Goal: Task Accomplishment & Management: Manage account settings

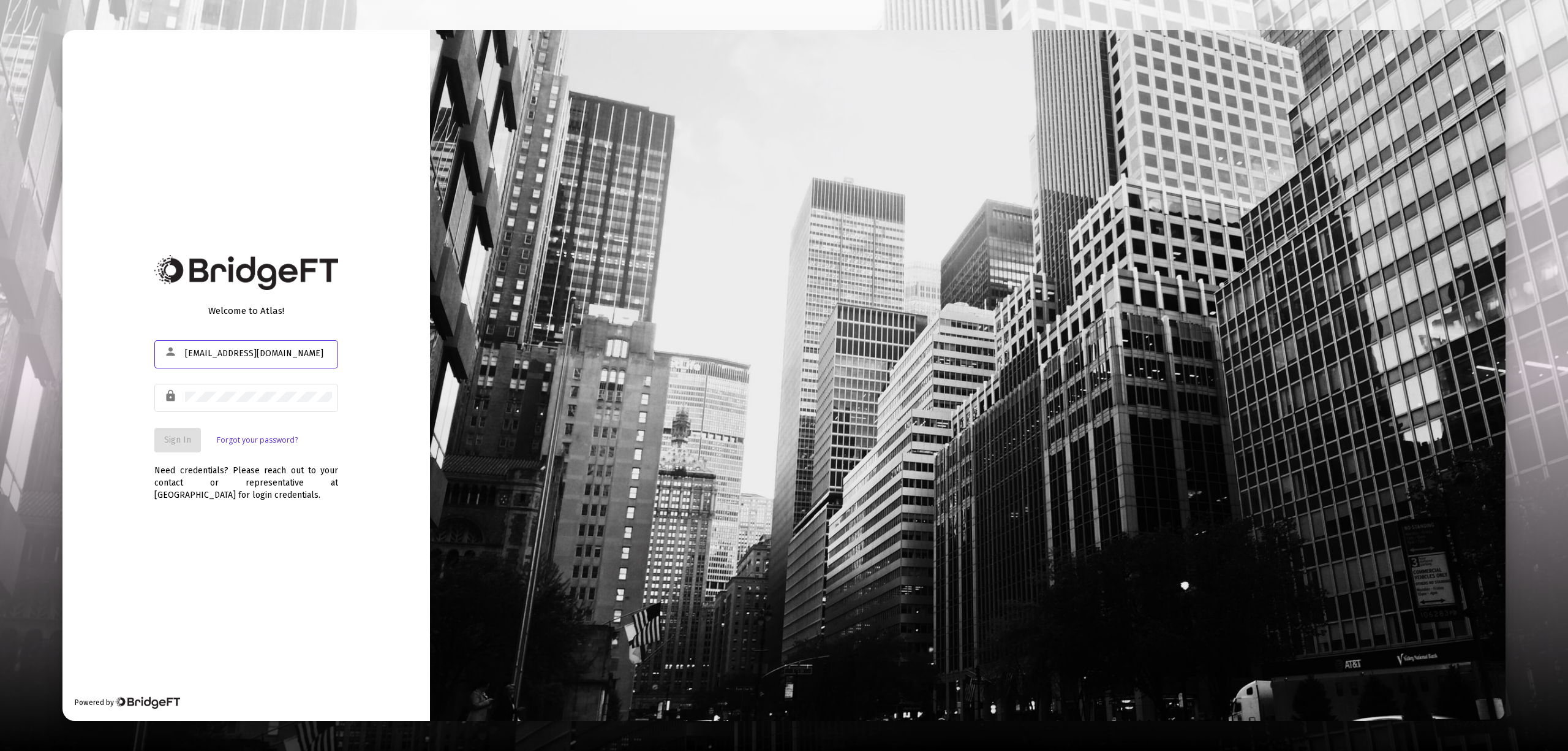
type input "[EMAIL_ADDRESS][DOMAIN_NAME]"
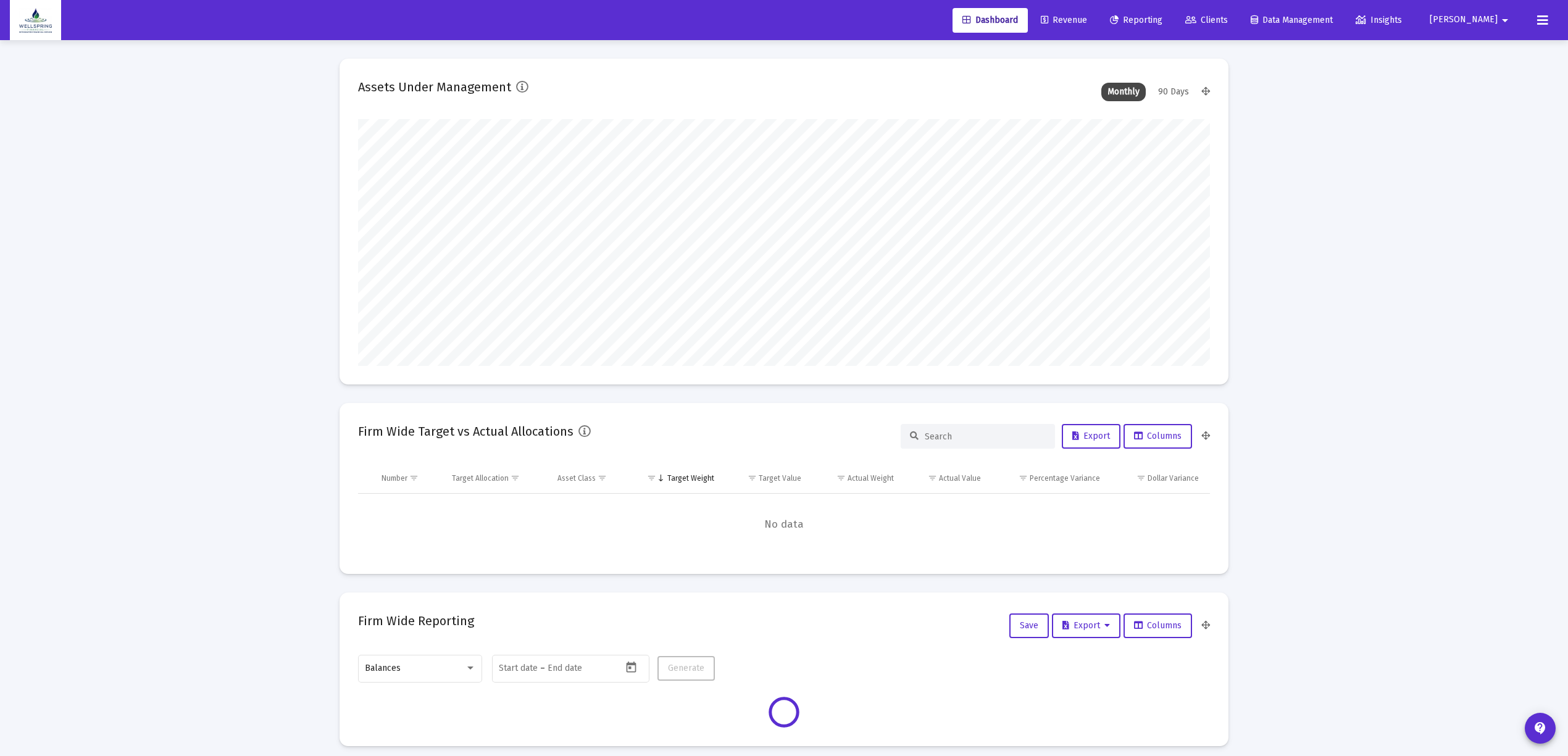
scroll to position [247, 459]
type input "[DATE]"
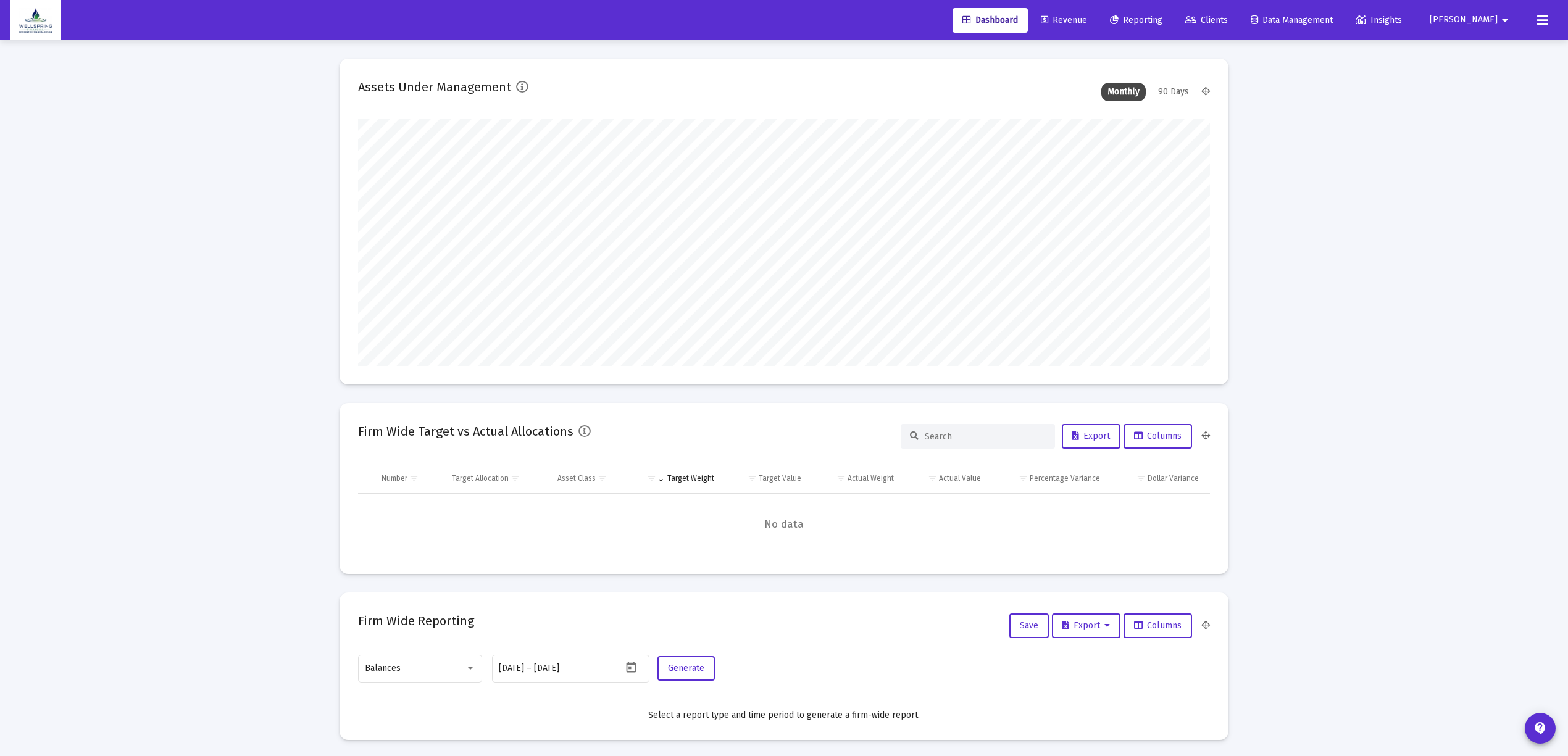
click at [1162, 17] on span "Reporting" at bounding box center [1136, 20] width 52 height 11
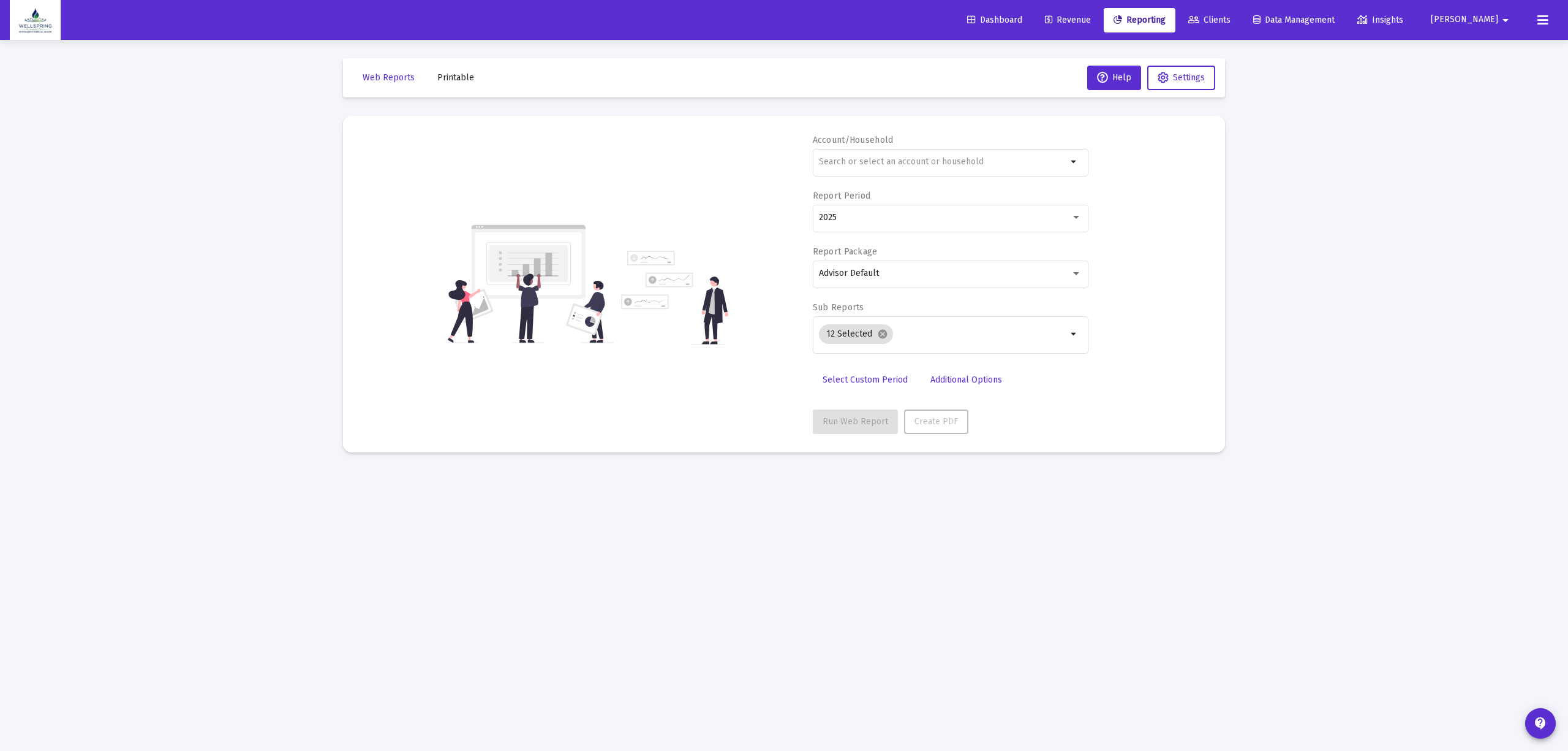
click at [1081, 23] on span "Revenue" at bounding box center [1068, 20] width 46 height 11
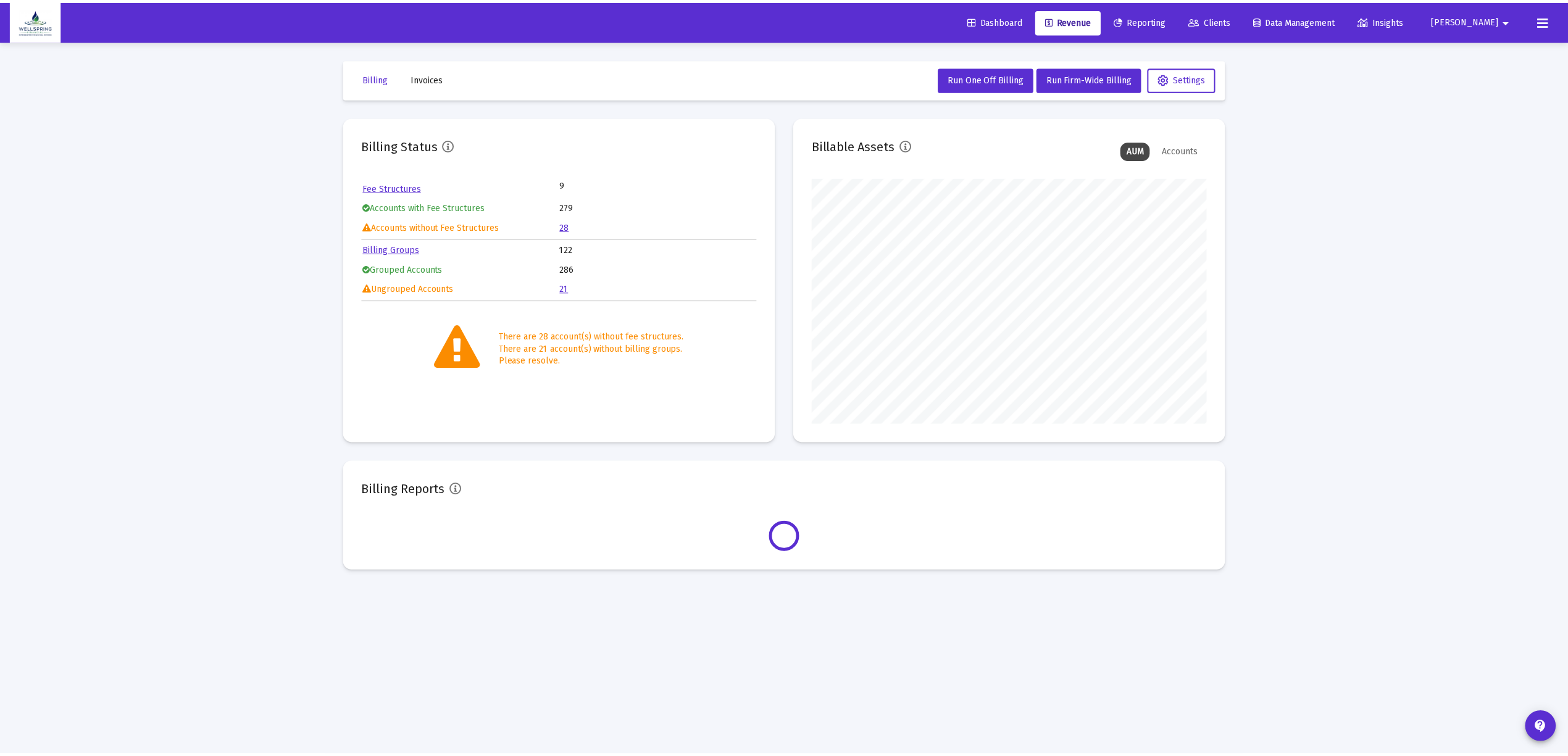
scroll to position [247, 398]
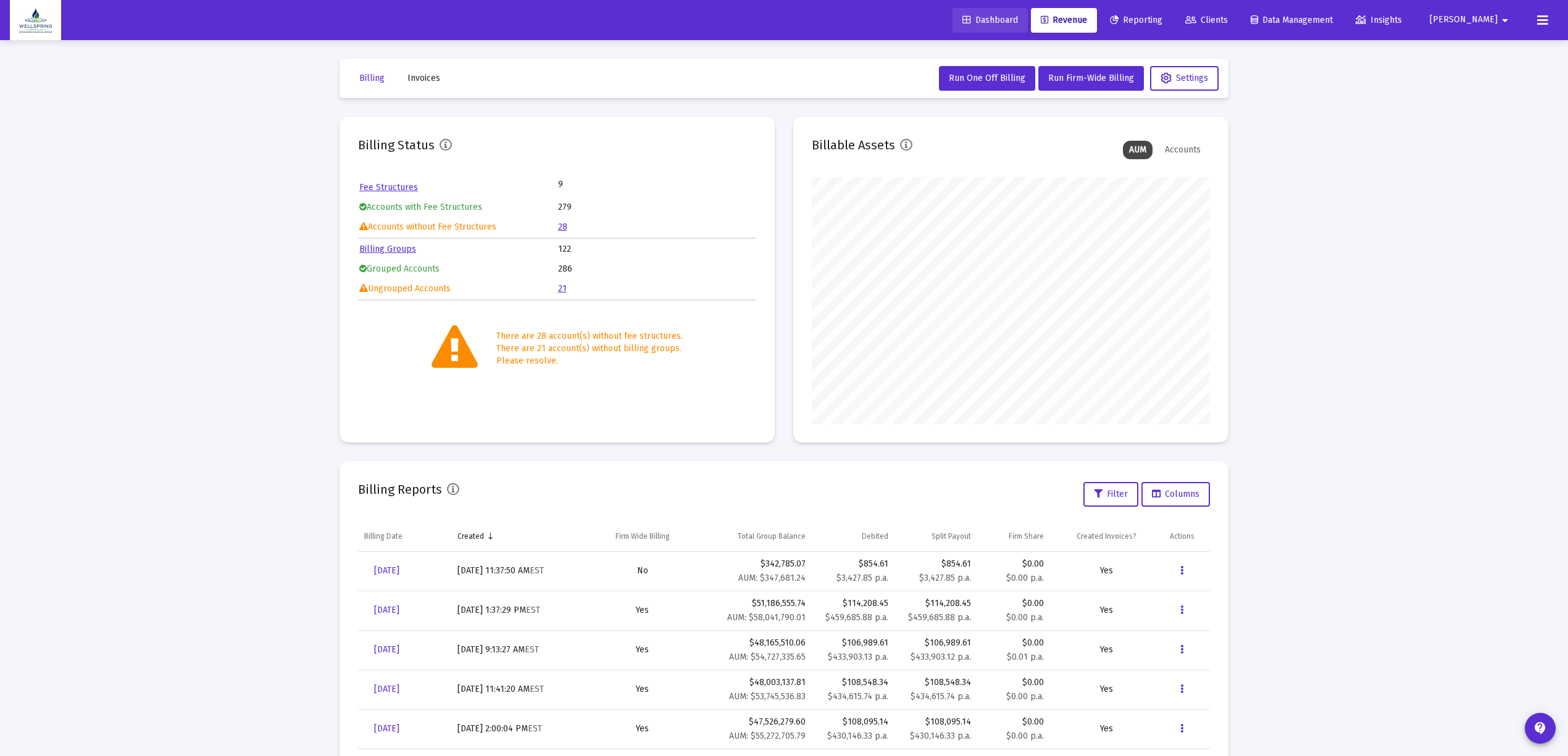
click at [1028, 8] on link "Dashboard" at bounding box center [990, 20] width 76 height 25
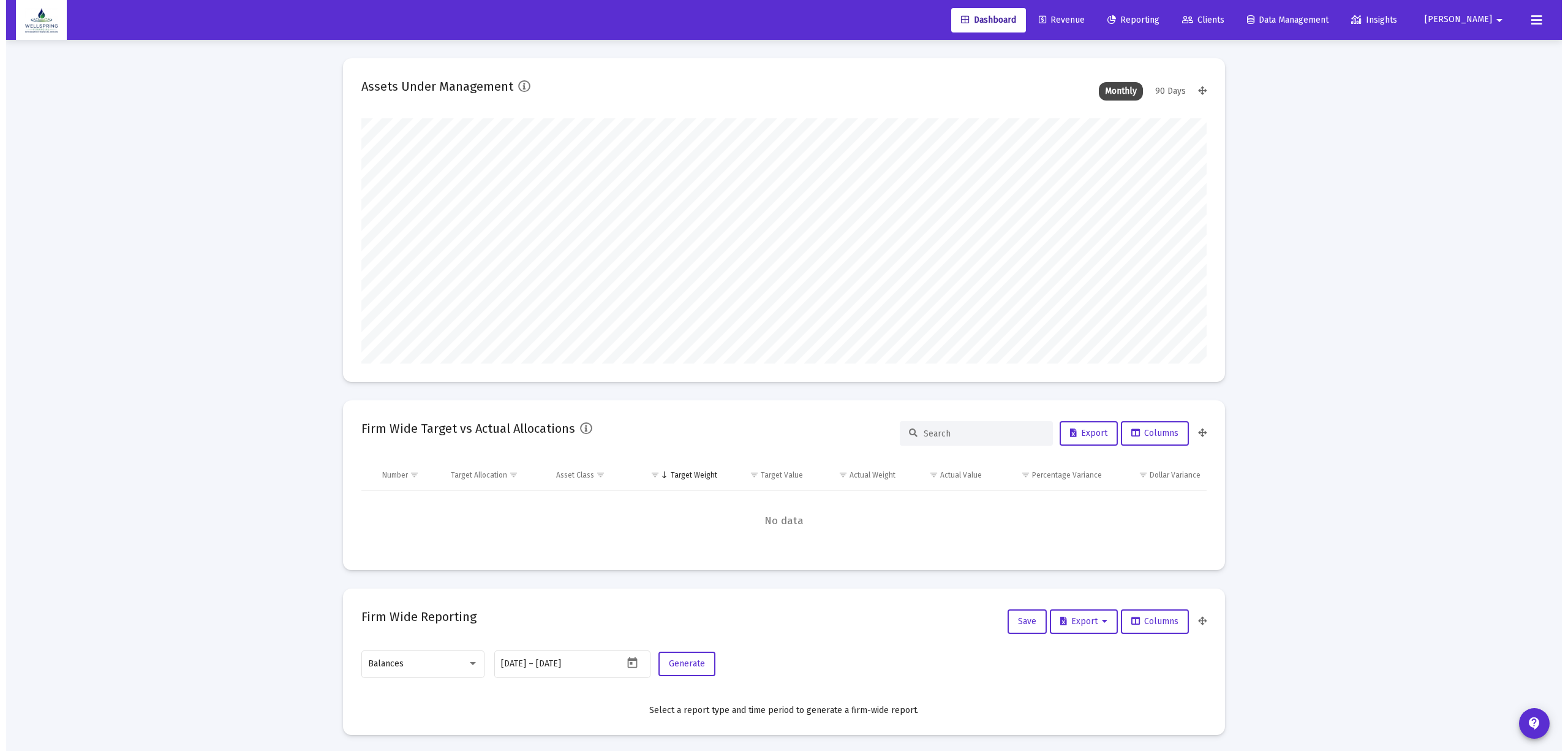
scroll to position [245, 456]
click at [1225, 11] on link "Clients" at bounding box center [1197, 20] width 61 height 25
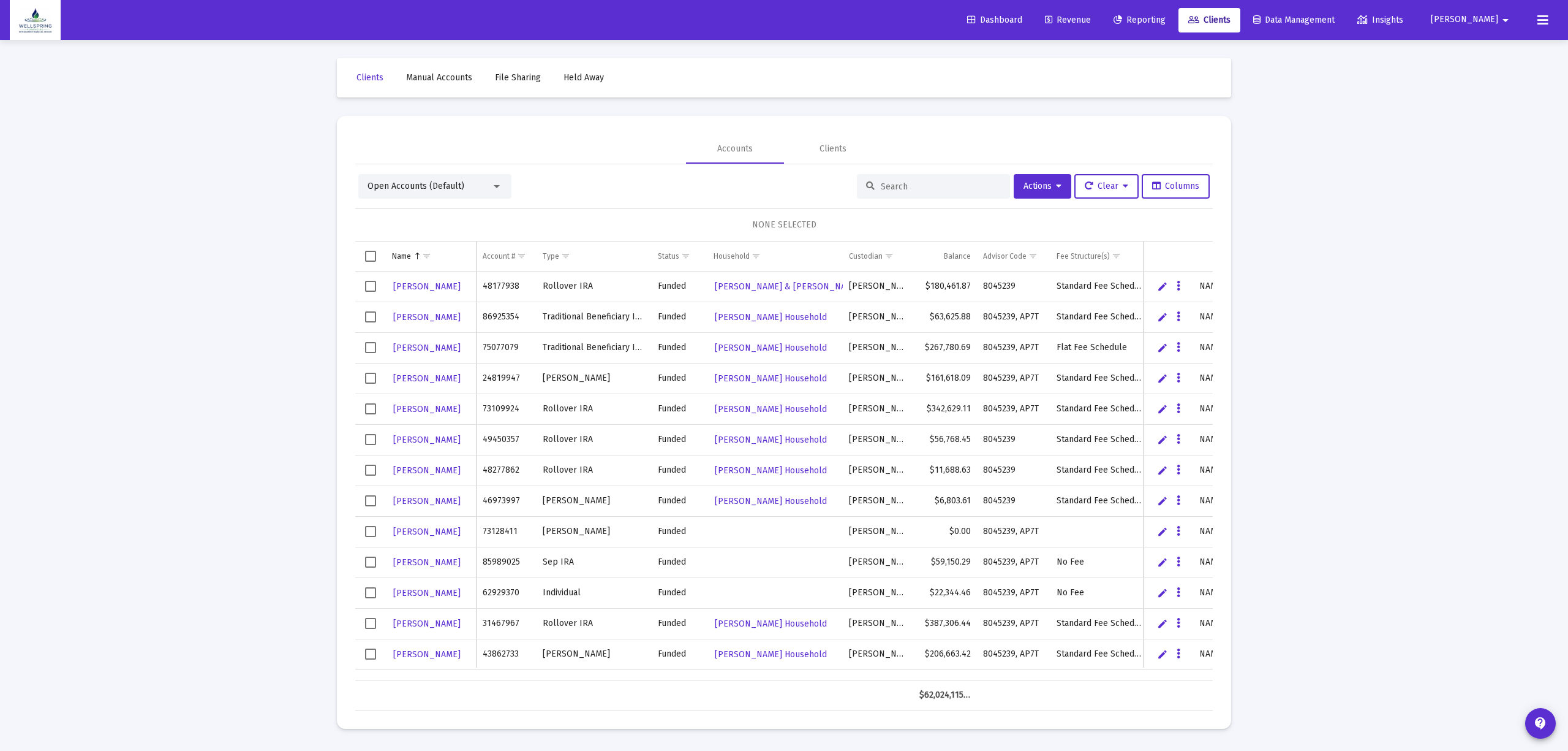
click at [420, 182] on span "Open Accounts (Default)" at bounding box center [415, 186] width 97 height 11
click at [439, 221] on span "Billing Review" at bounding box center [430, 215] width 125 height 26
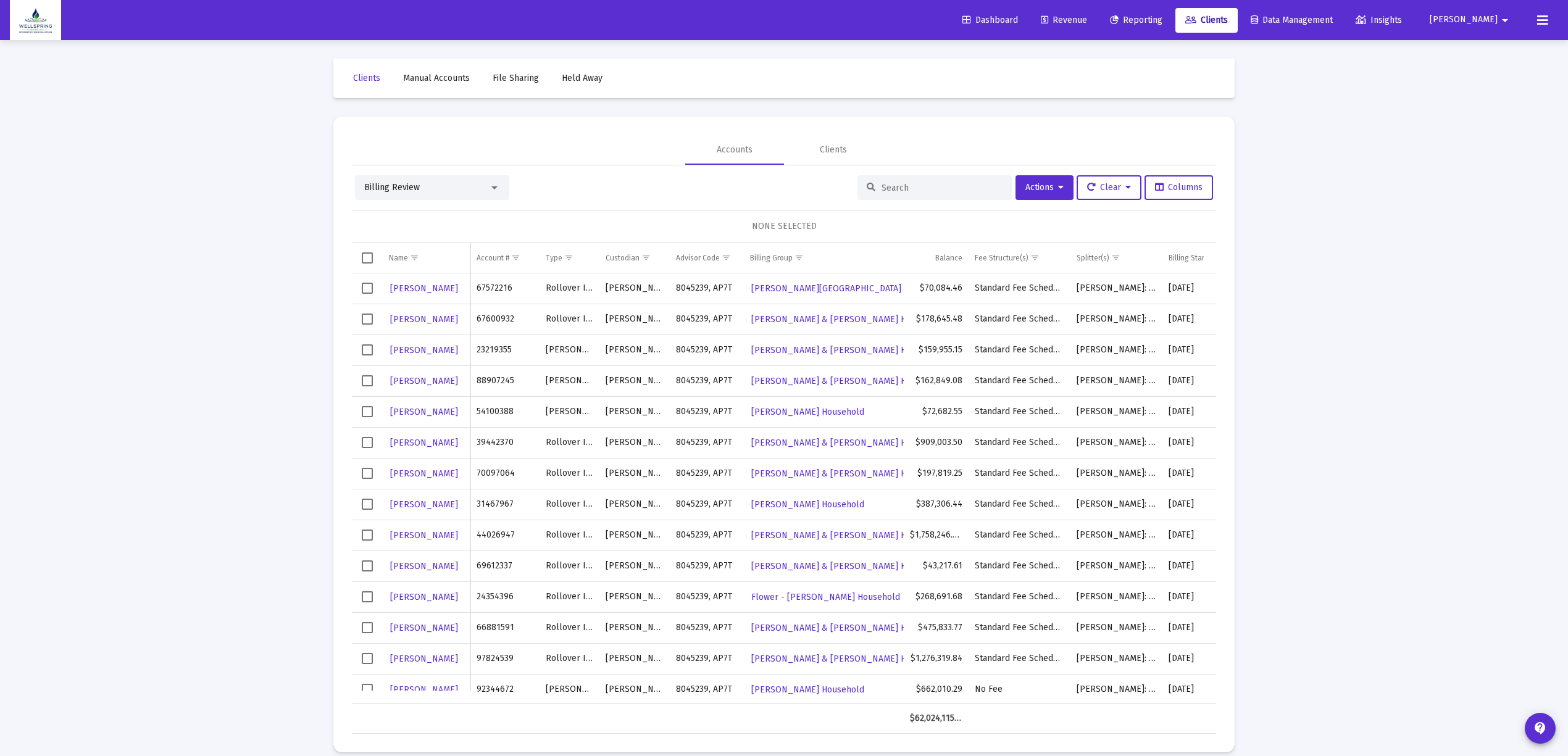
click at [898, 187] on input at bounding box center [942, 188] width 121 height 11
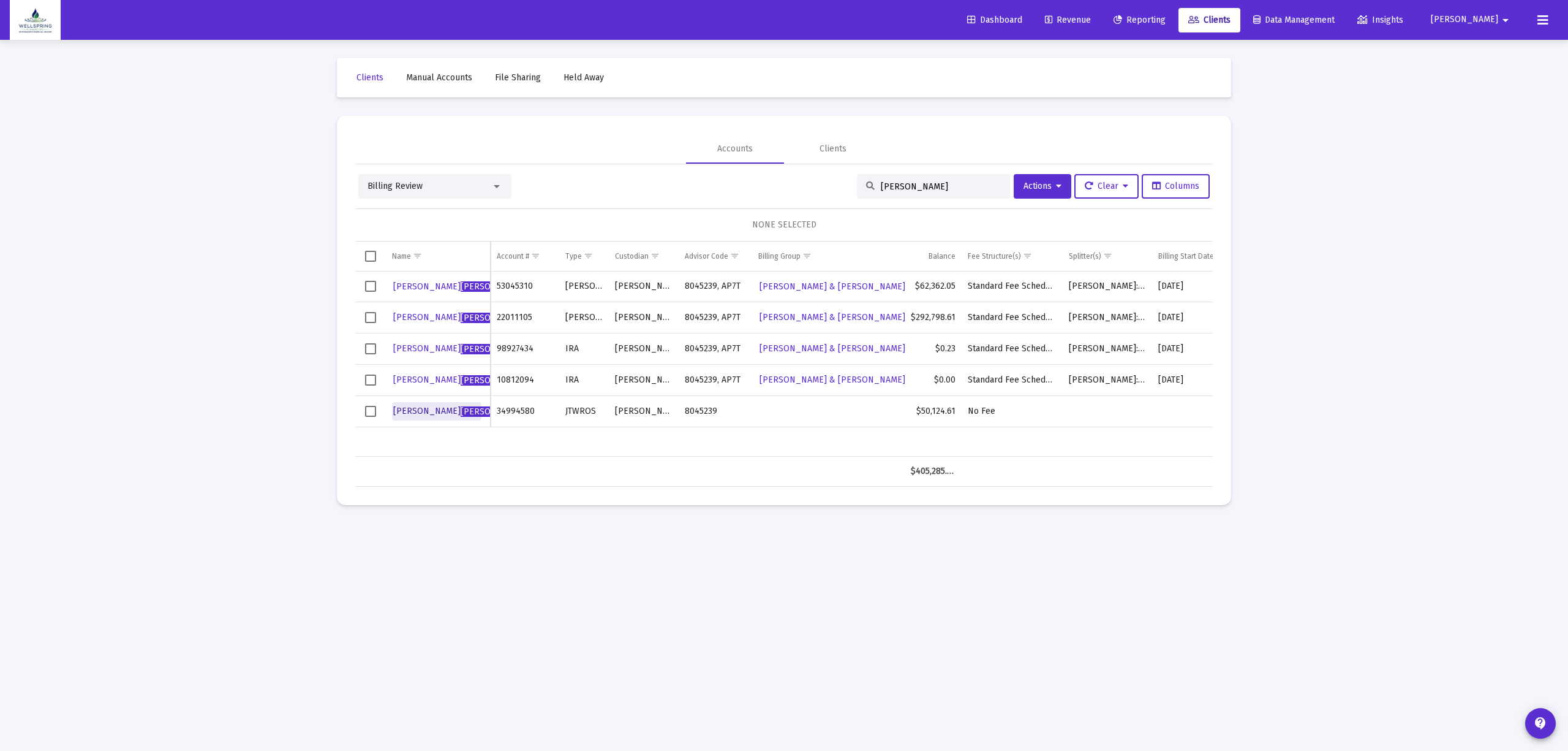
click at [414, 412] on span "Danielle Wedral Licata" at bounding box center [460, 411] width 135 height 11
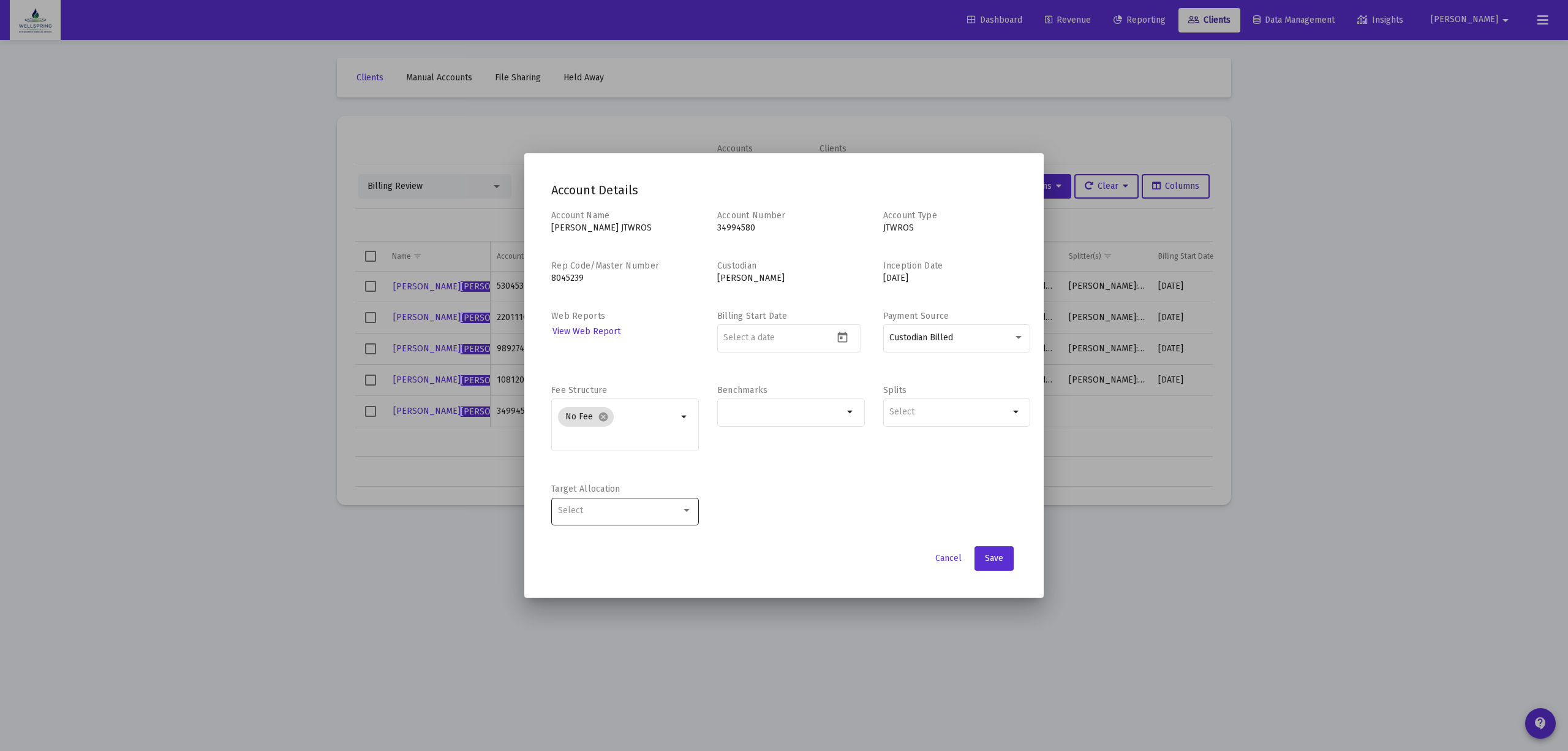
click at [598, 520] on div "Select" at bounding box center [625, 510] width 135 height 30
click at [955, 564] on button "Cancel" at bounding box center [948, 558] width 46 height 25
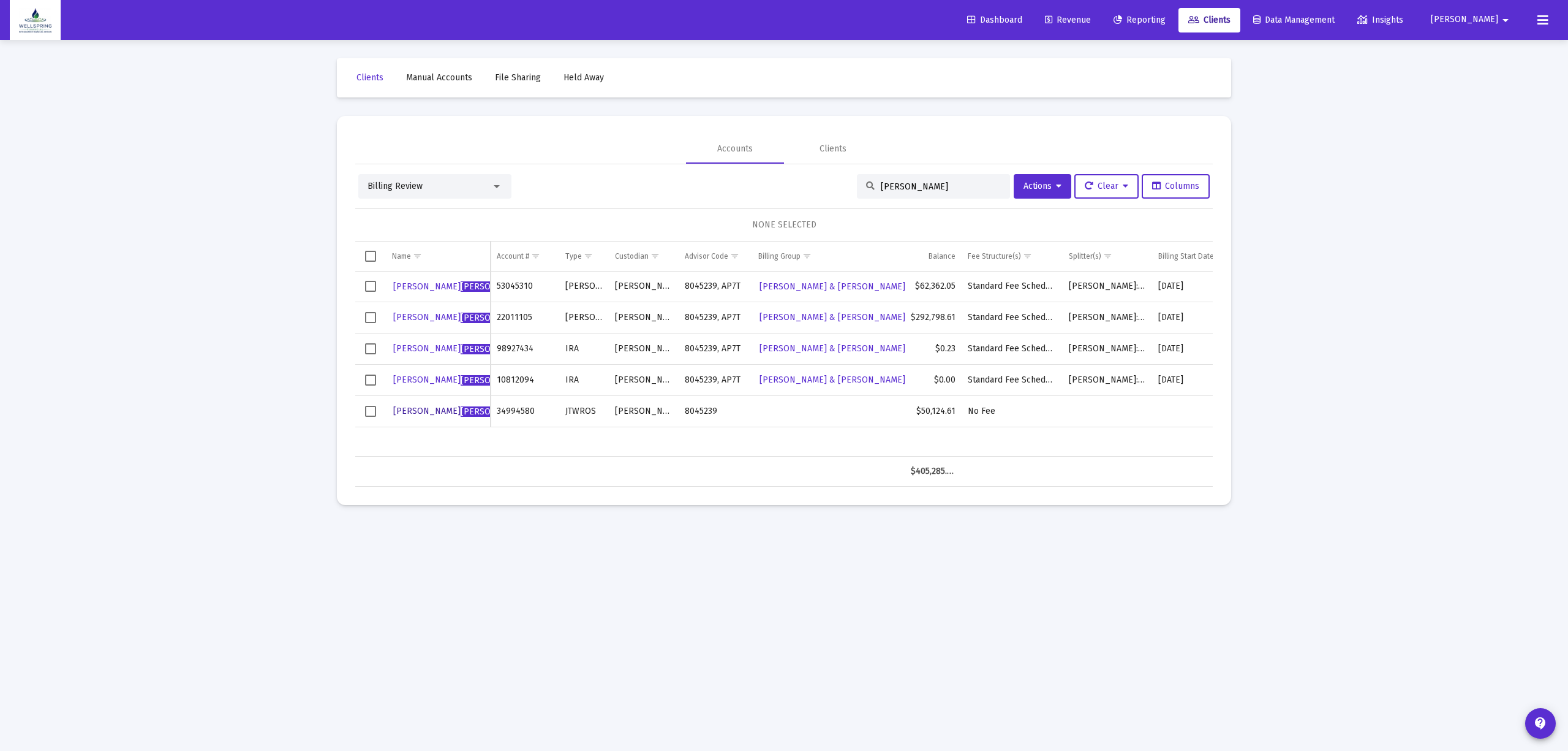
click at [402, 410] on span "Danielle Wedral Licata" at bounding box center [460, 411] width 135 height 11
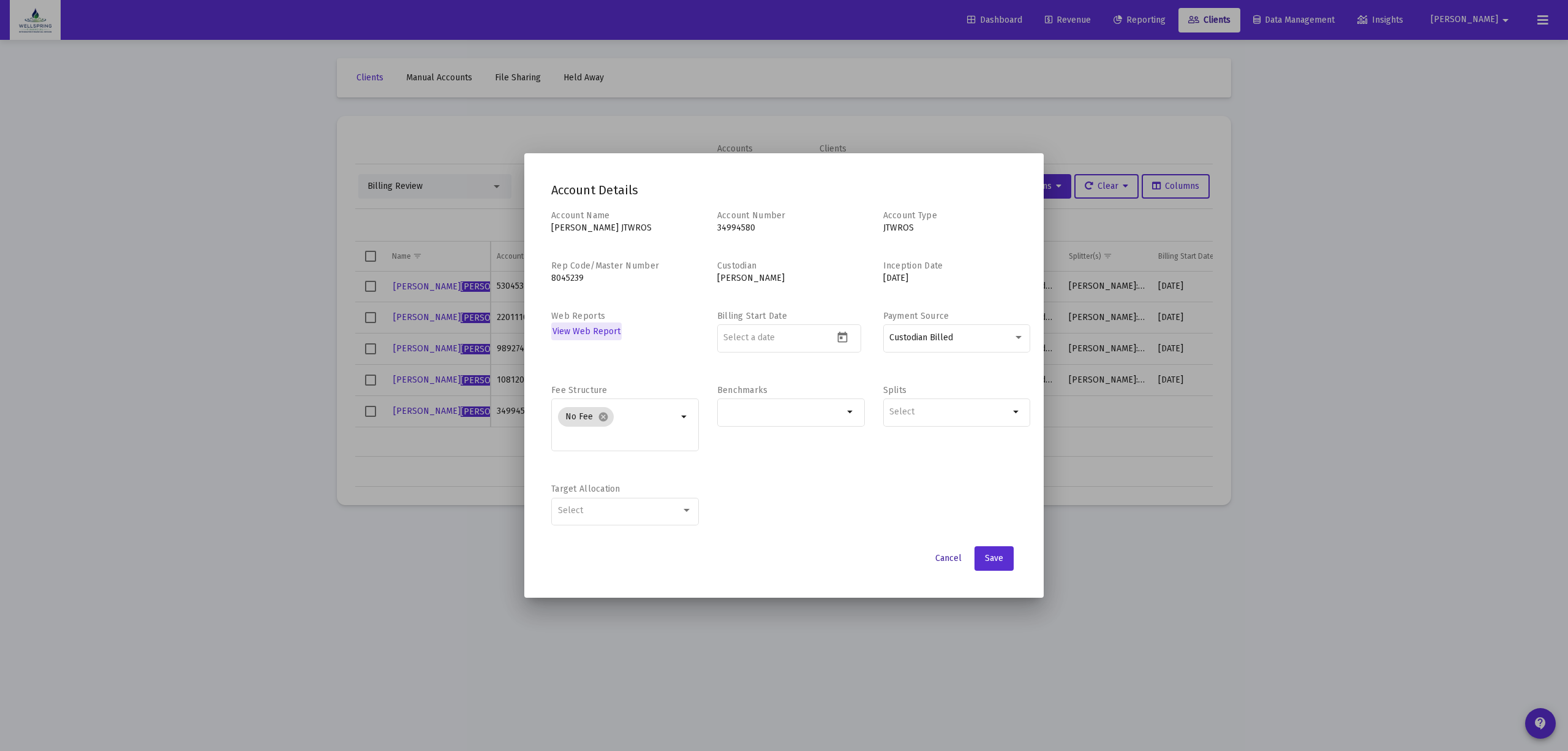
click at [955, 560] on span "Cancel" at bounding box center [948, 558] width 26 height 11
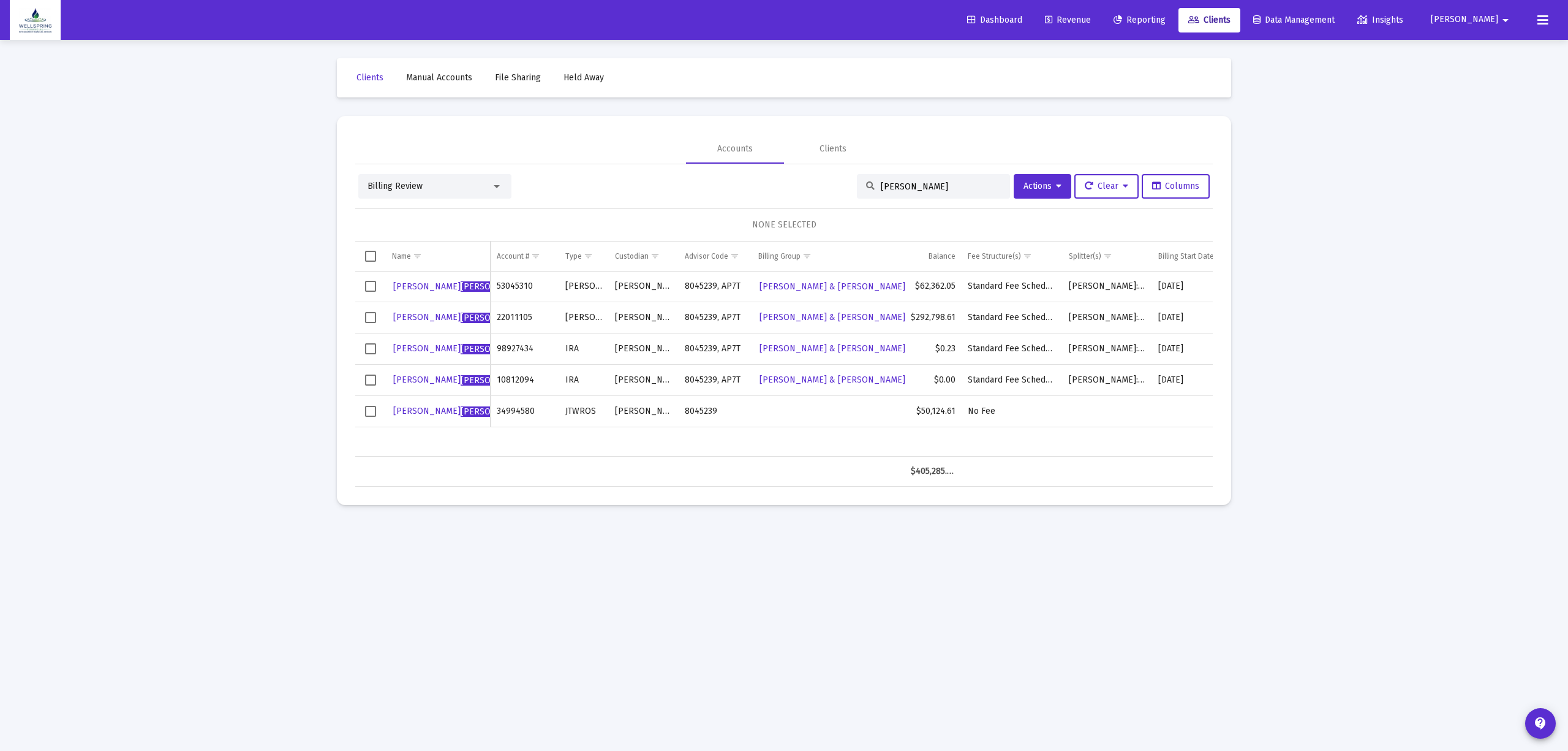
click at [435, 172] on div "Billing Review licata Actions Clear Columns NONE SELECTED Name Name Account # T…" at bounding box center [784, 326] width 858 height 323
click at [431, 179] on div "Billing Review" at bounding box center [435, 186] width 153 height 25
click at [491, 180] on div "Billing Review" at bounding box center [429, 186] width 124 height 12
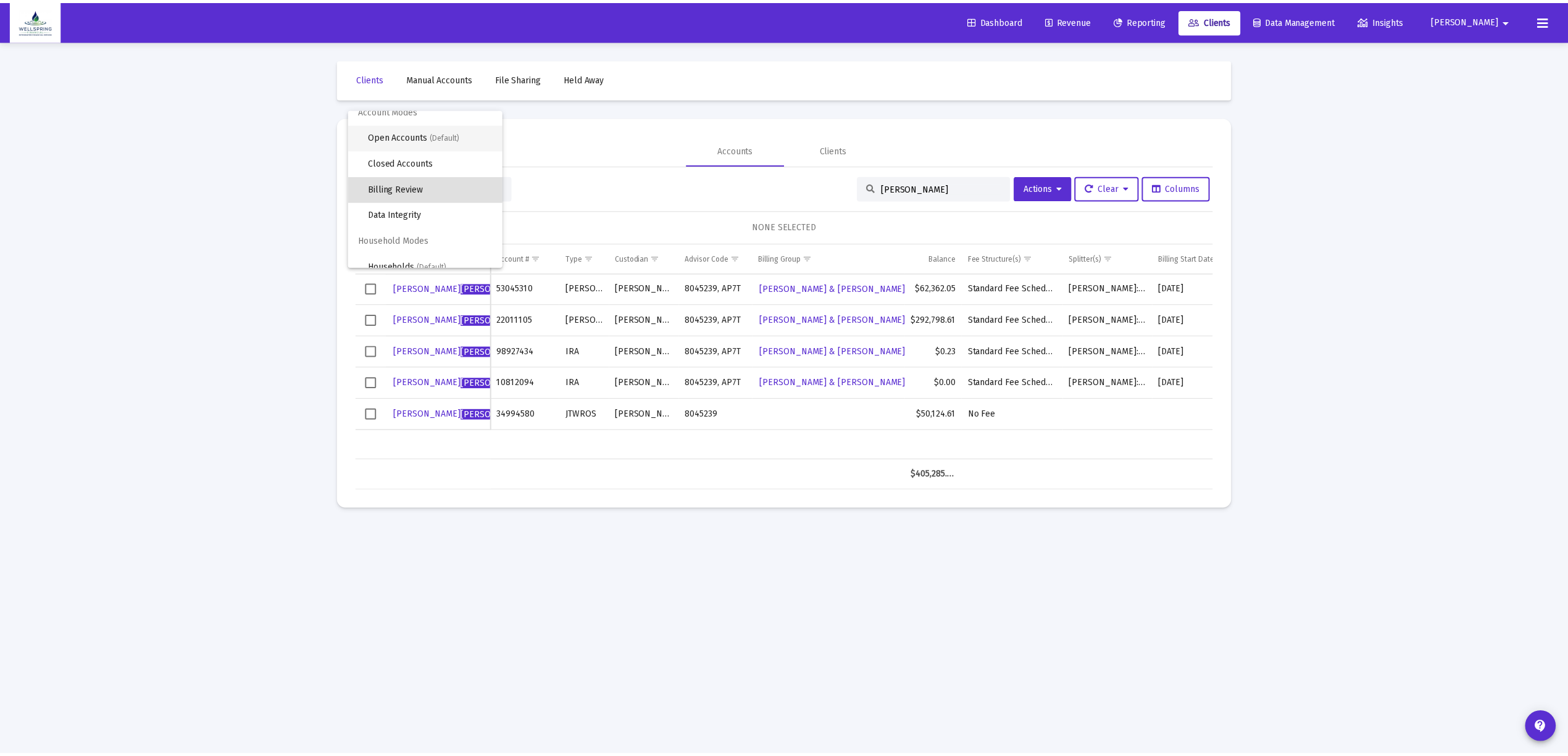
scroll to position [0, 0]
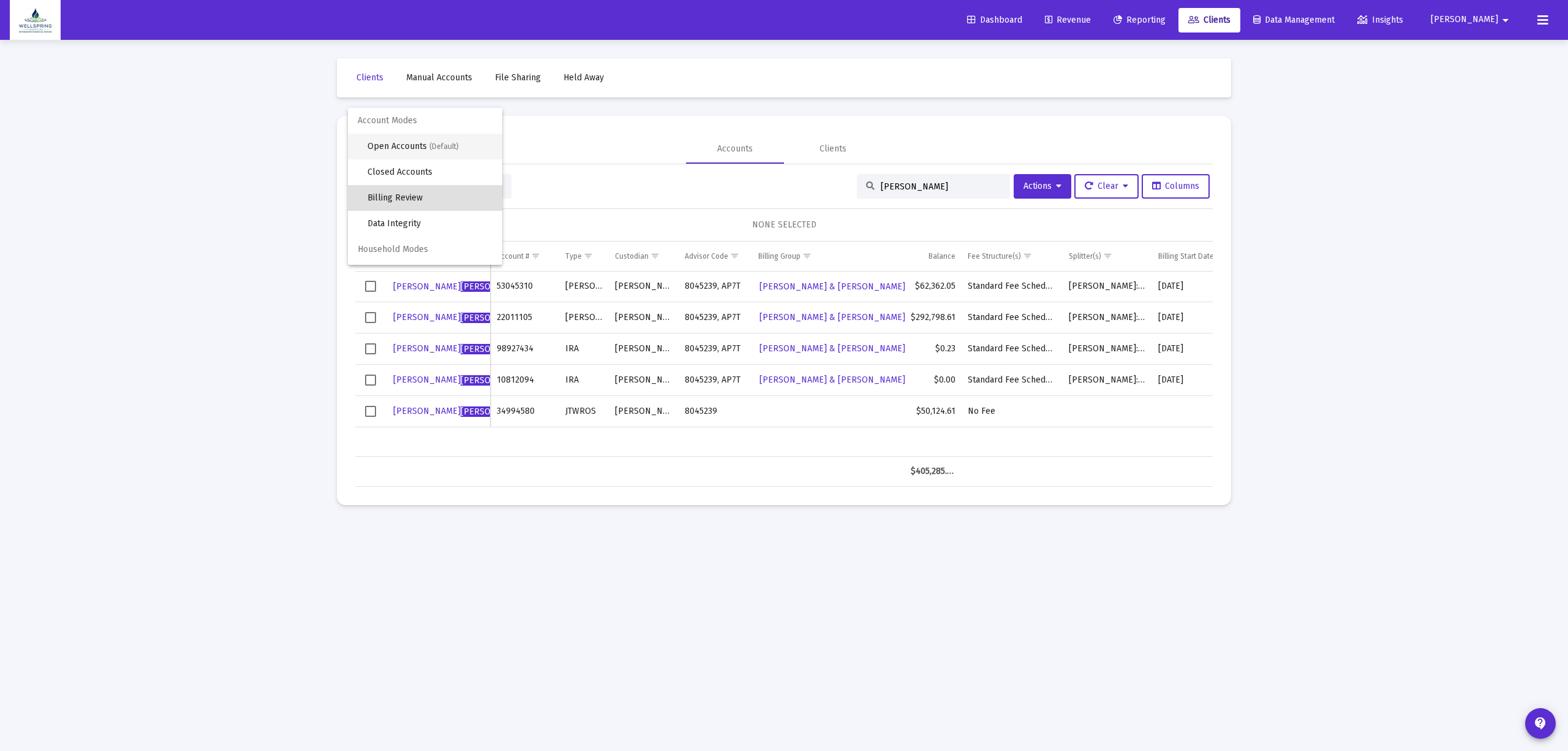
click at [430, 151] on span "Open Accounts (Default)" at bounding box center [430, 146] width 125 height 26
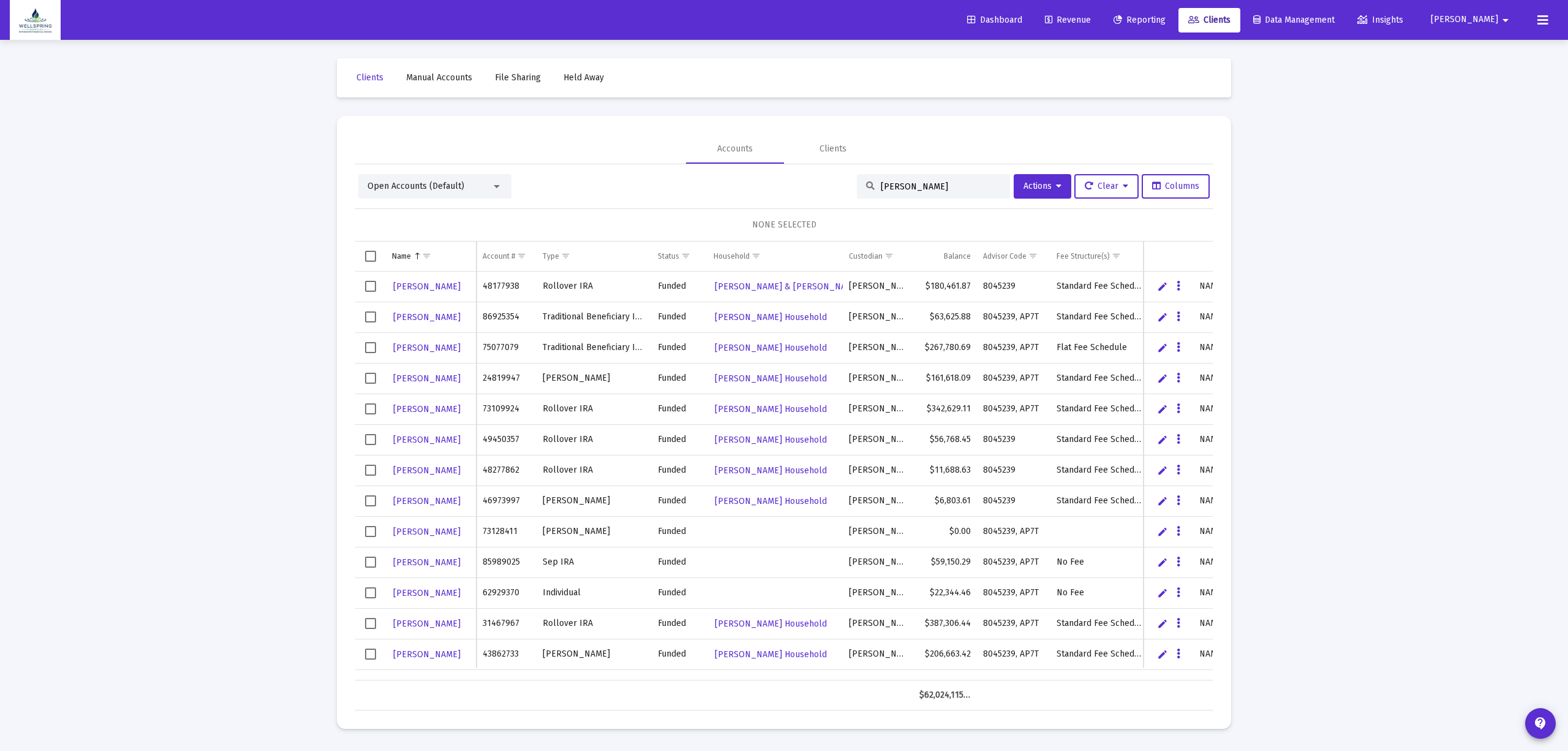
click at [905, 192] on div "licata" at bounding box center [934, 186] width 153 height 25
click at [914, 184] on input "licata" at bounding box center [941, 187] width 120 height 11
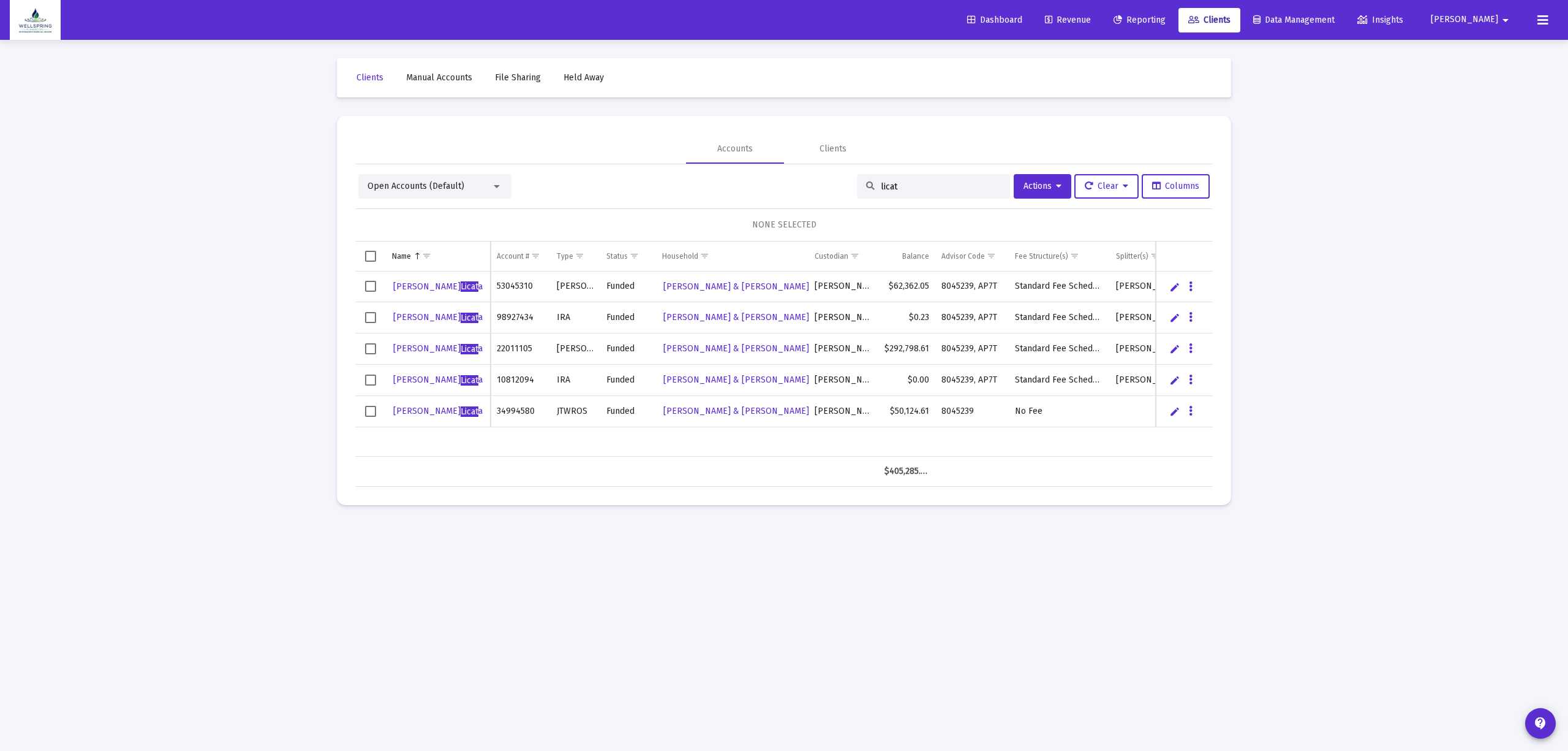
type input "licat"
click at [431, 407] on span "Danielle Wedral Licat a" at bounding box center [437, 411] width 89 height 11
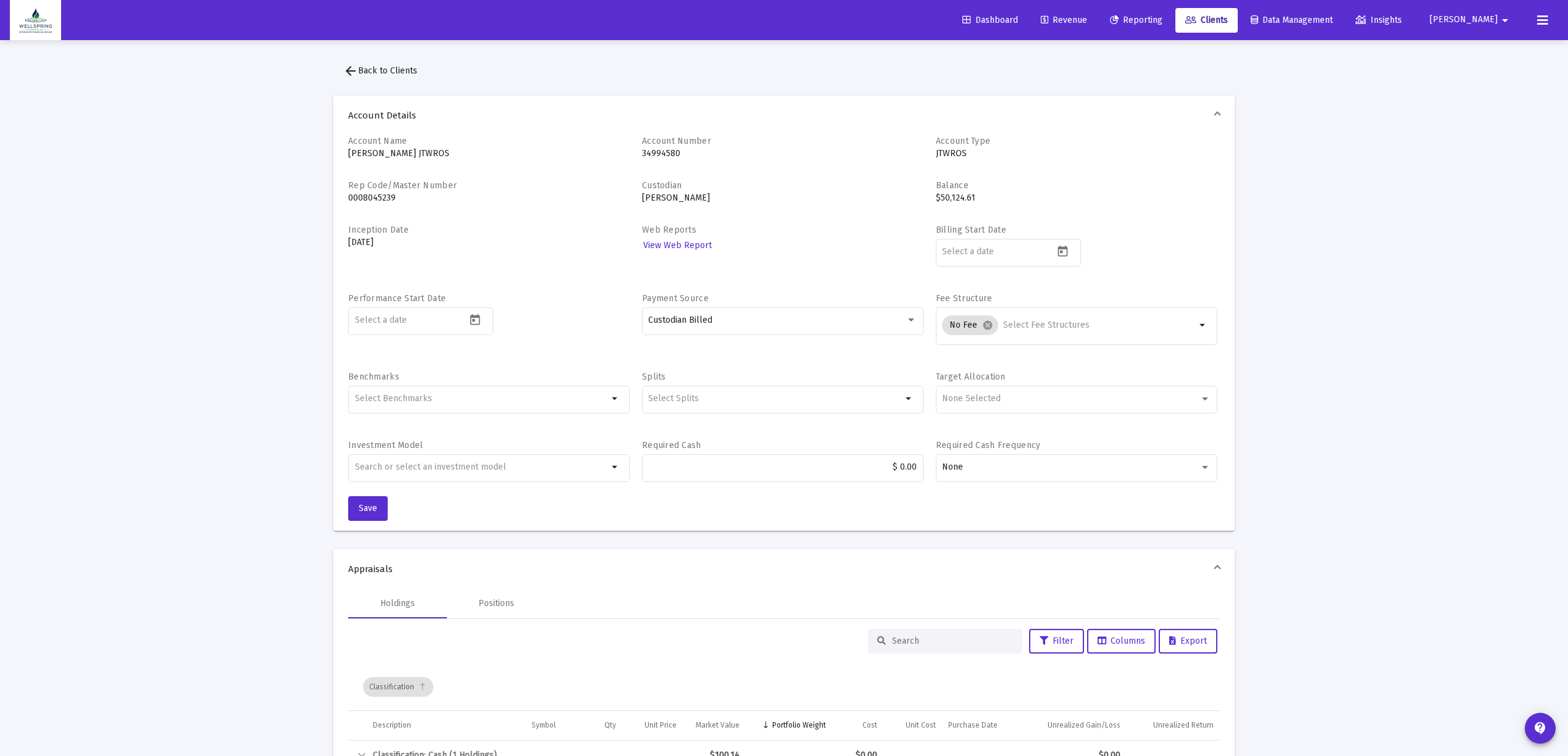
click at [342, 66] on button "arrow_back Back to Clients" at bounding box center [380, 71] width 94 height 25
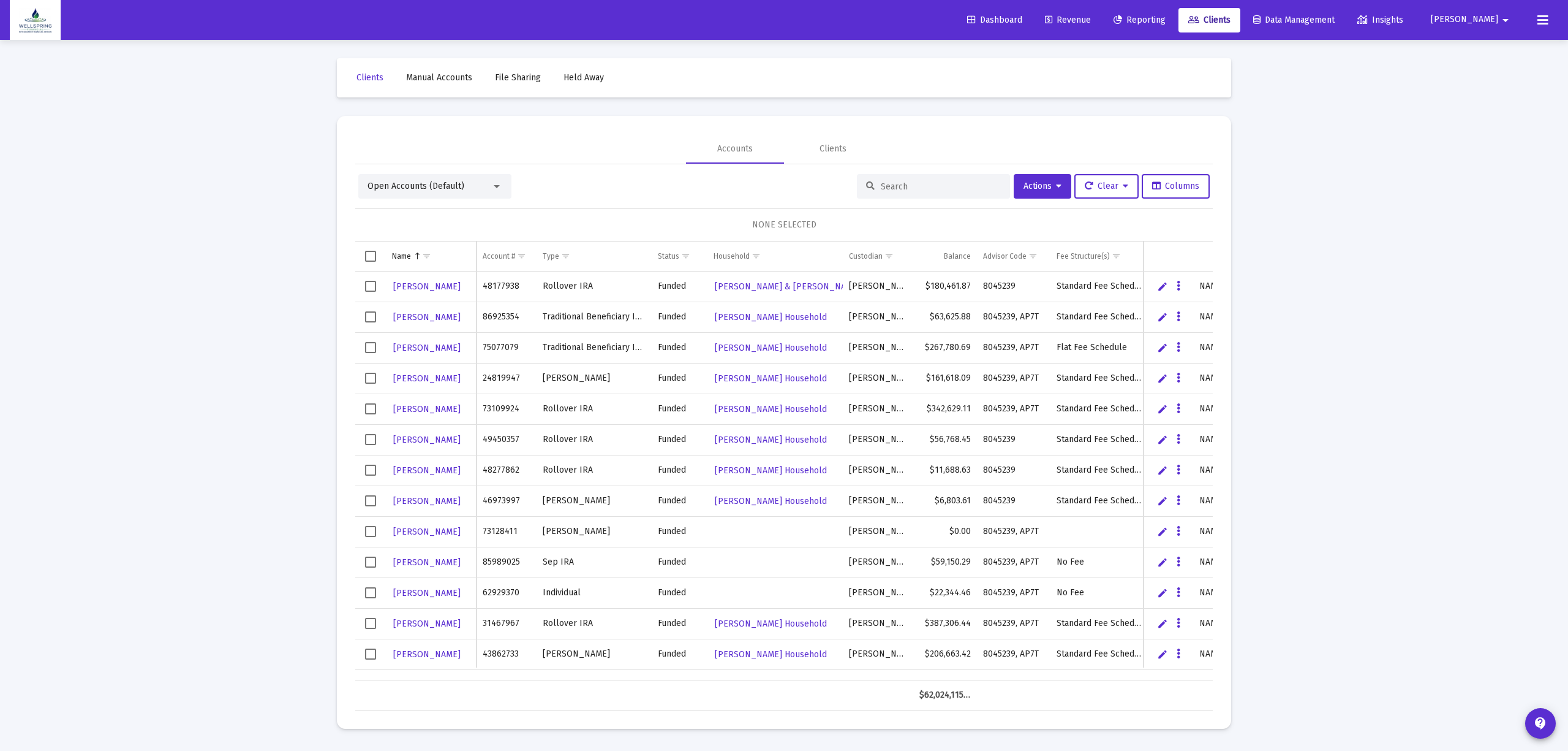
click at [470, 190] on div "Open Accounts (Default)" at bounding box center [429, 186] width 124 height 12
click at [437, 219] on span "Billing Review" at bounding box center [430, 215] width 125 height 26
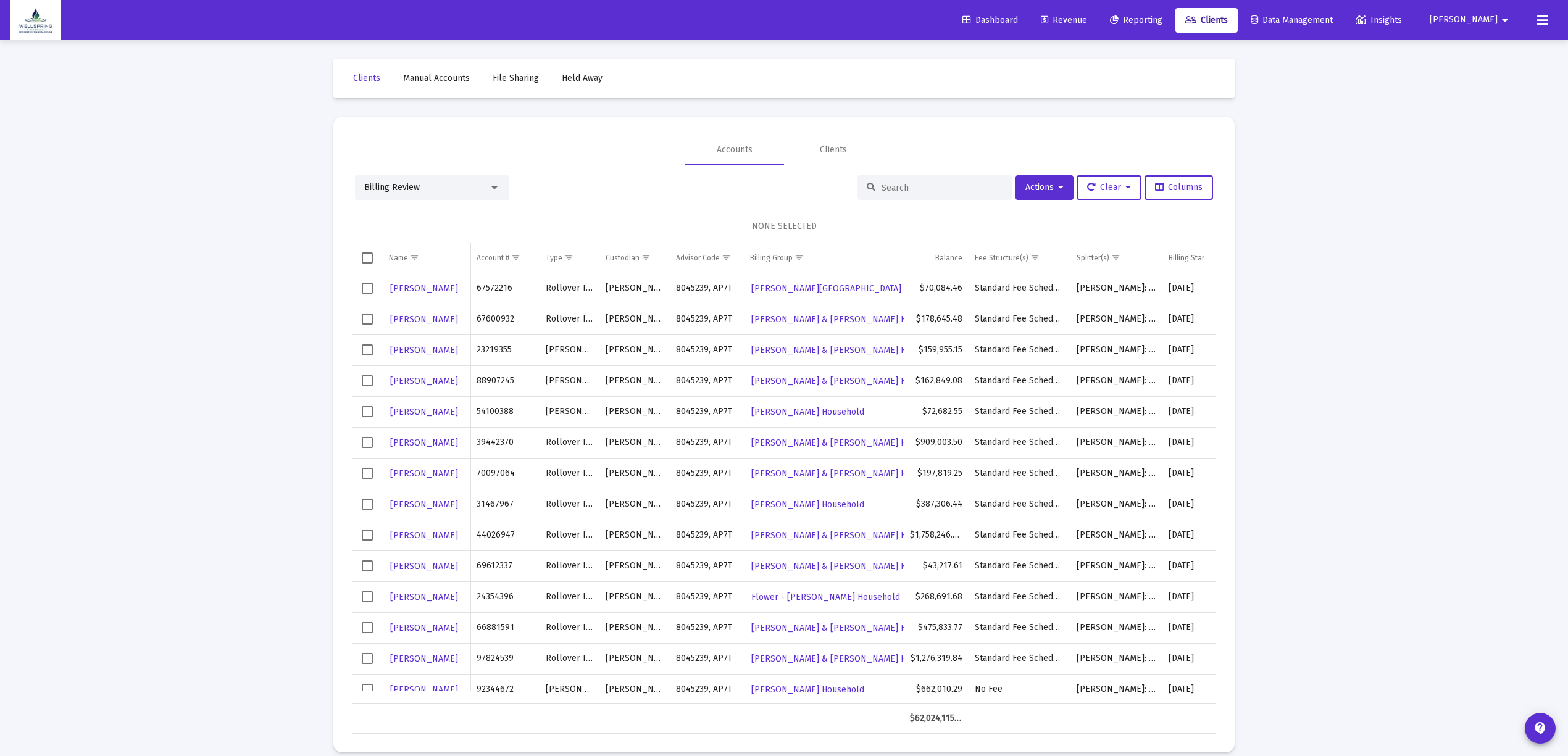
click at [958, 190] on input at bounding box center [942, 188] width 121 height 11
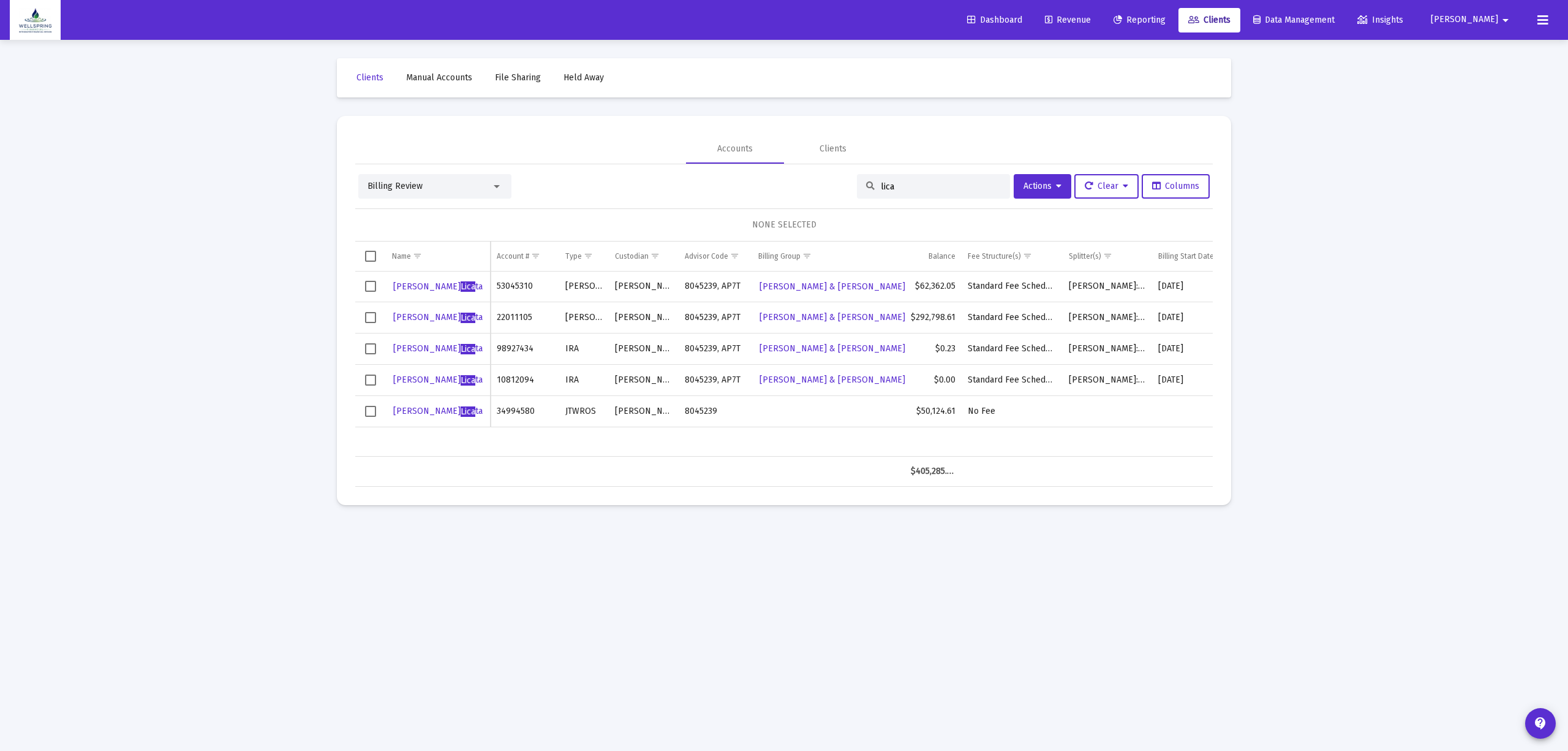
type input "lica"
click at [373, 418] on td "Data grid" at bounding box center [370, 411] width 31 height 32
click at [1047, 186] on span "Actions" at bounding box center [1042, 186] width 38 height 11
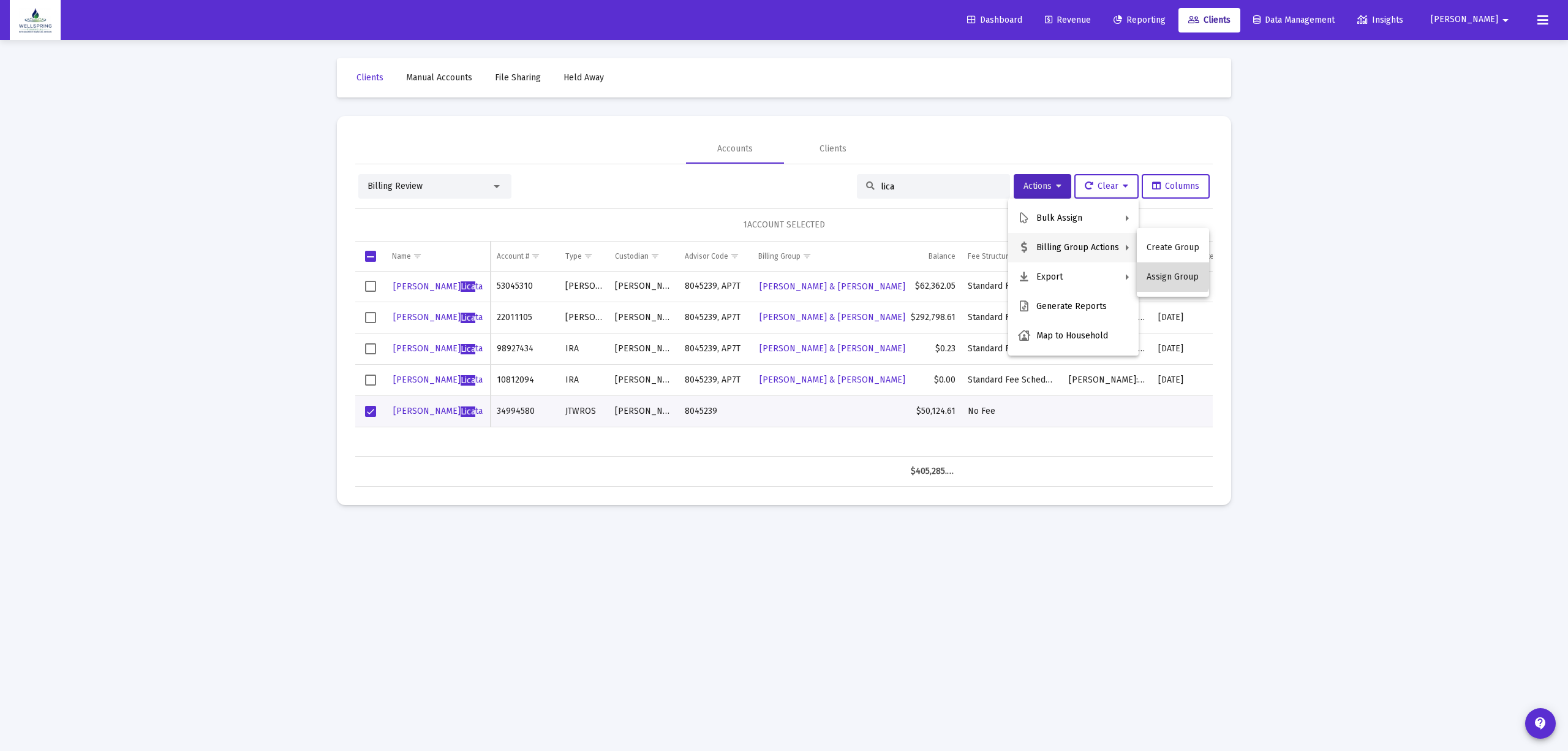
click at [1169, 272] on button "Assign Group" at bounding box center [1173, 277] width 72 height 29
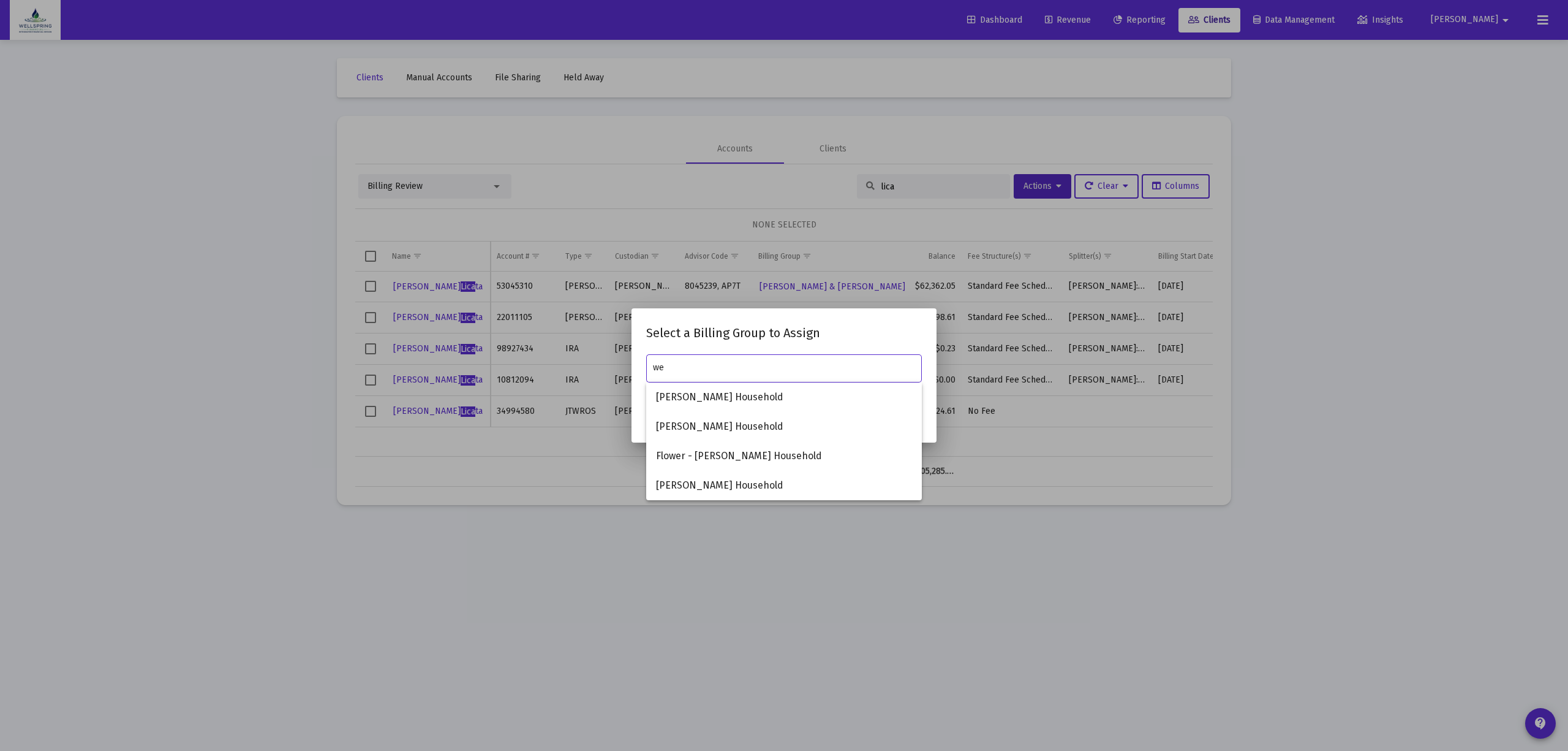
type input "w"
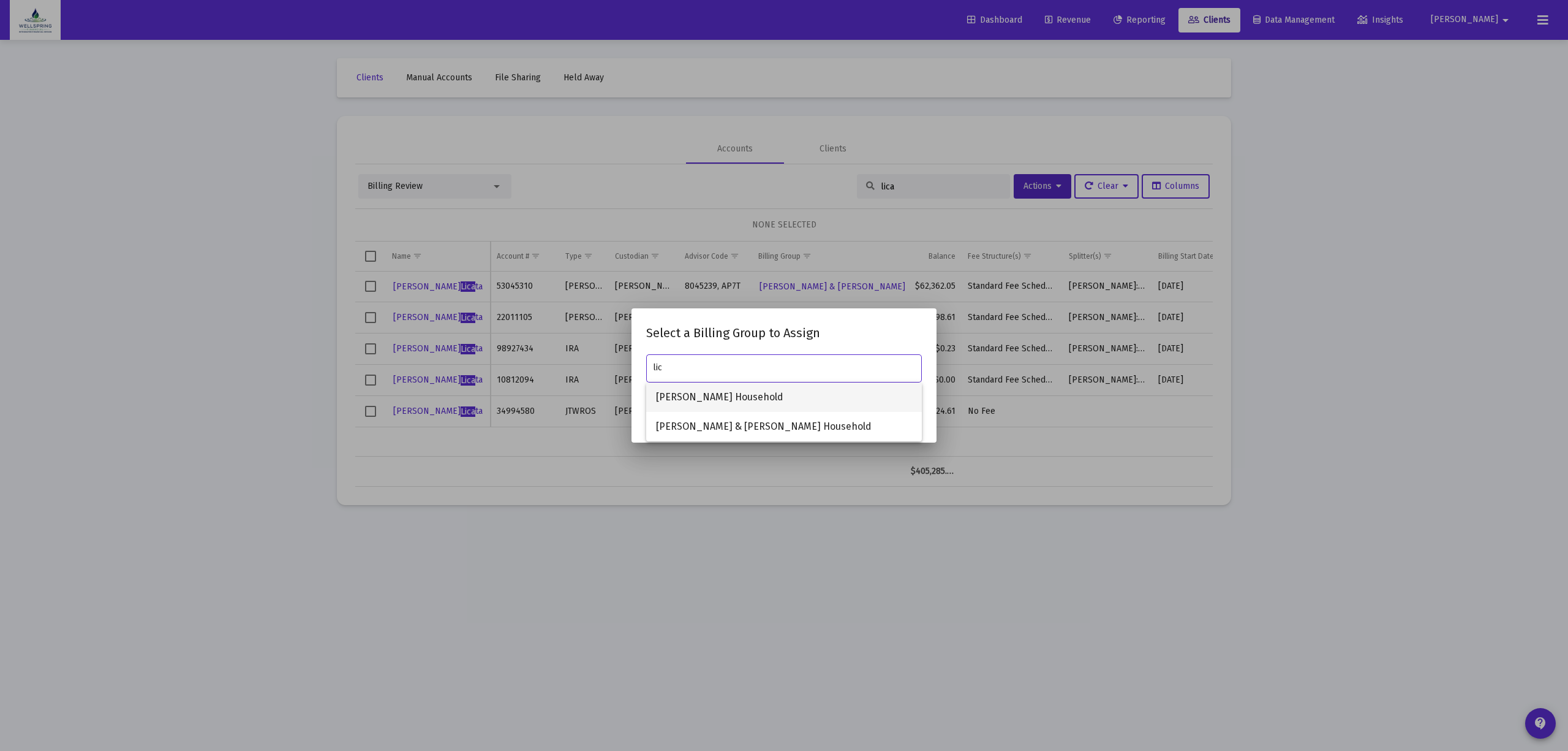
click at [687, 395] on span "Alice Hmieleski Household" at bounding box center [784, 397] width 256 height 29
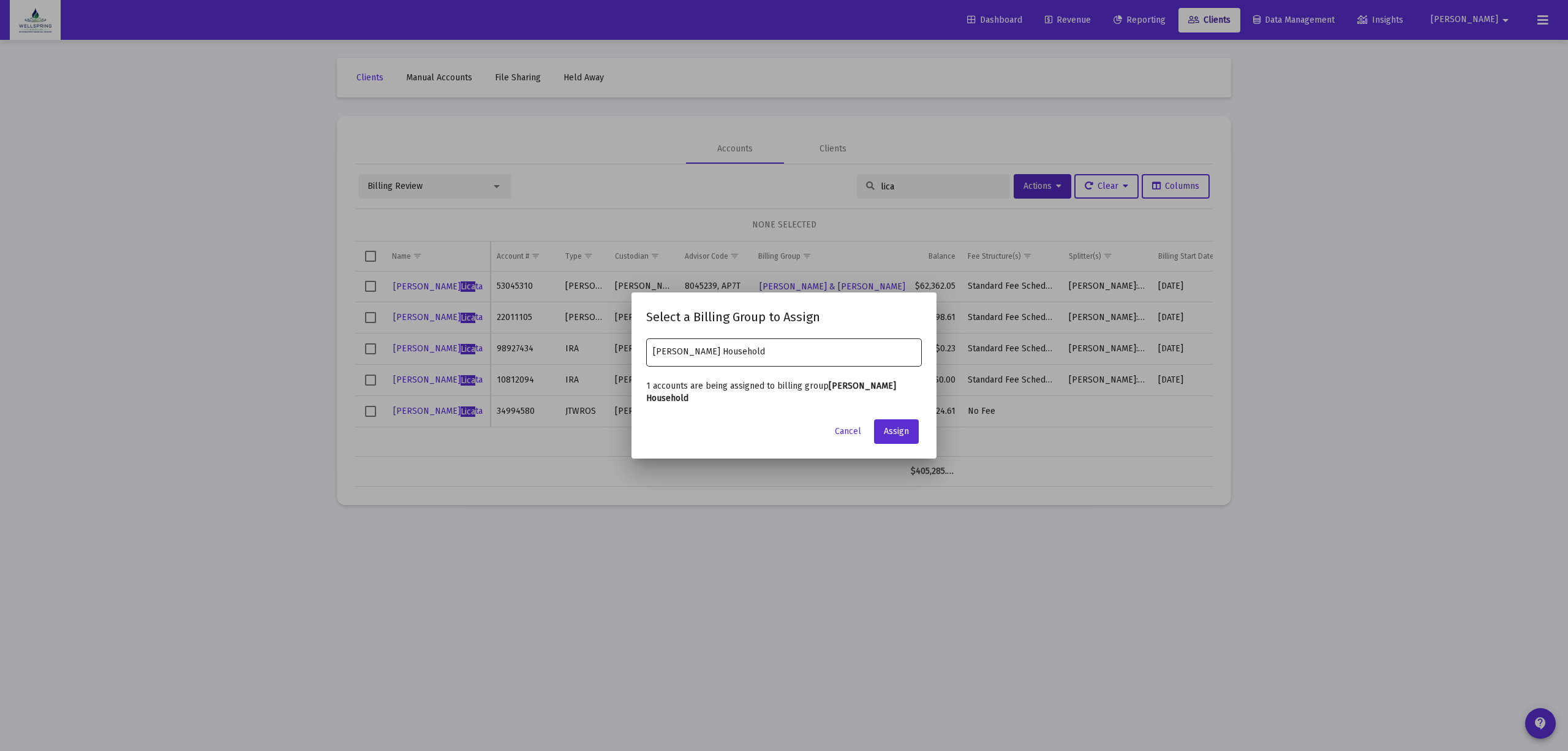
drag, startPoint x: 798, startPoint y: 363, endPoint x: 740, endPoint y: 356, distance: 58.4
click at [697, 360] on div "Alice Hmieleski Household" at bounding box center [784, 351] width 262 height 30
drag, startPoint x: 773, startPoint y: 359, endPoint x: 745, endPoint y: 351, distance: 29.1
click at [745, 351] on div "Alice Hmieleski Household" at bounding box center [784, 351] width 262 height 30
click at [767, 405] on span "Danielle & Bryan Licata Household" at bounding box center [784, 410] width 256 height 29
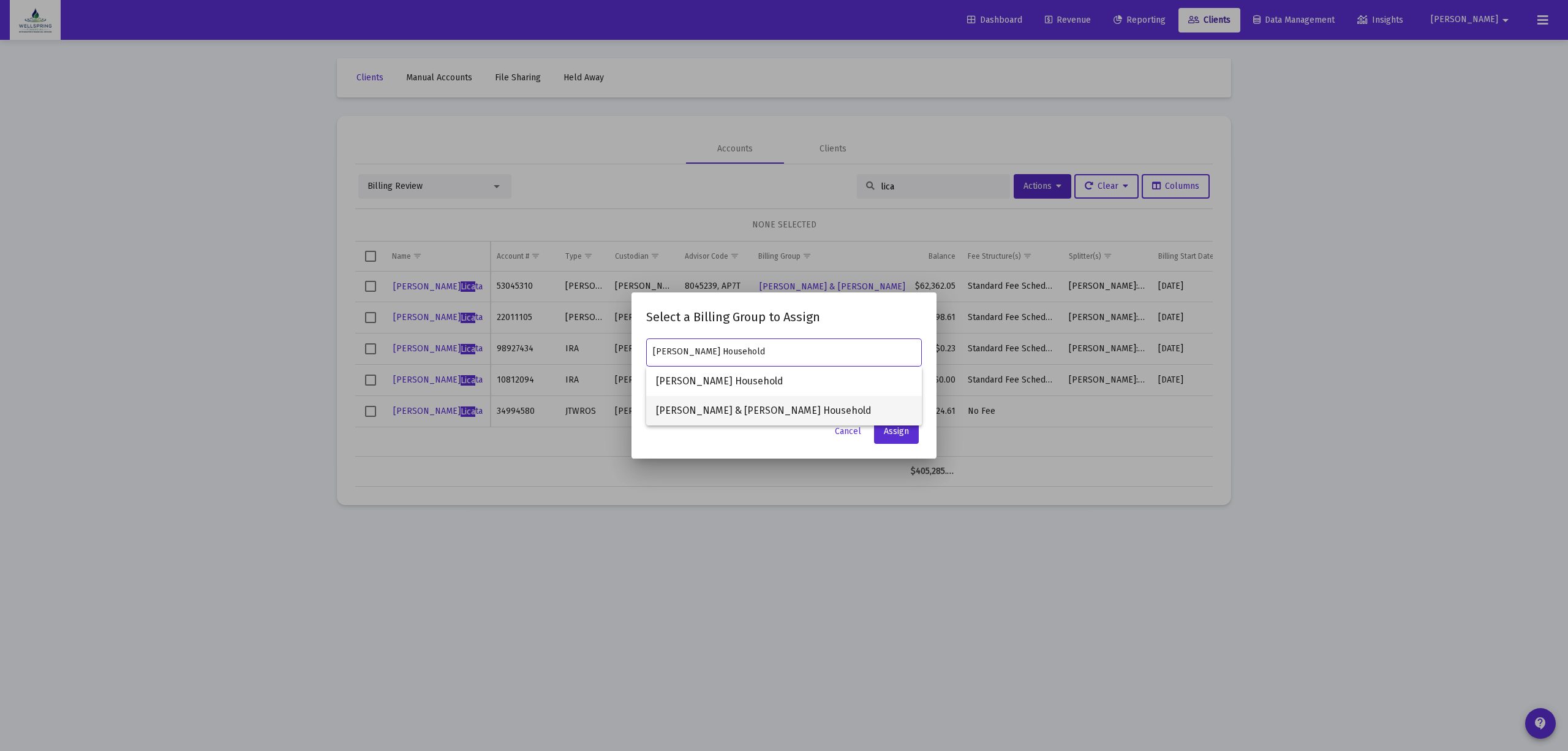
type input "Danielle & Bryan Licata Household"
click at [892, 435] on span "Assign" at bounding box center [896, 431] width 25 height 11
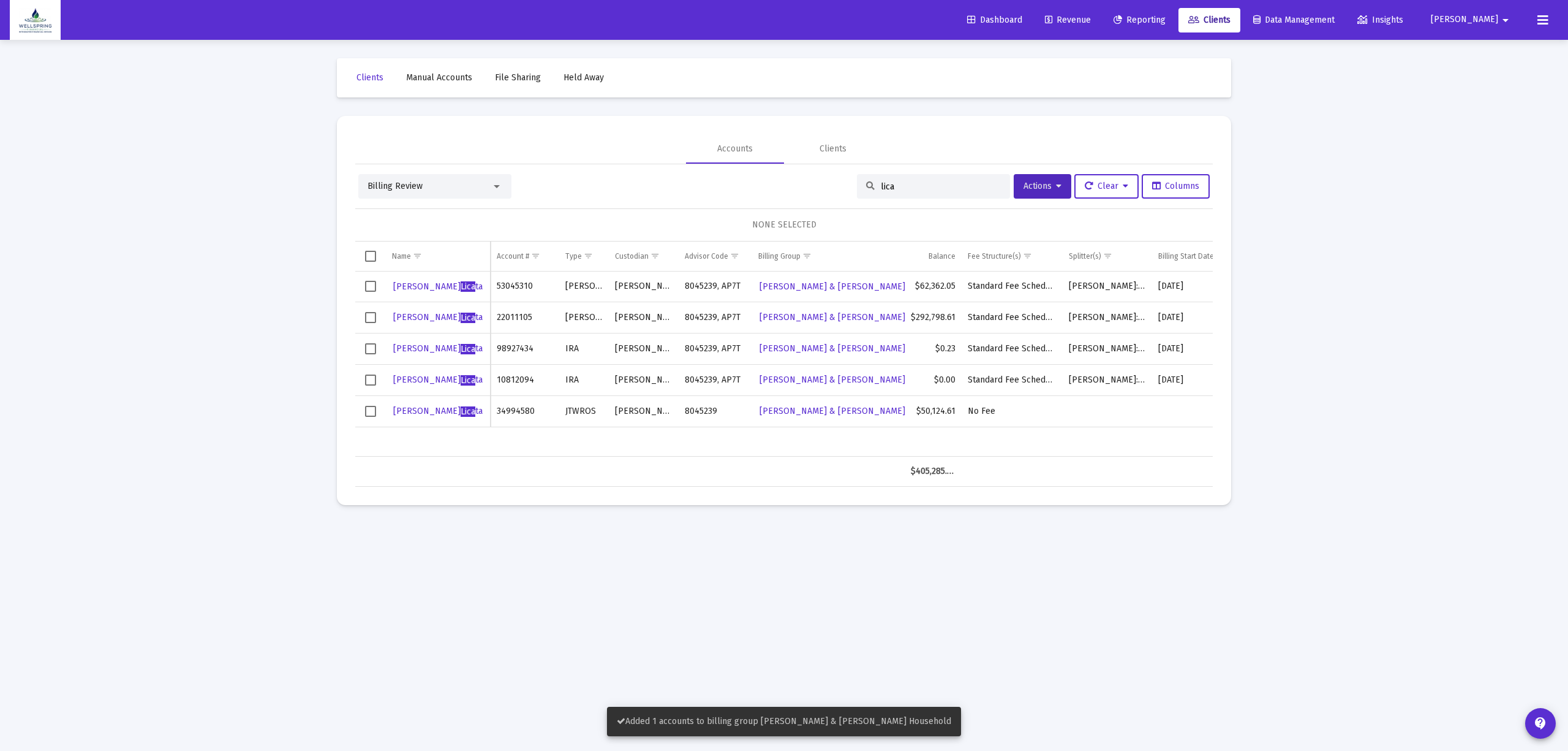
click at [437, 185] on div "Billing Review" at bounding box center [429, 186] width 124 height 12
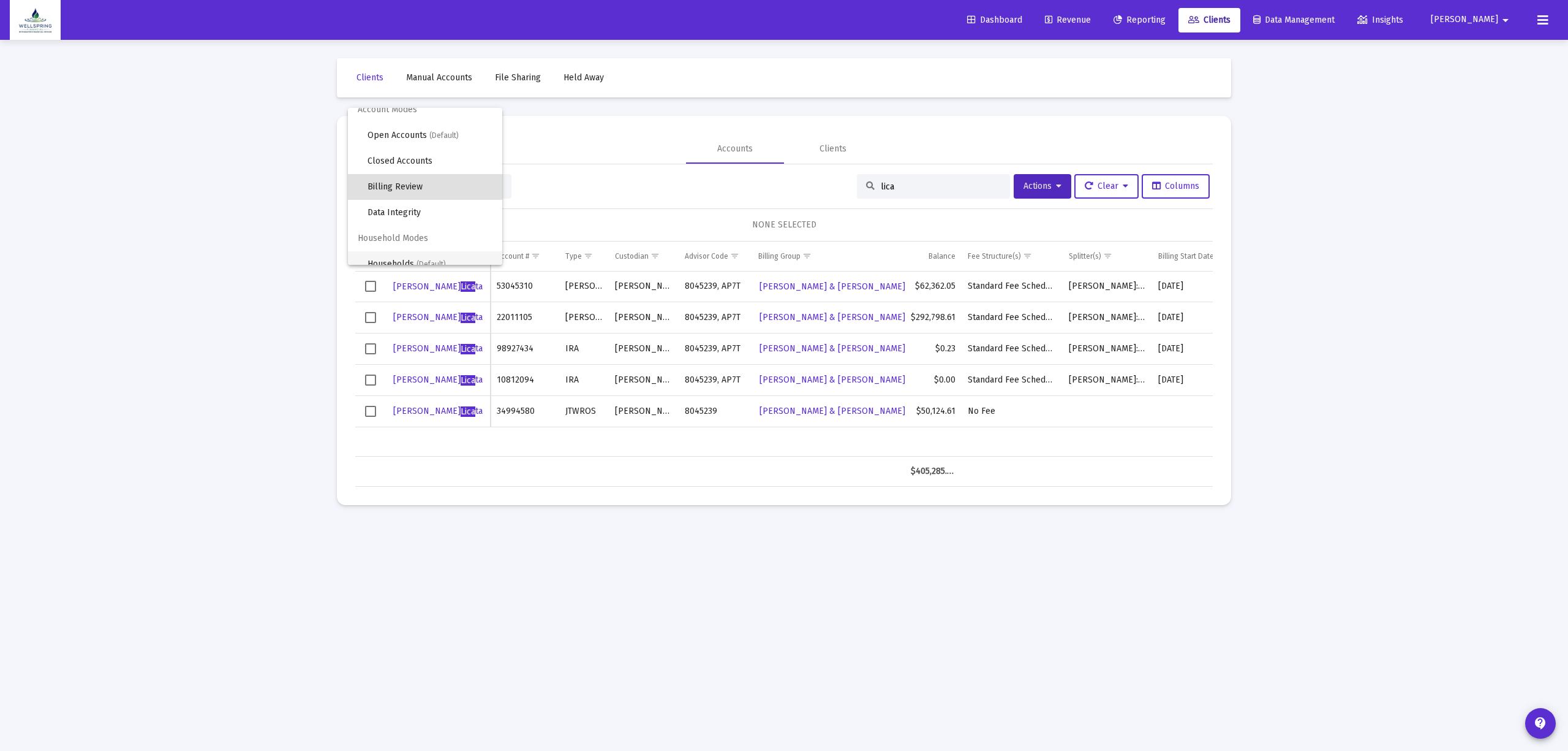
click at [382, 255] on span "Households (Default)" at bounding box center [430, 264] width 125 height 26
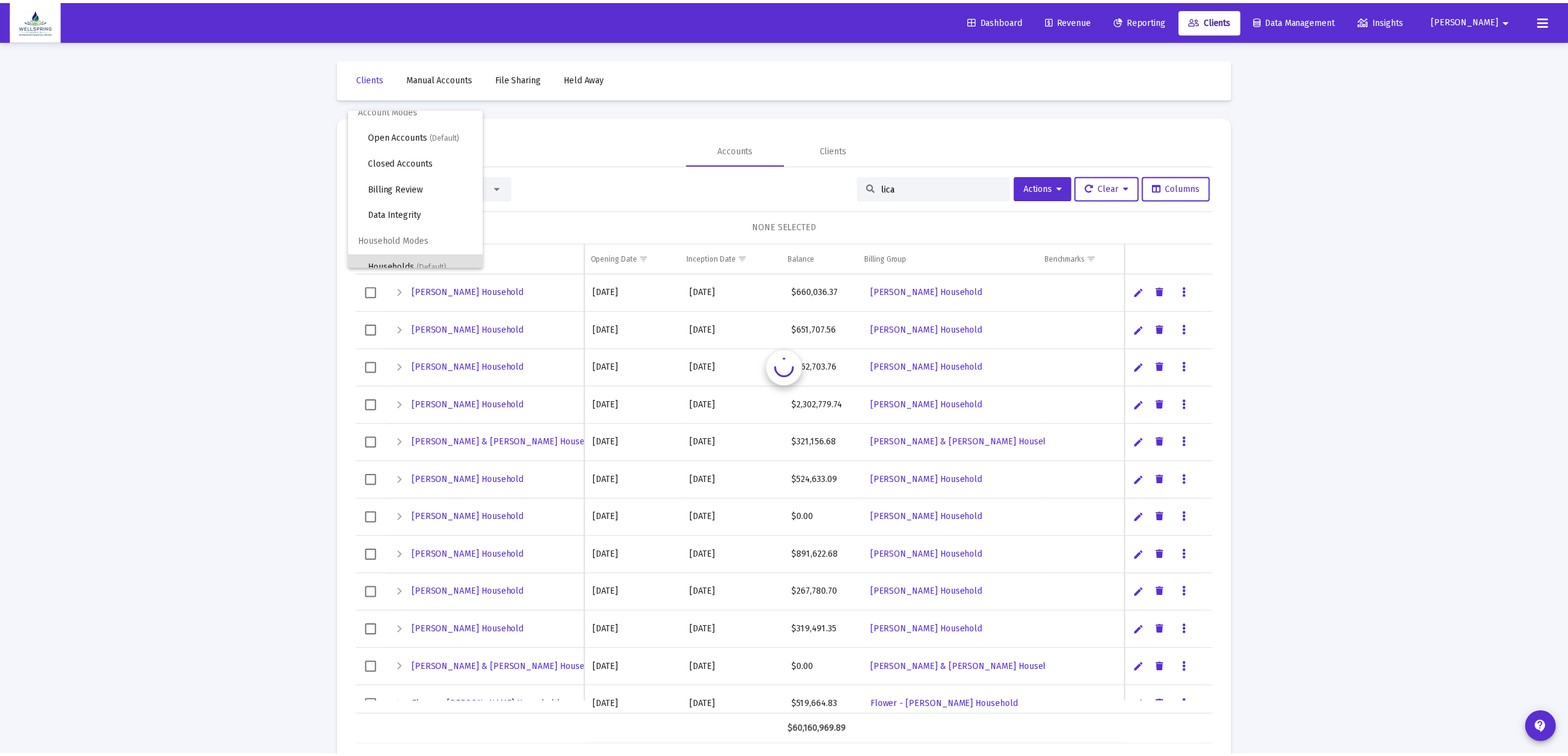
scroll to position [0, 0]
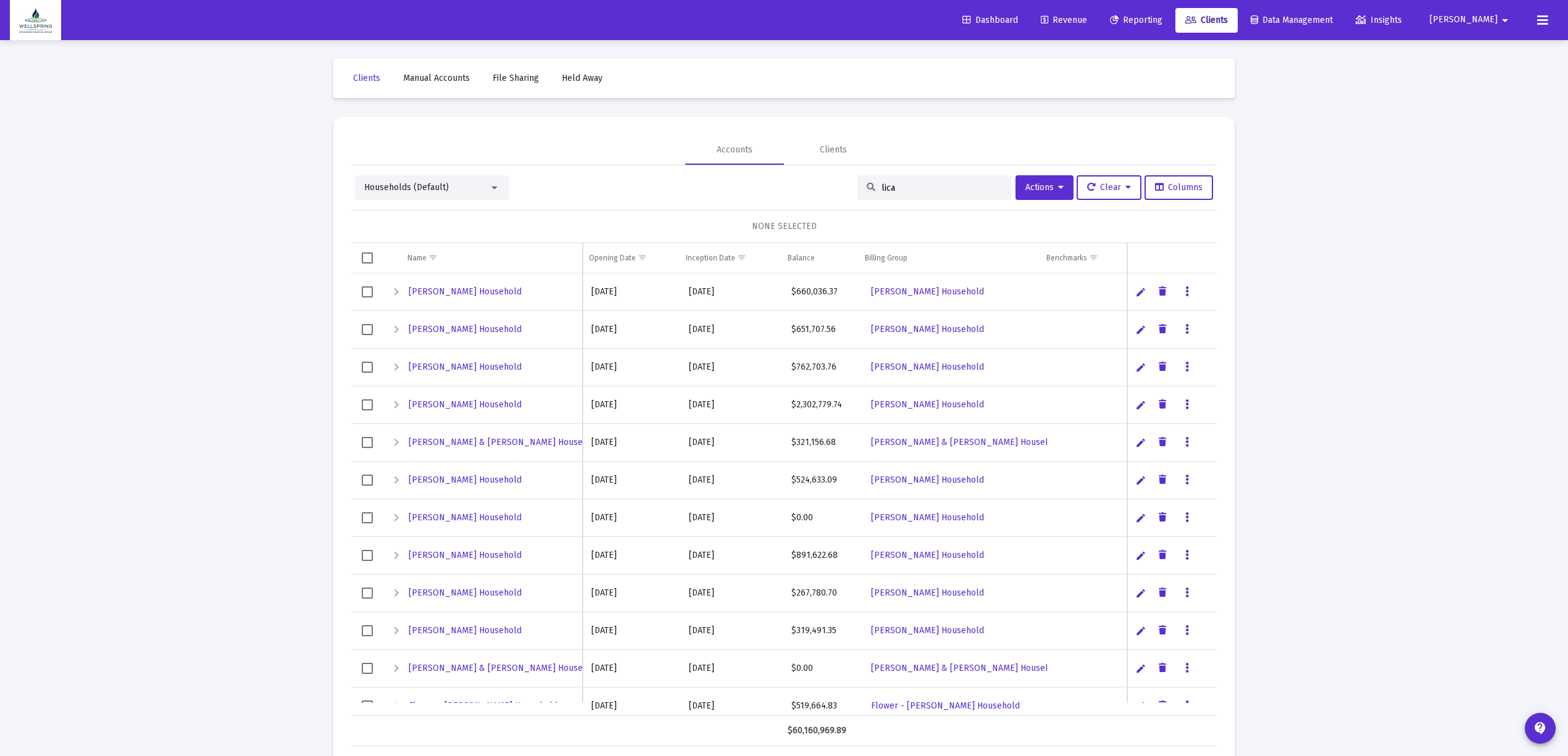
click at [902, 191] on input "lica" at bounding box center [942, 188] width 121 height 11
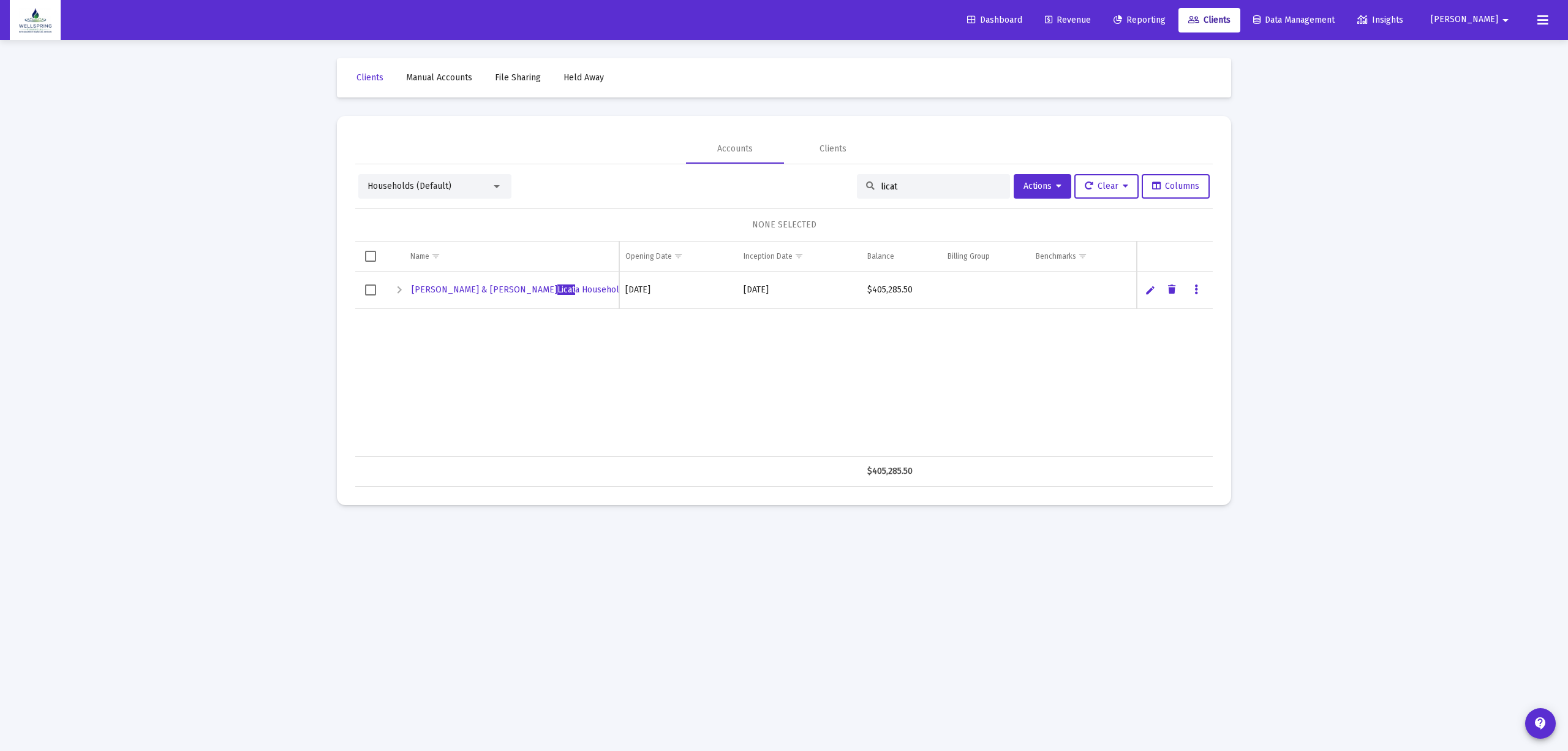
type input "licat"
click at [397, 292] on div "Expand" at bounding box center [400, 290] width 15 height 15
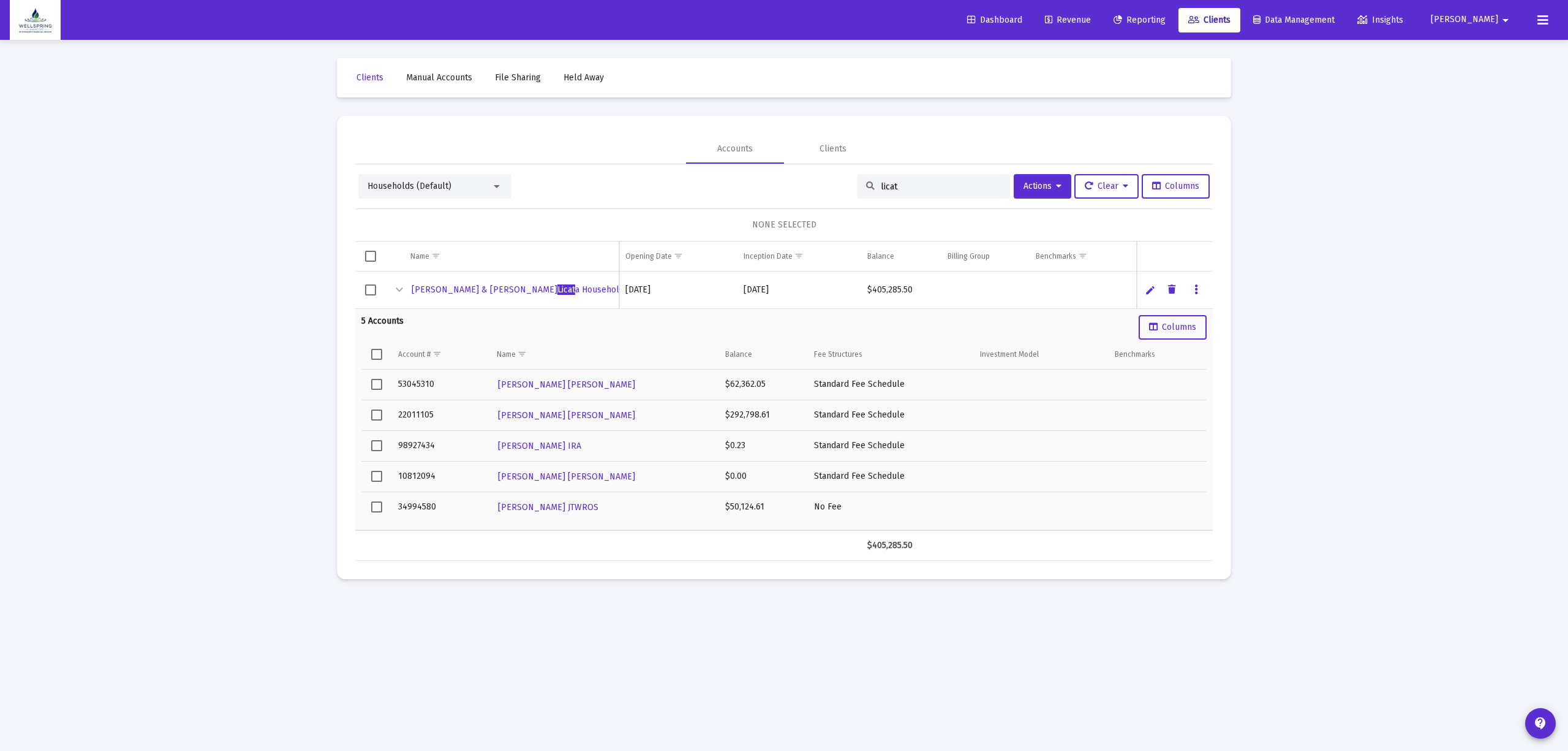
click at [403, 287] on div "Collapse" at bounding box center [400, 290] width 15 height 15
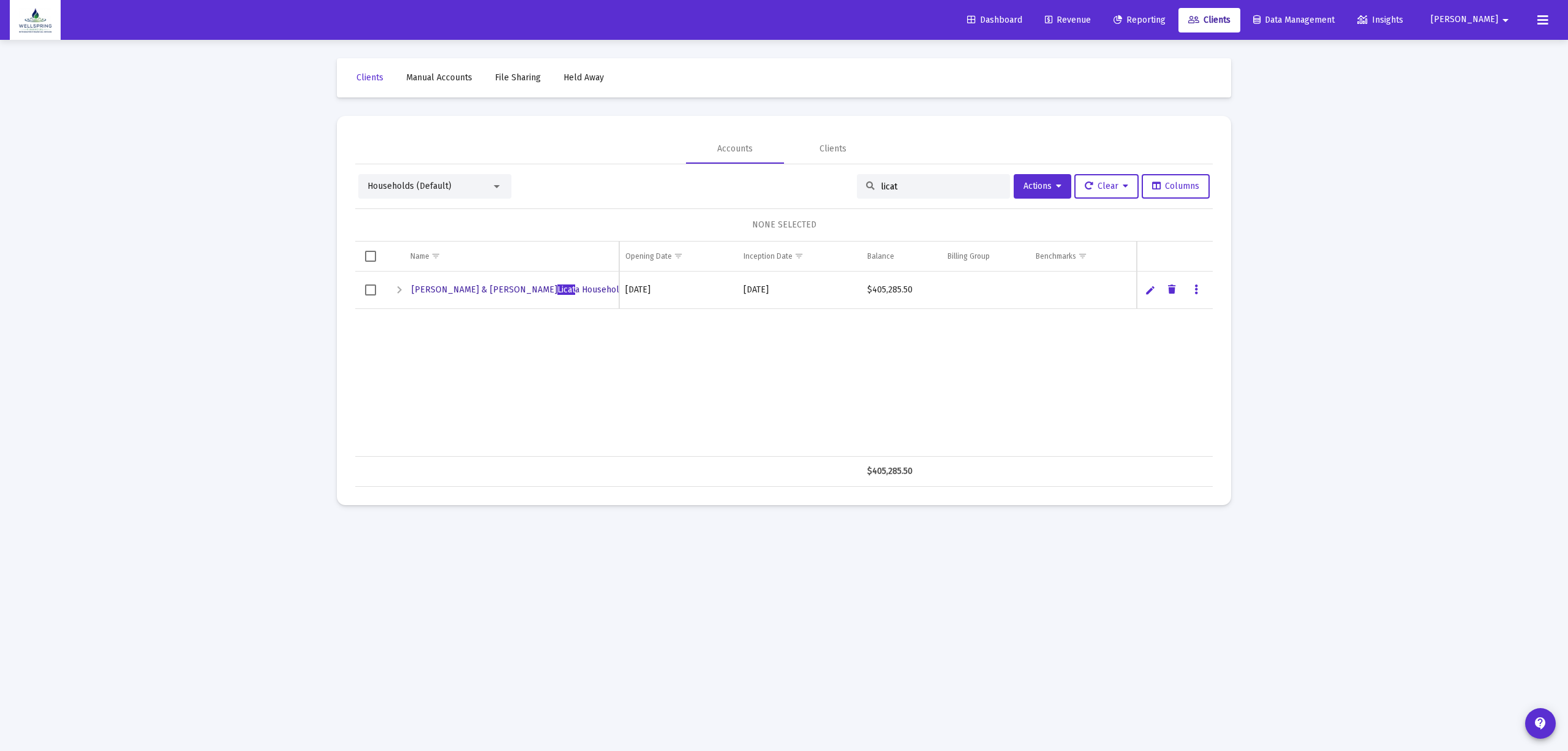
click at [442, 285] on span "Bryan & Danielle Licat a Household" at bounding box center [517, 290] width 212 height 11
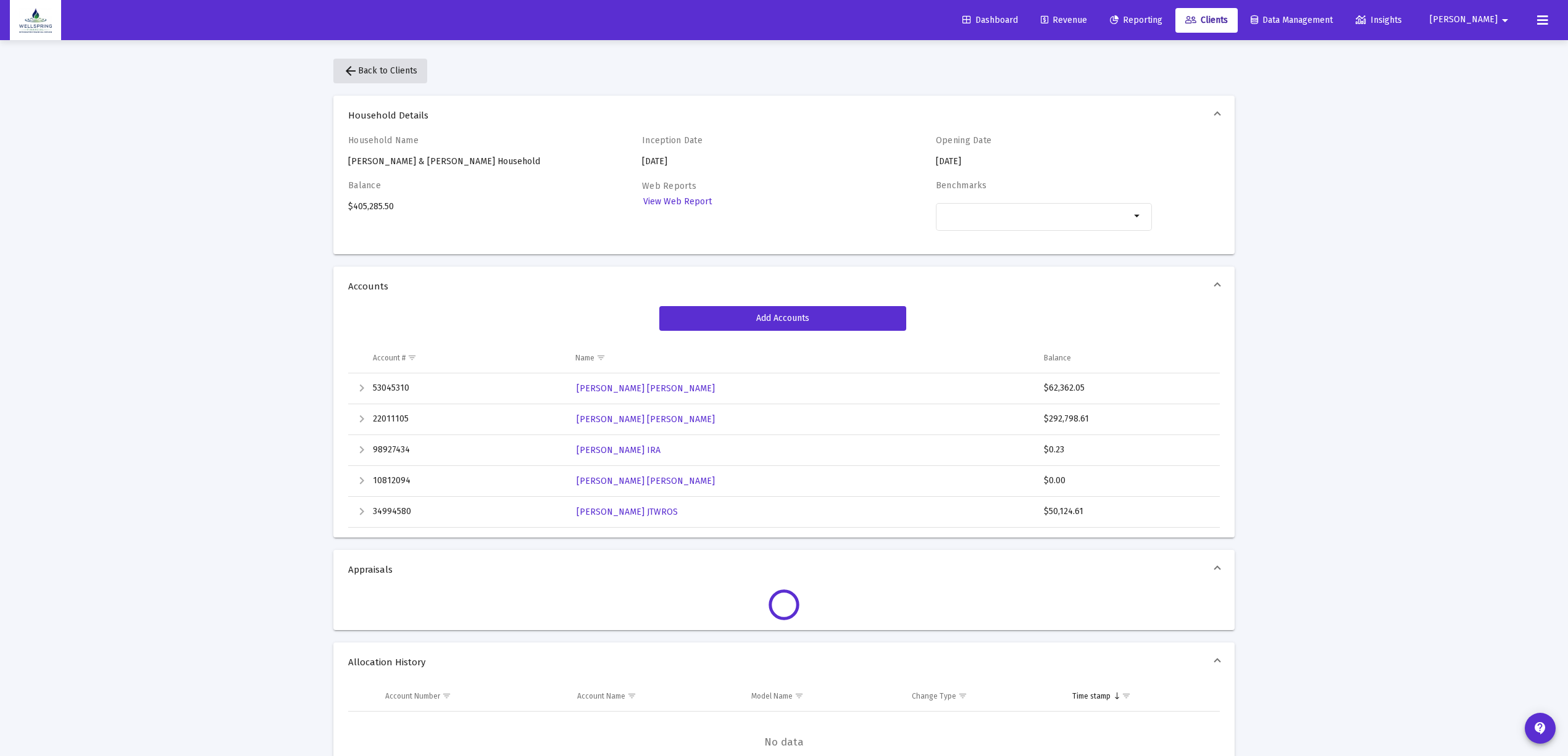
click at [354, 67] on mat-icon "arrow_back" at bounding box center [351, 71] width 15 height 15
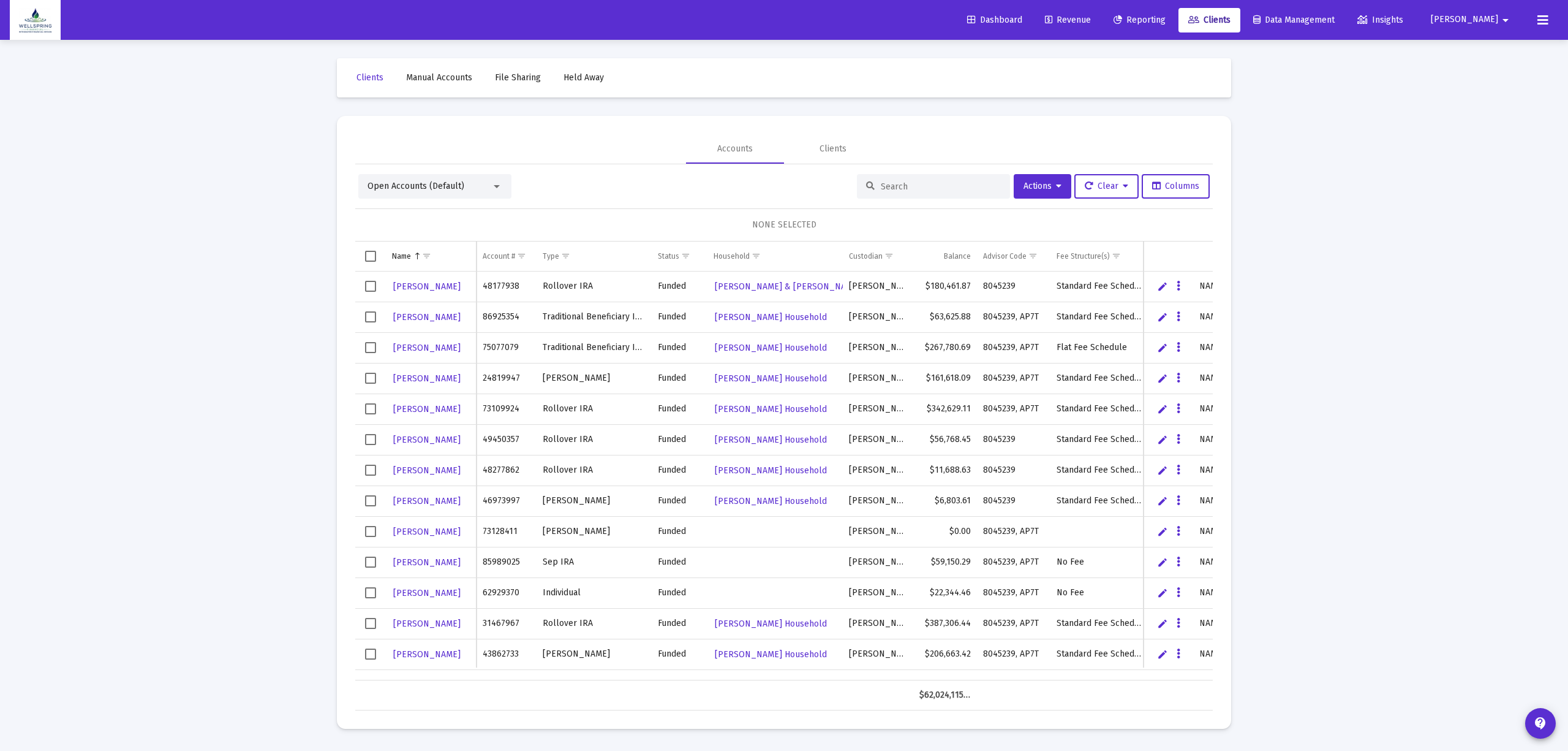
click at [427, 189] on span "Open Accounts (Default)" at bounding box center [415, 186] width 97 height 11
click at [462, 189] on span "Open Accounts (Default)" at bounding box center [430, 186] width 125 height 26
click at [454, 196] on div "Open Accounts (Default)" at bounding box center [435, 186] width 153 height 25
click at [476, 180] on div "Open Accounts (Default)" at bounding box center [429, 186] width 124 height 12
click at [444, 233] on span "Billing Review" at bounding box center [430, 238] width 125 height 26
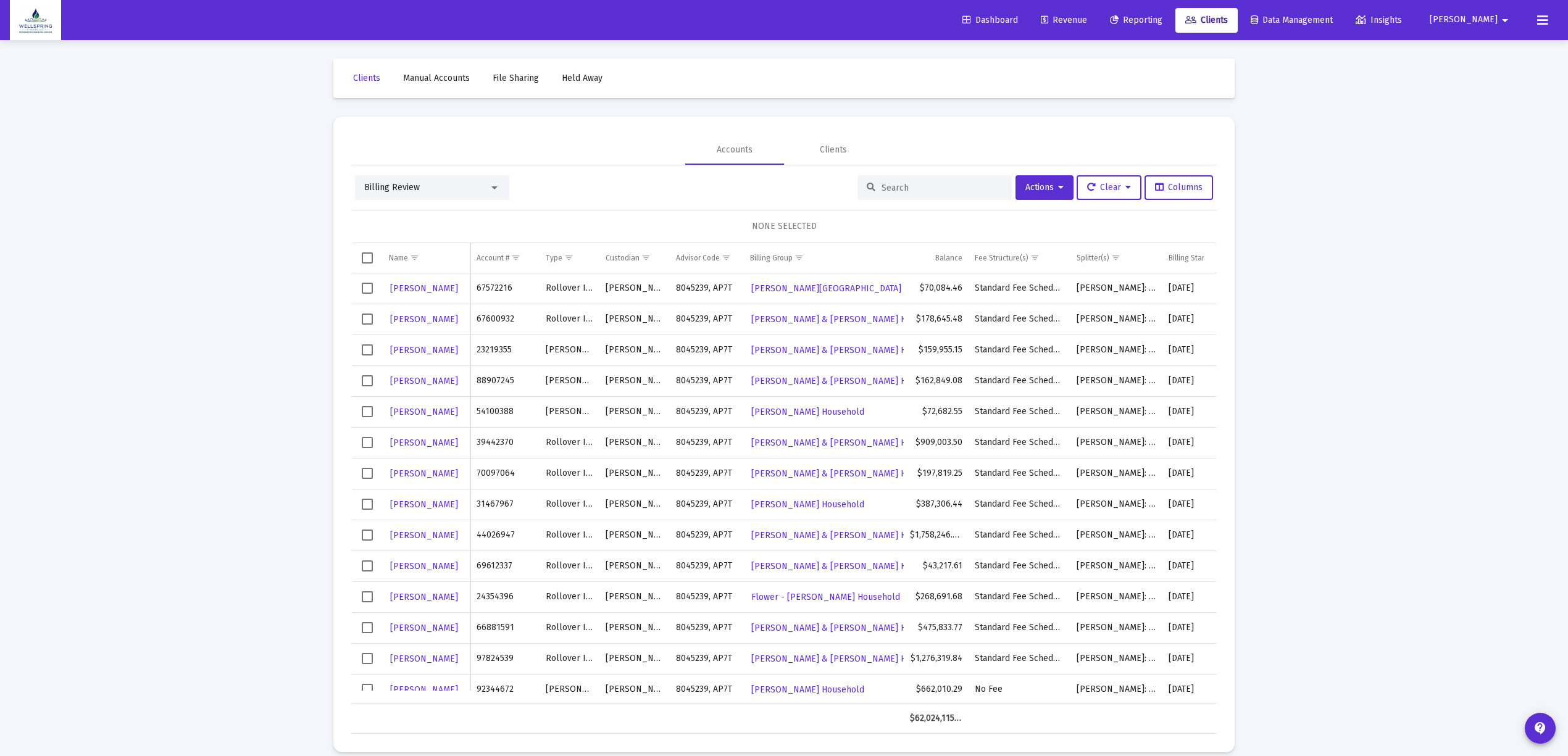
click at [892, 188] on input at bounding box center [942, 188] width 121 height 11
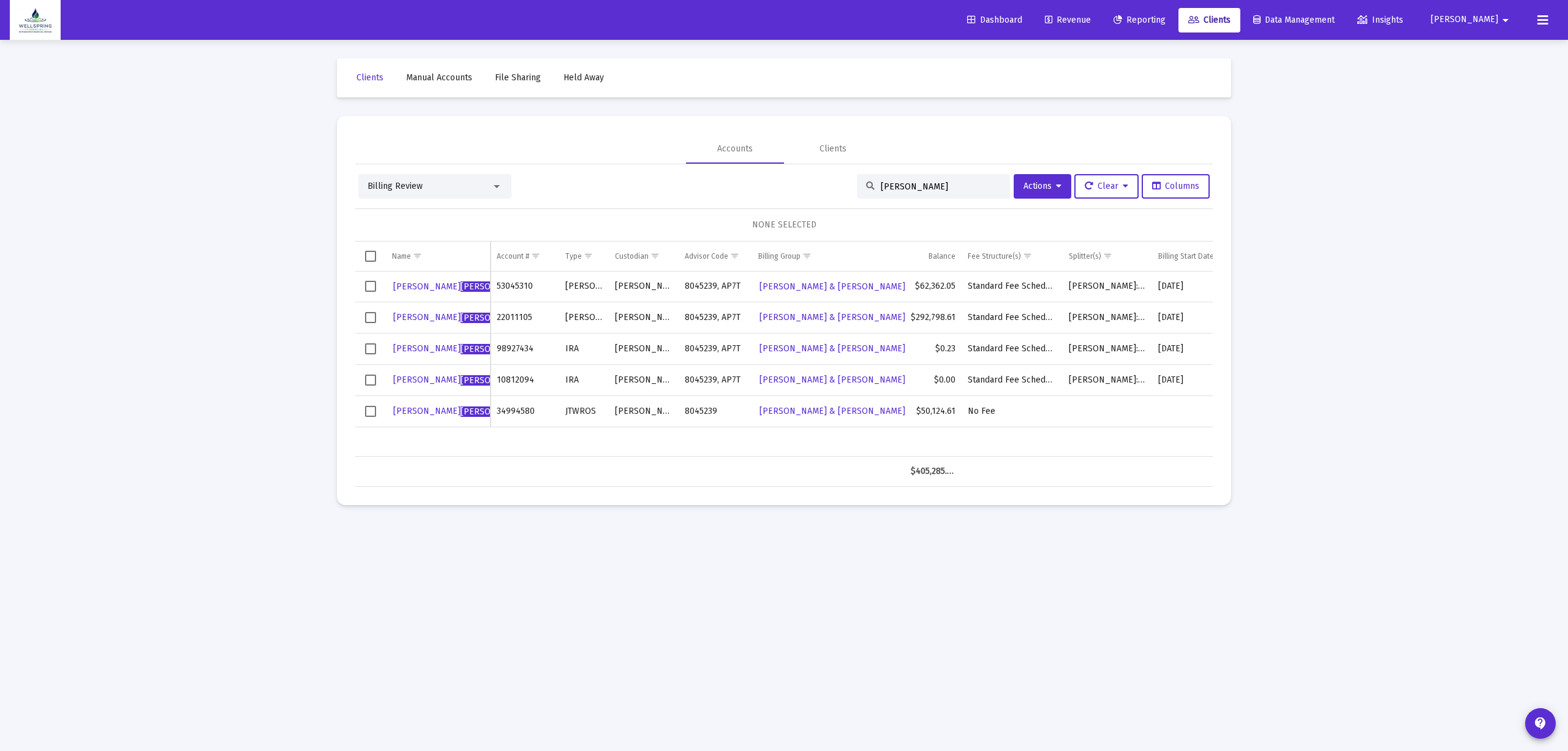
type input "licata"
click at [460, 283] on span "Licata" at bounding box center [494, 287] width 67 height 11
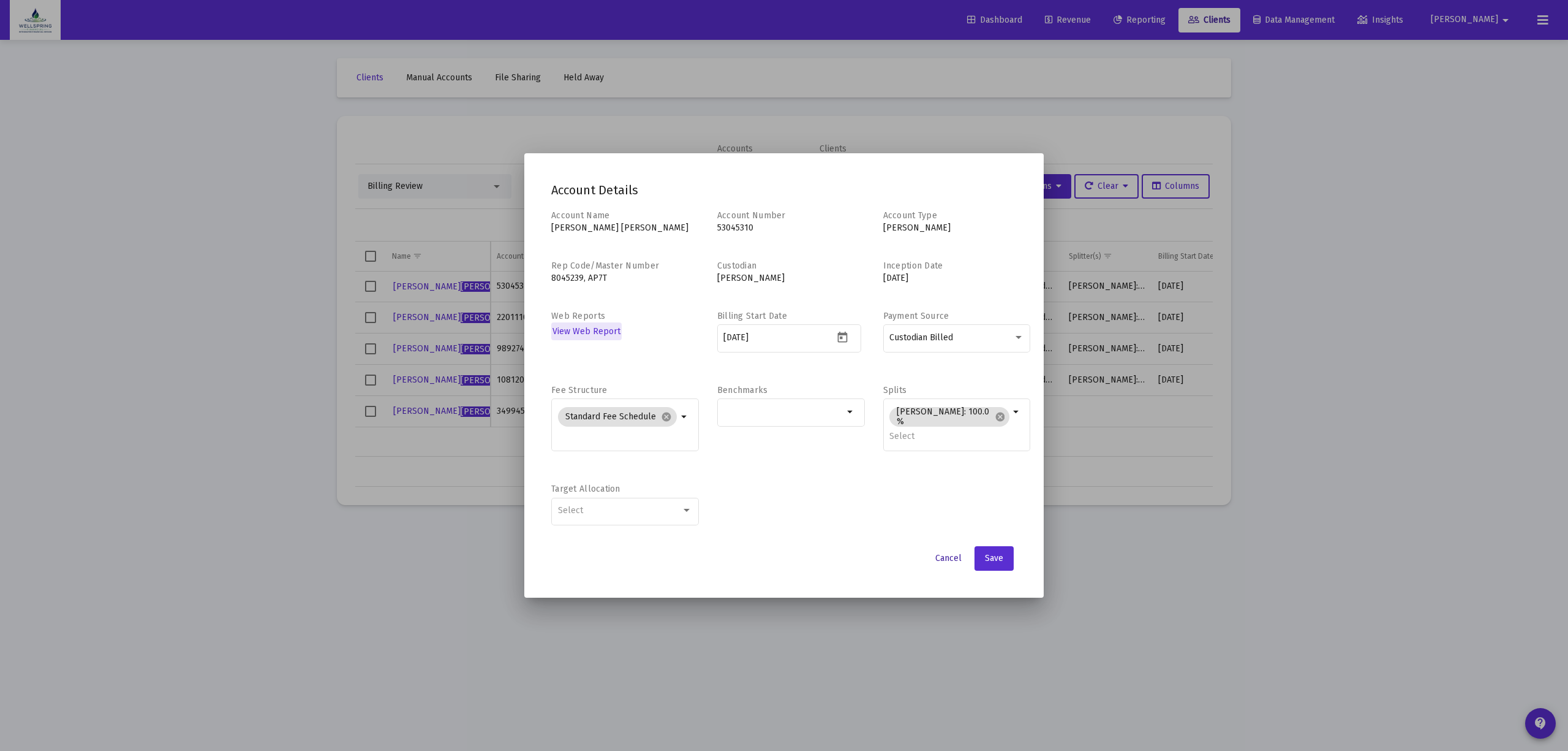
click at [946, 563] on span "Cancel" at bounding box center [948, 558] width 26 height 11
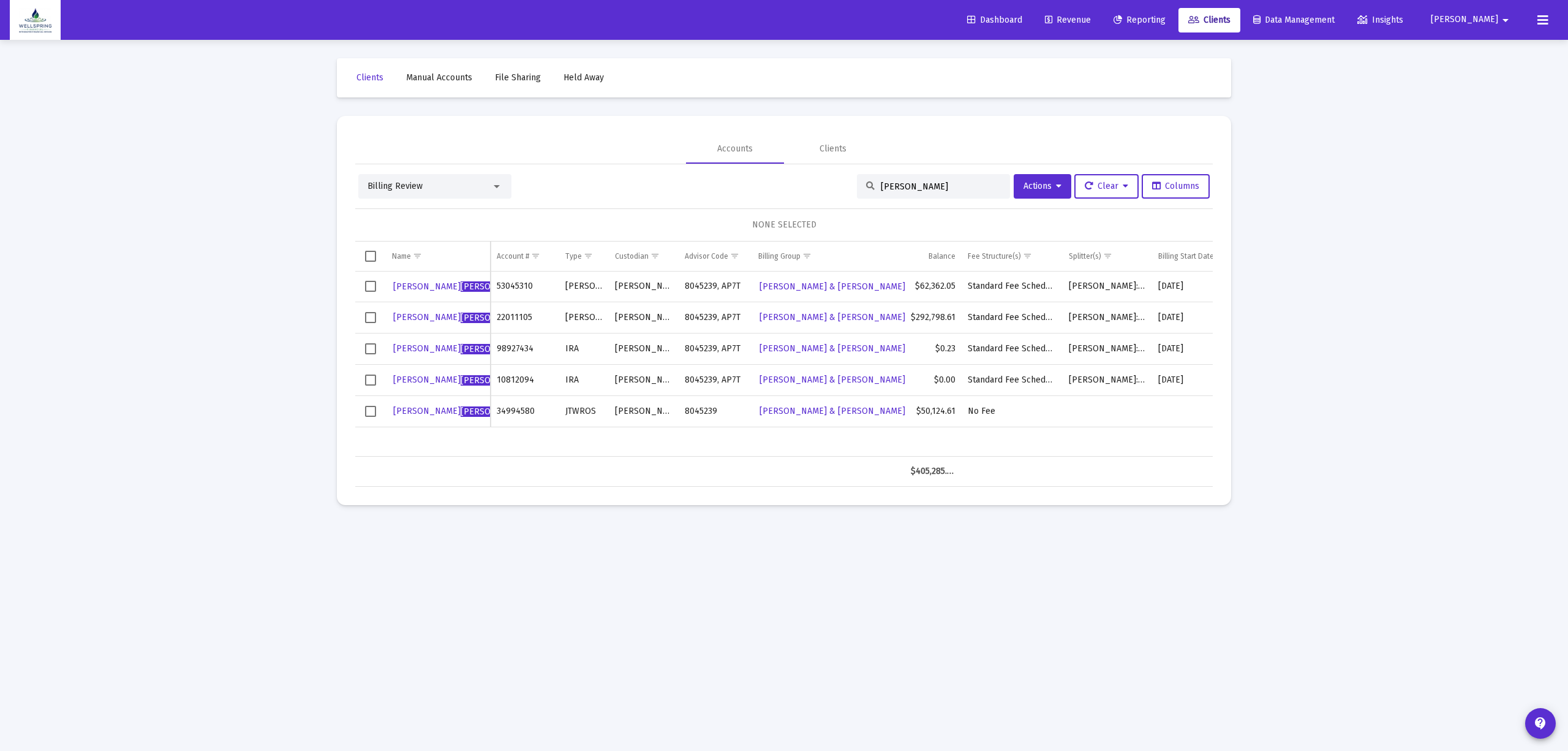
click at [1504, 25] on mat-icon "arrow_drop_down" at bounding box center [1506, 20] width 15 height 25
click at [1481, 48] on span "Settings" at bounding box center [1495, 52] width 36 height 29
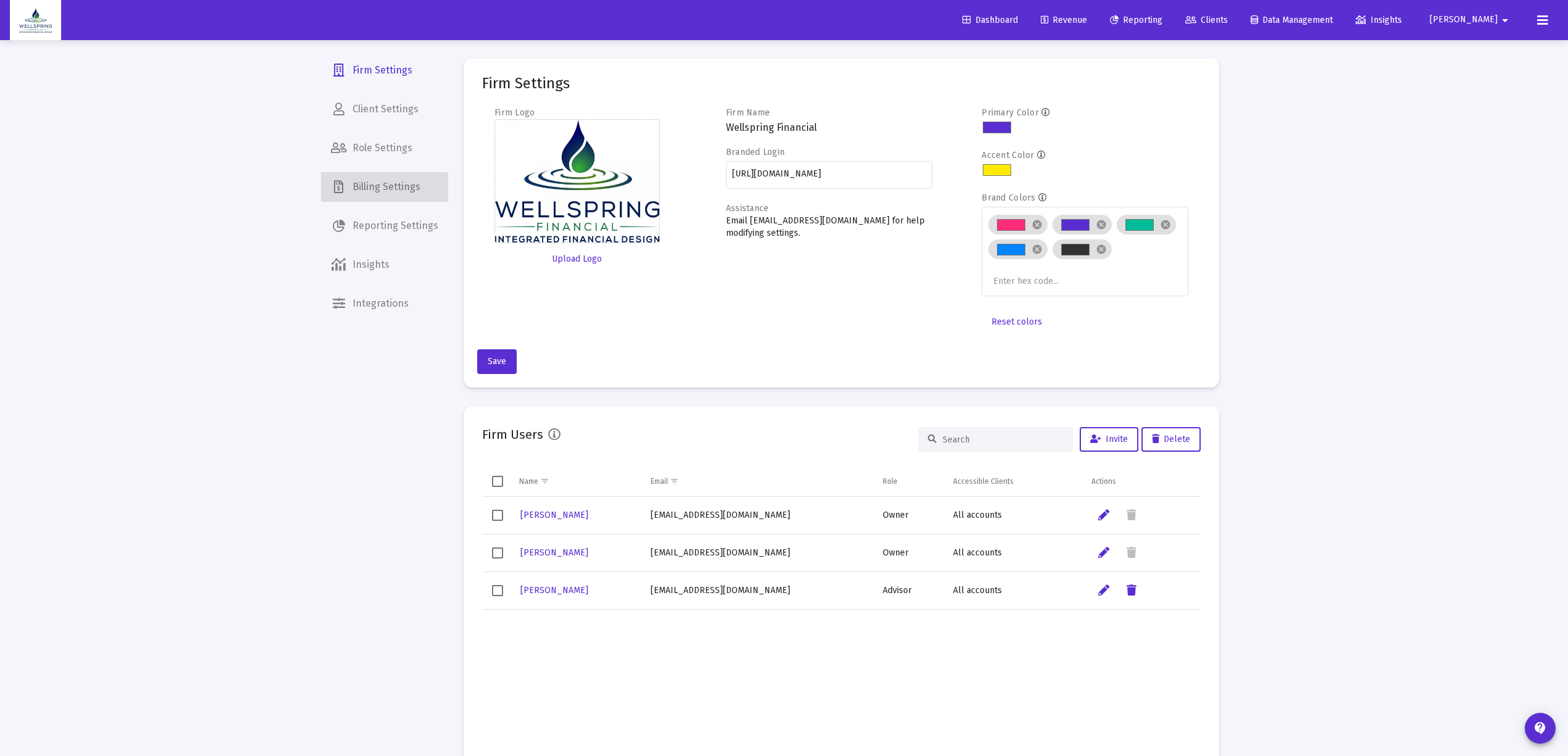
click at [407, 181] on span "Billing Settings" at bounding box center [385, 187] width 127 height 29
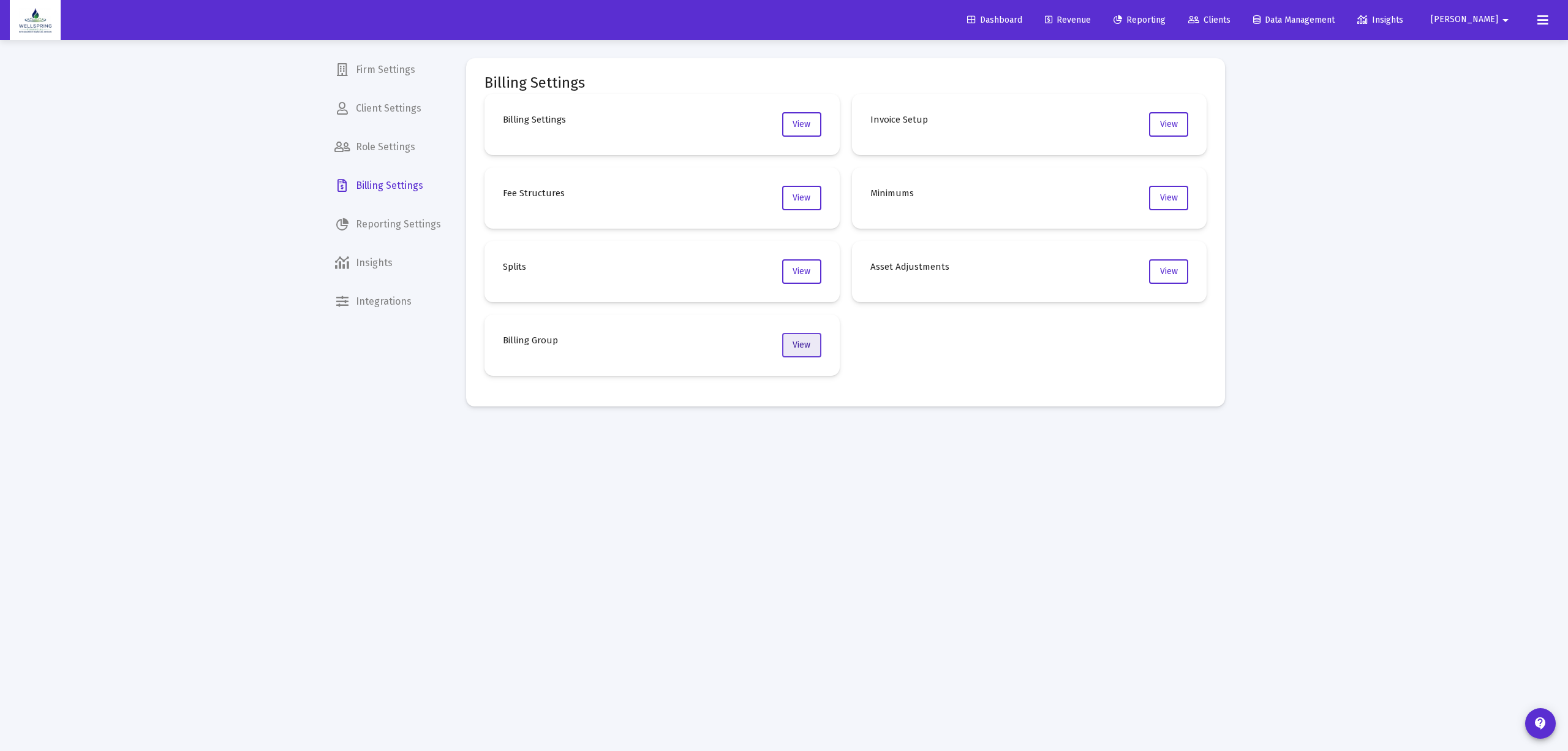
click at [794, 344] on span "View" at bounding box center [802, 345] width 18 height 11
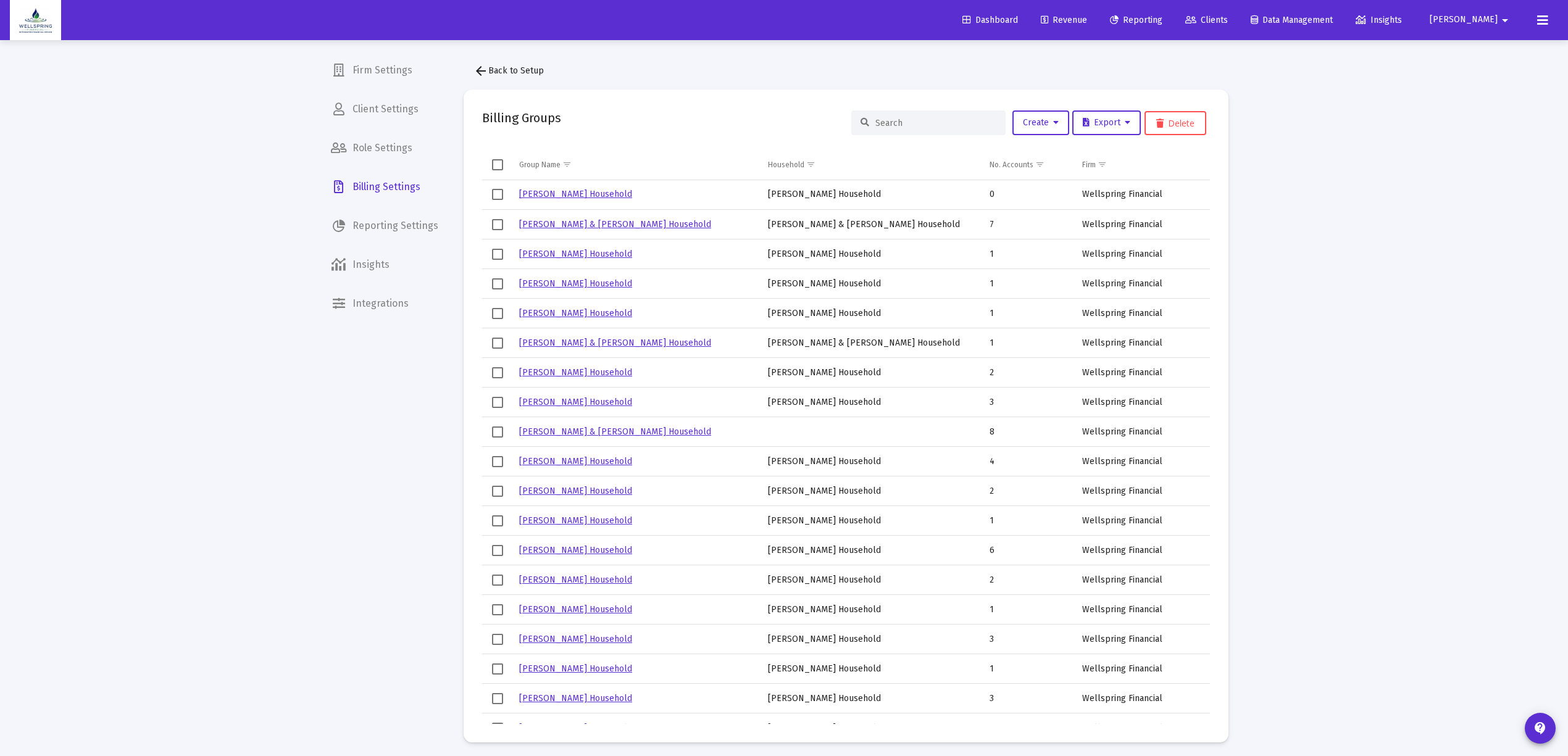
click at [898, 115] on div at bounding box center [928, 122] width 154 height 25
click at [902, 122] on input at bounding box center [936, 123] width 121 height 11
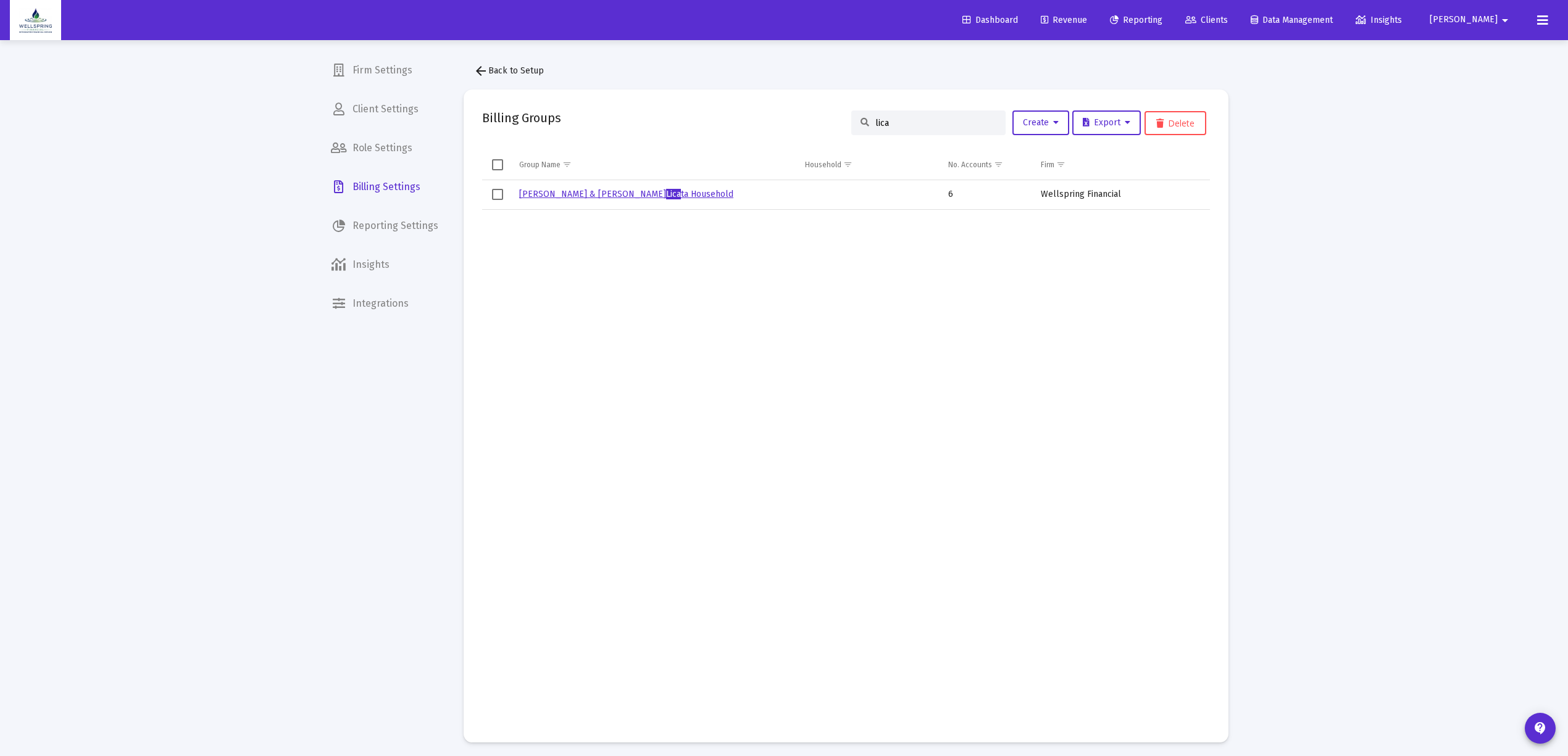
type input "lica"
click at [529, 197] on link "Danielle & Bryan Lica ta Household" at bounding box center [626, 194] width 214 height 11
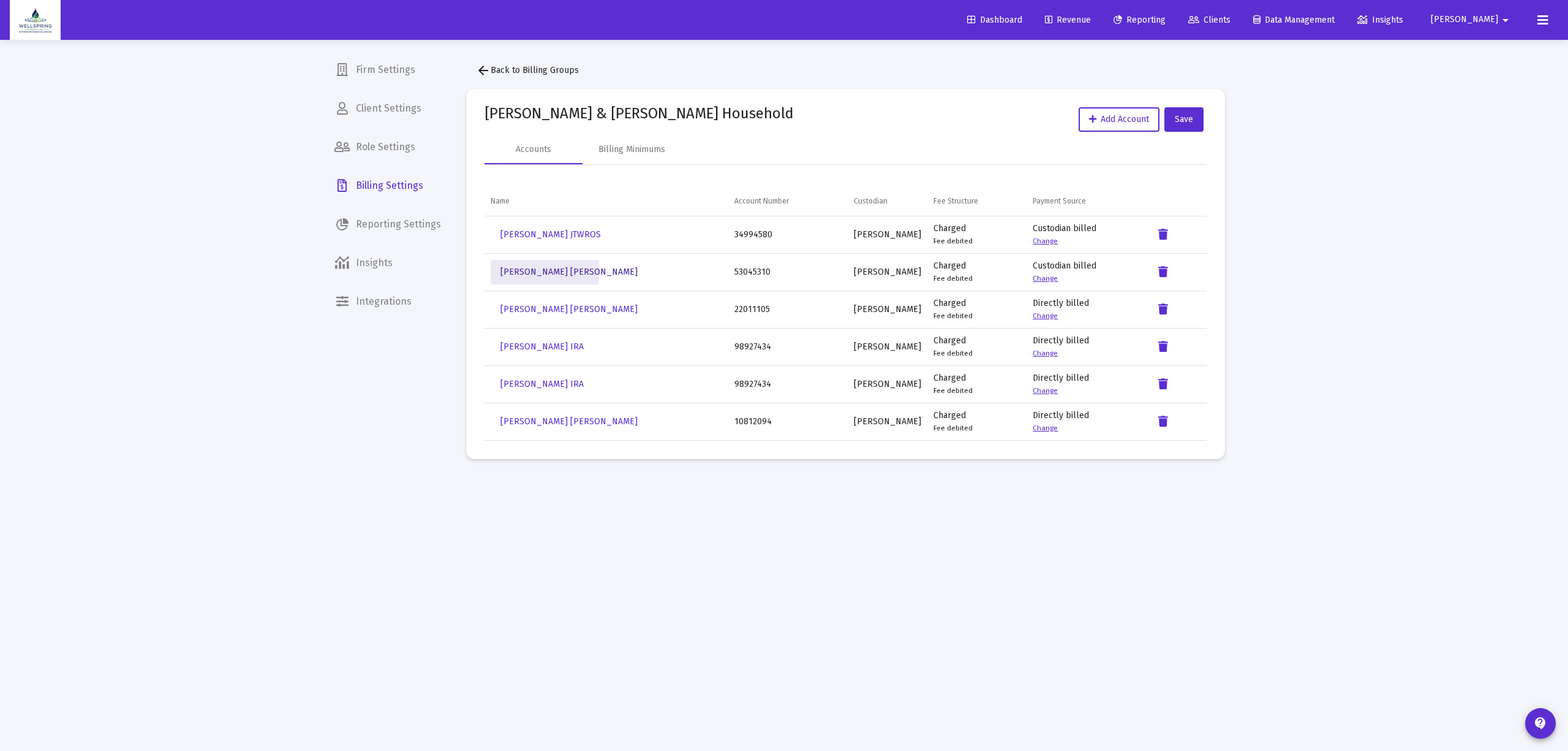
click at [544, 273] on span "Bryan Licata Roth IRA" at bounding box center [568, 272] width 137 height 11
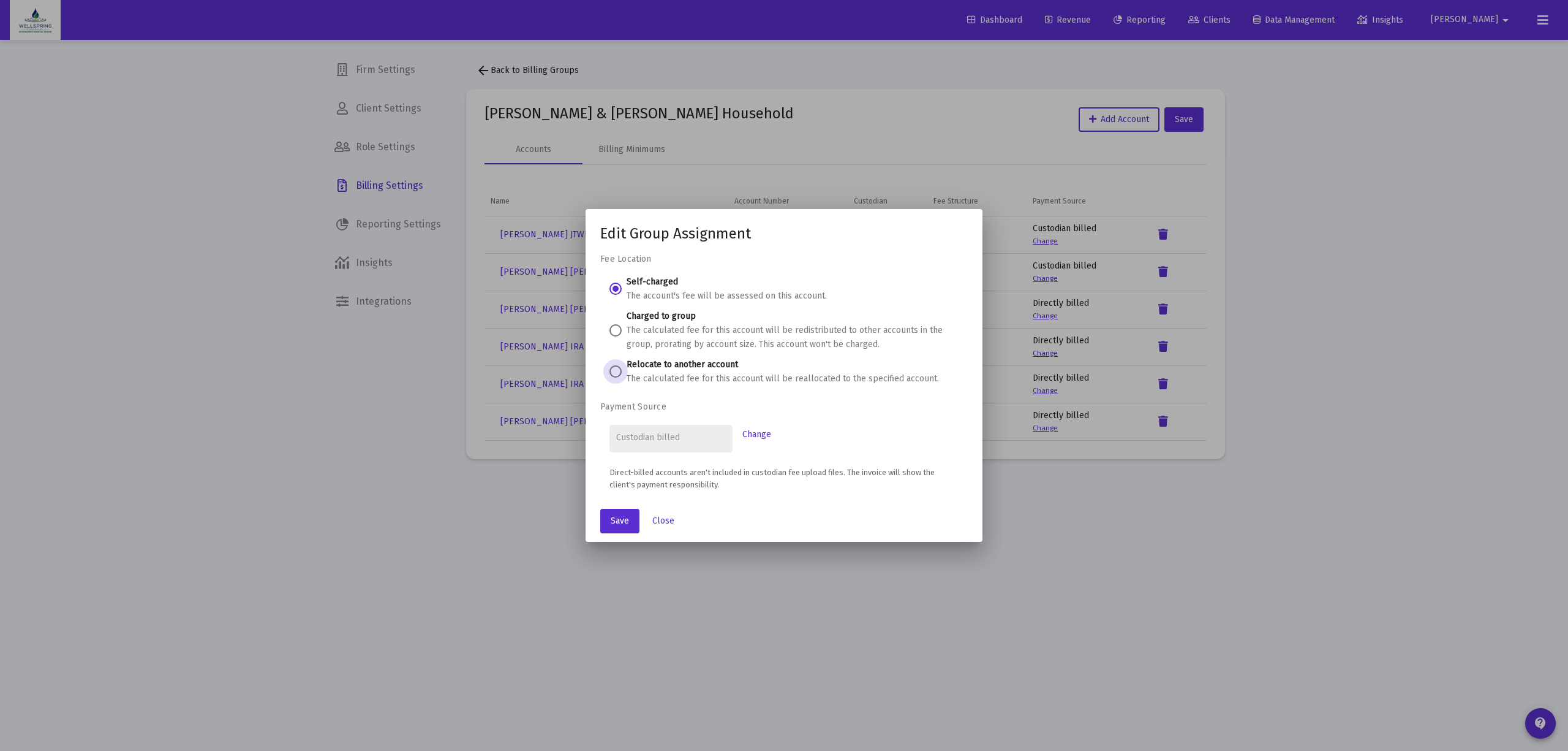
click at [613, 368] on span at bounding box center [616, 371] width 12 height 12
click at [613, 368] on input "Relocate to another account The calculated fee for this account will be realloc…" at bounding box center [616, 371] width 12 height 12
radio input "true"
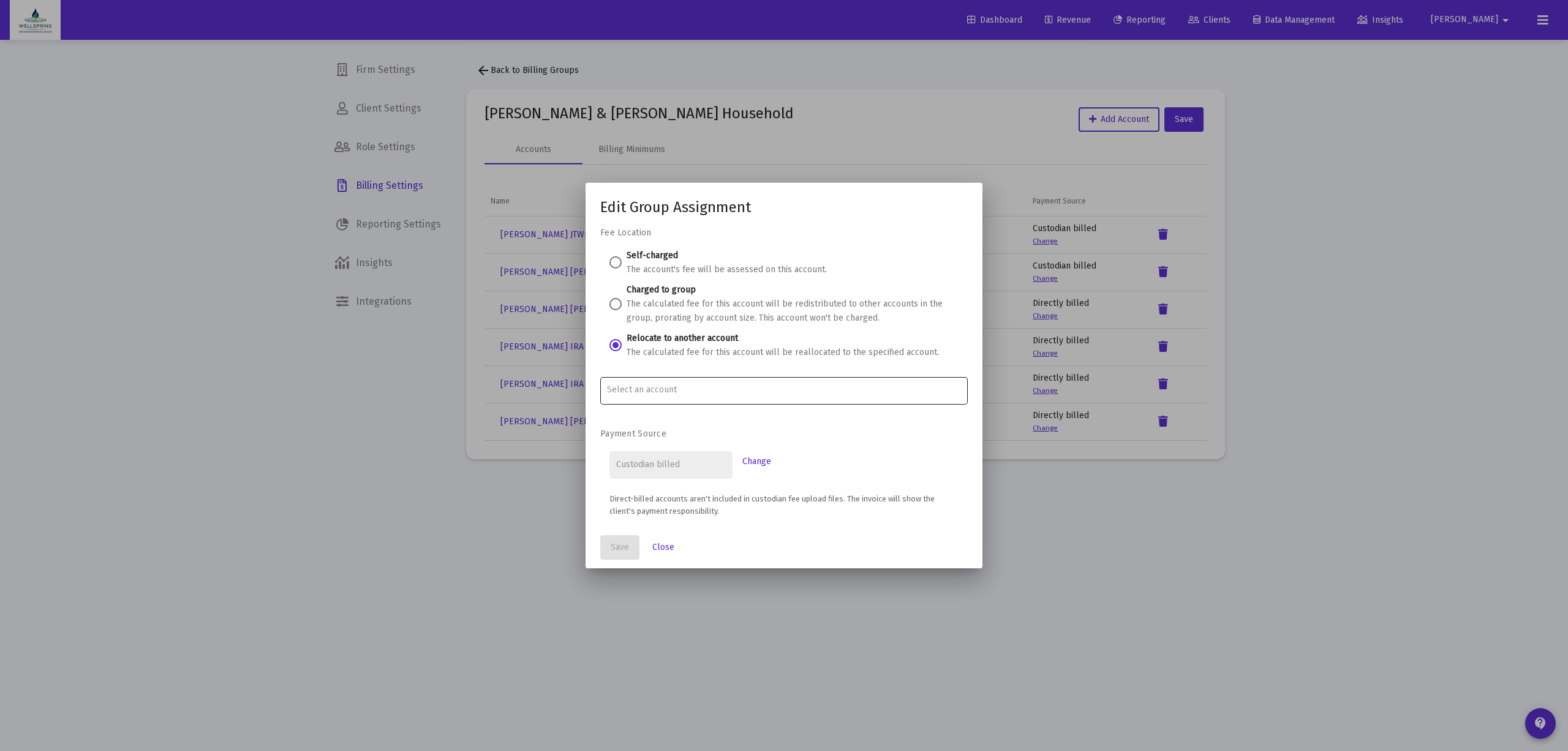
click at [706, 381] on div at bounding box center [784, 389] width 355 height 30
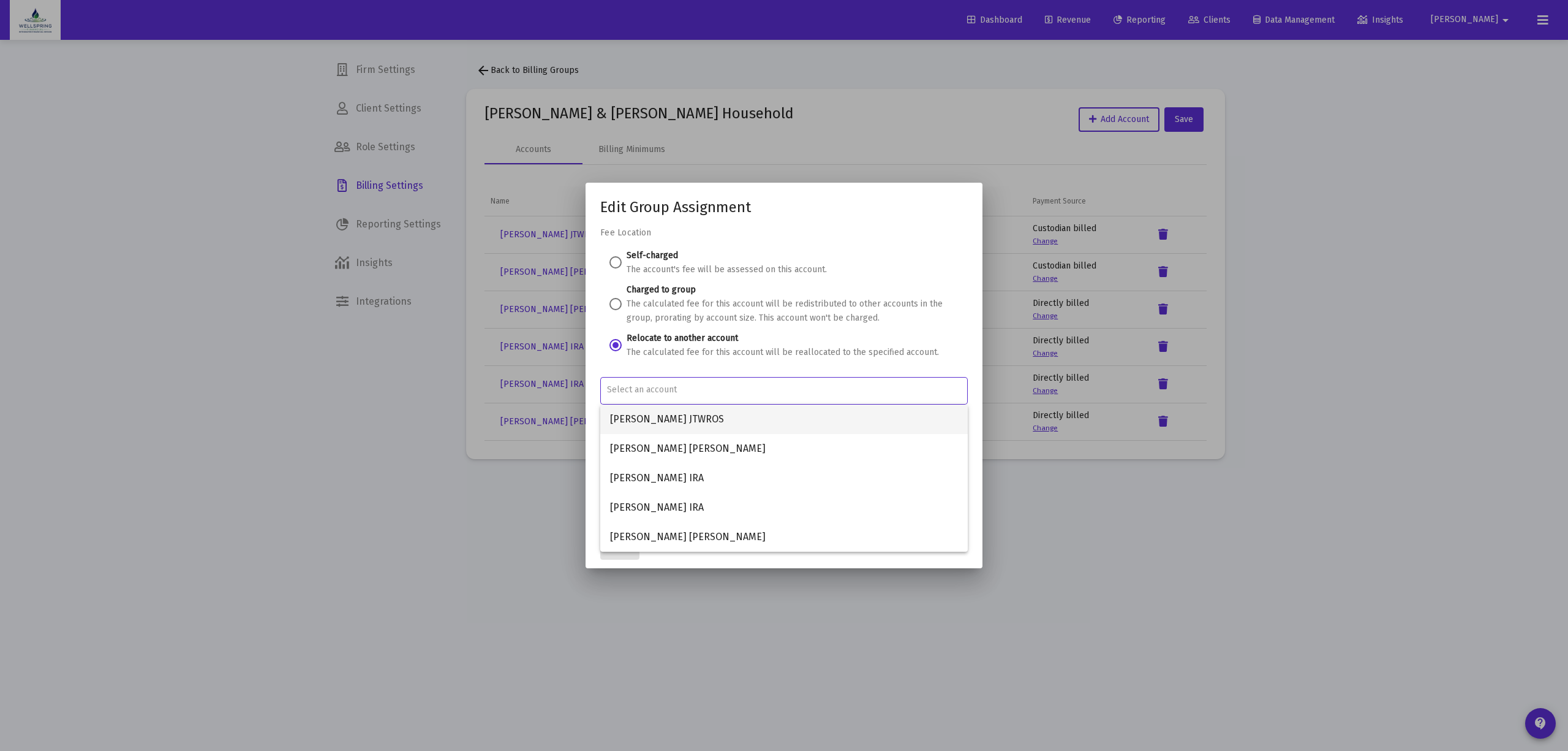
click at [714, 416] on span "Danielle Wedral Licata JTWROS" at bounding box center [784, 419] width 348 height 29
type input "Danielle Wedral Licata JTWROS"
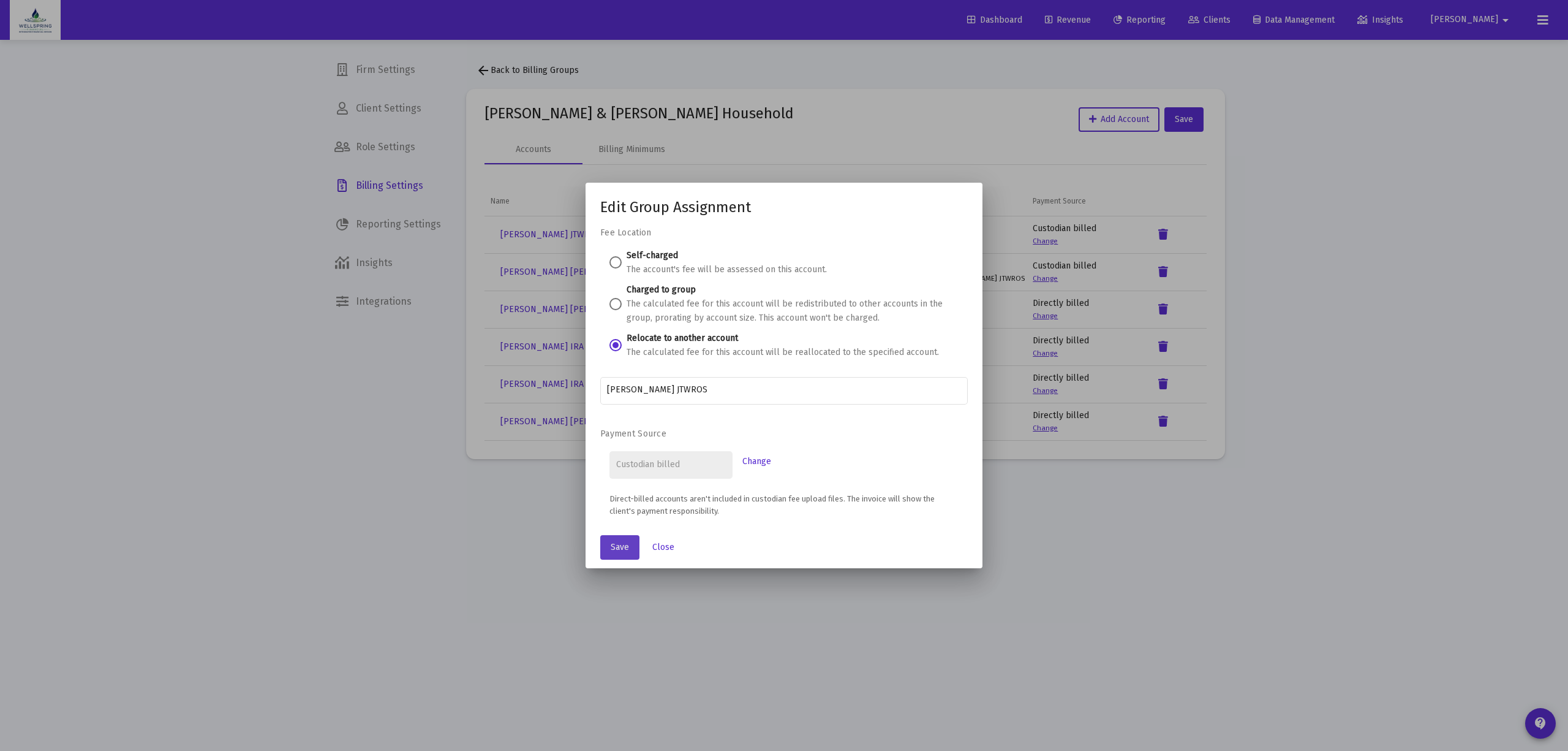
click at [622, 554] on button "Save" at bounding box center [619, 547] width 39 height 25
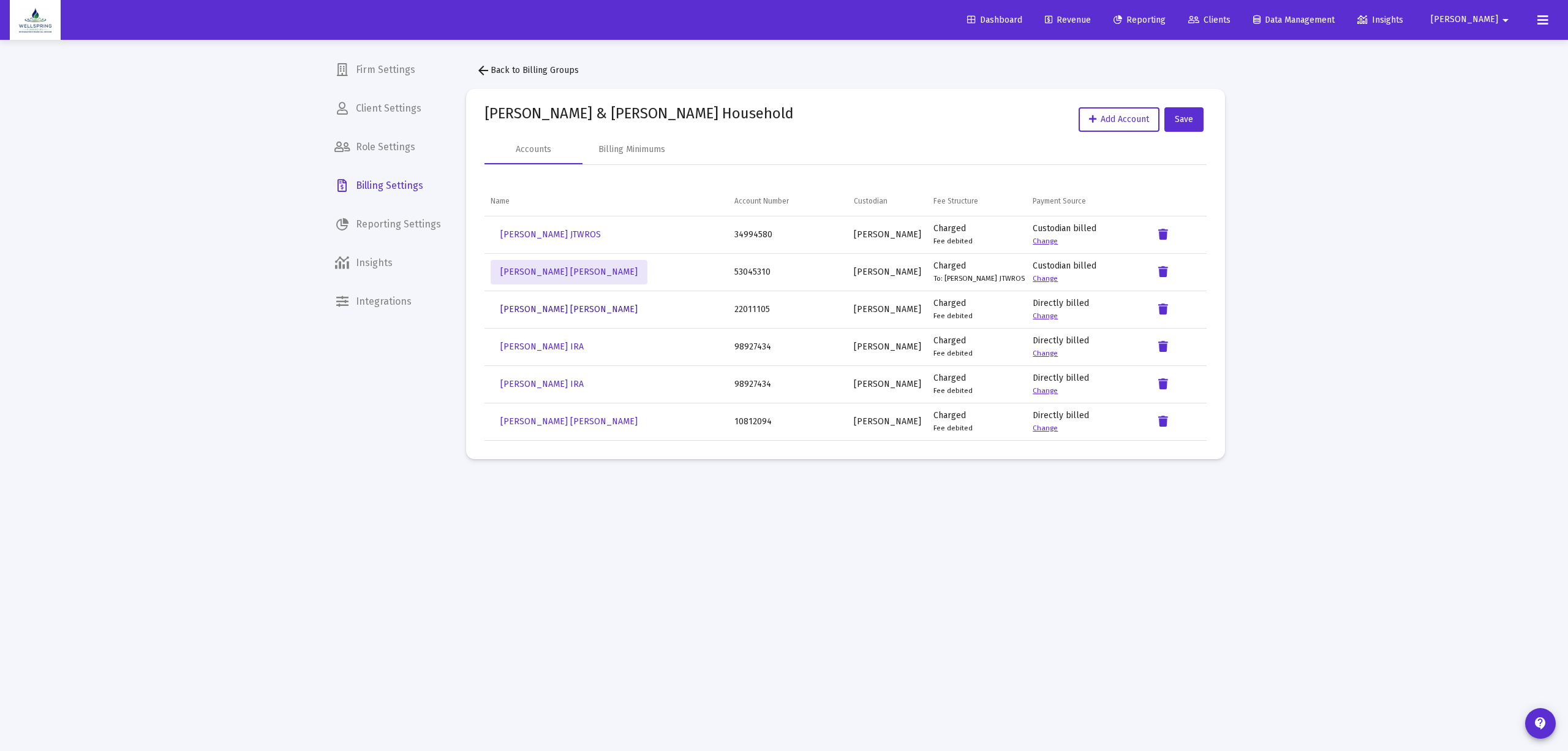
click at [537, 311] on span "Danielle Wedral Licata Roth IRA" at bounding box center [568, 309] width 137 height 11
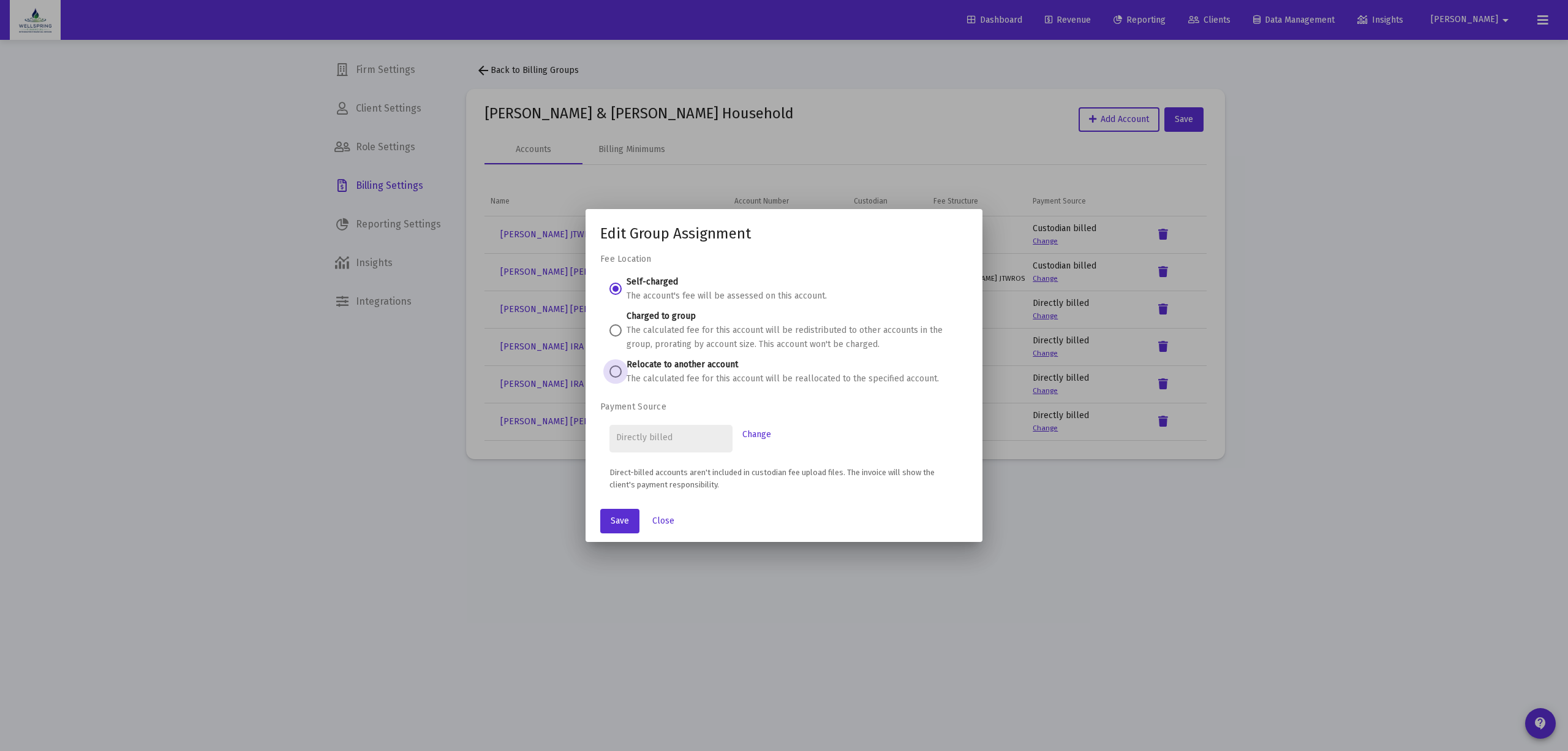
click at [616, 365] on span at bounding box center [616, 371] width 12 height 12
click at [616, 365] on input "Relocate to another account The calculated fee for this account will be realloc…" at bounding box center [616, 371] width 12 height 12
radio input "true"
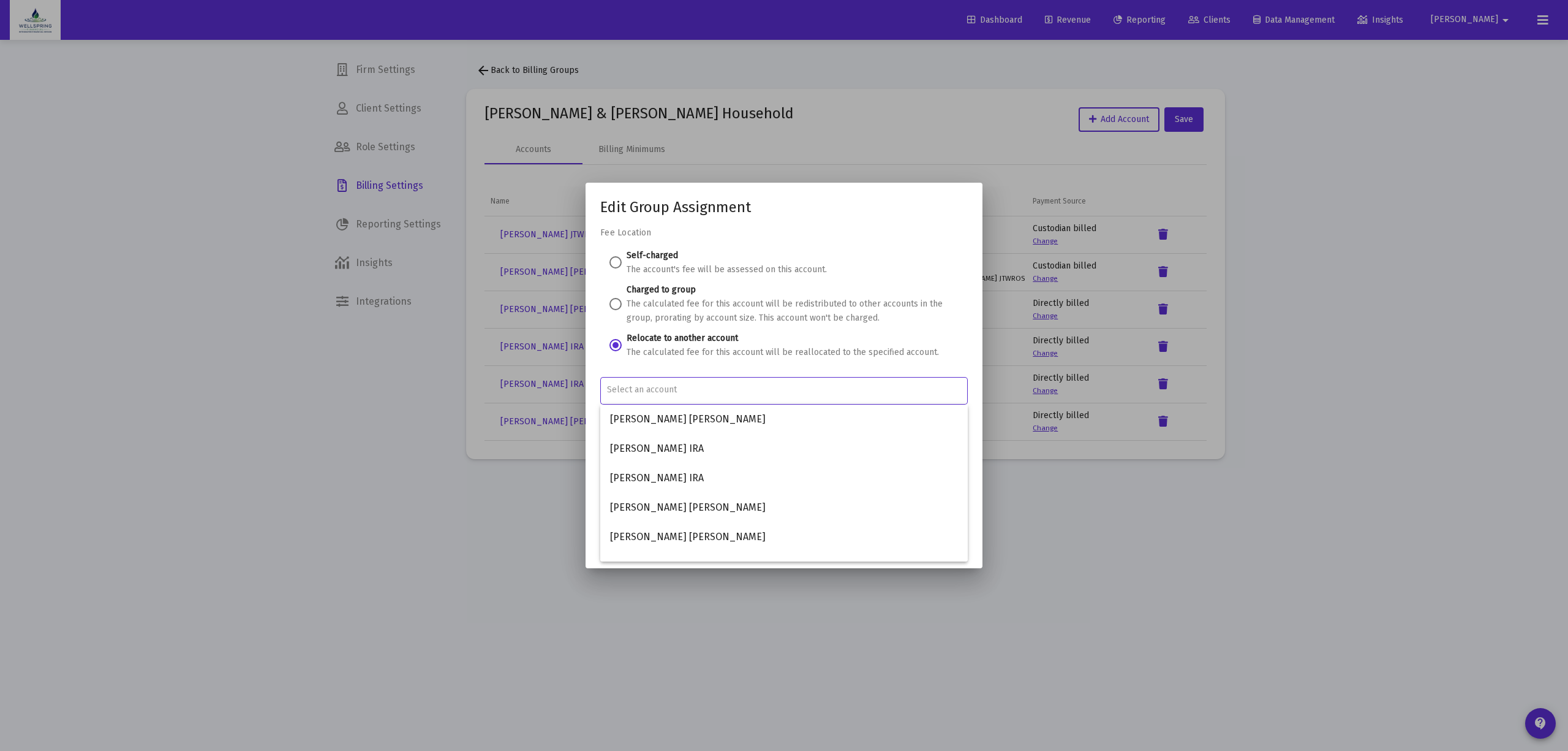
click at [686, 390] on input "Account Options" at bounding box center [784, 389] width 355 height 10
click at [709, 544] on span "Danielle Wedral Licata JTWROS" at bounding box center [784, 546] width 348 height 29
type input "Danielle Wedral Licata JTWROS"
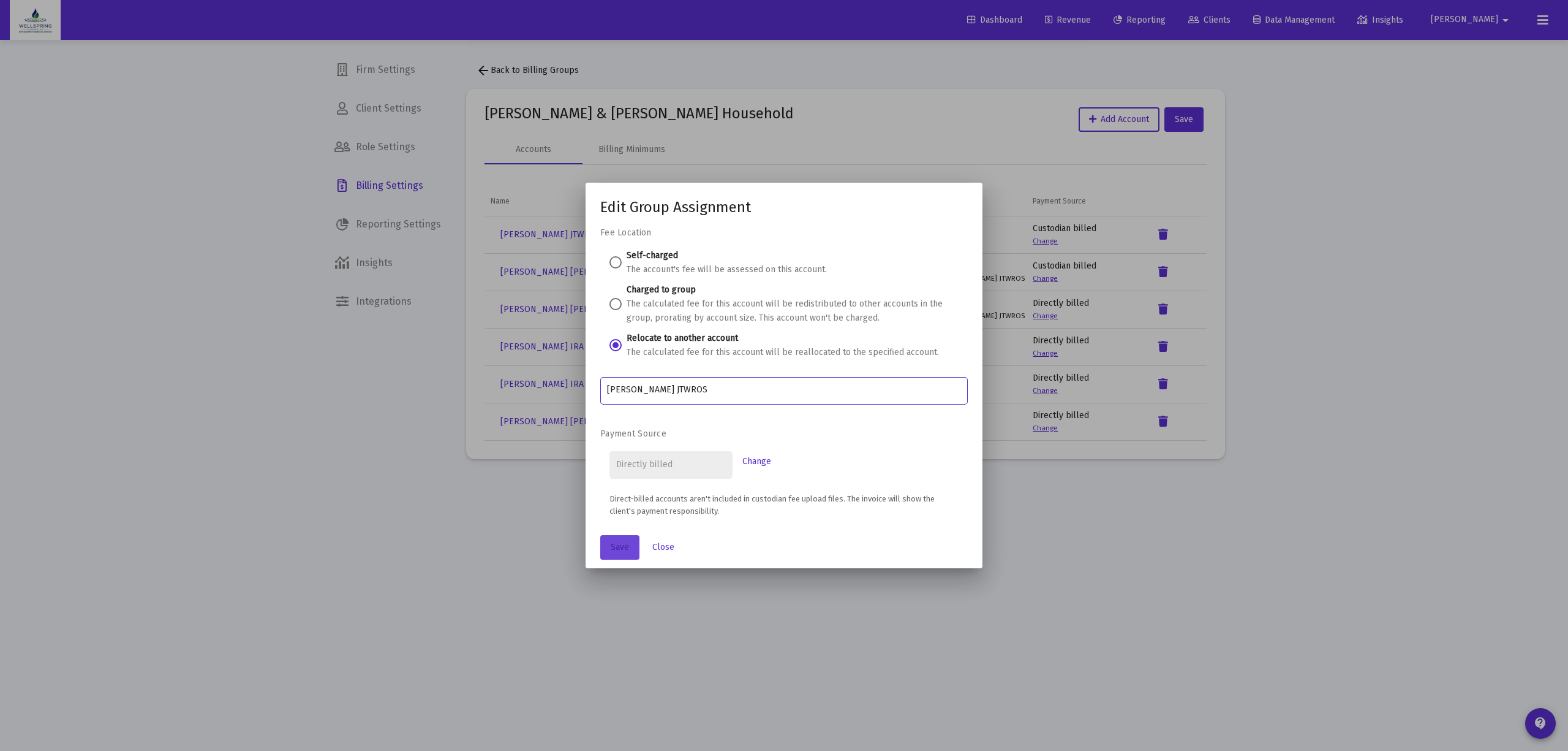
click at [628, 550] on span "Save" at bounding box center [619, 547] width 19 height 11
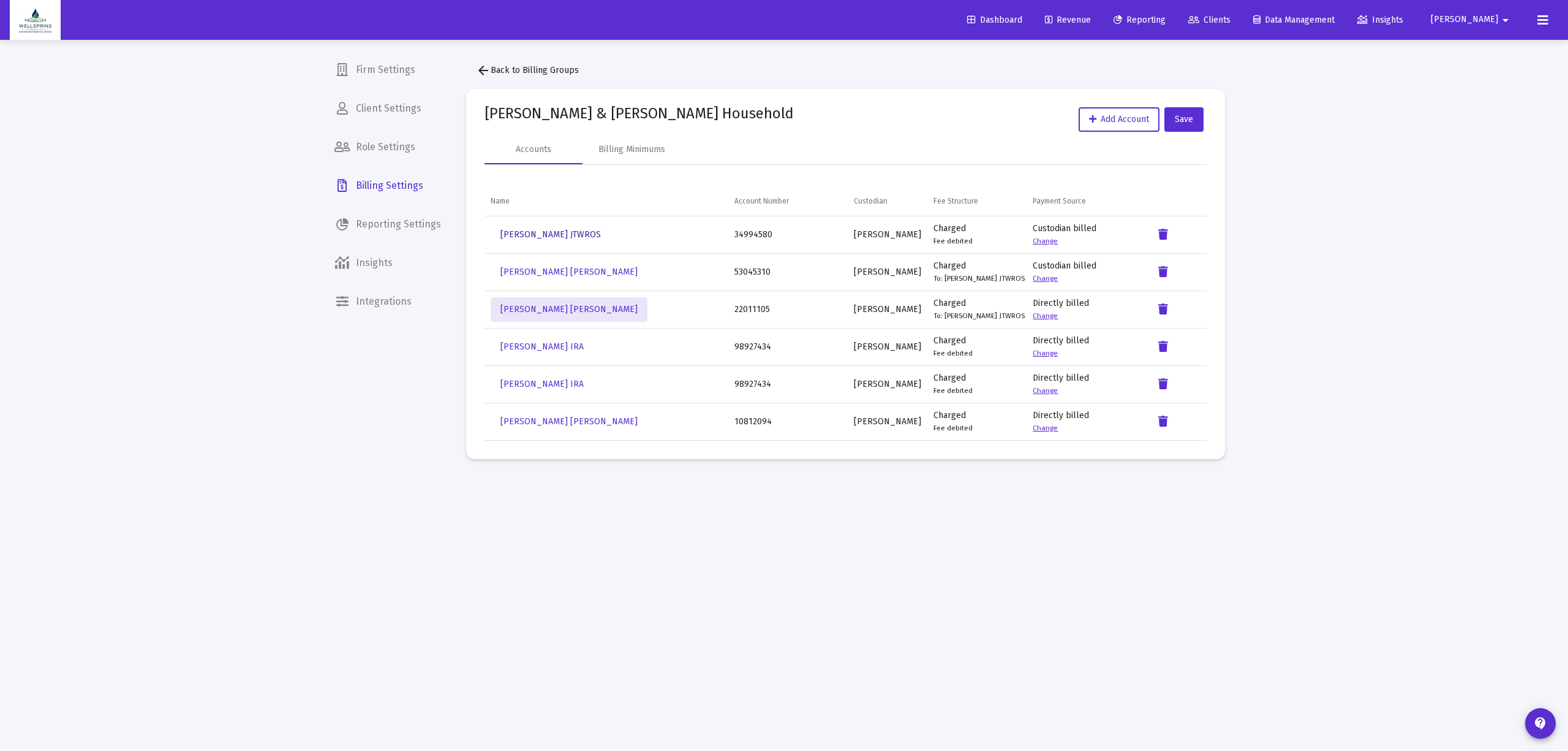
click at [562, 239] on span "Danielle Wedral Licata JTWROS" at bounding box center [550, 234] width 100 height 11
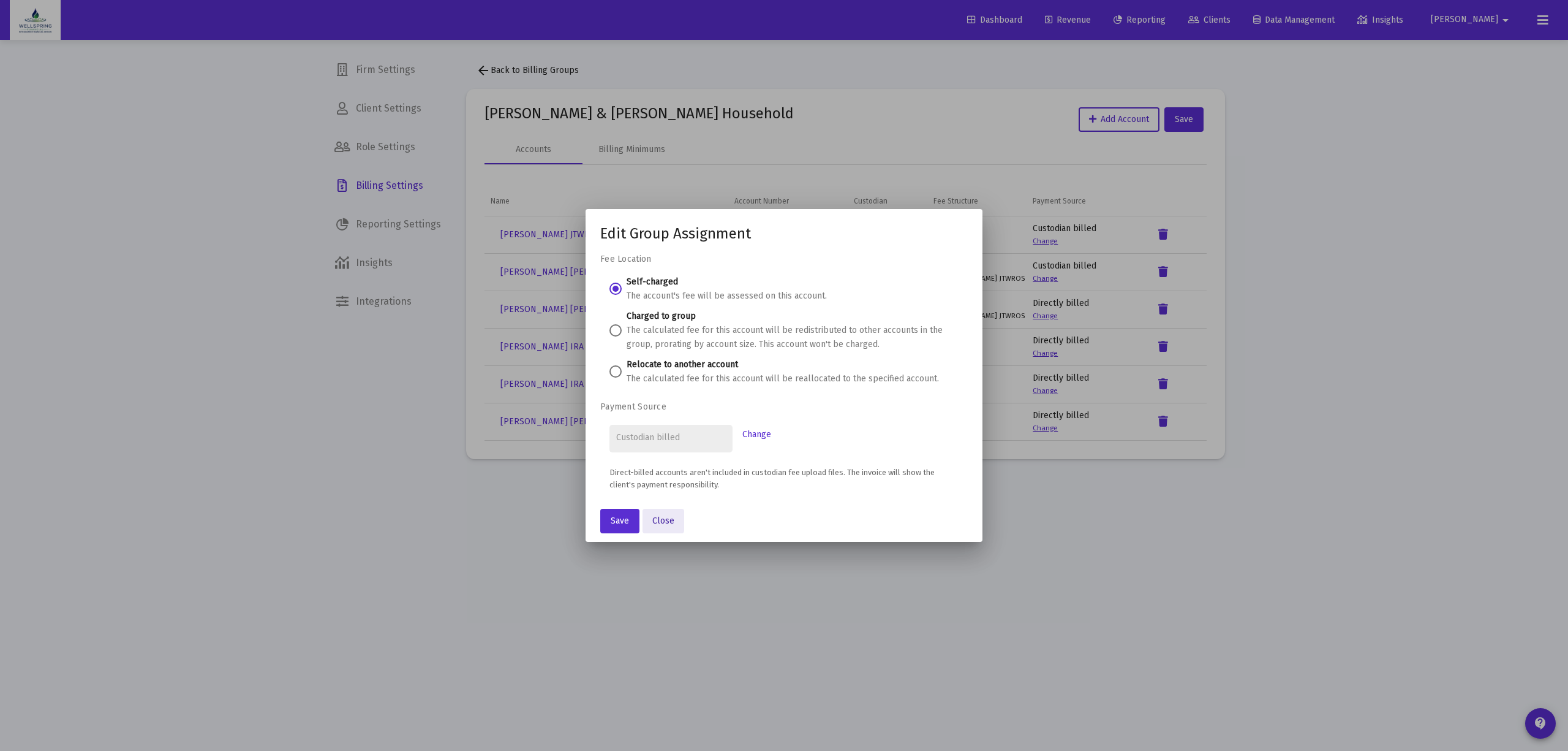
click at [661, 520] on span "Close" at bounding box center [663, 521] width 22 height 11
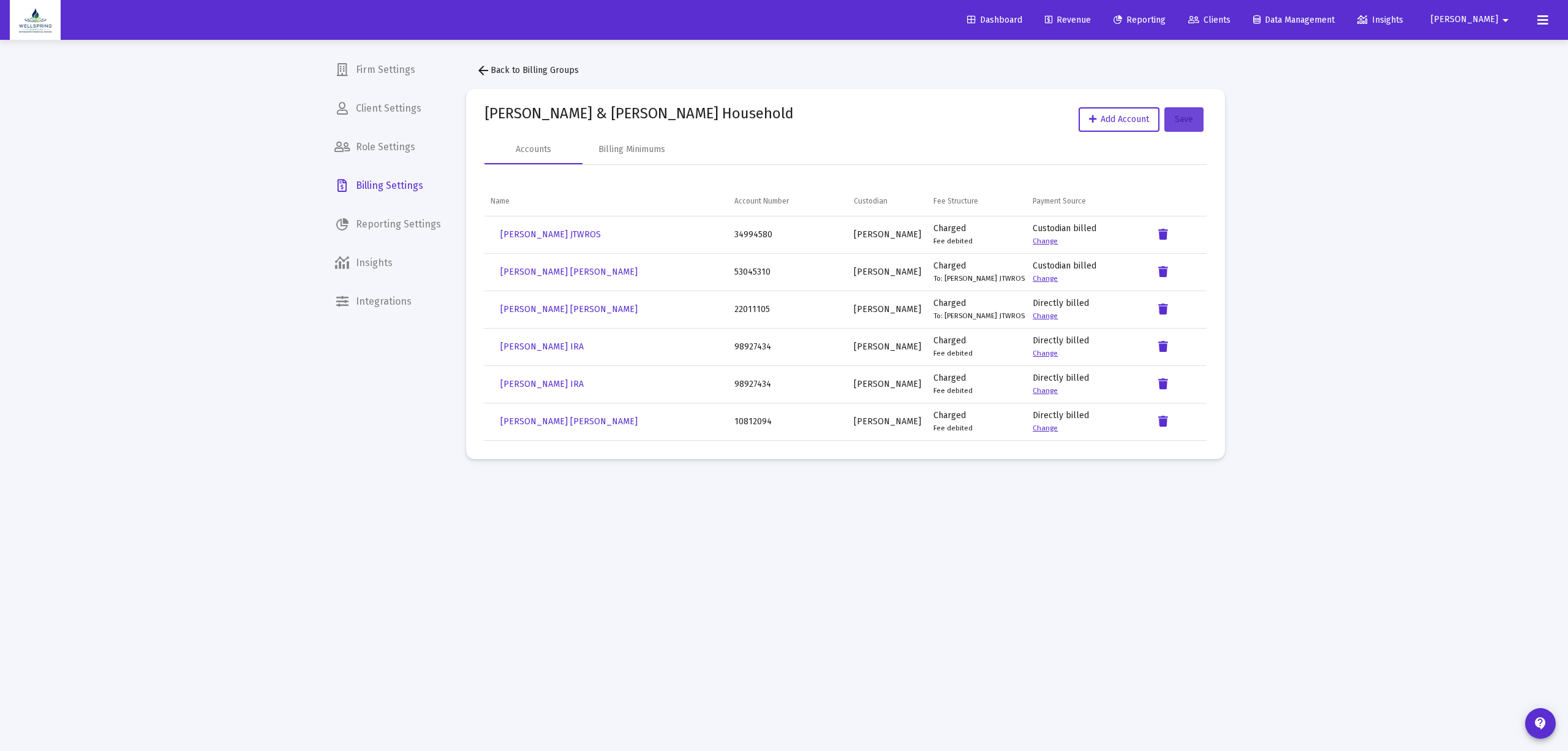
click at [1184, 116] on span "Save" at bounding box center [1184, 119] width 19 height 11
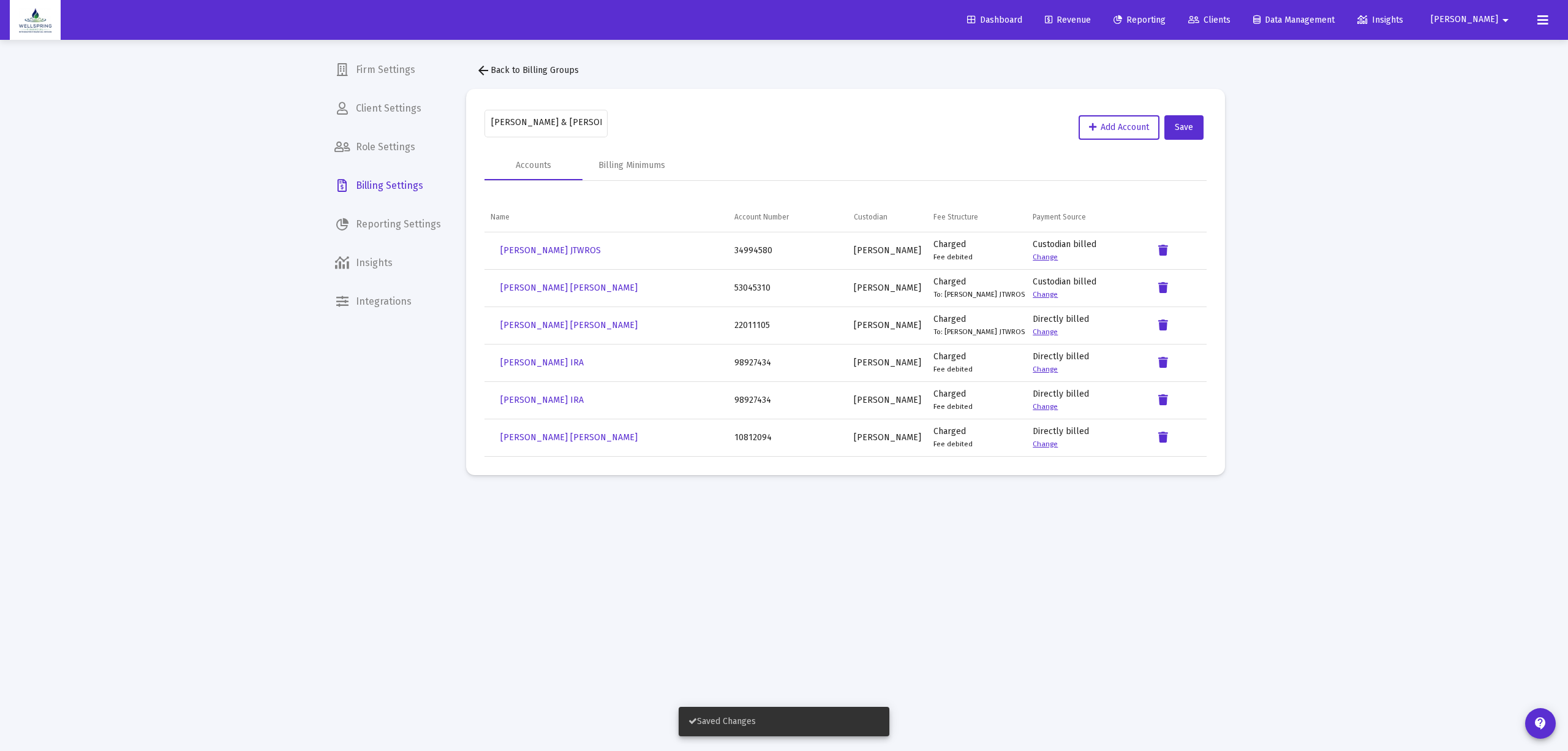
click at [520, 71] on span "arrow_back Back to Billing Groups" at bounding box center [527, 71] width 103 height 11
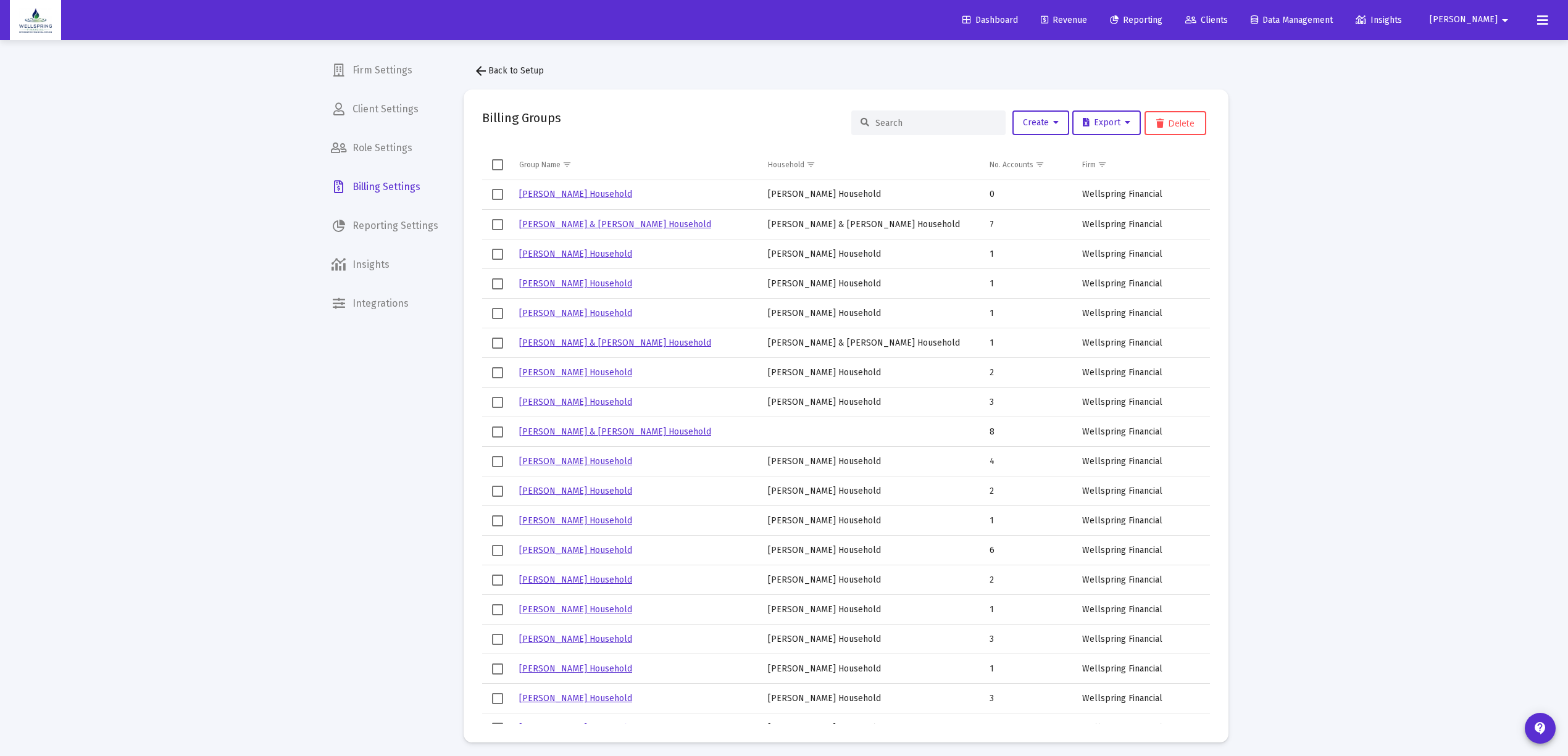
click at [1075, 27] on link "Revenue" at bounding box center [1063, 20] width 66 height 25
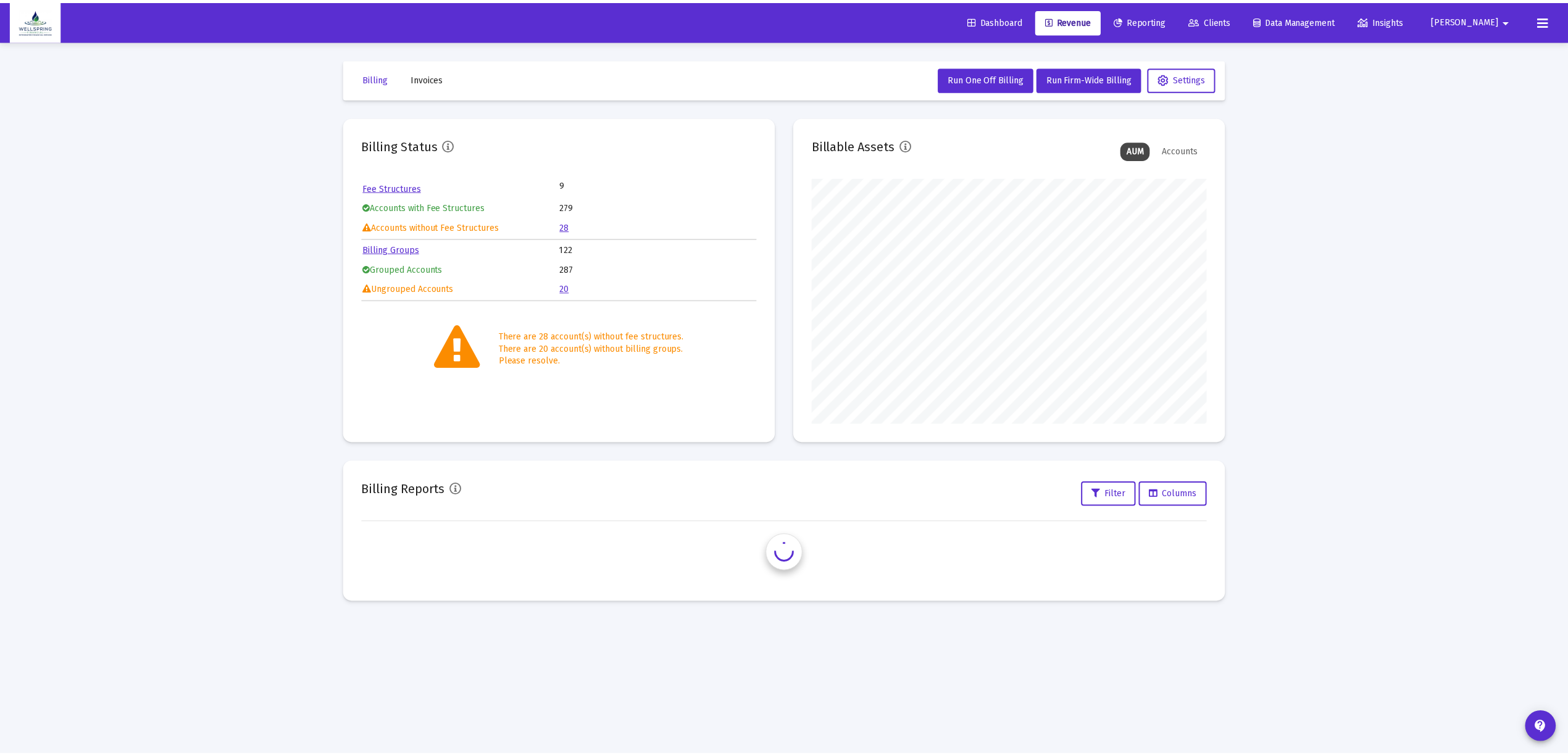
scroll to position [247, 398]
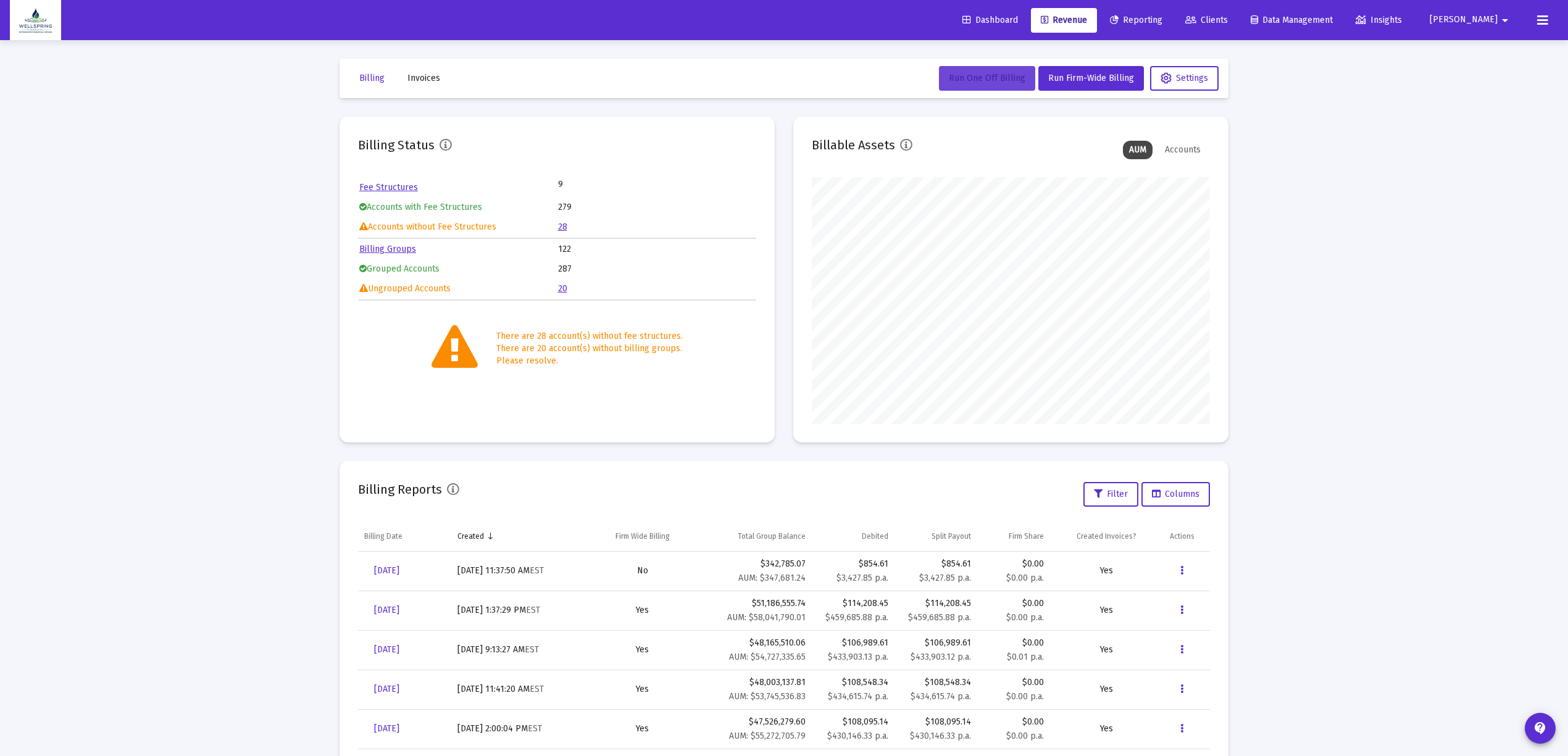
click at [1016, 76] on span "Run One Off Billing" at bounding box center [986, 78] width 76 height 11
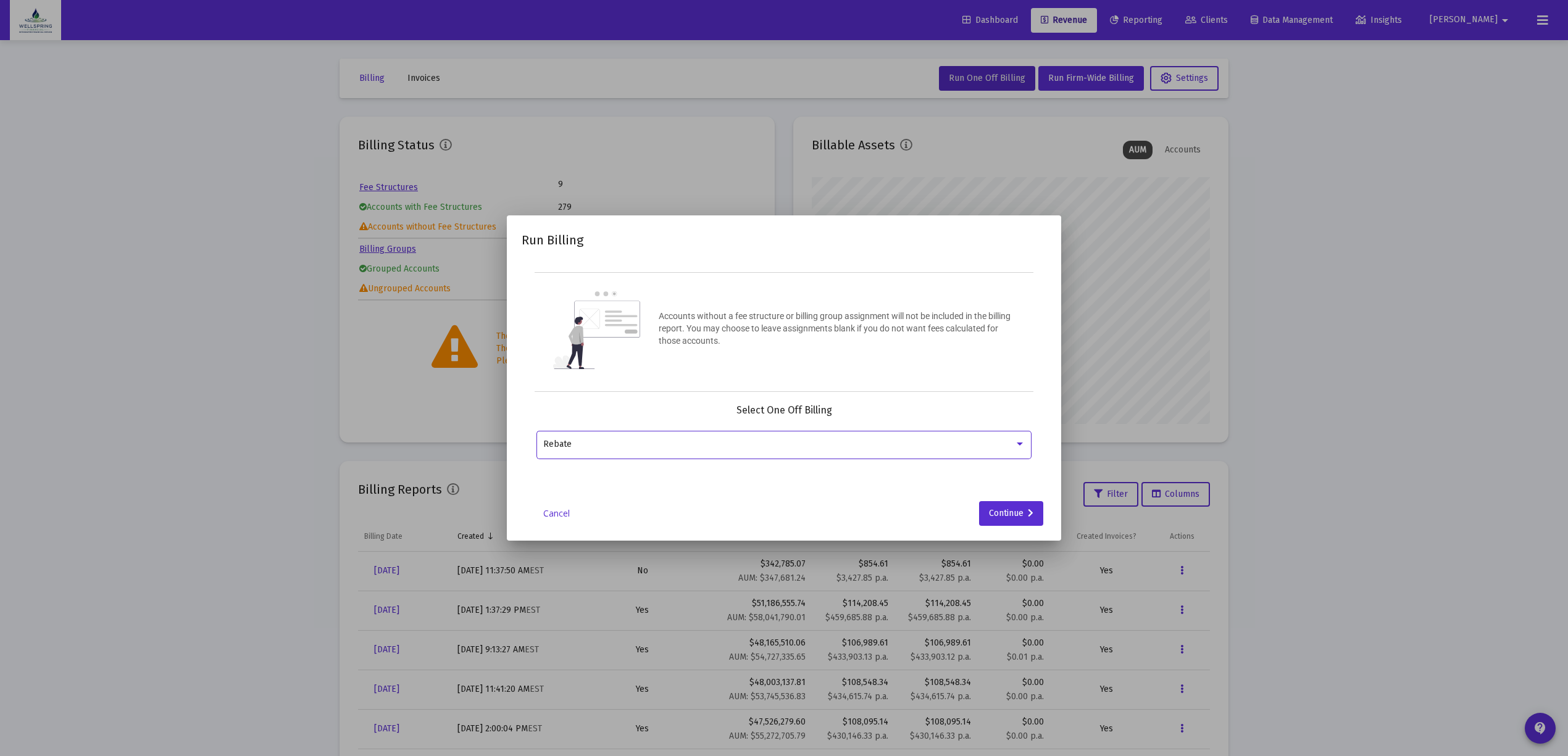
click at [719, 443] on div "Rebate" at bounding box center [778, 444] width 471 height 10
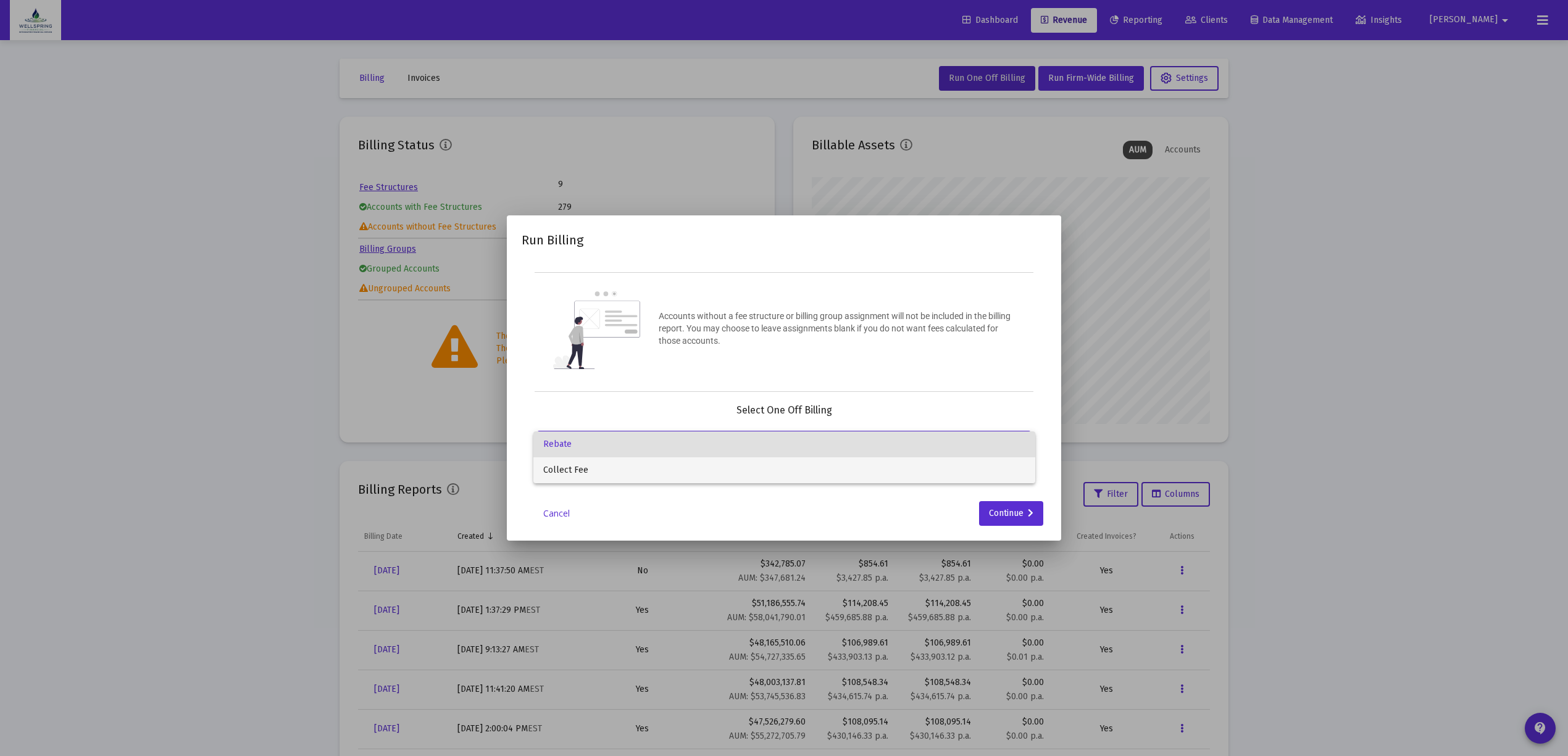
click at [703, 470] on span "Collect Fee" at bounding box center [784, 470] width 482 height 26
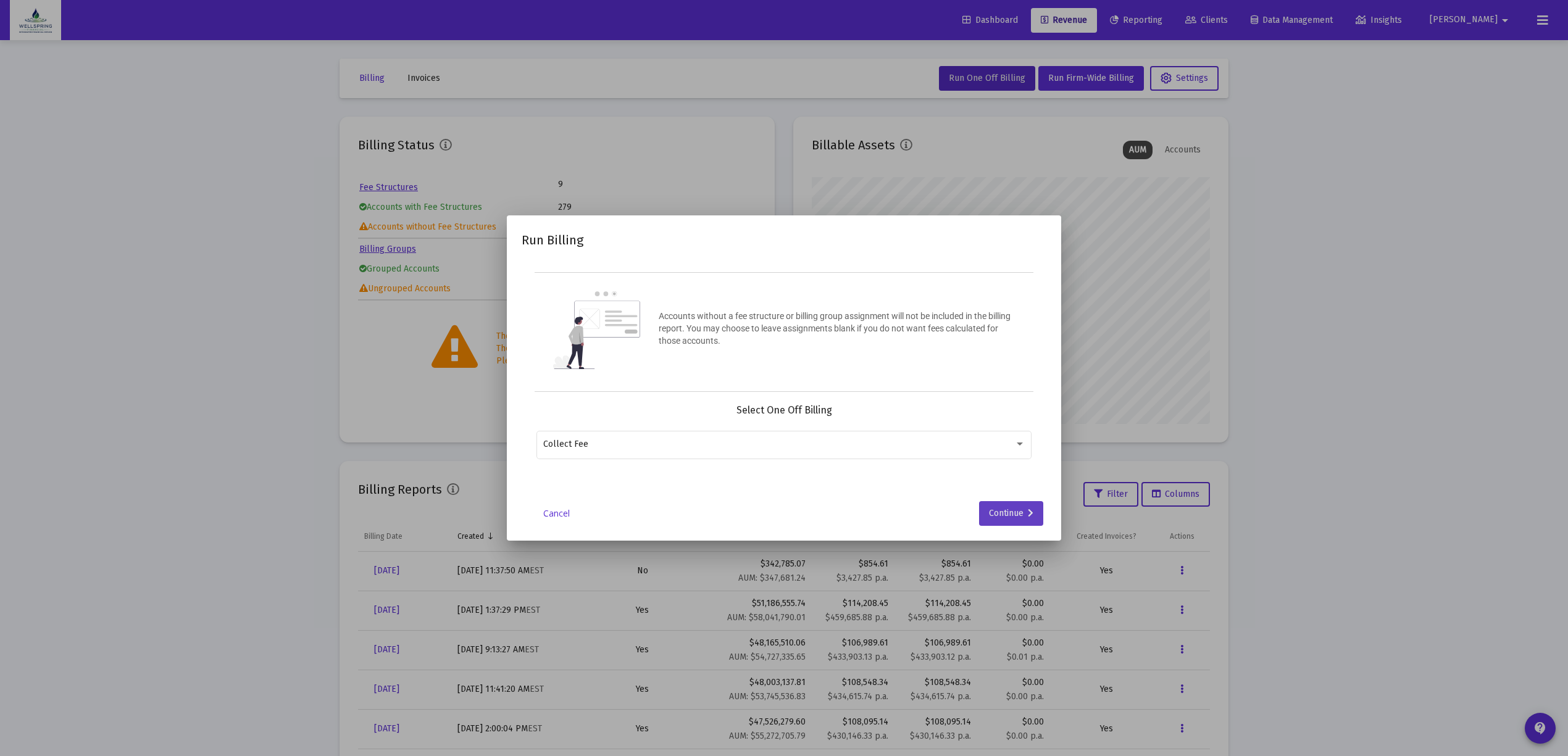
click at [1025, 510] on div "Continue" at bounding box center [1011, 513] width 45 height 25
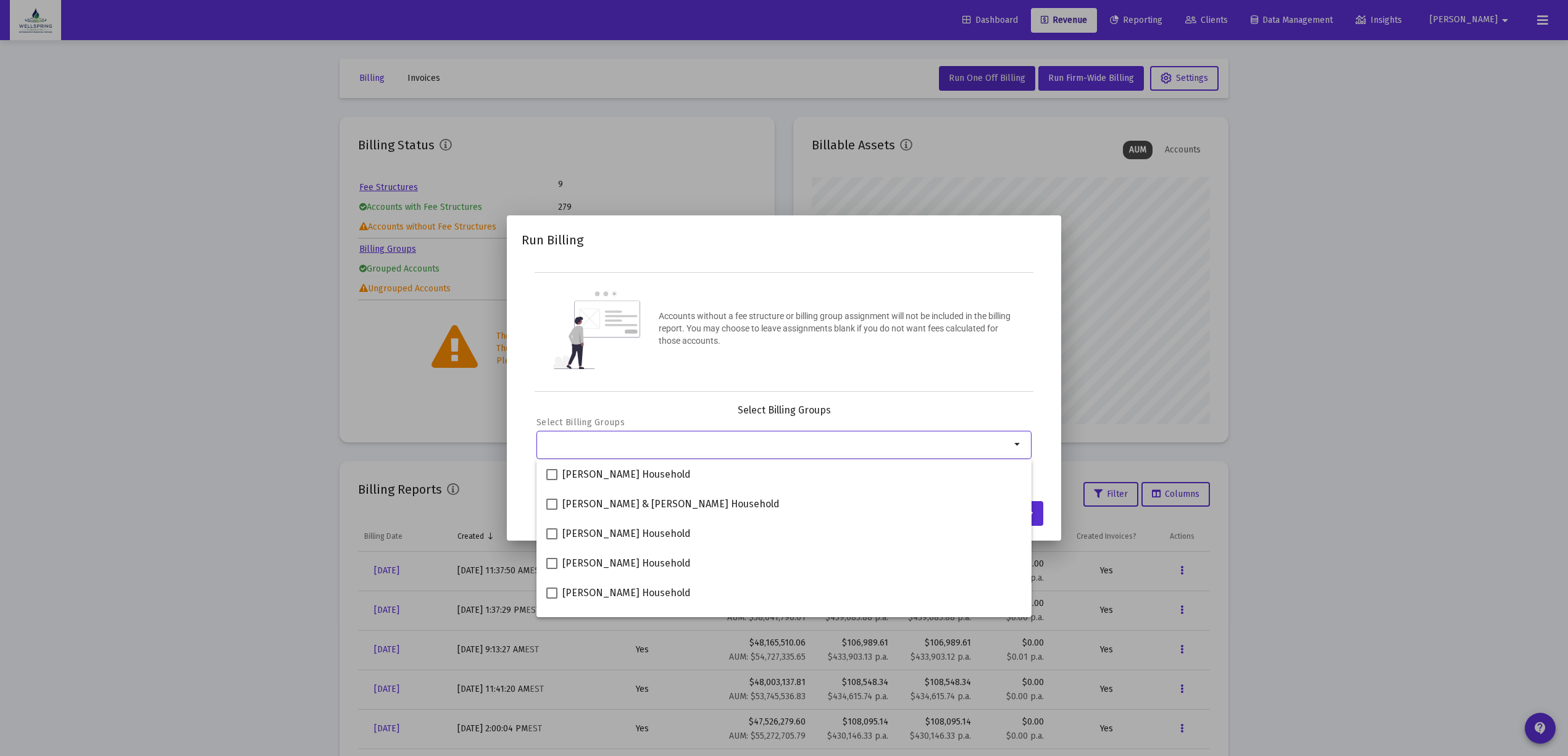
click at [641, 445] on input "Selection" at bounding box center [777, 444] width 467 height 10
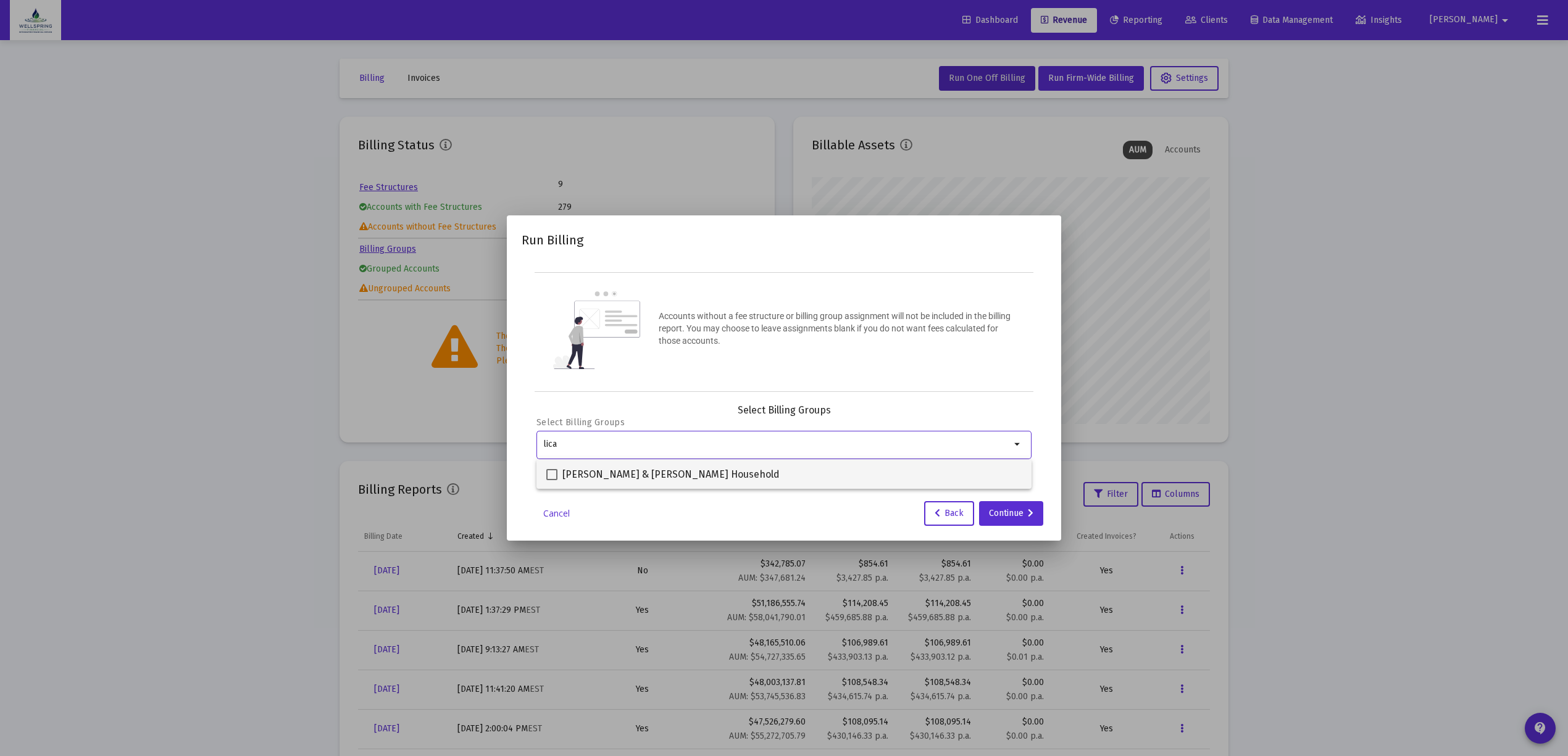
type input "lica"
click at [600, 474] on span "Danielle & Bryan Licata Household" at bounding box center [671, 474] width 218 height 15
click at [552, 480] on input "Danielle & Bryan Licata Household" at bounding box center [551, 480] width 1 height 1
checkbox input "true"
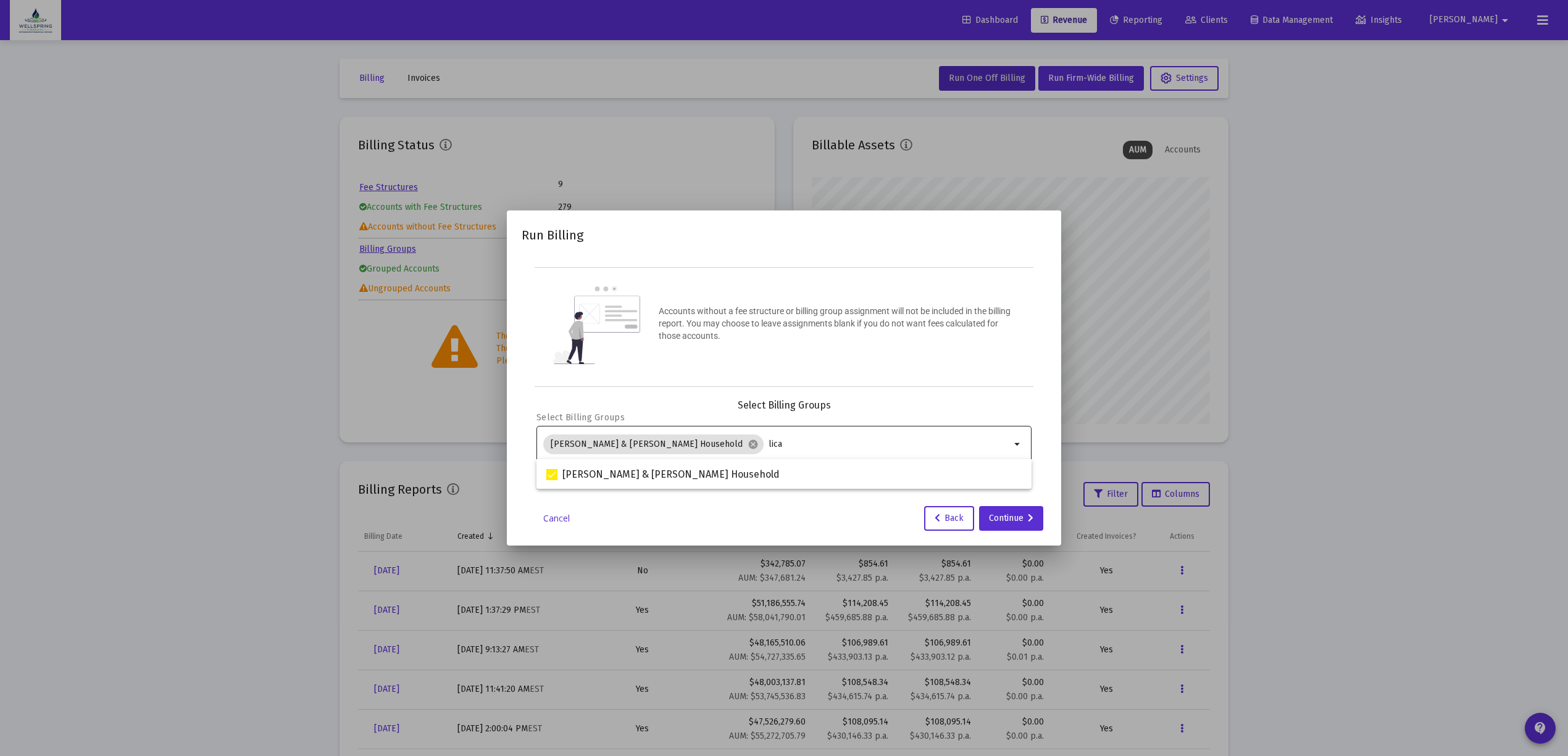
click at [803, 446] on input "lica" at bounding box center [889, 444] width 242 height 10
type input "l"
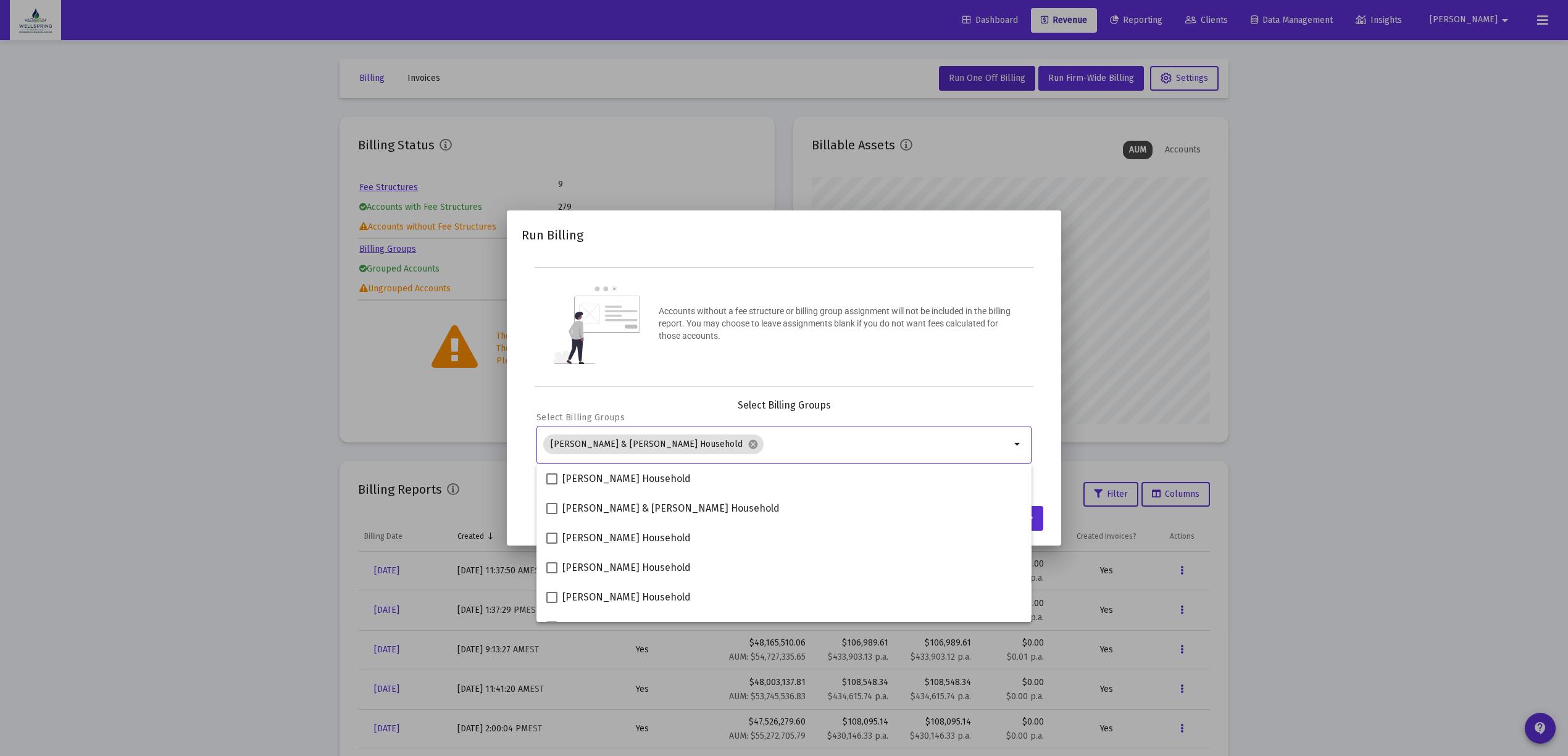
click at [952, 359] on div "Accounts without a fee structure or billing group assignment will not be includ…" at bounding box center [784, 327] width 499 height 119
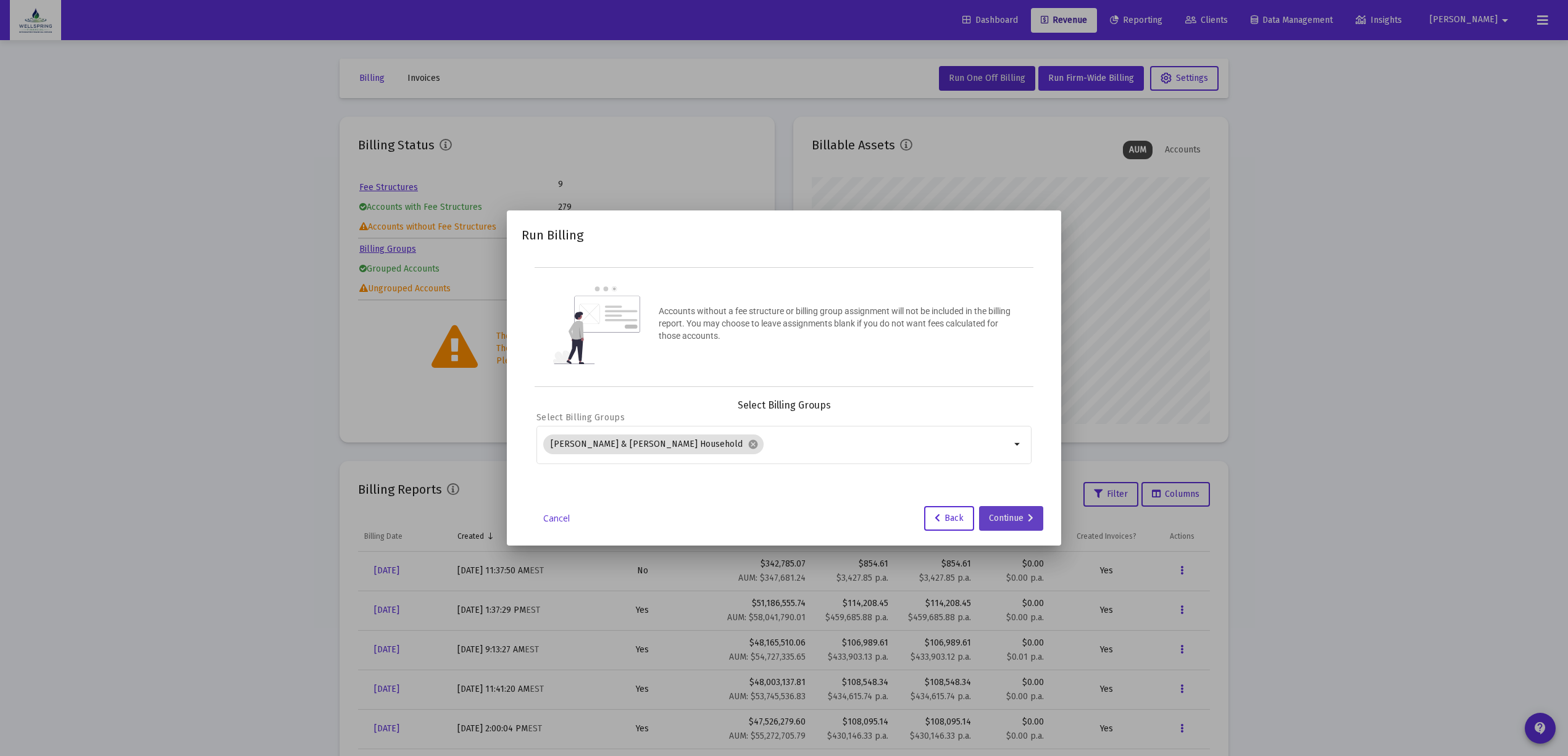
click at [986, 517] on button "Continue" at bounding box center [1010, 518] width 64 height 25
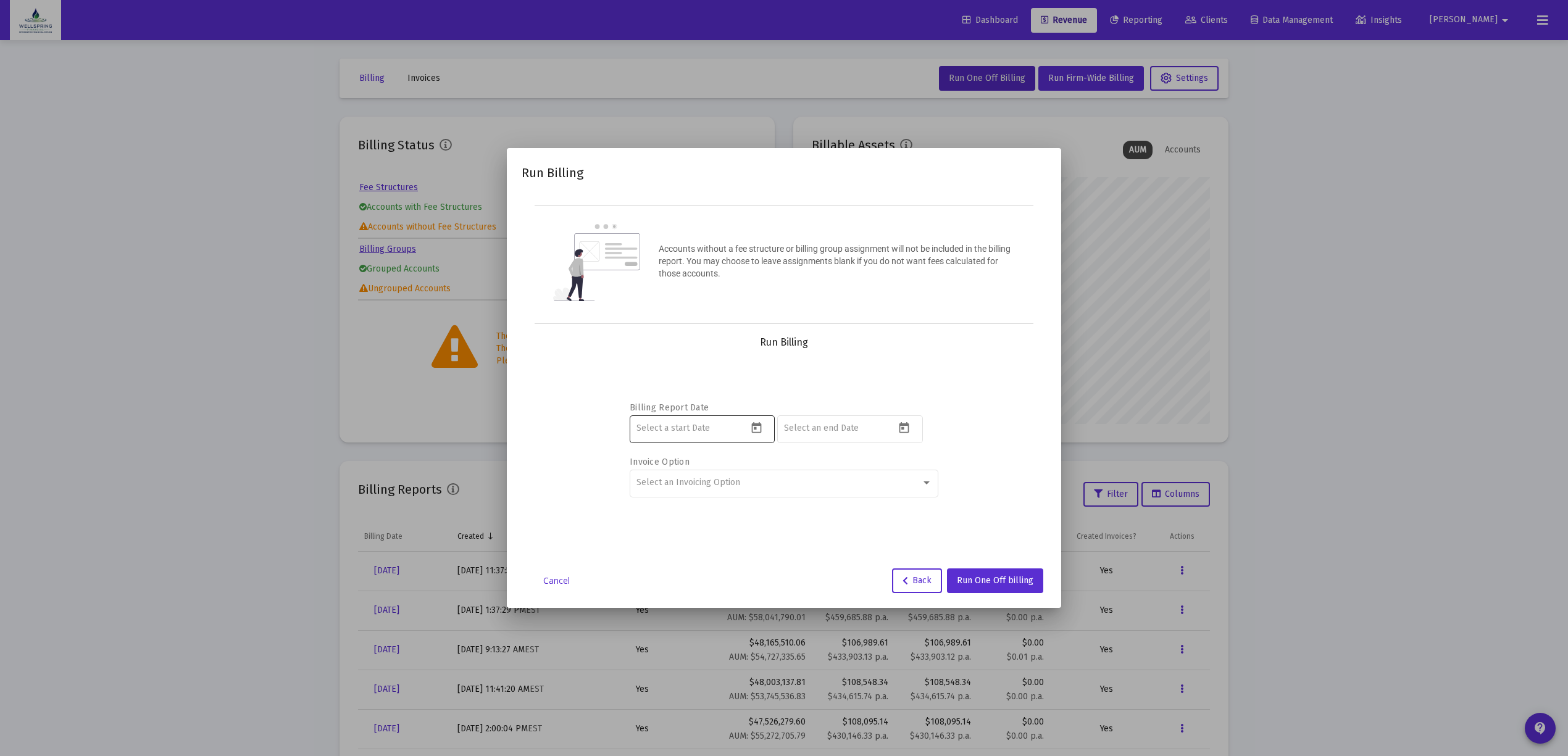
click at [740, 428] on input at bounding box center [691, 427] width 111 height 10
click at [764, 423] on div at bounding box center [758, 428] width 21 height 18
click at [756, 425] on icon "Open calendar" at bounding box center [756, 427] width 10 height 11
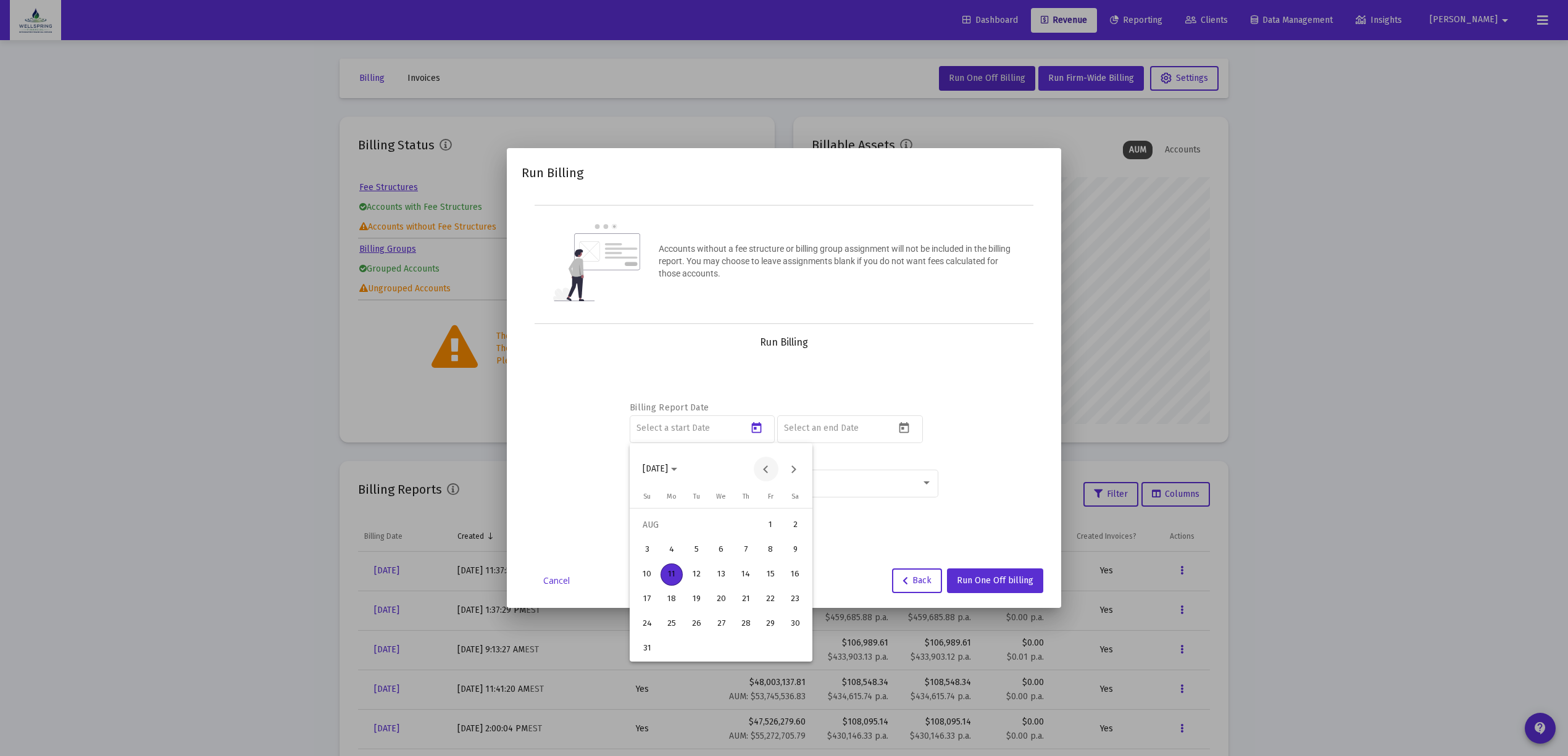
click at [768, 469] on button "Previous month" at bounding box center [765, 468] width 25 height 25
click at [672, 637] on div "30" at bounding box center [671, 648] width 22 height 22
type input "2025-06-30"
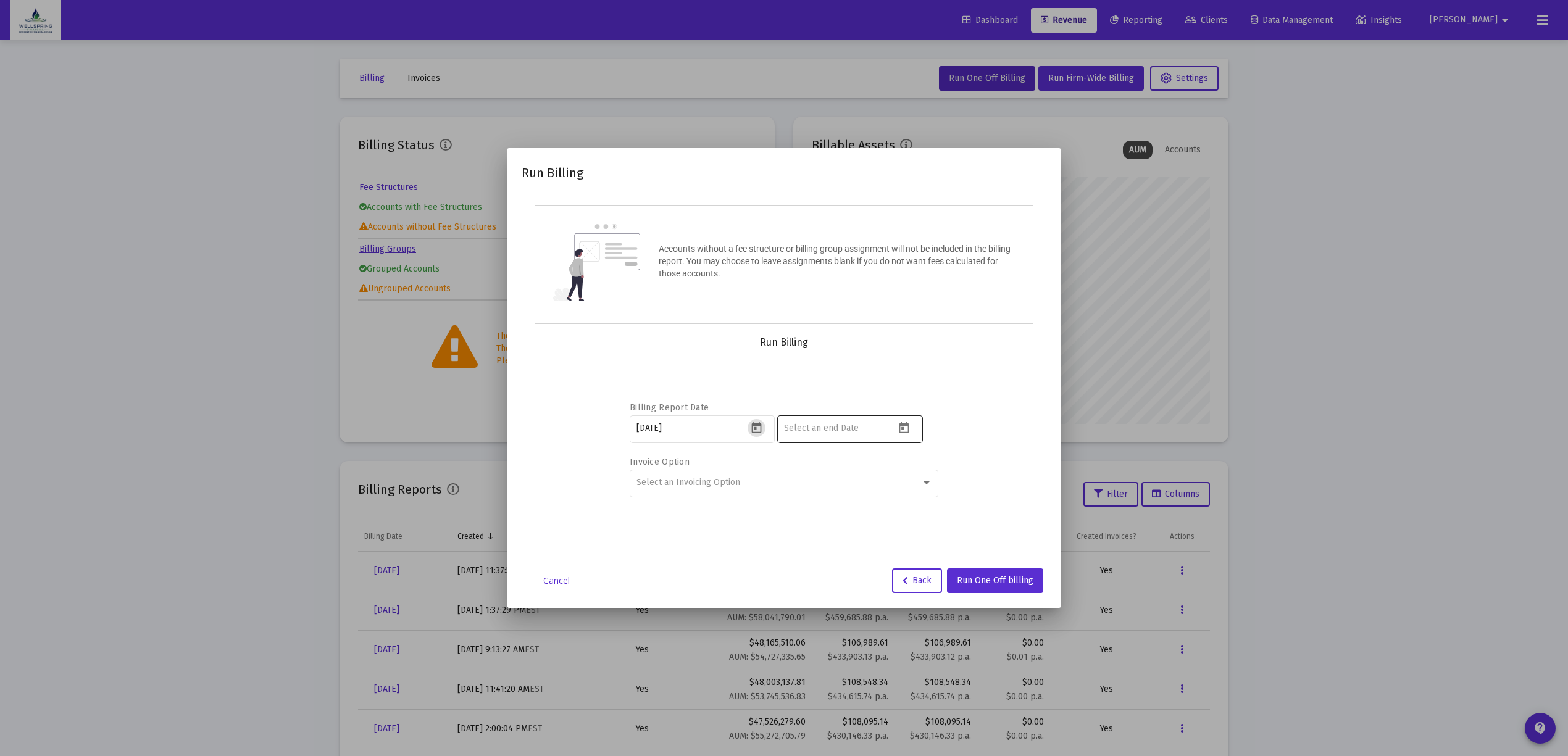
click at [902, 422] on icon "Open calendar" at bounding box center [904, 427] width 13 height 13
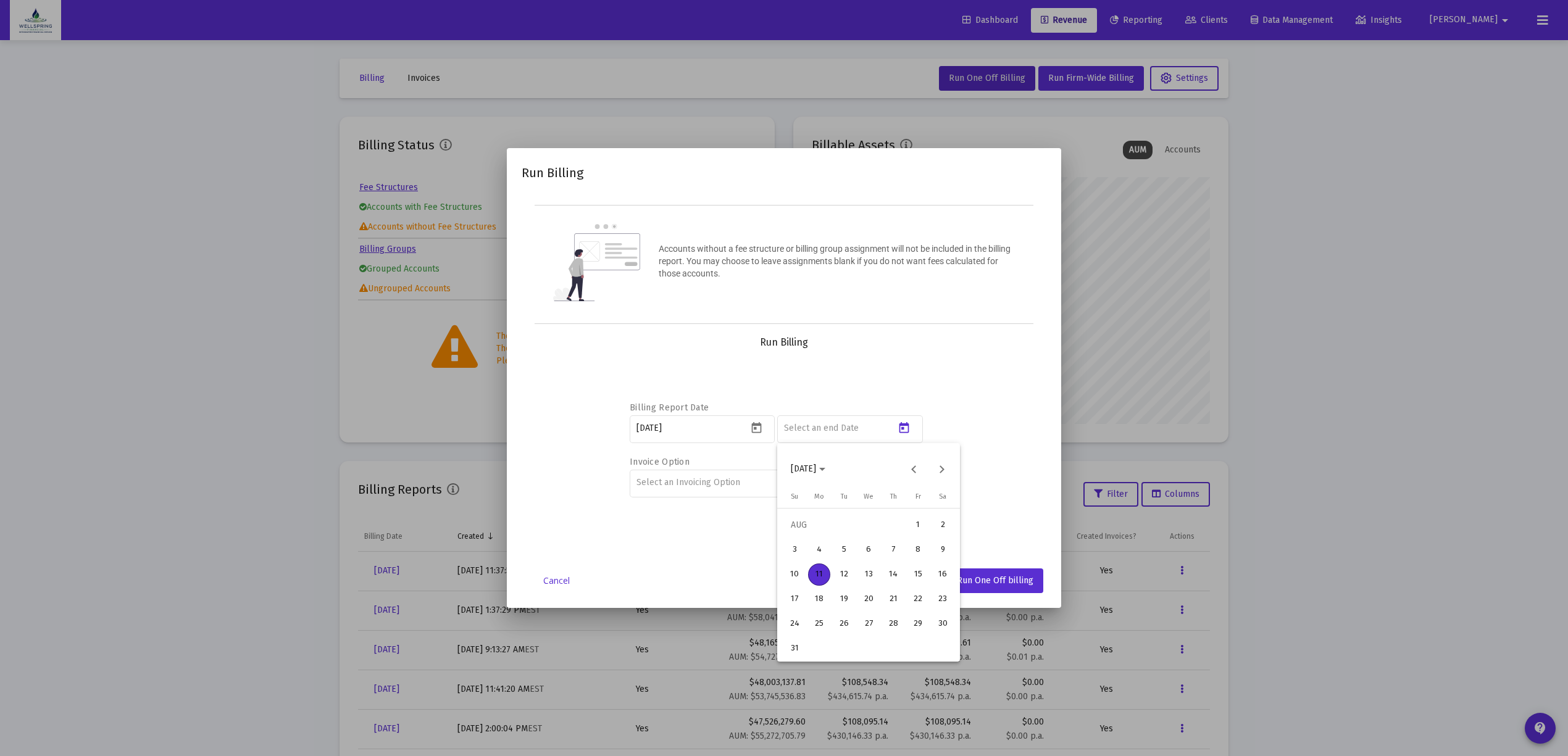
click at [749, 433] on div at bounding box center [784, 378] width 1568 height 756
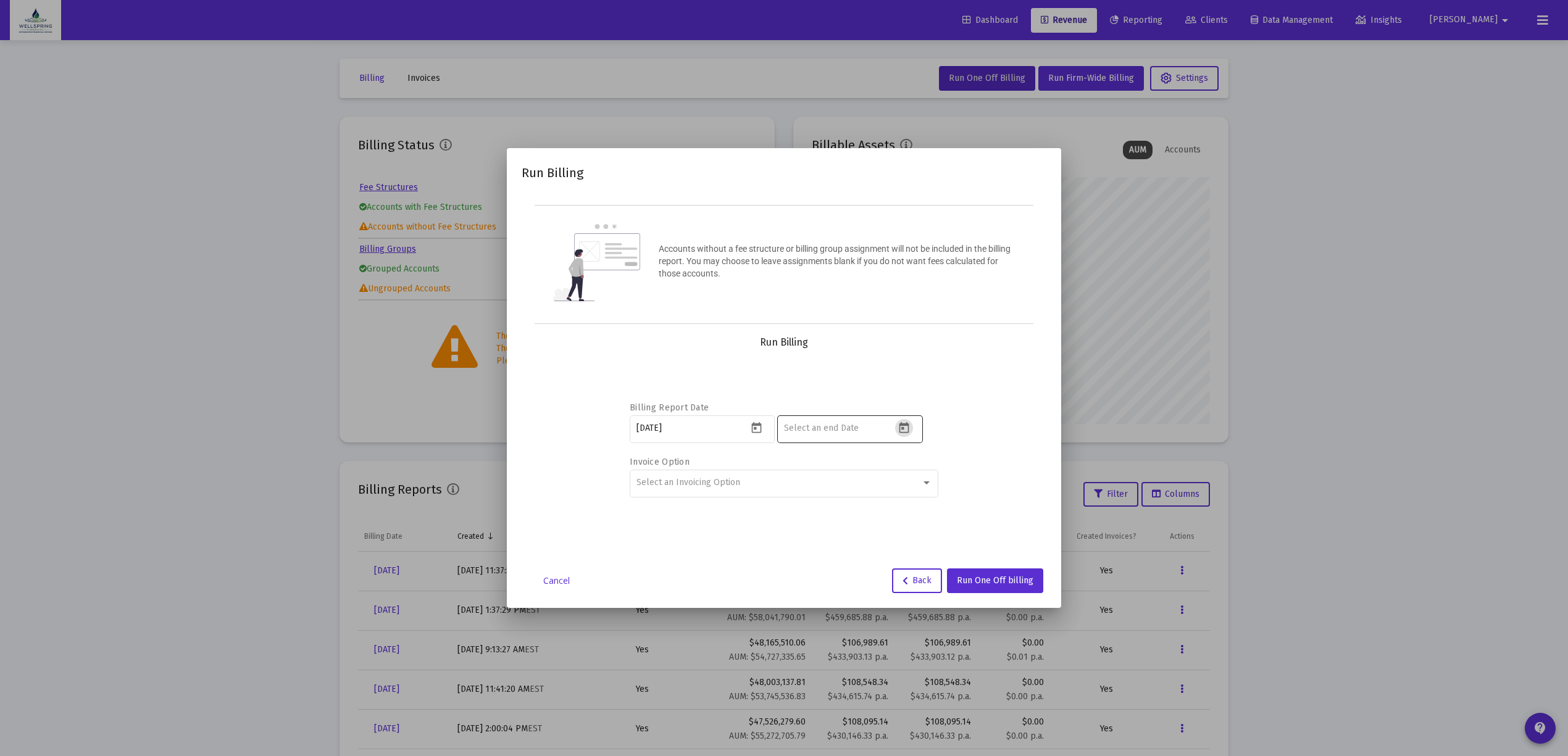
click at [892, 436] on div at bounding box center [839, 427] width 111 height 30
click at [905, 427] on icon "Open calendar" at bounding box center [904, 427] width 13 height 13
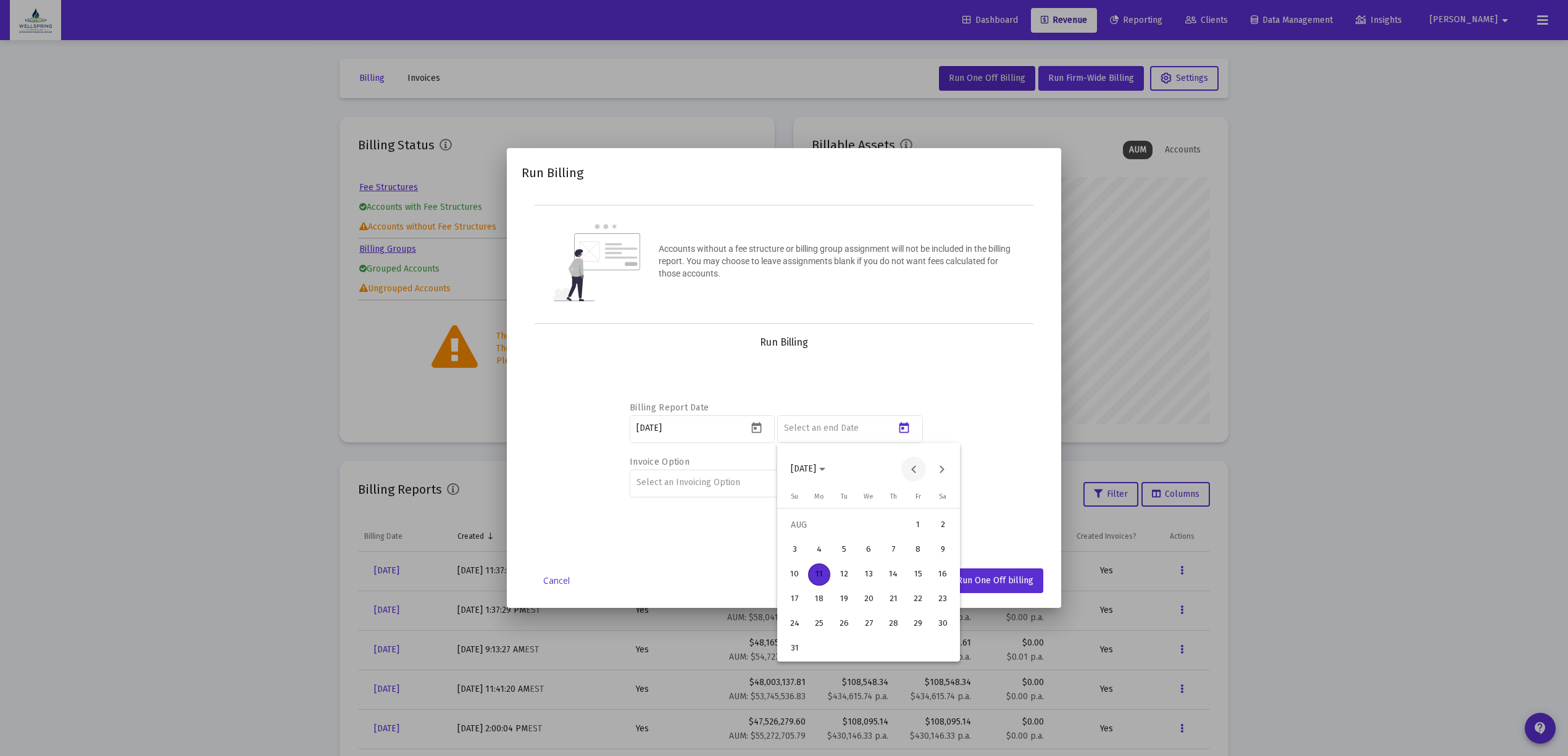
click at [904, 464] on button "Previous month" at bounding box center [914, 468] width 25 height 25
click at [825, 647] on div "30" at bounding box center [818, 648] width 22 height 22
type input "2025-06-30"
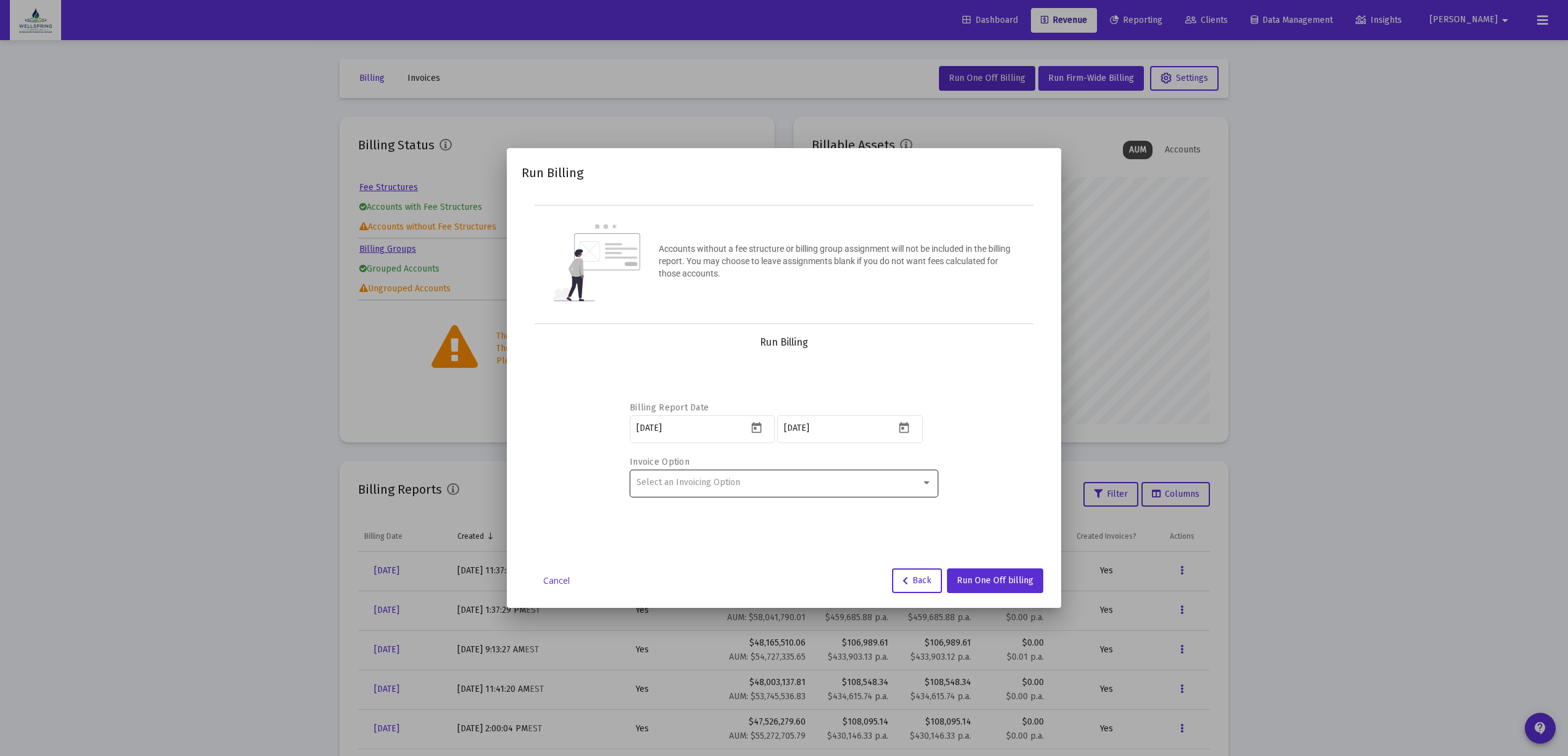
click at [680, 489] on div "Select an Invoicing Option" at bounding box center [784, 482] width 295 height 30
click at [723, 504] on span "Create Invoice by Billing Group" at bounding box center [784, 509] width 295 height 26
click at [997, 580] on span "Run One Off billing" at bounding box center [994, 580] width 76 height 11
click at [725, 716] on snack-bar-container at bounding box center [784, 726] width 212 height 29
click at [988, 575] on span "Run One Off billing" at bounding box center [994, 580] width 76 height 11
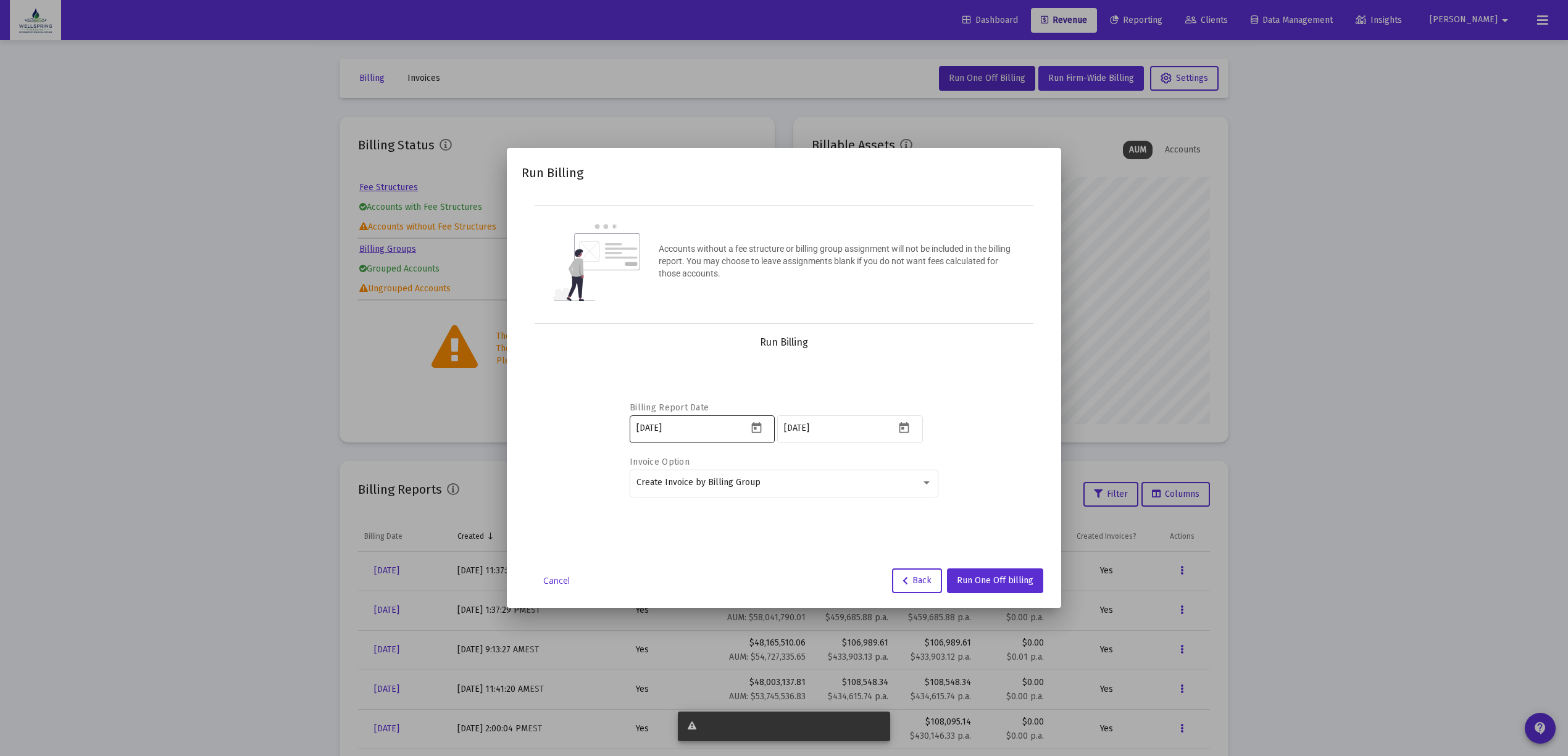
click at [709, 440] on div "2025-06-30" at bounding box center [691, 427] width 111 height 30
click at [751, 428] on icon "Open calendar" at bounding box center [756, 427] width 10 height 11
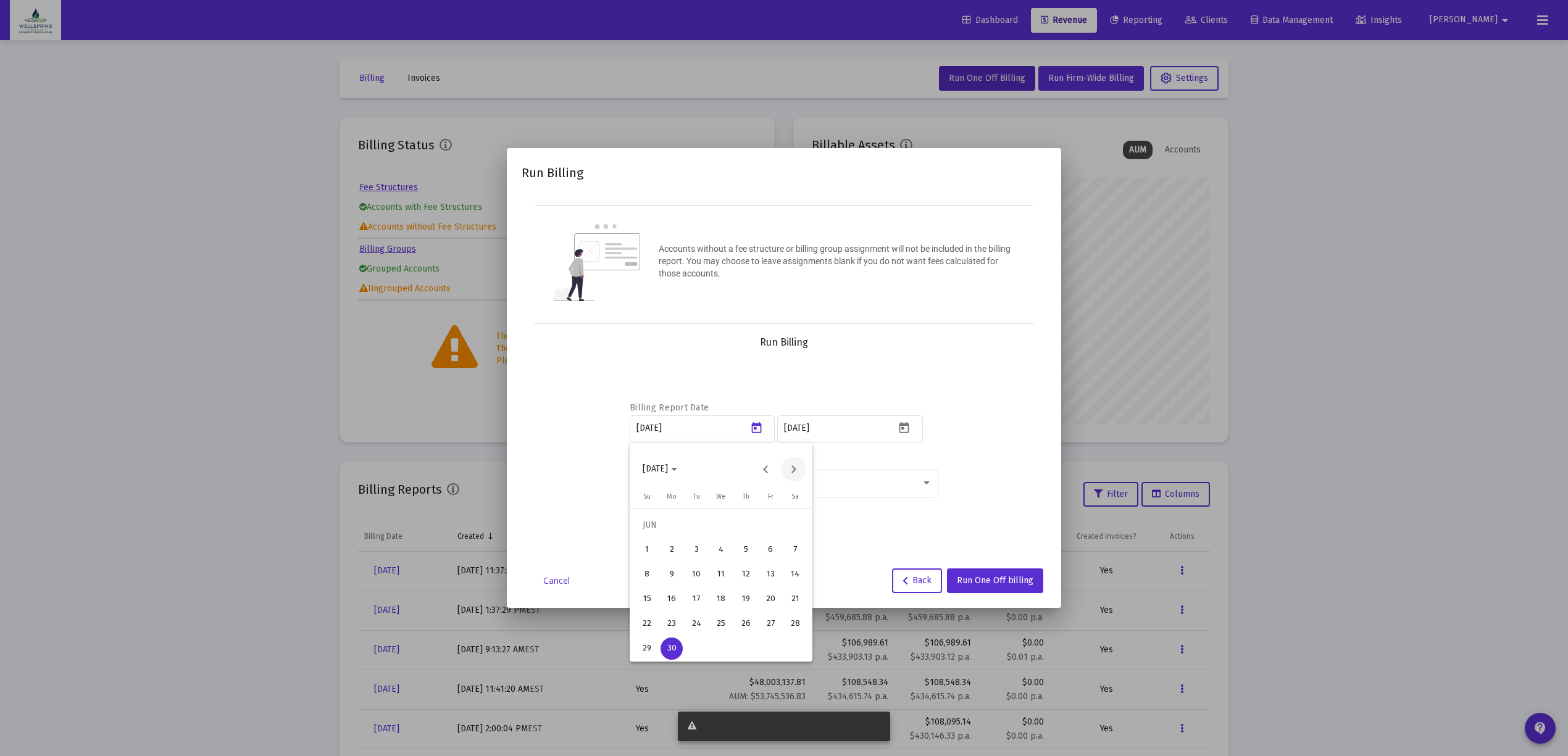
click at [795, 472] on button "Next month" at bounding box center [793, 468] width 25 height 25
click at [675, 581] on div "11" at bounding box center [671, 574] width 22 height 22
type input "2025-08-11"
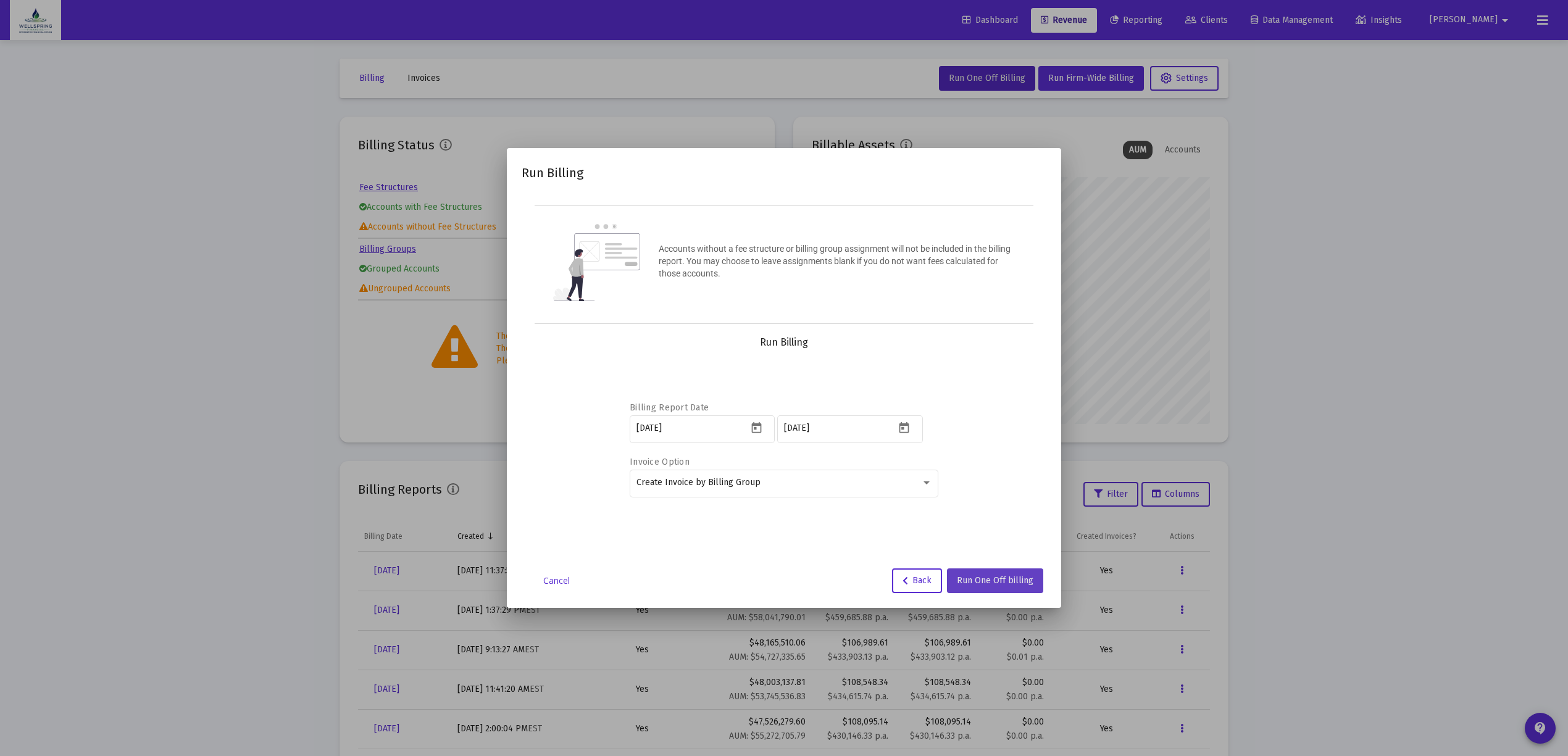
click at [1022, 570] on button "Run One Off billing" at bounding box center [994, 580] width 96 height 25
click at [994, 583] on span "Run One Off billing" at bounding box center [994, 580] width 76 height 11
click at [691, 721] on span at bounding box center [694, 726] width 14 height 11
click at [716, 722] on div at bounding box center [784, 726] width 193 height 12
drag, startPoint x: 731, startPoint y: 732, endPoint x: 749, endPoint y: 724, distance: 19.7
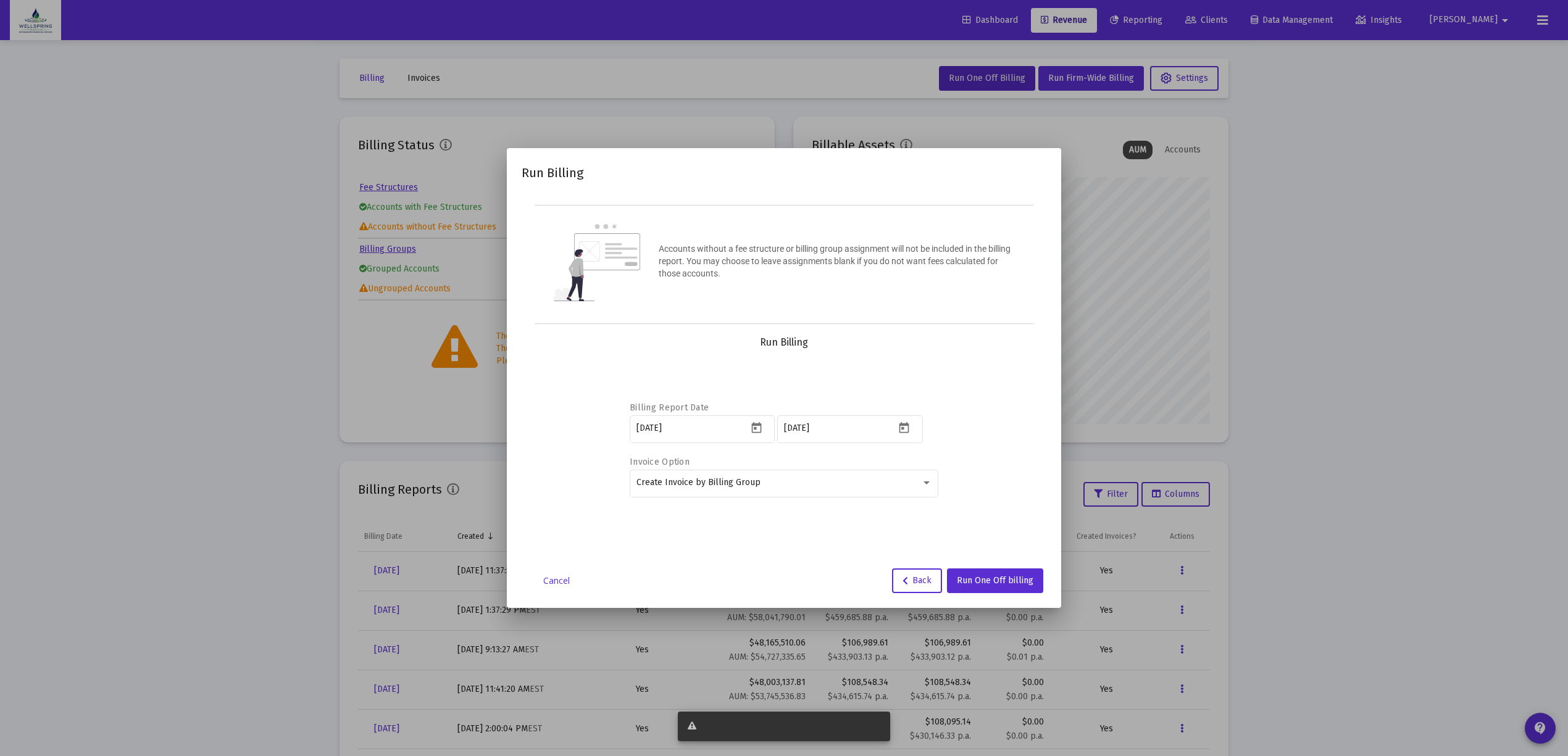
click at [748, 728] on div at bounding box center [784, 726] width 193 height 12
drag, startPoint x: 697, startPoint y: 727, endPoint x: 934, endPoint y: 721, distance: 237.1
click at [934, 721] on div "Run Billing Accounts without a fee structure or billing group assignment will n…" at bounding box center [784, 378] width 1568 height 756
click at [816, 569] on div "Cancel Back Run One Off billing" at bounding box center [784, 580] width 524 height 25
click at [916, 574] on button "Back" at bounding box center [917, 580] width 50 height 25
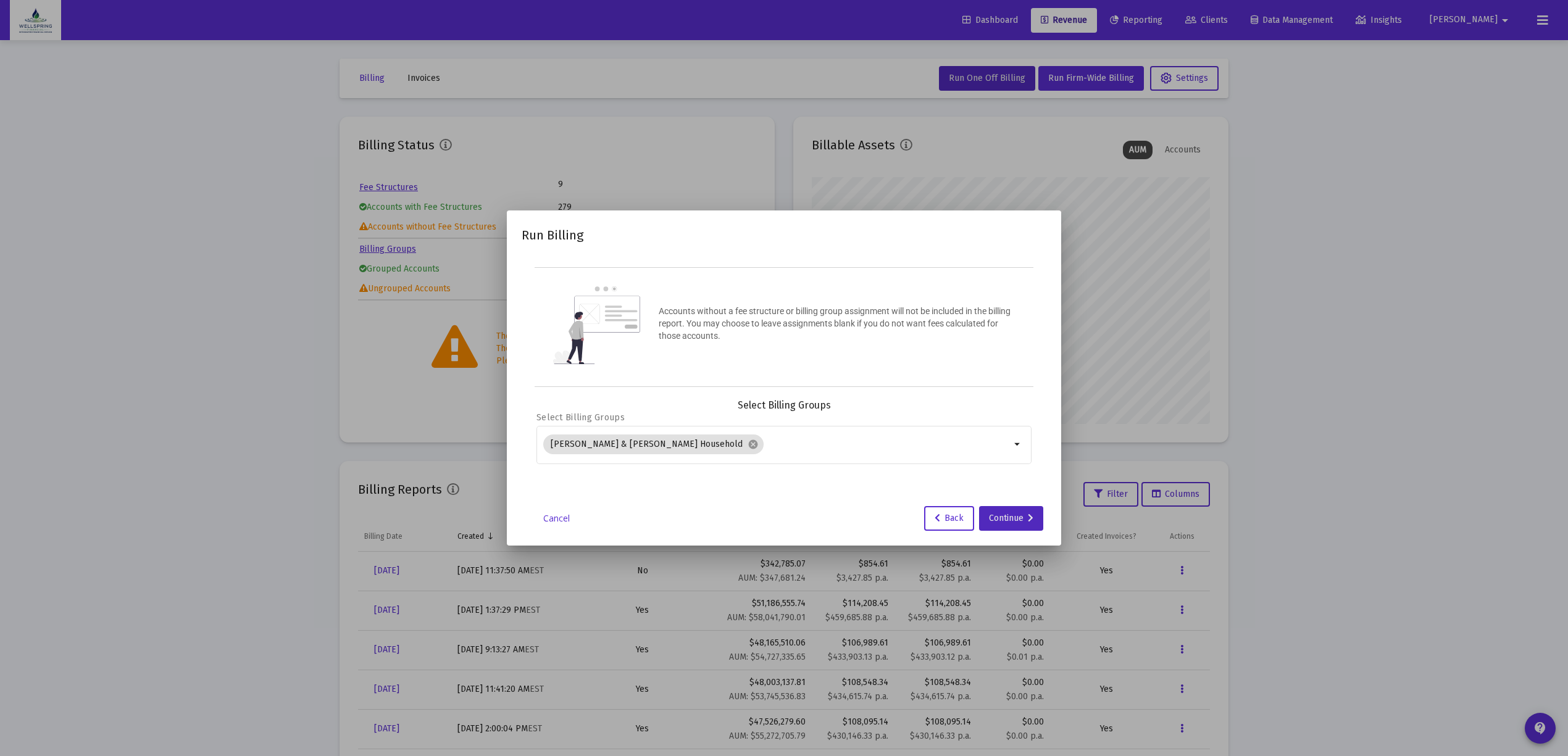
click at [1011, 520] on div "Continue" at bounding box center [1011, 518] width 45 height 25
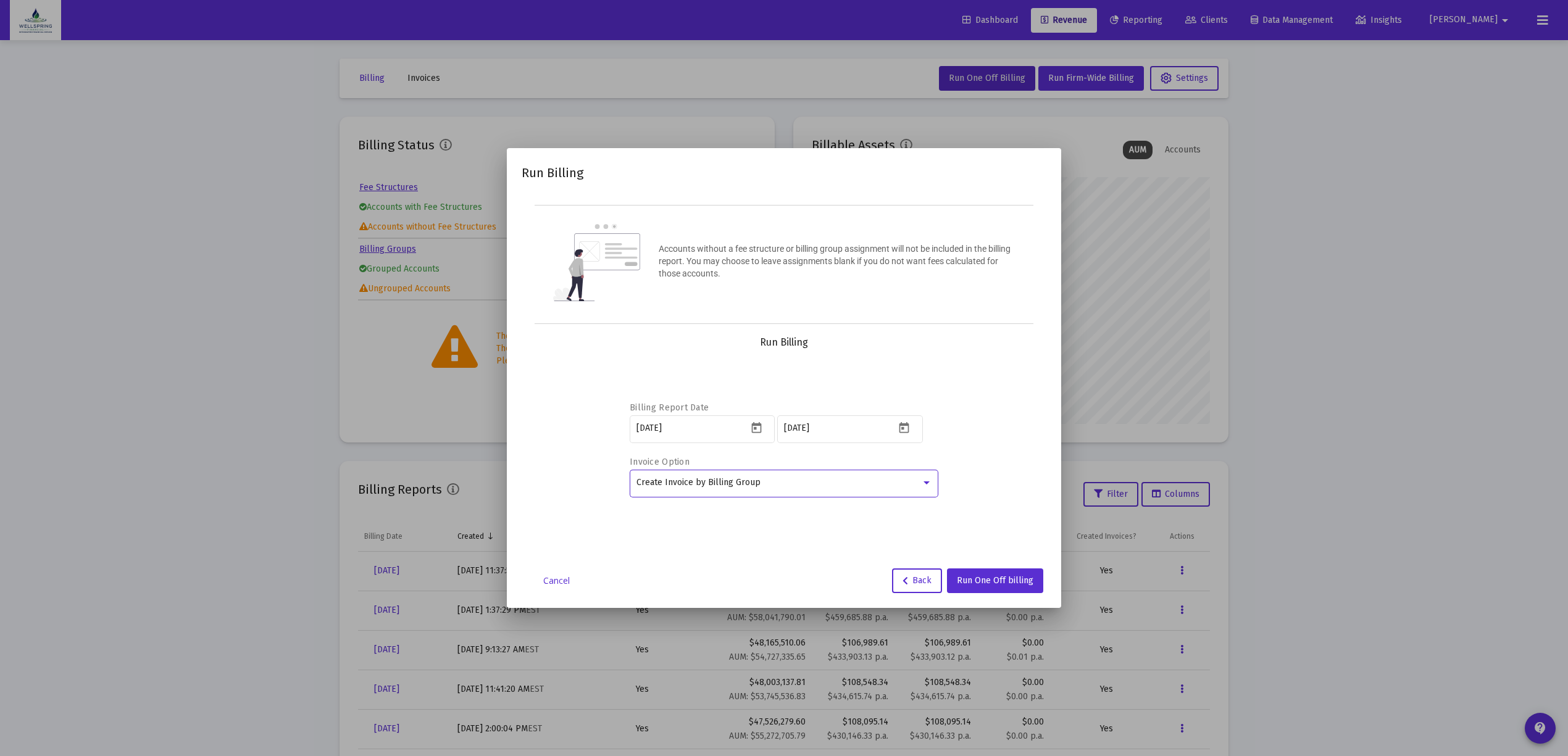
click at [917, 485] on div "Create Invoice by Billing Group" at bounding box center [778, 482] width 285 height 10
click at [917, 485] on span "Create Invoice by Billing Group" at bounding box center [784, 483] width 295 height 26
click at [917, 485] on div "Create Invoice by Billing Group" at bounding box center [778, 482] width 285 height 10
click at [917, 485] on span "Create Invoice by Billing Group" at bounding box center [784, 483] width 295 height 26
click at [961, 581] on span "Run One Off billing" at bounding box center [994, 580] width 76 height 11
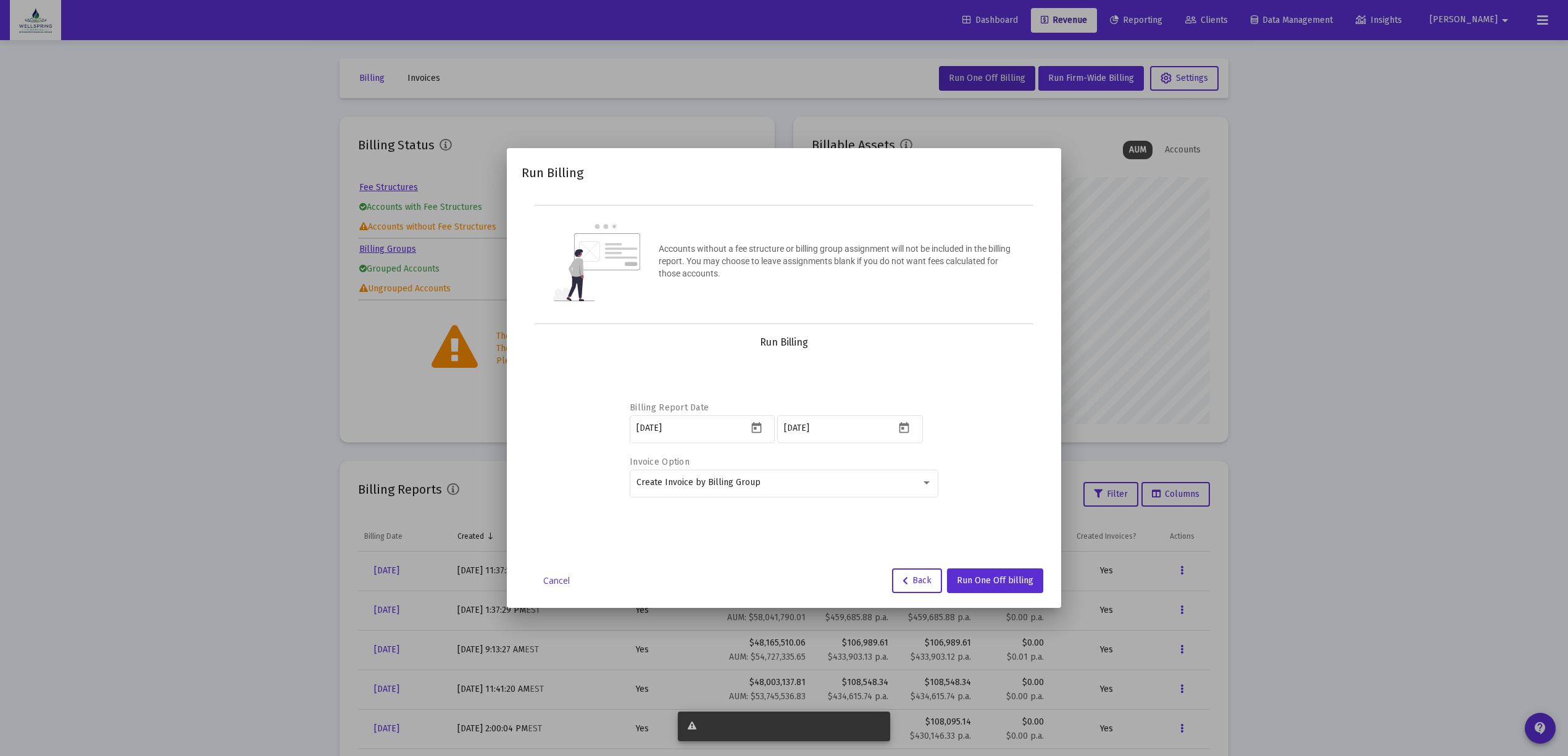
click at [541, 585] on link "Cancel" at bounding box center [556, 580] width 62 height 12
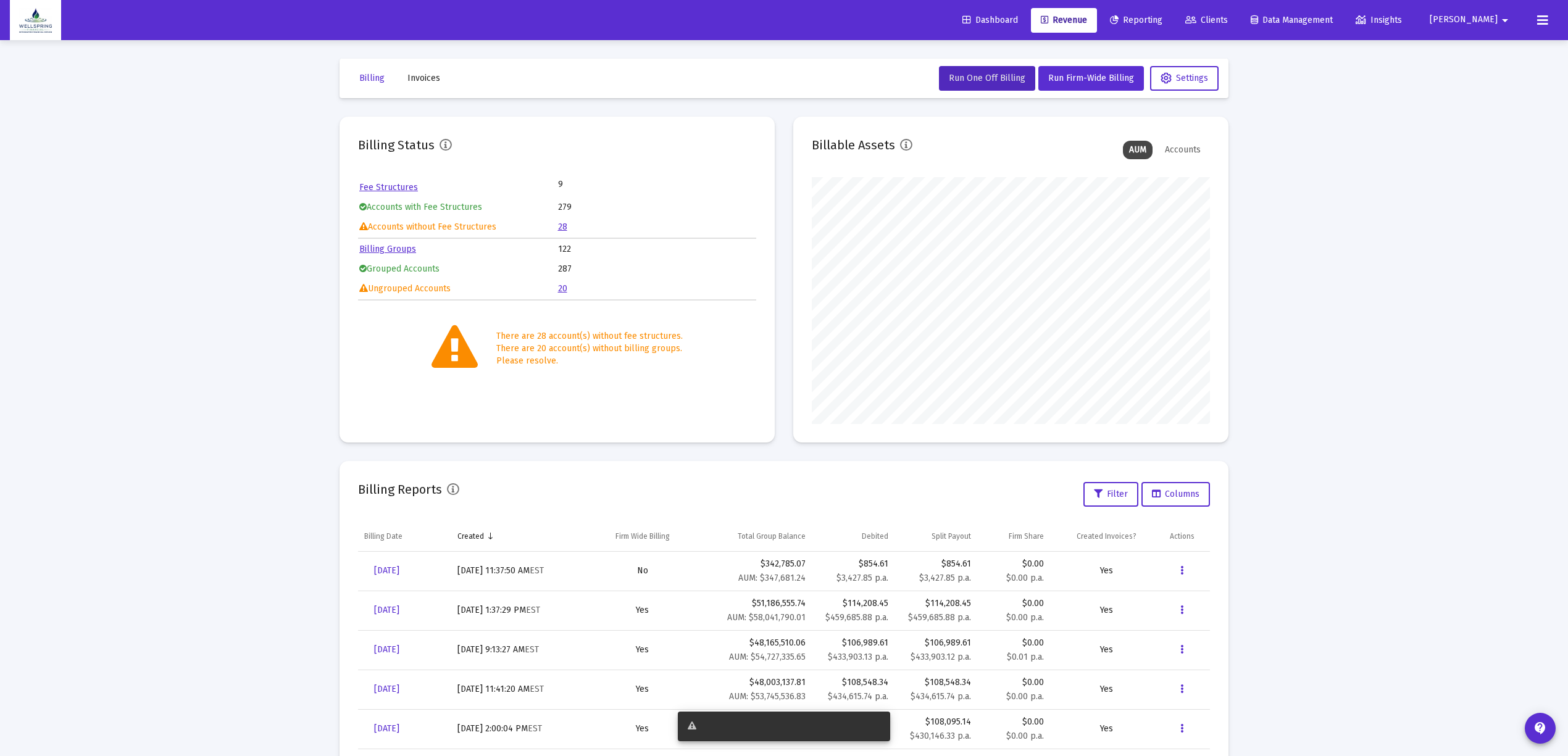
click at [772, 731] on div at bounding box center [784, 726] width 193 height 12
drag, startPoint x: 771, startPoint y: 731, endPoint x: 687, endPoint y: 492, distance: 253.3
click at [687, 492] on div "Billing Reports Filter Columns" at bounding box center [784, 494] width 852 height 29
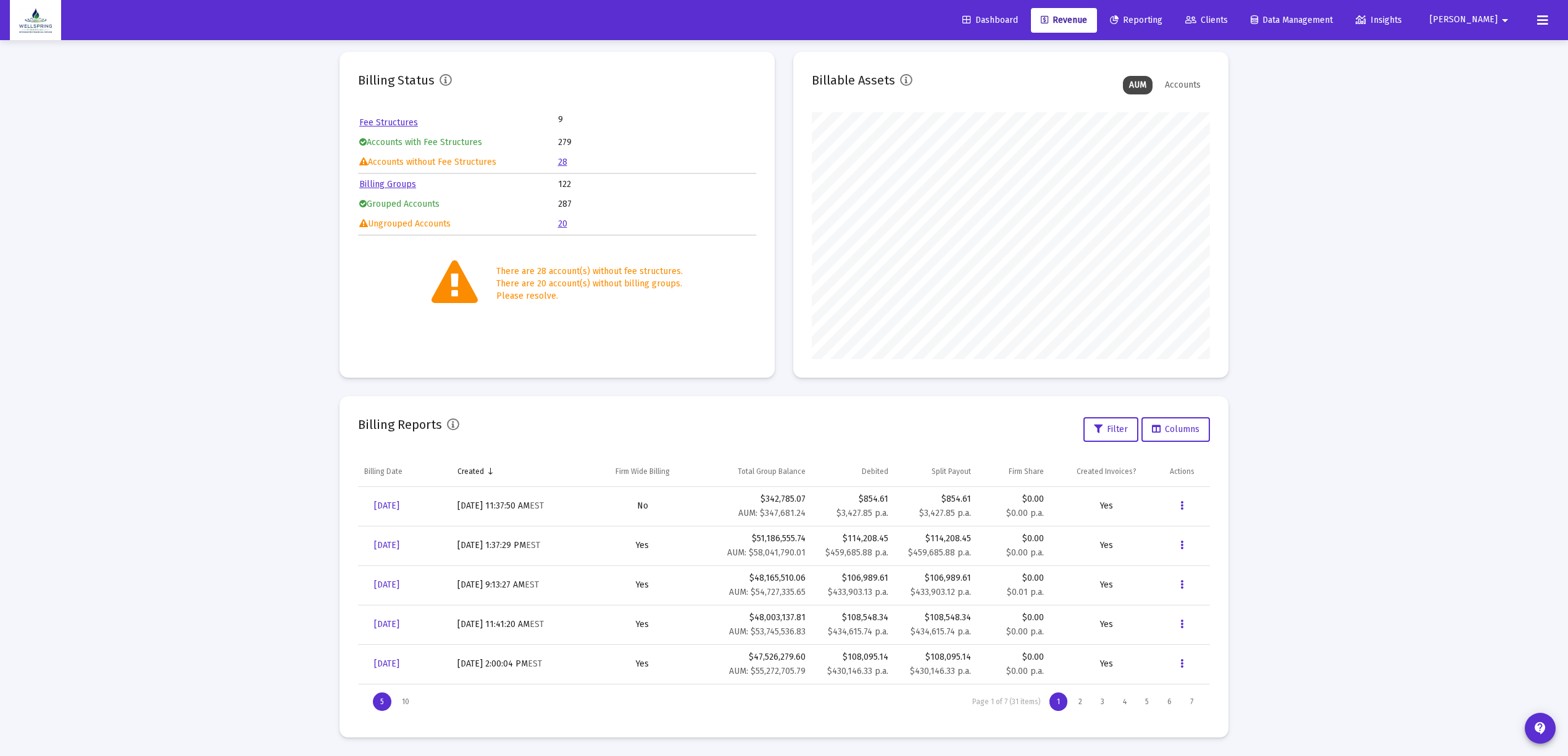
scroll to position [0, 0]
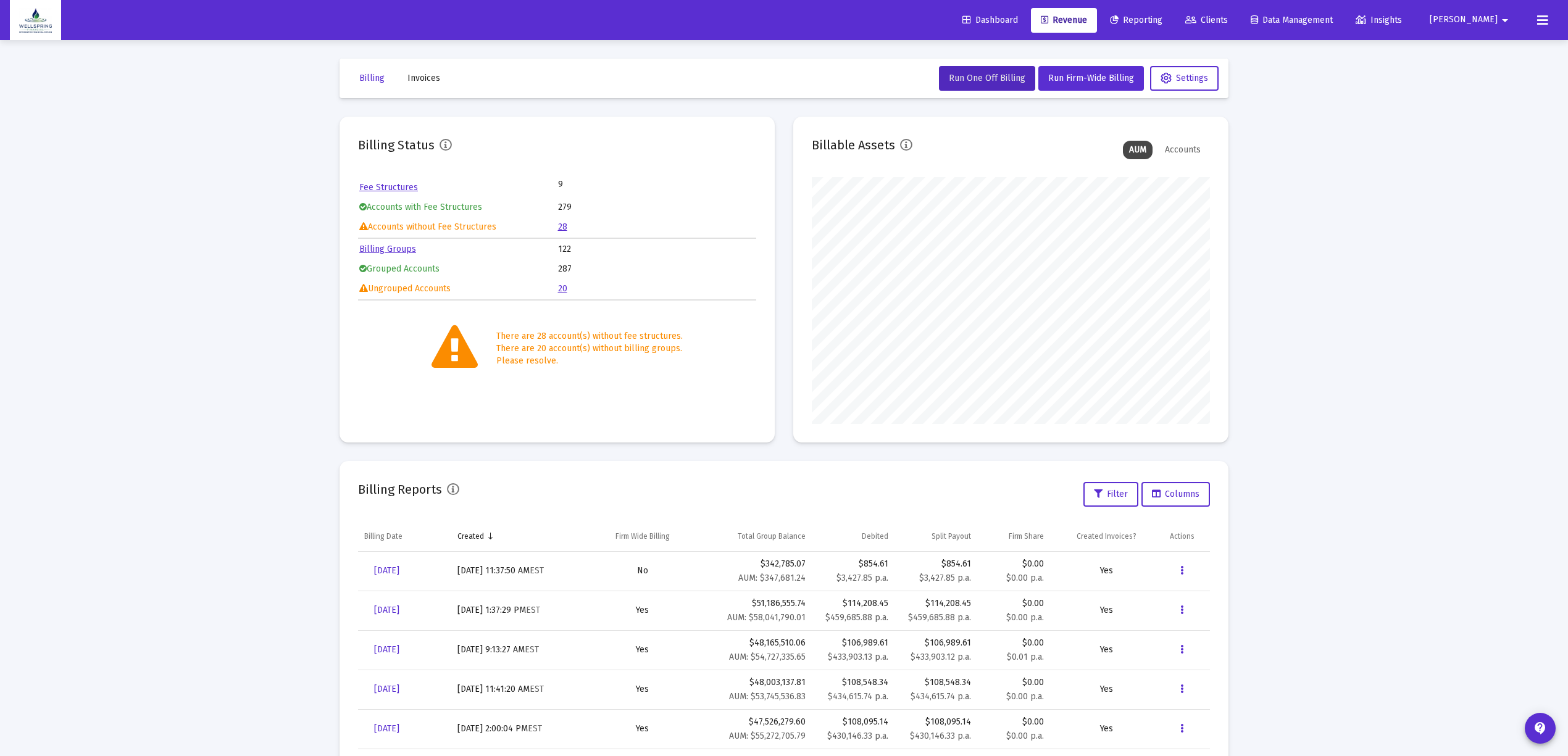
click at [1075, 28] on link "Revenue" at bounding box center [1063, 20] width 66 height 25
click at [1491, 12] on button "[PERSON_NAME]" at bounding box center [1471, 20] width 113 height 25
click at [1455, 94] on button "Logout" at bounding box center [1486, 82] width 73 height 29
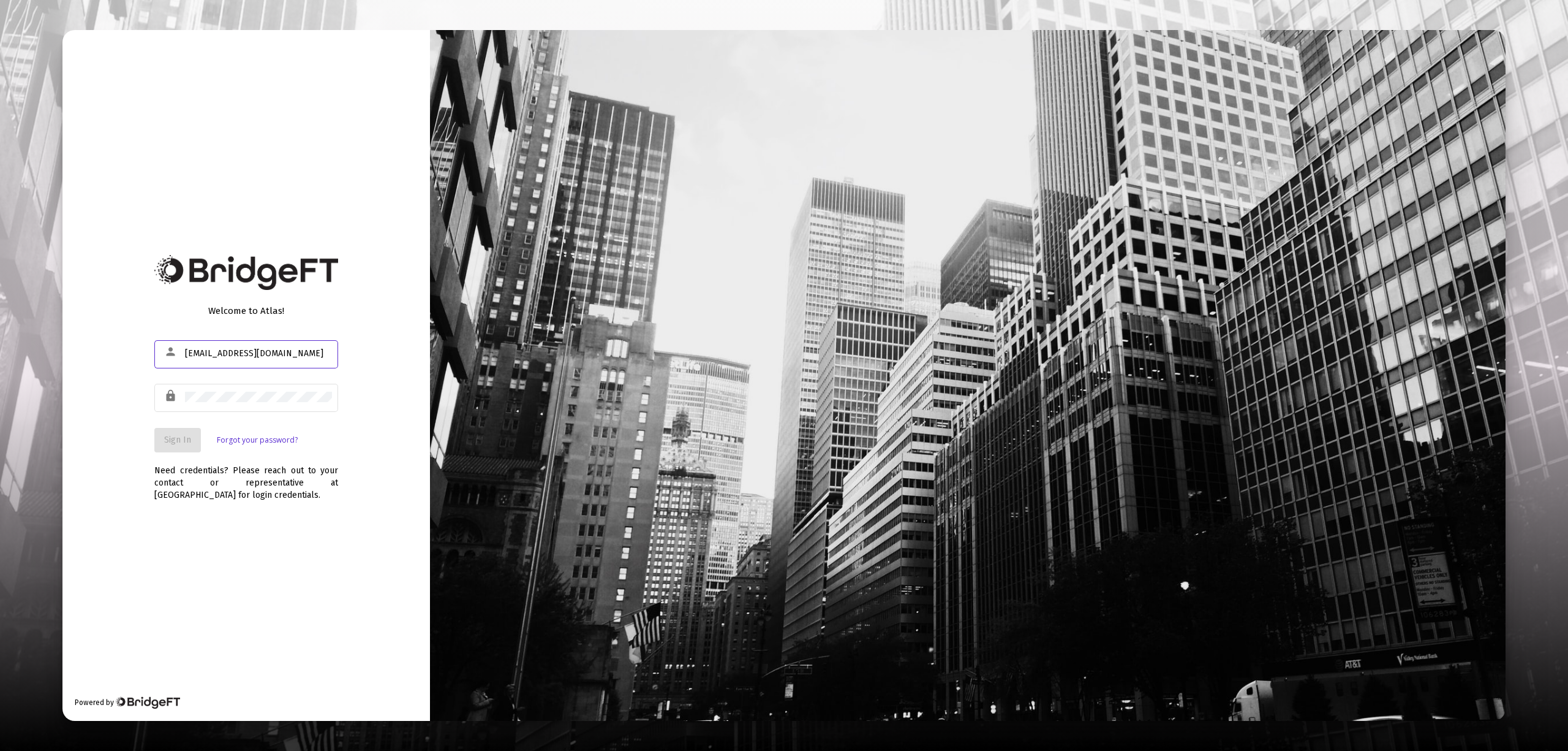
type input "[EMAIL_ADDRESS][DOMAIN_NAME]"
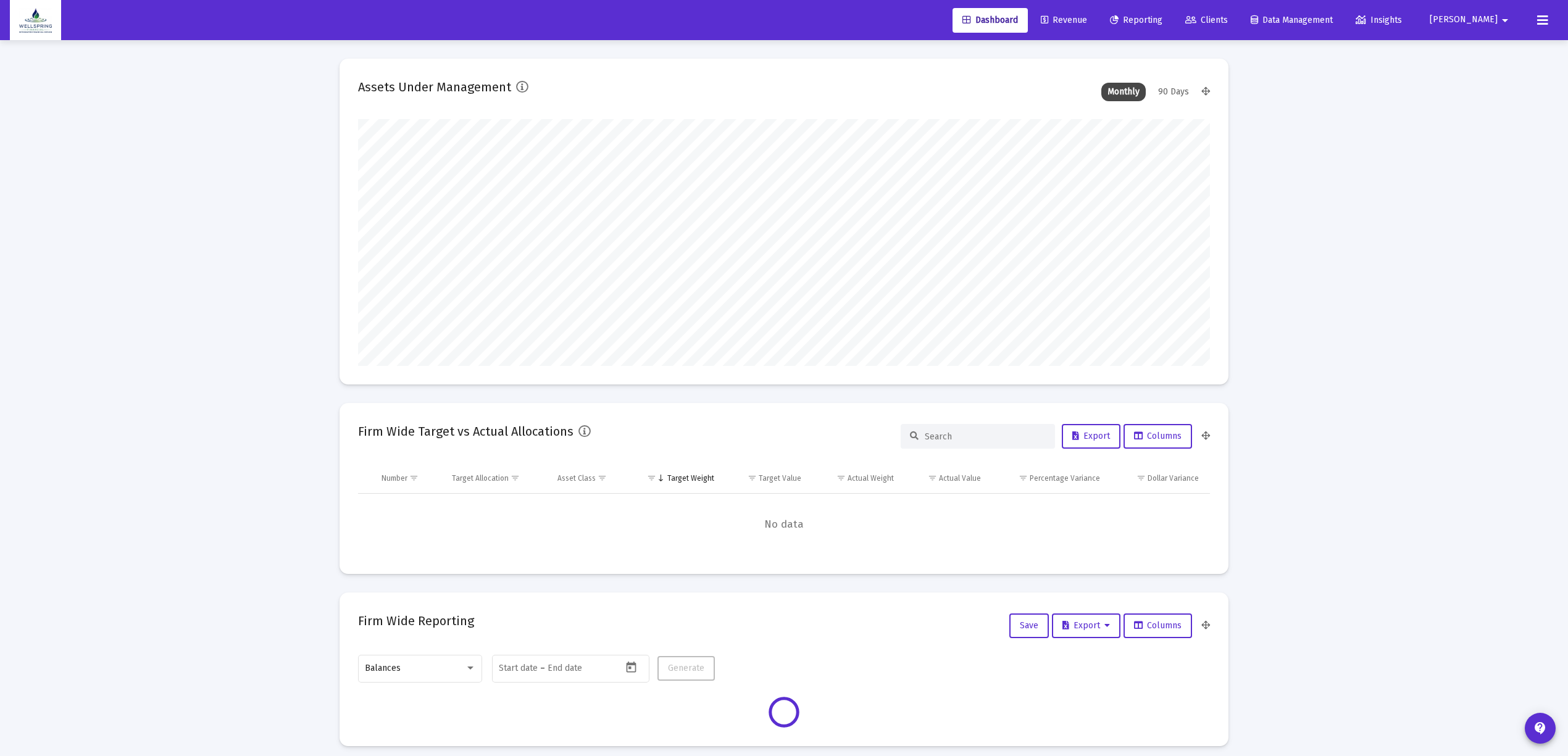
scroll to position [247, 852]
type input "[DATE]"
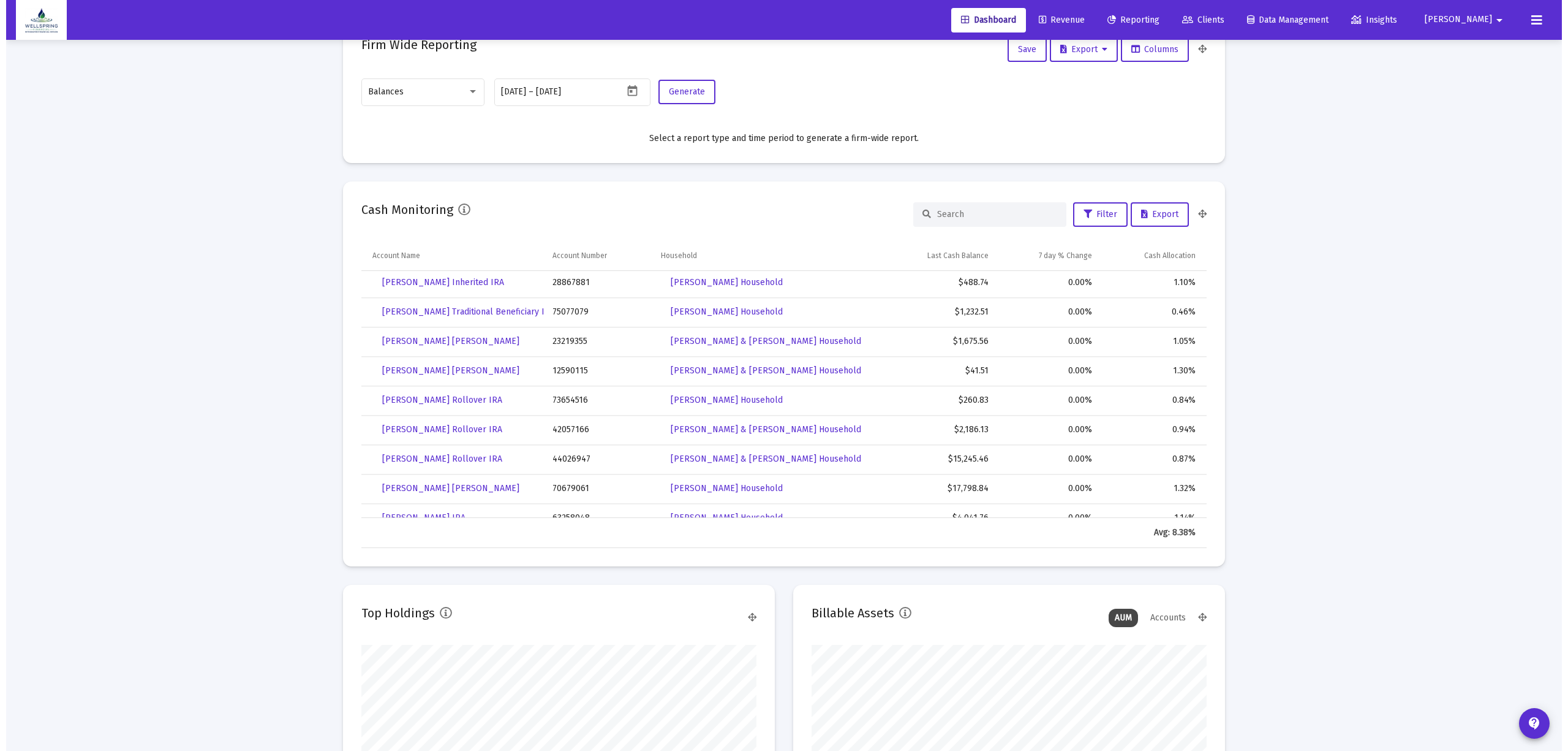
scroll to position [0, 0]
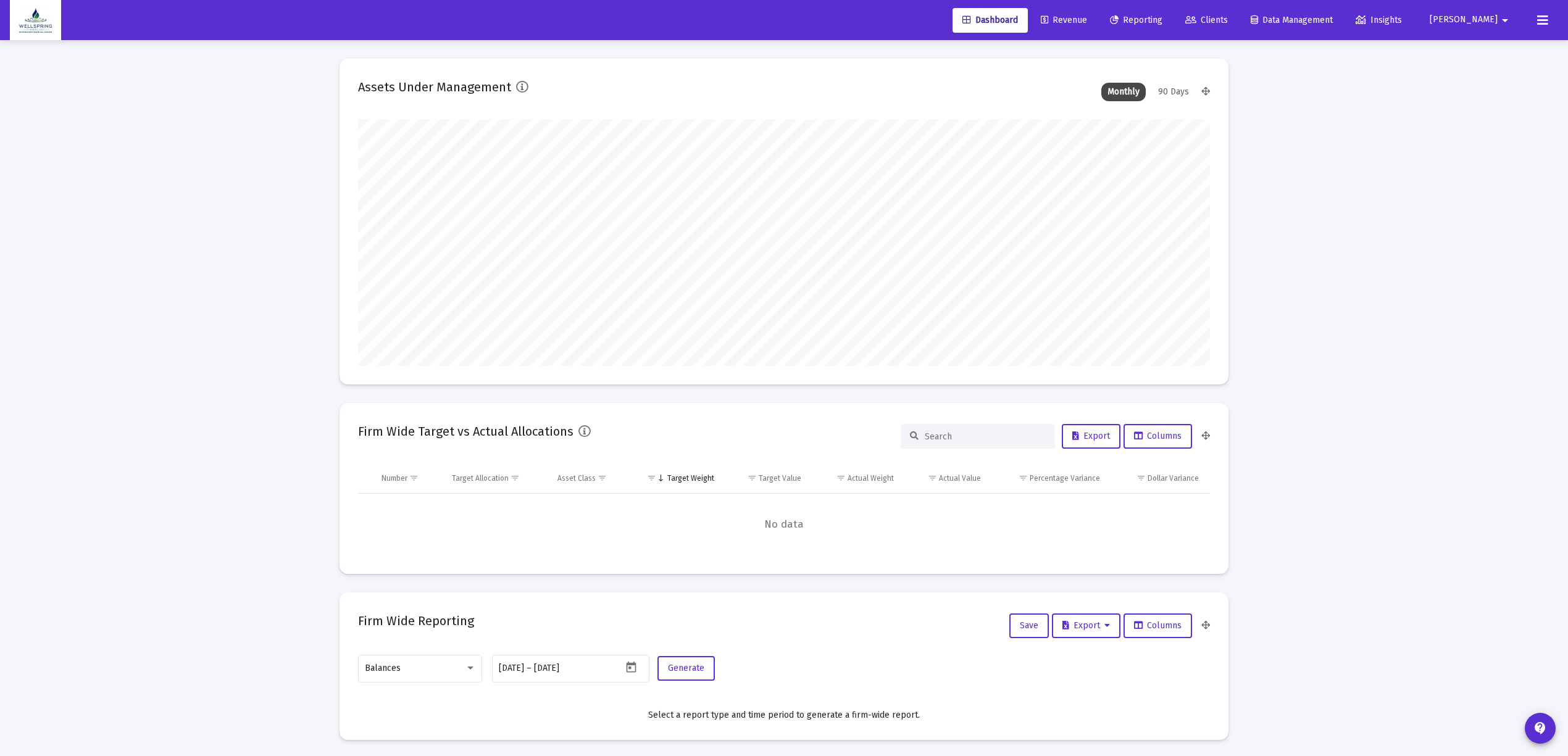
click at [1087, 18] on span "Revenue" at bounding box center [1063, 20] width 46 height 11
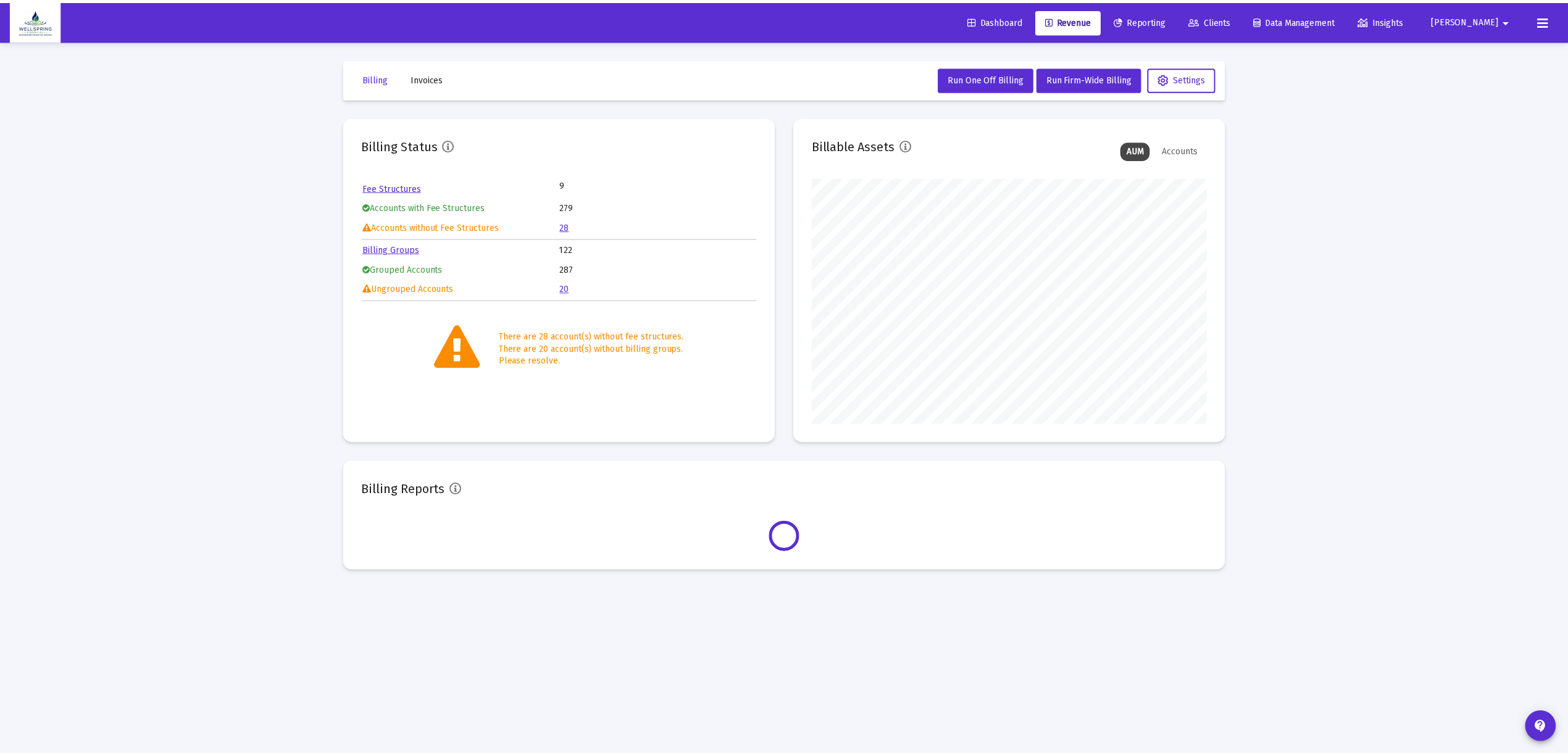
scroll to position [247, 398]
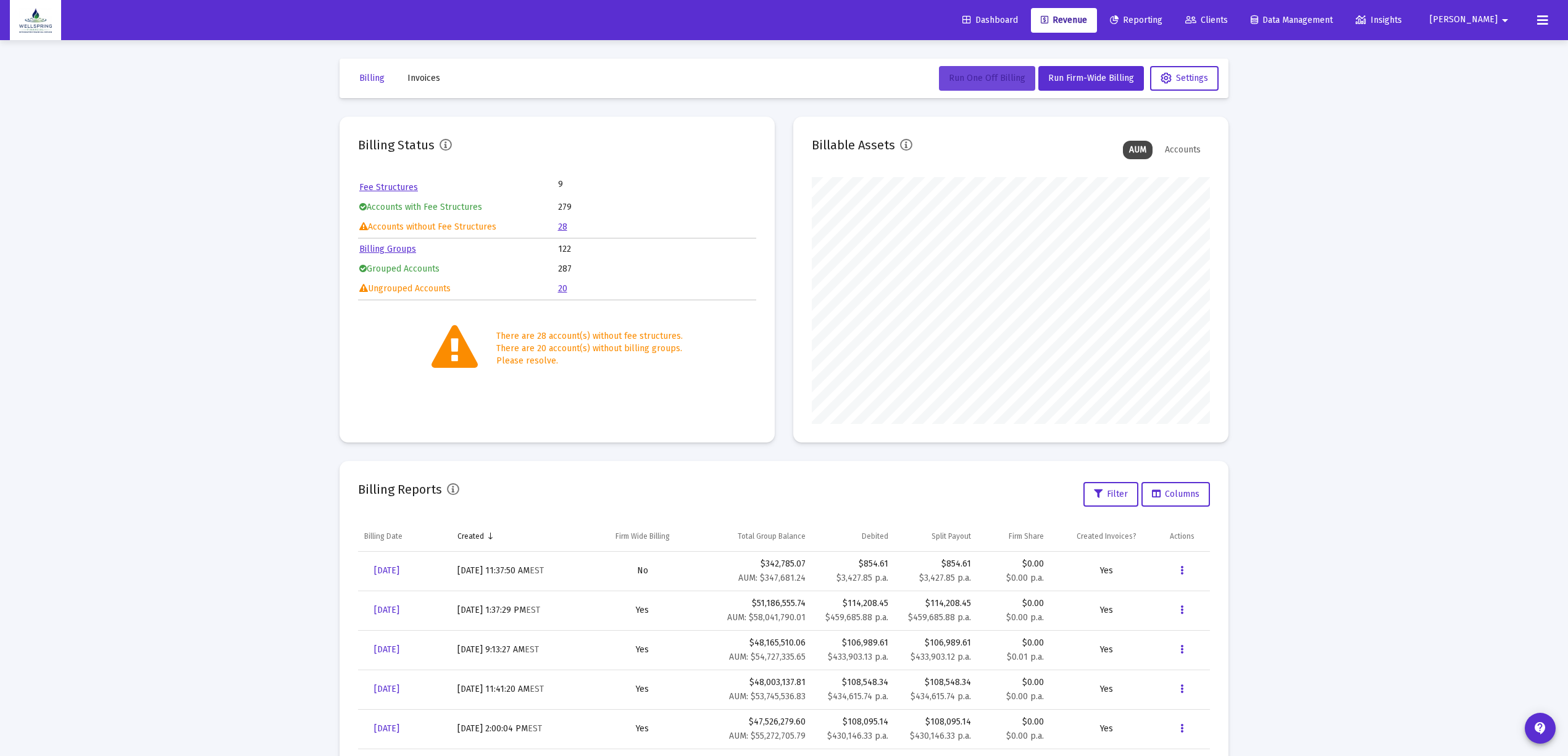
click at [991, 69] on button "Run One Off Billing" at bounding box center [986, 78] width 96 height 25
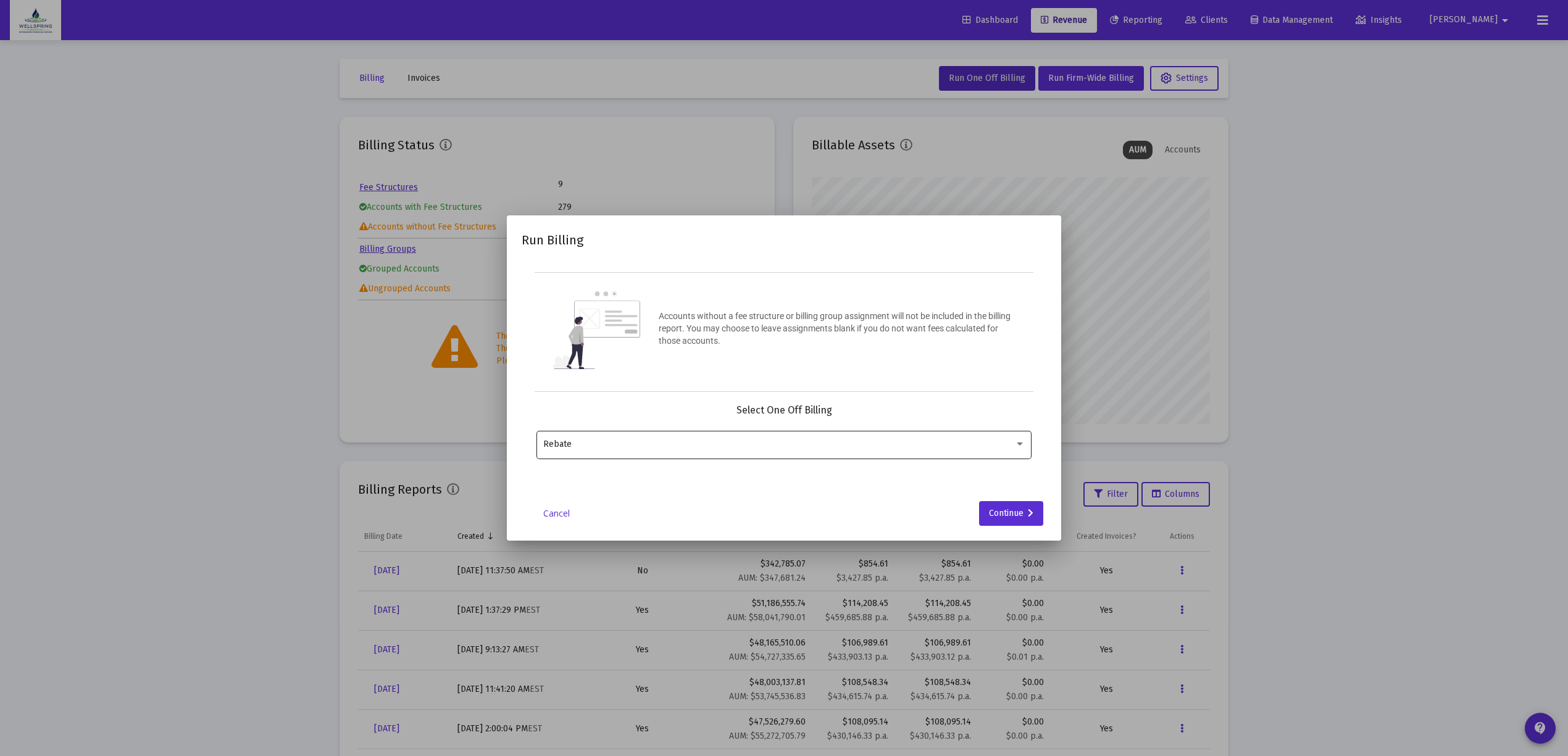
click at [677, 450] on div "Rebate" at bounding box center [784, 444] width 482 height 30
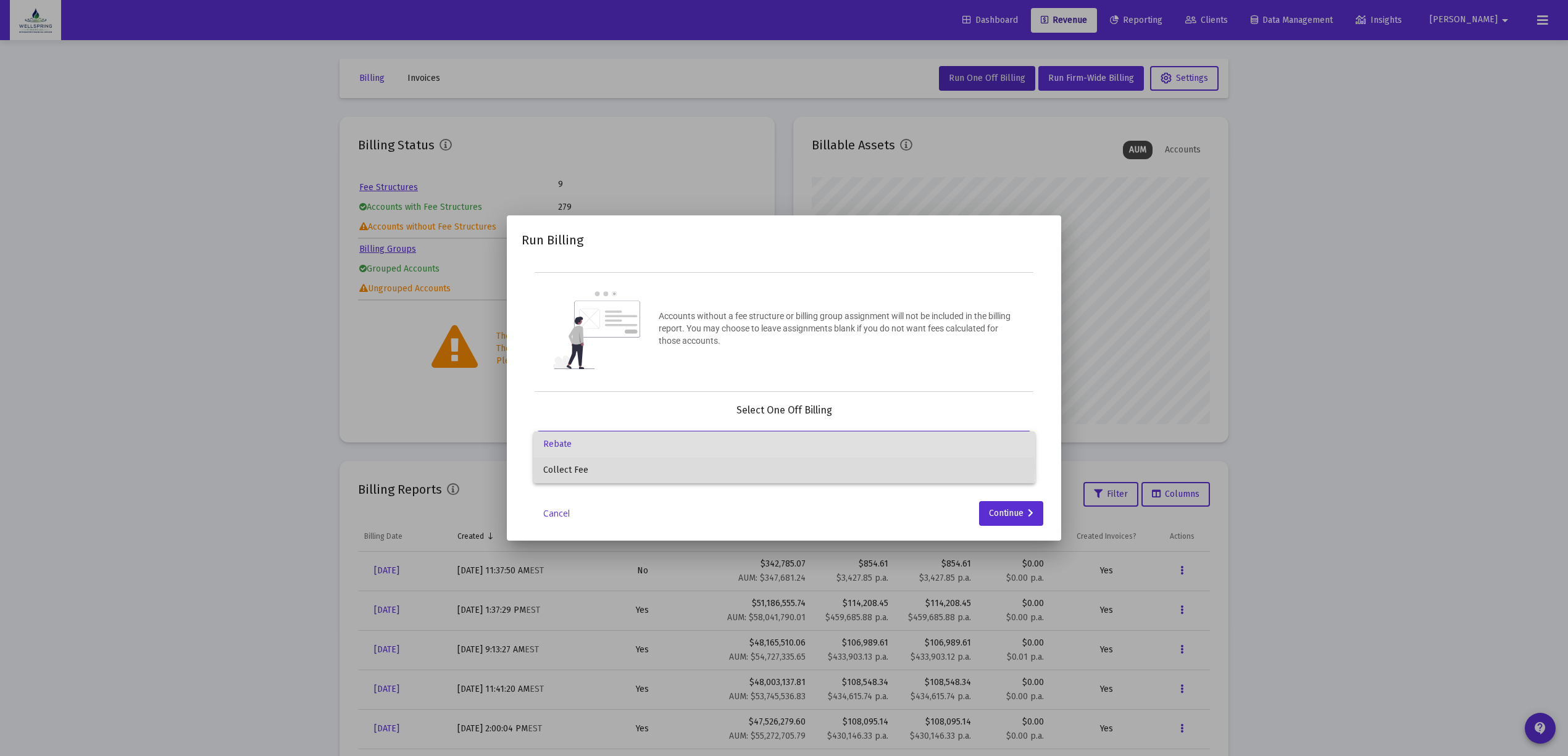
click at [668, 467] on span "Collect Fee" at bounding box center [784, 470] width 482 height 26
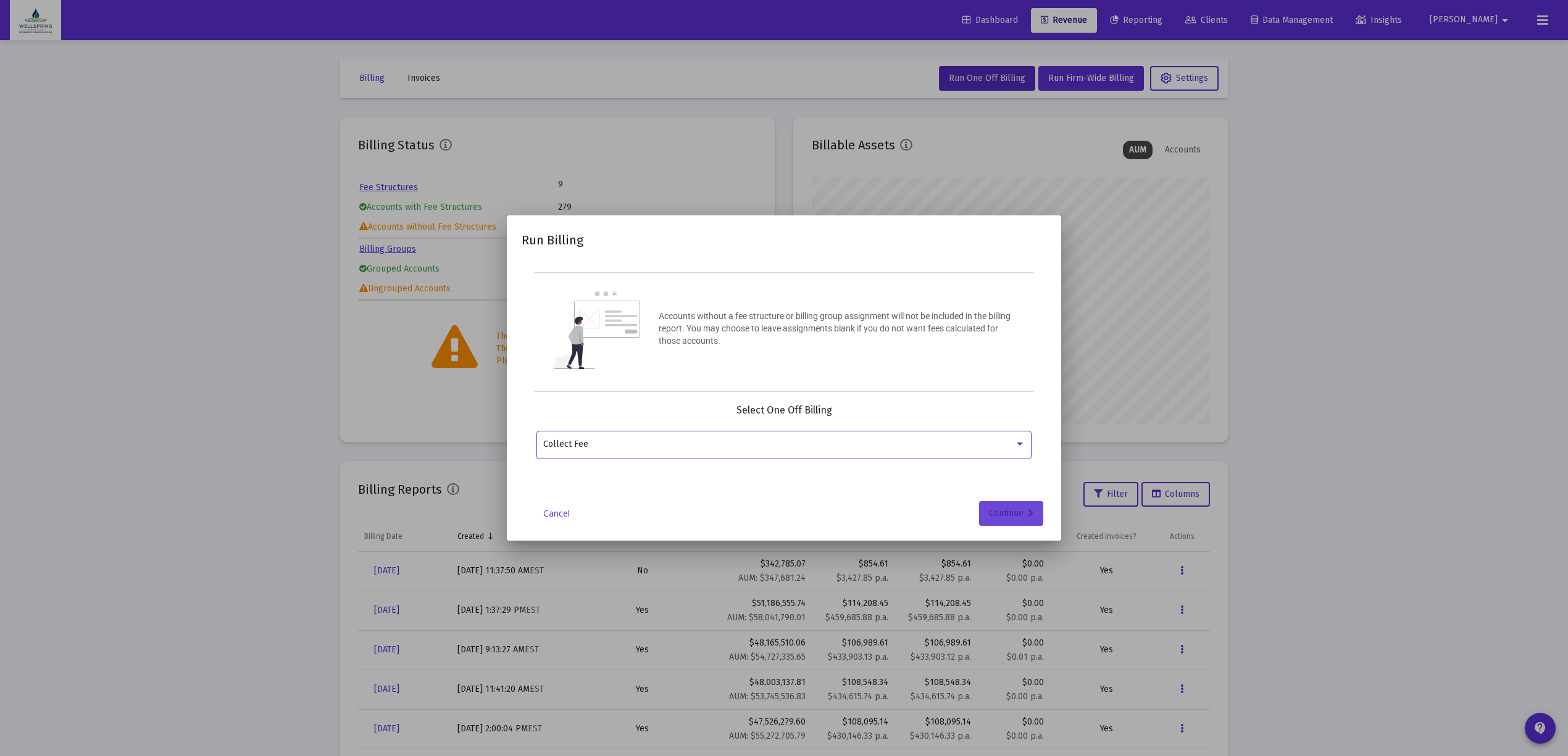
click at [1028, 517] on icon at bounding box center [1030, 513] width 5 height 8
click at [754, 434] on div at bounding box center [777, 444] width 467 height 30
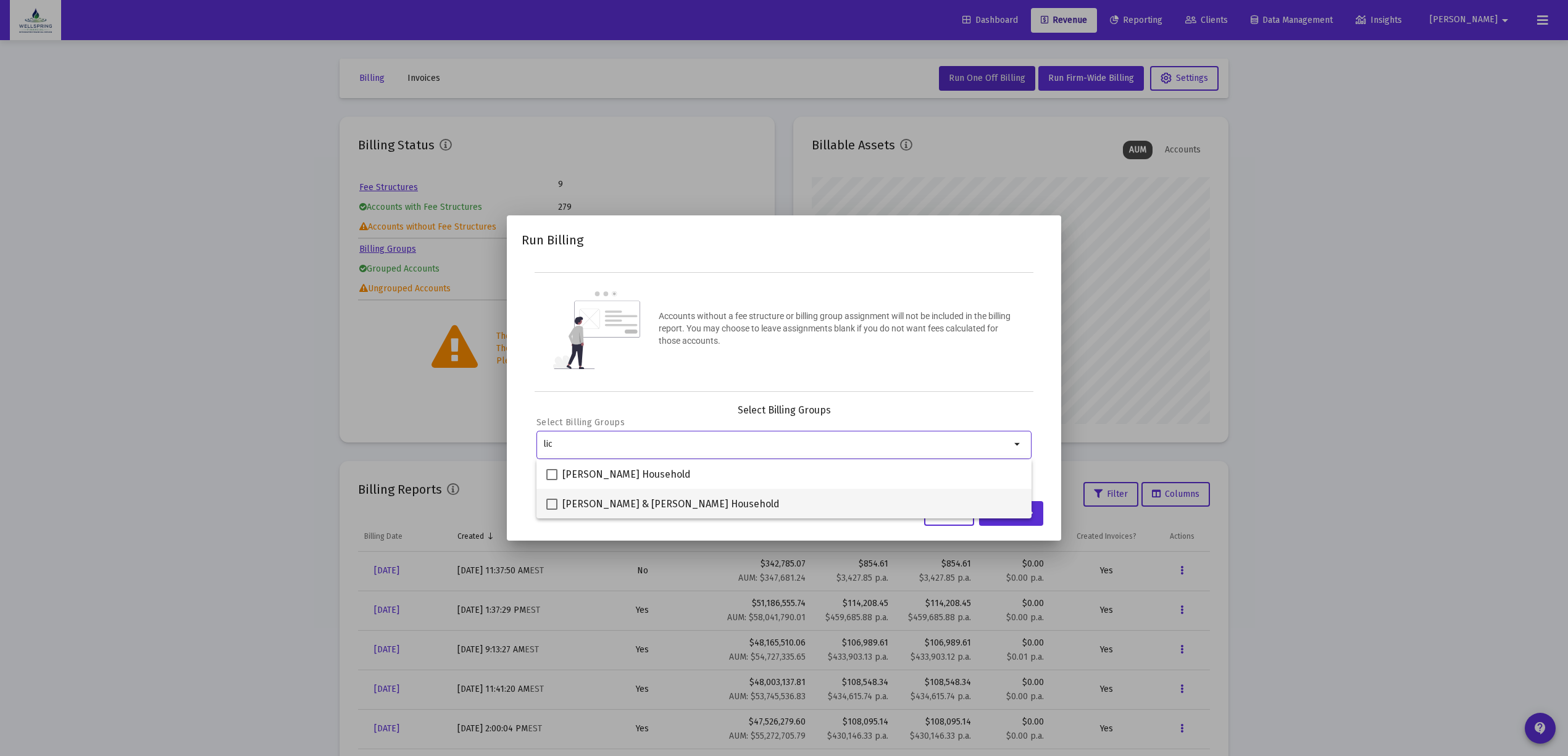
type input "lic"
click at [555, 500] on span at bounding box center [552, 504] width 11 height 11
click at [552, 510] on input "Danielle & Bryan Licata Household" at bounding box center [551, 510] width 1 height 1
checkbox input "true"
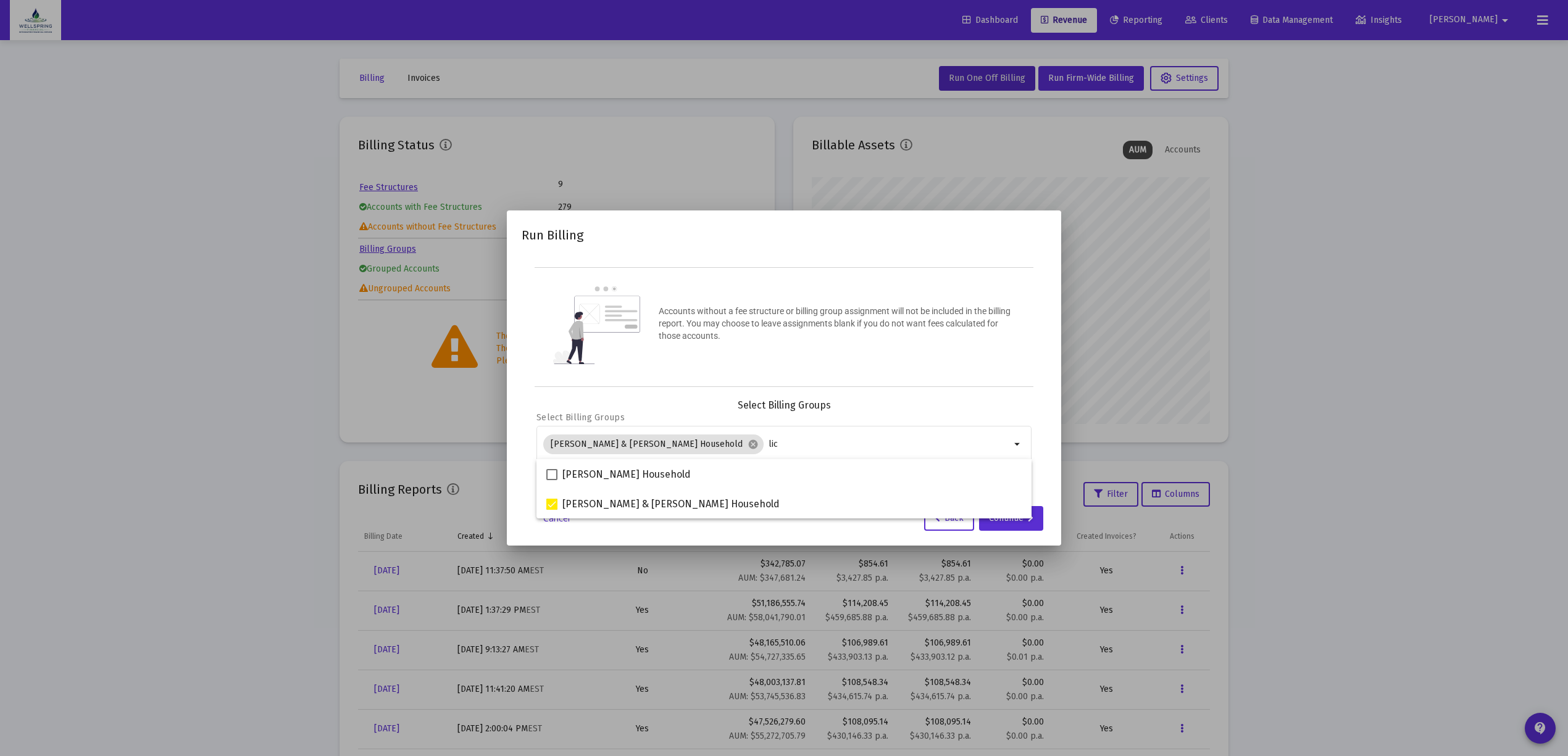
click at [769, 334] on p "Accounts without a fee structure or billing group assignment will not be includ…" at bounding box center [837, 323] width 355 height 37
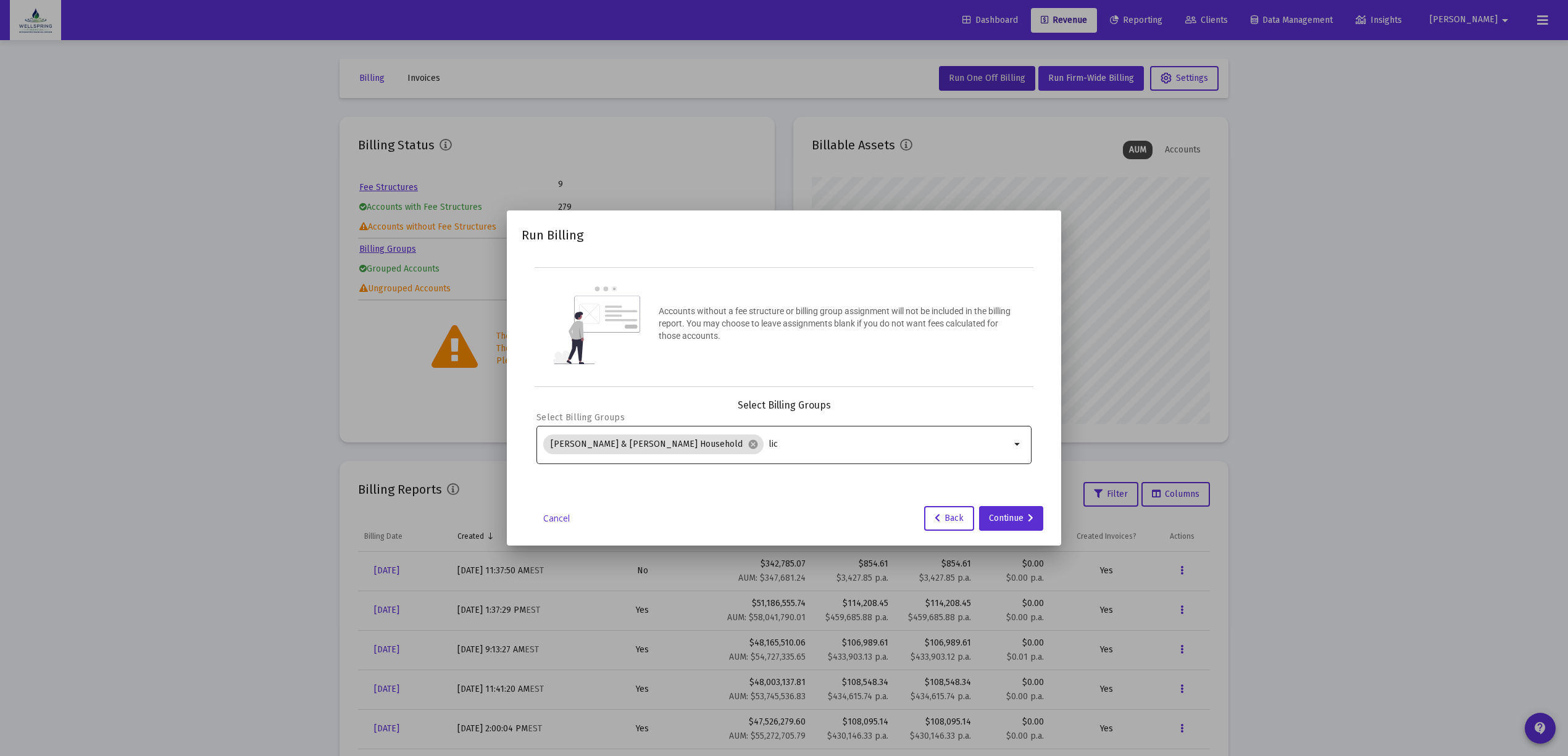
click at [769, 443] on input "lic" at bounding box center [889, 444] width 242 height 10
type input "l"
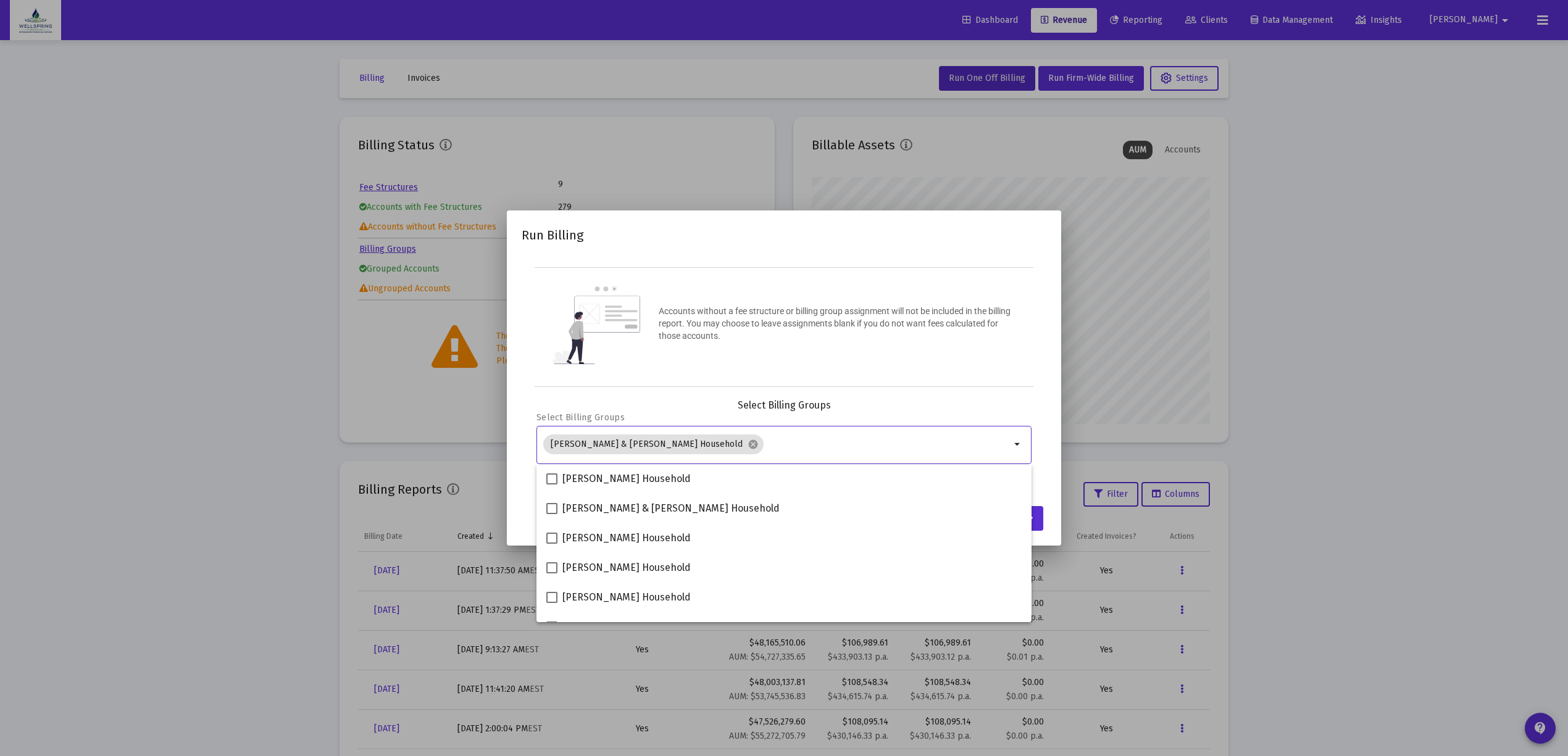
click at [810, 295] on div "Accounts without a fee structure or billing group assignment will not be includ…" at bounding box center [784, 327] width 499 height 119
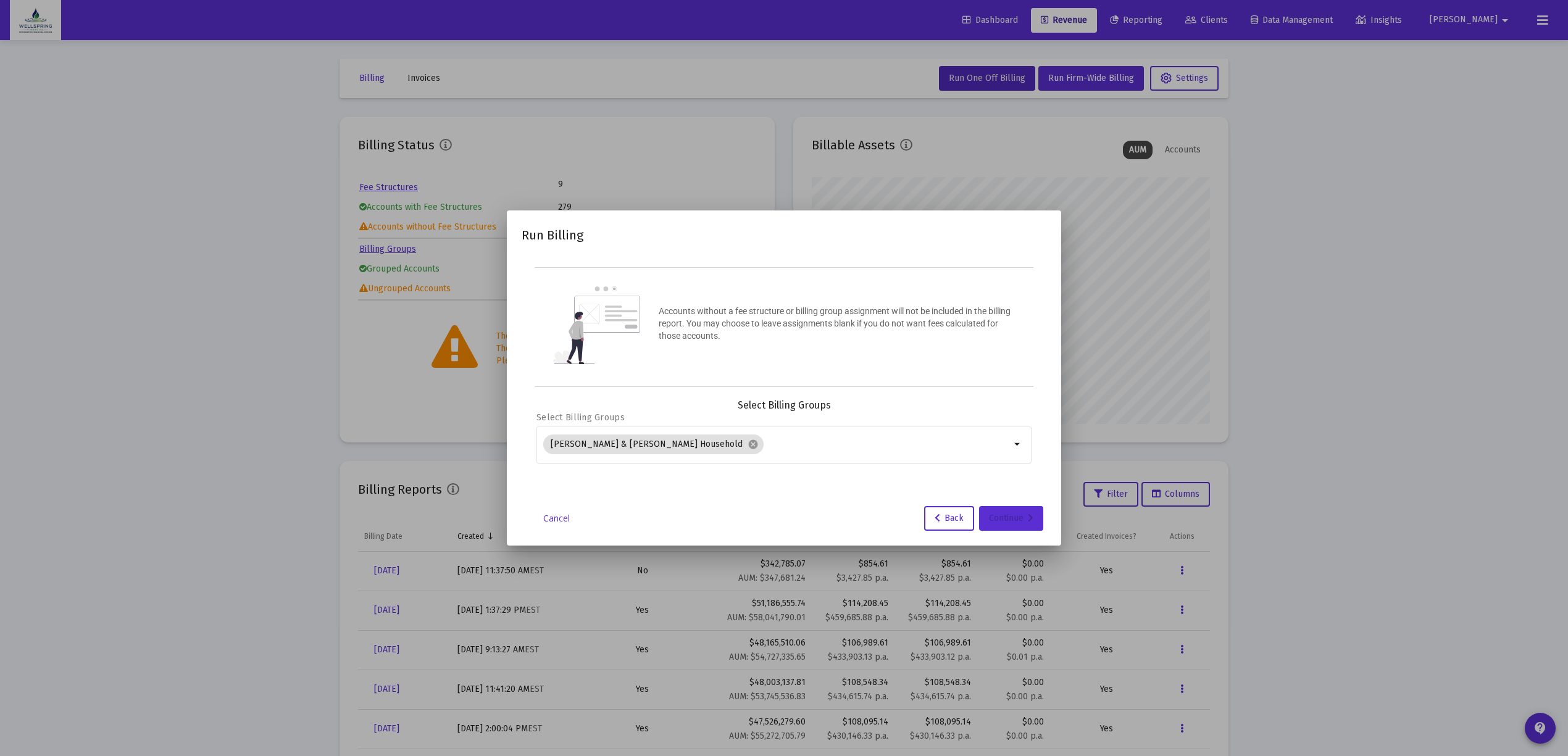
click at [1008, 507] on div "Continue" at bounding box center [1011, 518] width 45 height 25
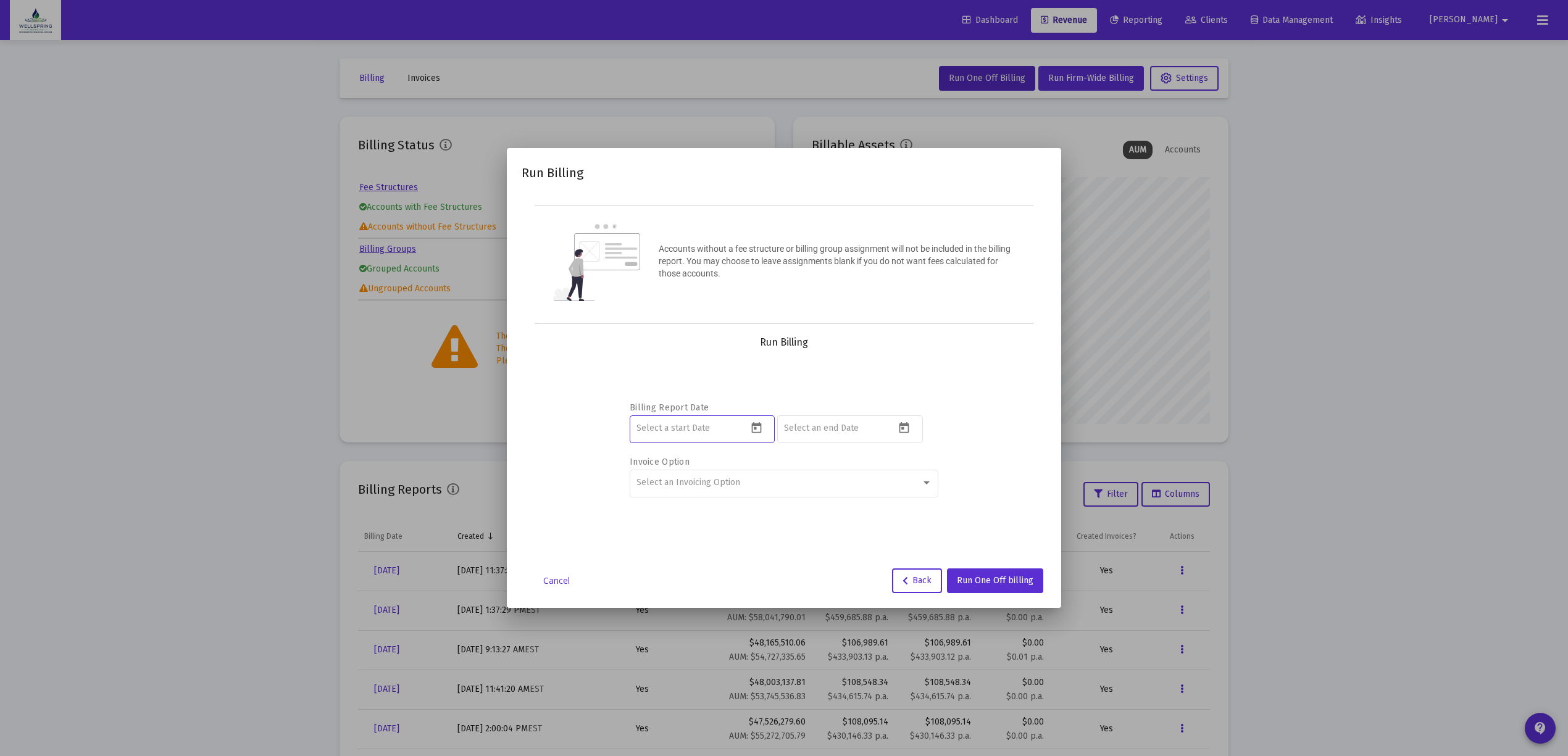
click at [734, 426] on input at bounding box center [691, 427] width 111 height 10
click at [753, 423] on icon "Open calendar" at bounding box center [756, 427] width 10 height 11
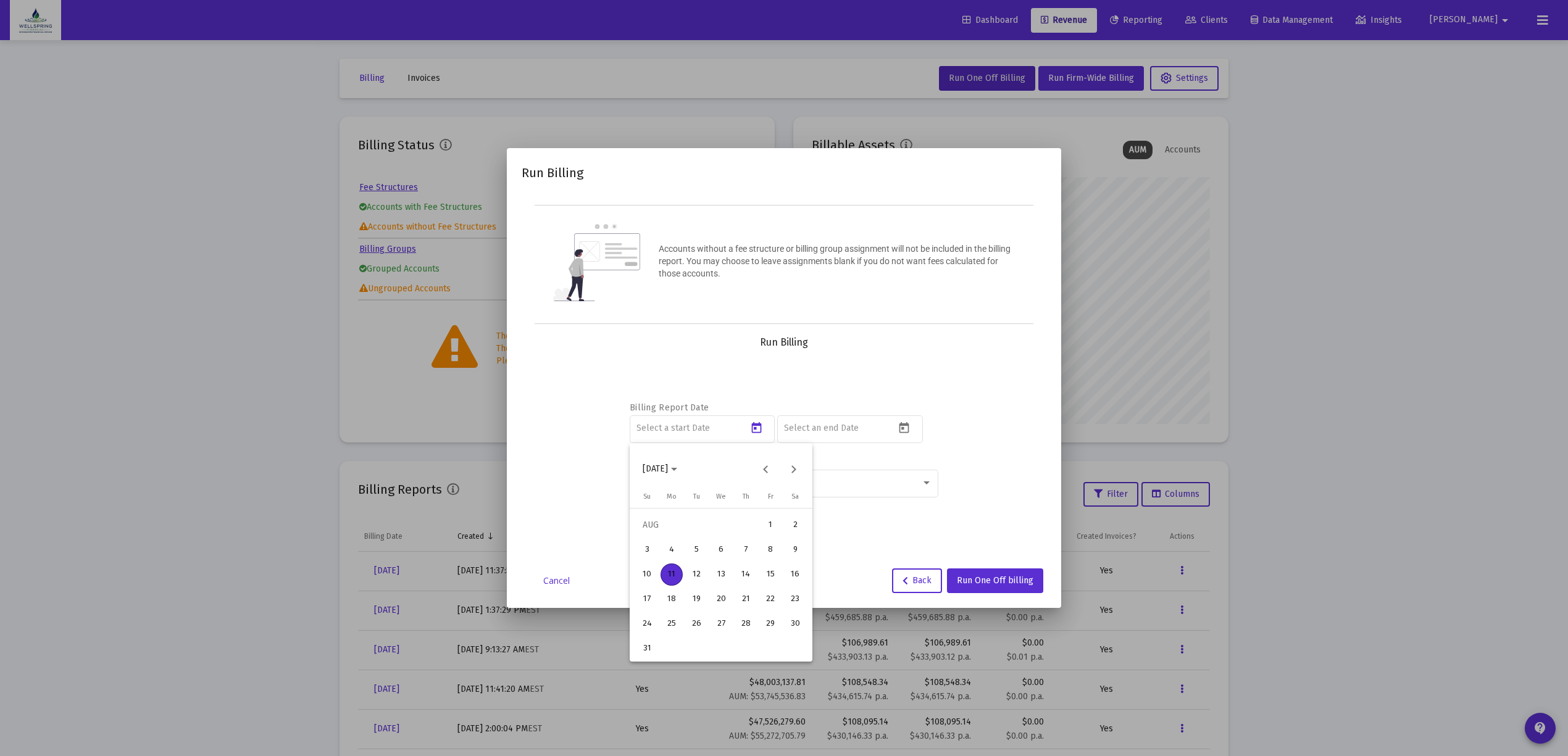
click at [672, 579] on div "11" at bounding box center [671, 574] width 22 height 22
type input "2025-08-11"
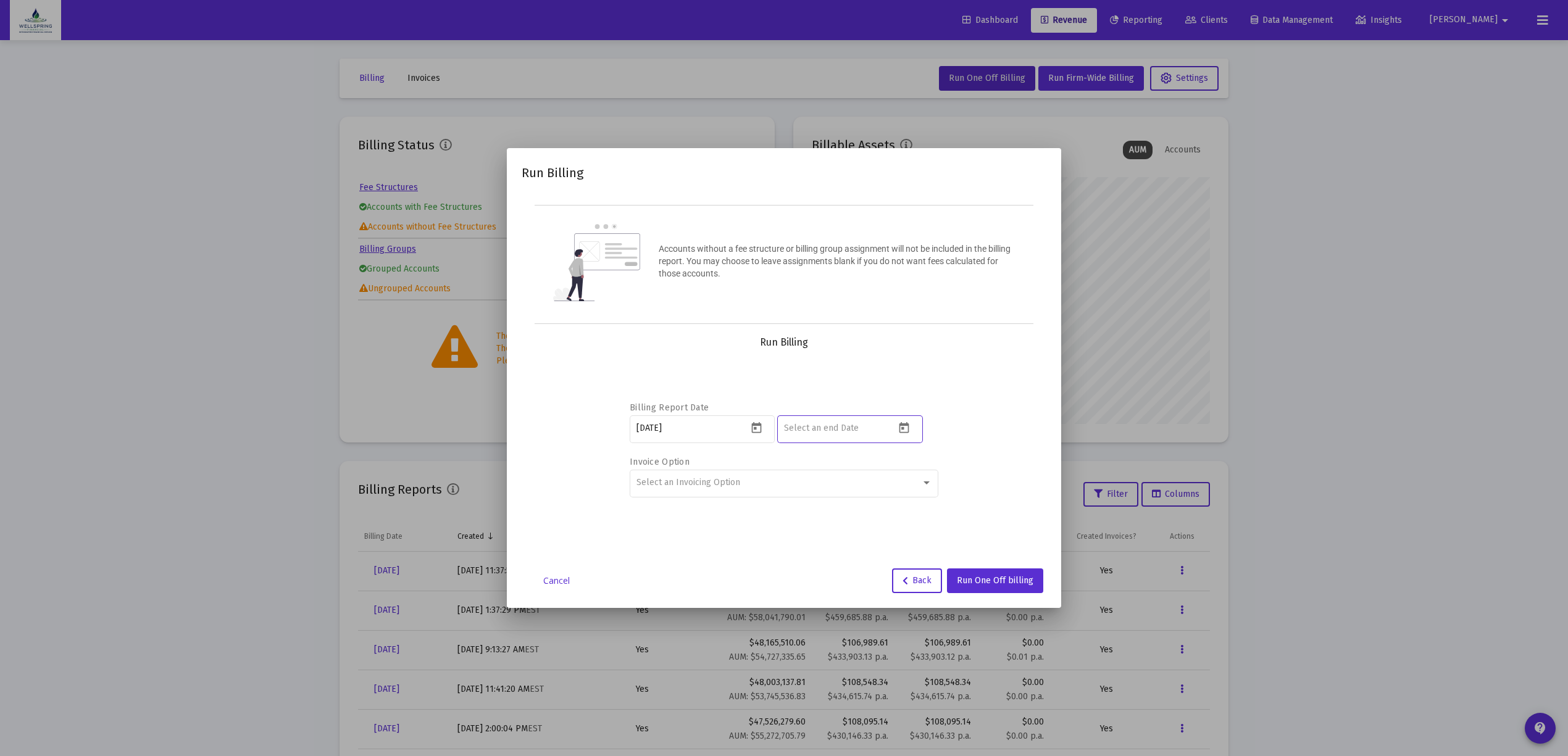
click at [874, 423] on input at bounding box center [839, 427] width 111 height 10
click at [908, 426] on icon "Open calendar" at bounding box center [904, 427] width 10 height 11
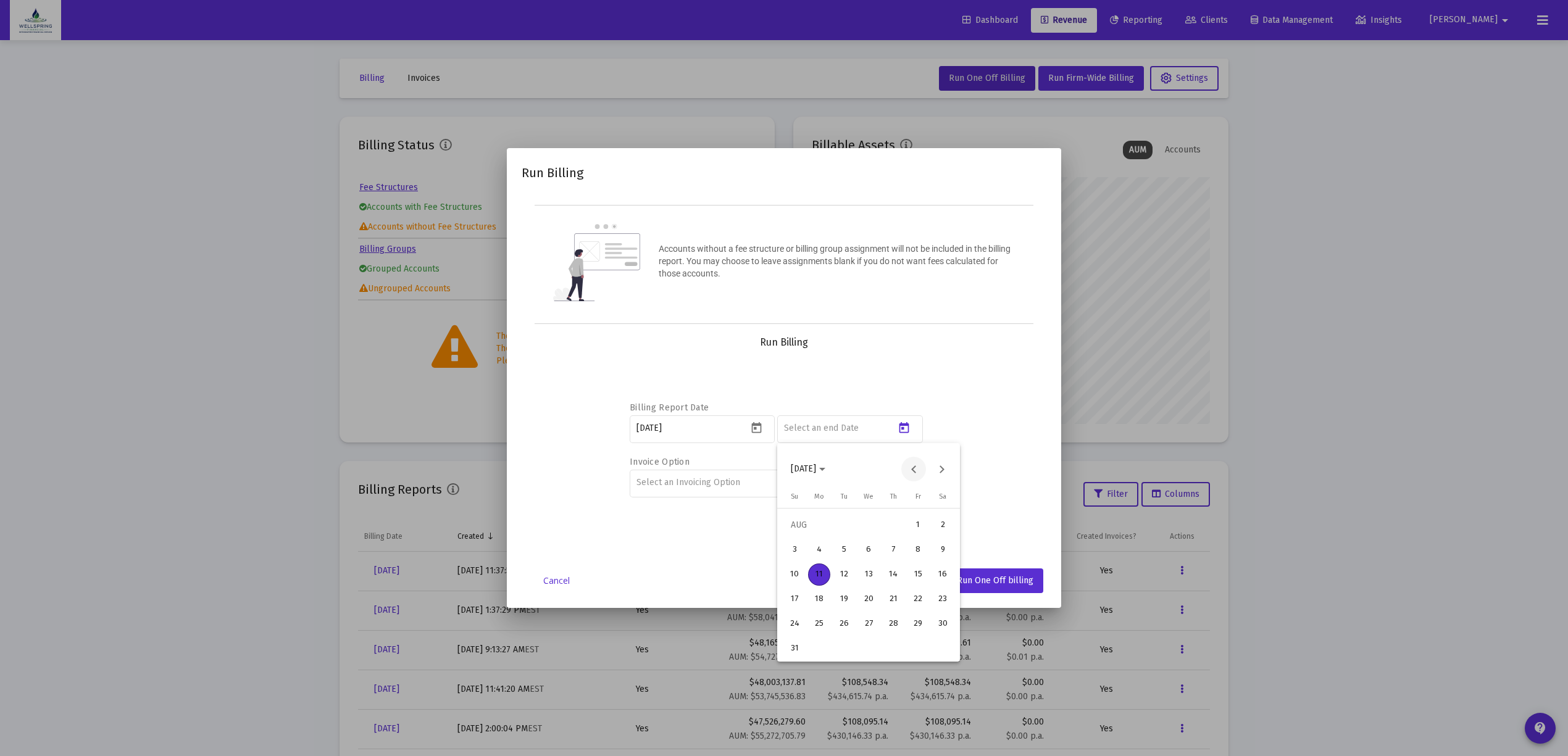
click at [918, 457] on button "Previous month" at bounding box center [914, 468] width 25 height 25
click at [824, 655] on div "30" at bounding box center [818, 648] width 22 height 22
type input "2025-06-30"
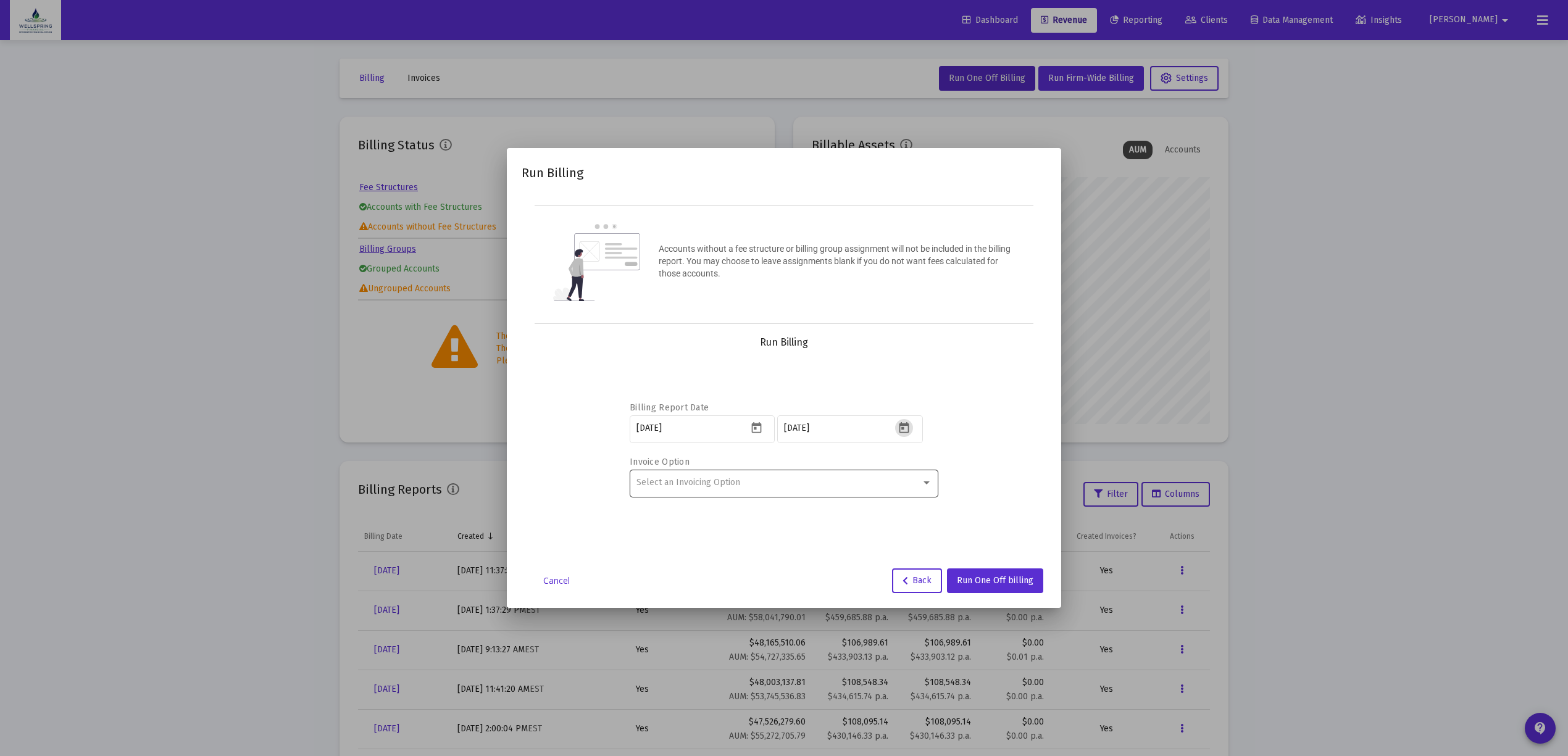
click at [724, 483] on span "Select an Invoicing Option" at bounding box center [688, 482] width 104 height 11
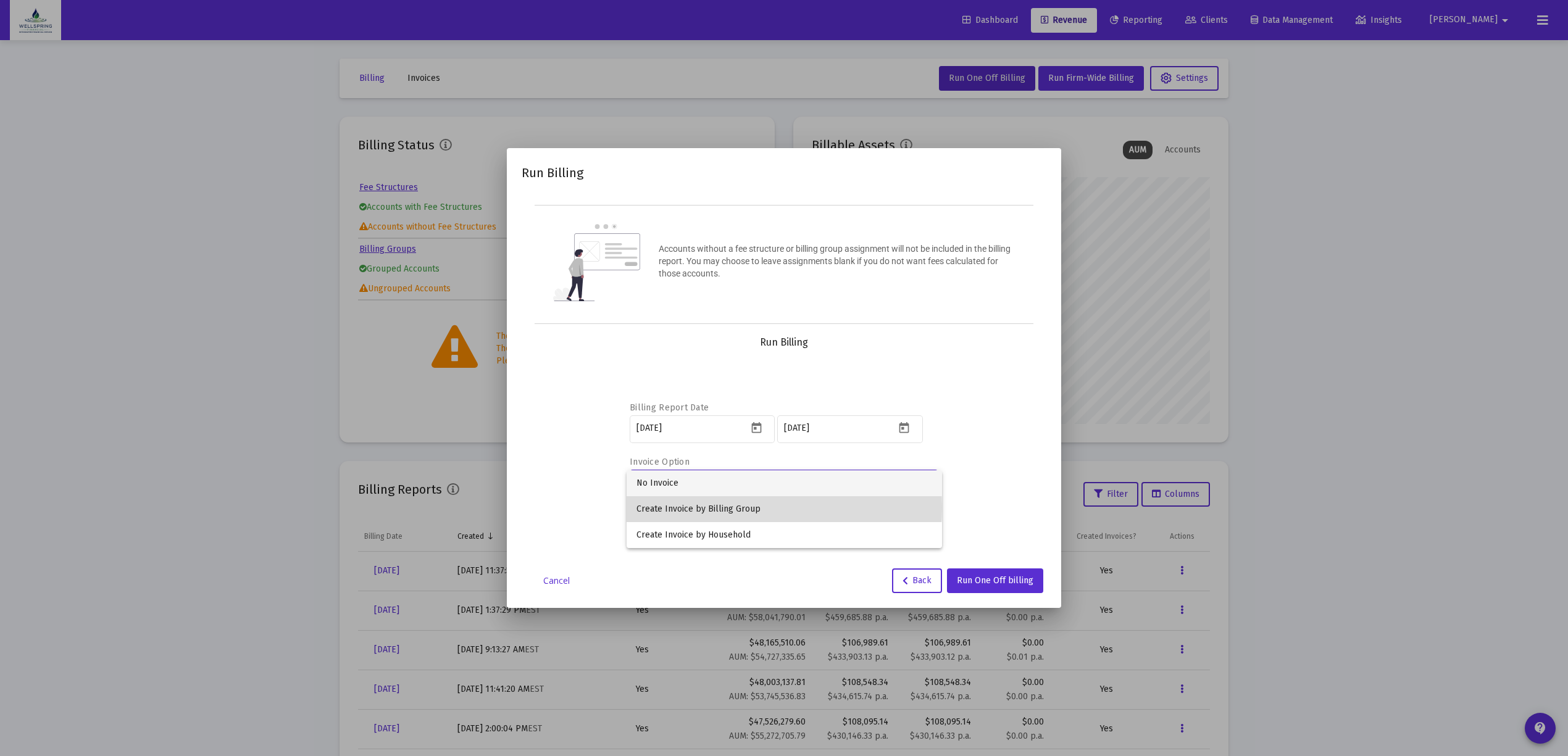
click at [710, 507] on span "Create Invoice by Billing Group" at bounding box center [784, 509] width 295 height 26
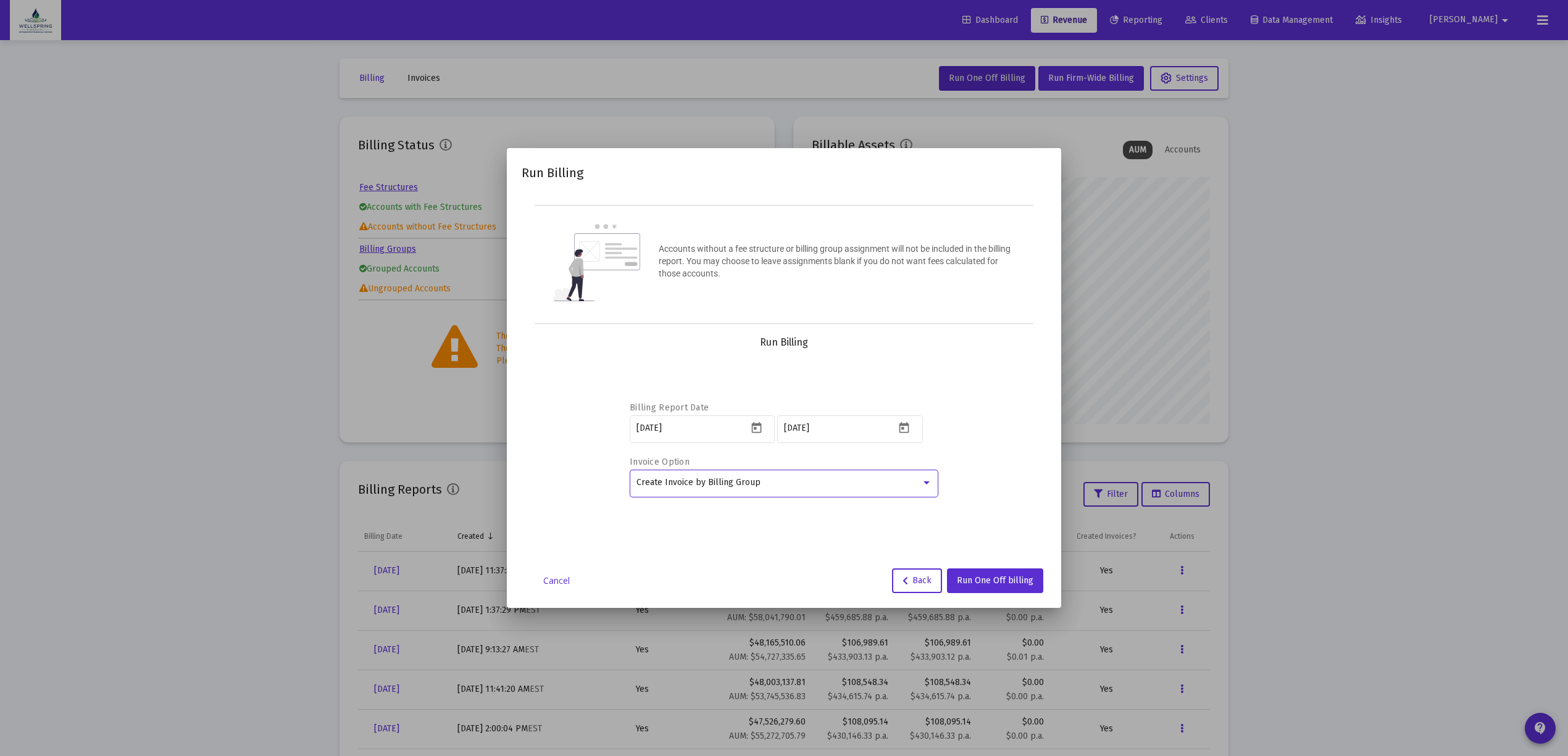
click at [710, 507] on div "Create Invoice by Billing Group" at bounding box center [784, 489] width 308 height 39
click at [1003, 584] on span "Run One Off billing" at bounding box center [994, 580] width 76 height 11
click at [704, 719] on snack-bar-container at bounding box center [784, 726] width 212 height 29
click at [701, 723] on div at bounding box center [784, 726] width 193 height 12
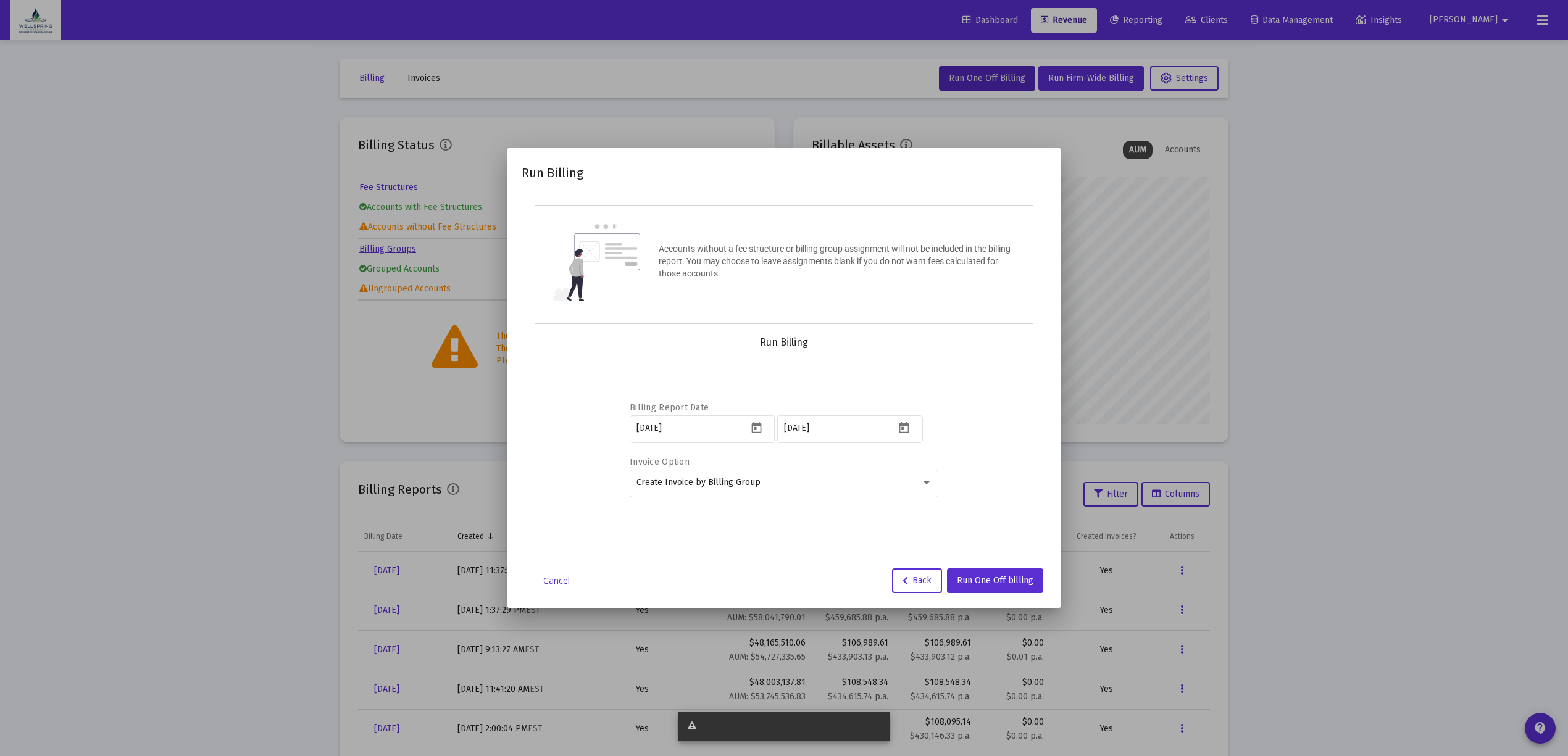
click at [702, 724] on div at bounding box center [784, 726] width 193 height 12
drag, startPoint x: 678, startPoint y: 722, endPoint x: 713, endPoint y: 723, distance: 35.0
click at [713, 723] on snack-bar-container at bounding box center [784, 726] width 212 height 29
click at [925, 586] on button "Back" at bounding box center [917, 580] width 50 height 25
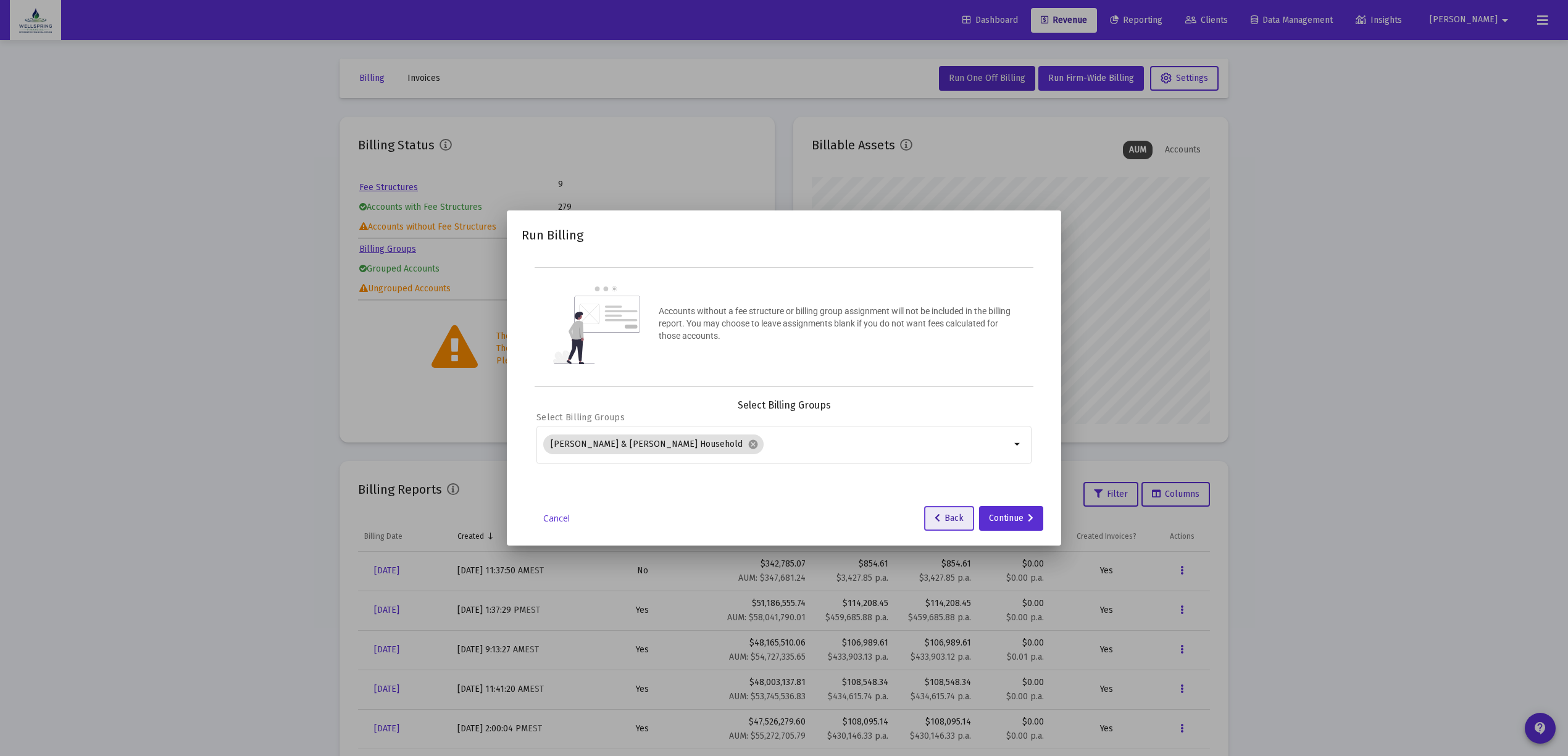
click at [942, 524] on button "Back" at bounding box center [949, 518] width 50 height 25
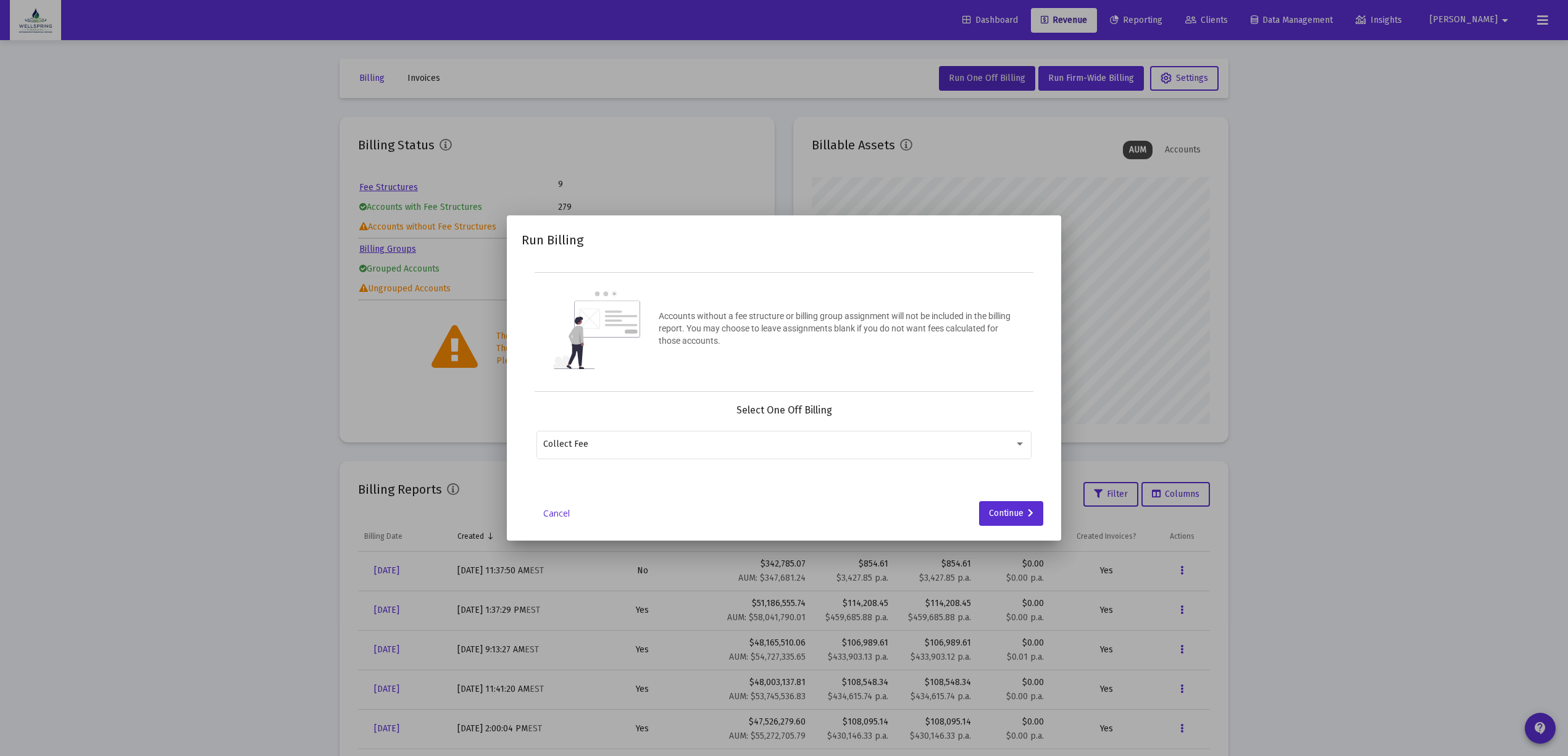
click at [552, 507] on link "Cancel" at bounding box center [556, 513] width 62 height 12
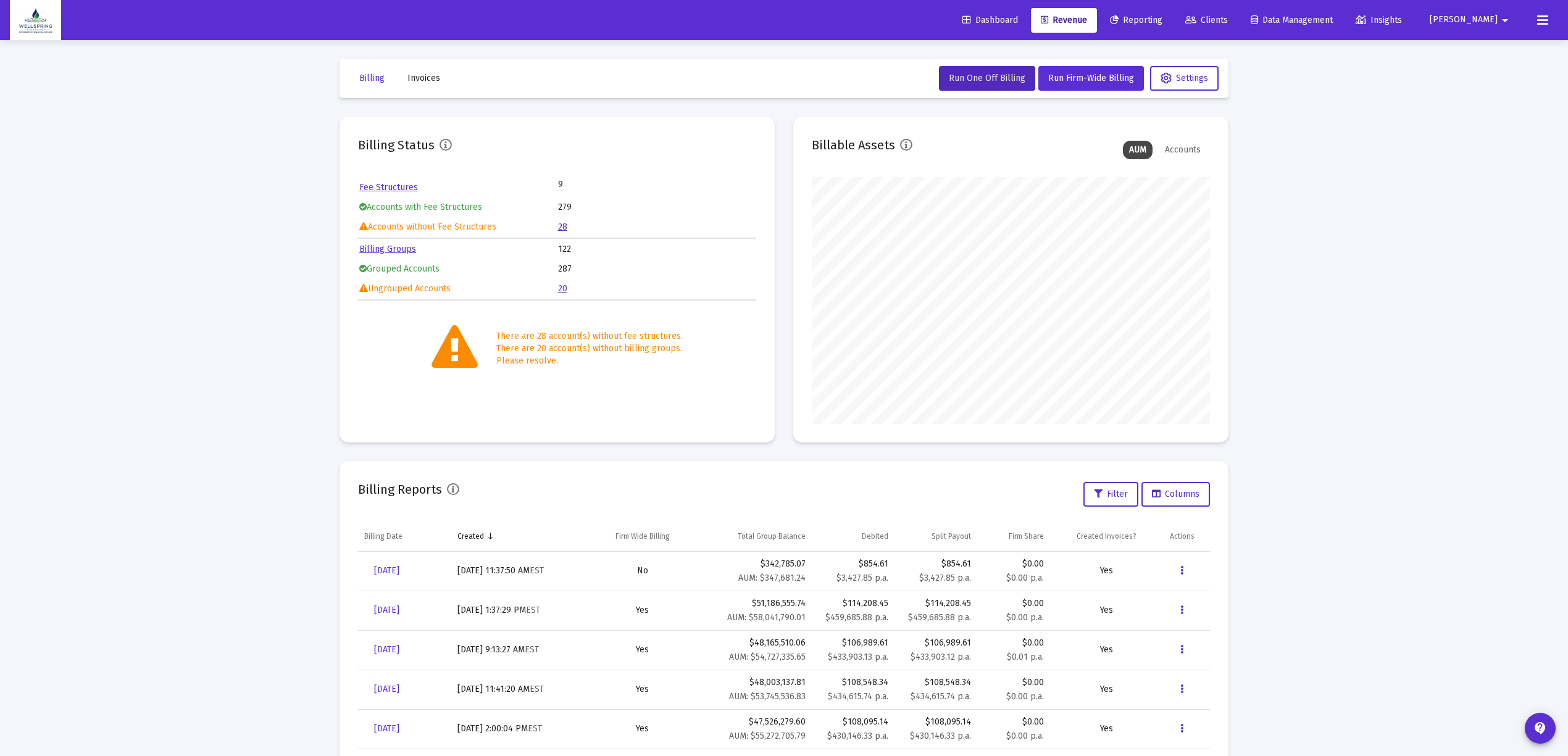
click at [1172, 13] on link "Reporting" at bounding box center [1137, 20] width 73 height 25
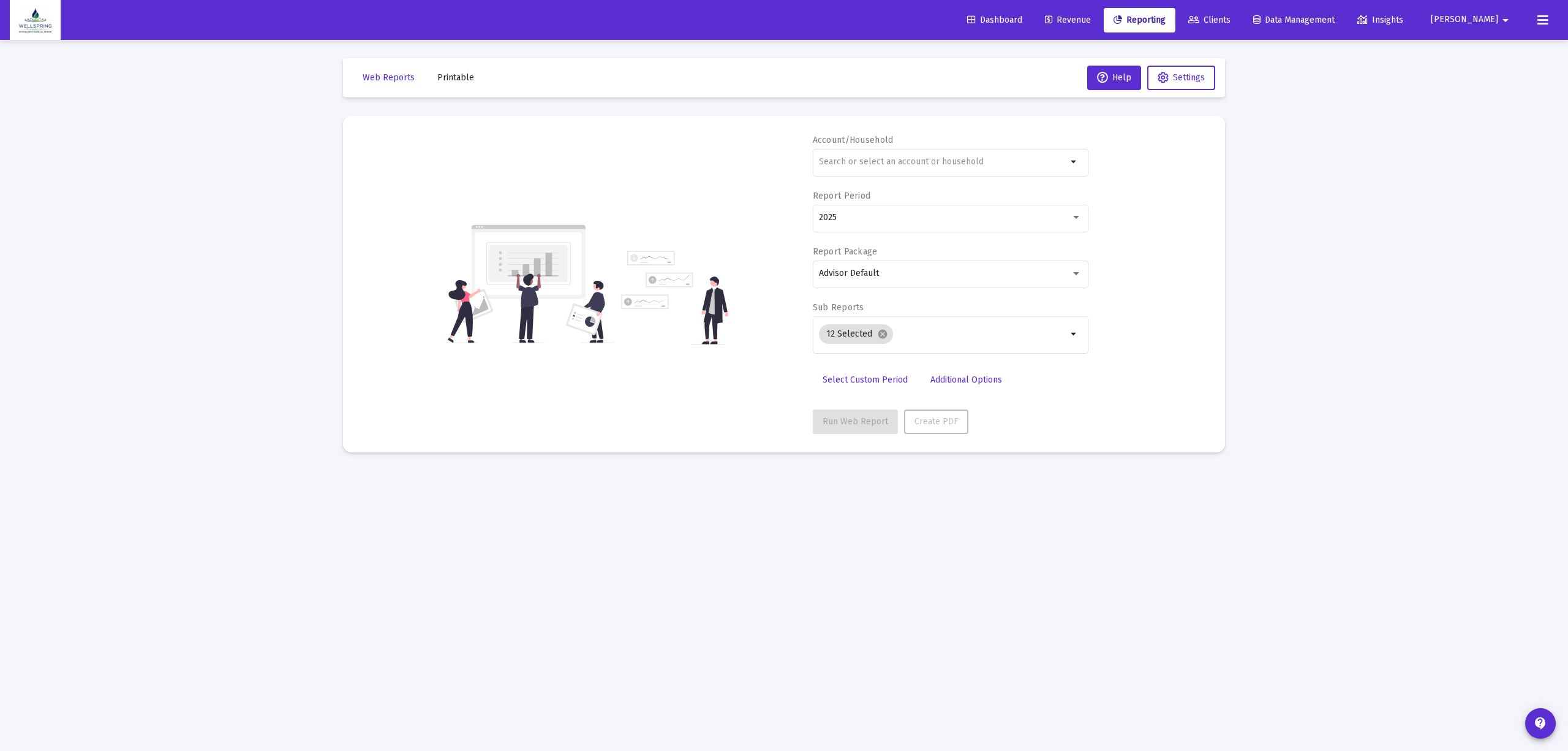
click at [1471, 23] on span "[PERSON_NAME]" at bounding box center [1465, 20] width 67 height 11
click at [1479, 47] on span "Settings" at bounding box center [1495, 52] width 36 height 29
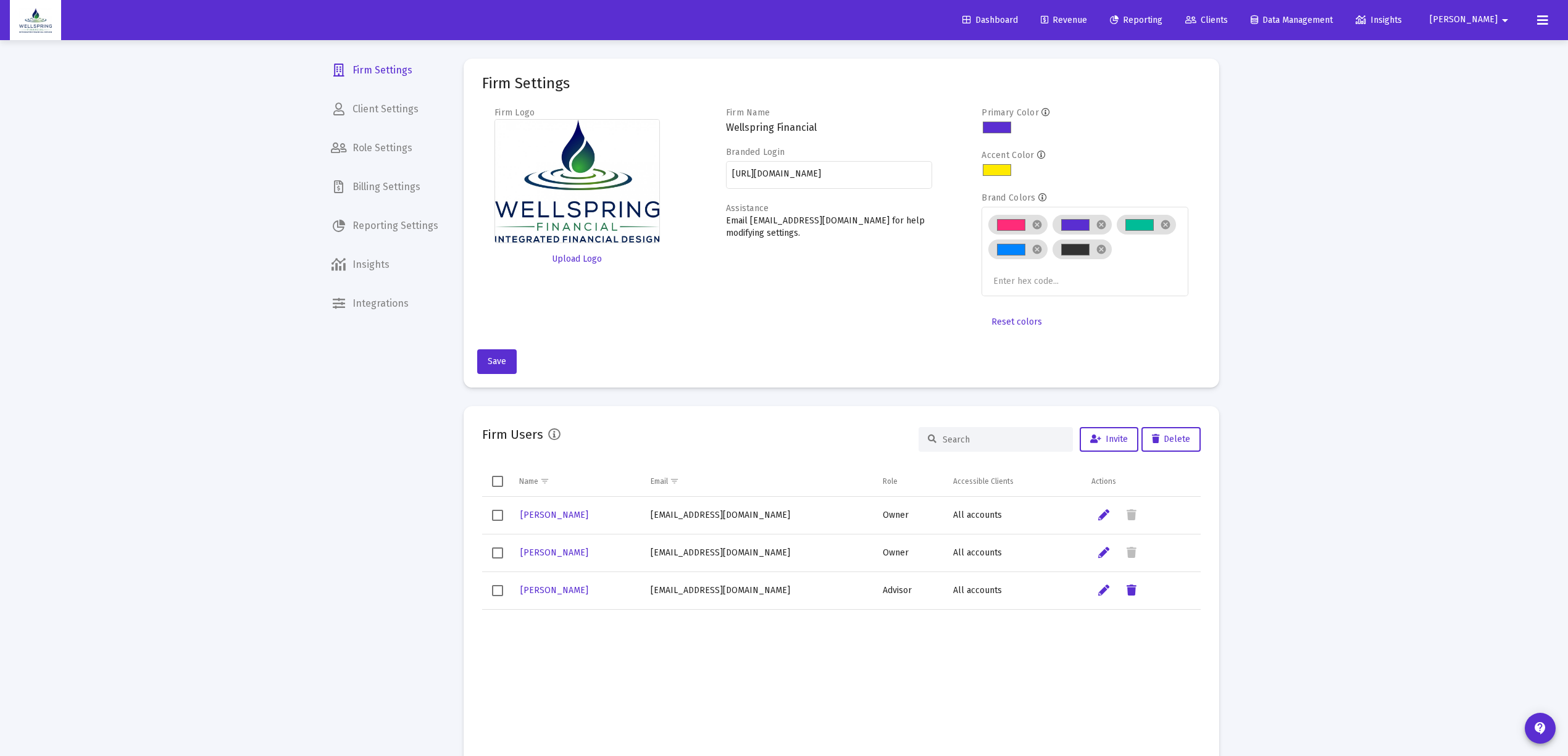
click at [389, 186] on span "Billing Settings" at bounding box center [385, 187] width 127 height 29
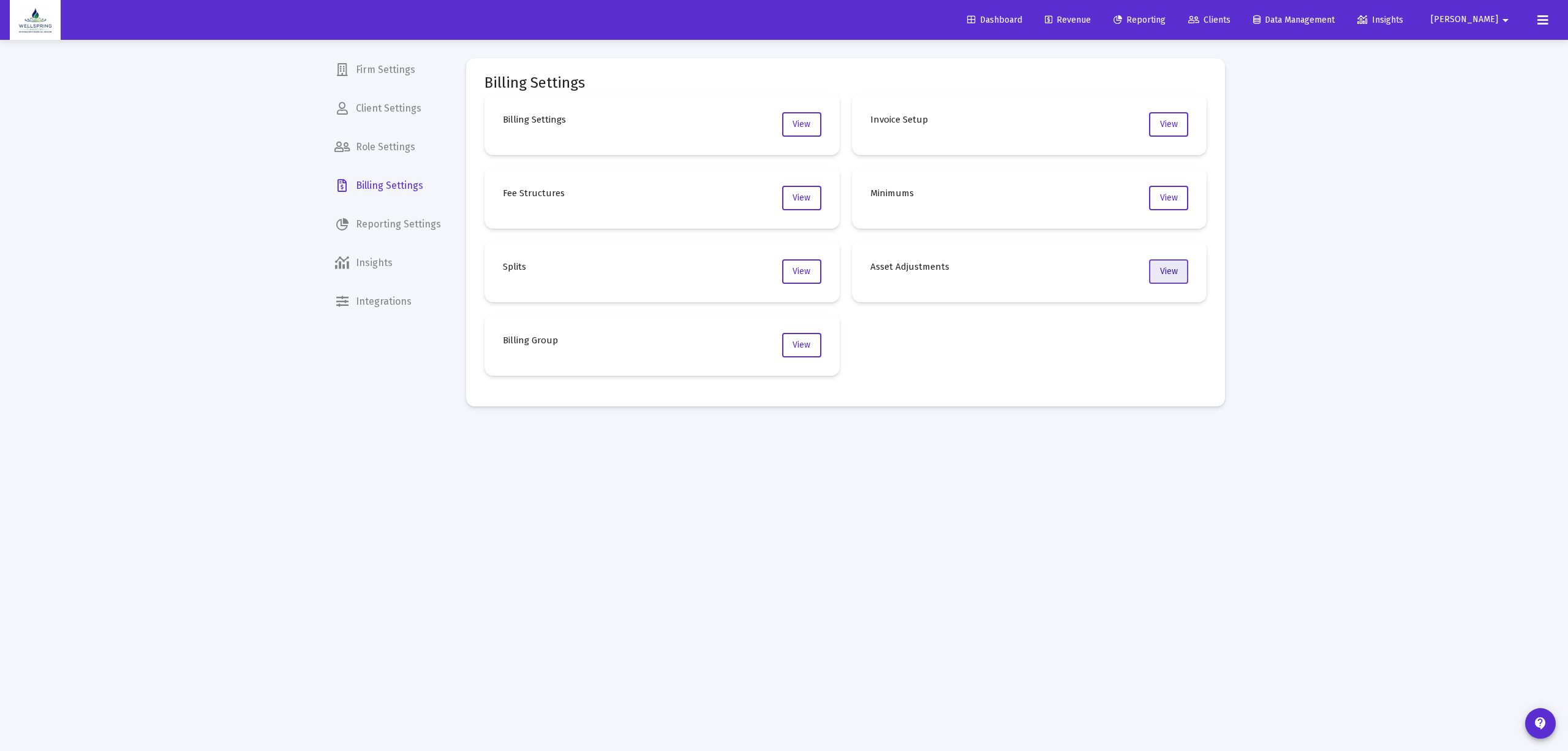
click at [1160, 263] on button "View" at bounding box center [1168, 272] width 39 height 25
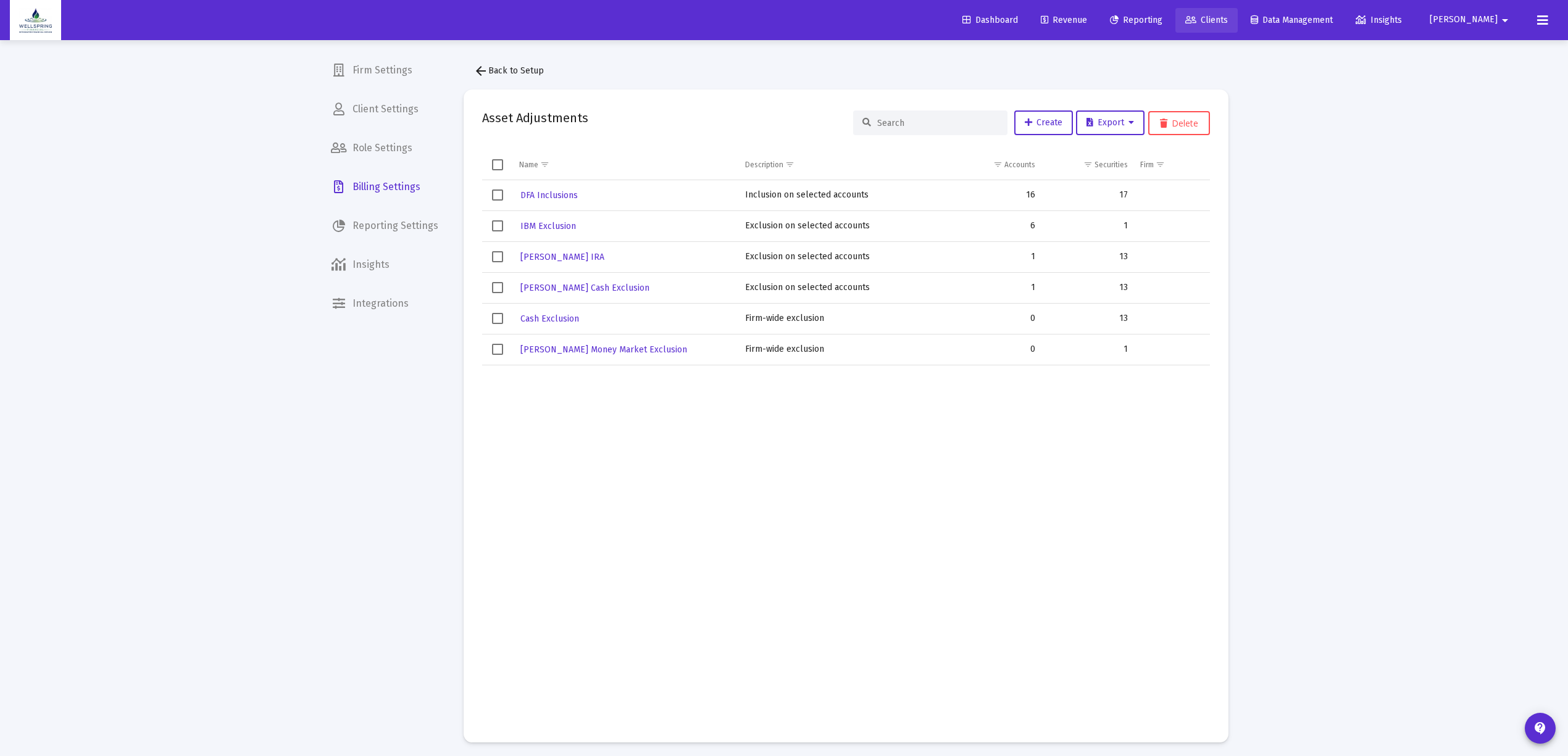
click at [1228, 16] on span "Clients" at bounding box center [1206, 20] width 42 height 11
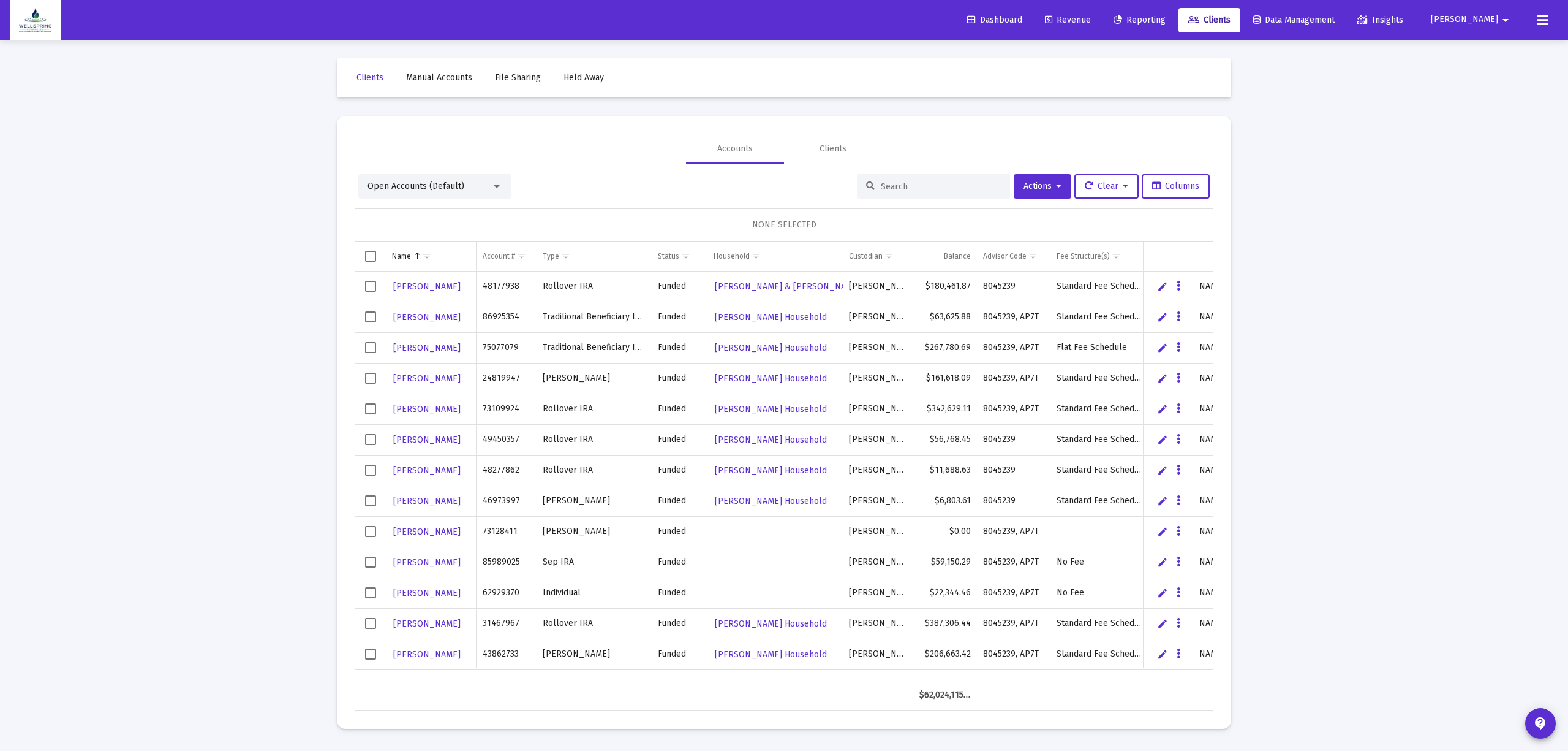
click at [947, 184] on input at bounding box center [941, 187] width 120 height 11
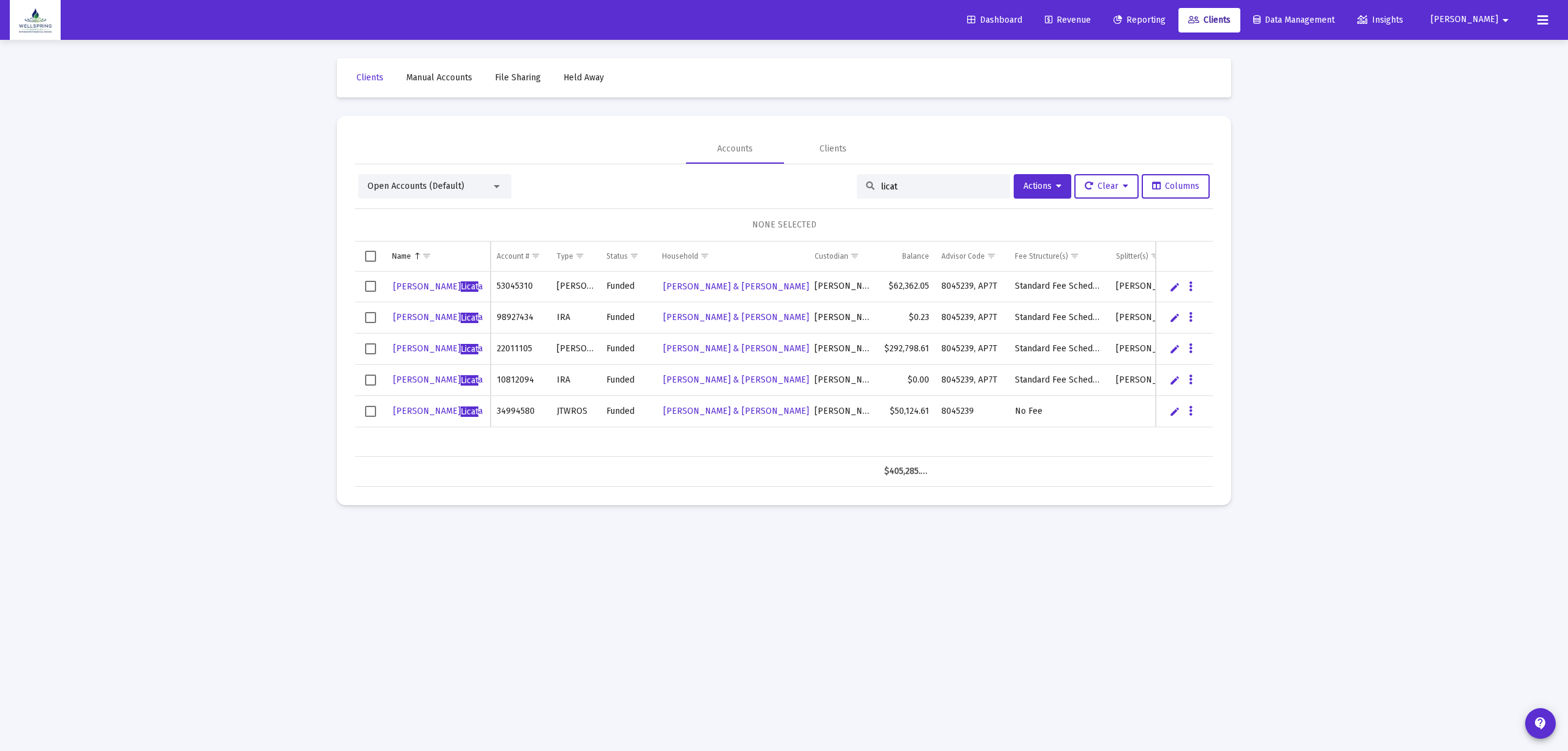
type input "licat"
click at [366, 412] on span "Select row" at bounding box center [370, 411] width 11 height 11
click at [1030, 176] on button "Actions" at bounding box center [1042, 186] width 58 height 25
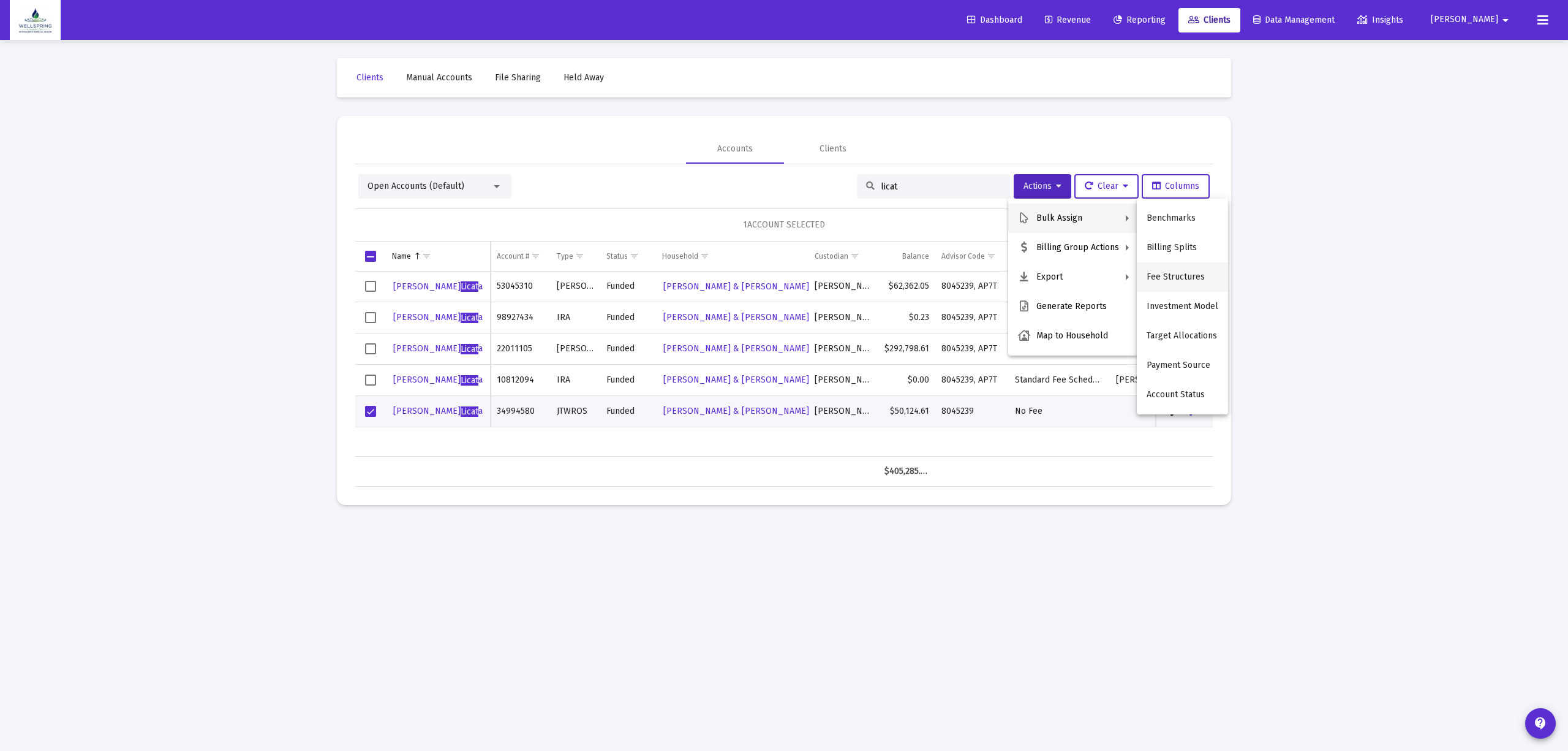
click at [1174, 273] on button "Fee Structures" at bounding box center [1183, 277] width 91 height 29
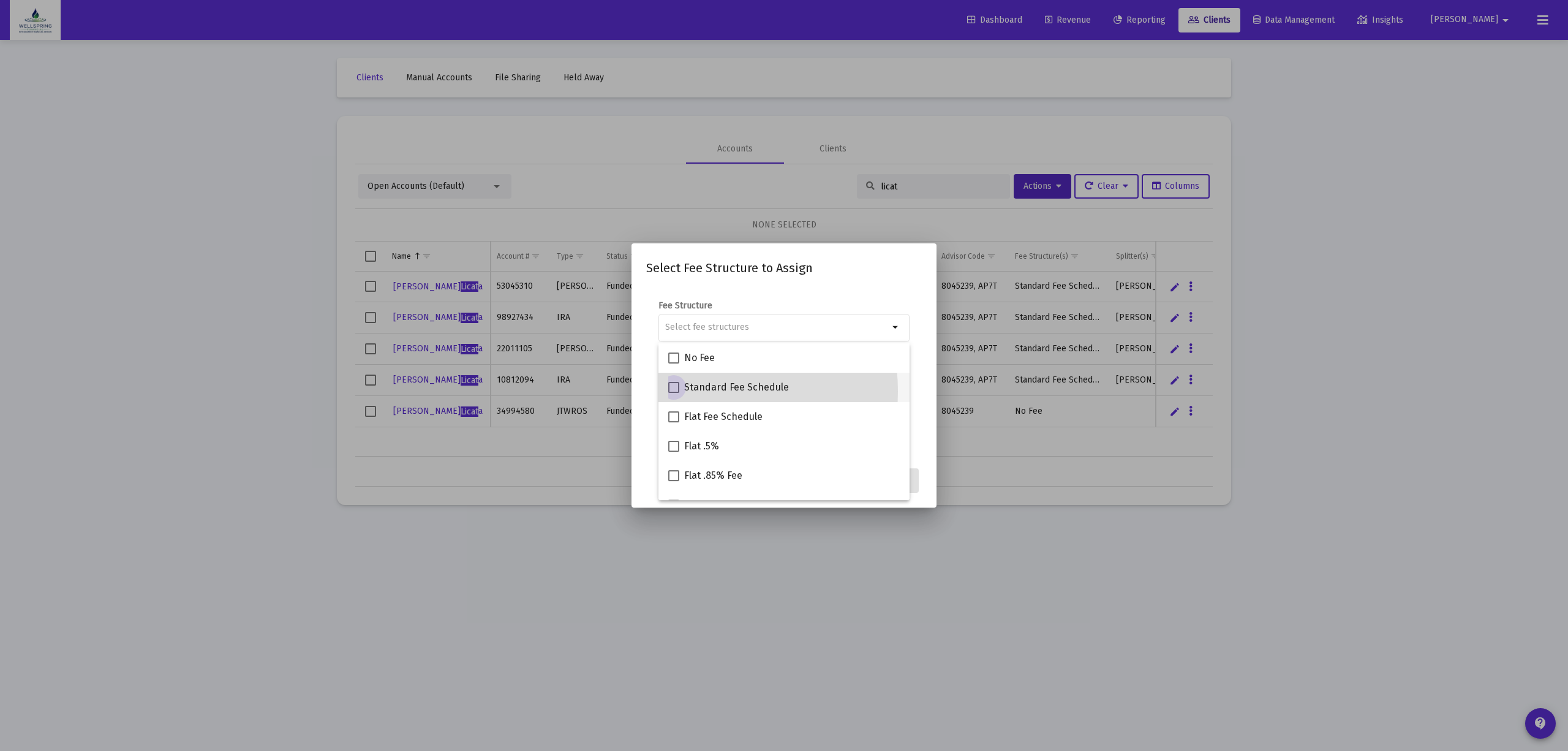
click at [691, 391] on span "Standard Fee Schedule" at bounding box center [736, 387] width 105 height 15
click at [674, 393] on input "Standard Fee Schedule" at bounding box center [673, 393] width 1 height 1
checkbox input "true"
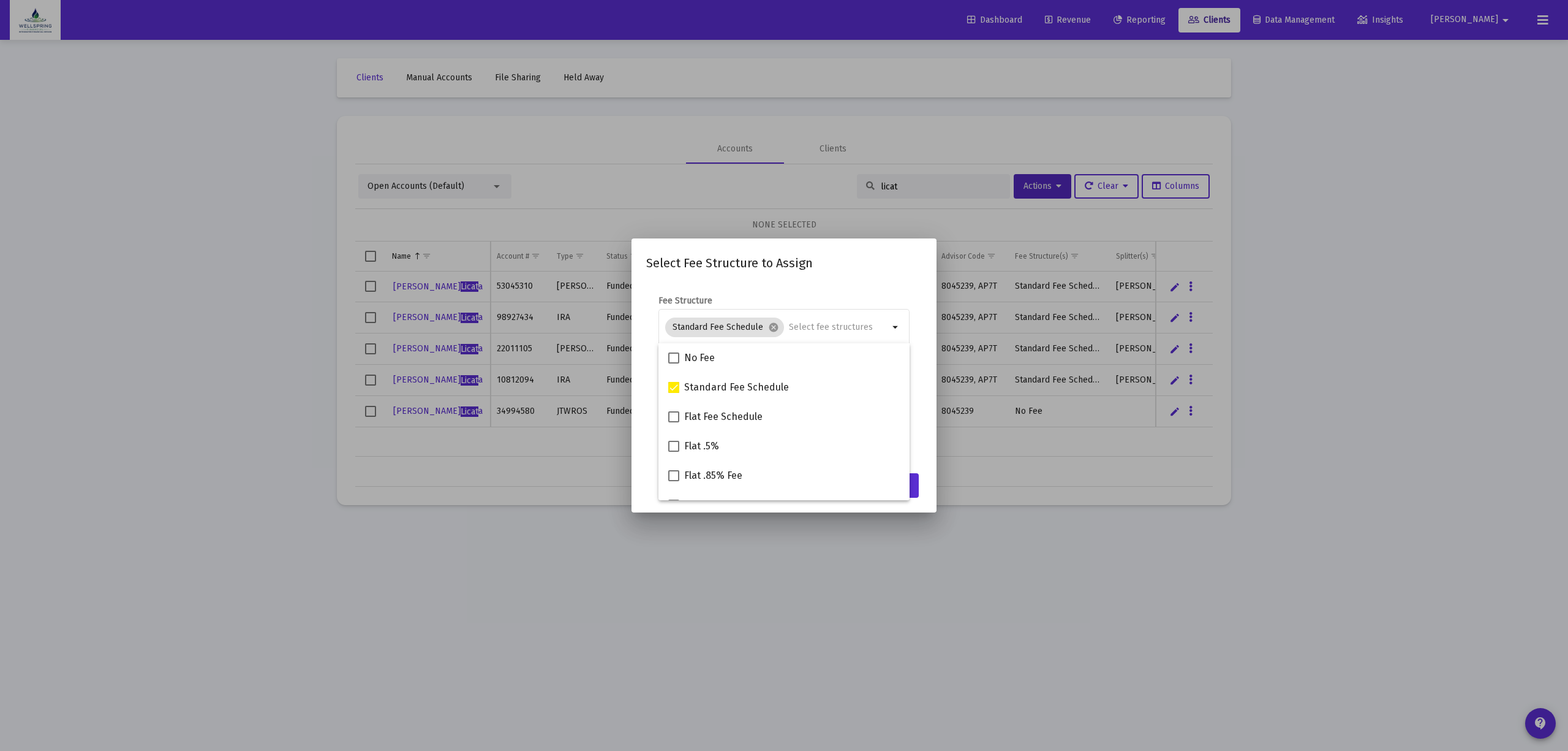
click at [847, 278] on div "Select Fee Structure to Assign Fee Structure Standard Fee Schedule cancel arrow…" at bounding box center [784, 375] width 276 height 245
click at [900, 482] on span "Assign" at bounding box center [896, 485] width 25 height 11
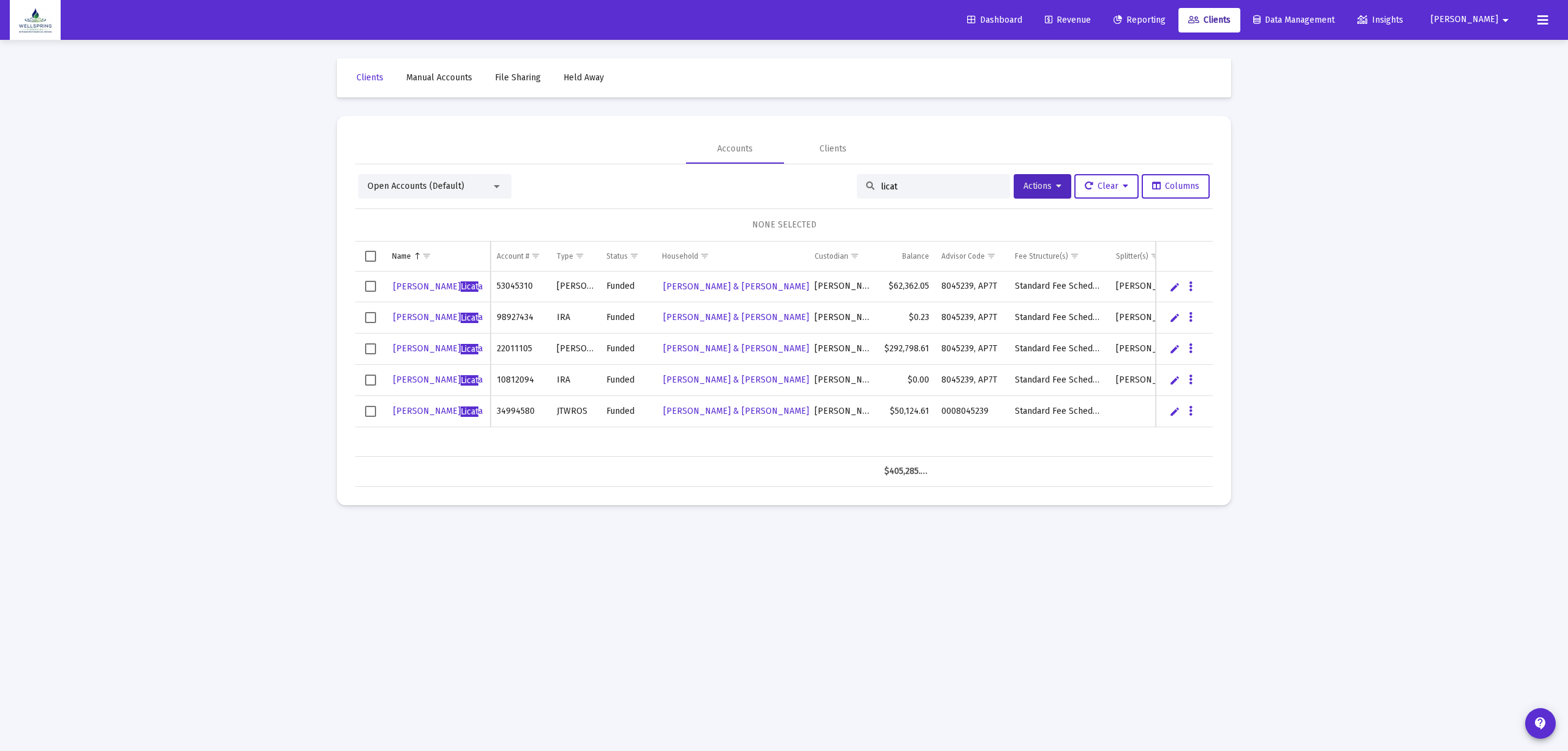
click at [373, 406] on span "Select row" at bounding box center [370, 411] width 11 height 11
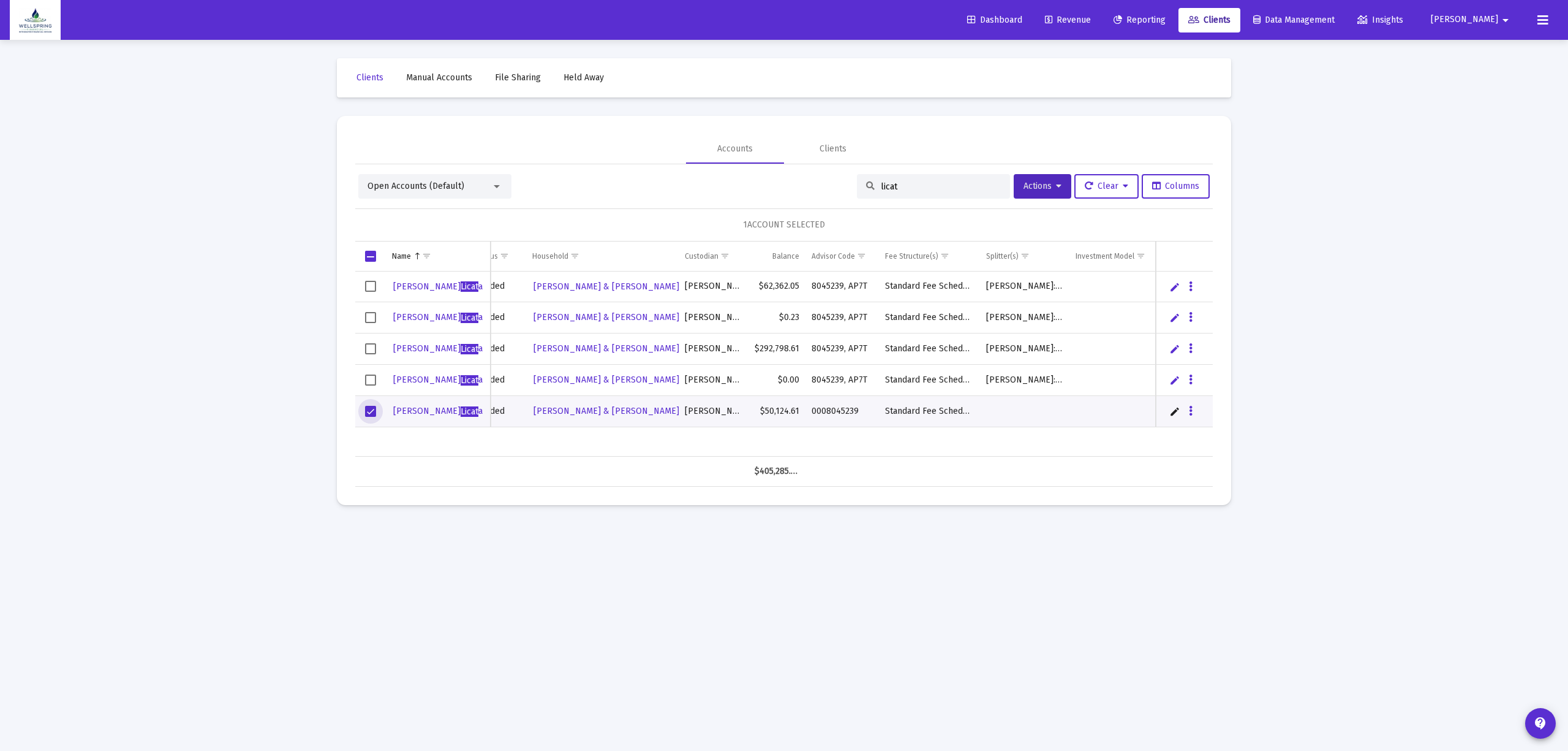
scroll to position [0, 131]
click at [1049, 191] on button "Actions" at bounding box center [1042, 186] width 58 height 25
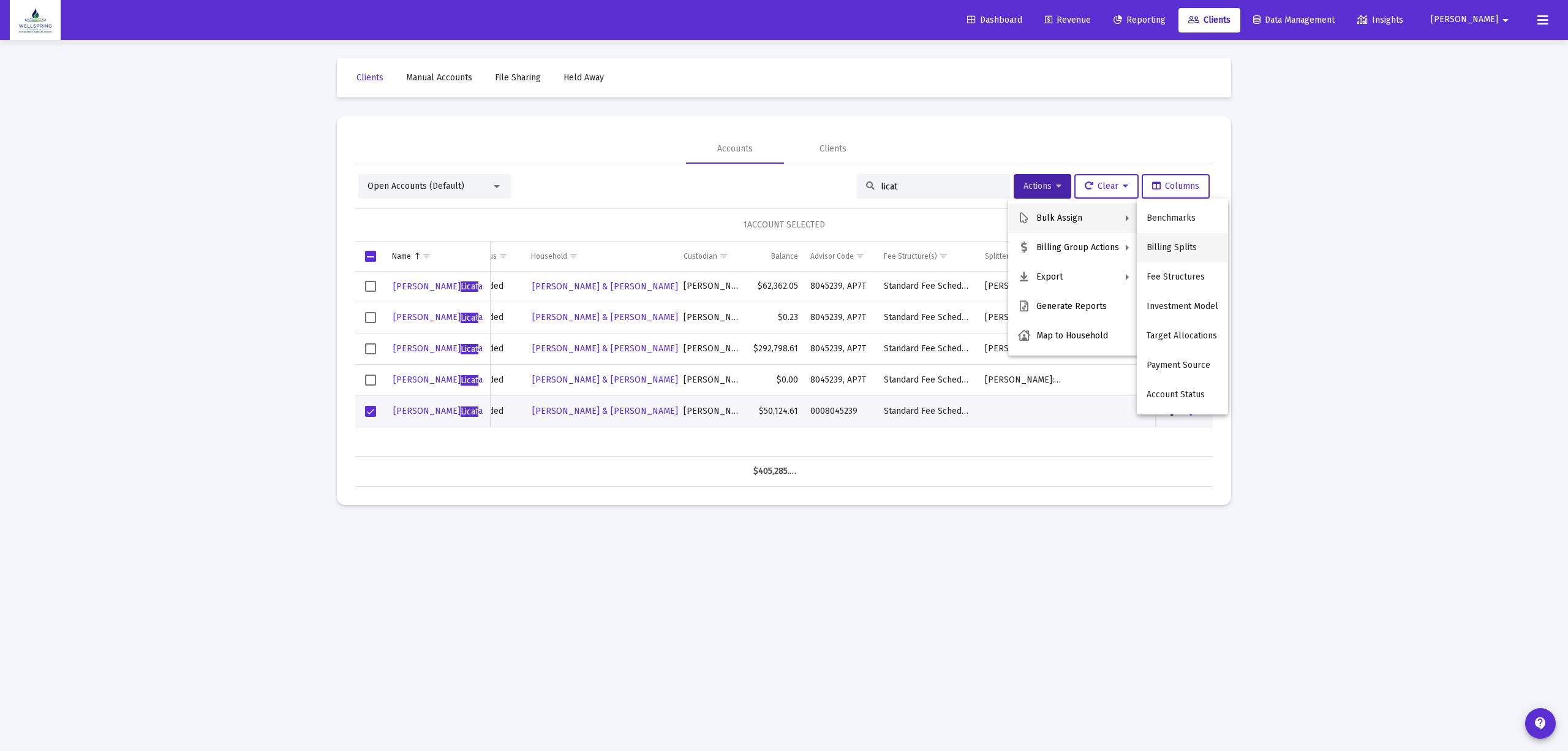
click at [1164, 246] on button "Billing Splits" at bounding box center [1183, 247] width 91 height 29
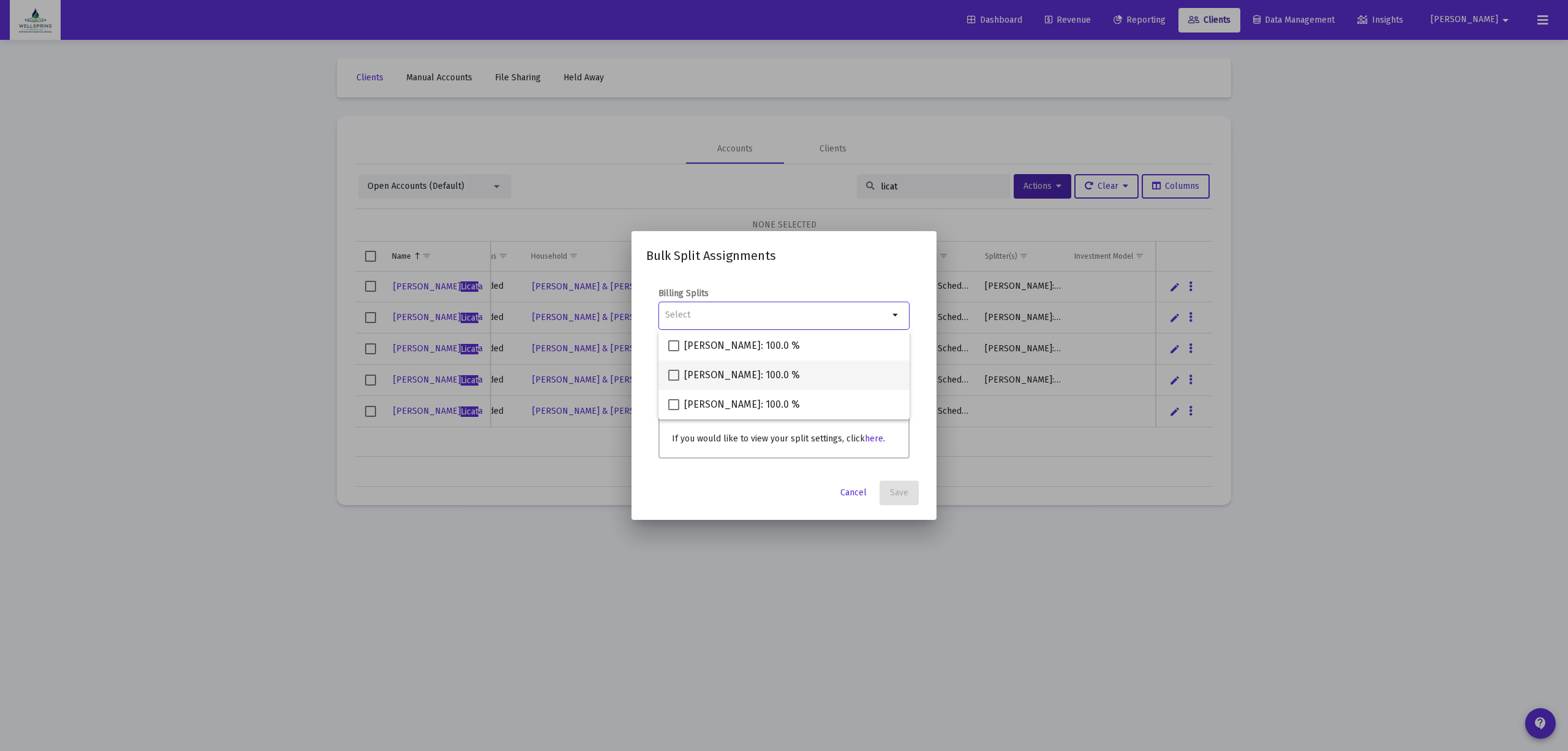
click at [769, 374] on span "Matt Dreier: 100.0 %" at bounding box center [742, 375] width 115 height 15
click at [674, 380] on input "Matt Dreier: 100.0 %" at bounding box center [673, 380] width 1 height 1
checkbox input "true"
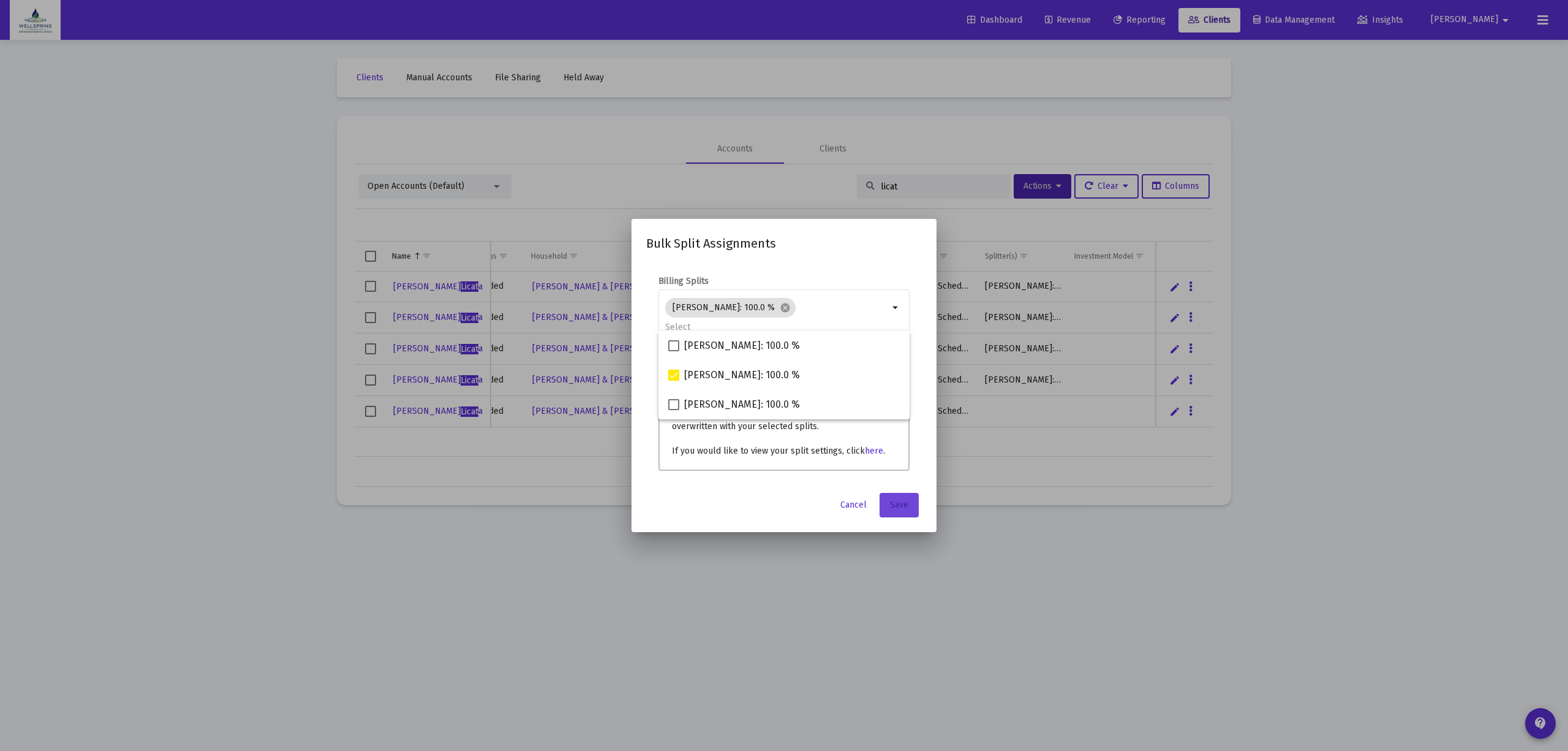
click at [909, 500] on button "Save" at bounding box center [899, 505] width 39 height 25
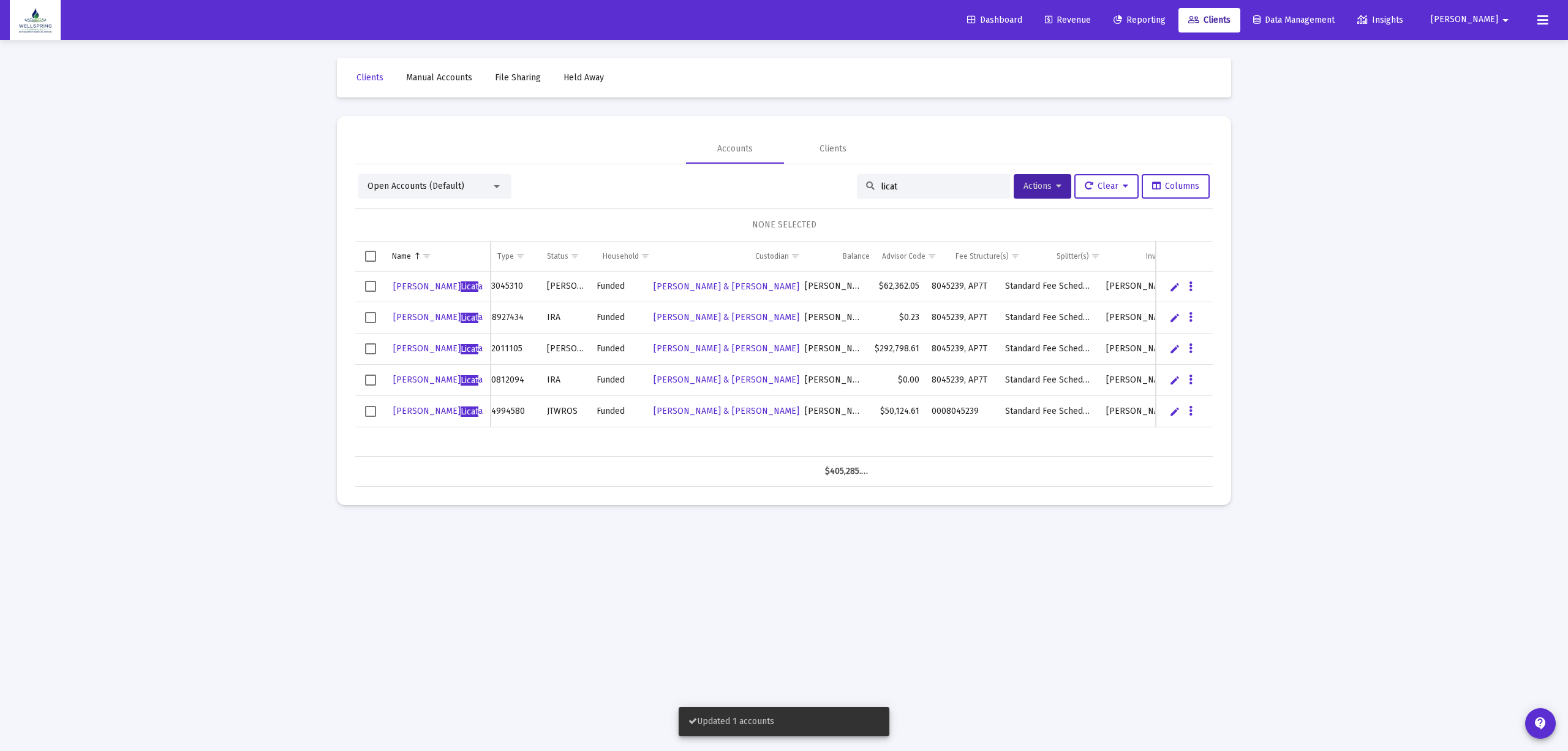
scroll to position [0, 0]
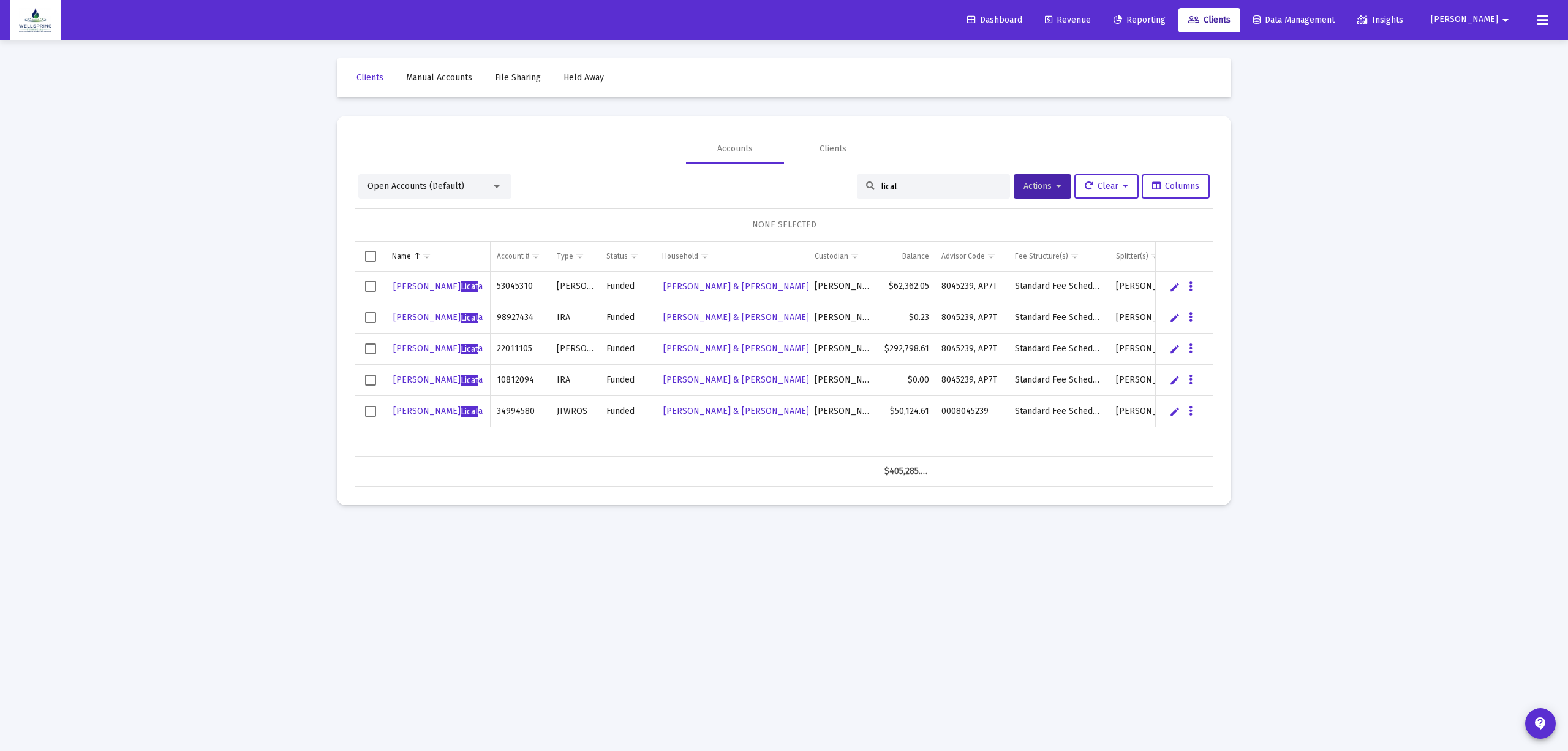
click at [1093, 29] on link "Revenue" at bounding box center [1067, 20] width 65 height 25
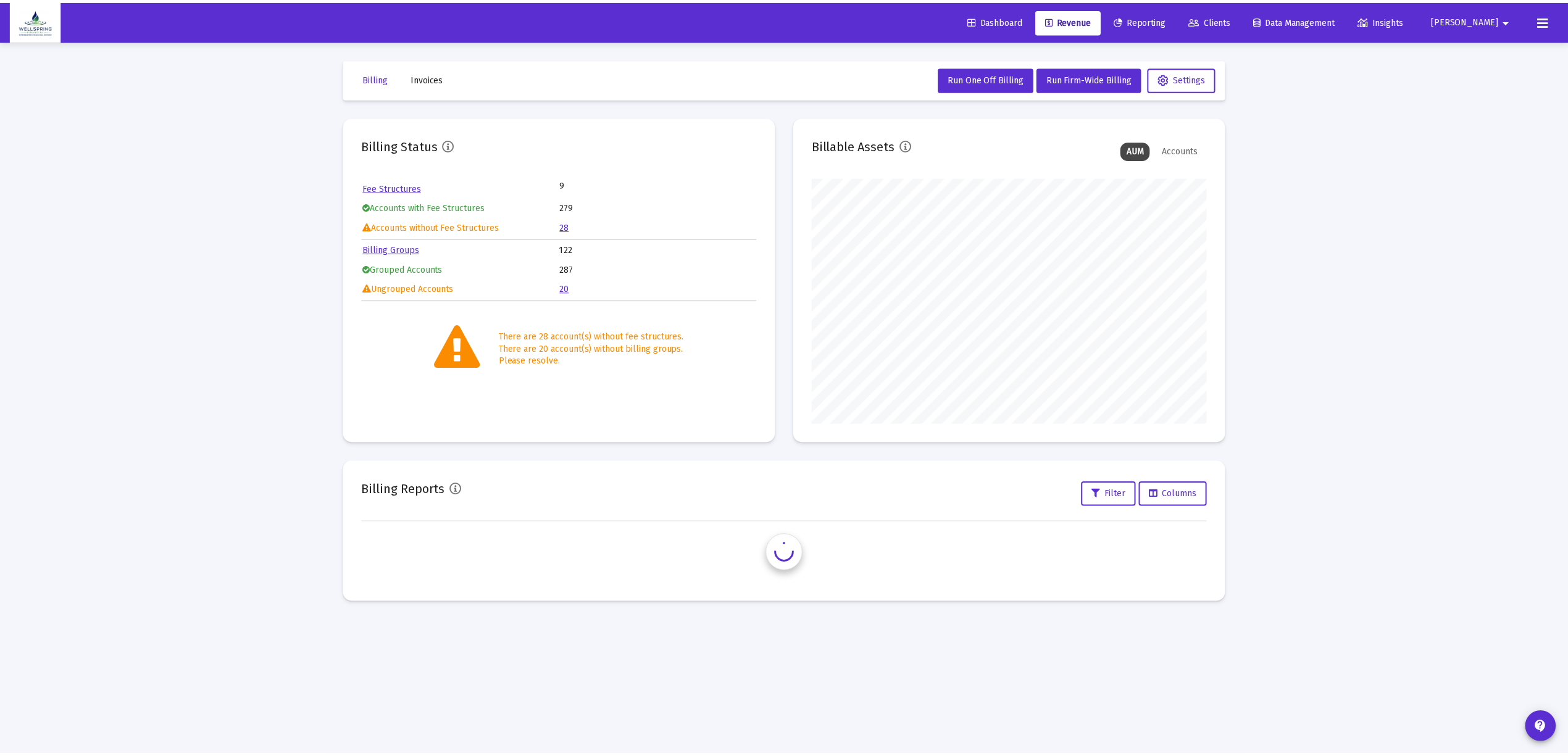
scroll to position [247, 398]
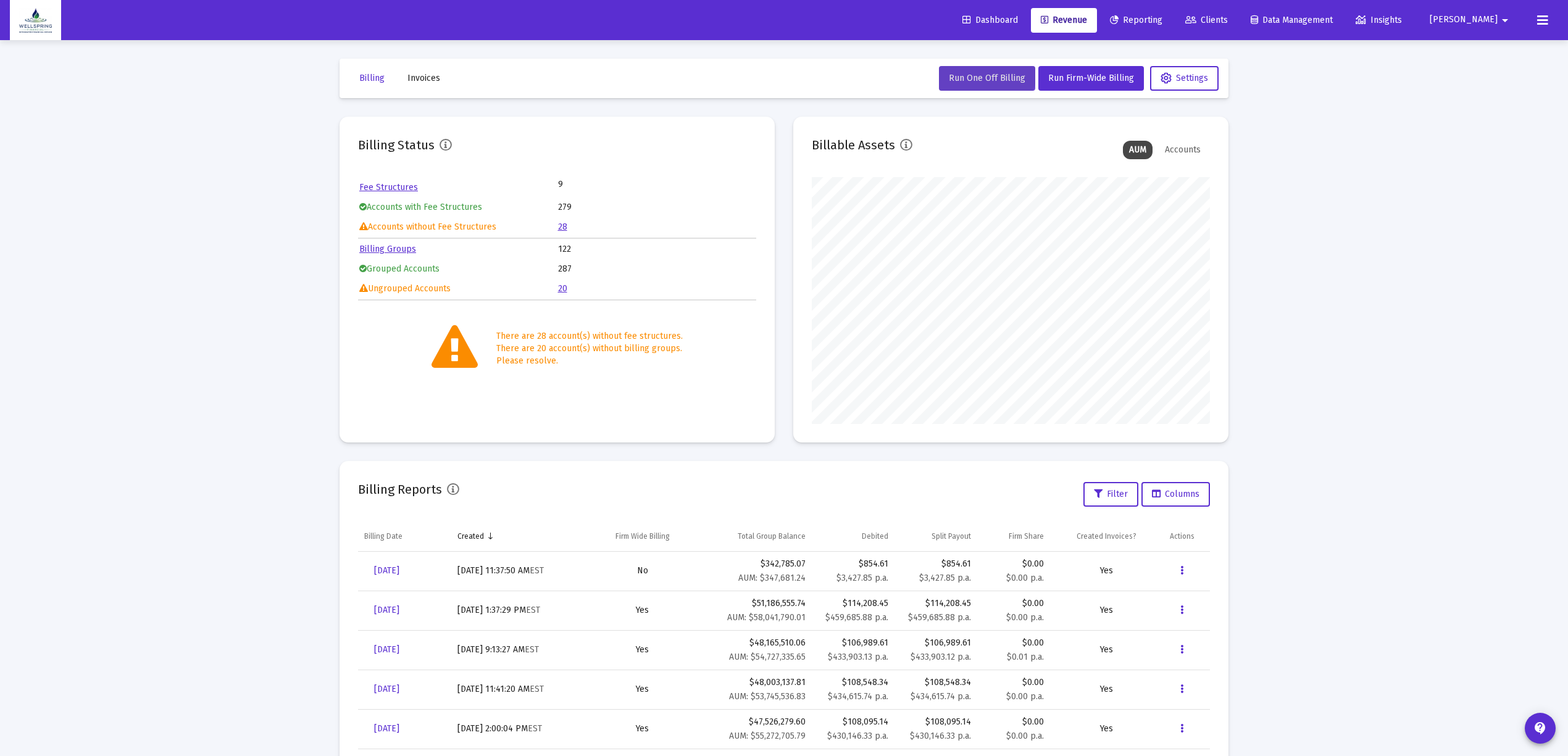
click at [978, 72] on button "Run One Off Billing" at bounding box center [986, 78] width 96 height 25
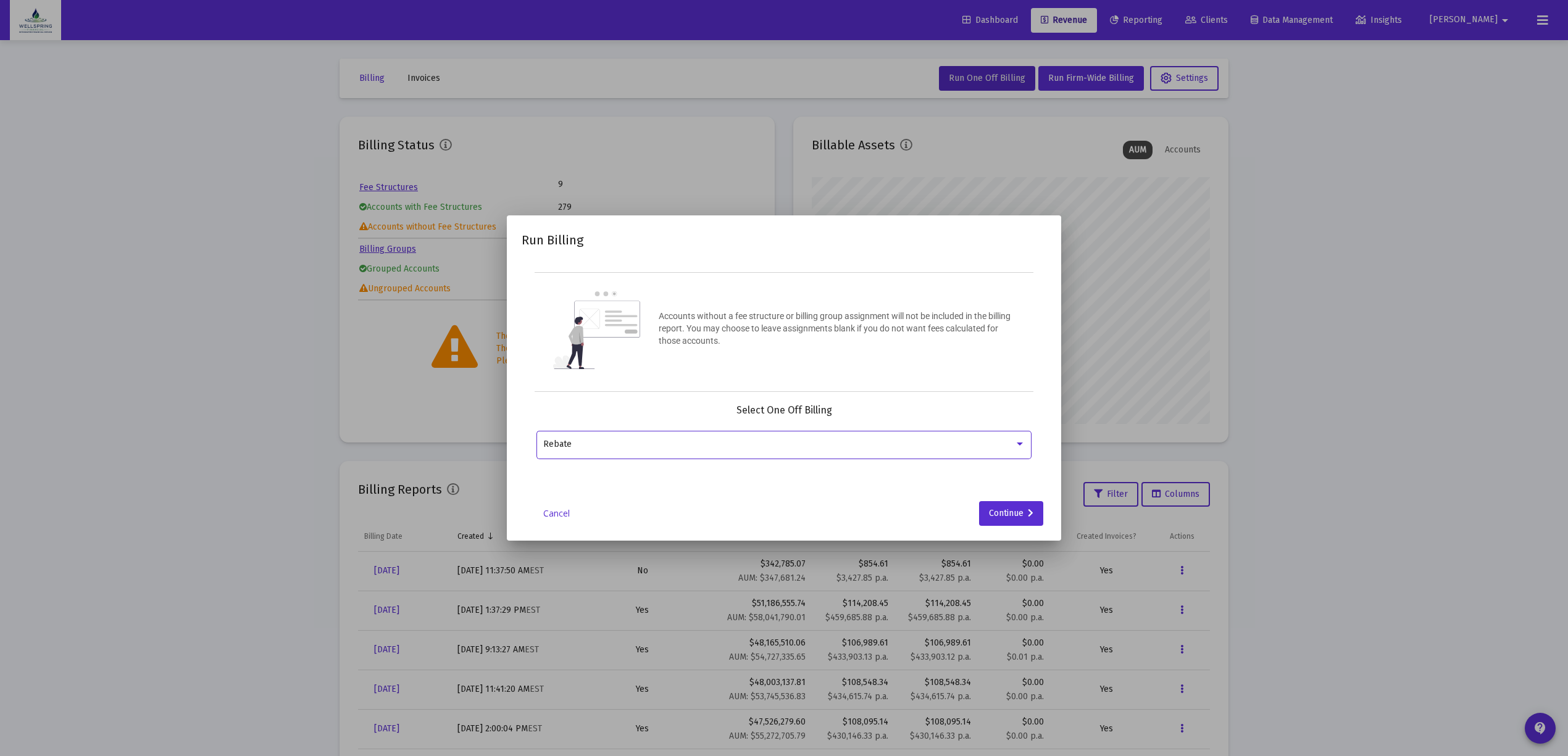
click at [679, 440] on div "Rebate" at bounding box center [778, 444] width 471 height 10
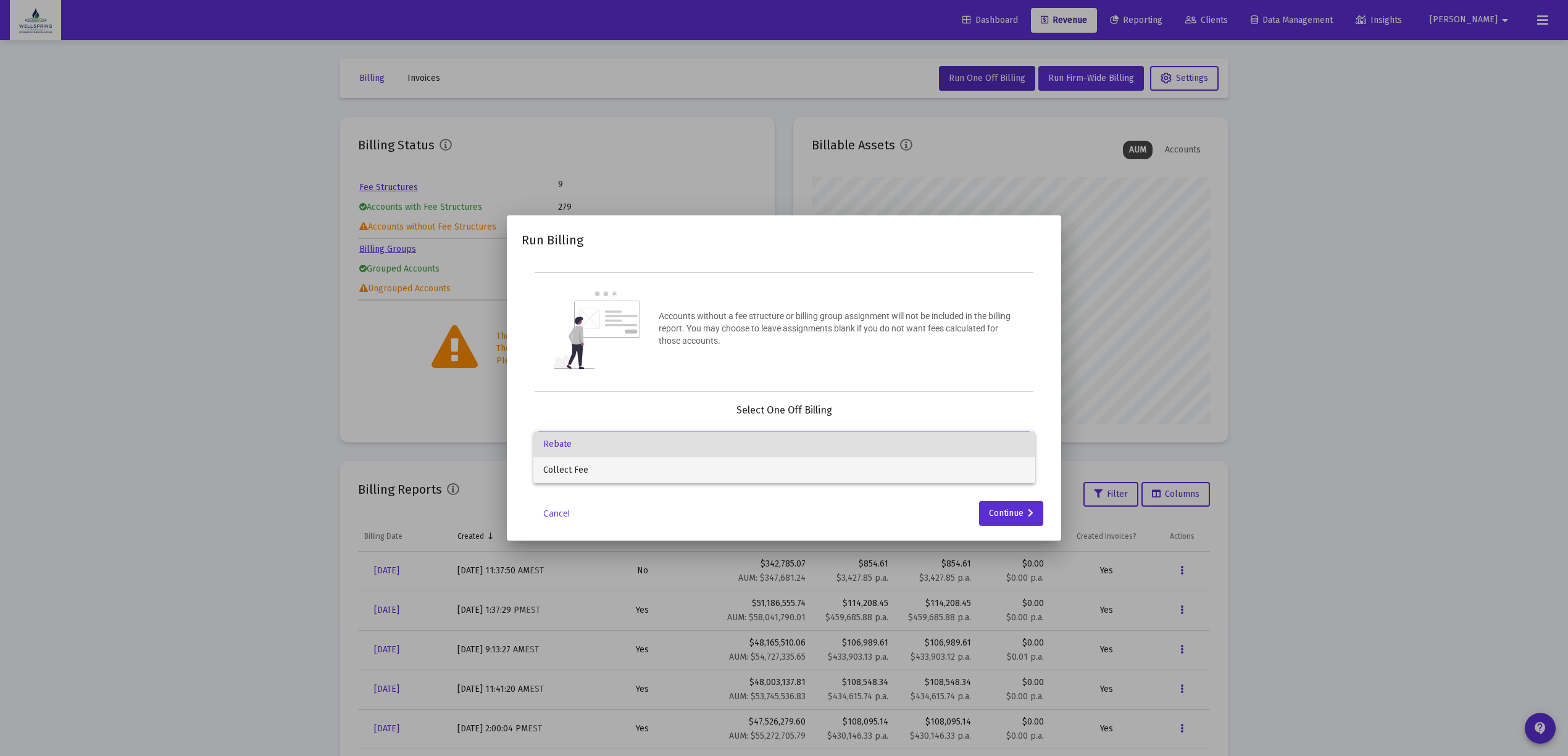
click at [675, 467] on span "Collect Fee" at bounding box center [784, 470] width 482 height 26
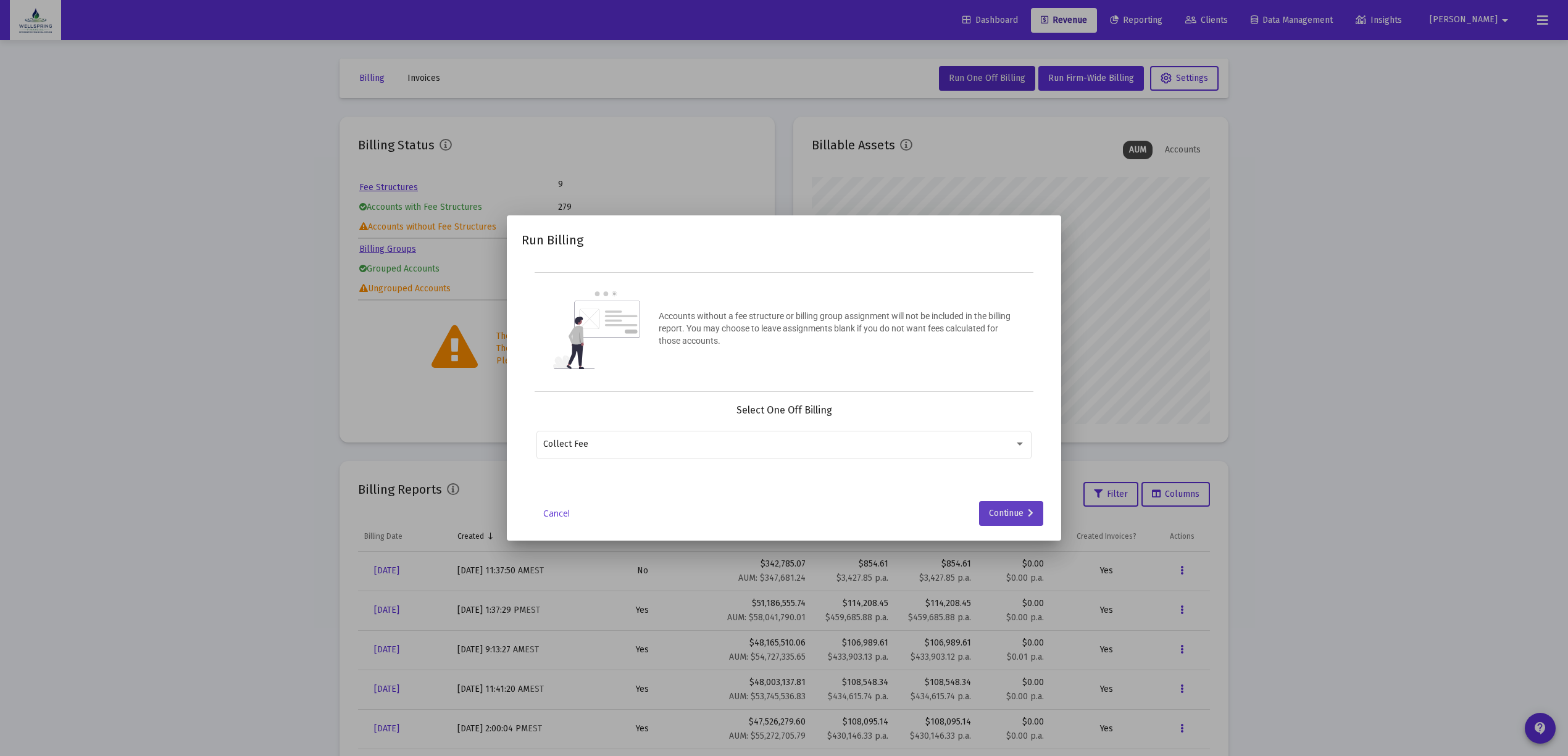
click at [994, 510] on div "Continue" at bounding box center [1011, 513] width 45 height 25
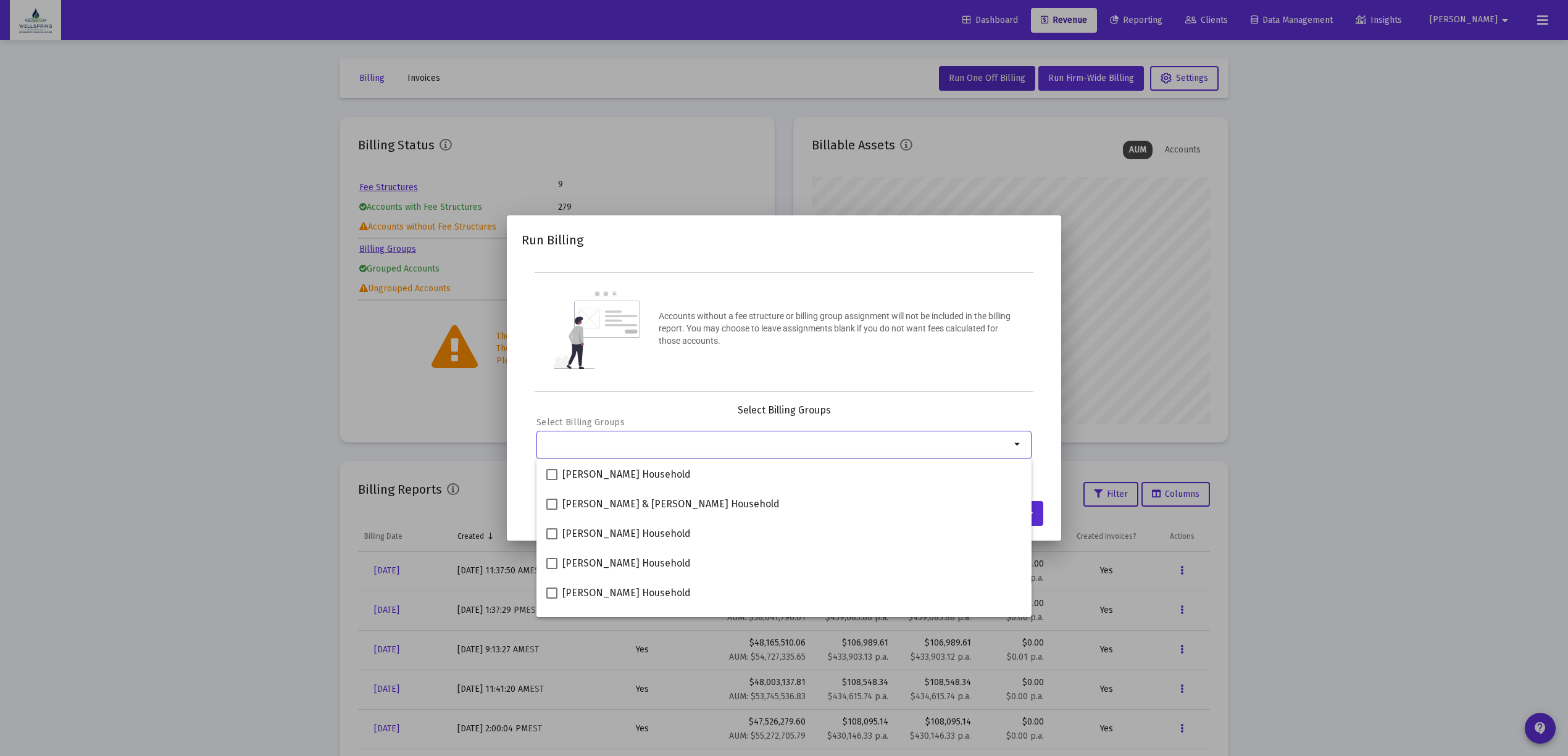
click at [578, 446] on input "Selection" at bounding box center [777, 444] width 467 height 10
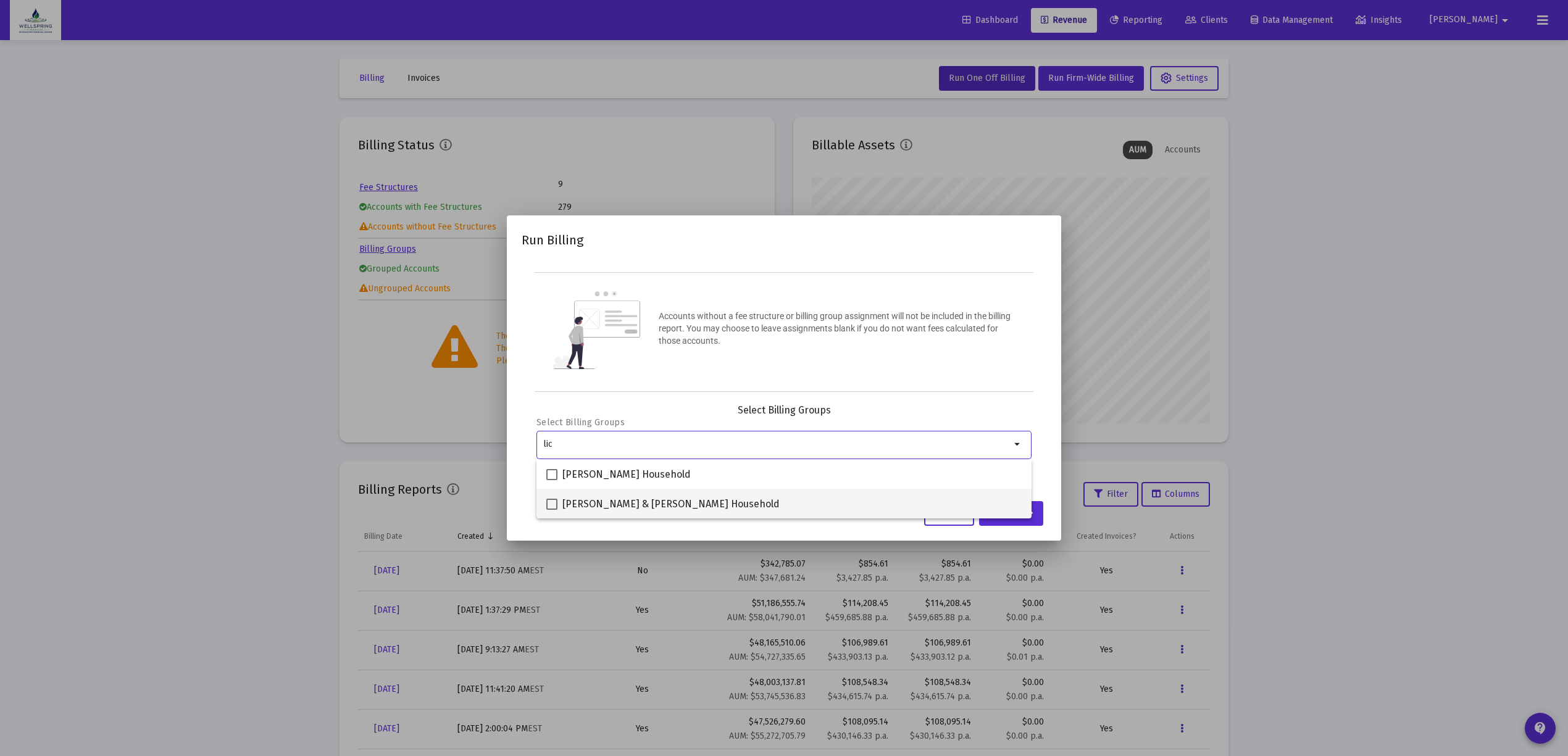
type input "lic"
click at [557, 505] on span at bounding box center [552, 504] width 11 height 11
click at [552, 510] on input "Danielle & Bryan Licata Household" at bounding box center [551, 510] width 1 height 1
checkbox input "true"
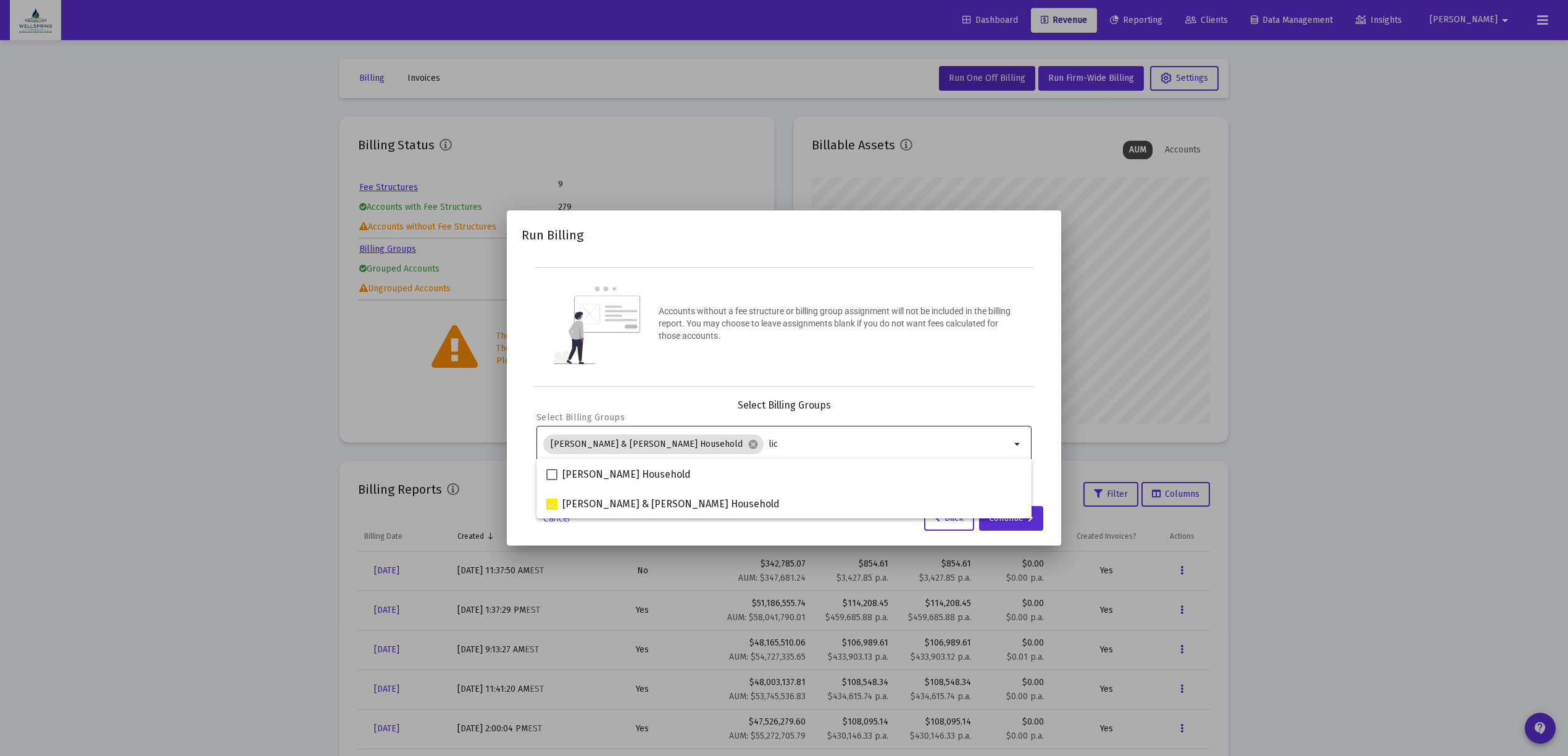
click at [769, 440] on input "lic" at bounding box center [889, 444] width 242 height 10
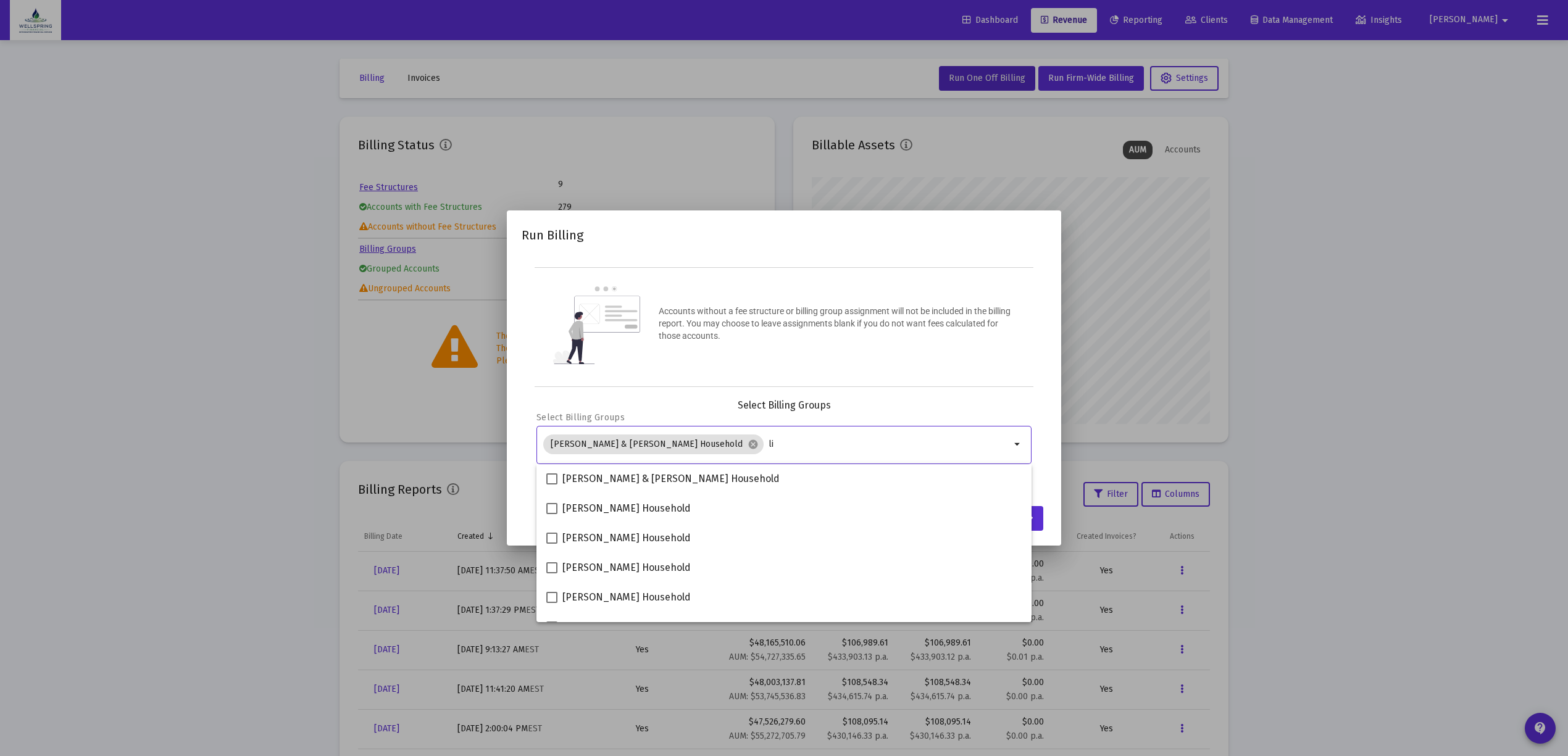
type input "l"
click at [898, 295] on div "Accounts without a fee structure or billing group assignment will not be includ…" at bounding box center [784, 327] width 499 height 119
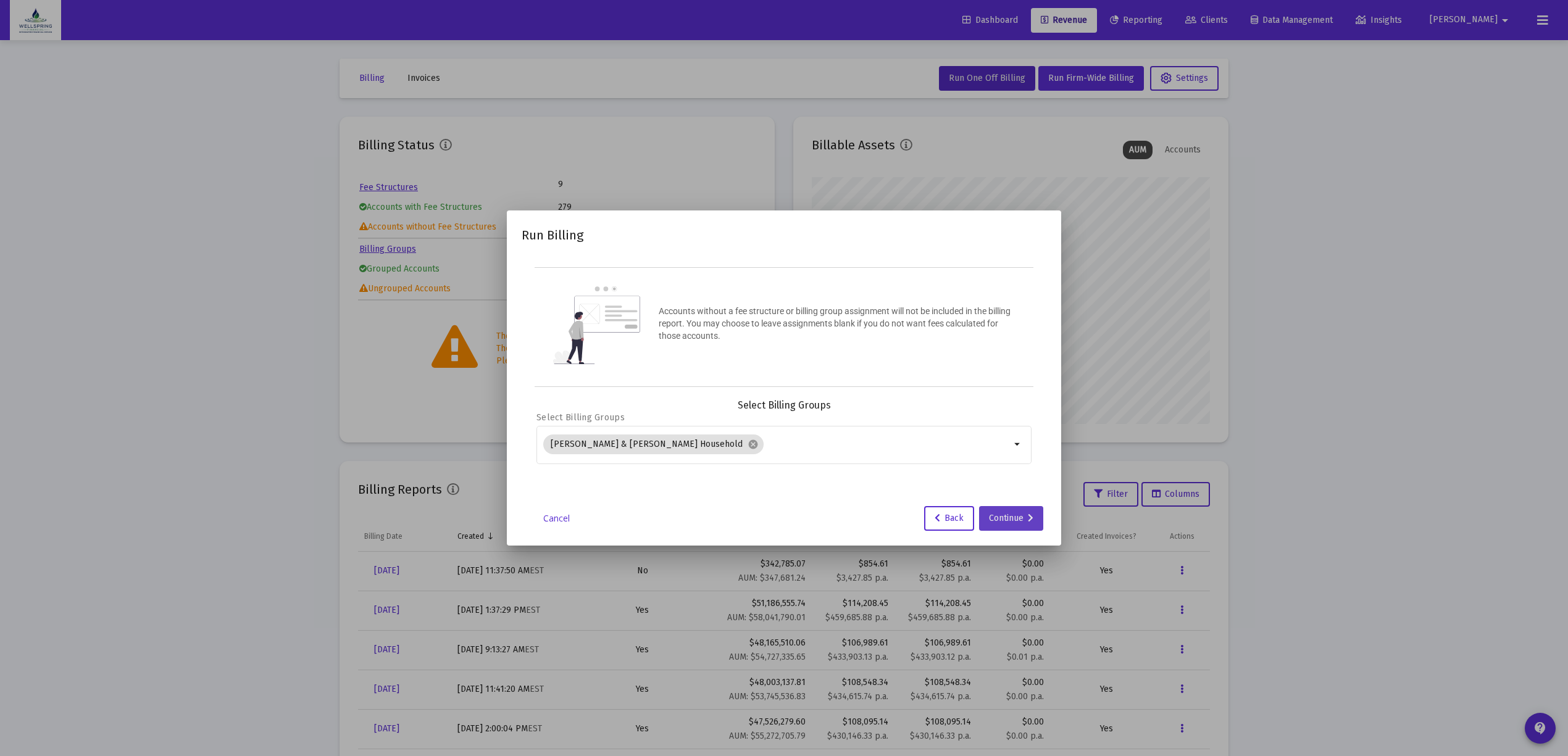
click at [1019, 506] on div "Continue" at bounding box center [1011, 518] width 45 height 25
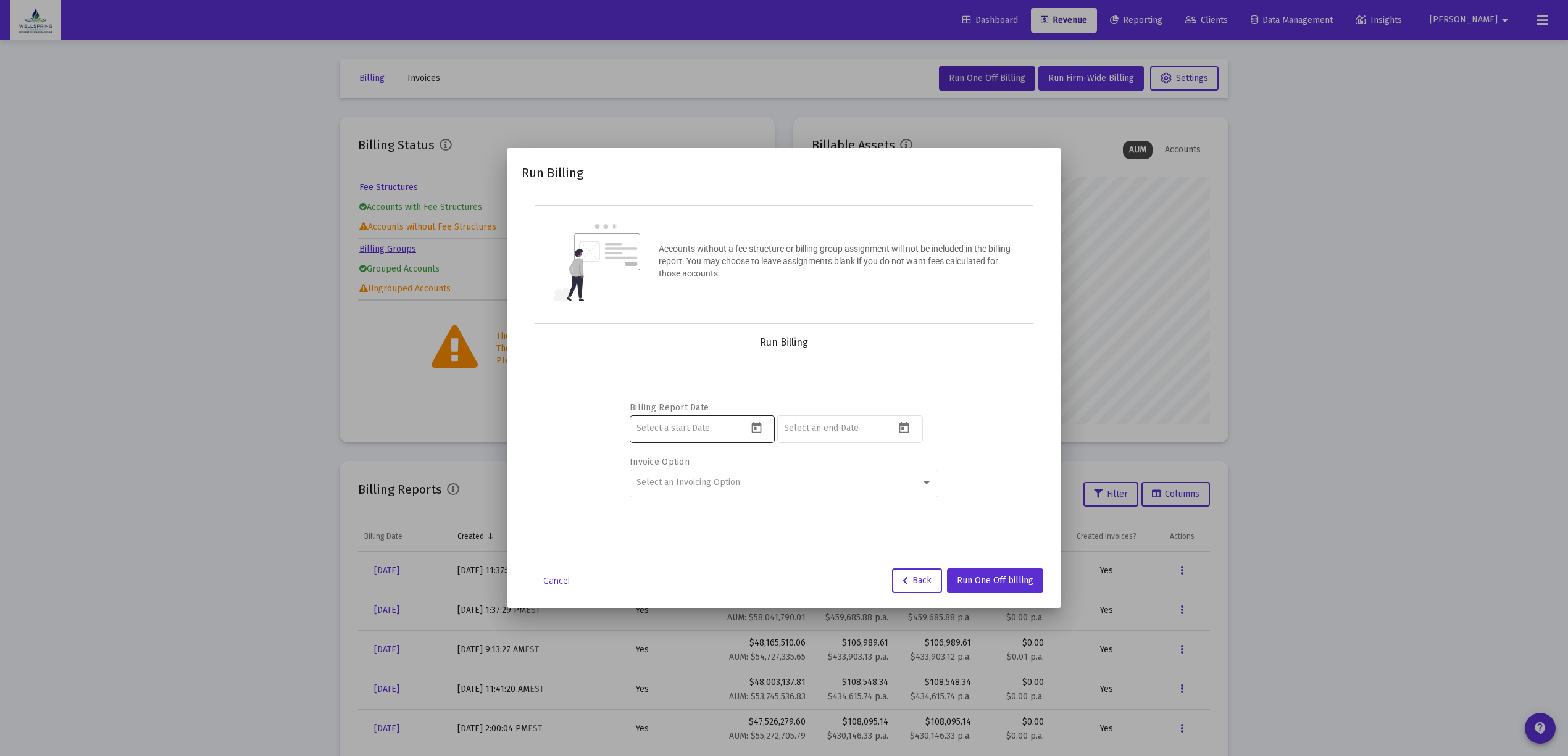
click at [753, 432] on icon "Open calendar" at bounding box center [756, 427] width 10 height 11
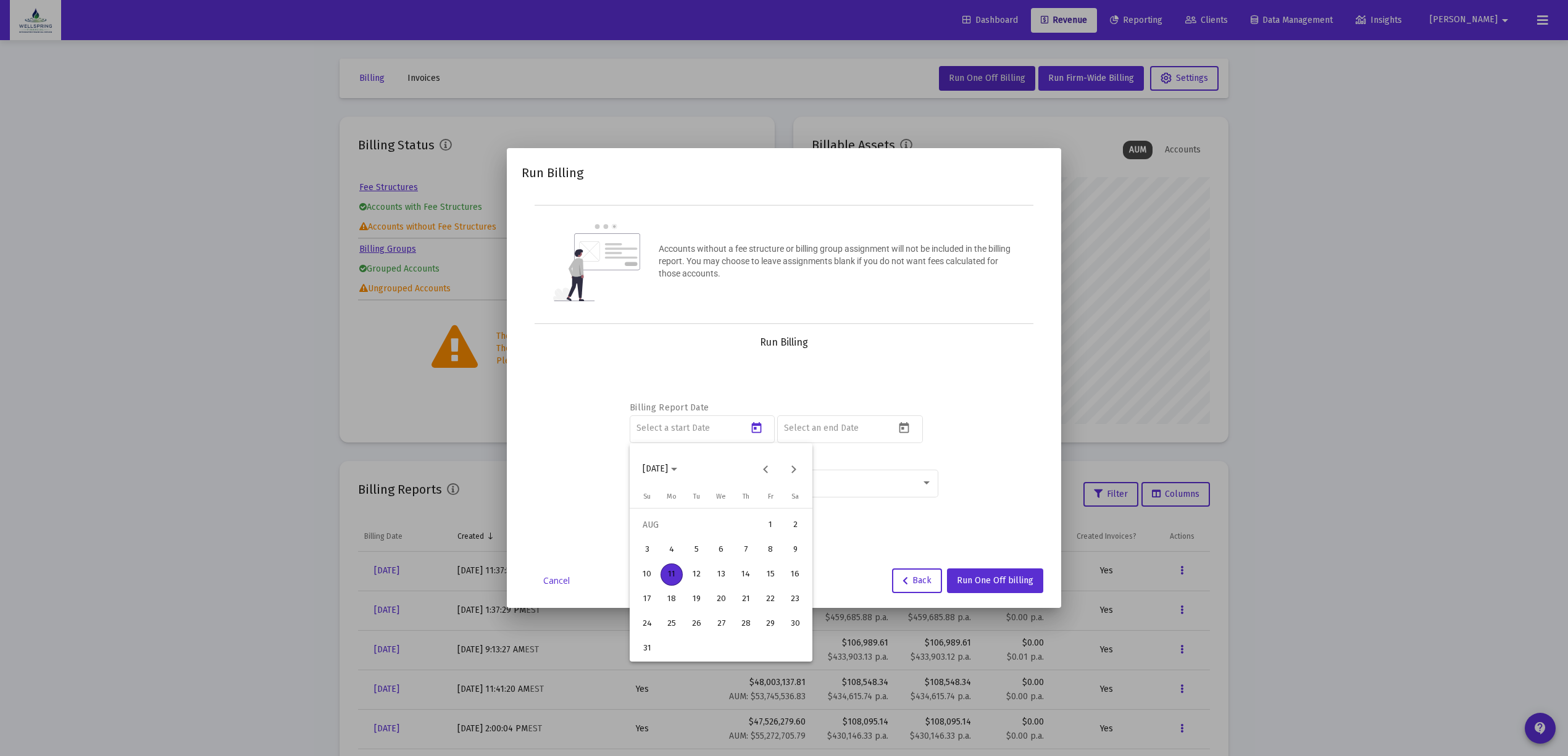
click at [666, 574] on div "11" at bounding box center [671, 574] width 22 height 22
type input "2025-08-11"
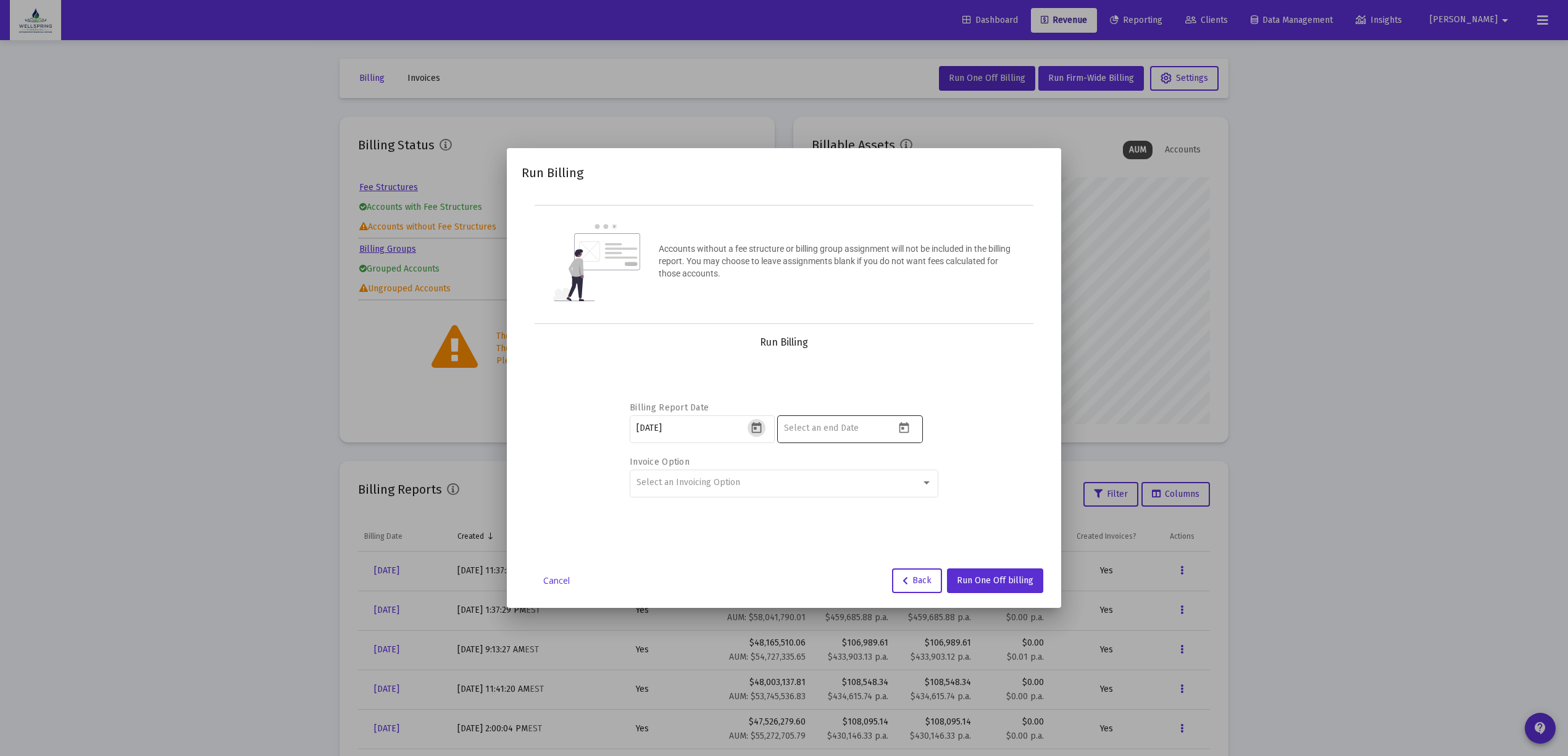
click at [879, 427] on input at bounding box center [839, 427] width 111 height 10
click at [898, 421] on icon "Open calendar" at bounding box center [904, 427] width 13 height 13
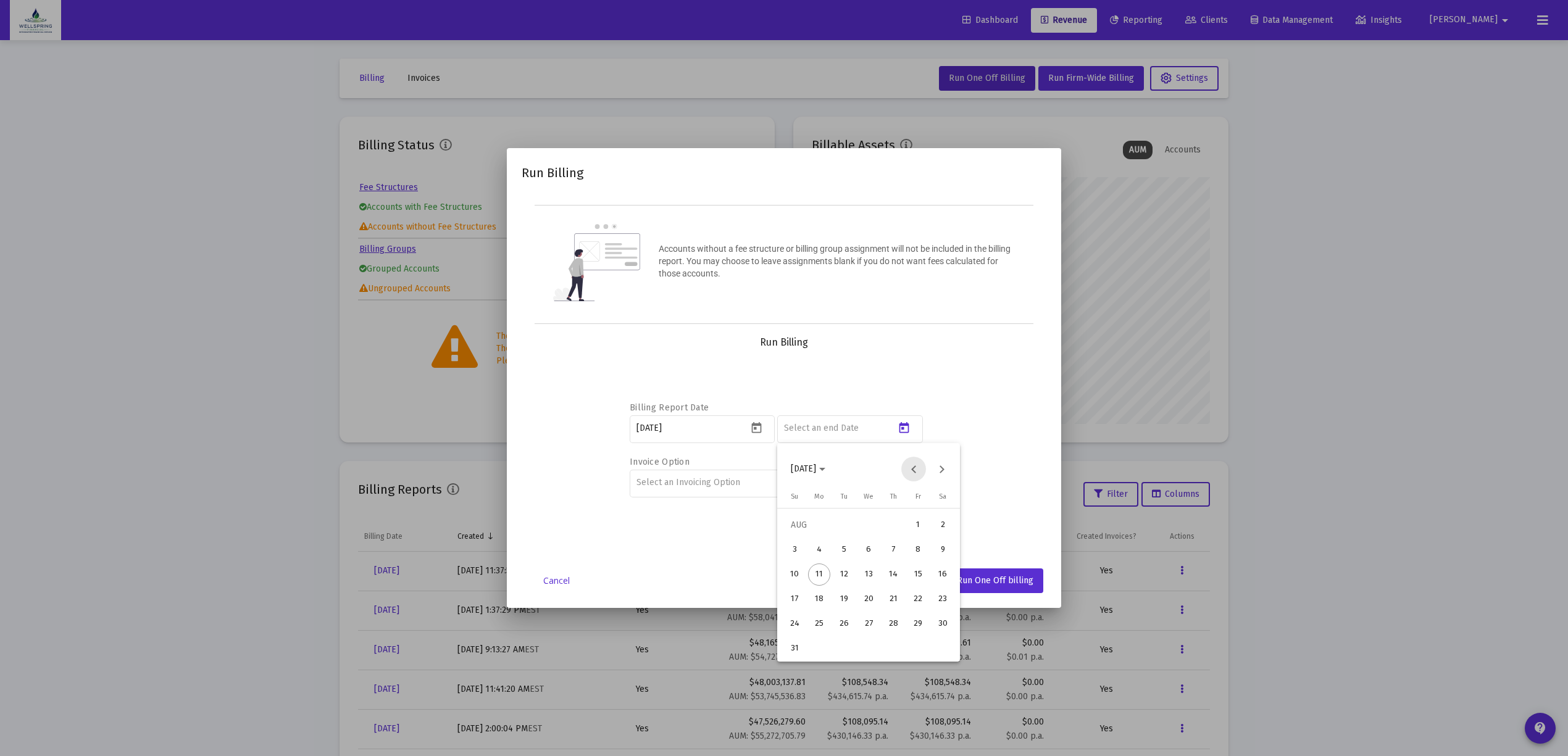
click at [910, 464] on button "Previous month" at bounding box center [914, 468] width 25 height 25
click at [816, 652] on div "30" at bounding box center [818, 648] width 22 height 22
type input "2025-06-30"
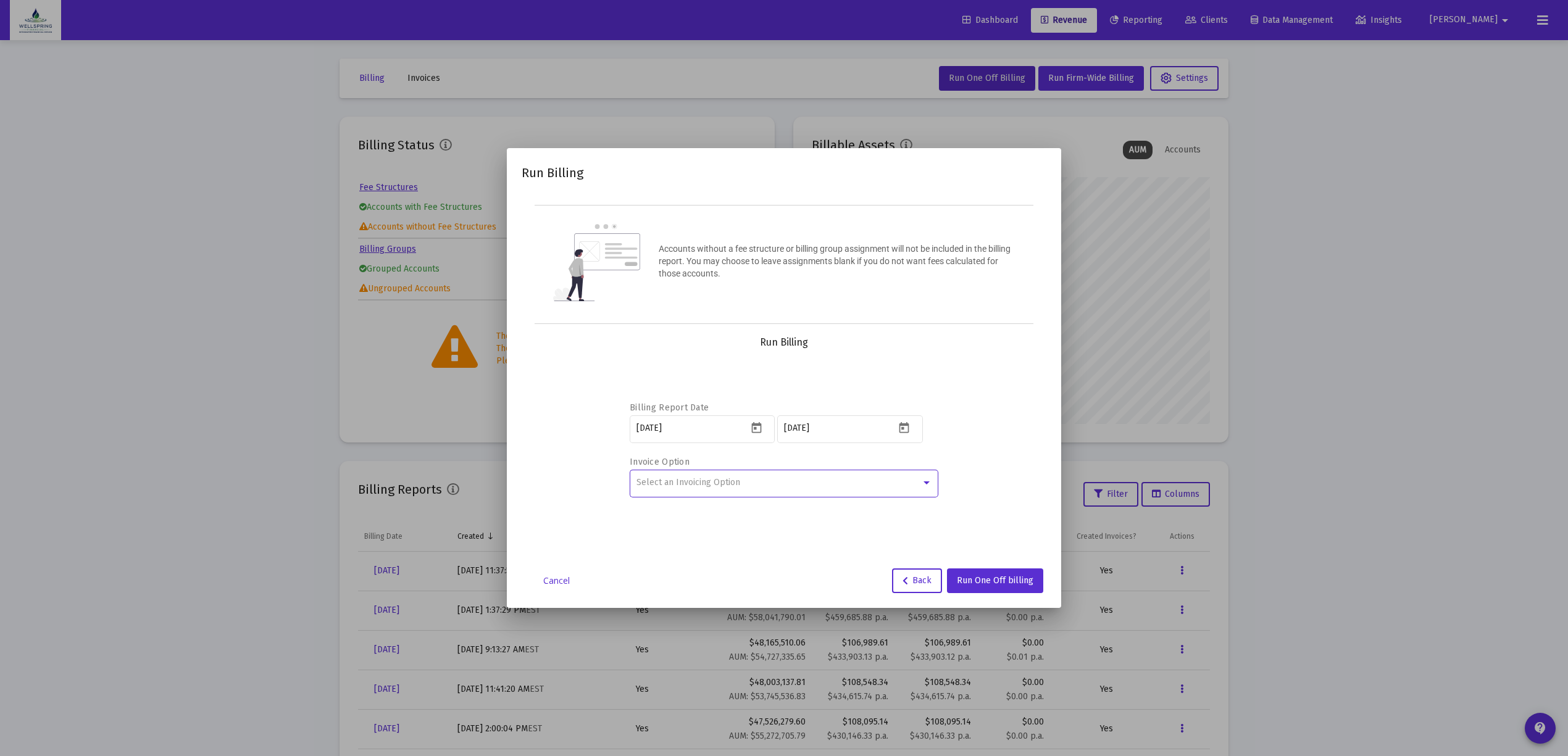
click at [770, 486] on div "Select an Invoicing Option" at bounding box center [778, 482] width 285 height 10
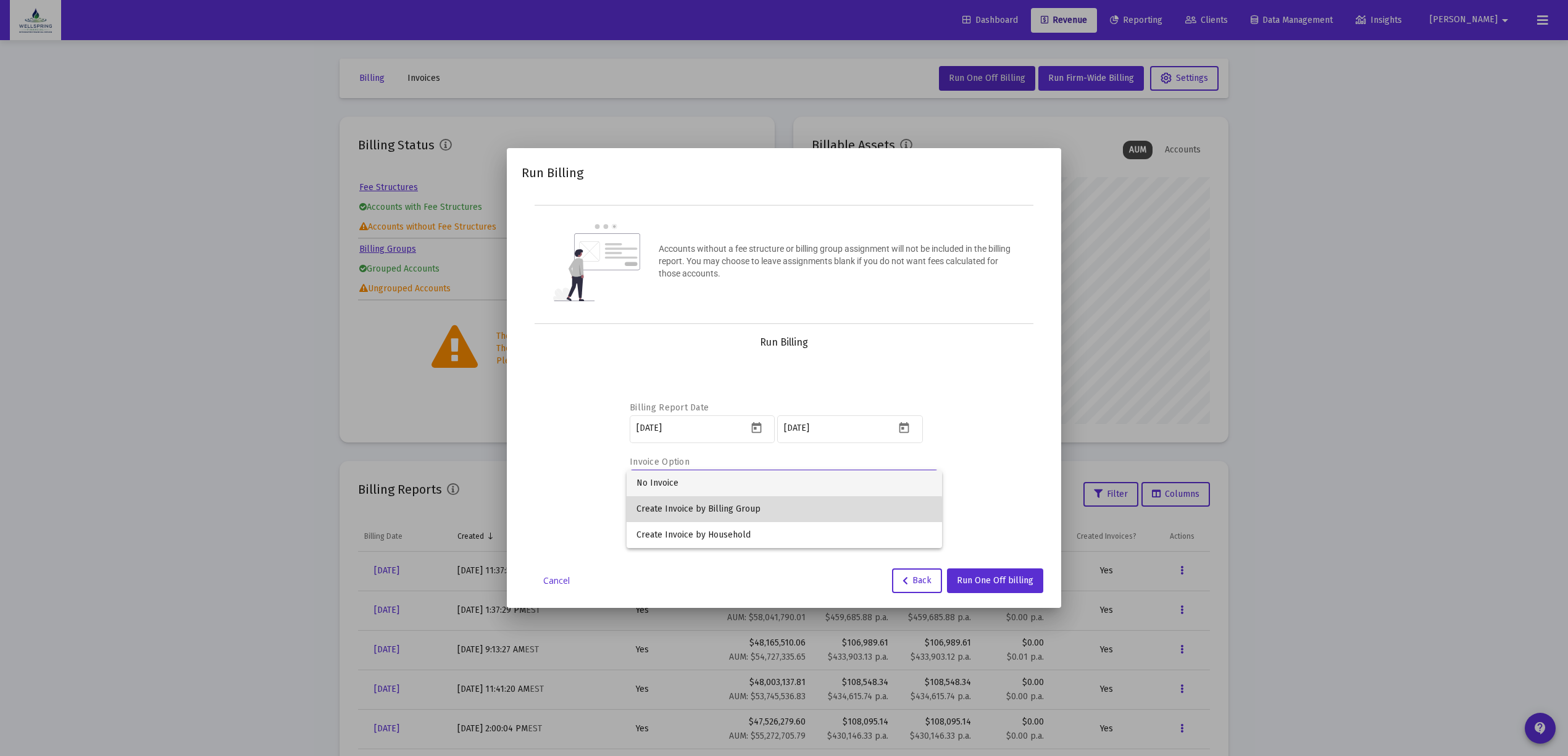
click at [763, 514] on span "Create Invoice by Billing Group" at bounding box center [784, 509] width 295 height 26
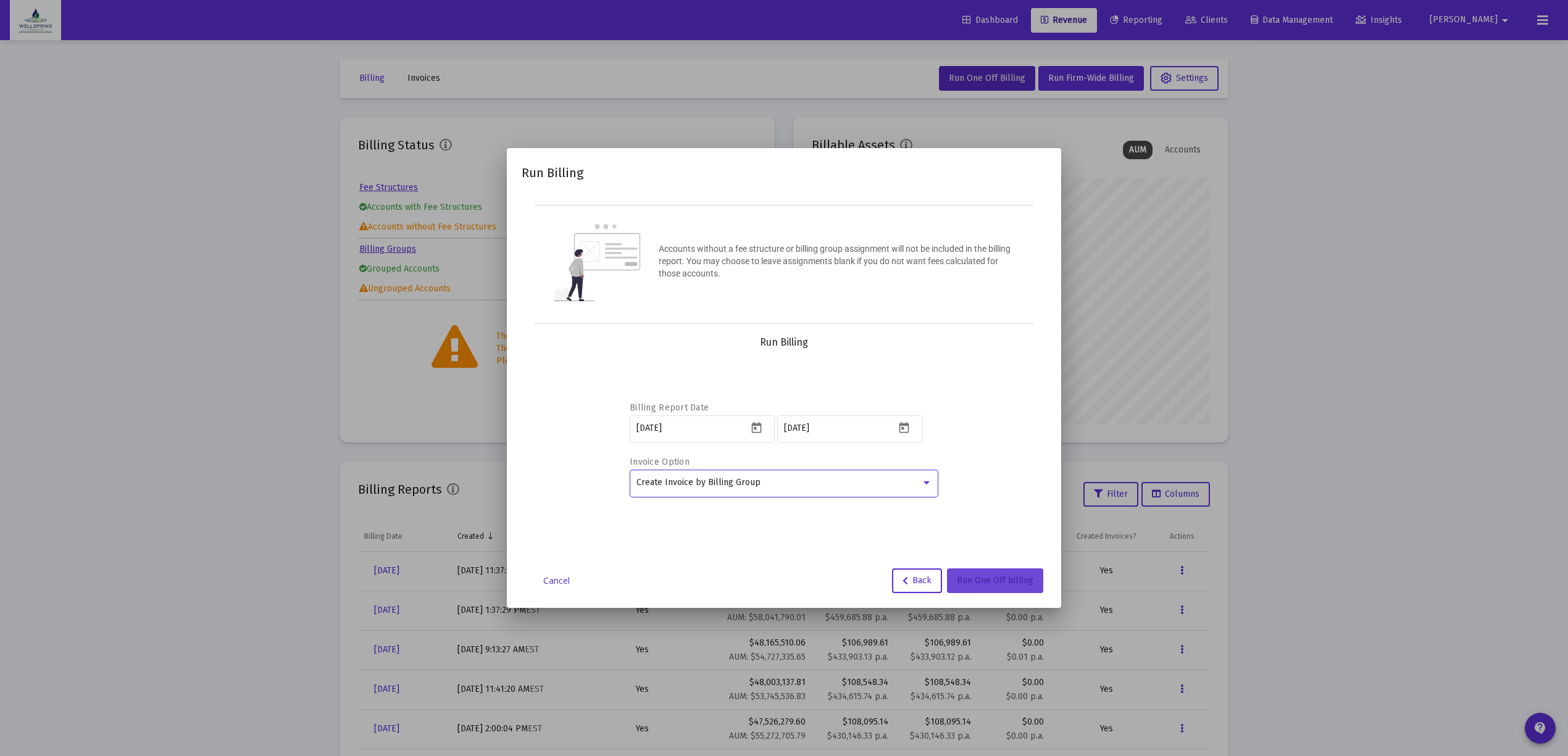
click at [980, 578] on span "Run One Off billing" at bounding box center [994, 580] width 76 height 11
drag, startPoint x: 682, startPoint y: 719, endPoint x: 715, endPoint y: 721, distance: 33.1
click at [715, 721] on snack-bar-container at bounding box center [784, 726] width 212 height 29
click at [707, 724] on div at bounding box center [784, 726] width 193 height 12
click at [707, 724] on div at bounding box center [784, 726] width 193 height 12
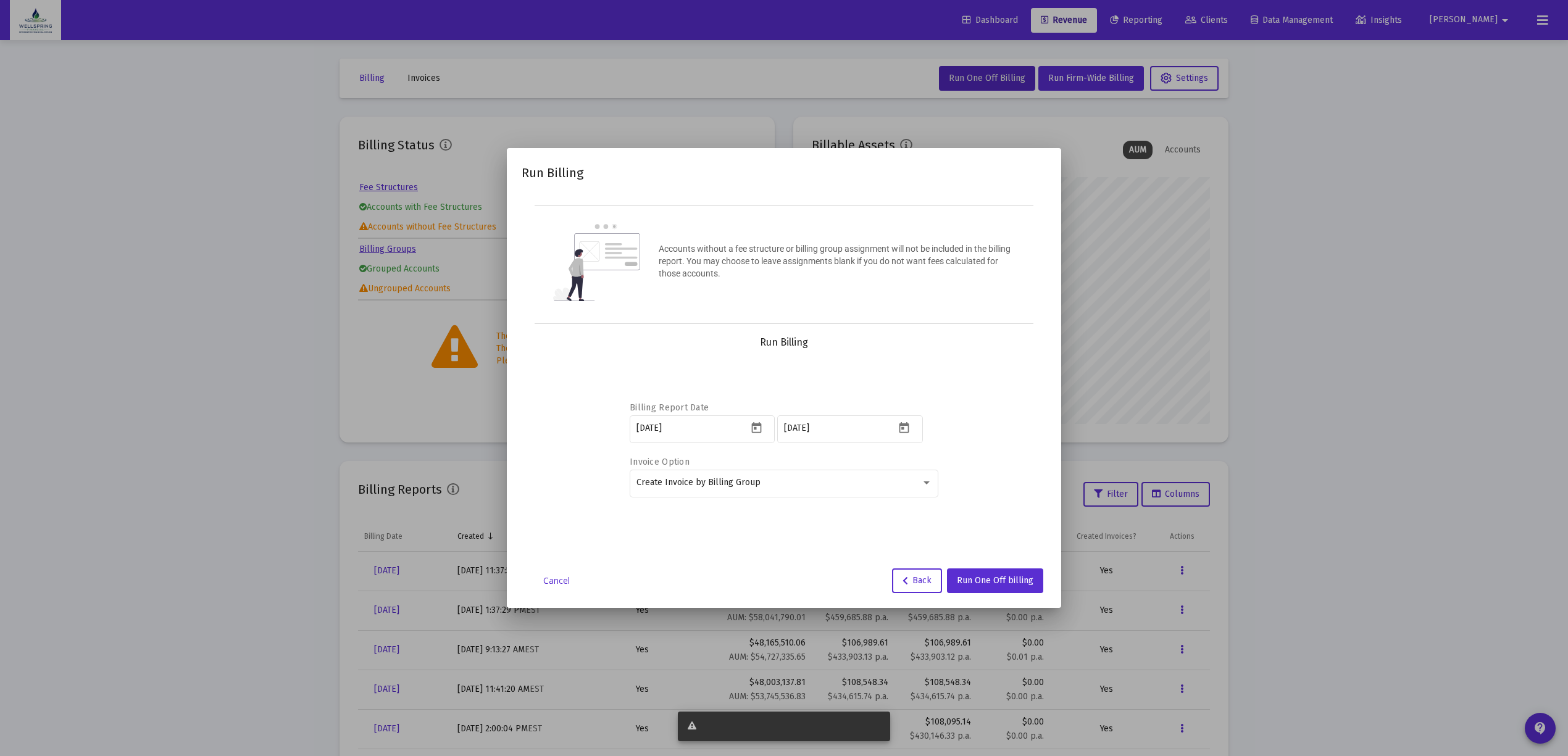
click at [707, 724] on div at bounding box center [784, 726] width 193 height 12
click at [706, 726] on div at bounding box center [784, 726] width 193 height 12
drag, startPoint x: 692, startPoint y: 727, endPoint x: 732, endPoint y: 722, distance: 40.3
click at [732, 722] on div at bounding box center [784, 378] width 1568 height 756
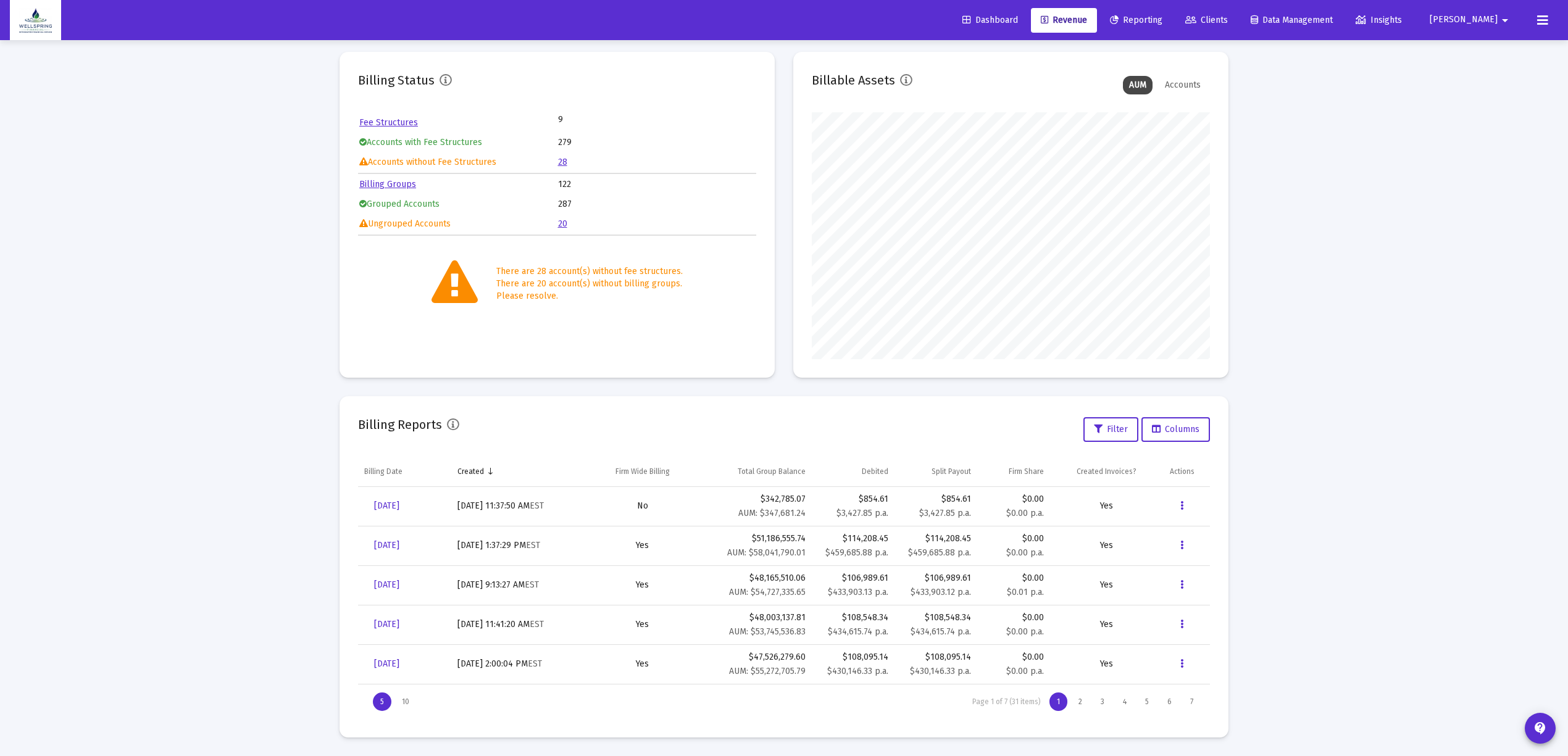
scroll to position [0, 0]
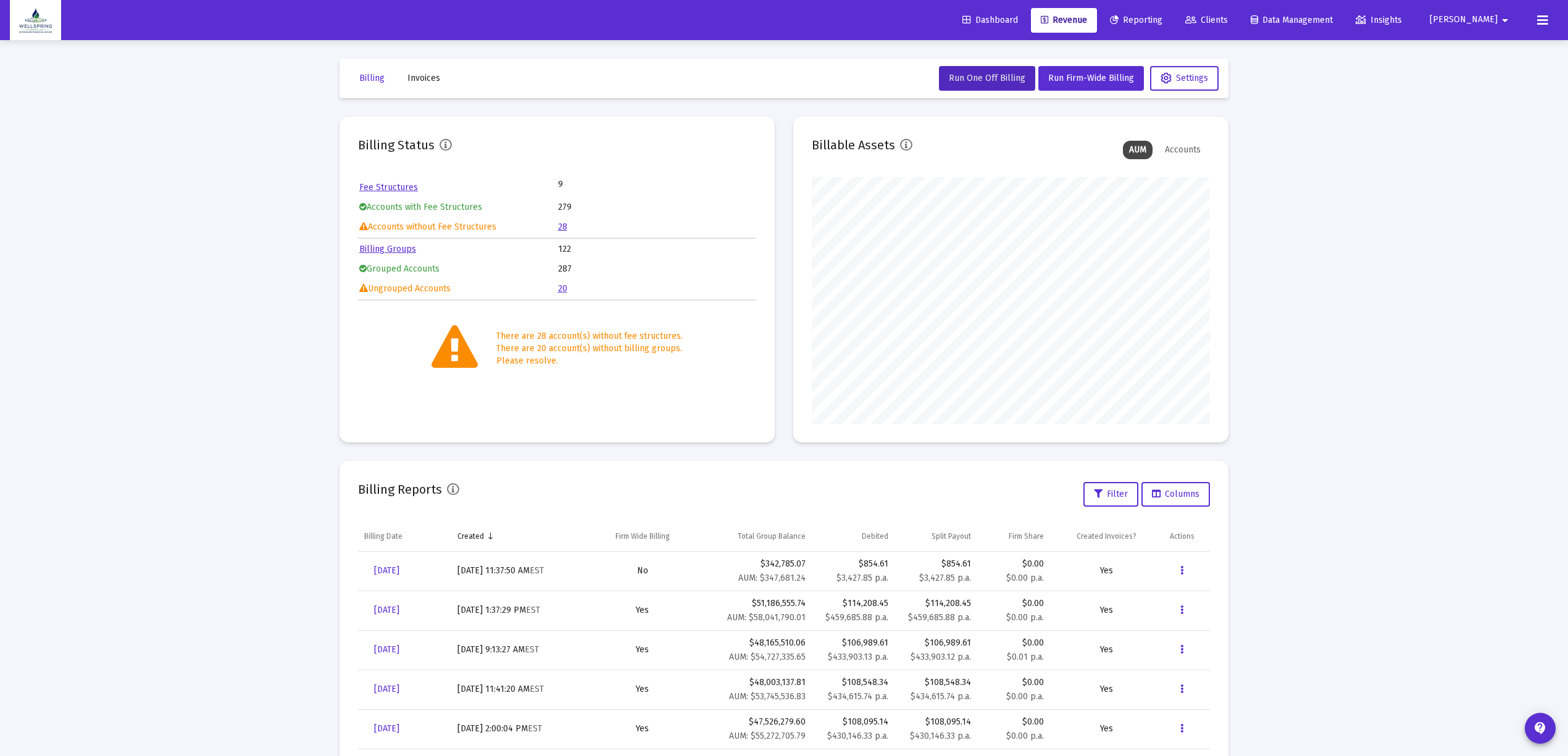
click at [1514, 16] on button "[PERSON_NAME]" at bounding box center [1471, 20] width 113 height 25
click at [1461, 79] on icon at bounding box center [1464, 82] width 11 height 11
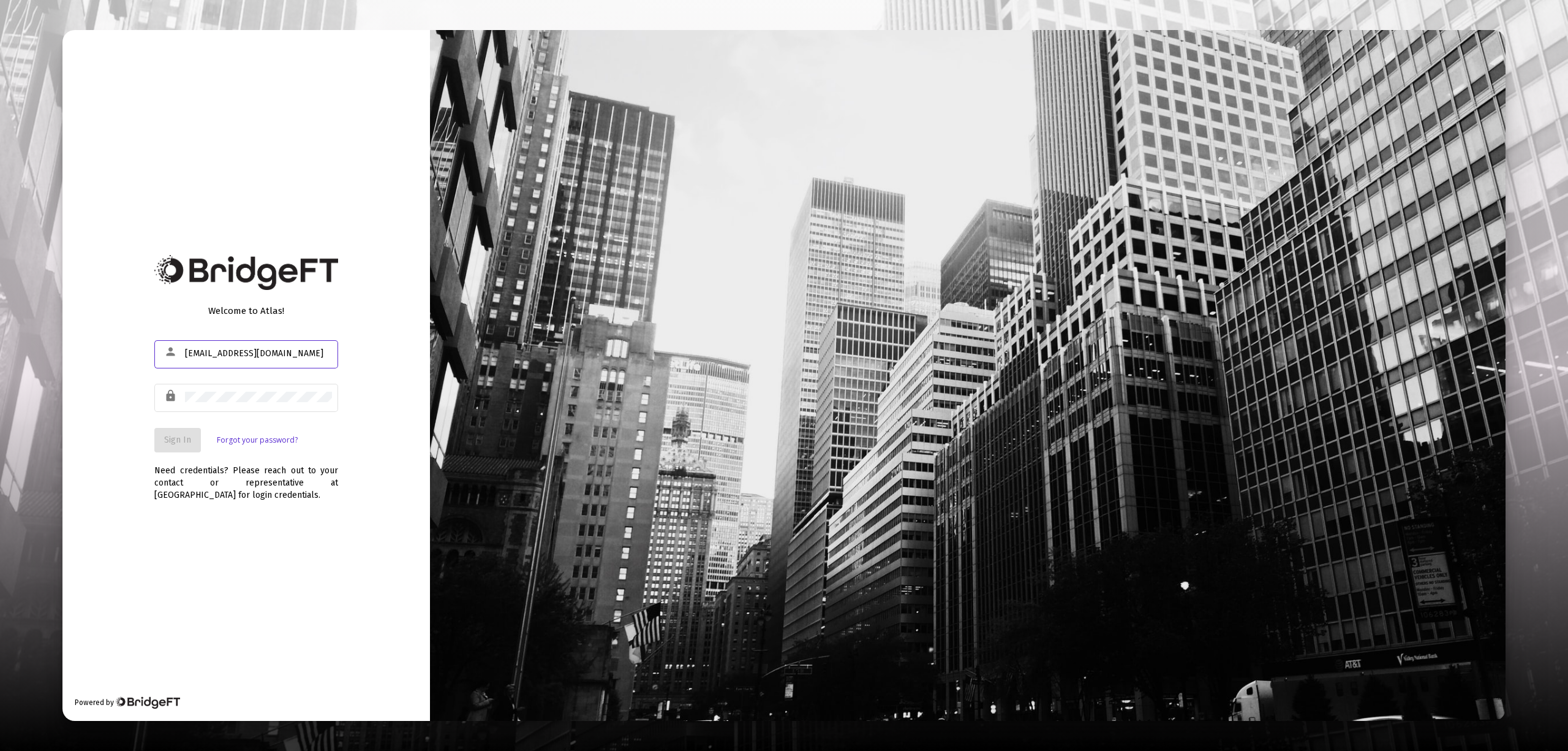
type input "[EMAIL_ADDRESS][DOMAIN_NAME]"
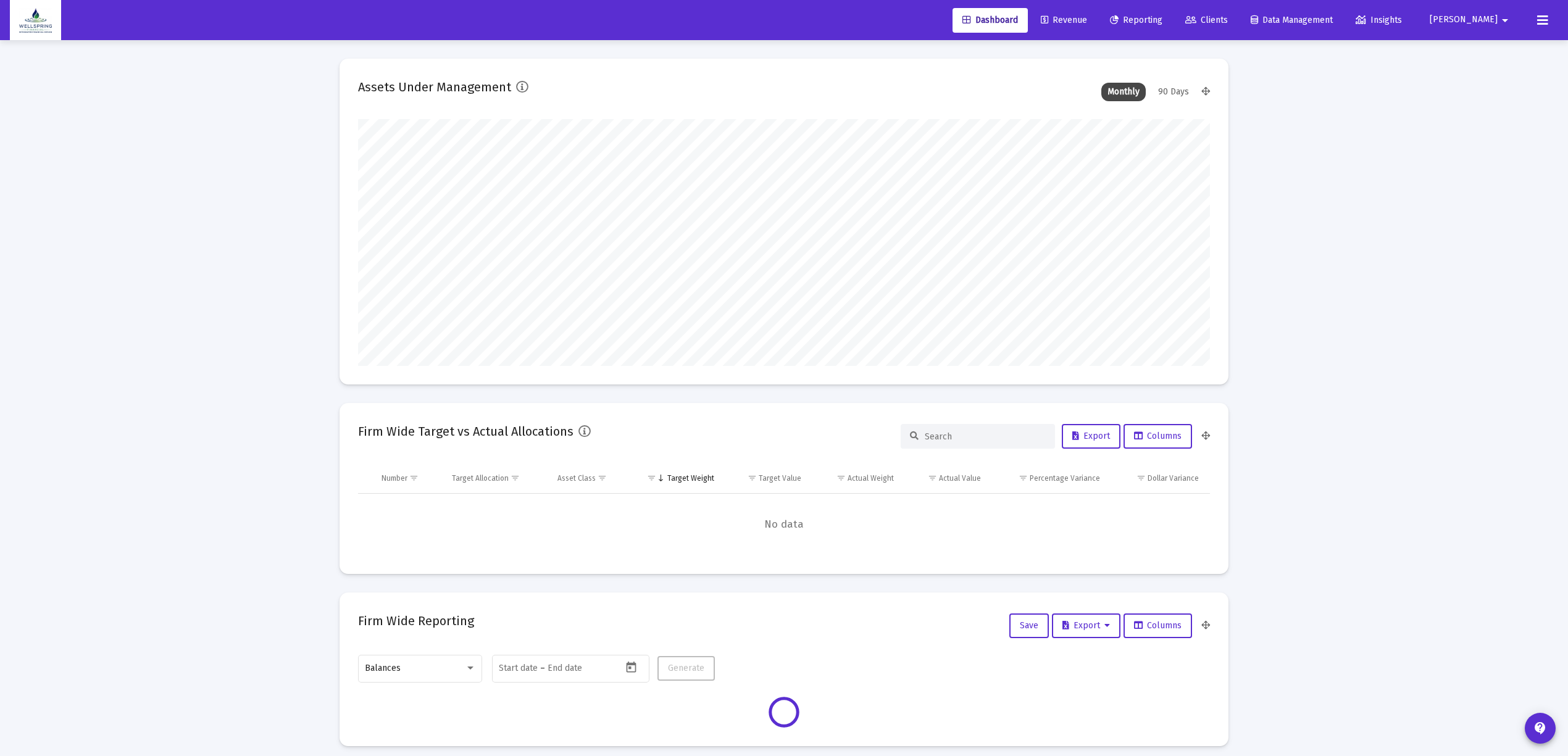
scroll to position [247, 459]
type input "[DATE]"
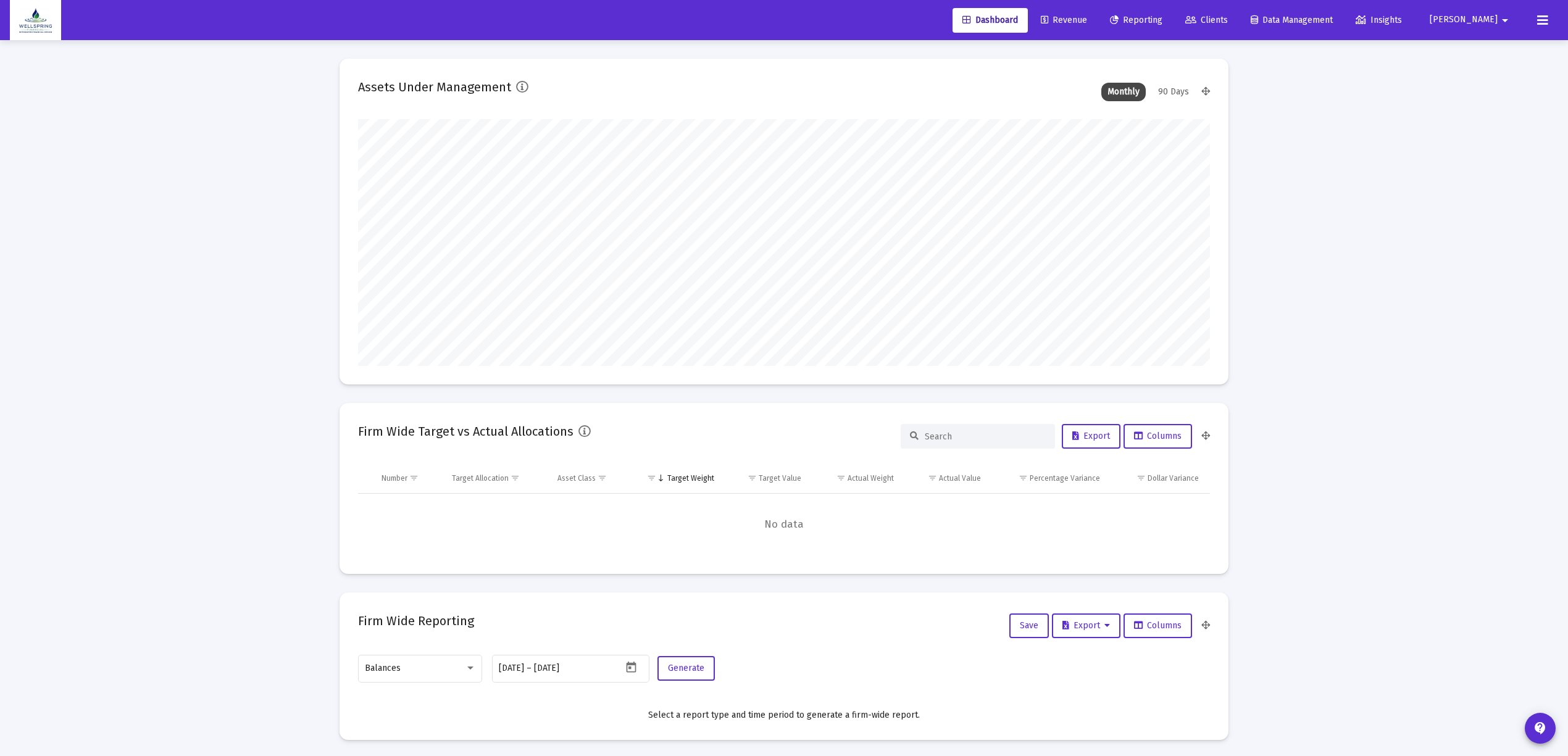
click at [1077, 21] on span "Revenue" at bounding box center [1063, 20] width 46 height 11
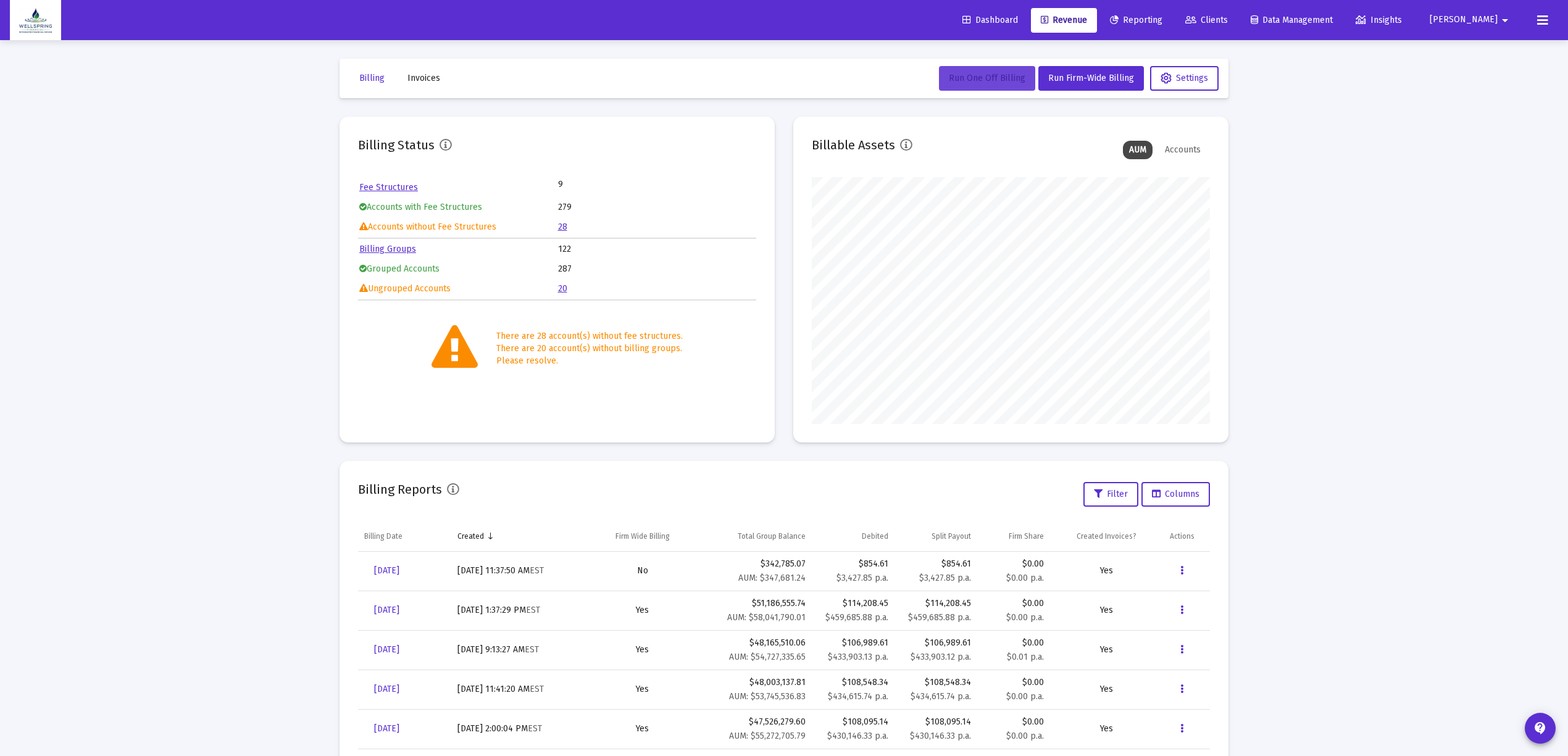
click at [981, 90] on button "Run One Off Billing" at bounding box center [986, 78] width 96 height 25
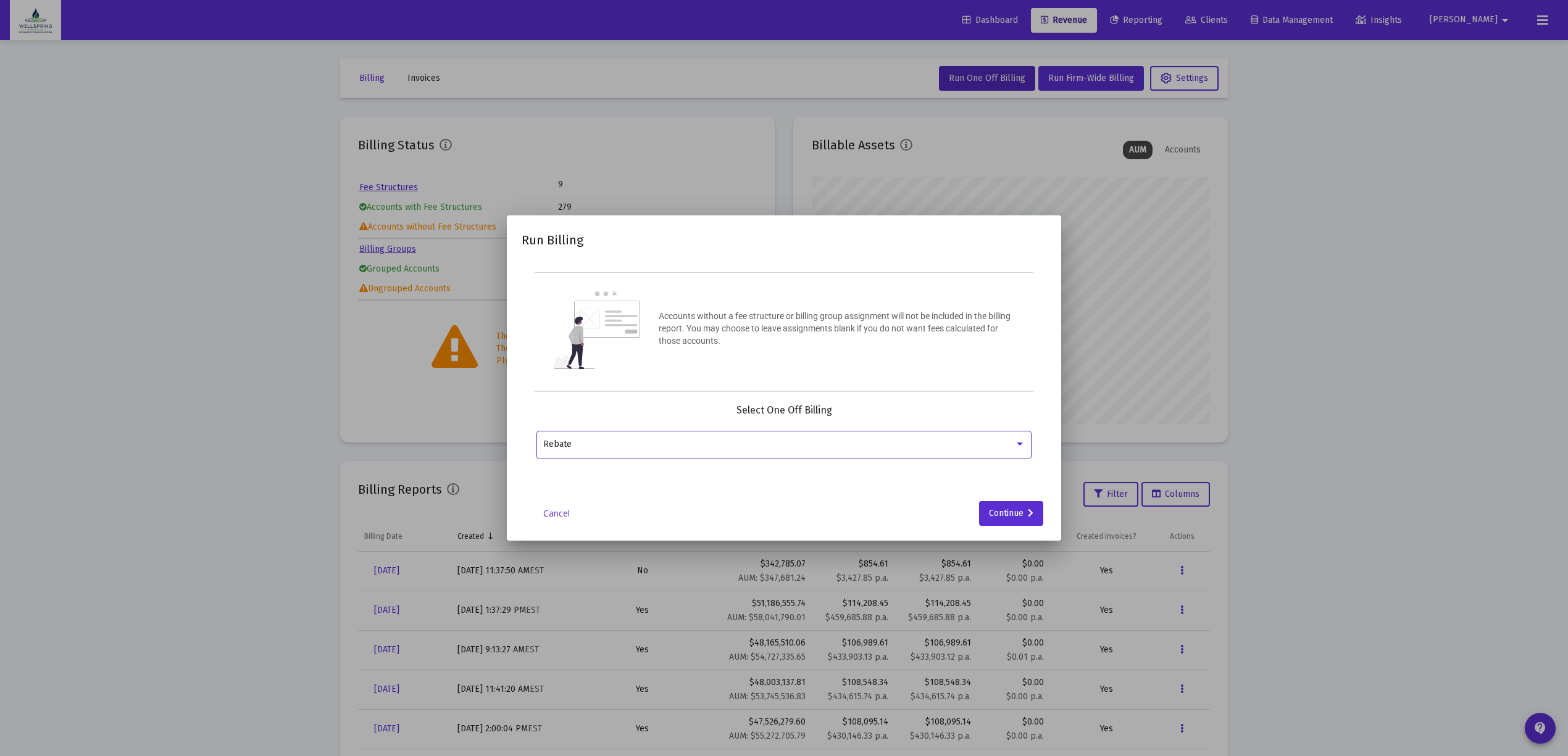
click at [682, 449] on div "Rebate" at bounding box center [784, 444] width 482 height 30
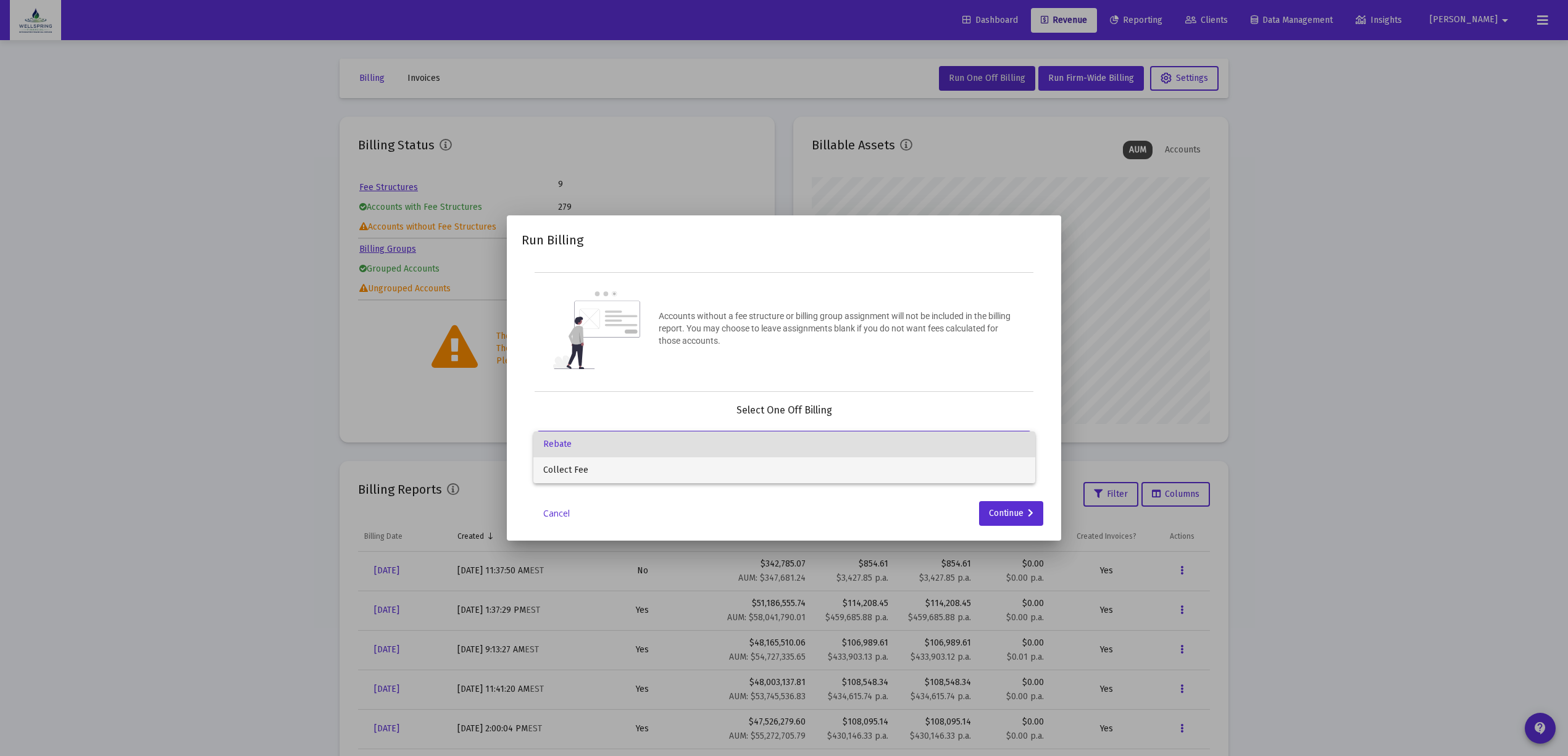
click at [678, 461] on span "Collect Fee" at bounding box center [784, 470] width 482 height 26
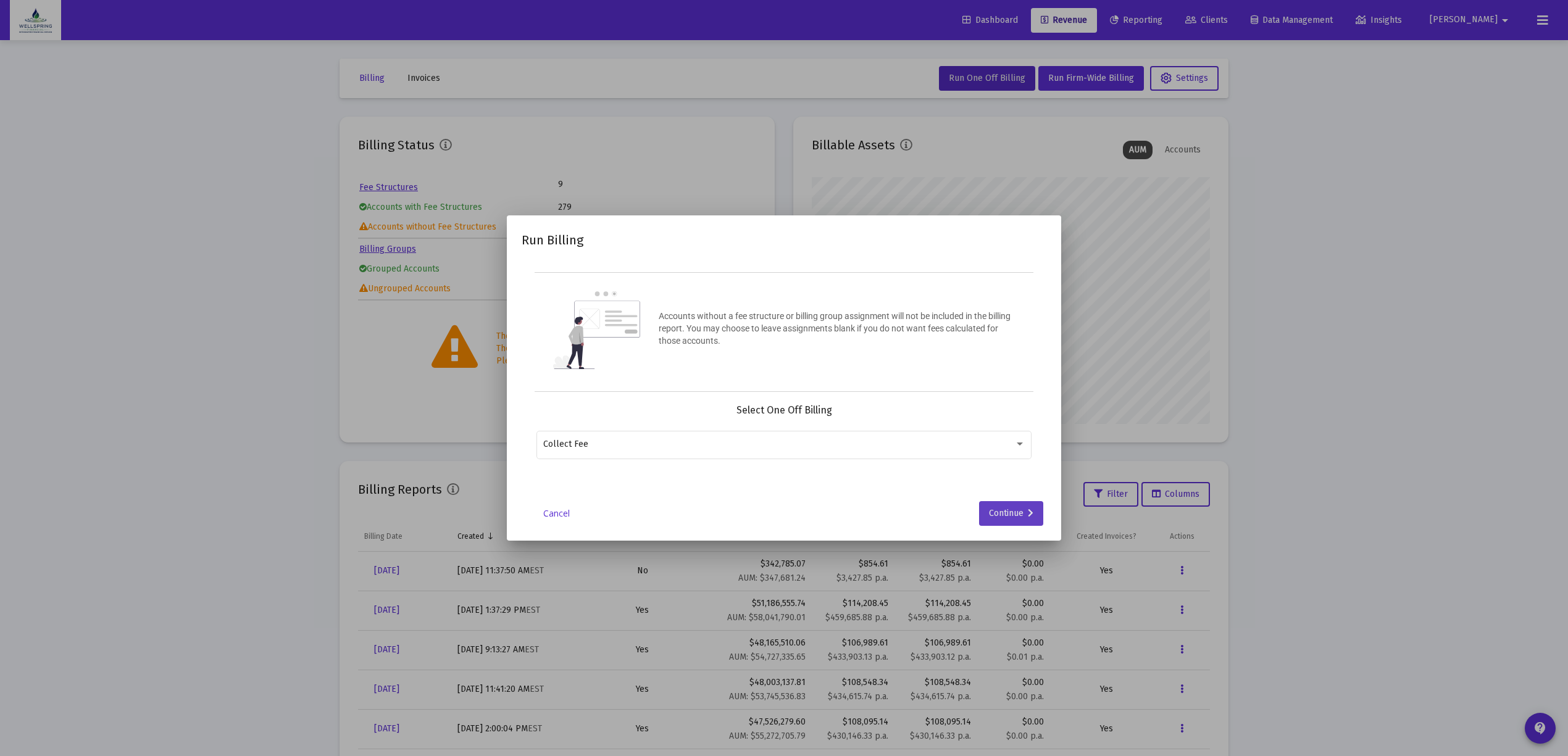
click at [1007, 519] on div "Continue" at bounding box center [1011, 513] width 45 height 25
click at [798, 423] on div "Select Billing Groups Select Billing Groups arrow_drop_down" at bounding box center [784, 438] width 495 height 69
click at [790, 433] on div at bounding box center [777, 444] width 467 height 30
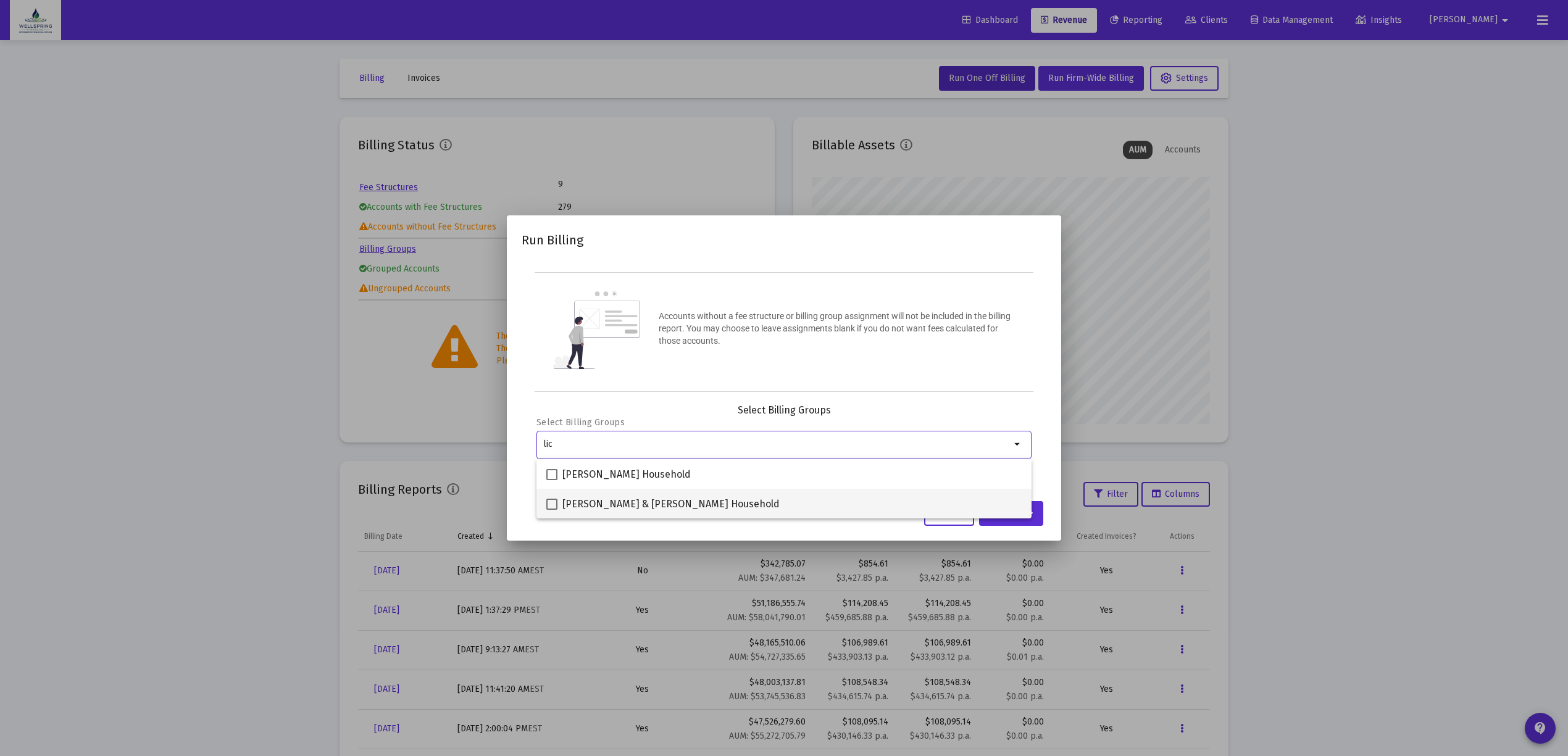
type input "lic"
click at [551, 499] on span at bounding box center [552, 504] width 11 height 11
click at [551, 510] on input "Danielle & Bryan Licata Household" at bounding box center [551, 510] width 1 height 1
checkbox input "true"
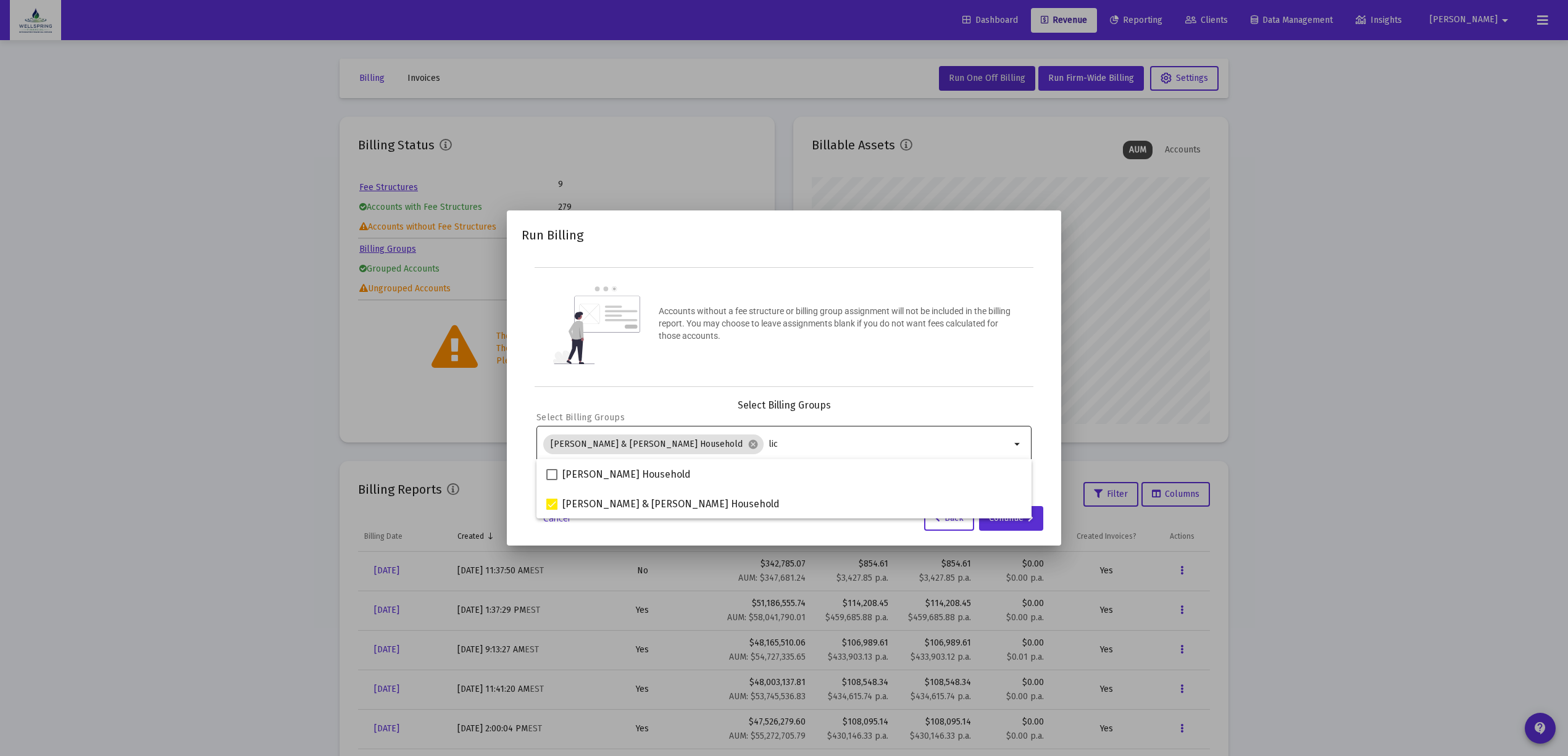
click at [773, 443] on input "lic" at bounding box center [889, 444] width 242 height 10
type input "l"
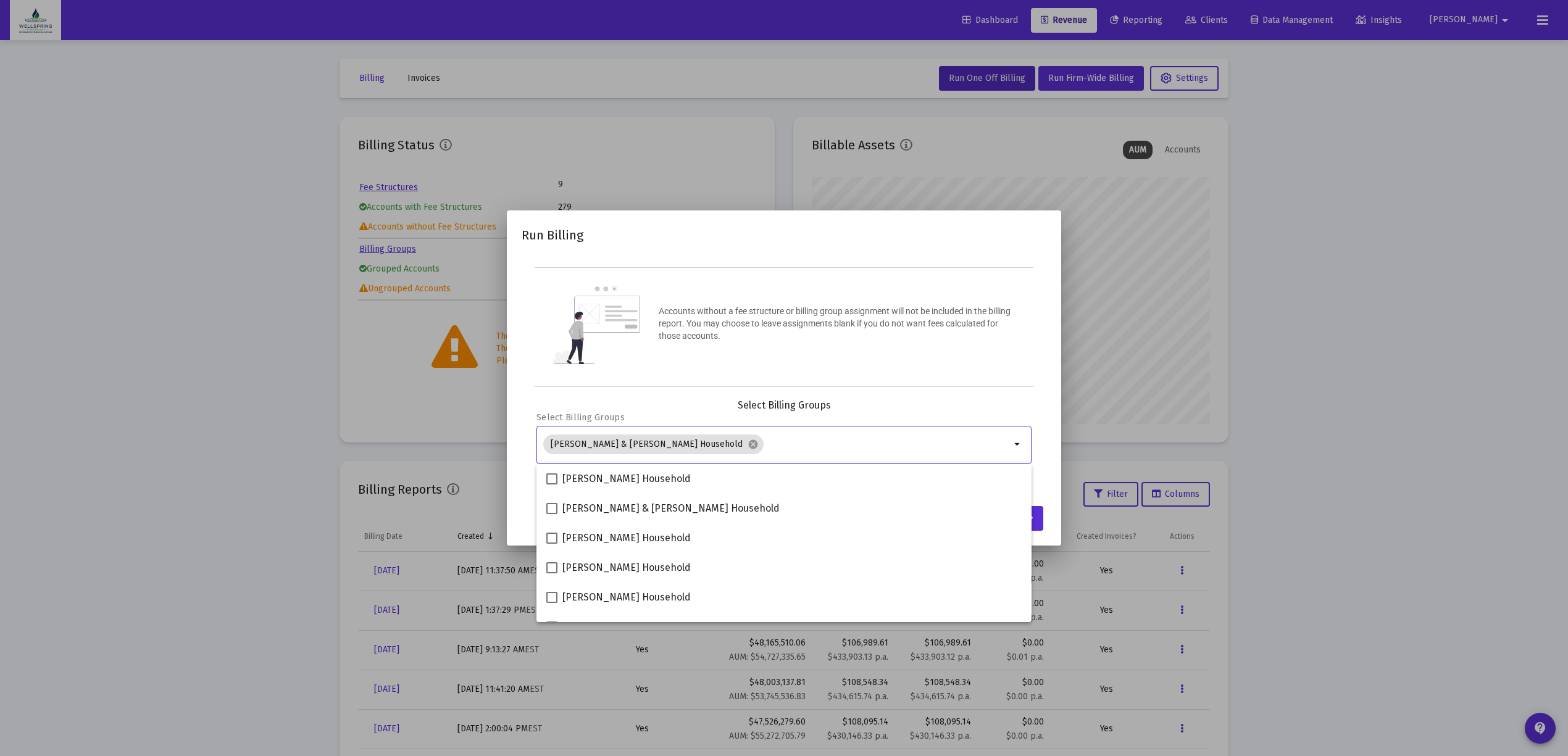
click at [916, 325] on p "Accounts without a fee structure or billing group assignment will not be includ…" at bounding box center [837, 323] width 355 height 37
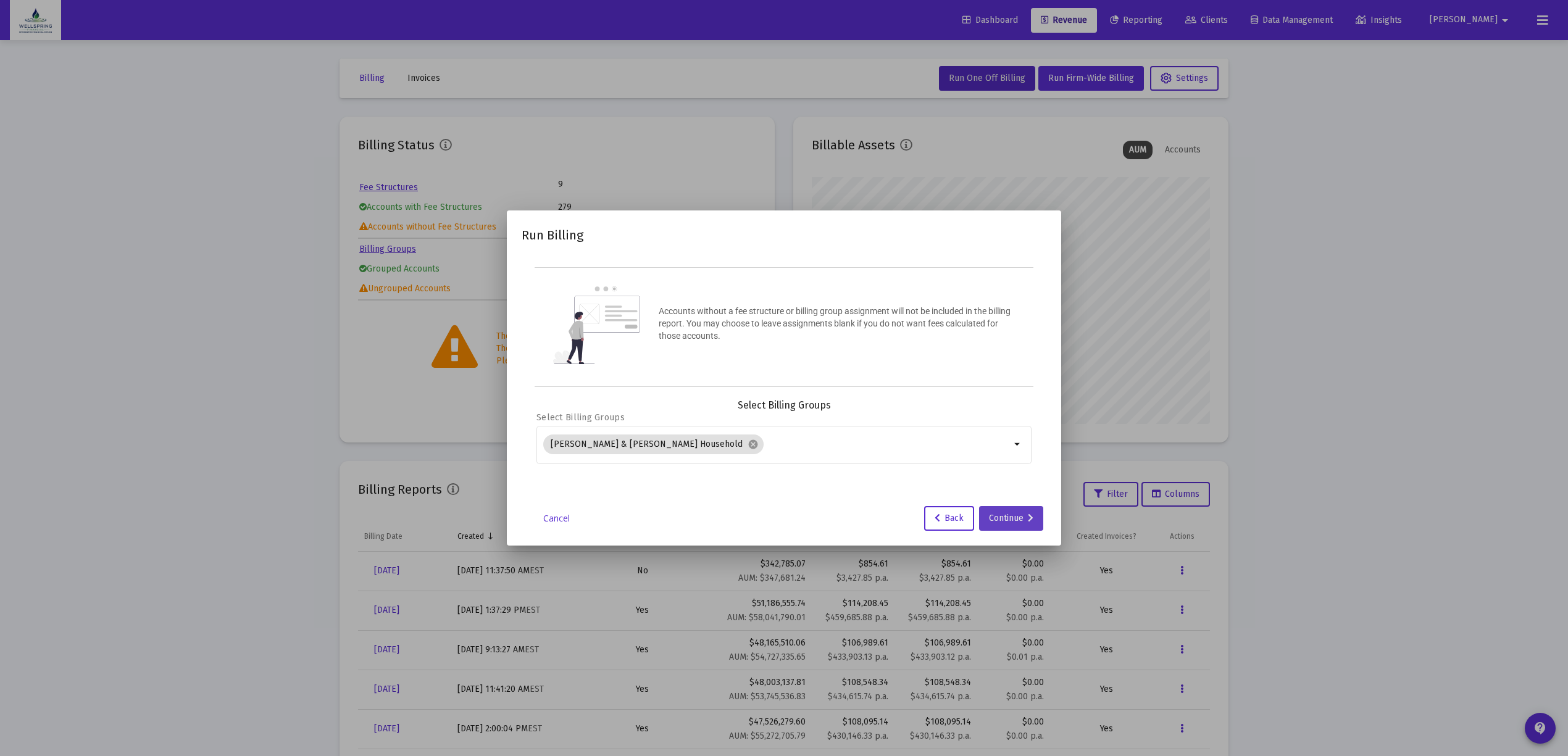
click at [998, 521] on div "Continue" at bounding box center [1011, 518] width 45 height 25
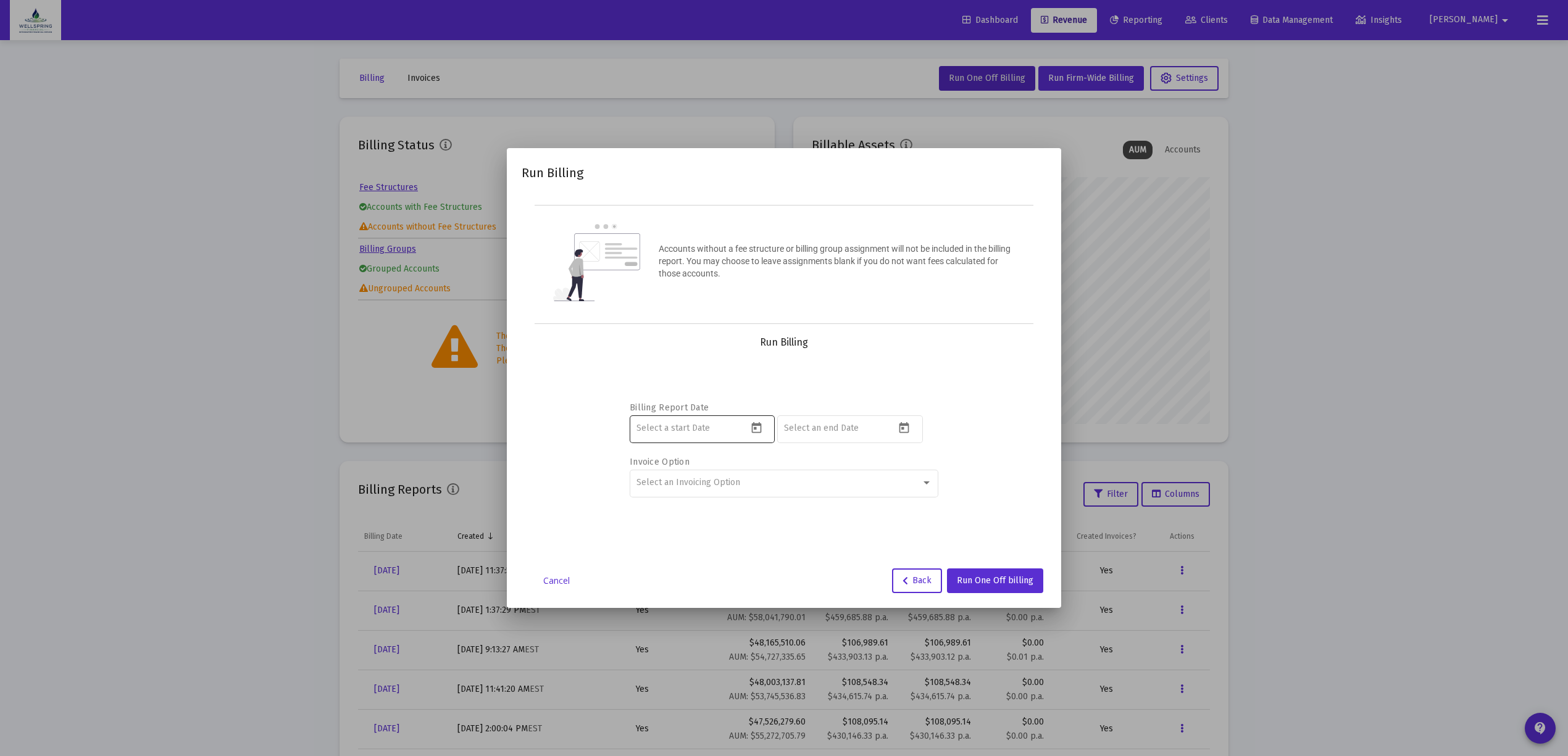
click at [742, 428] on input at bounding box center [691, 427] width 111 height 10
click at [763, 423] on button "Open calendar" at bounding box center [756, 428] width 18 height 18
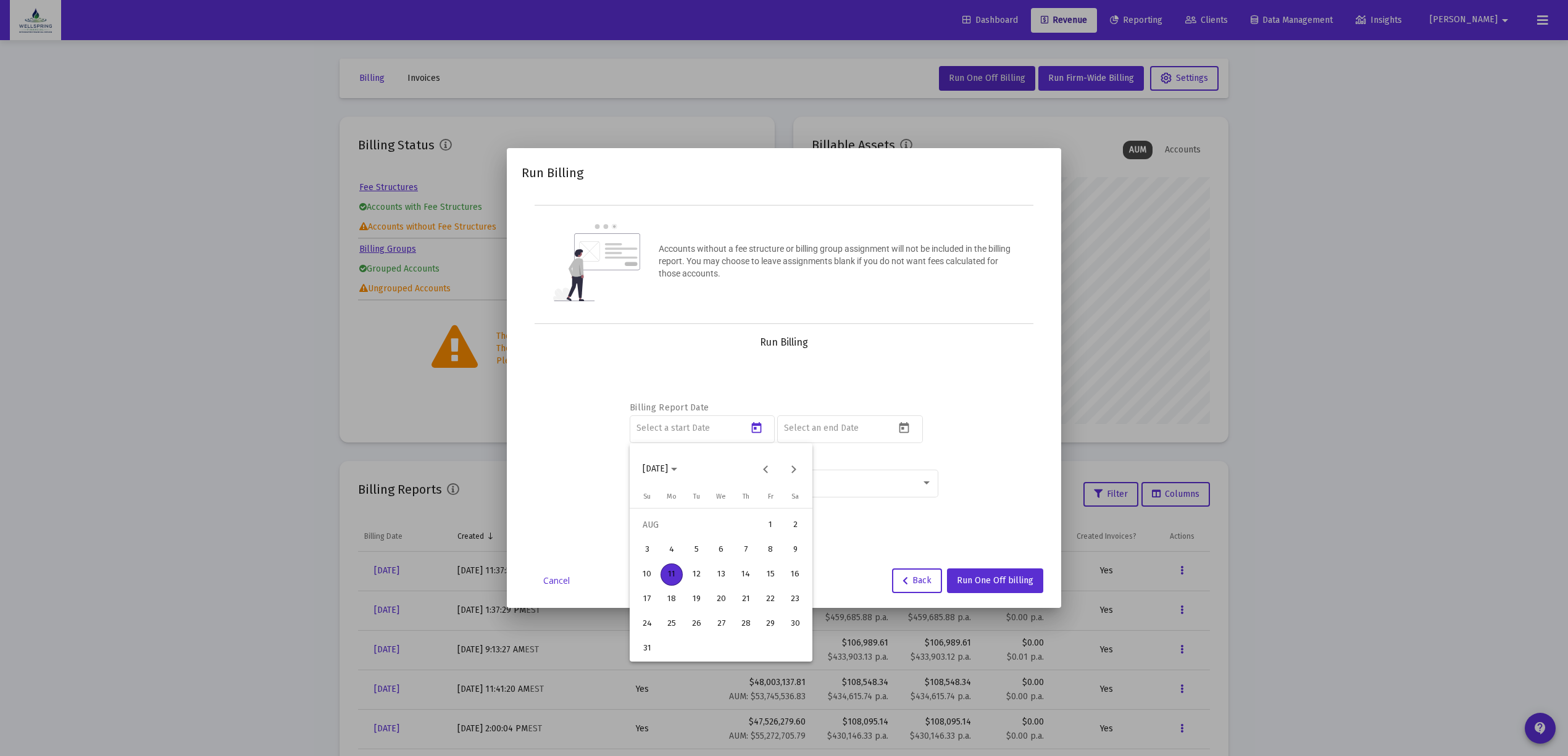
click at [663, 568] on div "11" at bounding box center [671, 574] width 22 height 22
type input "2025-08-11"
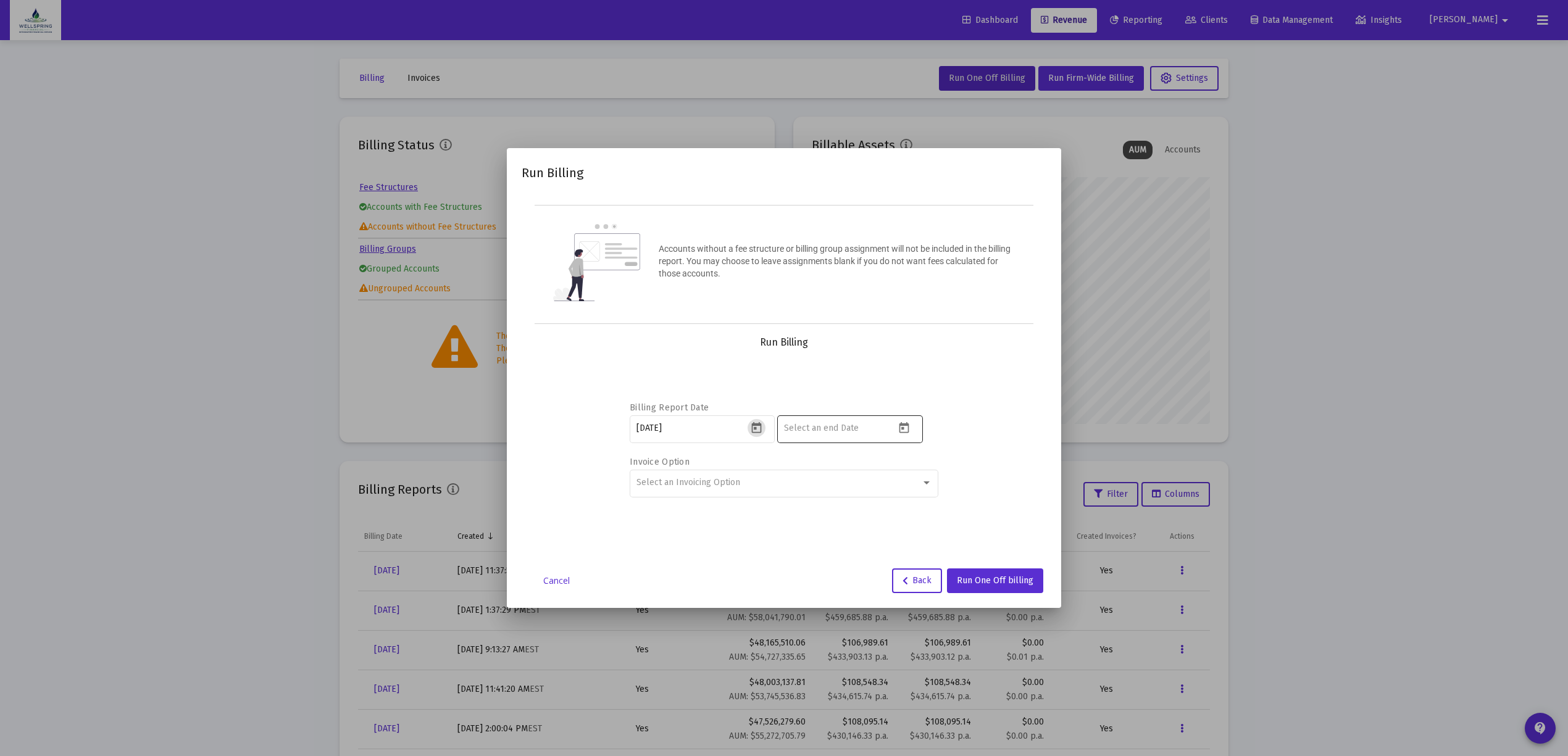
click at [859, 433] on input at bounding box center [839, 427] width 111 height 10
click at [902, 420] on button "Open calendar" at bounding box center [904, 428] width 18 height 18
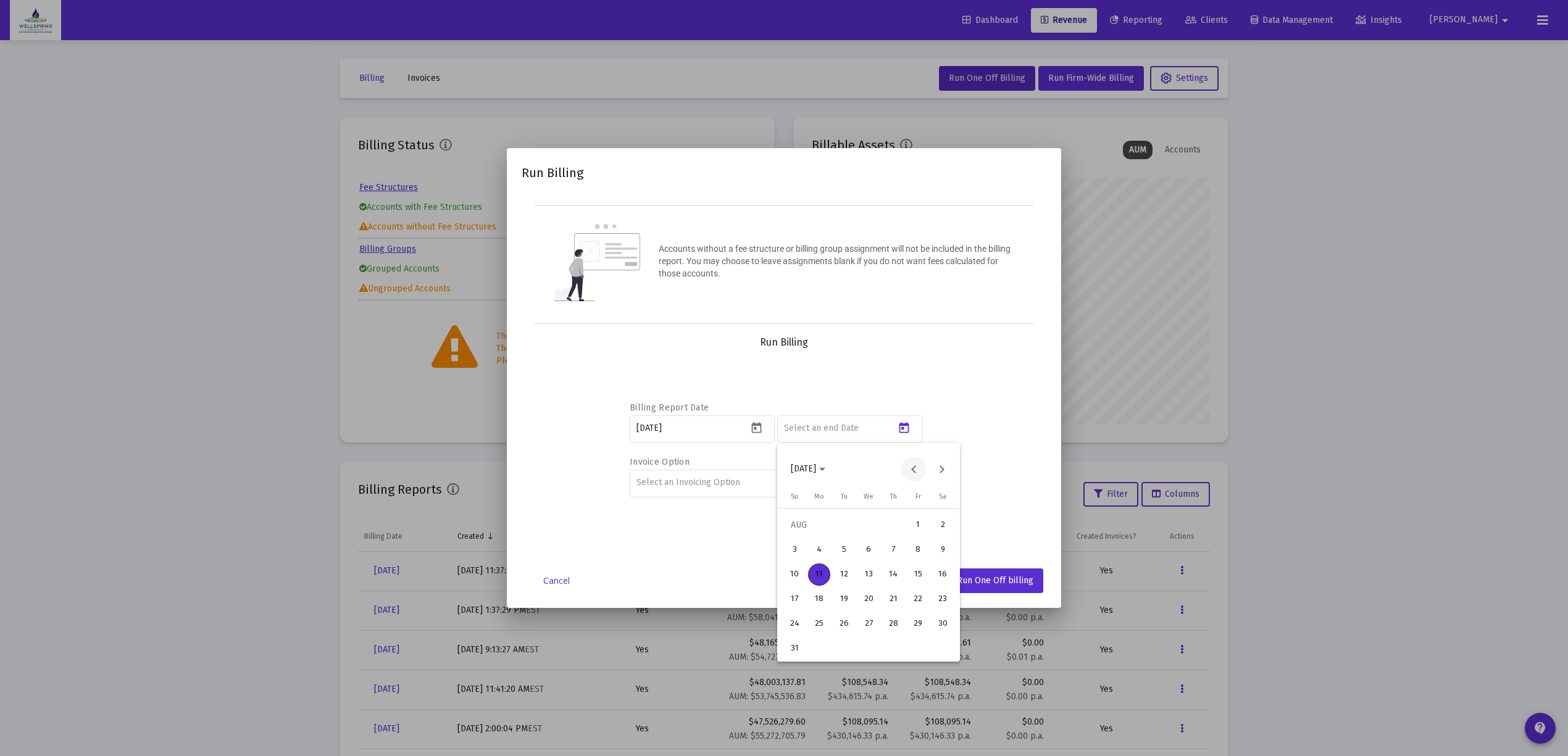
click at [912, 460] on button "Previous month" at bounding box center [914, 468] width 25 height 25
click at [825, 640] on div "30" at bounding box center [818, 648] width 22 height 22
type input "2025-06-30"
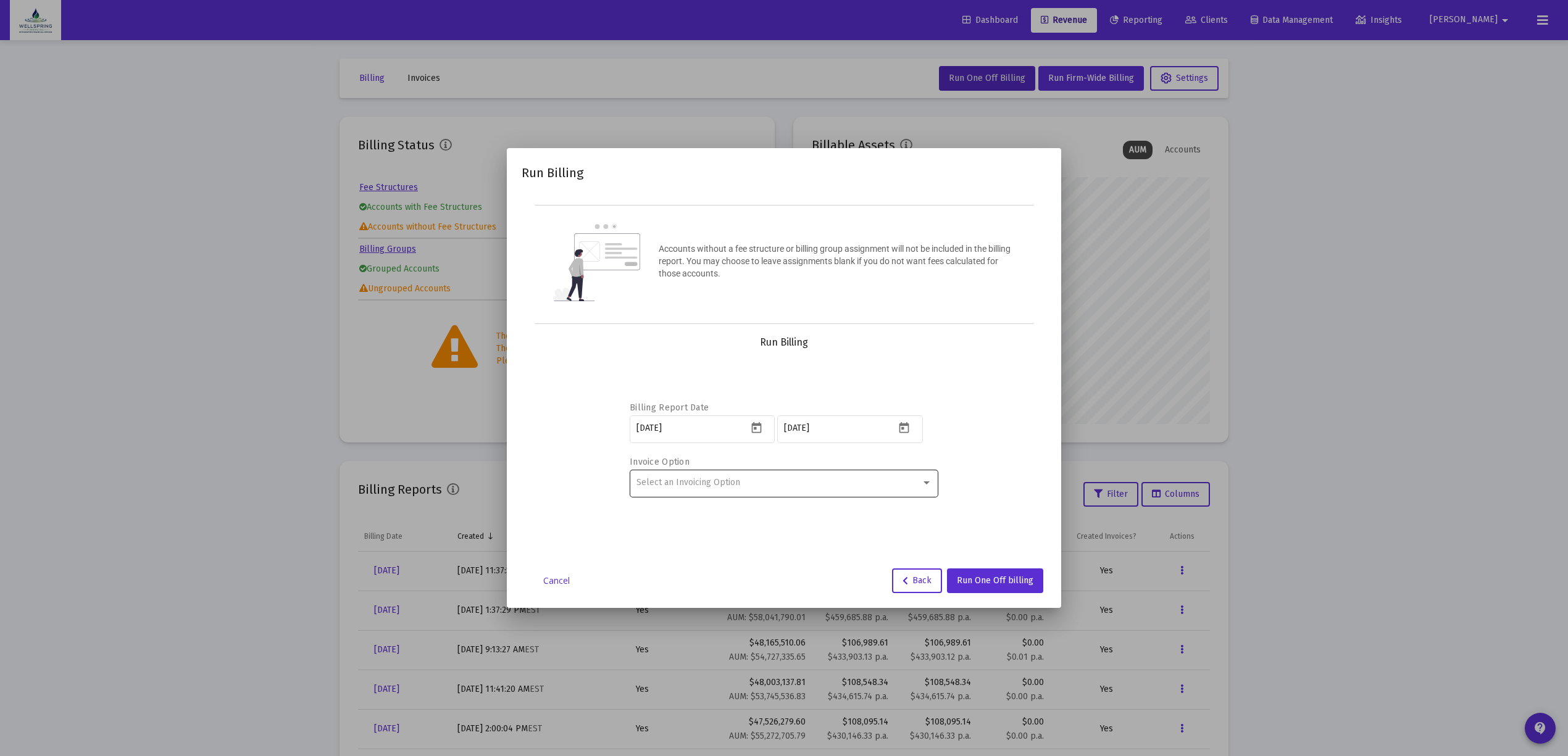
click at [865, 492] on div "Select an Invoicing Option" at bounding box center [784, 482] width 295 height 30
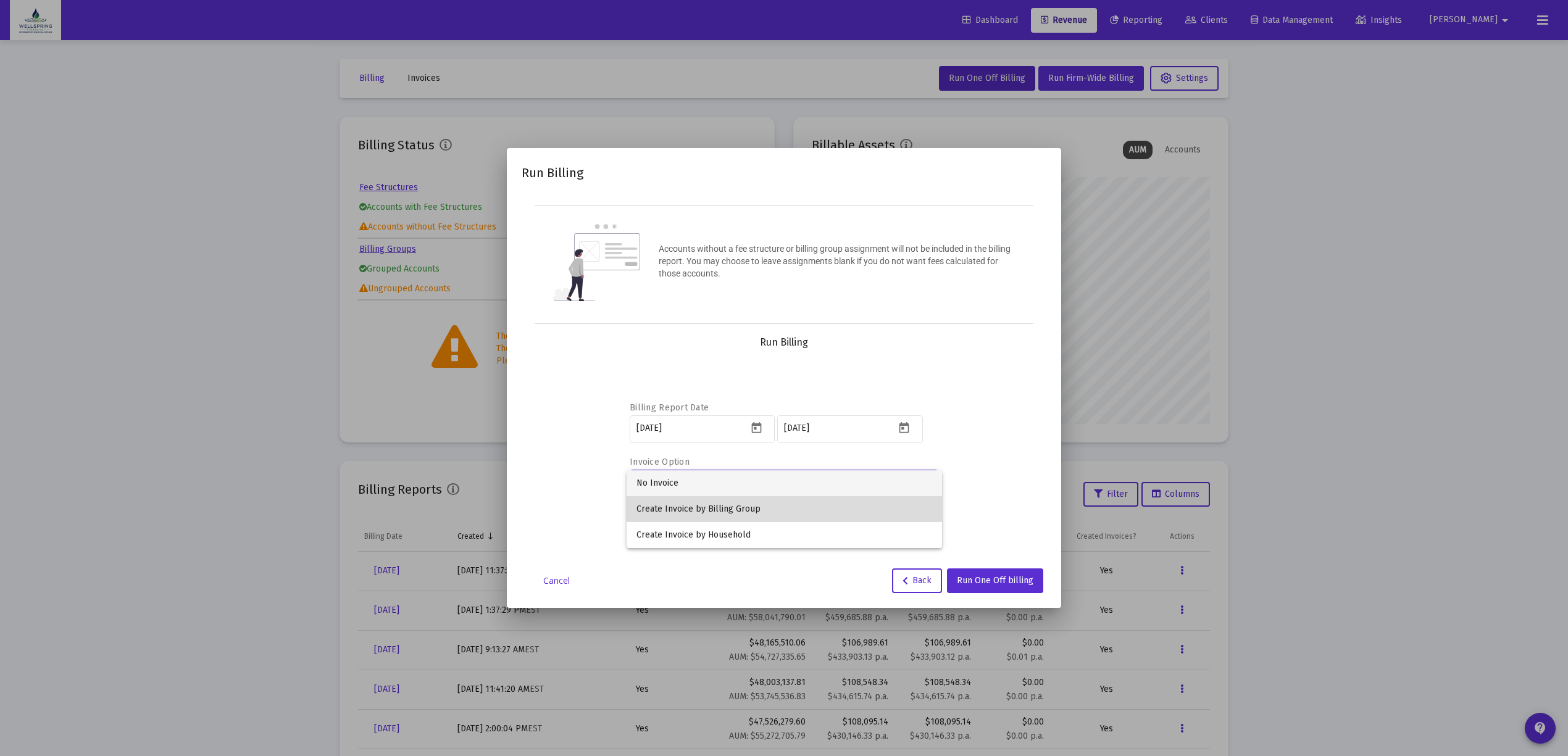
click at [848, 514] on span "Create Invoice by Billing Group" at bounding box center [784, 509] width 295 height 26
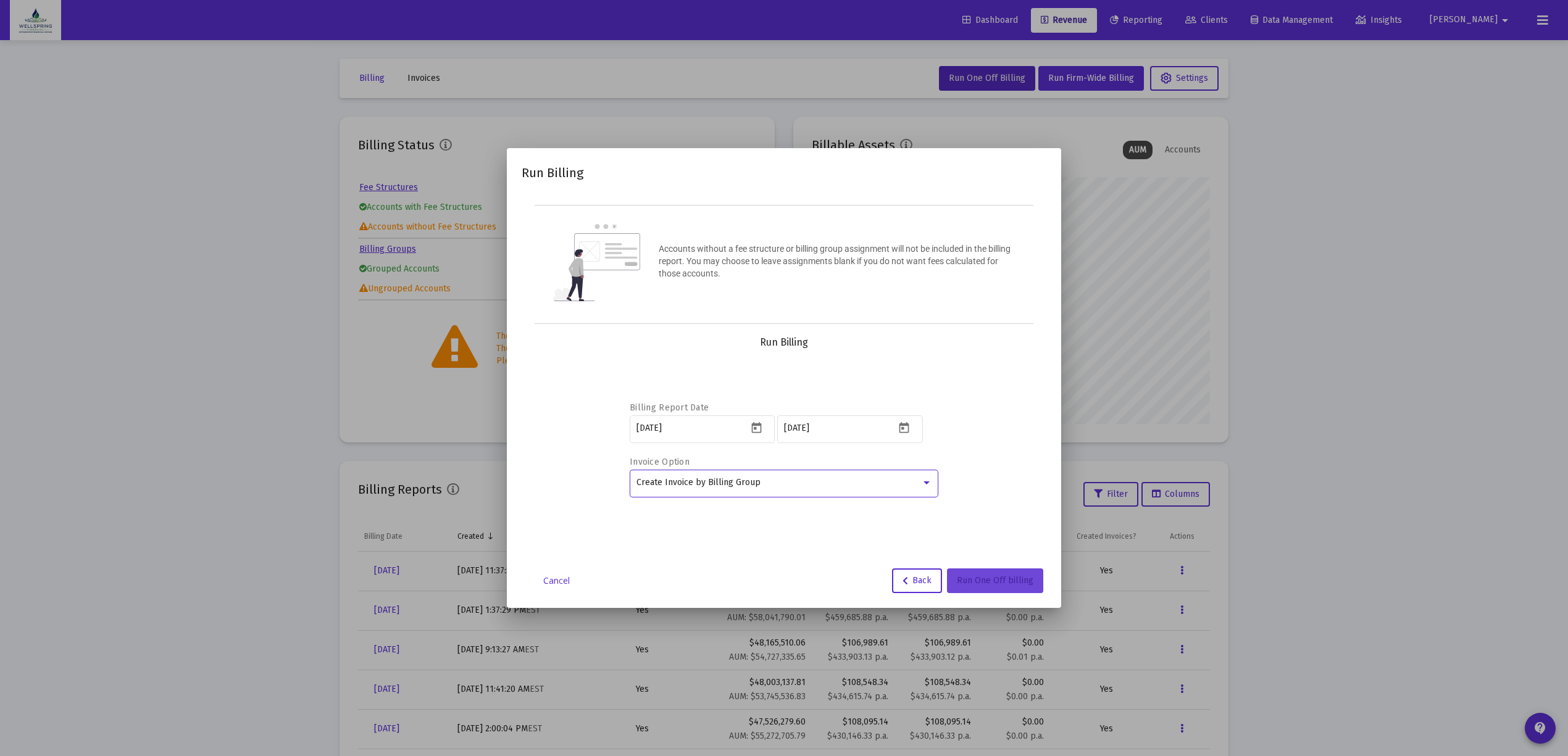
click at [984, 588] on button "Run One Off billing" at bounding box center [994, 580] width 96 height 25
click at [563, 578] on link "Cancel" at bounding box center [556, 580] width 62 height 12
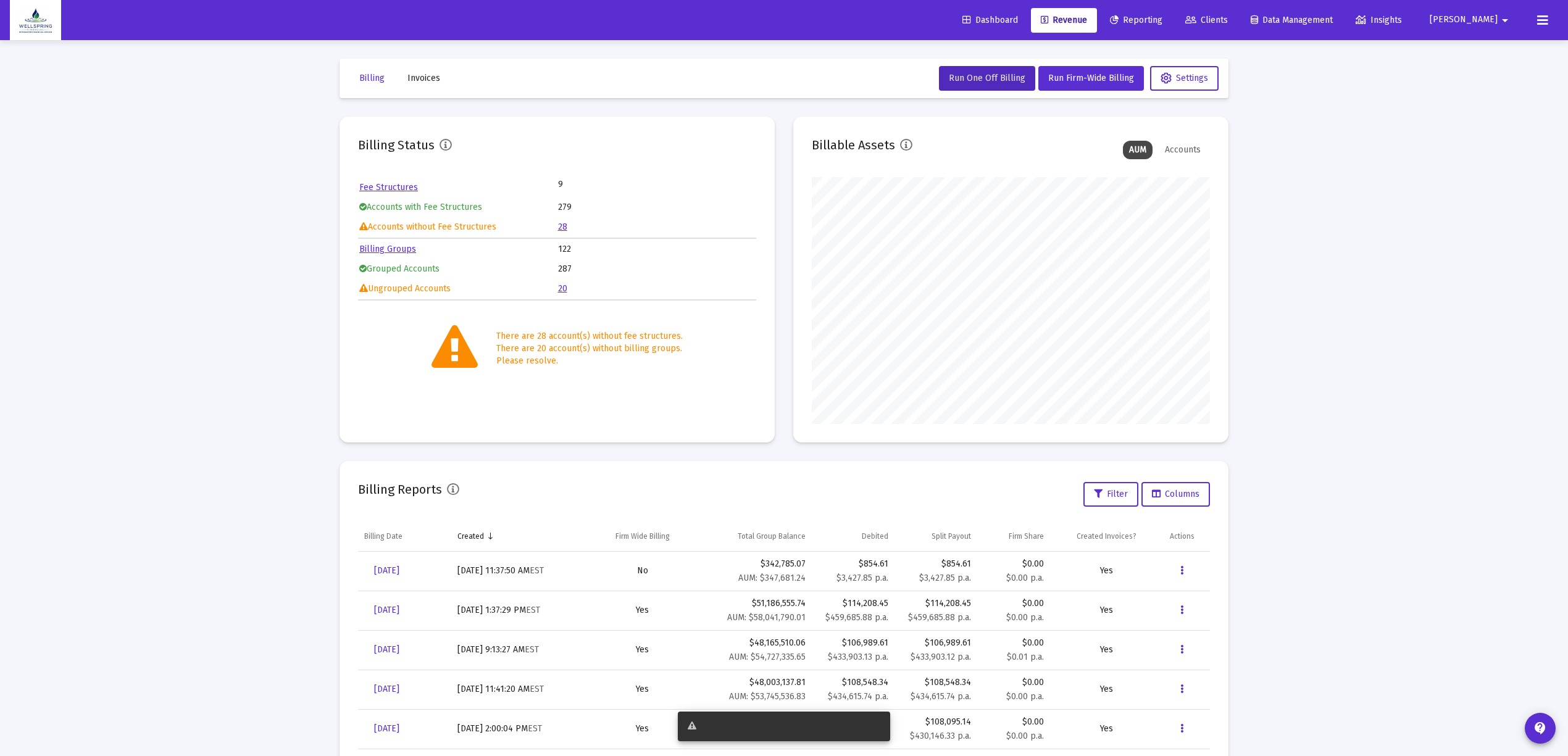
click at [1172, 8] on link "Reporting" at bounding box center [1137, 20] width 73 height 25
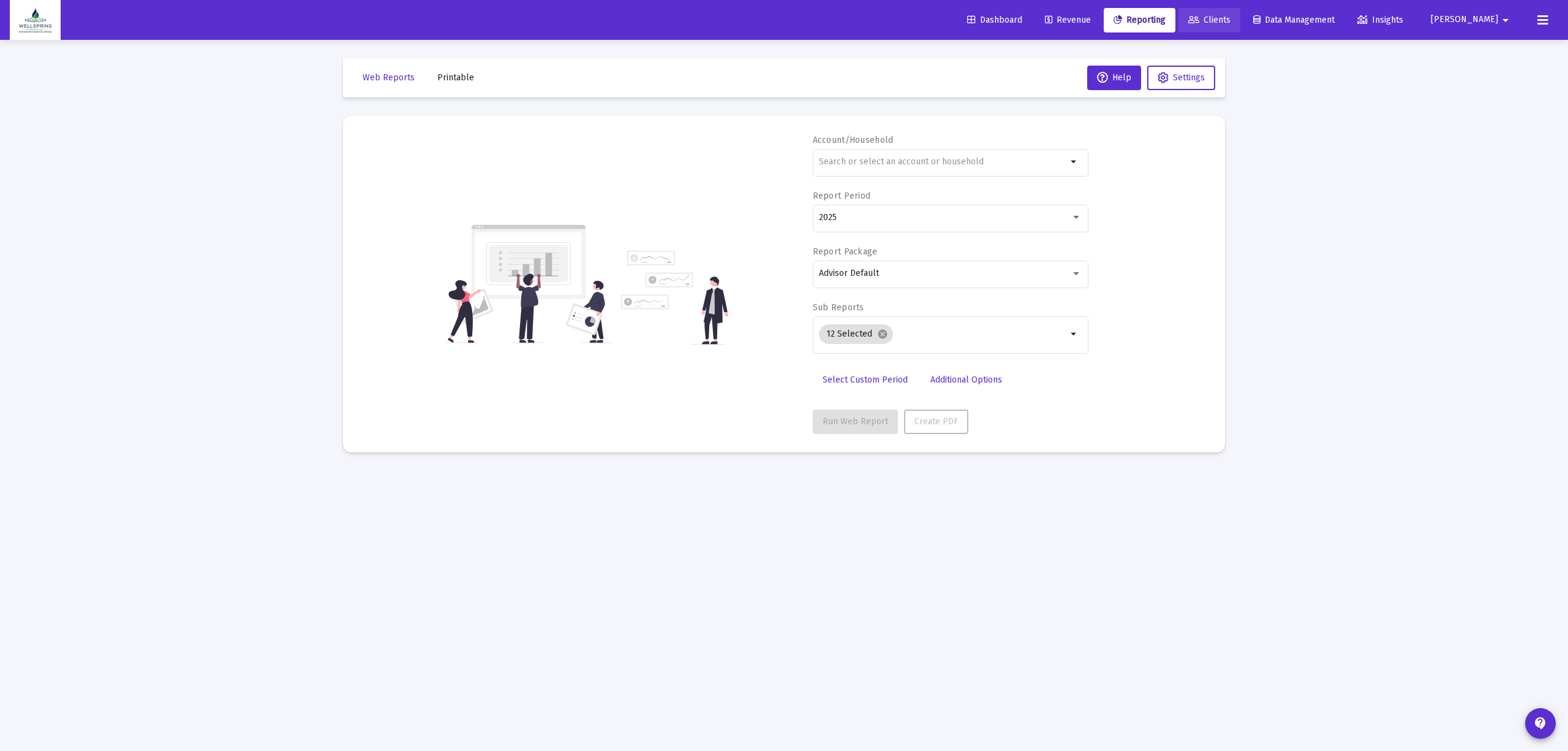
click at [1231, 20] on span "Clients" at bounding box center [1210, 20] width 42 height 11
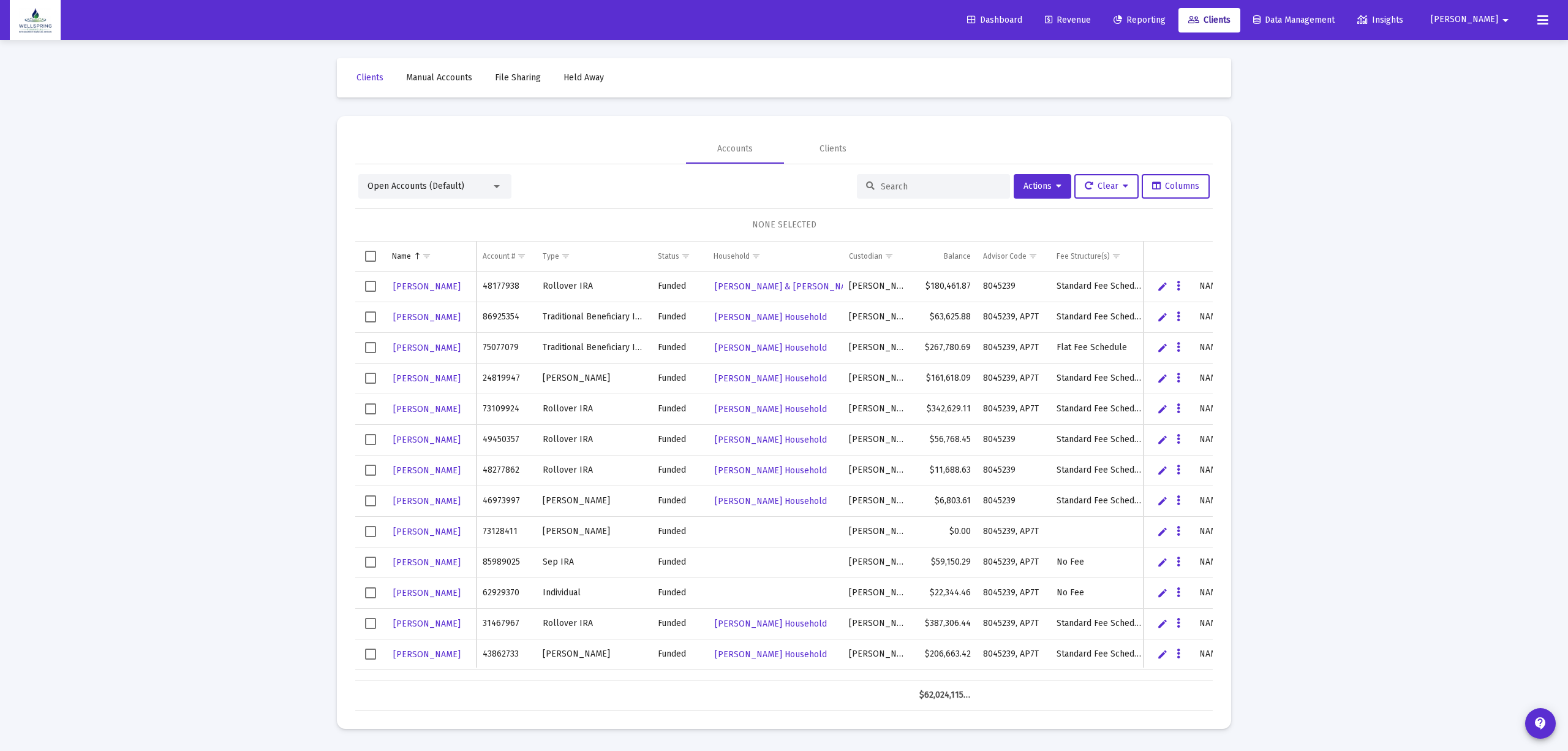
click at [453, 190] on span "Open Accounts (Default)" at bounding box center [415, 186] width 97 height 11
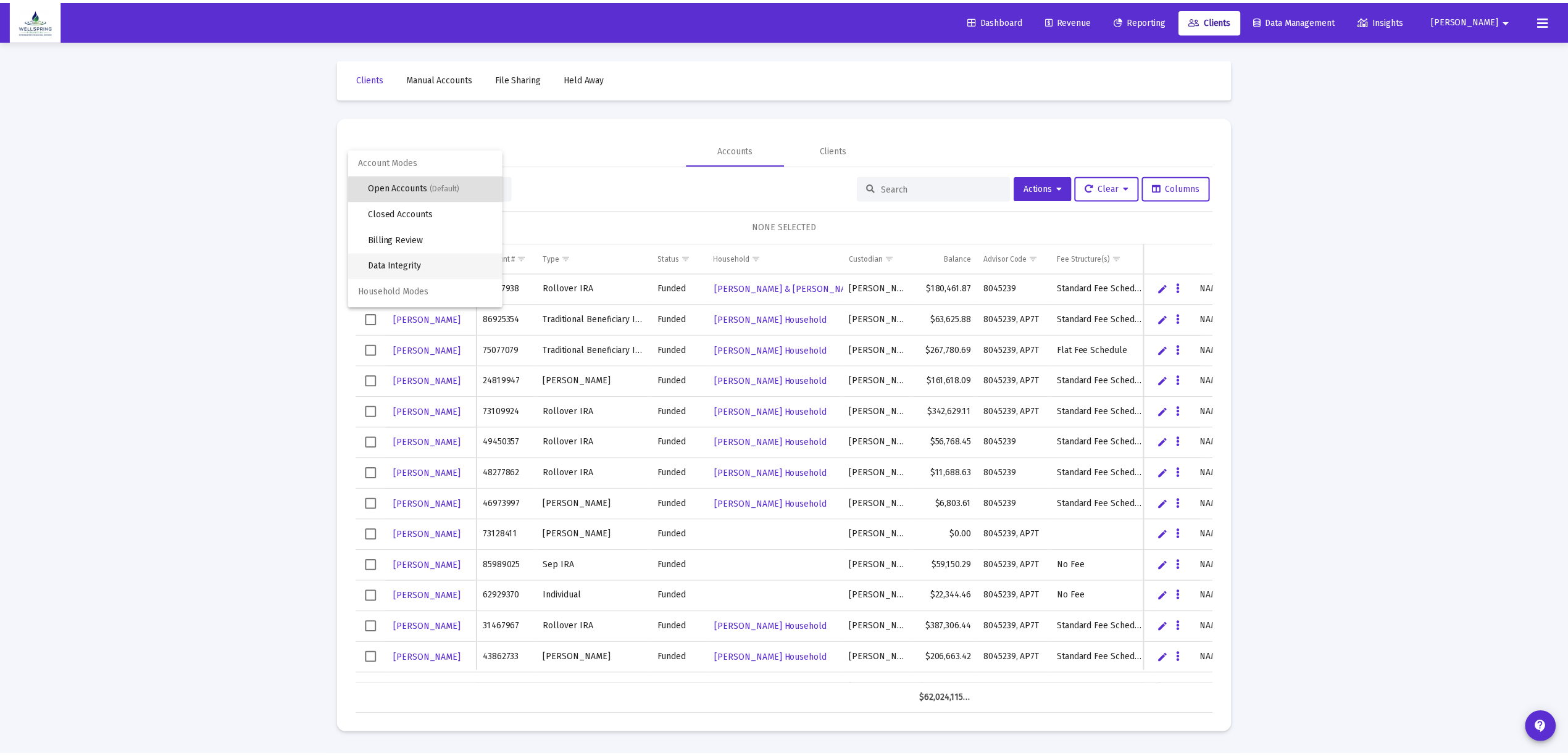
scroll to position [23, 0]
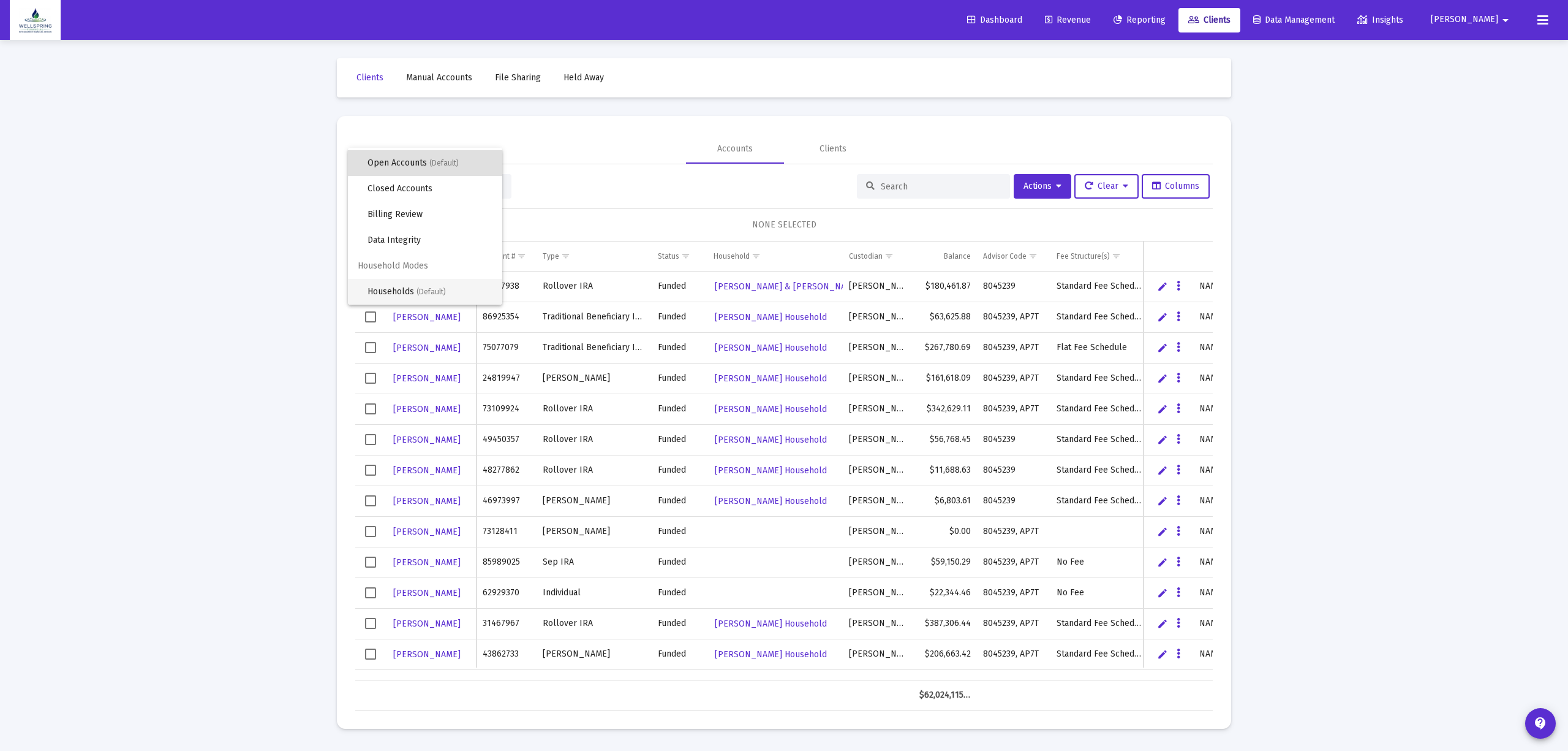
click at [395, 288] on span "Households (Default)" at bounding box center [430, 292] width 125 height 26
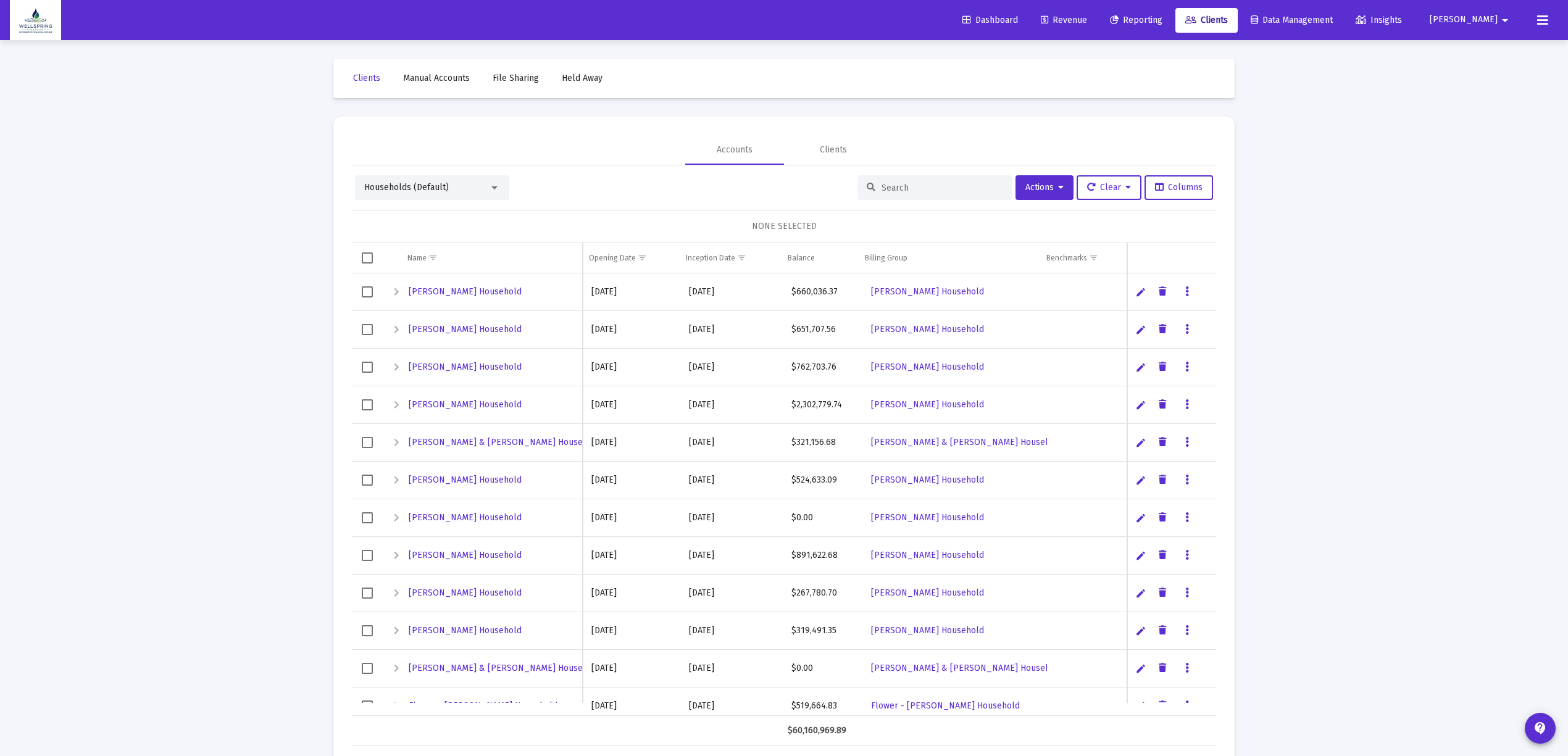
click at [910, 179] on div at bounding box center [935, 187] width 154 height 25
click at [911, 187] on input at bounding box center [942, 188] width 121 height 11
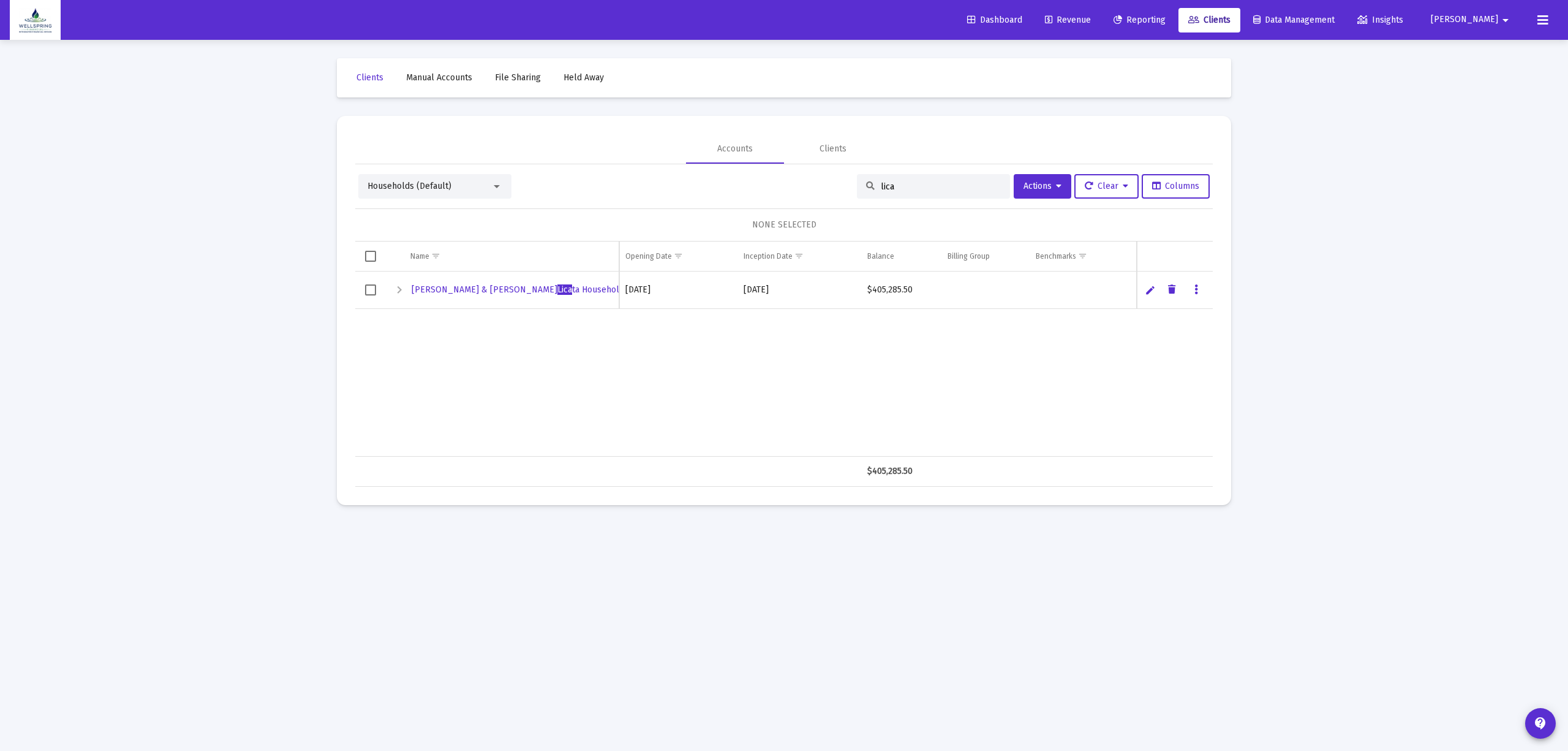
type input "lica"
click at [474, 293] on span "Bryan & Danielle Lica ta Household" at bounding box center [517, 290] width 212 height 11
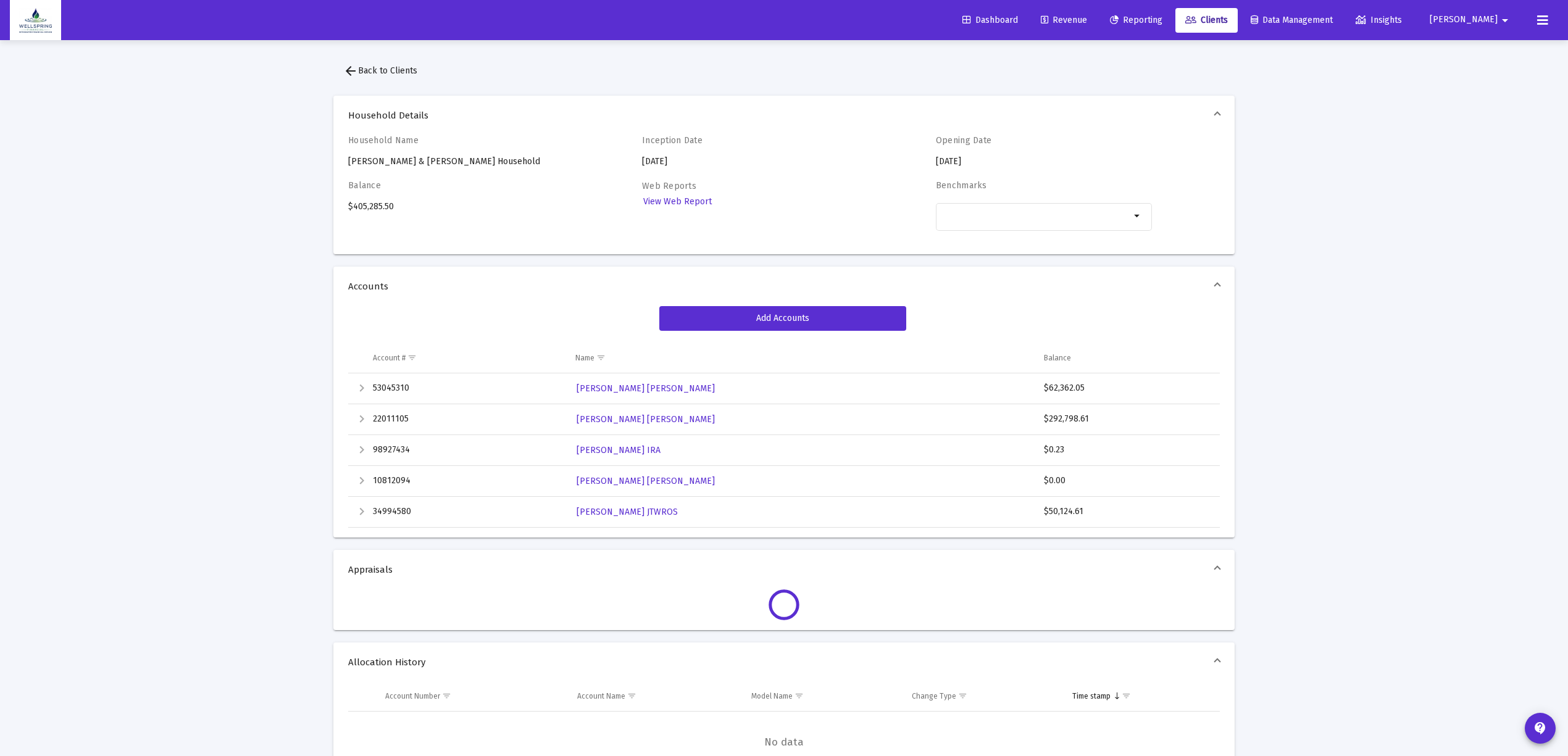
click at [345, 65] on mat-icon "arrow_back" at bounding box center [351, 71] width 15 height 15
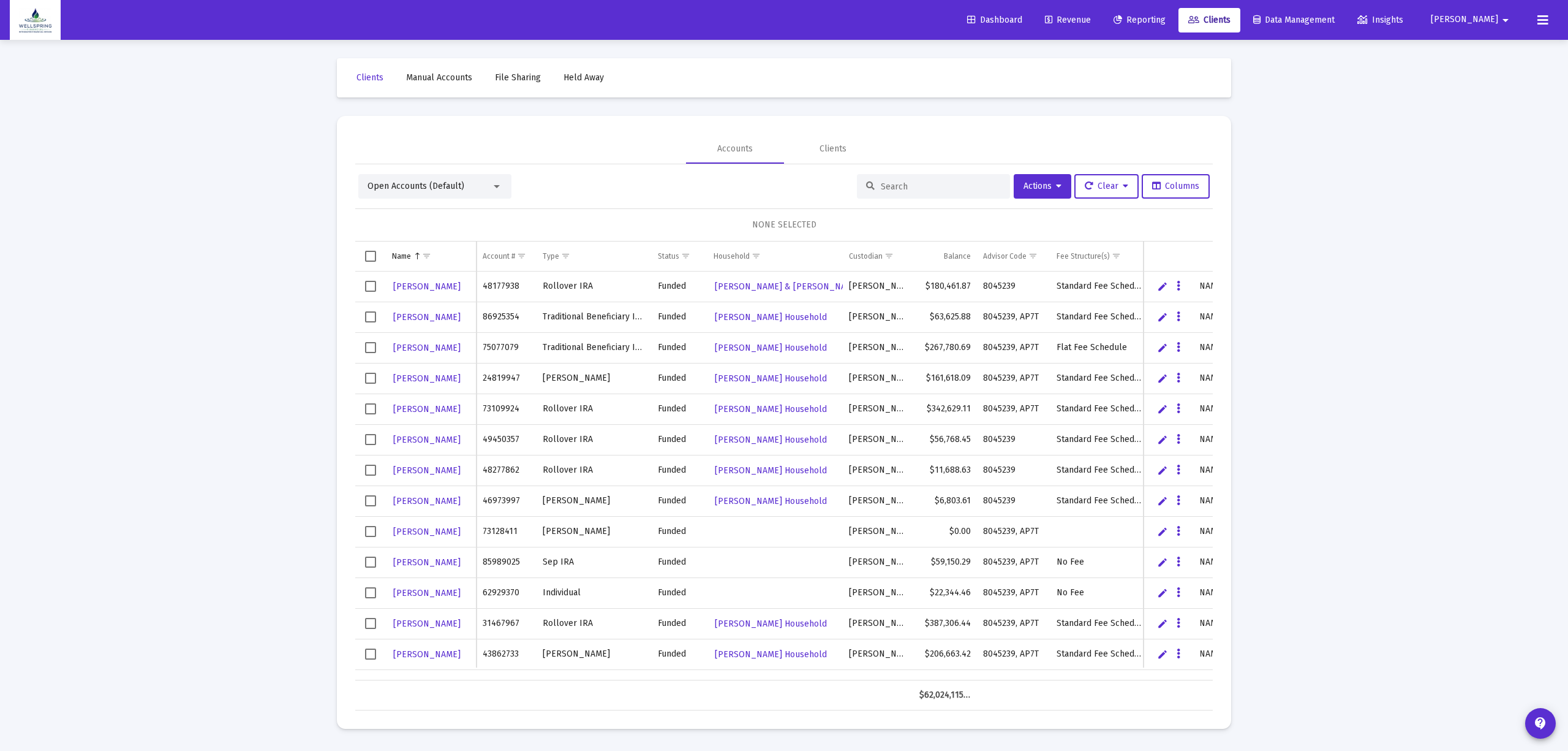
click at [444, 209] on div "NONE SELECTED" at bounding box center [784, 225] width 858 height 33
click at [453, 202] on div "Open Accounts (Default) Actions Clear Columns NONE SELECTED Name Name Account #…" at bounding box center [784, 442] width 858 height 536
click at [462, 192] on div "Open Accounts (Default)" at bounding box center [435, 186] width 153 height 25
click at [469, 192] on div "Open Accounts (Default)" at bounding box center [435, 186] width 153 height 25
click at [497, 192] on mat-select "Open Accounts (Default)" at bounding box center [435, 186] width 135 height 12
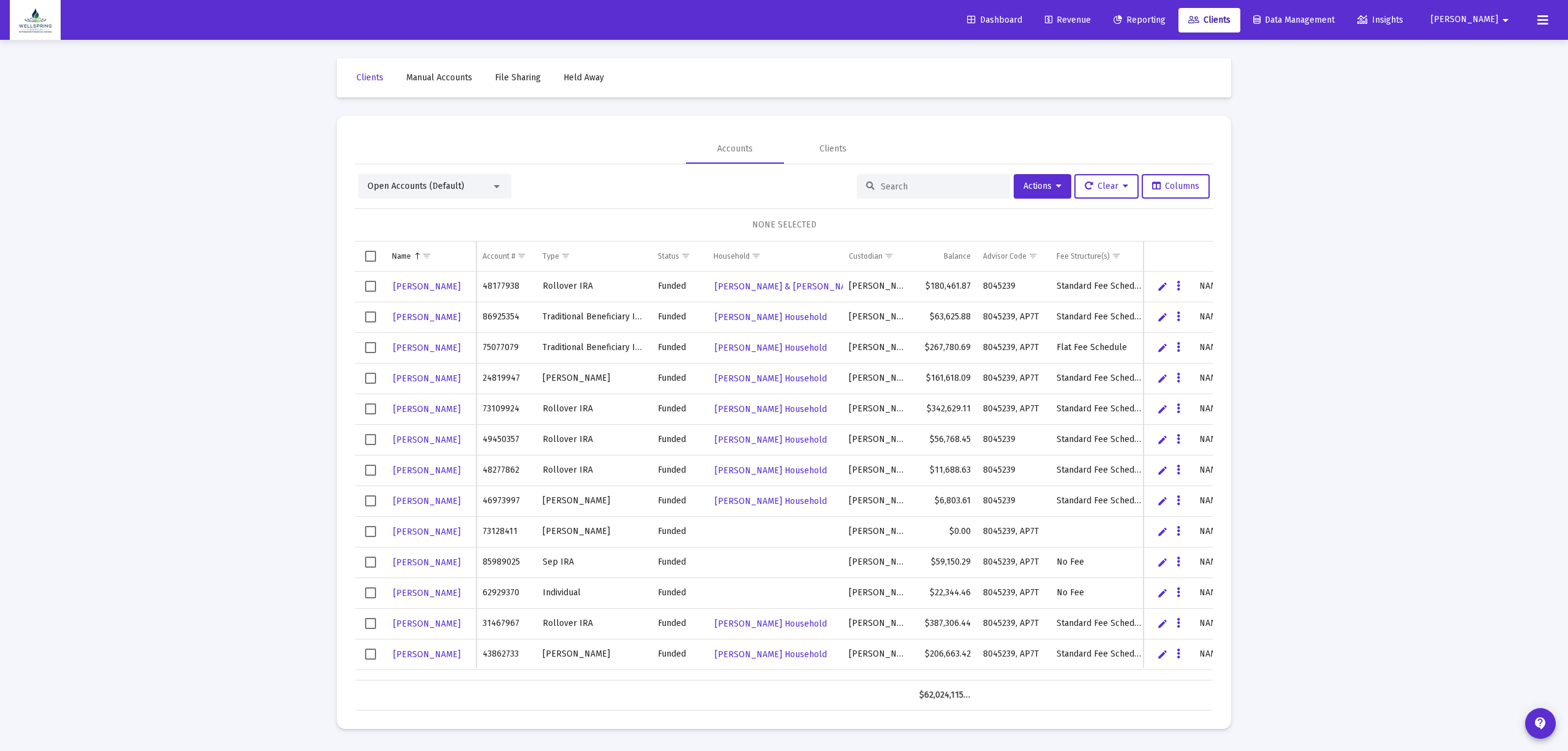
click at [497, 189] on div at bounding box center [496, 186] width 11 height 10
click at [460, 224] on span "Billing Review" at bounding box center [430, 215] width 125 height 26
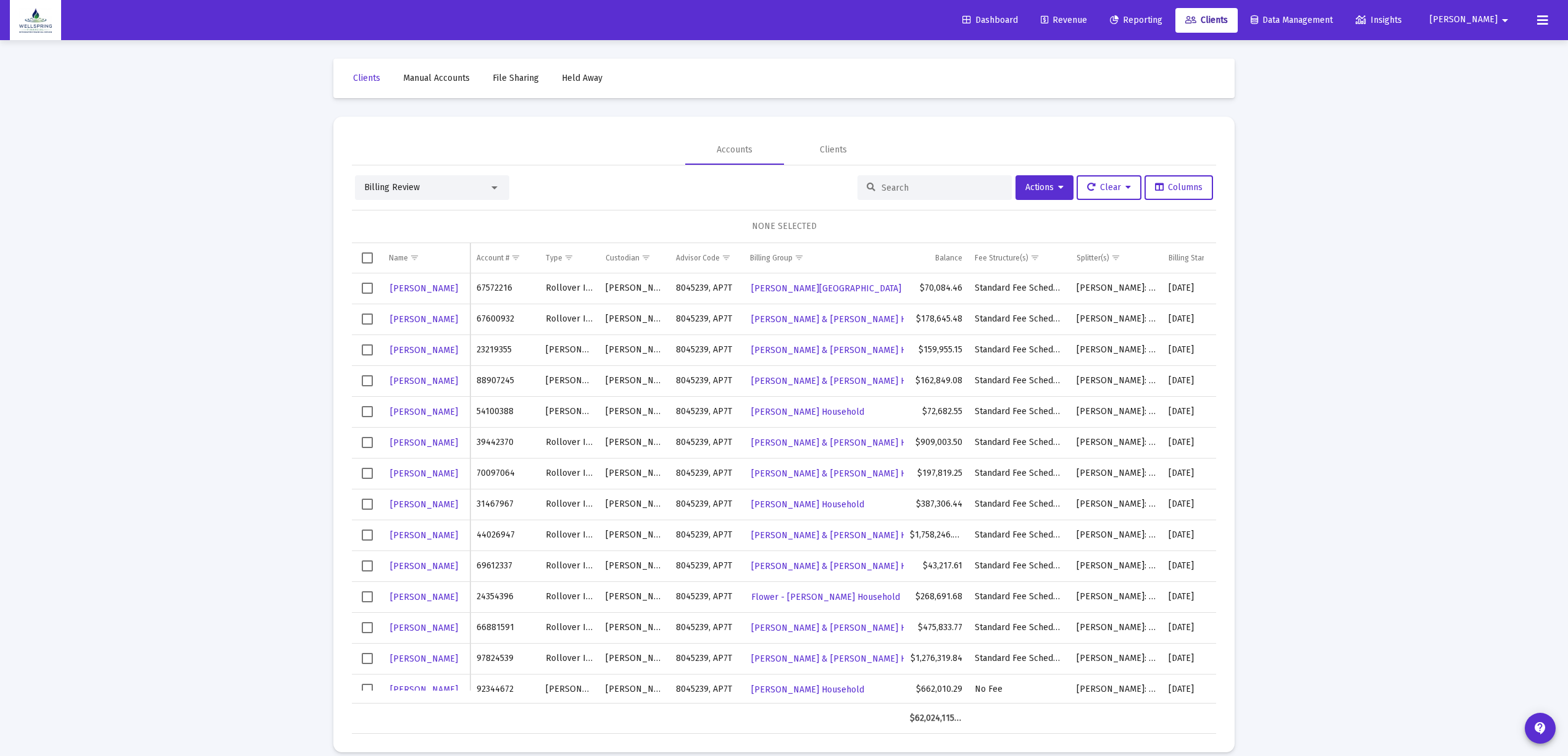
click at [918, 186] on input at bounding box center [942, 188] width 121 height 11
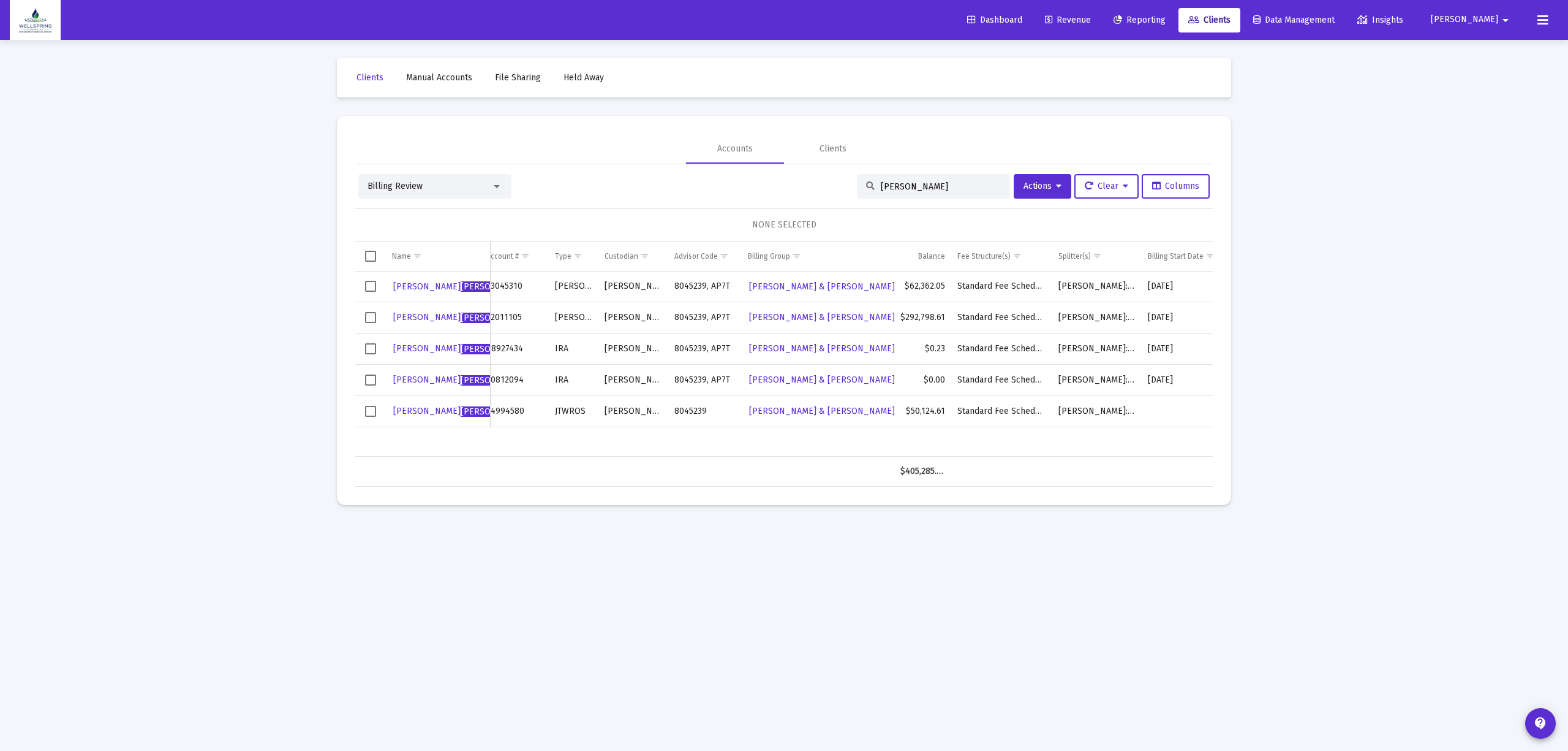
scroll to position [0, 130]
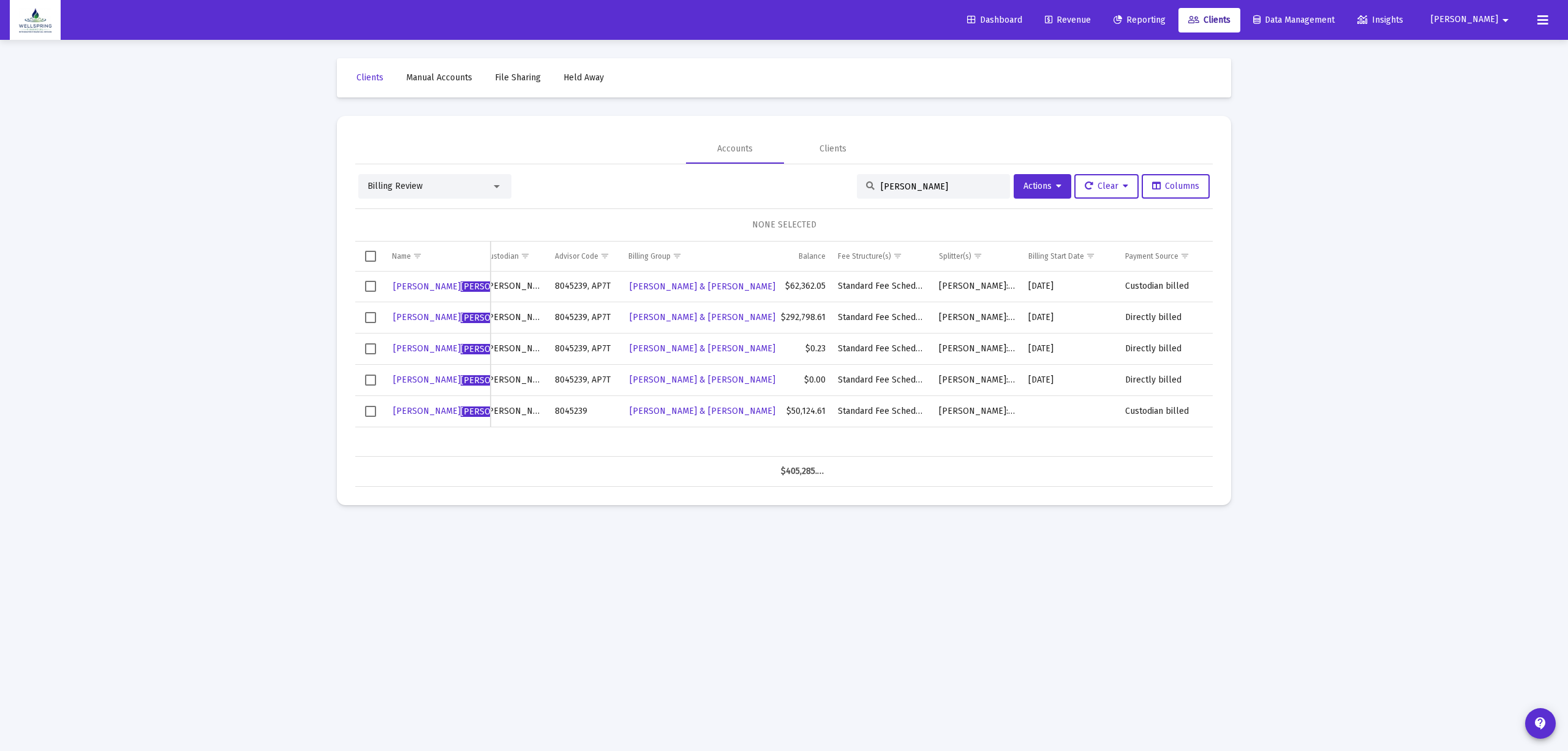
type input "licata"
click at [1546, 22] on icon at bounding box center [1543, 20] width 11 height 15
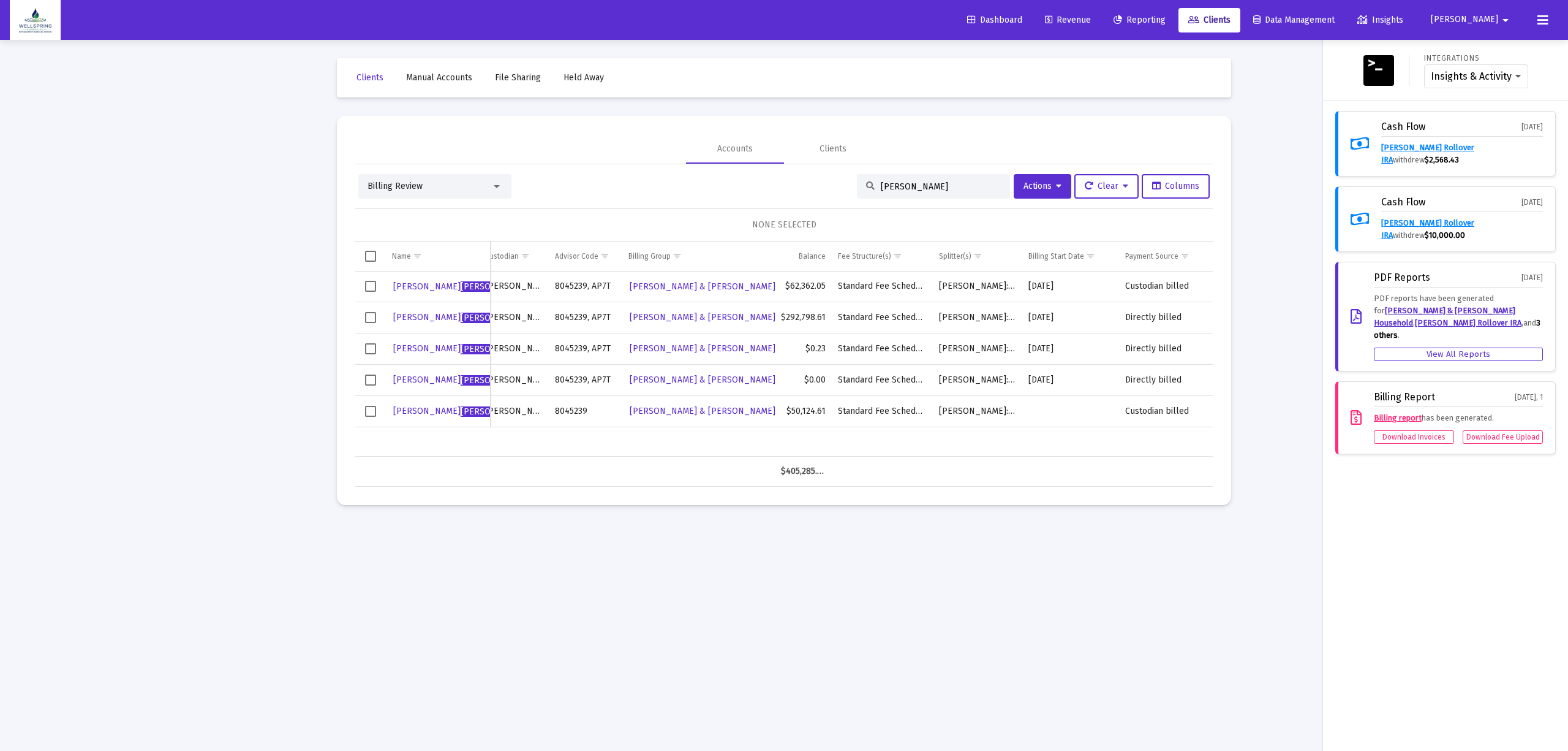
drag, startPoint x: 574, startPoint y: 454, endPoint x: 514, endPoint y: 462, distance: 60.5
click at [514, 462] on div at bounding box center [784, 375] width 1568 height 751
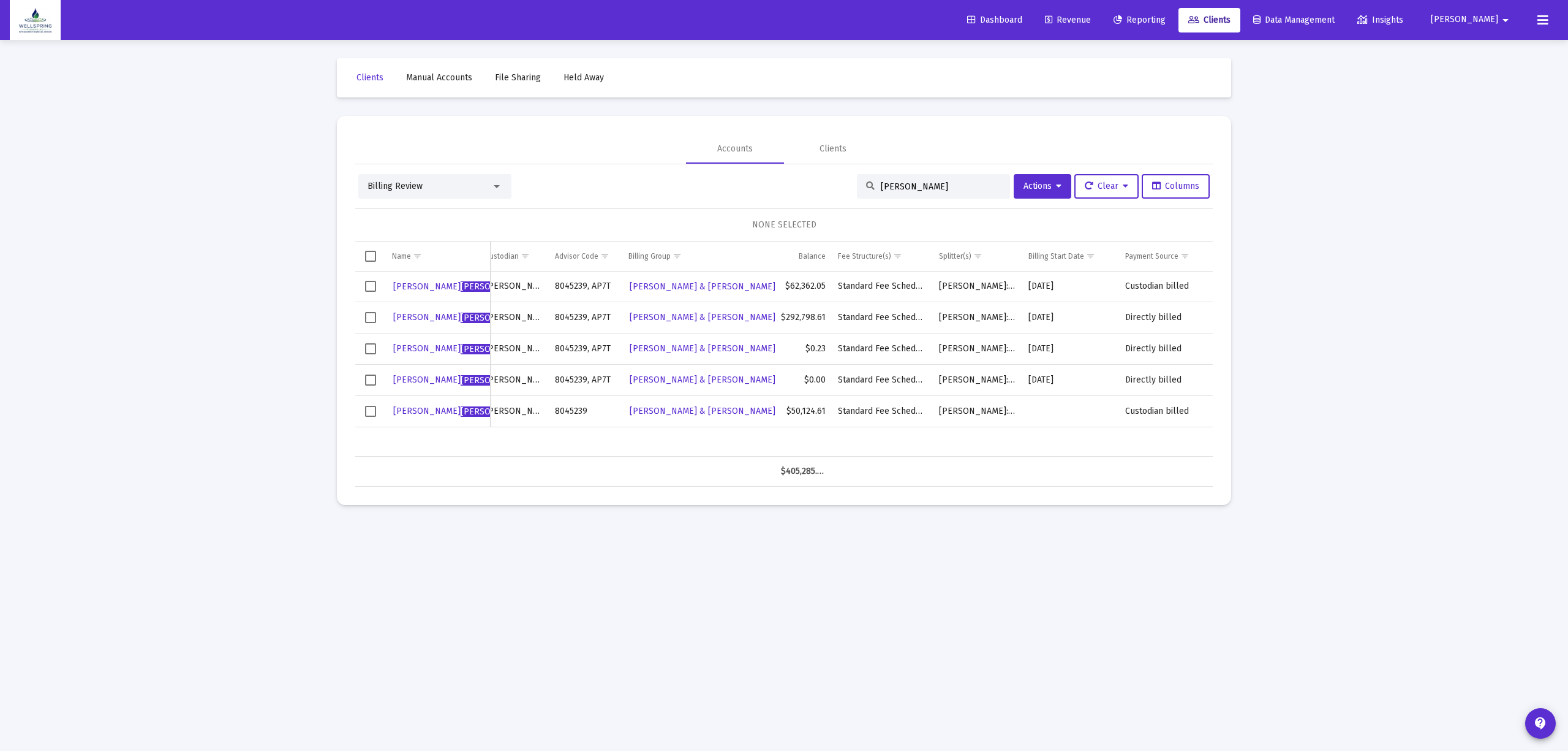
click at [1542, 8] on button at bounding box center [1543, 20] width 25 height 25
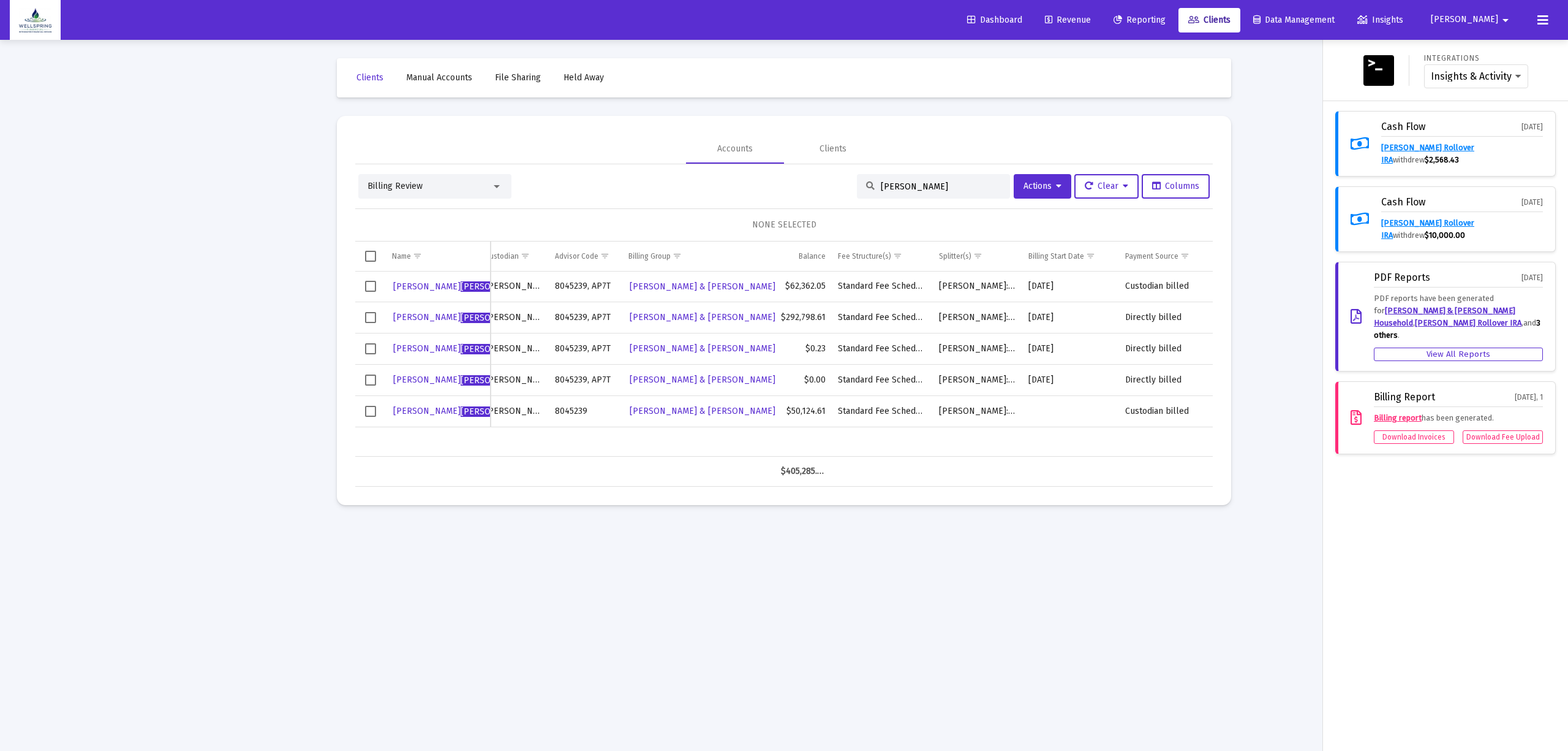
click at [1483, 25] on span "[PERSON_NAME]" at bounding box center [1465, 20] width 67 height 11
click at [1468, 38] on link "Settings" at bounding box center [1486, 52] width 73 height 29
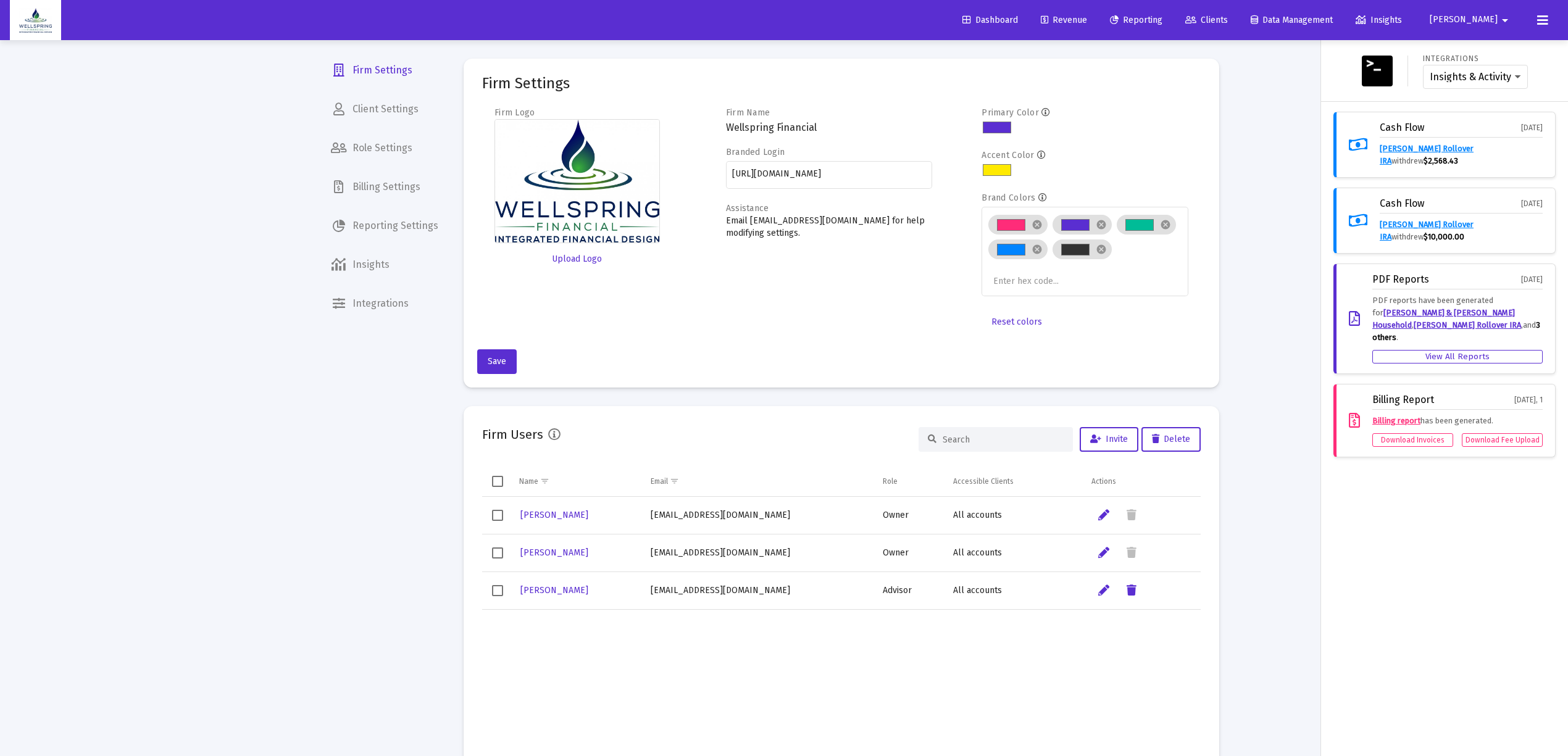
click at [359, 191] on div at bounding box center [784, 378] width 1568 height 756
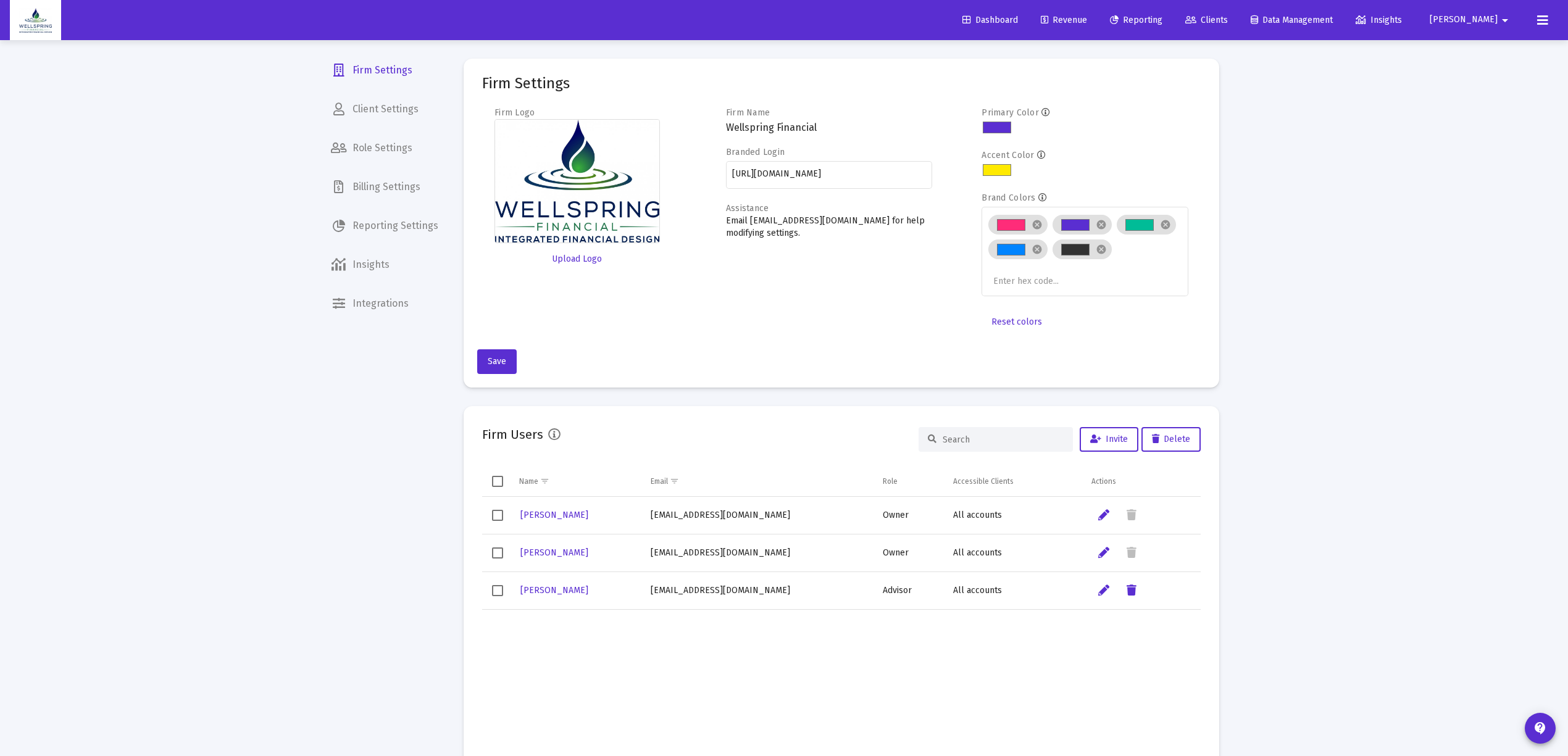
click at [1533, 15] on button at bounding box center [1542, 20] width 25 height 25
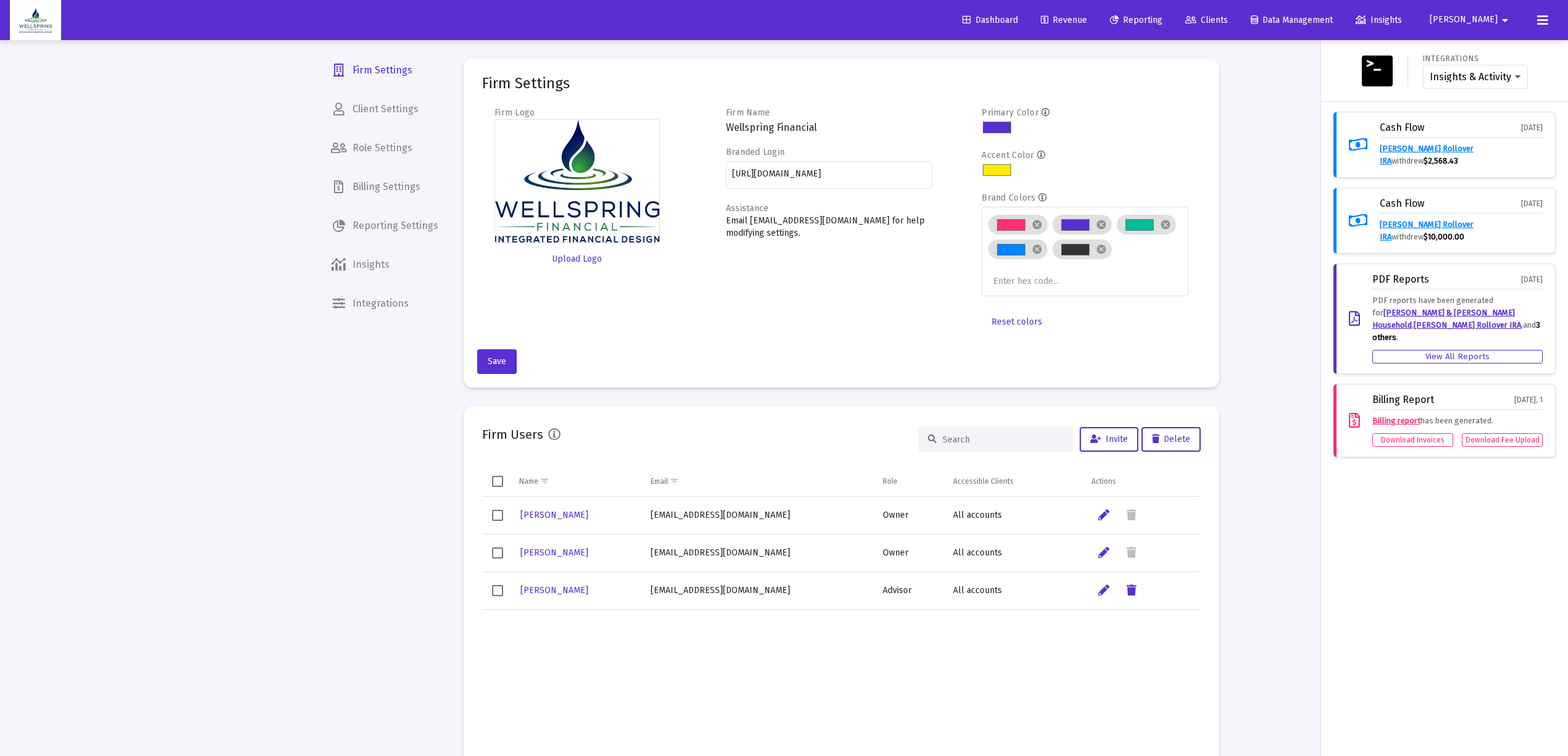
click at [369, 146] on div at bounding box center [784, 378] width 1568 height 756
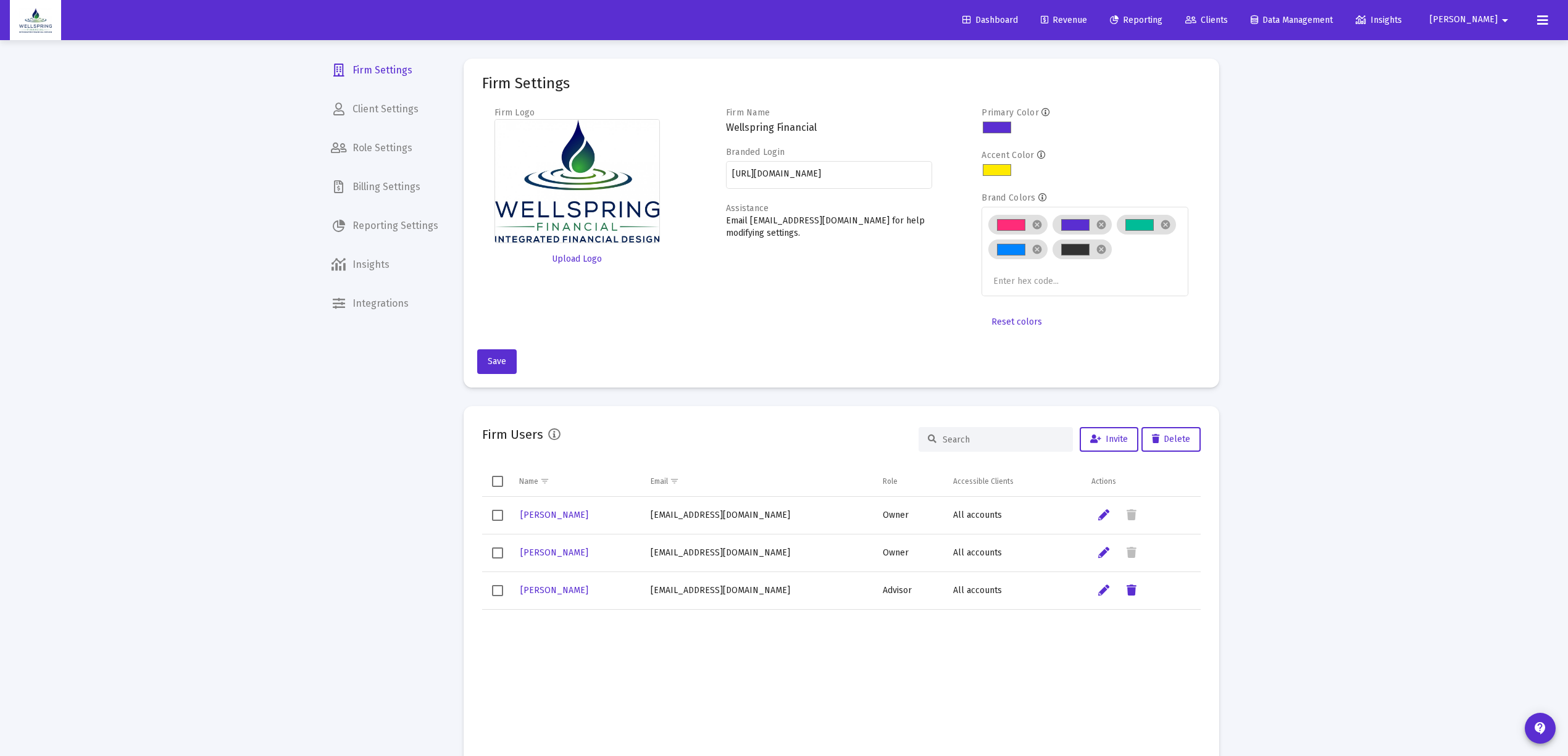
click at [376, 187] on span "Billing Settings" at bounding box center [385, 187] width 127 height 29
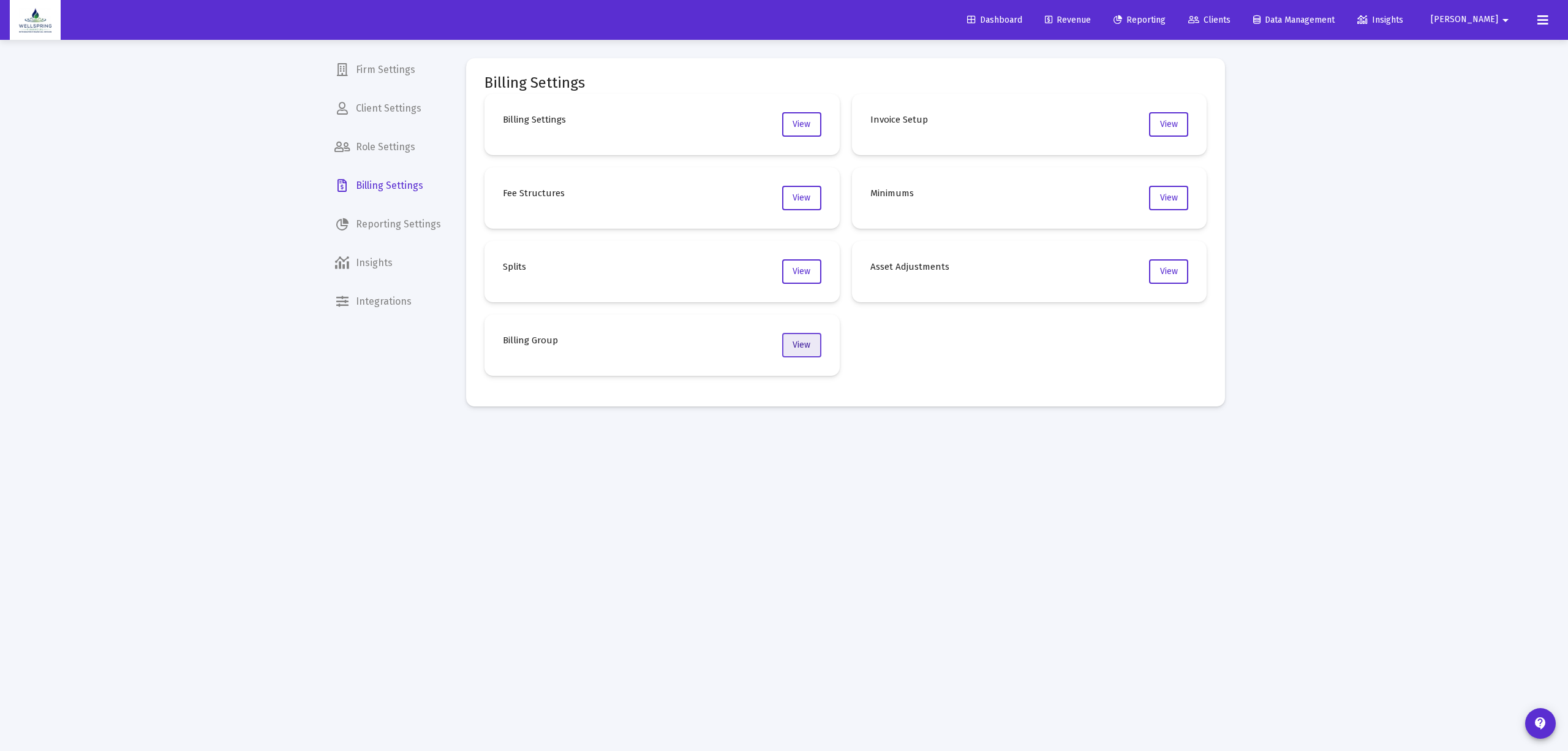
click at [799, 352] on button "View" at bounding box center [802, 345] width 39 height 25
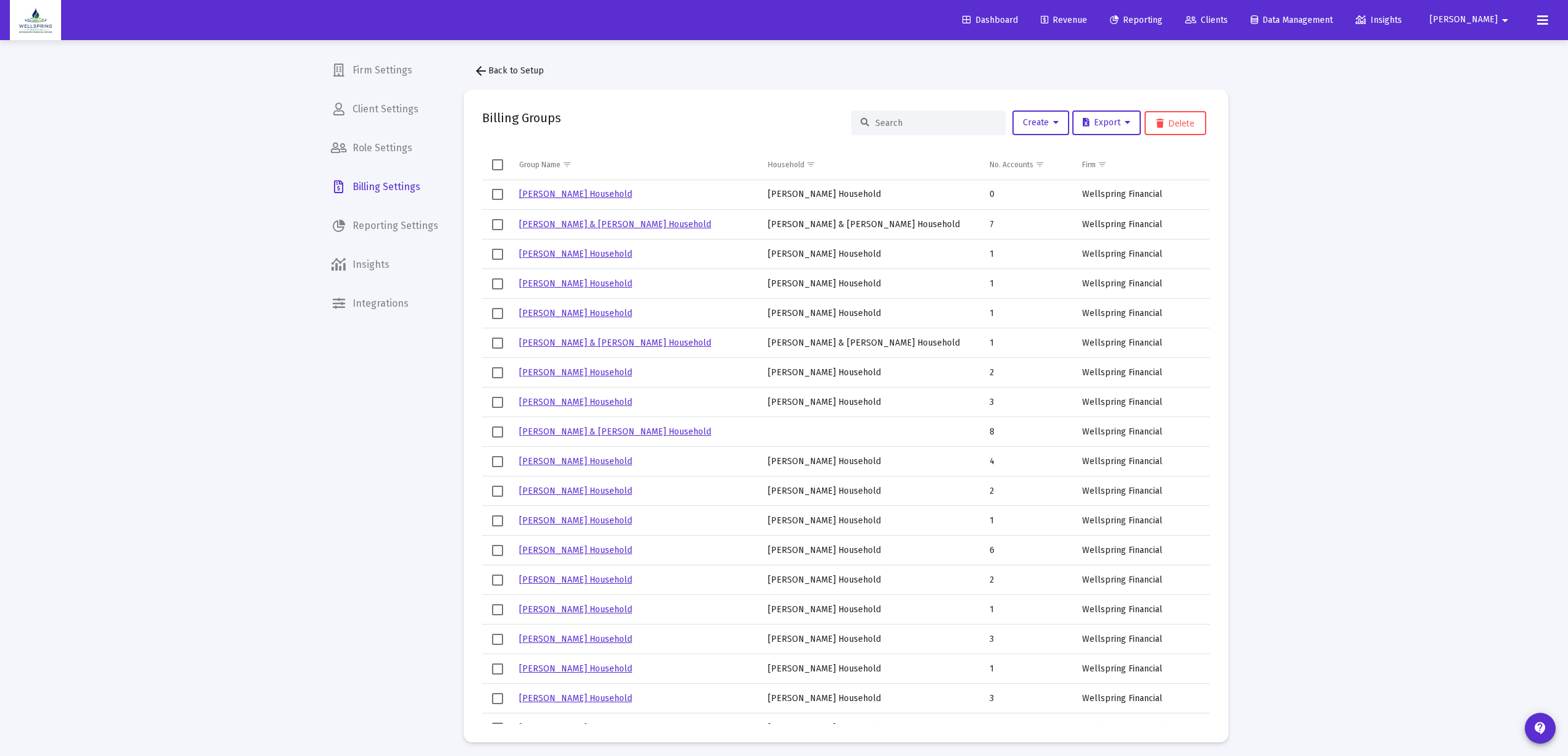
click at [887, 121] on input at bounding box center [936, 123] width 121 height 11
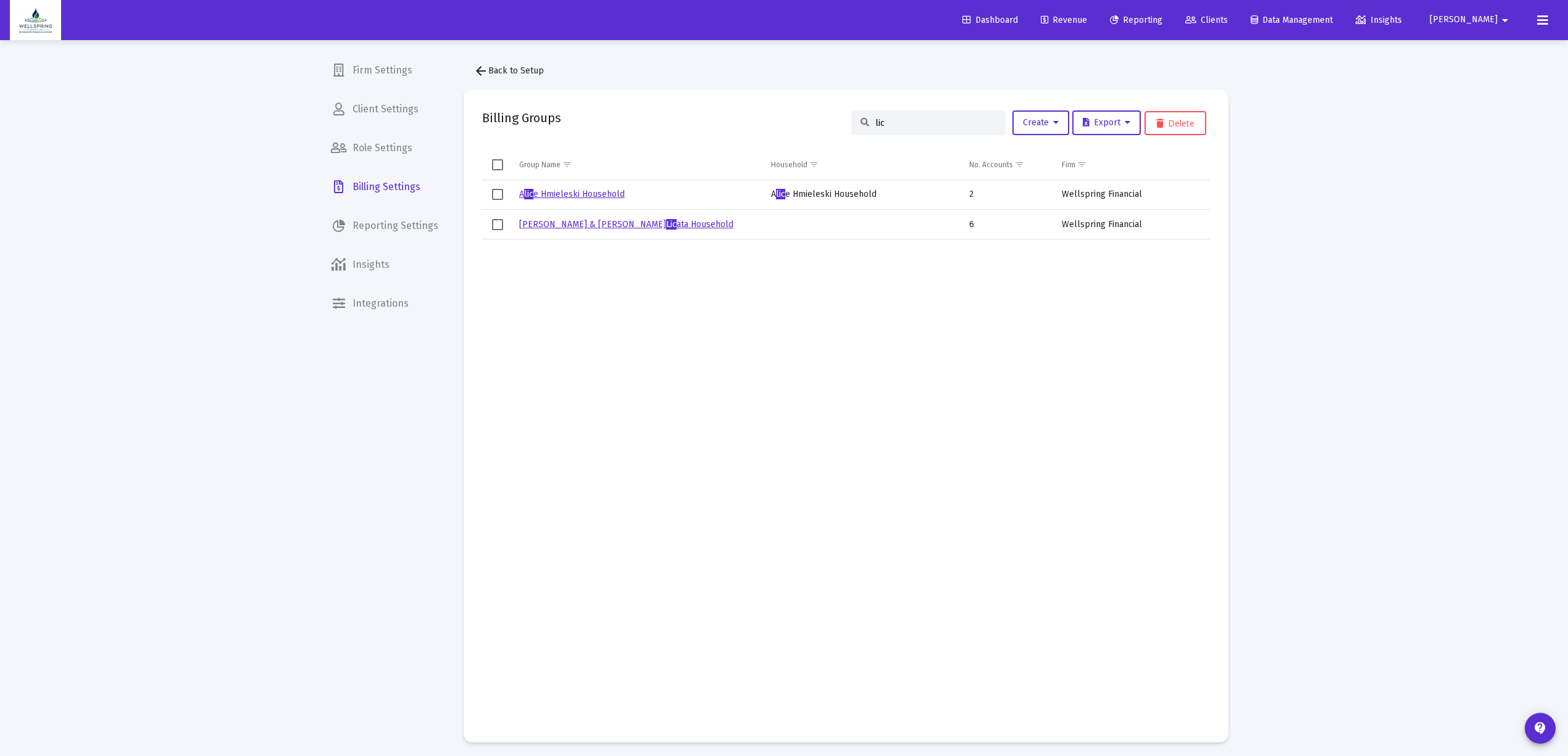
type input "lic"
click at [546, 222] on link "Danielle & Bryan Lic ata Household" at bounding box center [626, 224] width 214 height 11
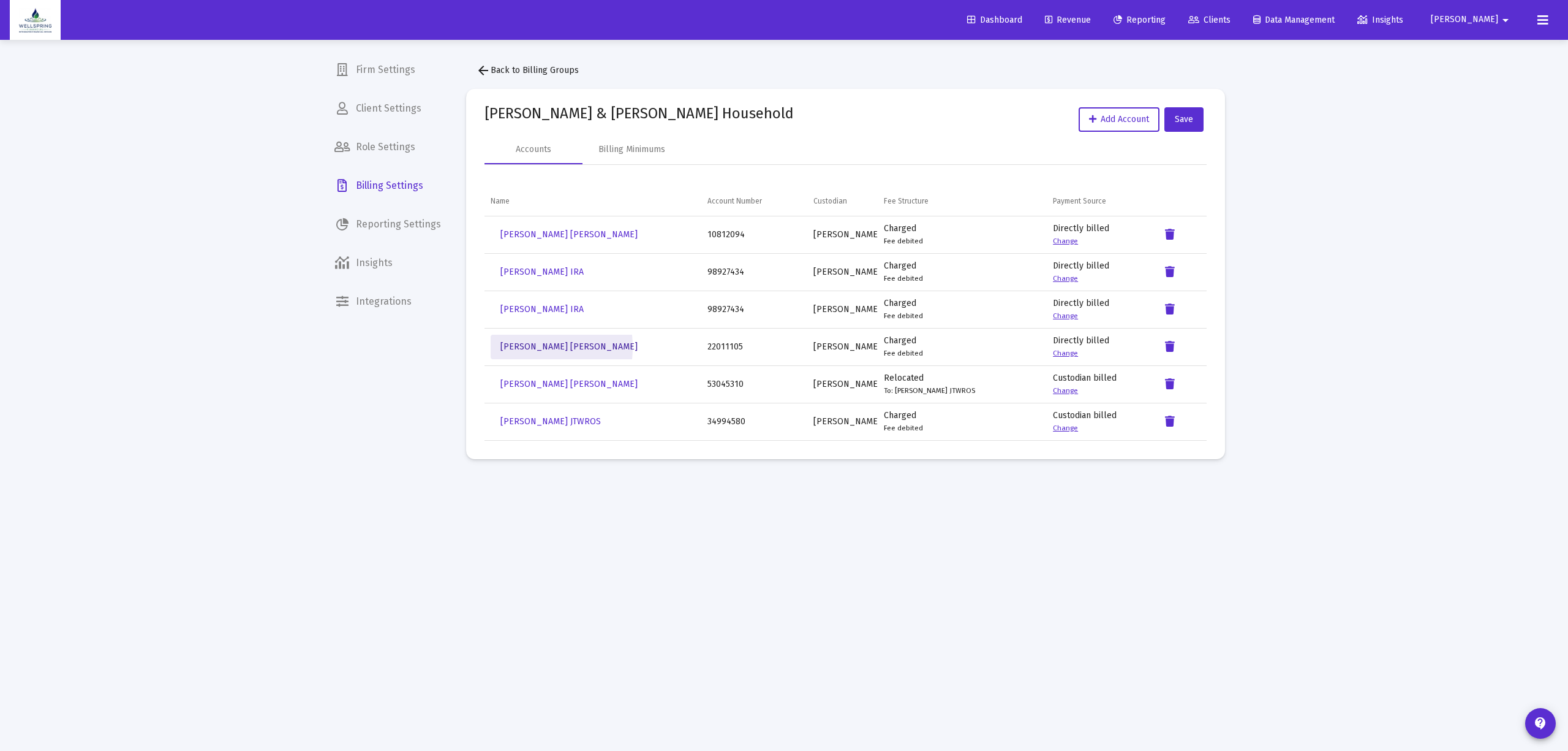
click at [515, 351] on span "Danielle Wedral Licata Roth IRA" at bounding box center [568, 347] width 137 height 11
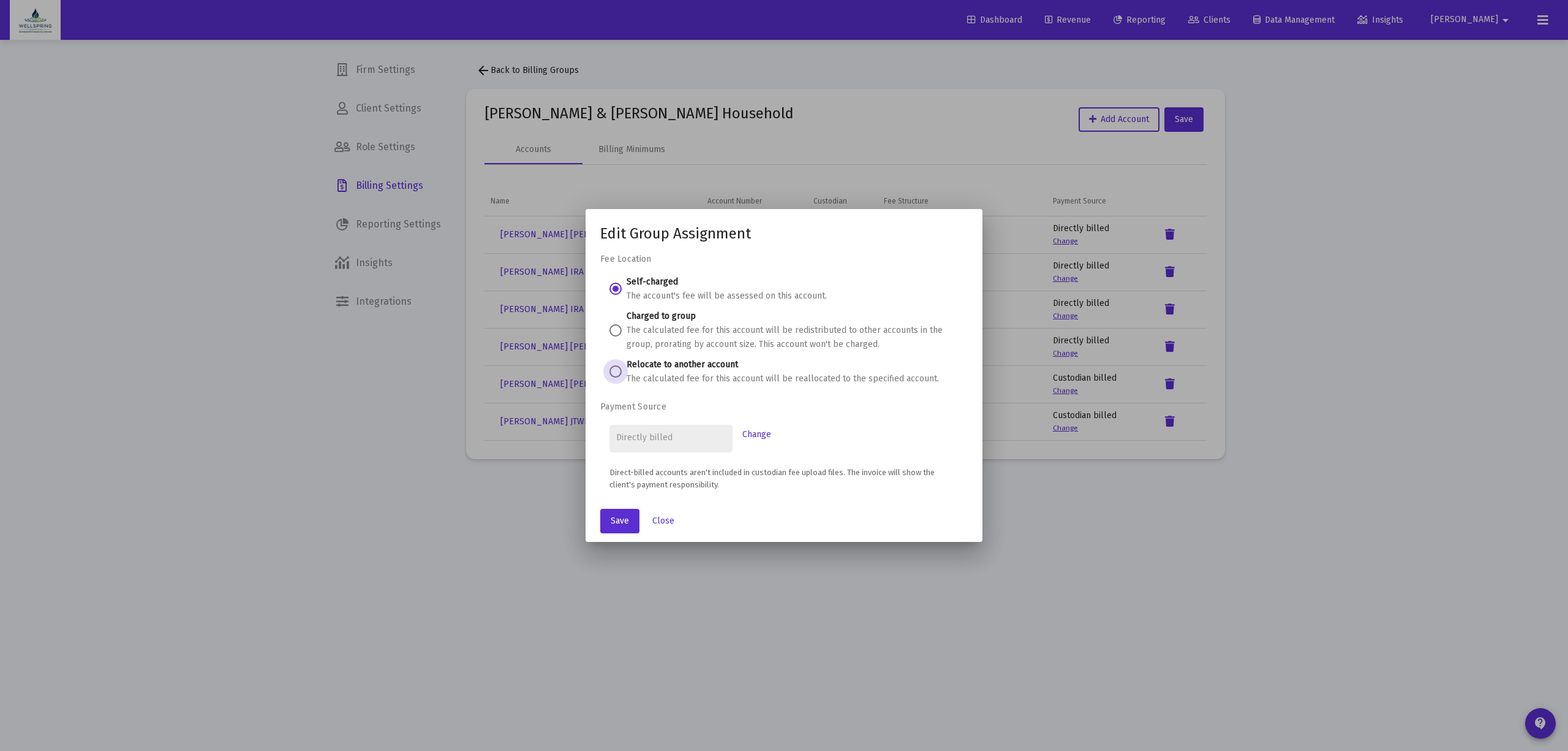
click at [615, 375] on span at bounding box center [616, 371] width 12 height 12
click at [615, 375] on input "Relocate to another account The calculated fee for this account will be realloc…" at bounding box center [616, 371] width 12 height 12
radio input "true"
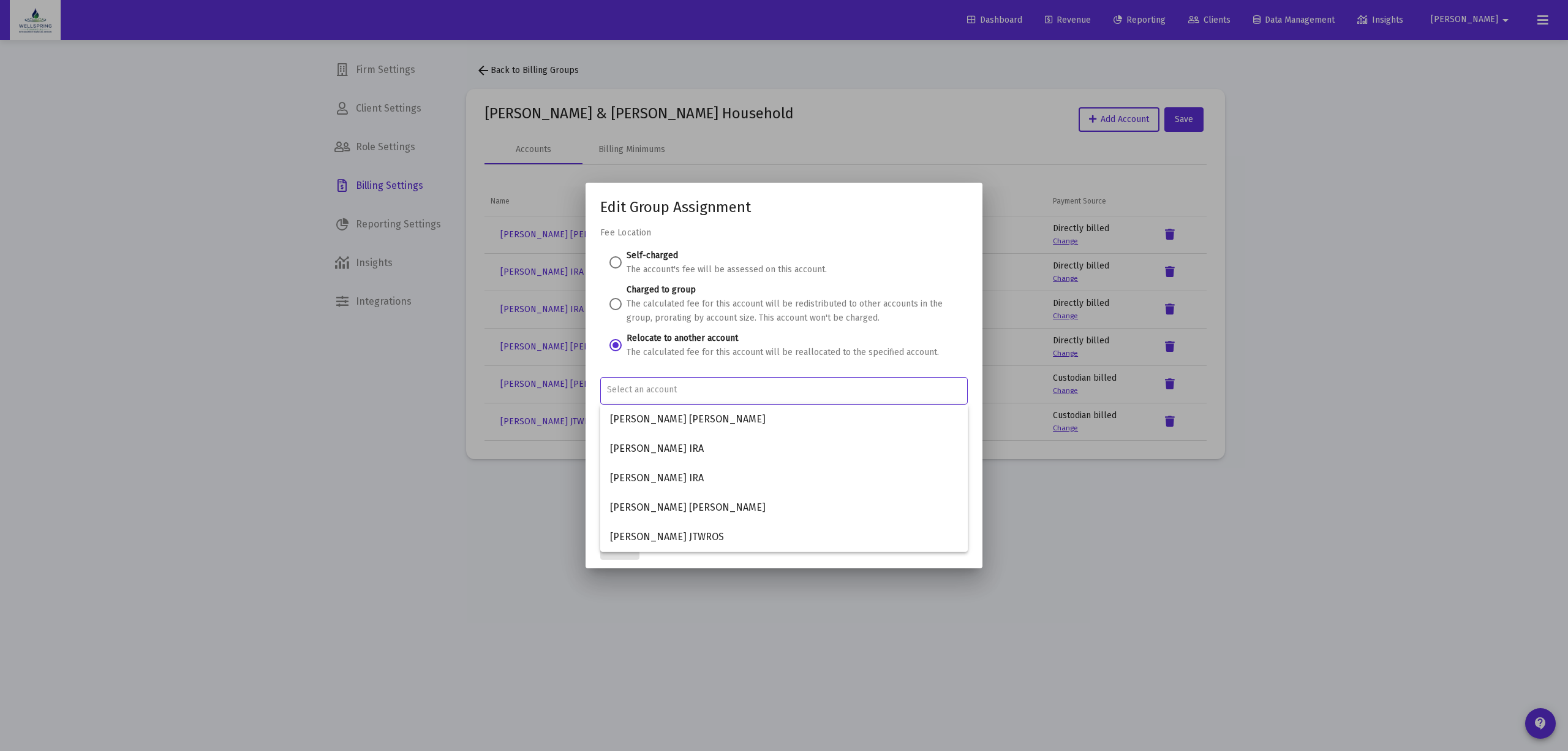
click at [643, 392] on input "Account Options" at bounding box center [784, 389] width 355 height 10
click at [718, 538] on span "Danielle Wedral Licata JTWROS" at bounding box center [784, 536] width 348 height 29
type input "Danielle Wedral Licata JTWROS"
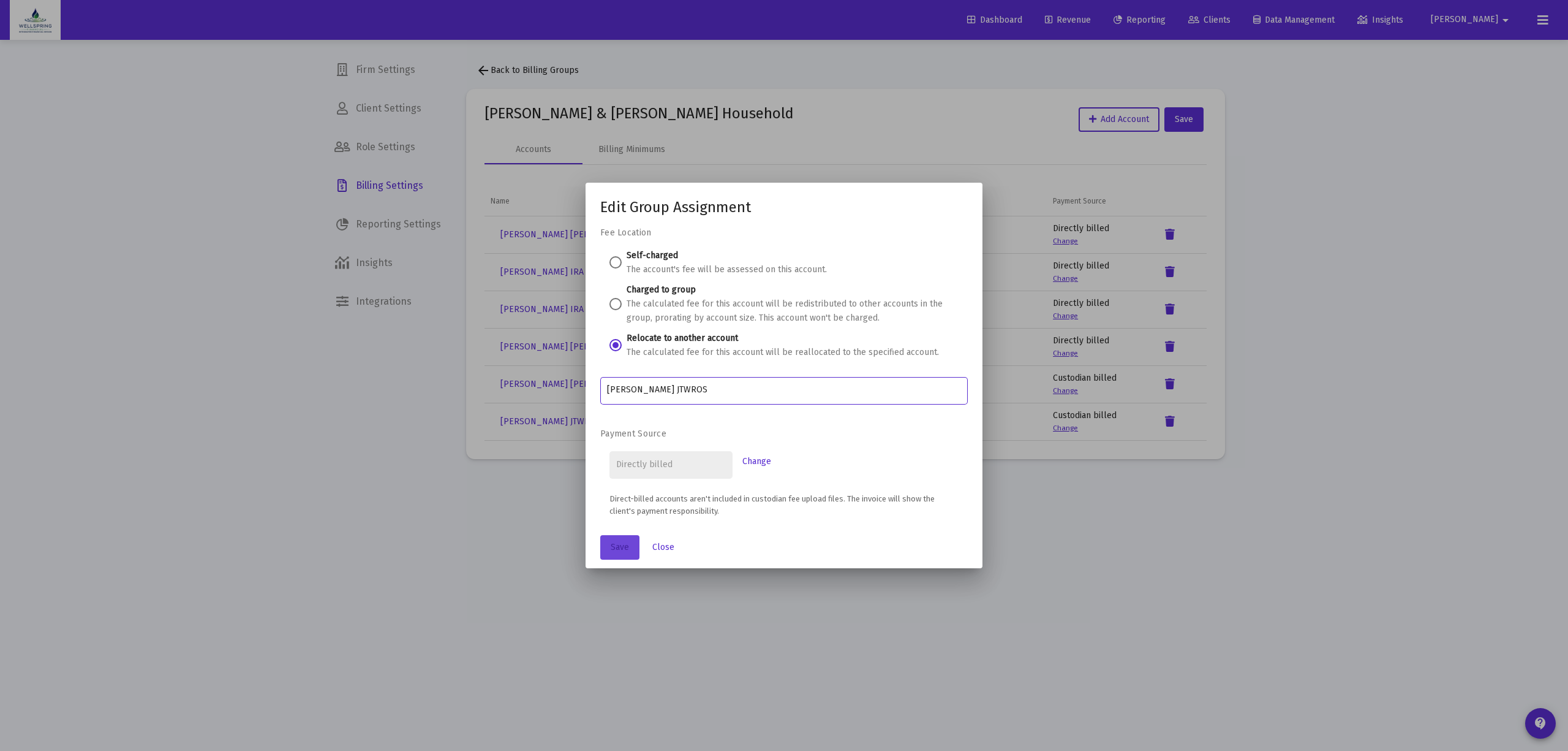
click at [610, 552] on span "Save" at bounding box center [619, 547] width 19 height 11
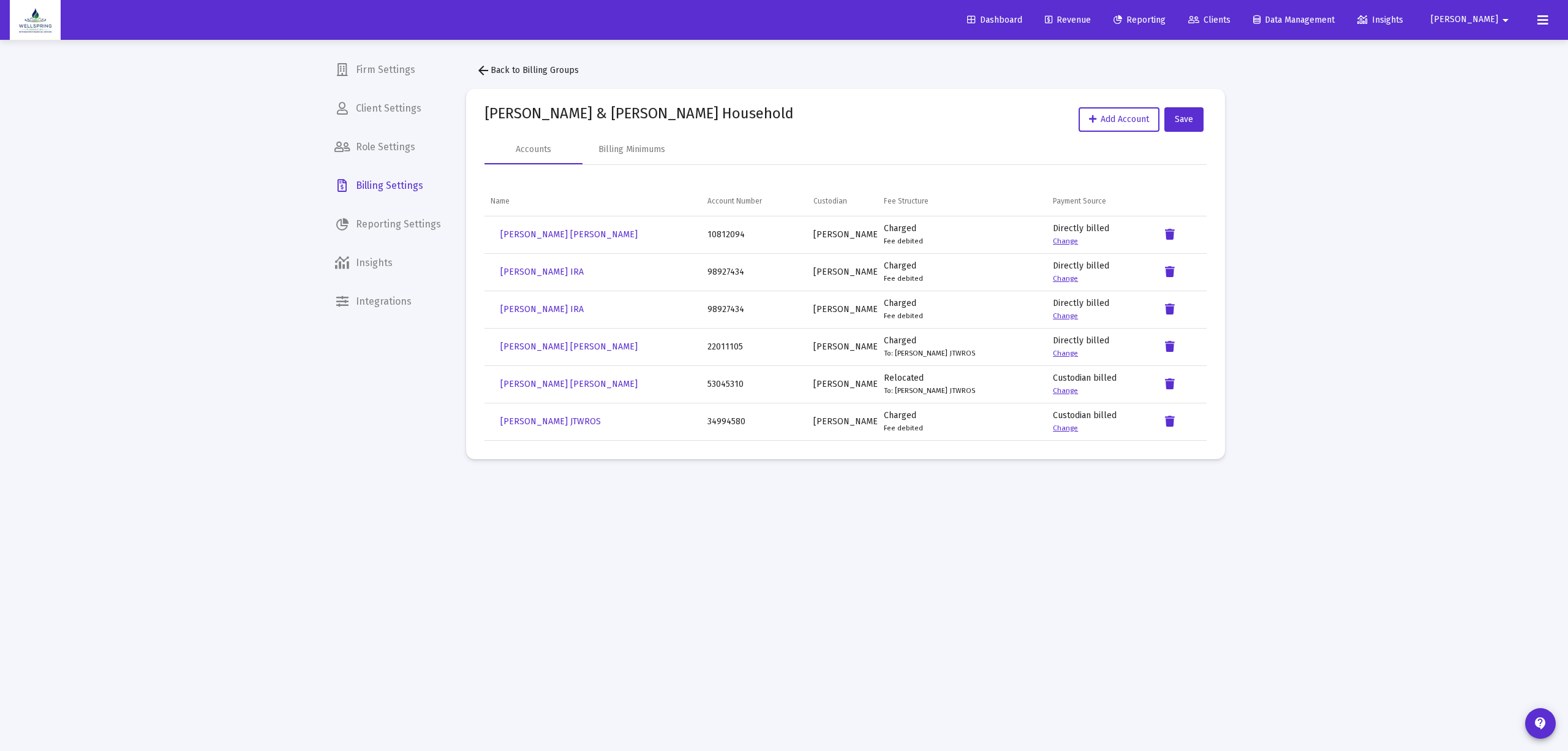
click at [1066, 357] on link "Change" at bounding box center [1065, 353] width 25 height 8
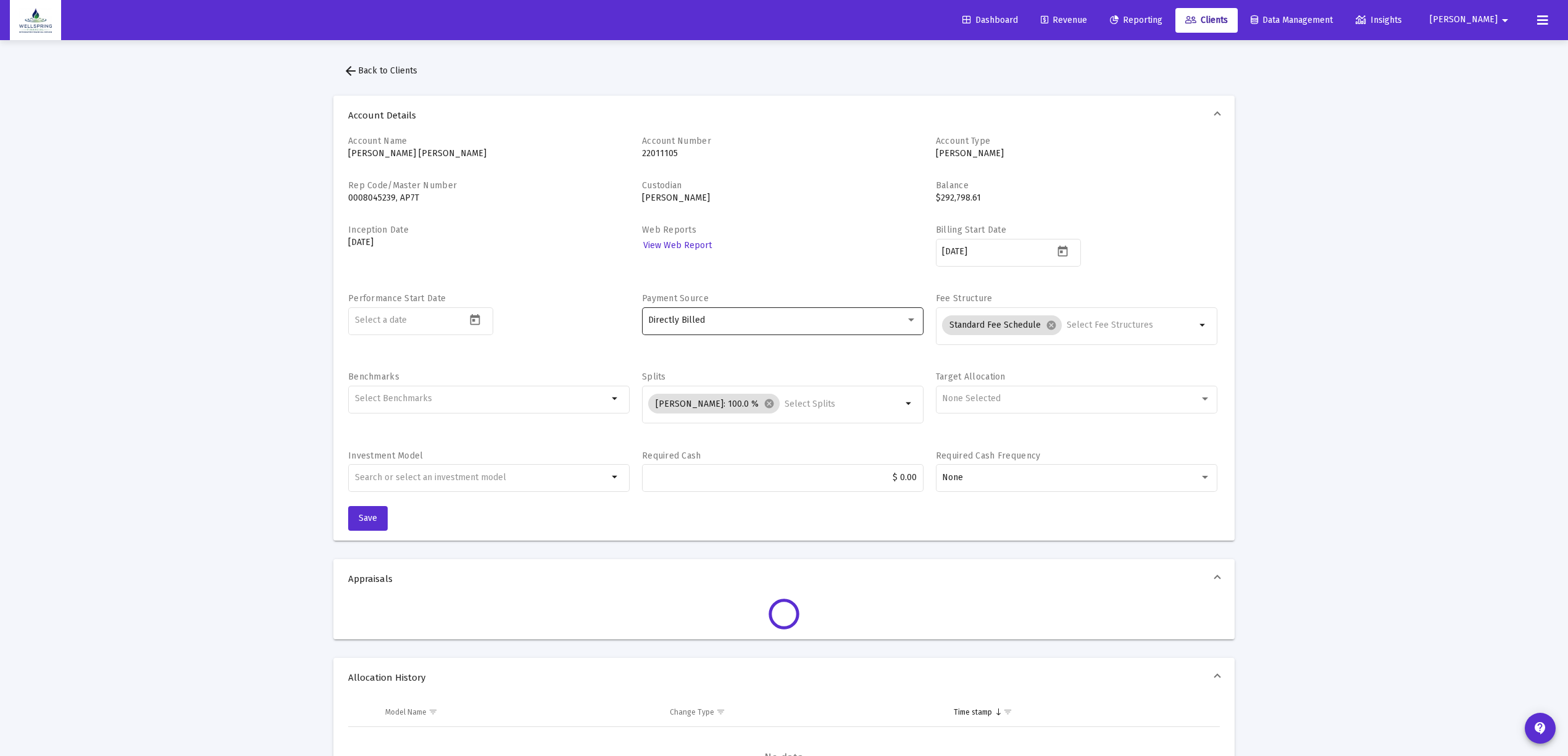
click at [858, 316] on div "Directly Billed" at bounding box center [777, 319] width 258 height 10
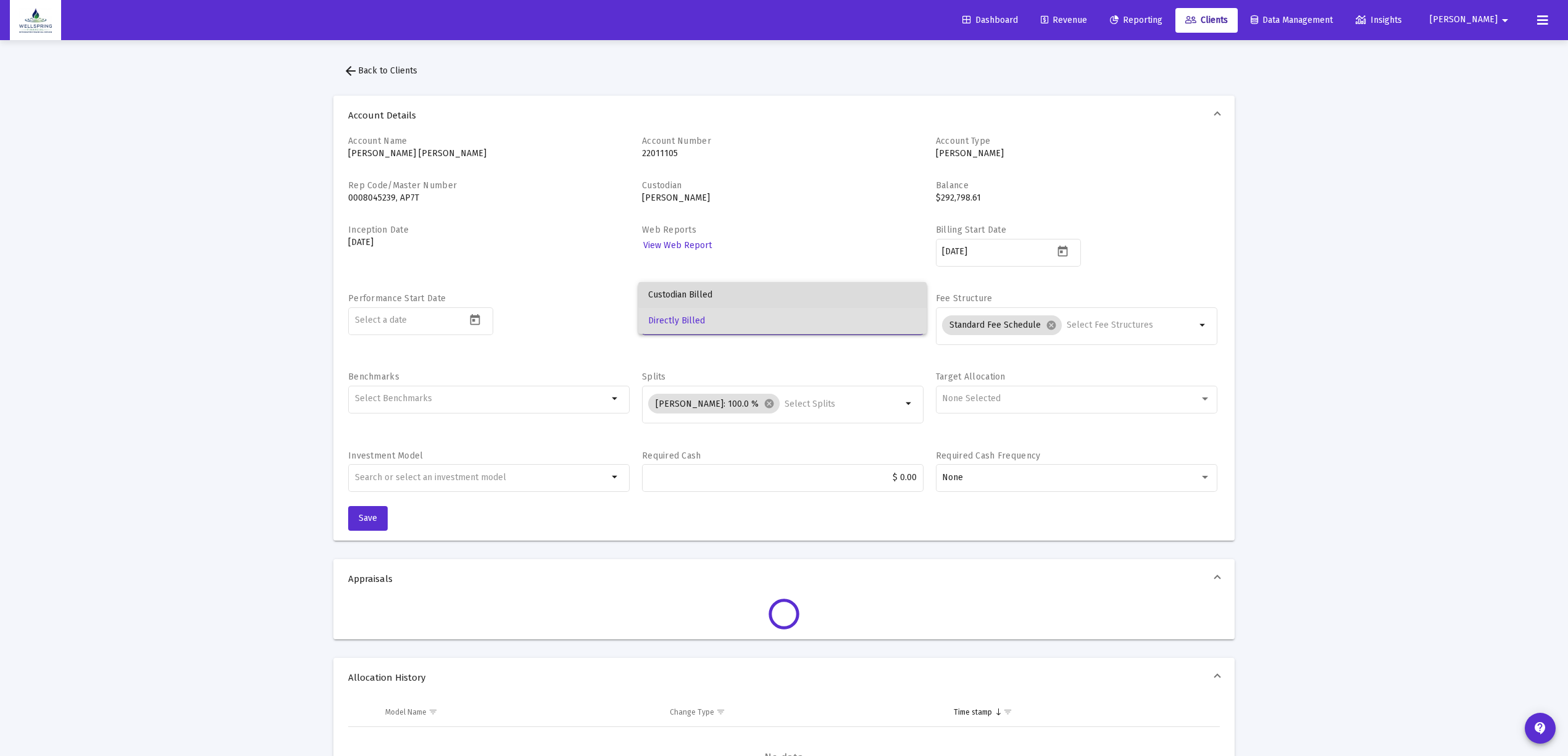
click at [832, 285] on span "Custodian Billed" at bounding box center [782, 295] width 268 height 26
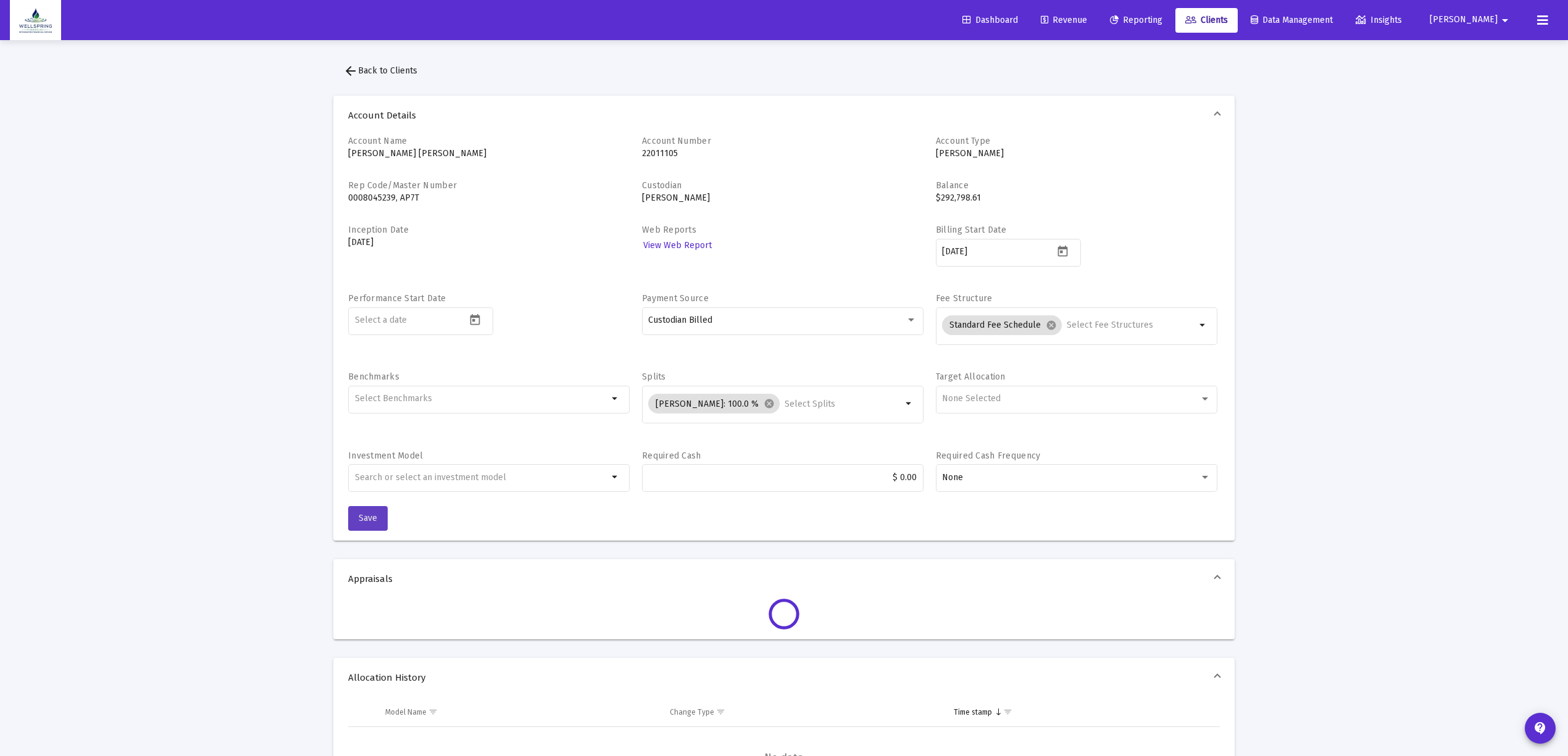
click at [360, 514] on span "Save" at bounding box center [368, 518] width 19 height 11
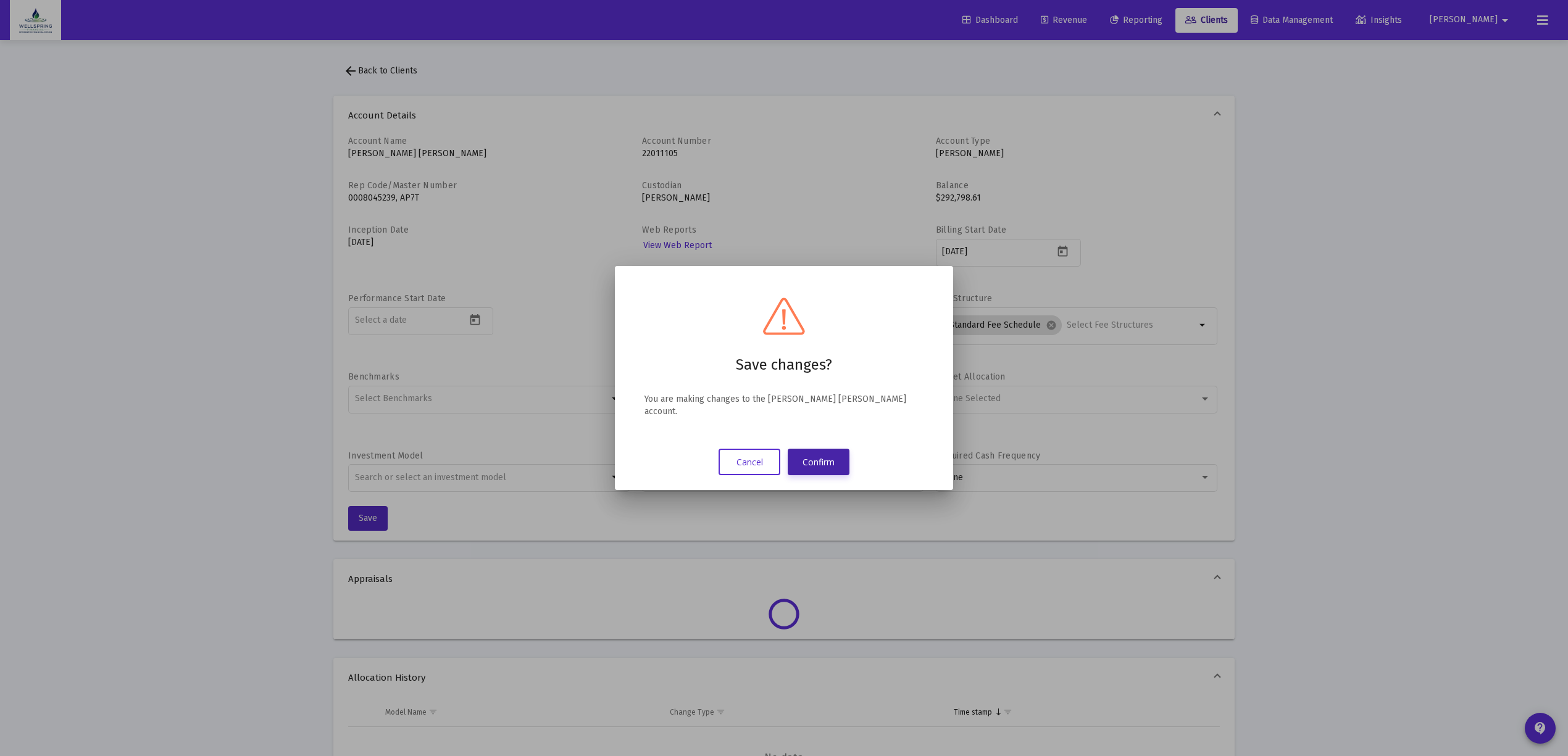
click at [805, 455] on button "Confirm" at bounding box center [818, 461] width 62 height 26
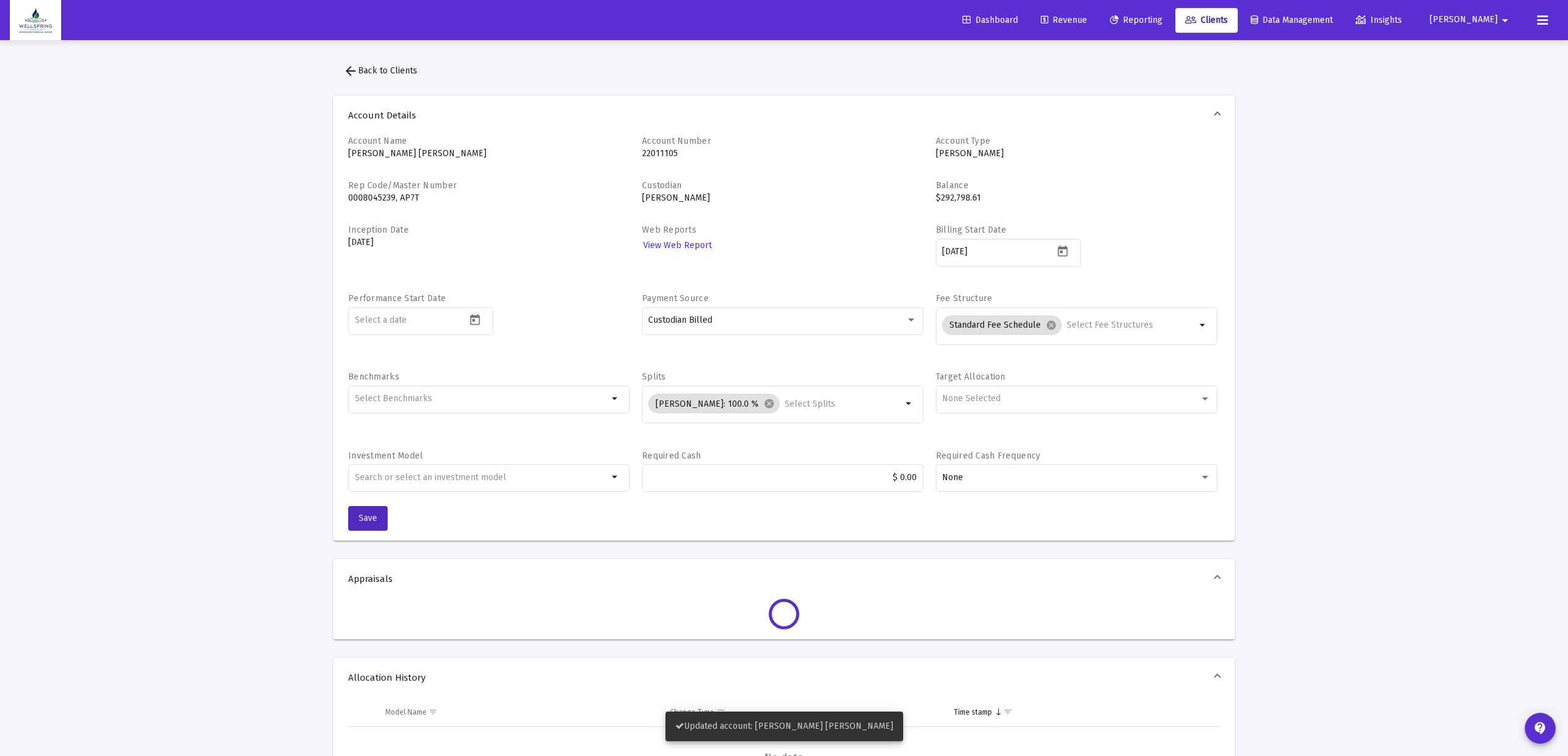
click at [1079, 8] on link "Revenue" at bounding box center [1063, 20] width 66 height 25
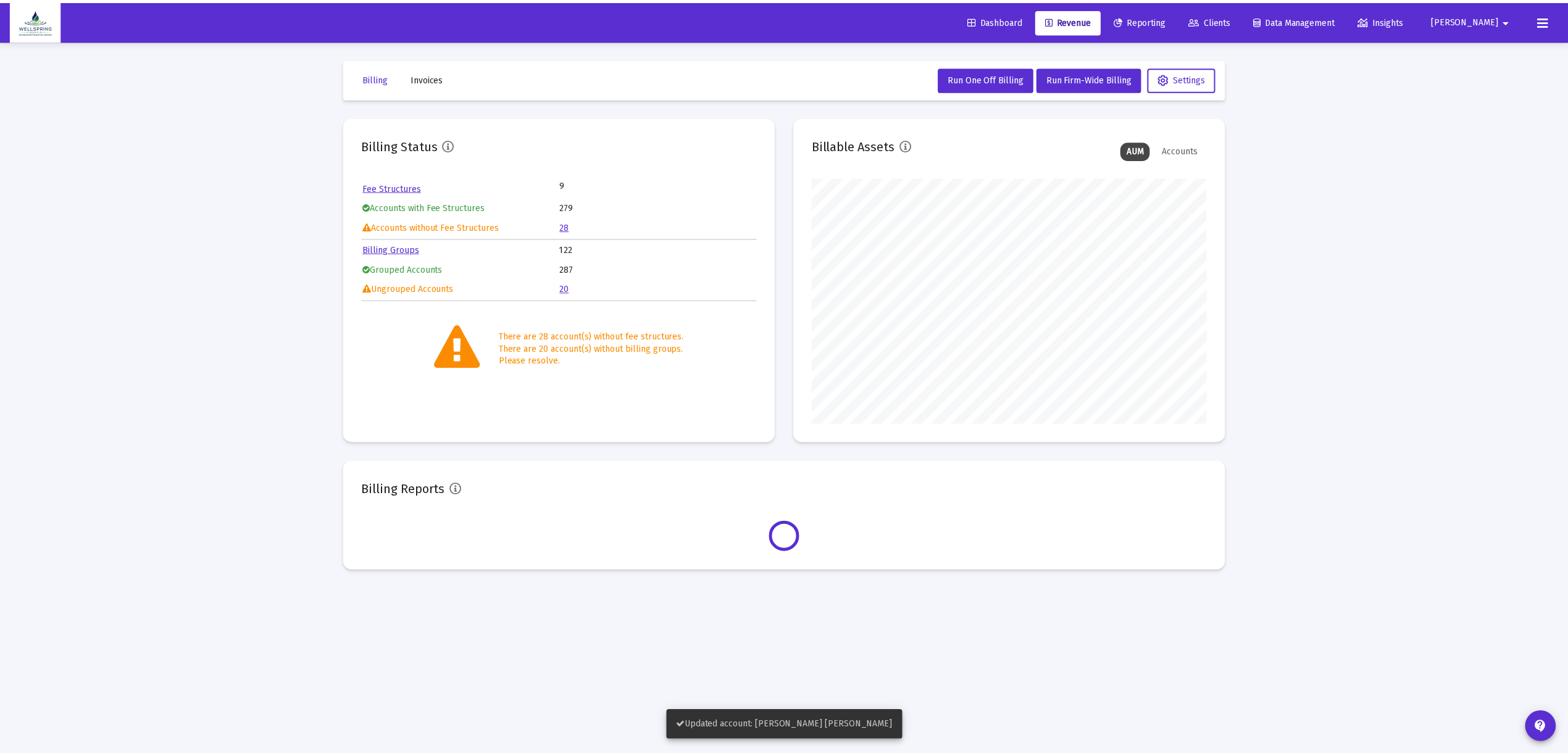
scroll to position [247, 398]
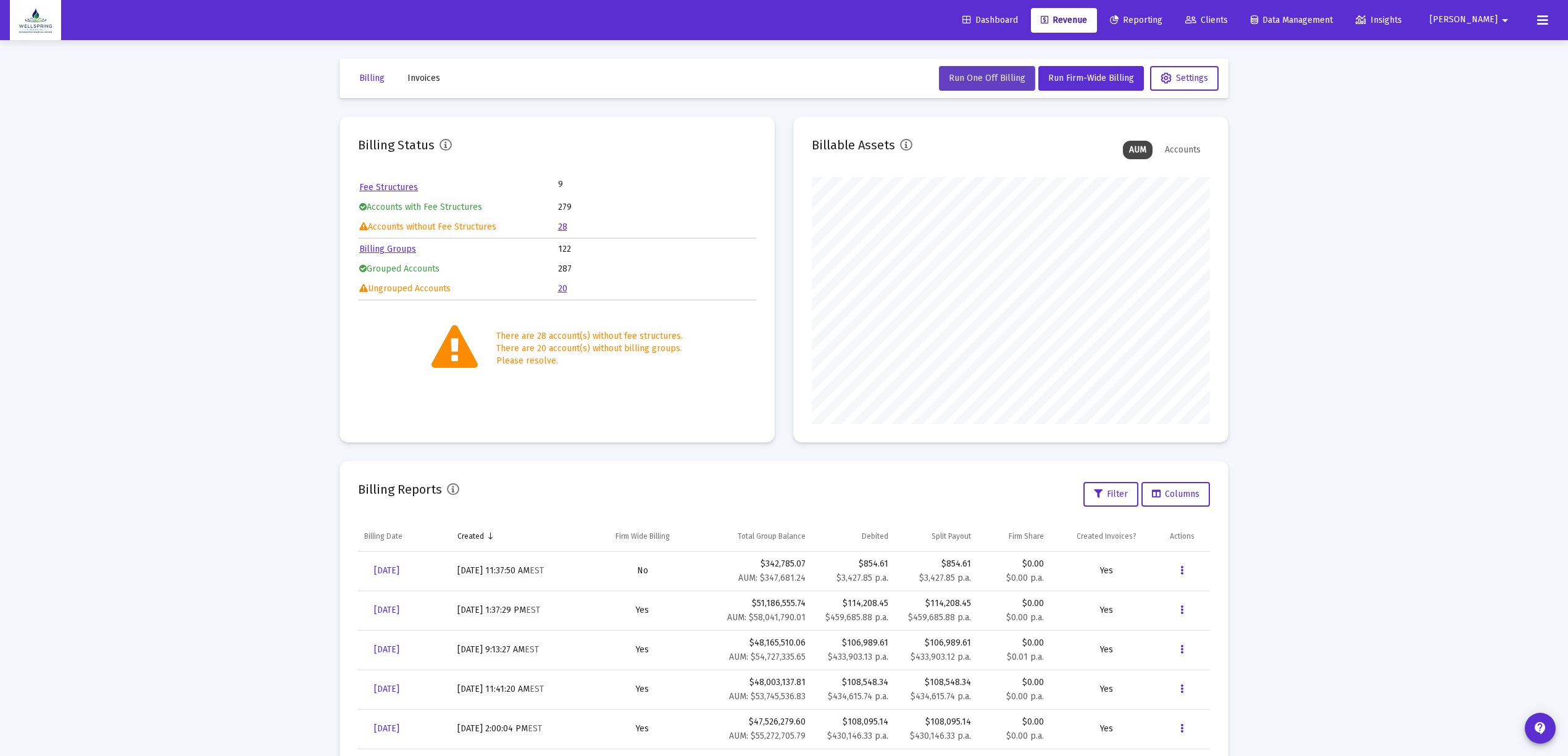
click at [959, 78] on span "Run One Off Billing" at bounding box center [986, 78] width 76 height 11
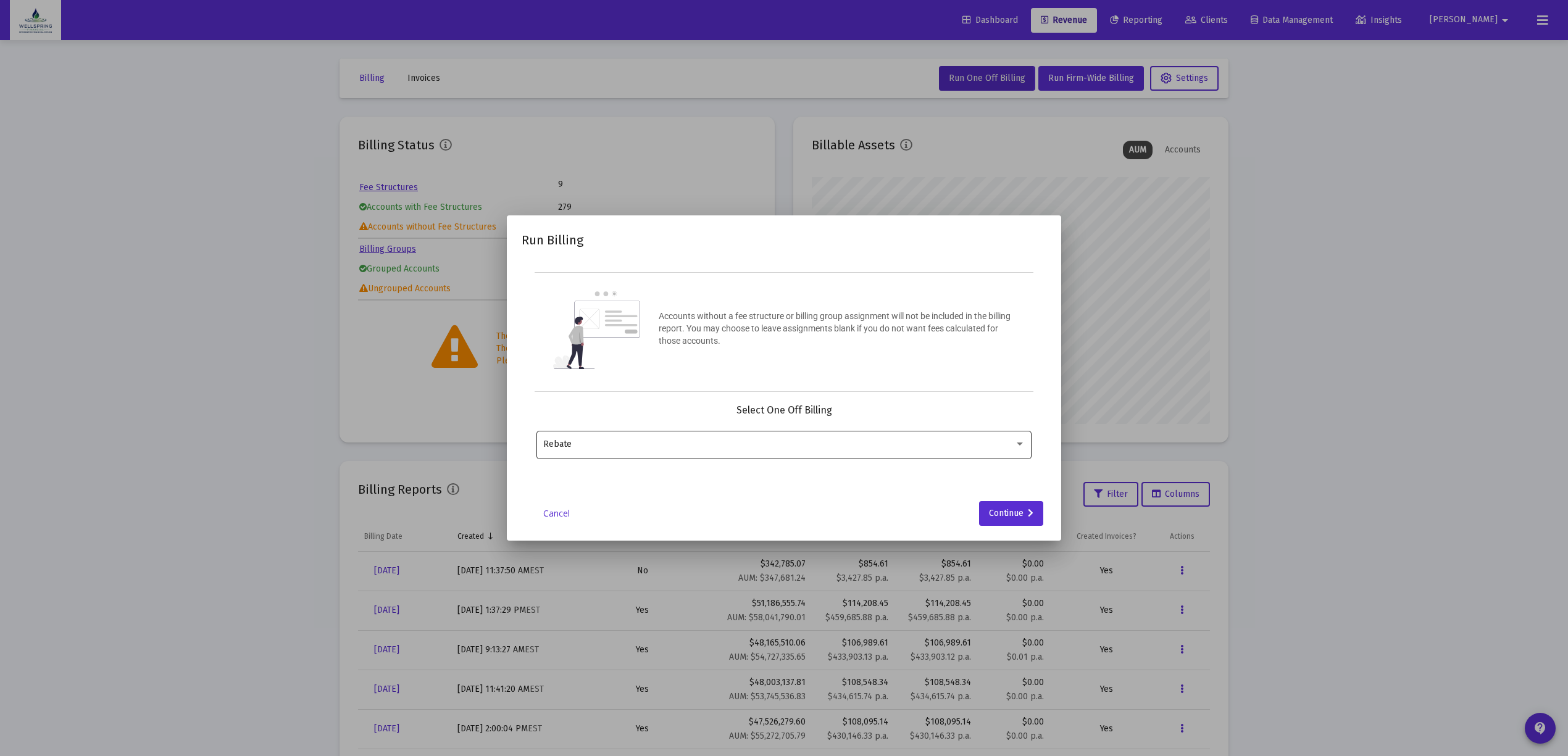
click at [726, 452] on div "Rebate" at bounding box center [784, 444] width 482 height 30
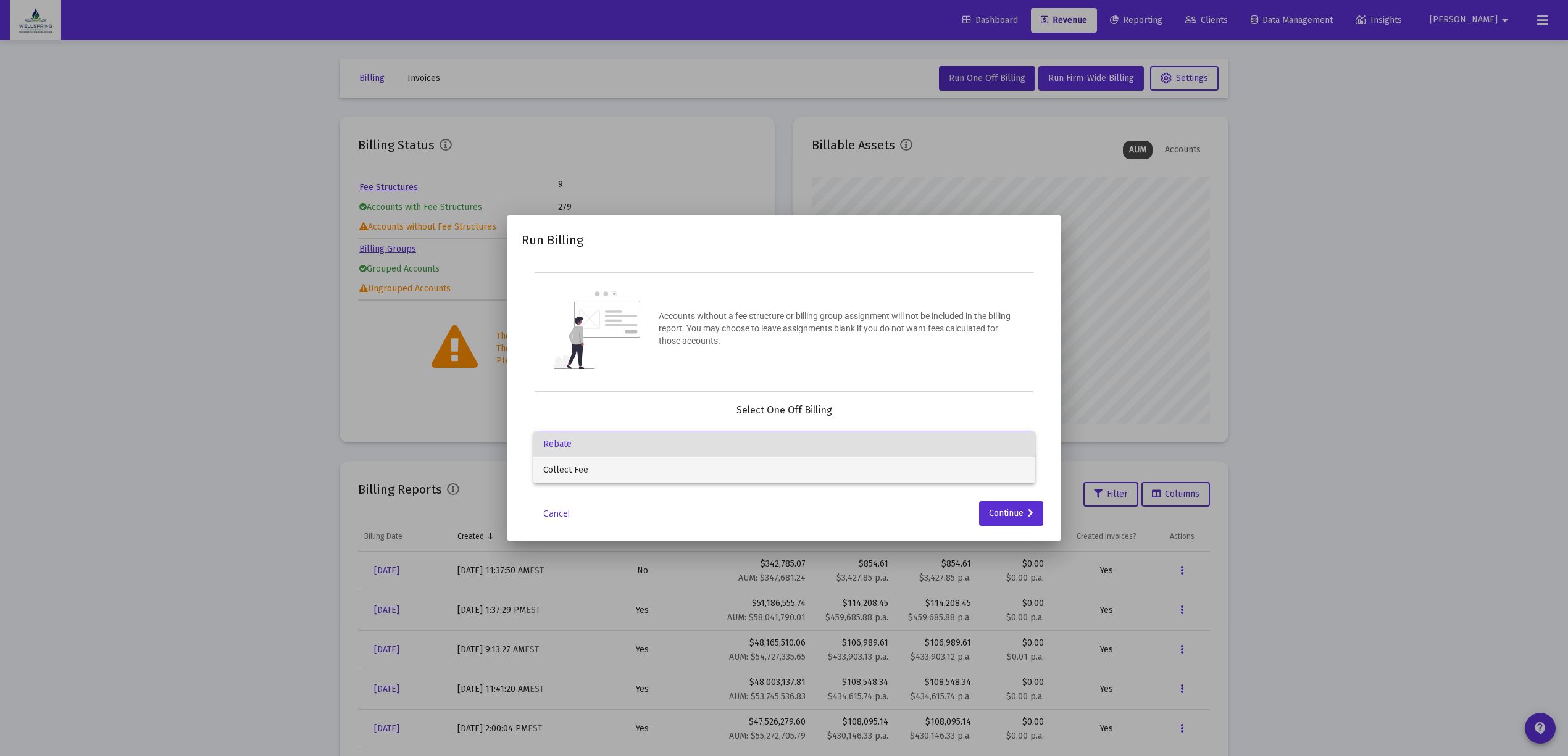
click at [707, 474] on span "Collect Fee" at bounding box center [784, 470] width 482 height 26
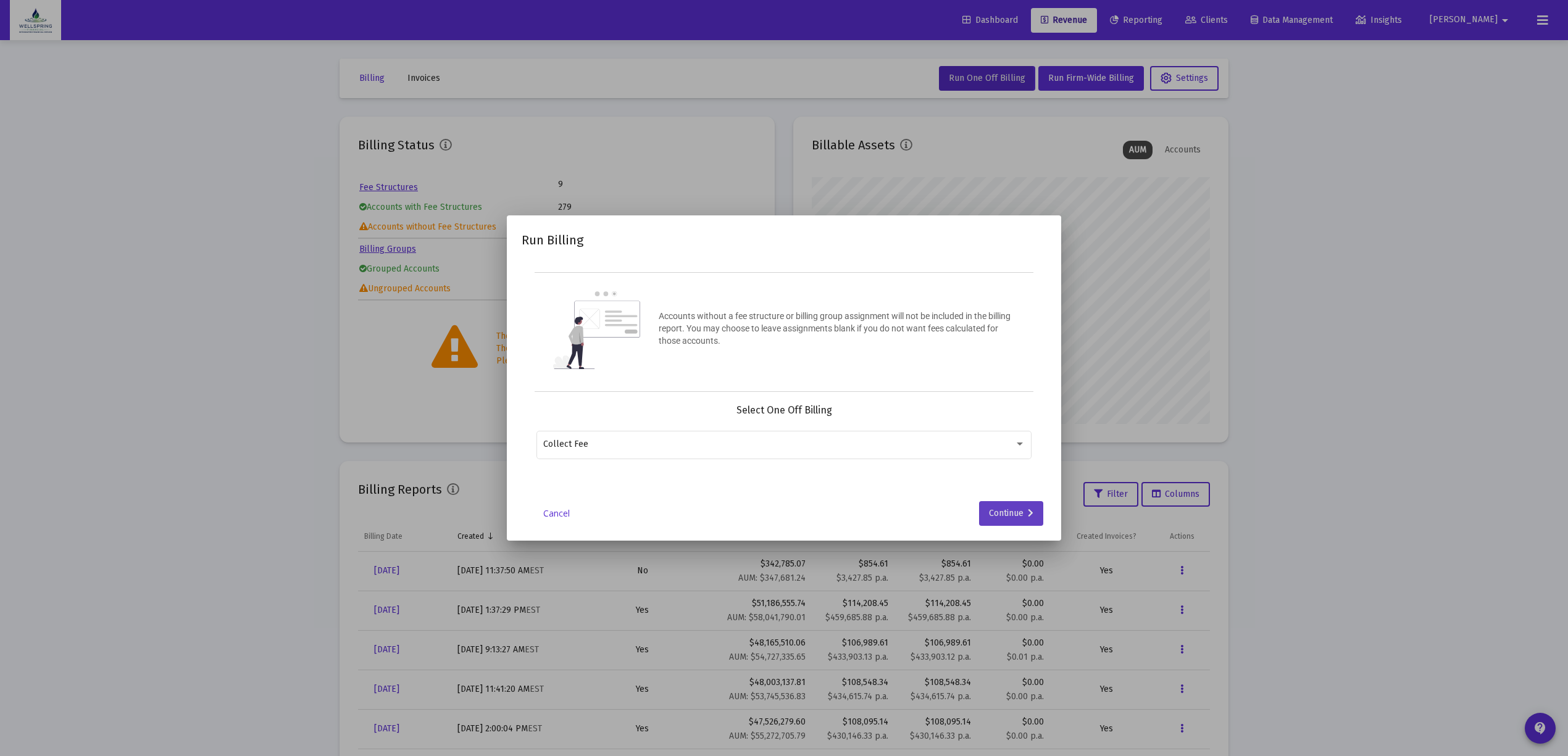
click at [994, 517] on div "Continue" at bounding box center [1011, 513] width 45 height 25
click at [602, 447] on input "Selection" at bounding box center [777, 444] width 467 height 10
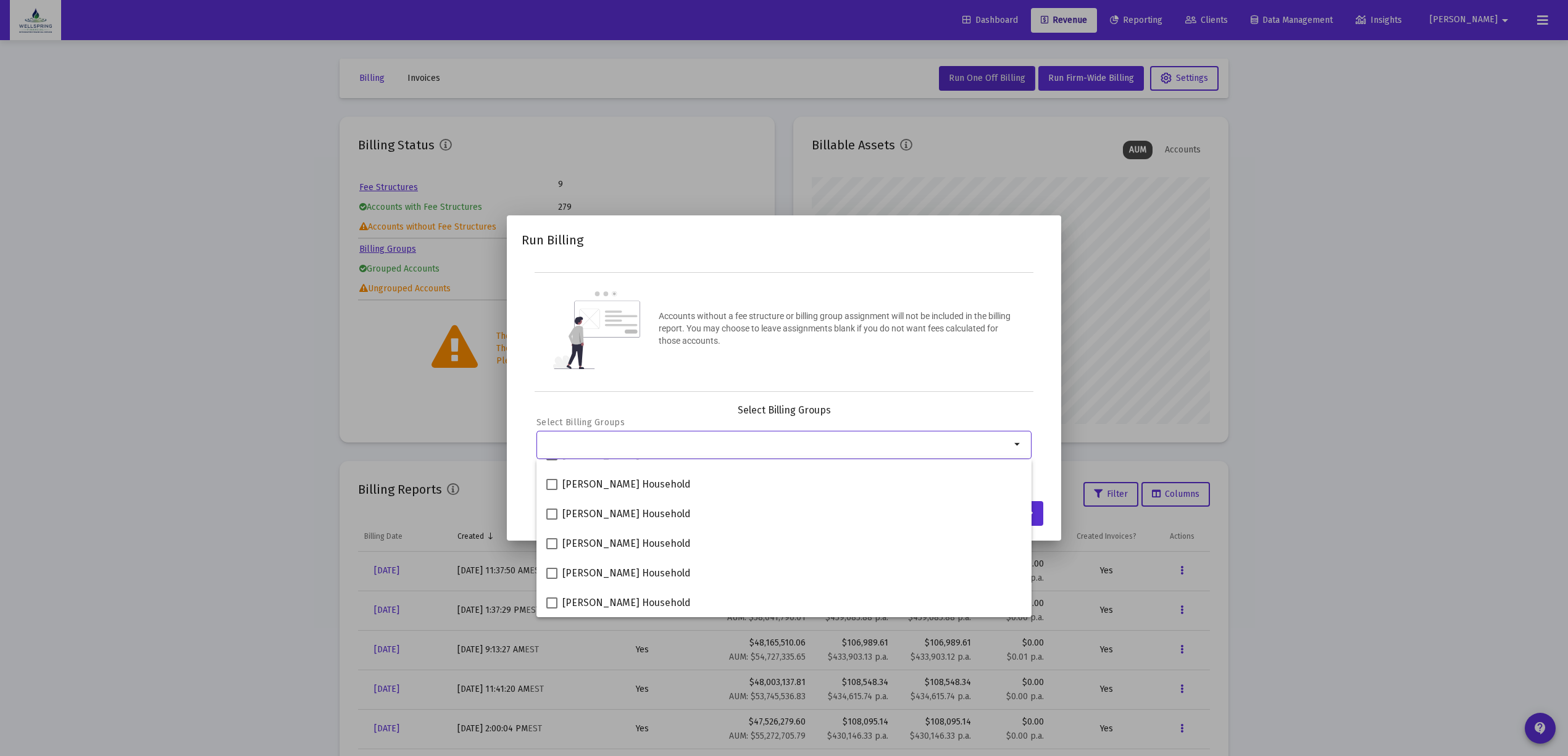
scroll to position [0, 0]
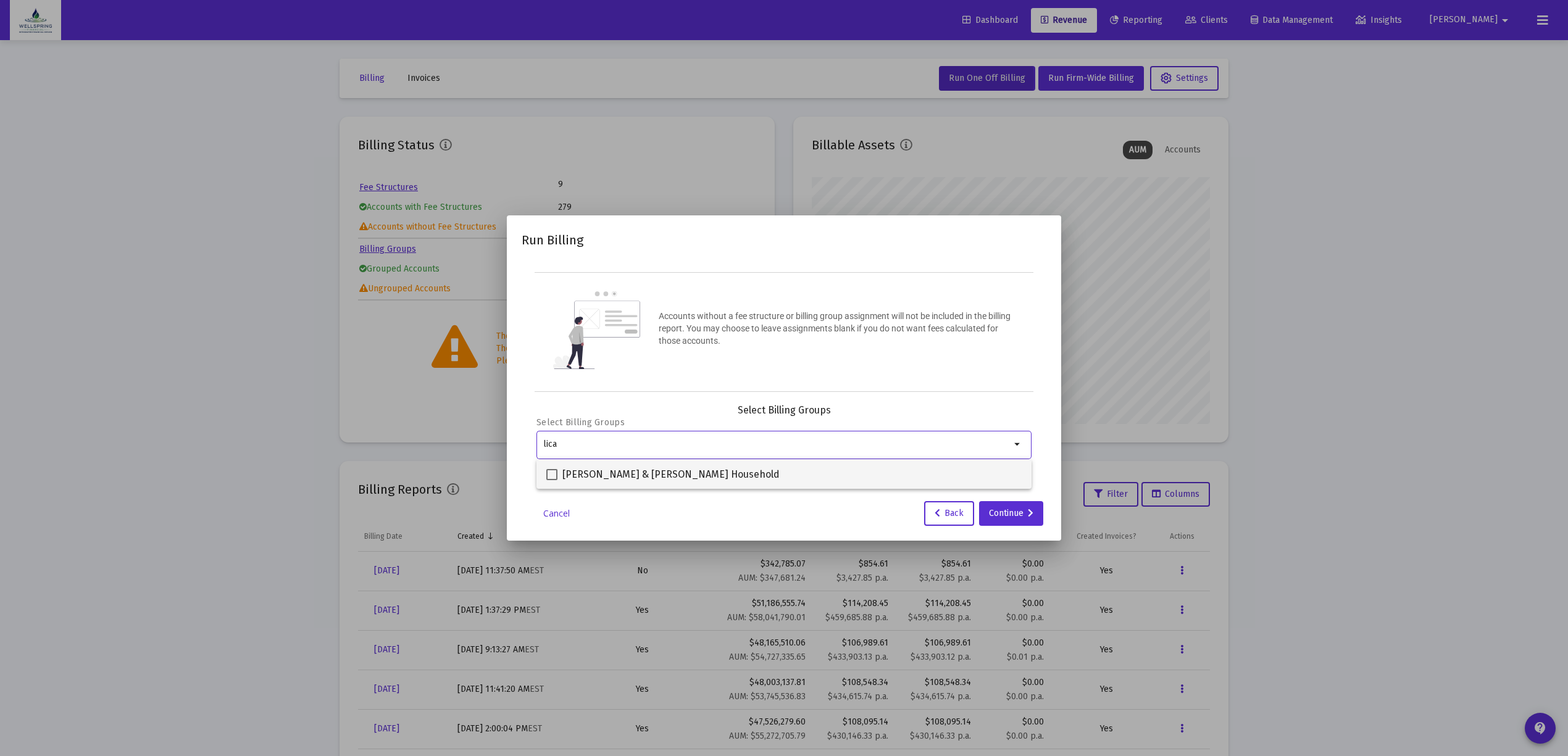
type input "lica"
click at [615, 474] on span "Danielle & Bryan Licata Household" at bounding box center [671, 474] width 218 height 15
click at [552, 480] on input "Danielle & Bryan Licata Household" at bounding box center [551, 480] width 1 height 1
checkbox input "true"
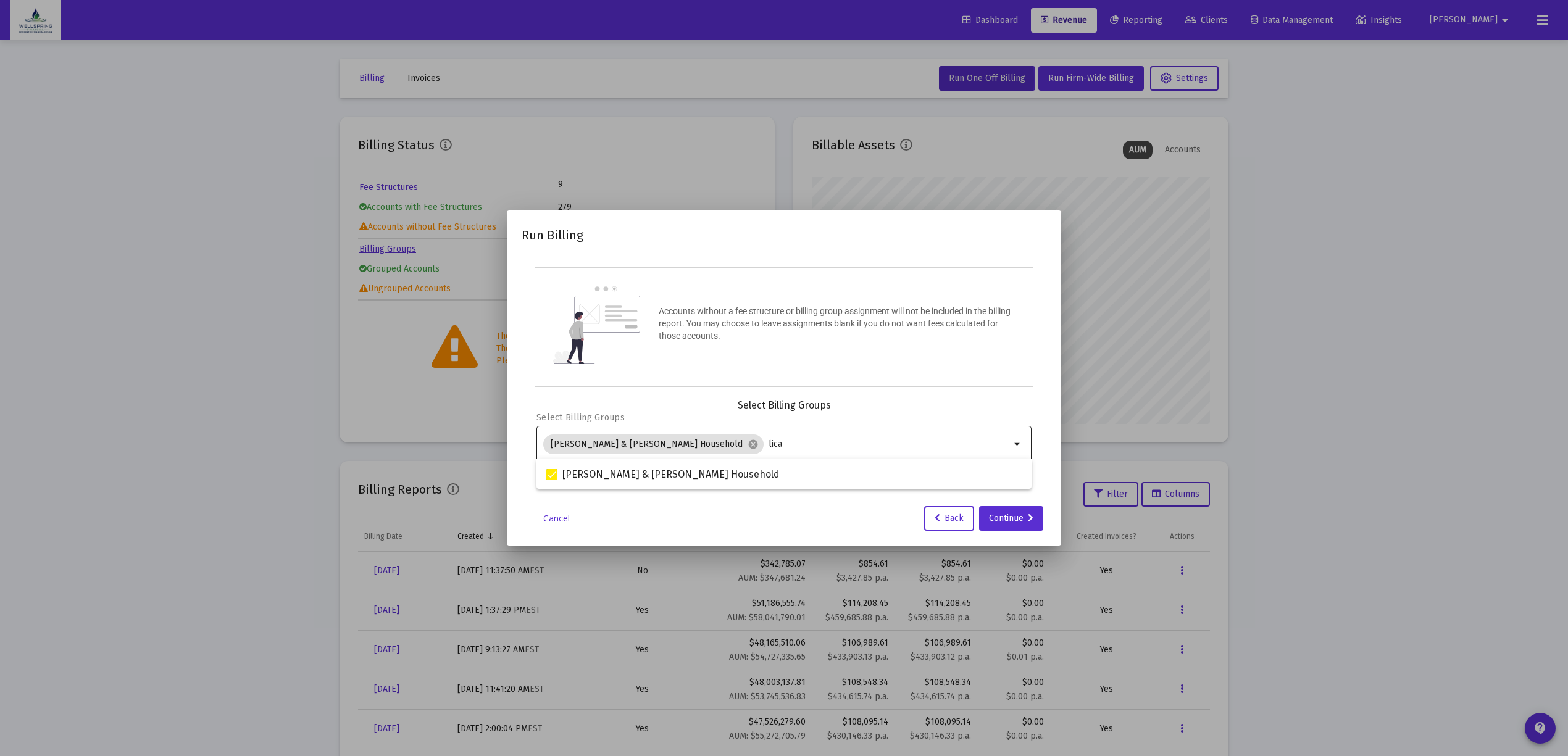
click at [744, 455] on div "Danielle & Bryan Licata Household cancel lica" at bounding box center [777, 443] width 467 height 40
click at [769, 446] on input "lica" at bounding box center [889, 444] width 242 height 10
type input "l"
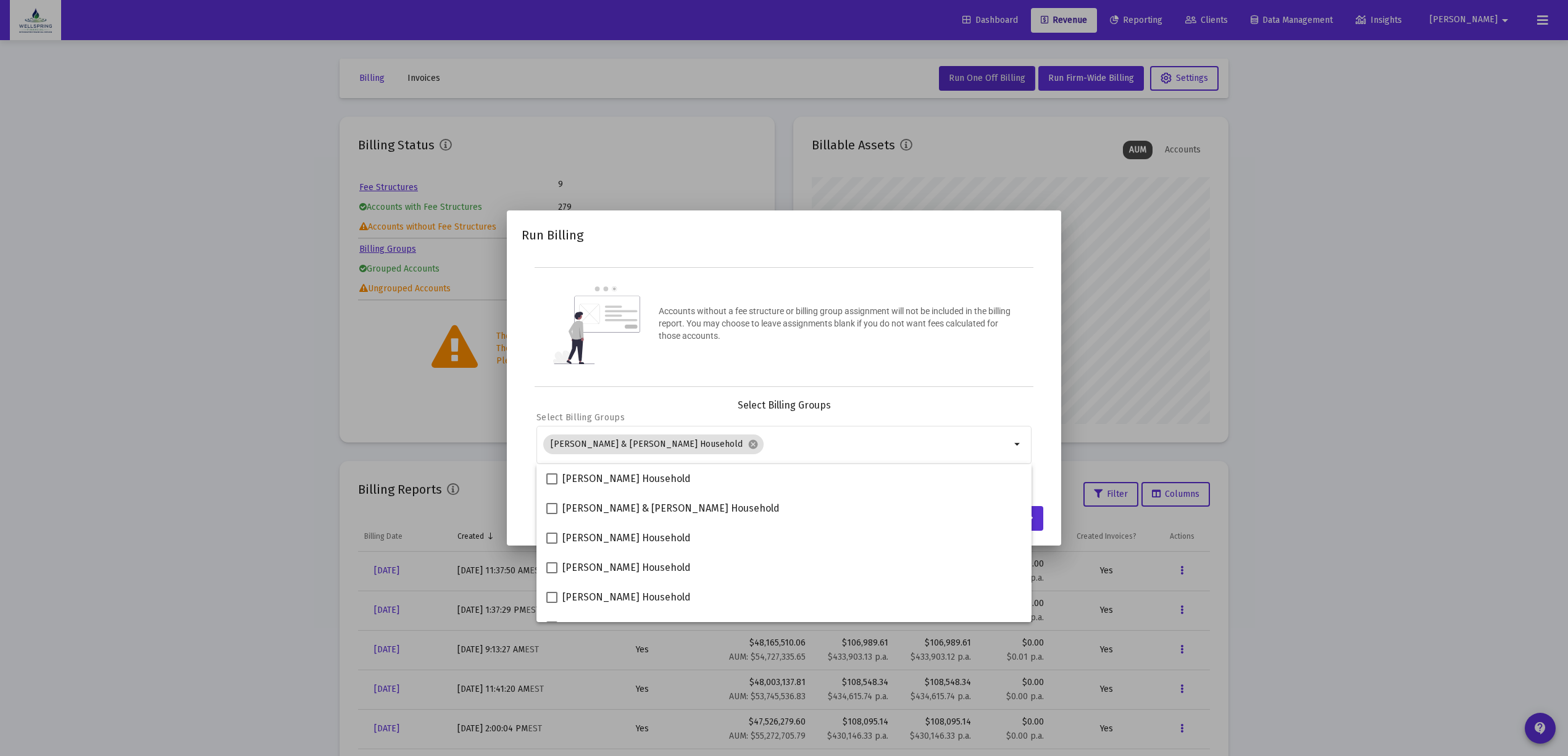
click at [875, 368] on div "Accounts without a fee structure or billing group assignment will not be includ…" at bounding box center [784, 327] width 499 height 119
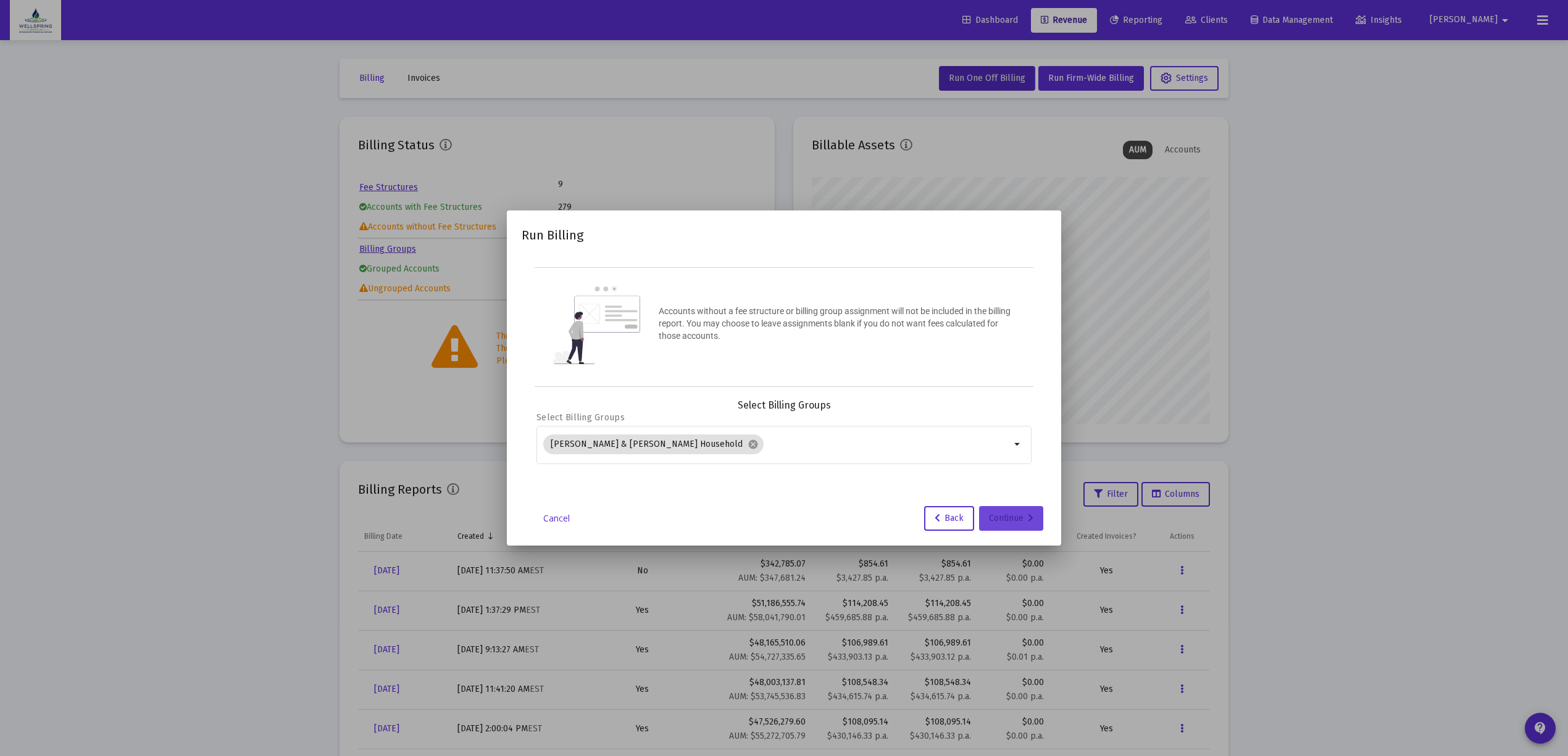
click at [1022, 516] on div "Continue" at bounding box center [1011, 518] width 45 height 25
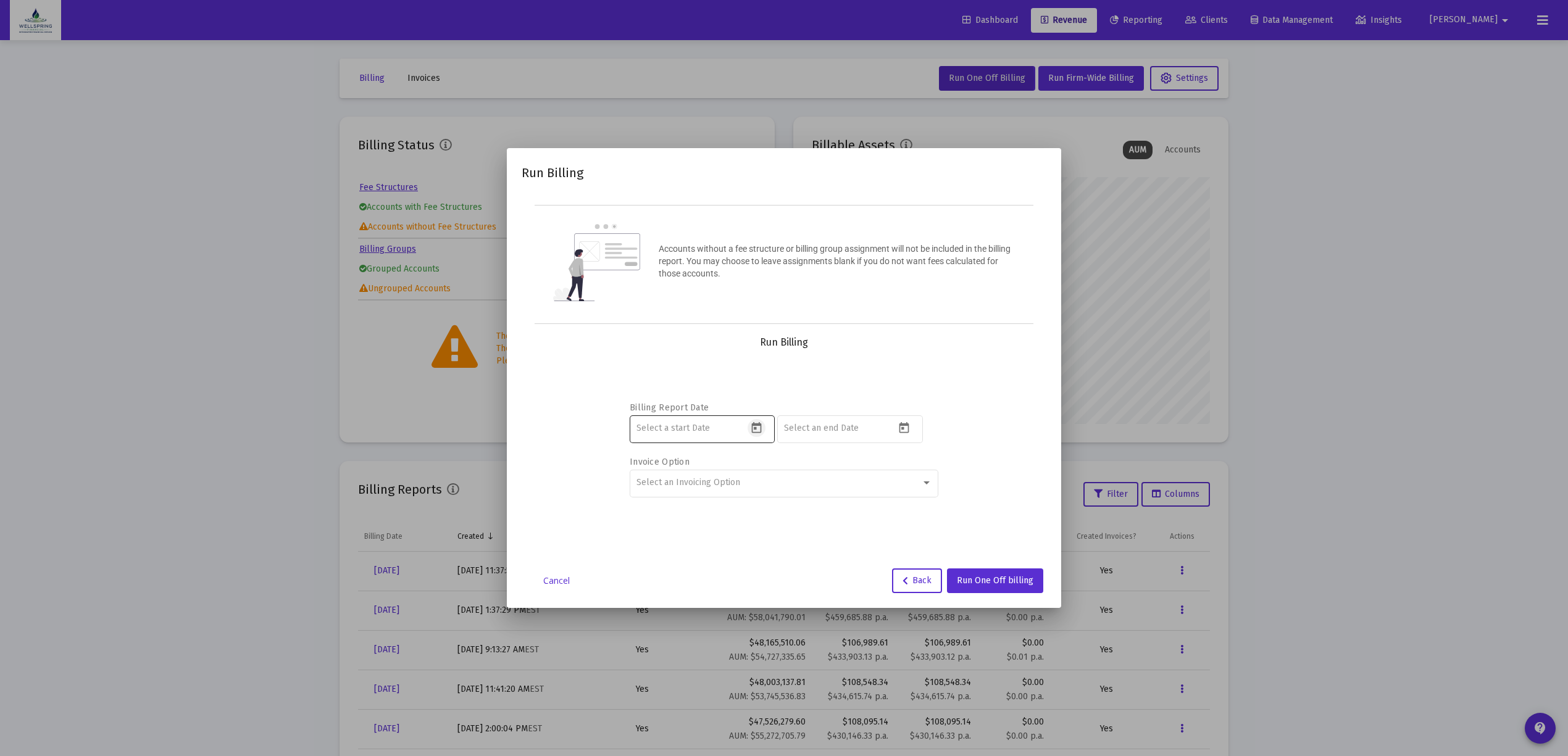
click at [756, 434] on icon "Open calendar" at bounding box center [756, 427] width 13 height 13
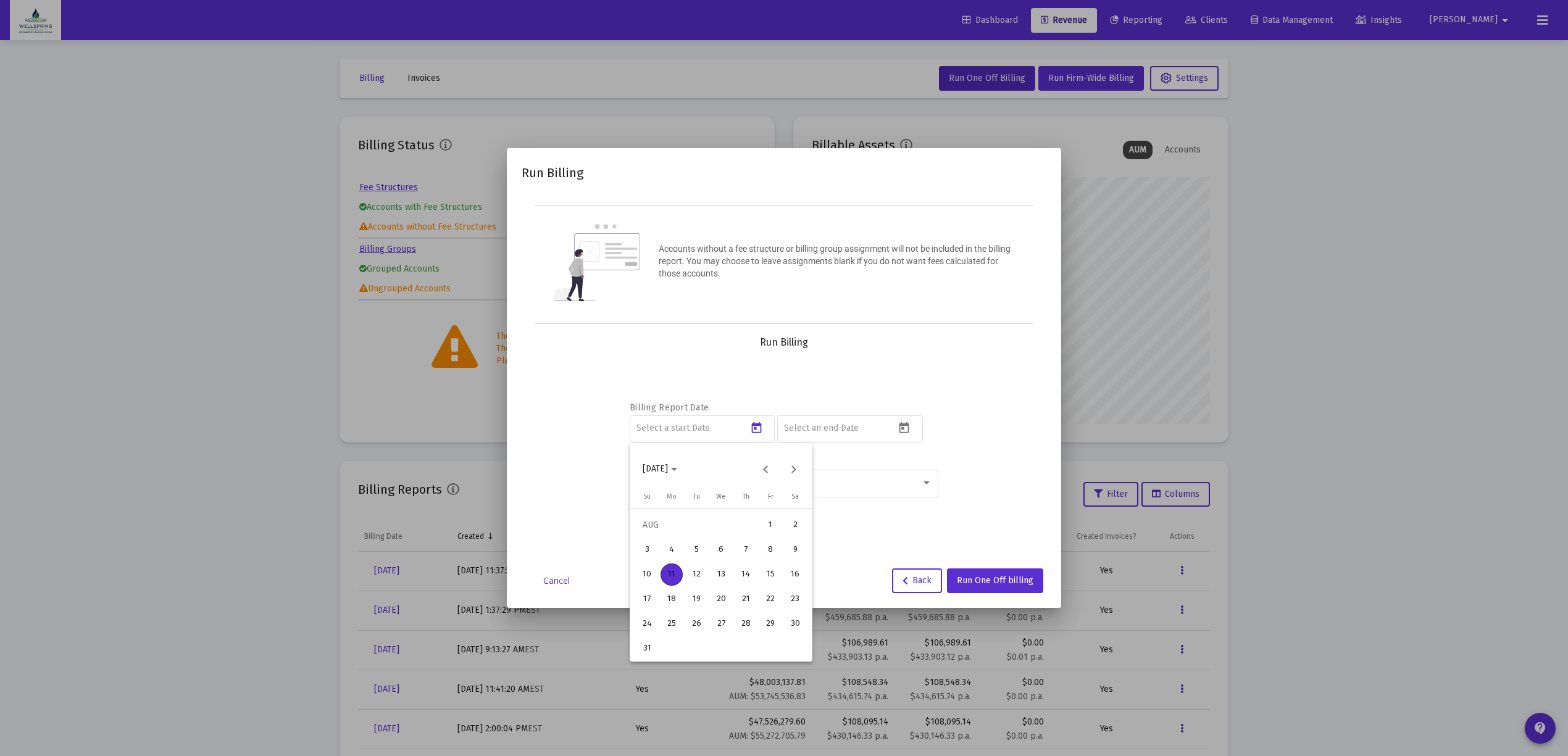
click at [677, 575] on div "11" at bounding box center [671, 574] width 22 height 22
type input "2025-08-11"
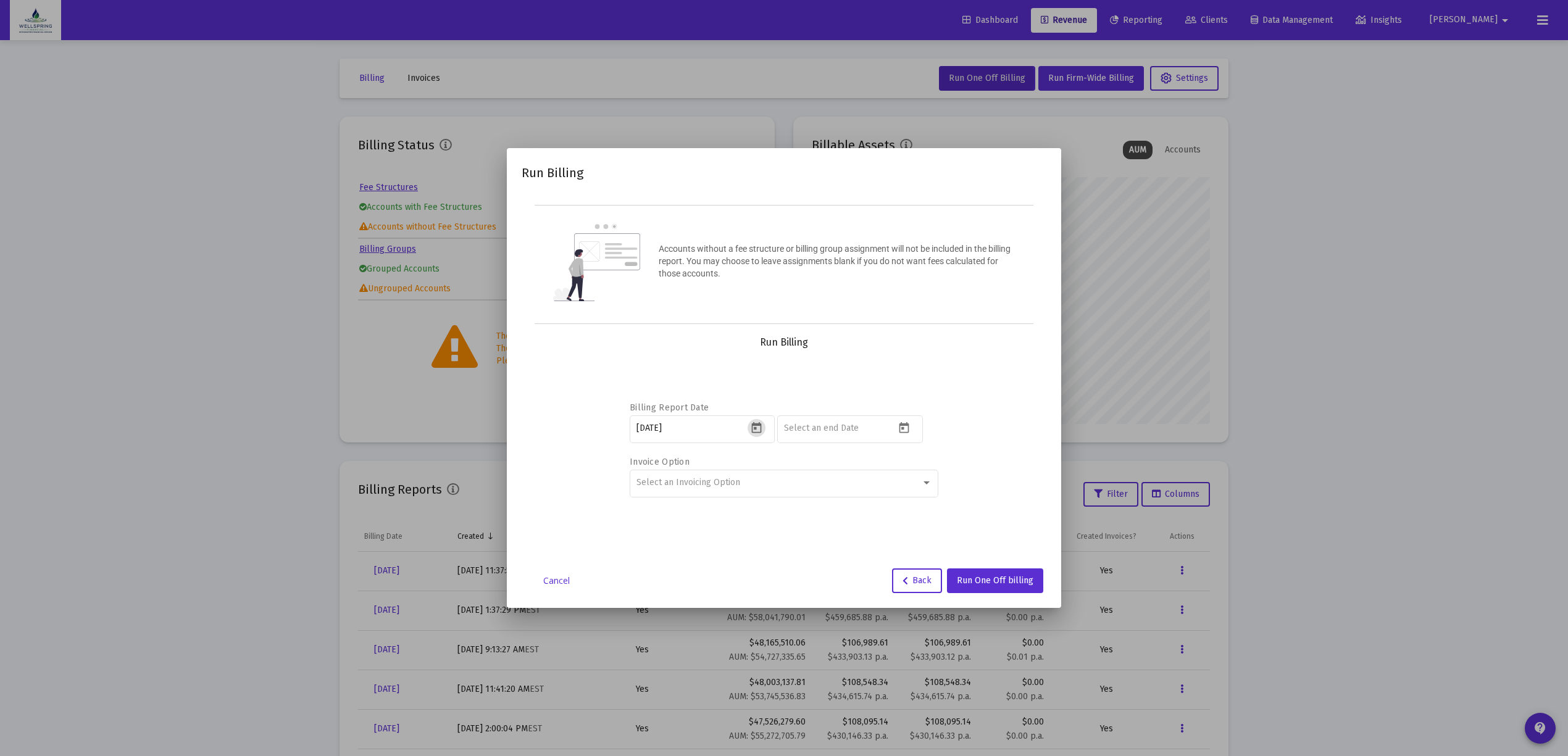
click at [821, 446] on div at bounding box center [849, 435] width 145 height 39
click at [832, 433] on div at bounding box center [839, 427] width 111 height 30
click at [899, 430] on icon "Open calendar" at bounding box center [904, 427] width 10 height 11
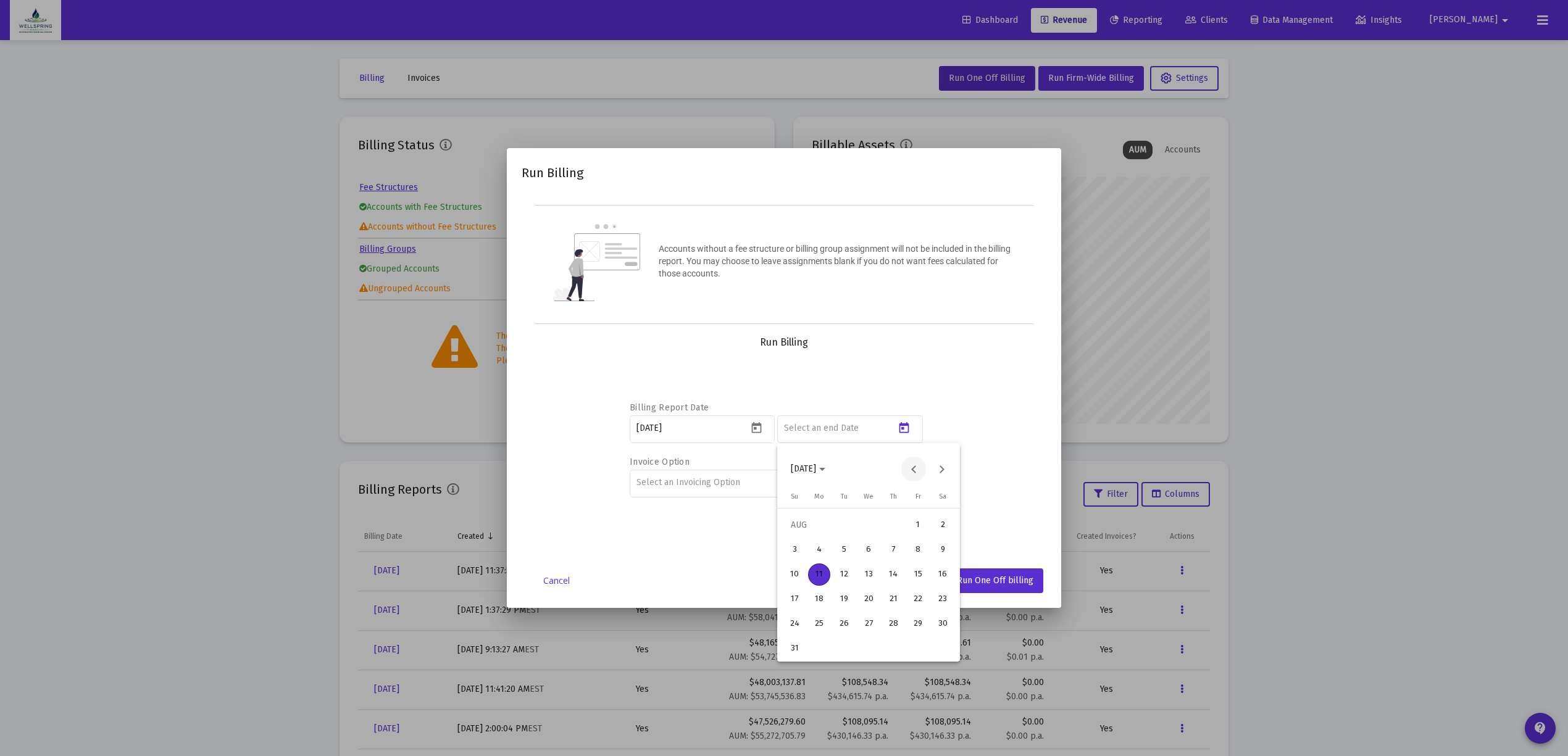
click at [906, 467] on button "Previous month" at bounding box center [914, 468] width 25 height 25
click at [905, 467] on button "Previous month" at bounding box center [914, 468] width 25 height 25
click at [939, 470] on button "Next month" at bounding box center [941, 468] width 25 height 25
click at [824, 645] on div "30" at bounding box center [818, 648] width 22 height 22
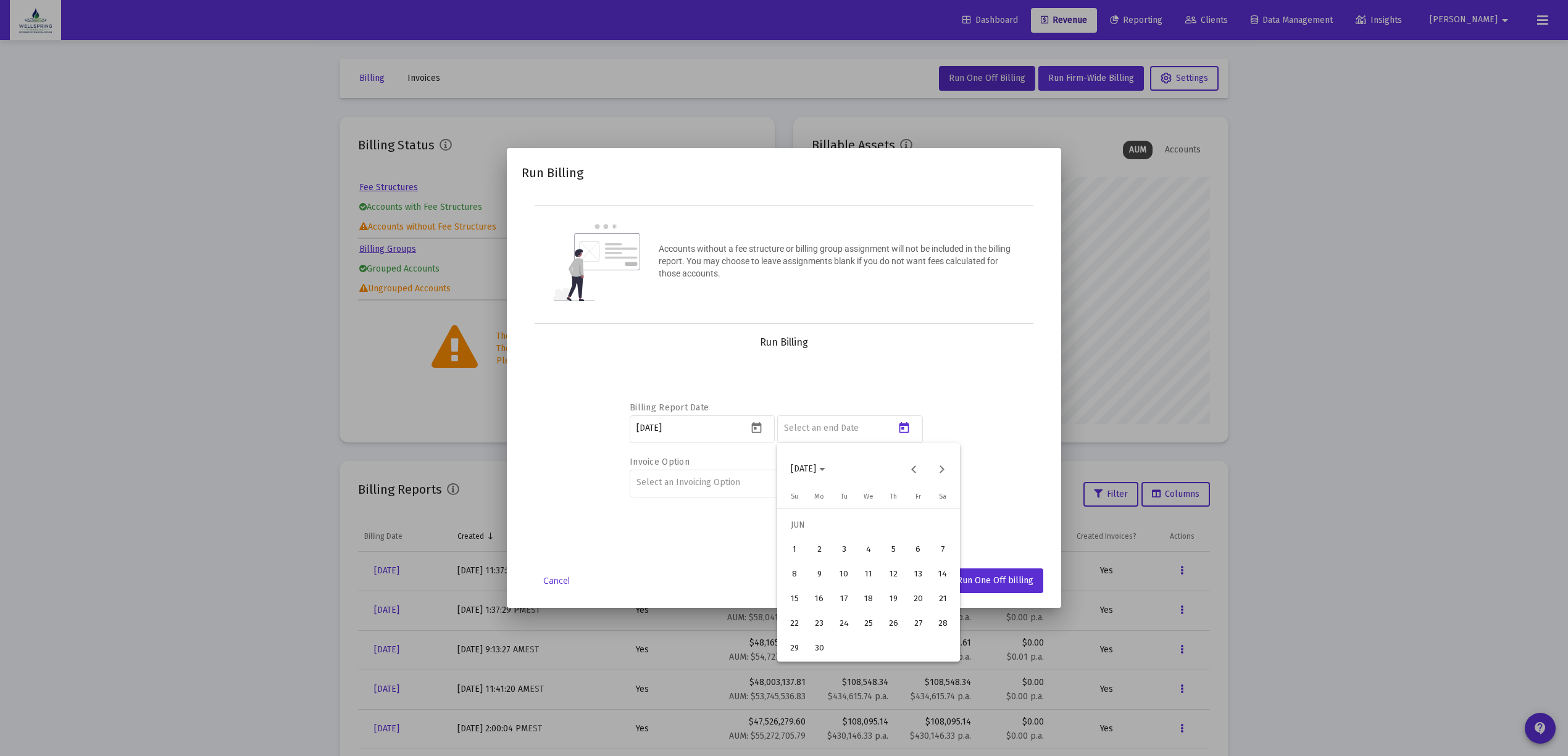
type input "2025-06-30"
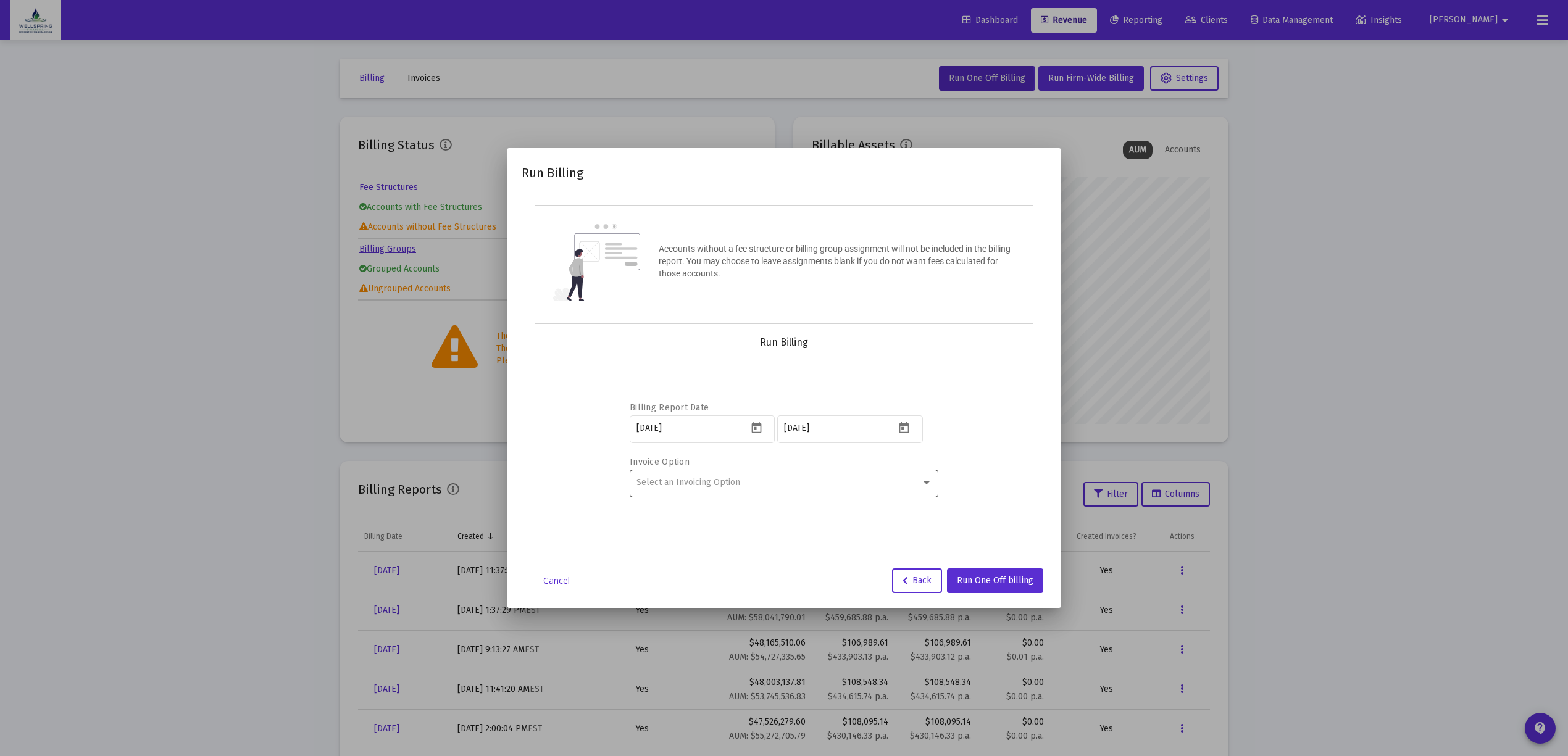
click at [795, 475] on div "Select an Invoicing Option" at bounding box center [784, 482] width 295 height 30
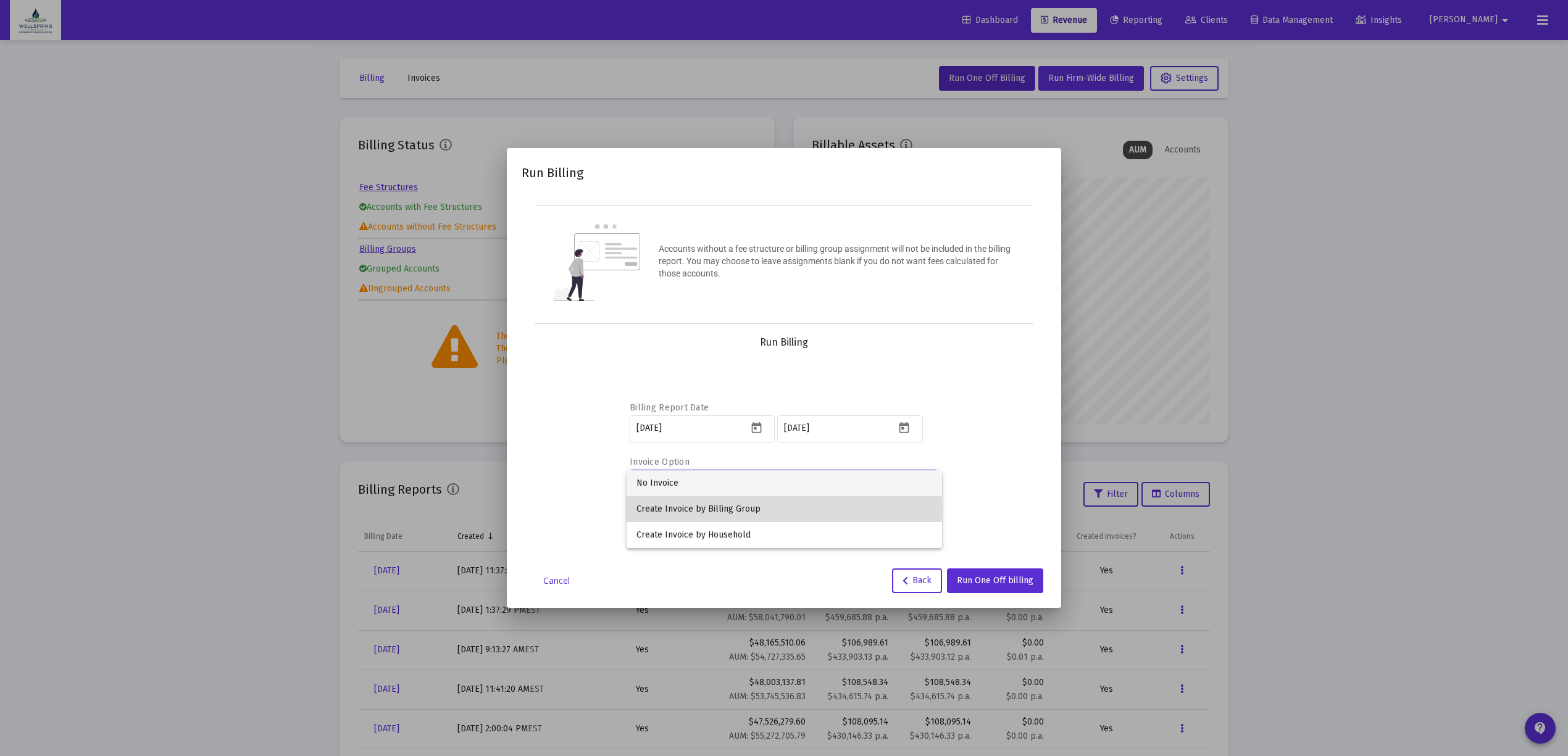
click at [763, 510] on span "Create Invoice by Billing Group" at bounding box center [784, 509] width 295 height 26
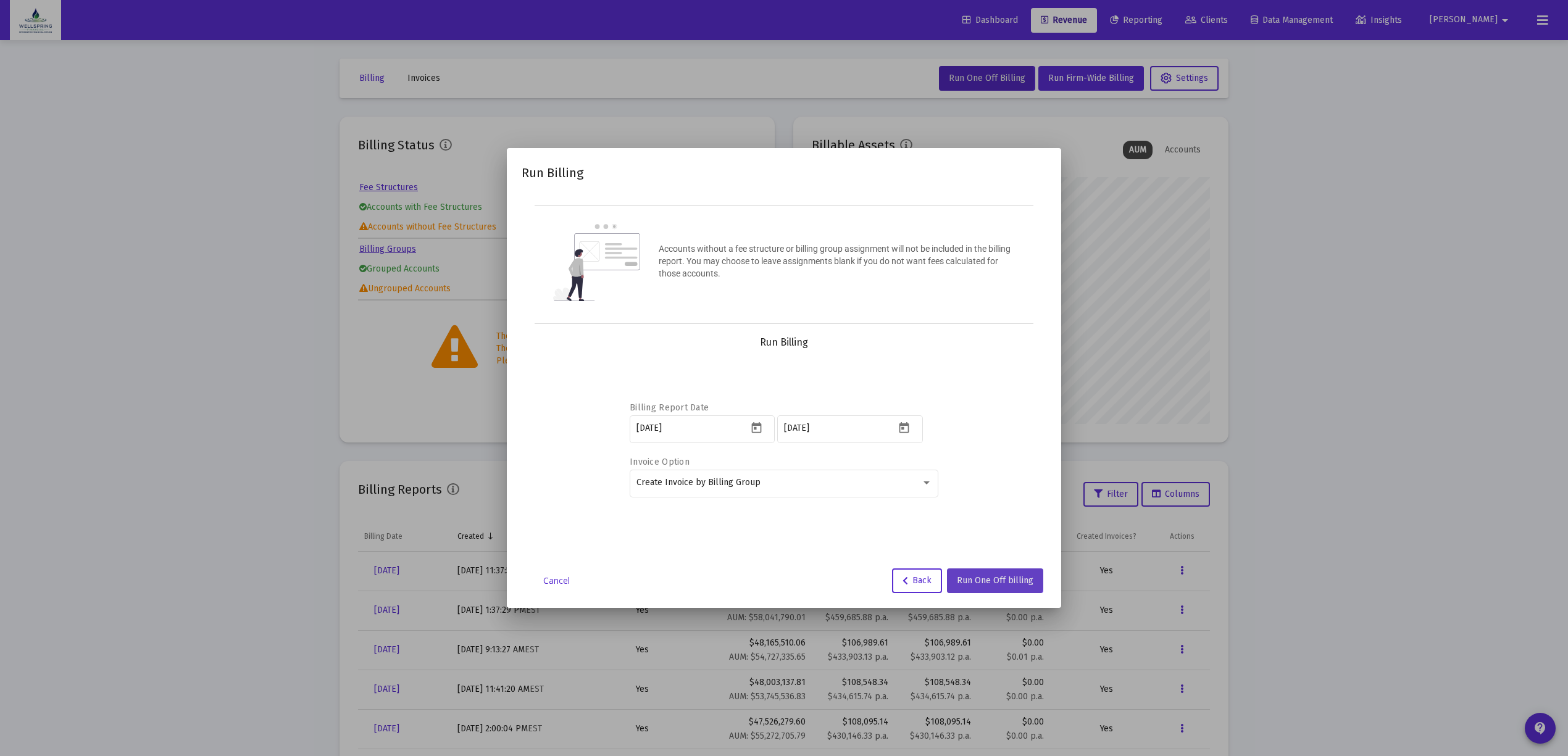
click at [994, 573] on button "Run One Off billing" at bounding box center [994, 580] width 96 height 25
drag, startPoint x: 689, startPoint y: 543, endPoint x: 696, endPoint y: 530, distance: 14.8
click at [689, 543] on div "Billing Report Date 2025-08-11 2025-06-30 Invoice Option Create Invoice by Bill…" at bounding box center [784, 453] width 308 height 185
click at [753, 430] on icon "Open calendar" at bounding box center [756, 427] width 13 height 13
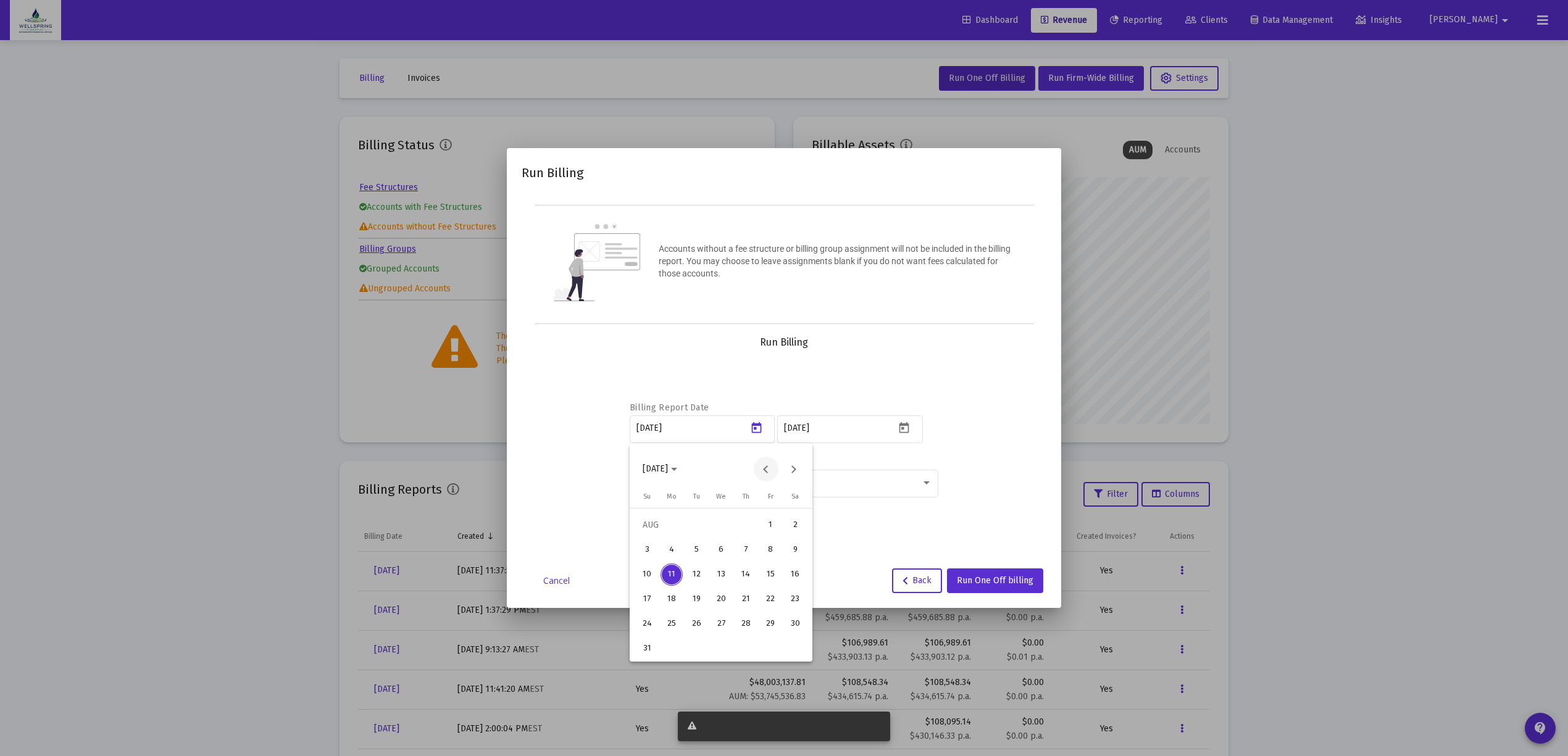
click at [762, 472] on button "Previous month" at bounding box center [765, 468] width 25 height 25
click at [703, 551] on div "1" at bounding box center [696, 549] width 22 height 22
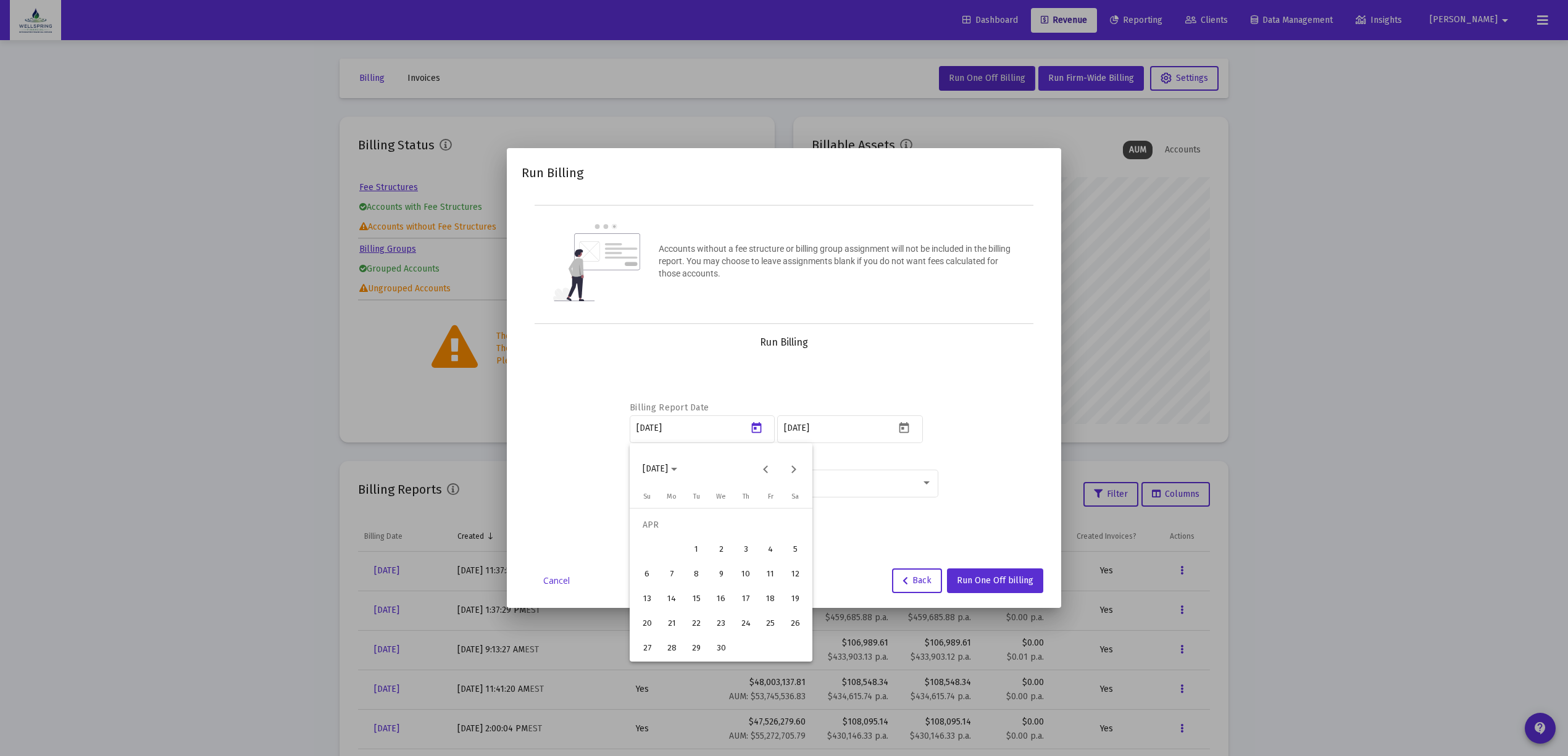
type input "2025-04-01"
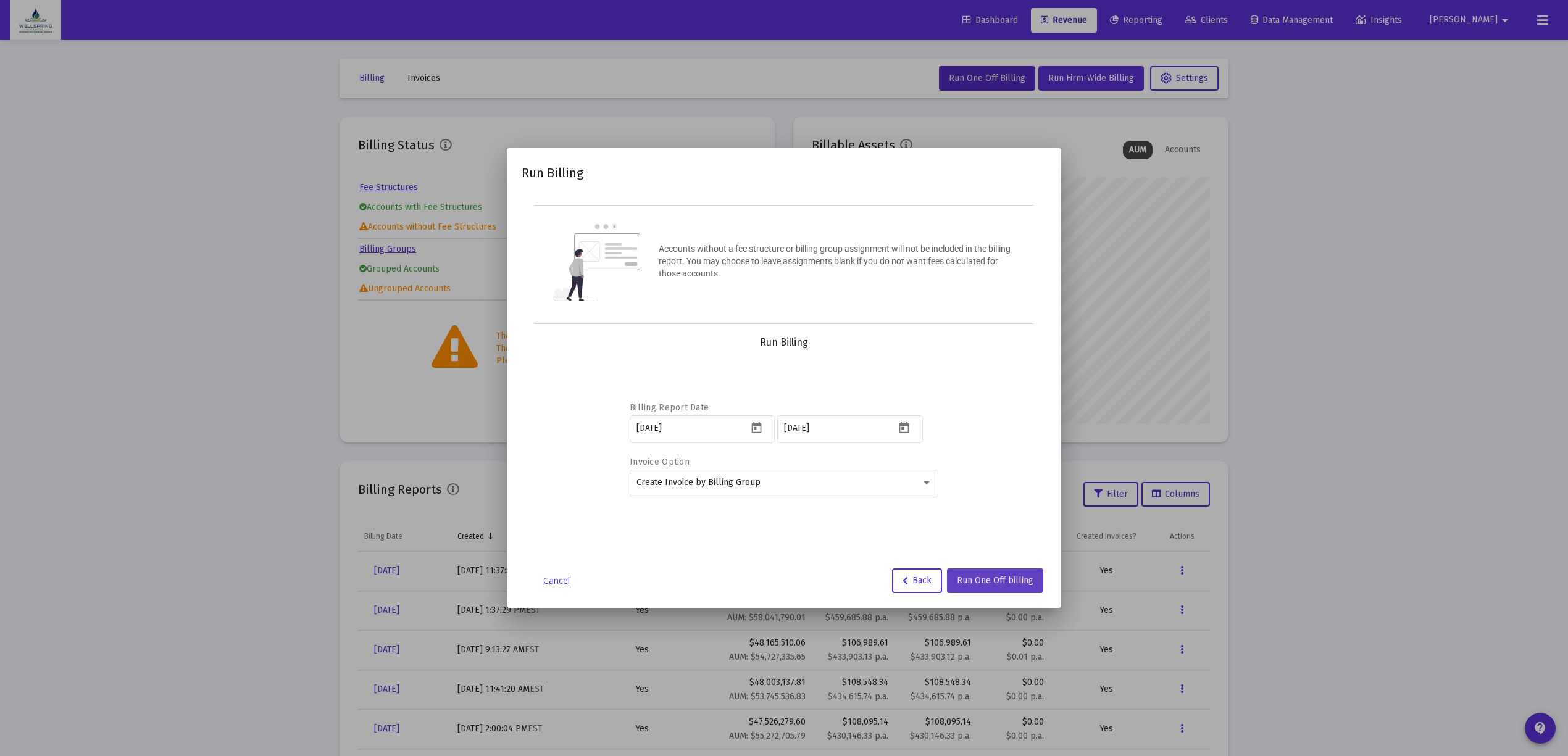
click at [983, 571] on button "Run One Off billing" at bounding box center [994, 580] width 96 height 25
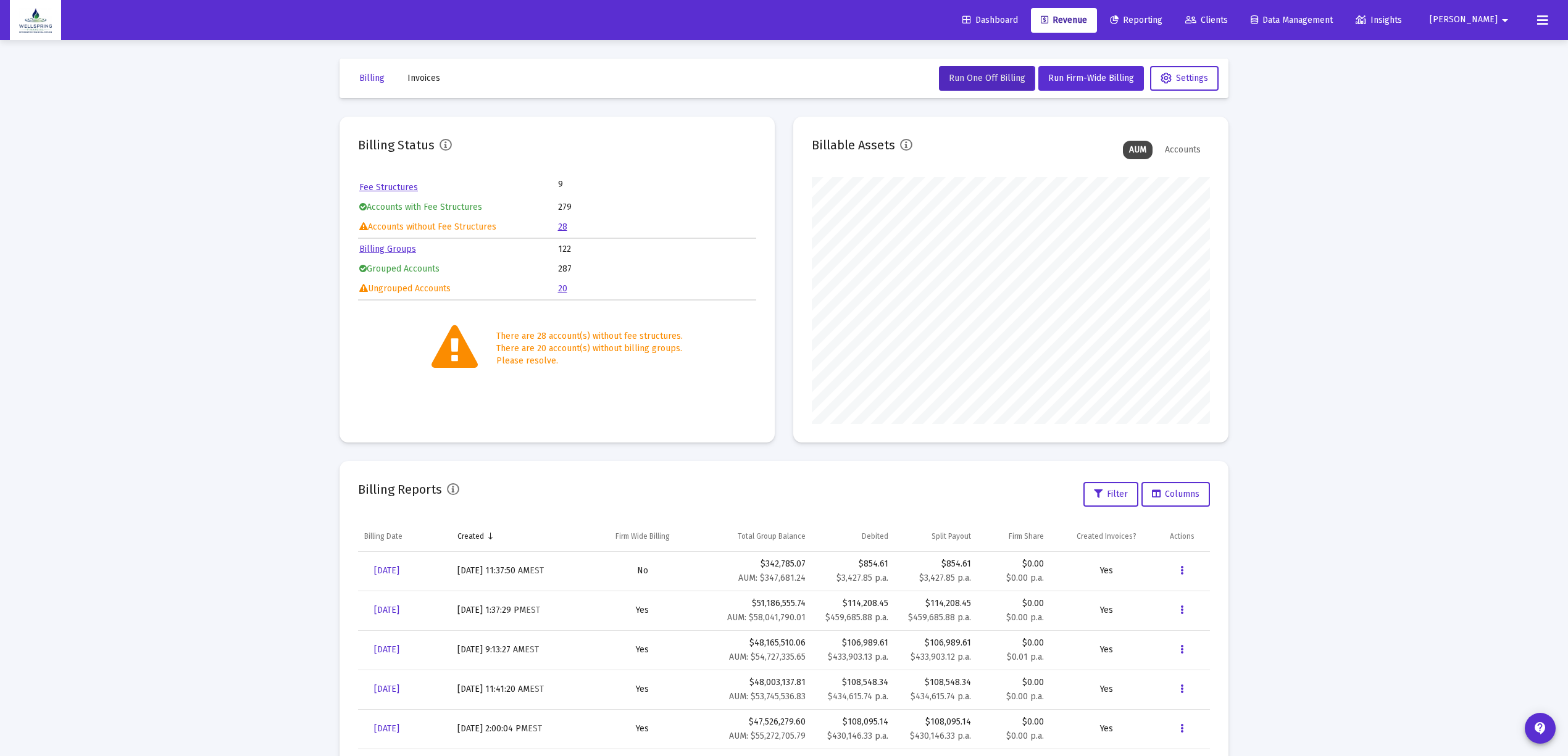
drag, startPoint x: 1554, startPoint y: 17, endPoint x: 1544, endPoint y: 16, distance: 10.0
click at [1549, 17] on div "Dashboard Revenue Reporting Clients Data Management Insights [PERSON_NAME]" at bounding box center [784, 20] width 1548 height 40
click at [1543, 15] on icon at bounding box center [1542, 20] width 11 height 15
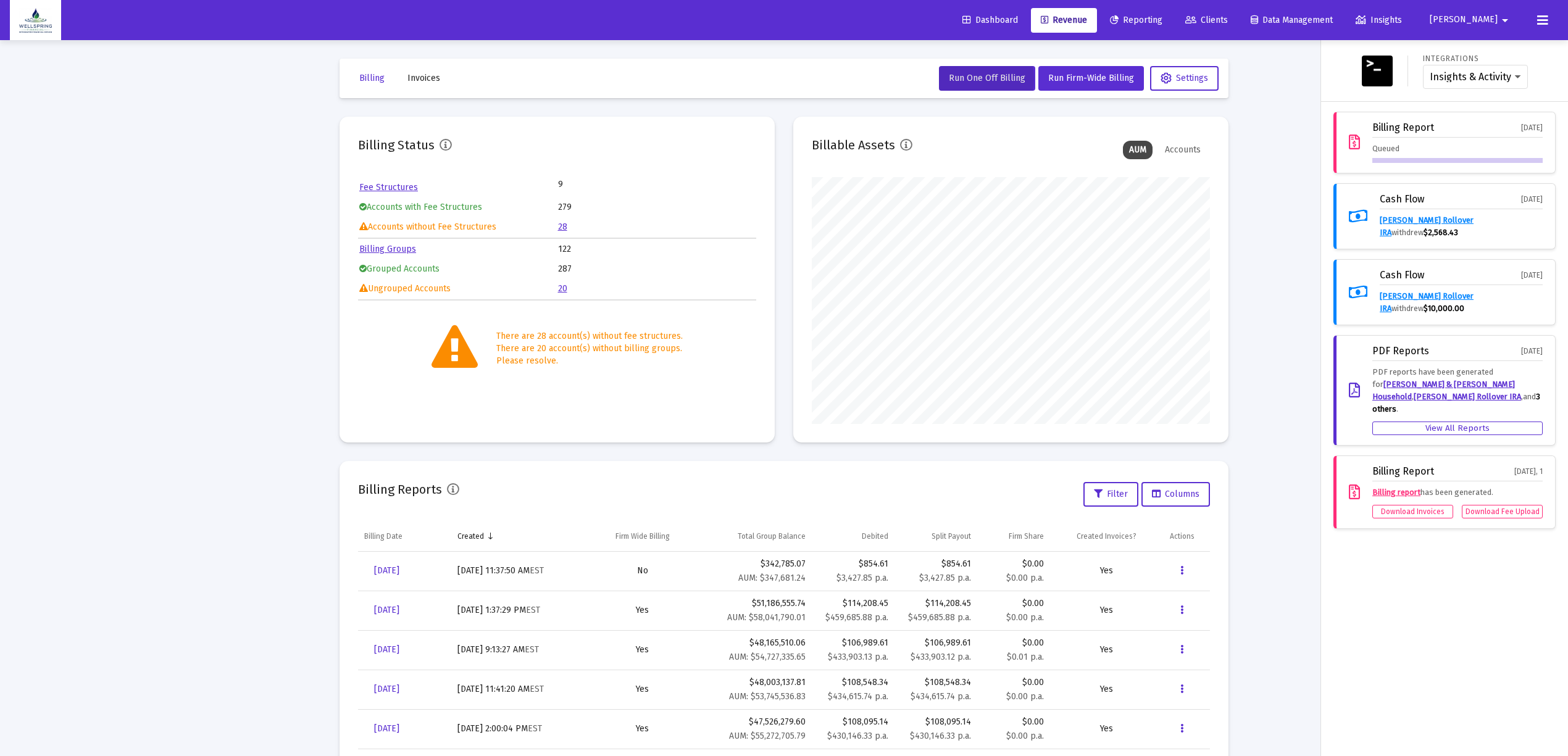
click at [1311, 215] on div at bounding box center [784, 378] width 1568 height 756
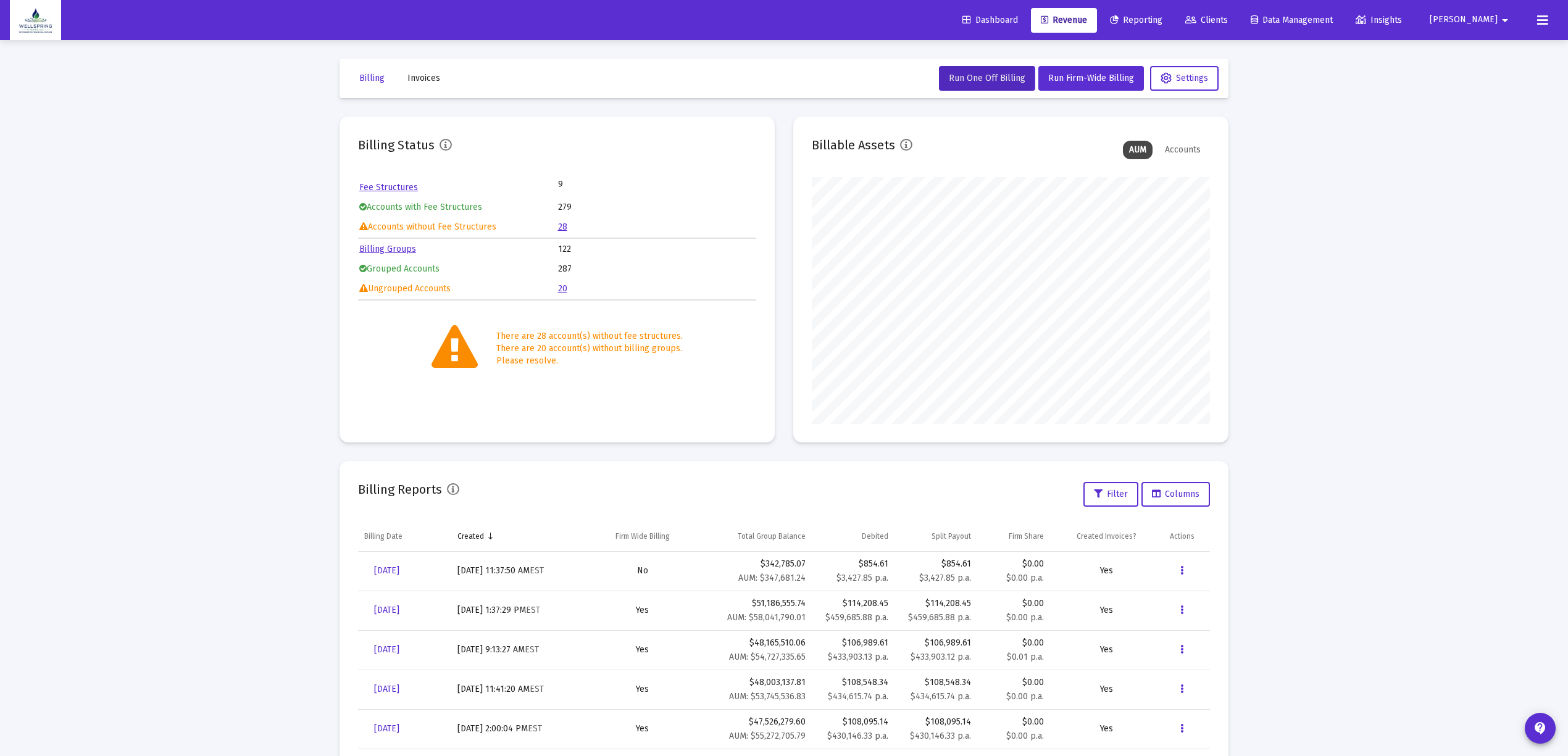
click at [1544, 15] on icon at bounding box center [1542, 20] width 11 height 15
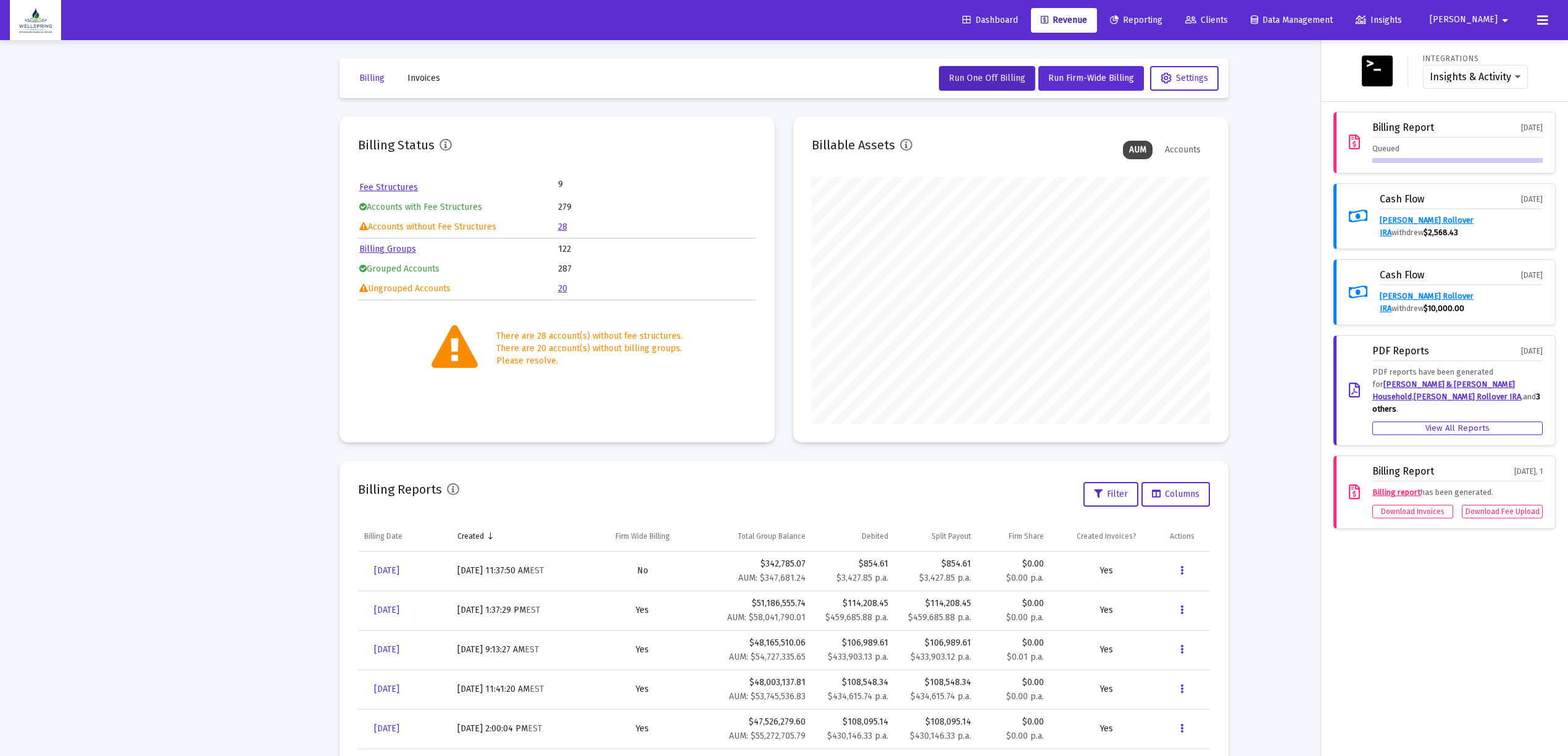
click at [1427, 164] on div "Billing Report Aug 11, 2025 Queued" at bounding box center [1444, 143] width 222 height 62
click at [1225, 166] on div at bounding box center [784, 378] width 1568 height 756
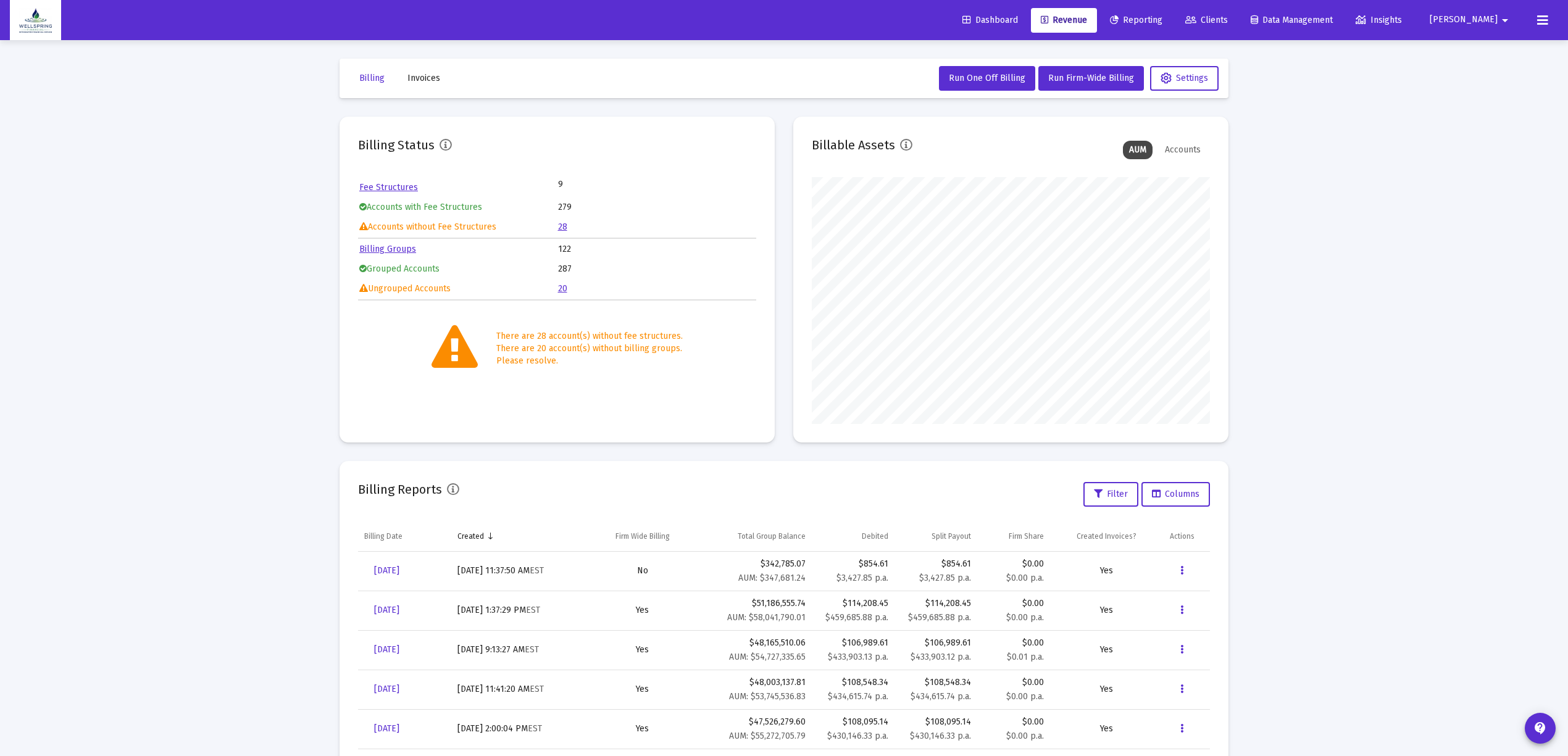
scroll to position [66, 0]
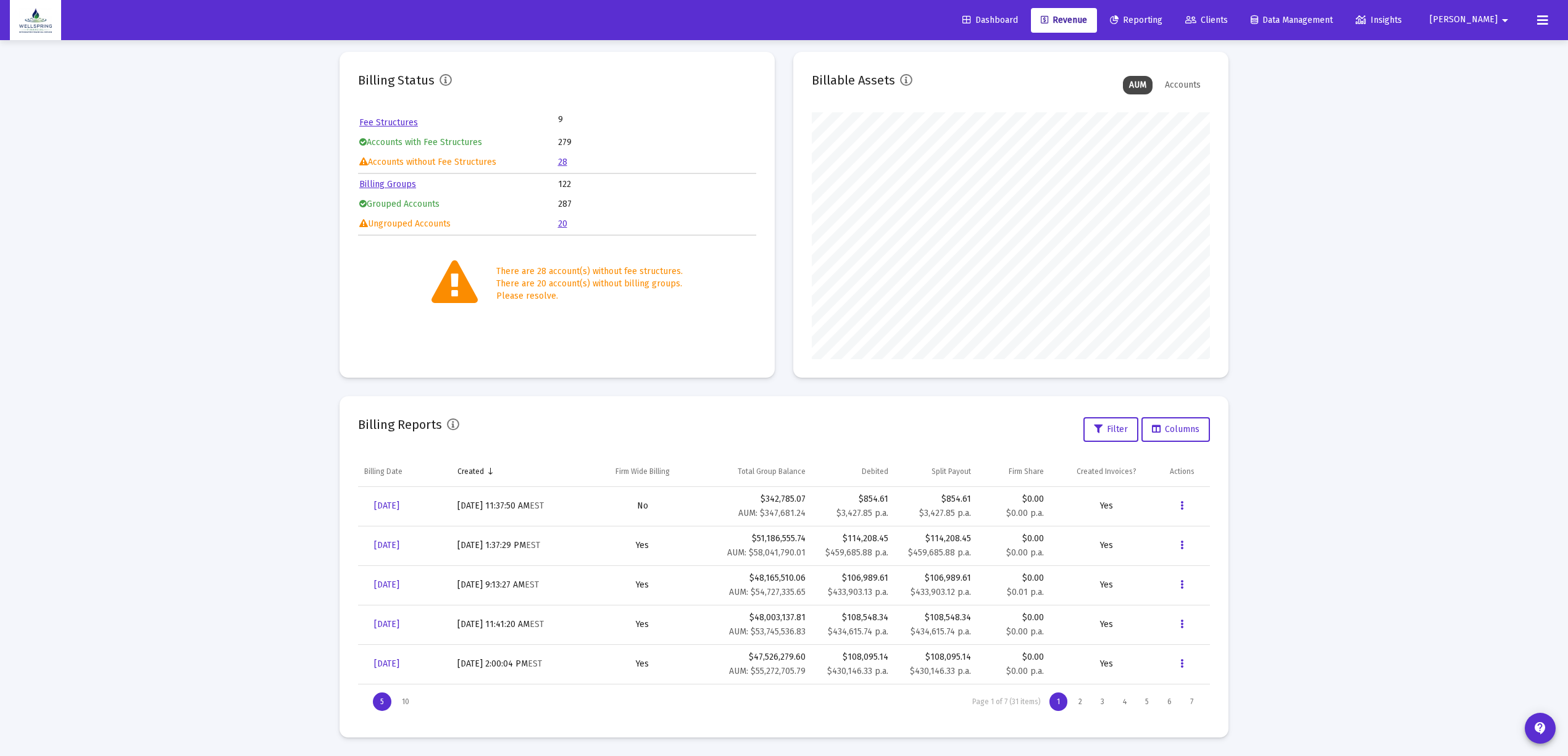
click at [1537, 8] on button at bounding box center [1542, 20] width 25 height 25
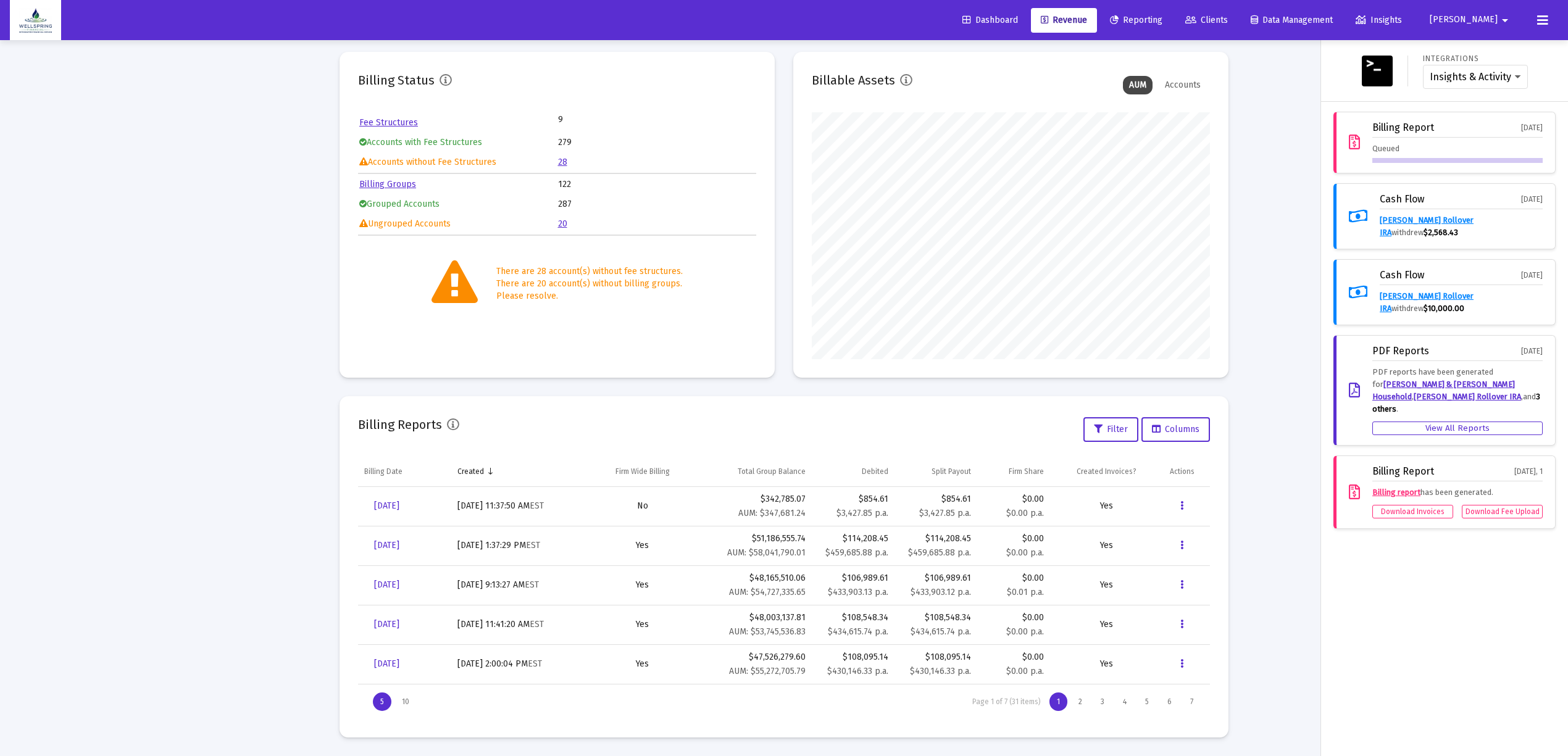
click at [1415, 131] on div "Billing Report" at bounding box center [1403, 128] width 62 height 11
click at [236, 163] on div at bounding box center [784, 378] width 1568 height 756
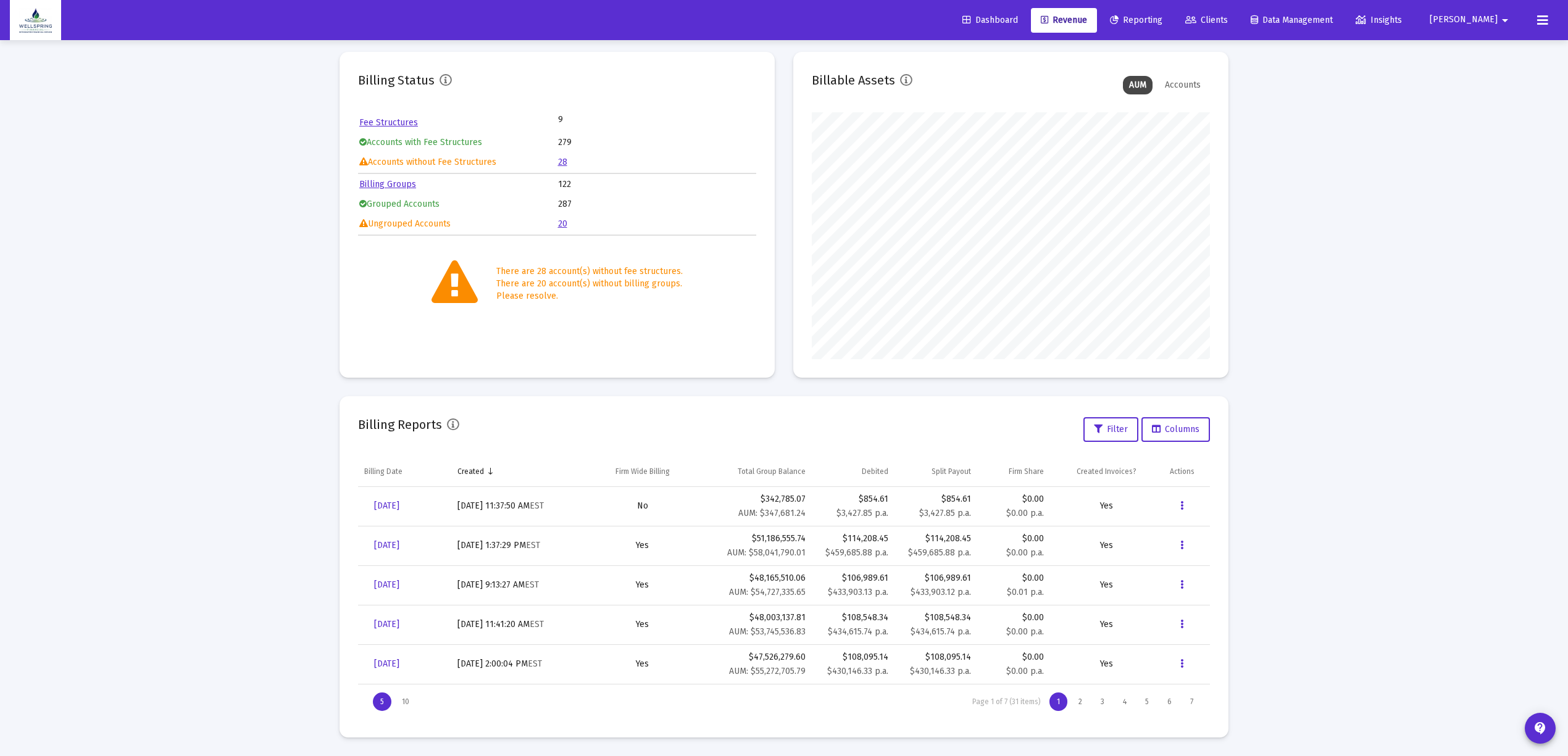
scroll to position [0, 0]
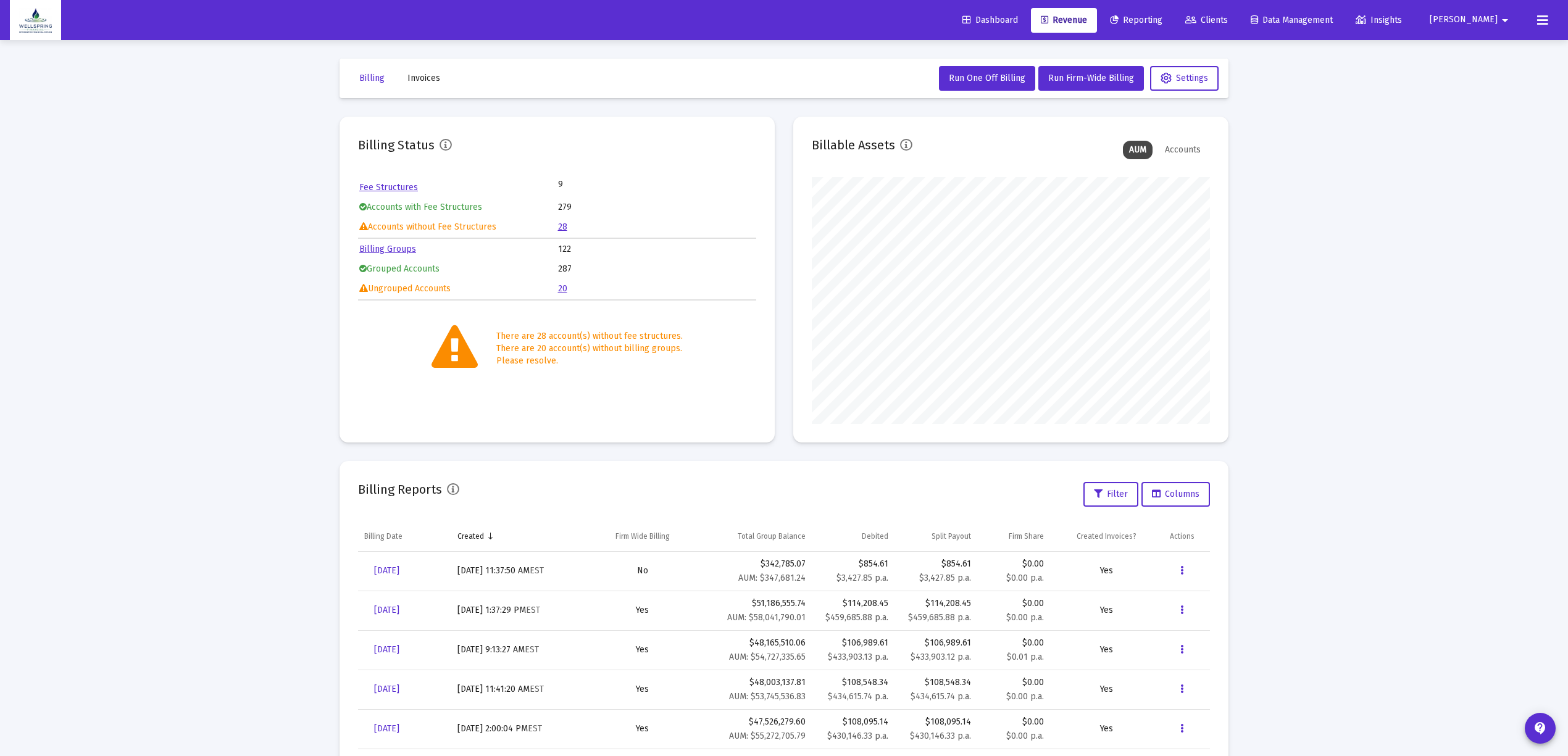
drag, startPoint x: 1554, startPoint y: 14, endPoint x: 1547, endPoint y: 15, distance: 7.1
click at [1553, 14] on div "Dashboard Revenue Reporting Clients Data Management Insights [PERSON_NAME]" at bounding box center [784, 20] width 1548 height 40
click at [1539, 16] on icon at bounding box center [1542, 20] width 11 height 15
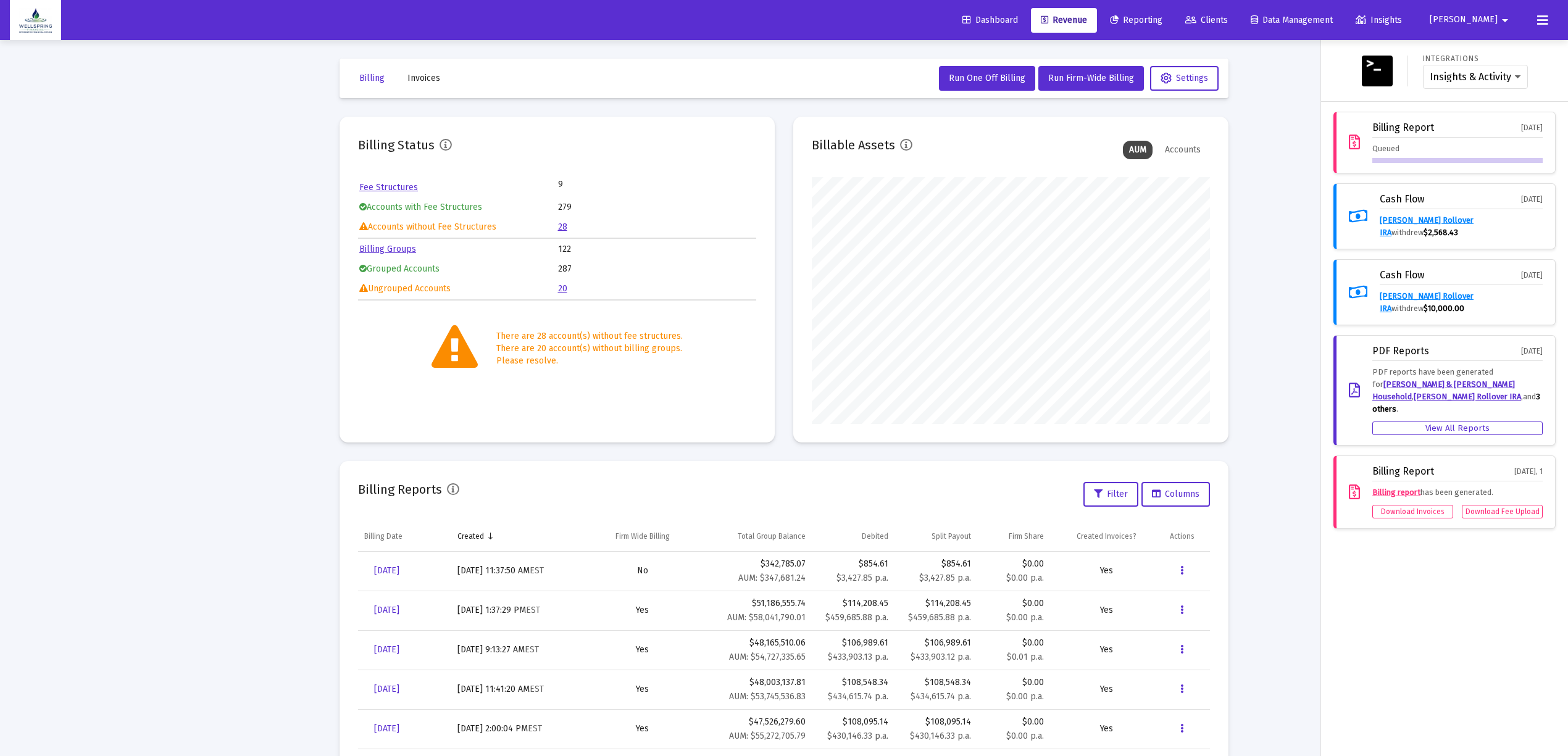
click at [1384, 144] on div "Queued" at bounding box center [1457, 153] width 170 height 20
drag, startPoint x: 1314, startPoint y: 143, endPoint x: 1006, endPoint y: 8, distance: 336.3
click at [1313, 143] on div at bounding box center [784, 378] width 1568 height 756
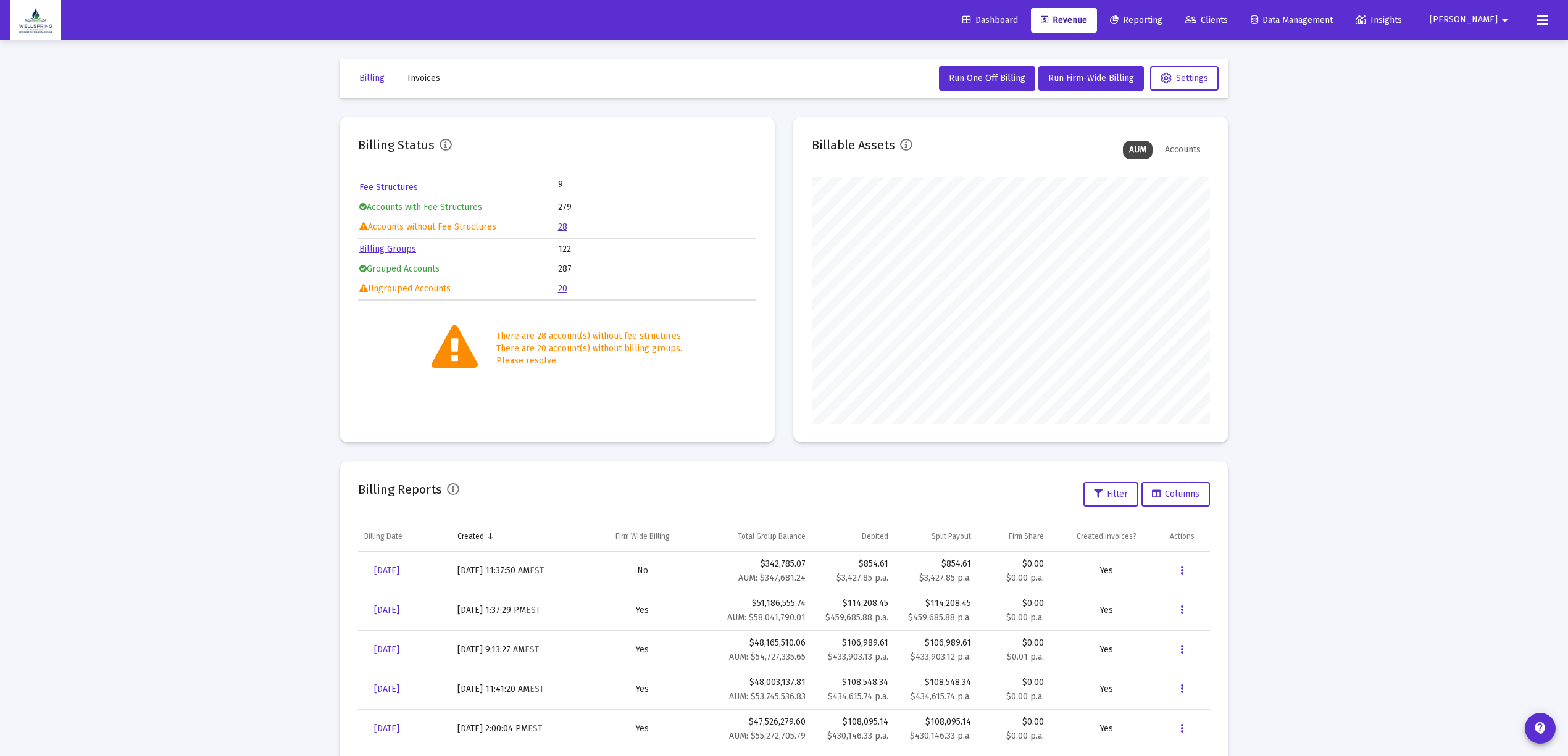
scroll to position [247, 398]
click at [1542, 17] on icon at bounding box center [1542, 20] width 11 height 15
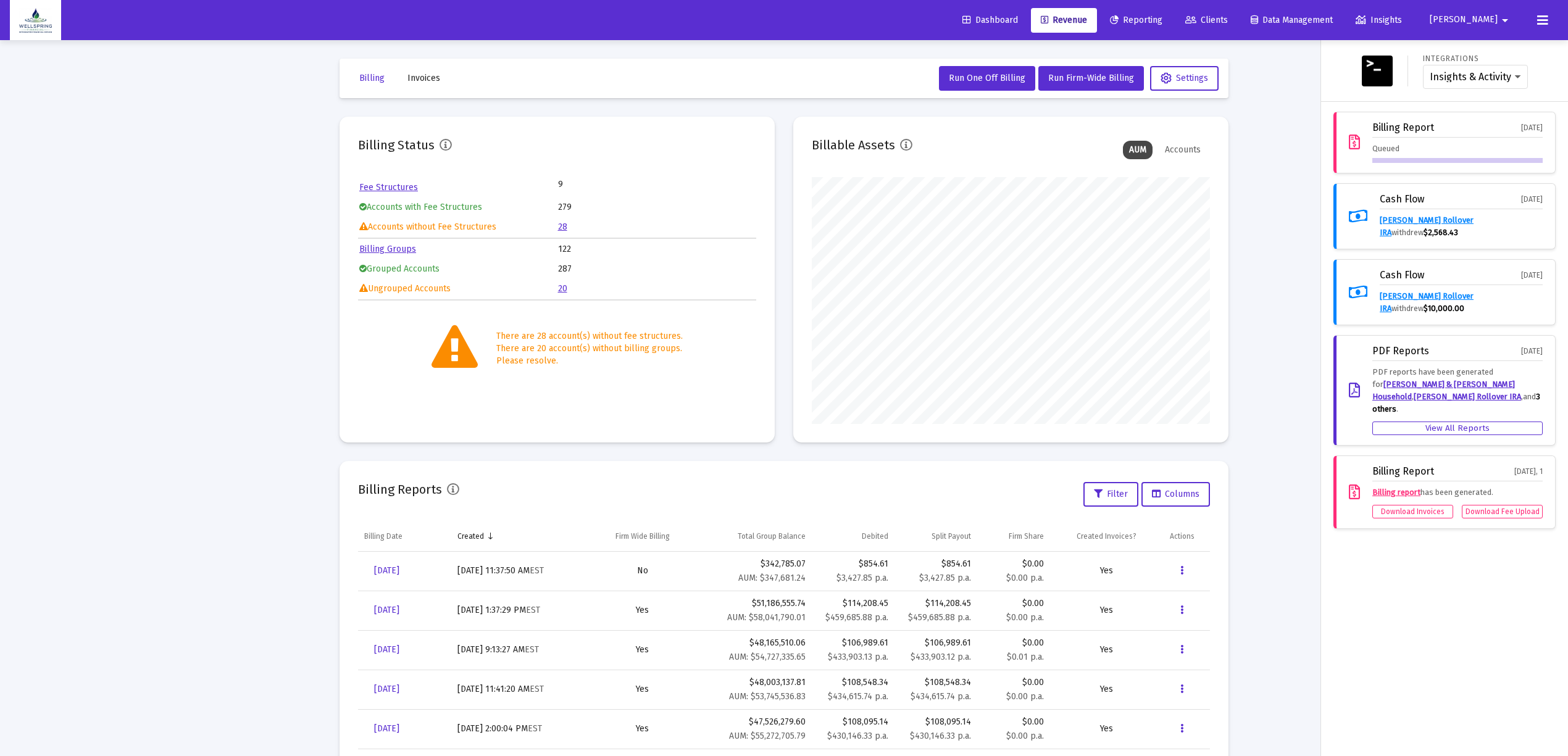
click at [1452, 19] on button "[PERSON_NAME]" at bounding box center [1471, 20] width 113 height 25
click at [1474, 16] on div at bounding box center [784, 378] width 1568 height 756
click at [1489, 8] on button "[PERSON_NAME]" at bounding box center [1471, 20] width 113 height 25
click at [1477, 73] on button "Logout" at bounding box center [1486, 82] width 73 height 29
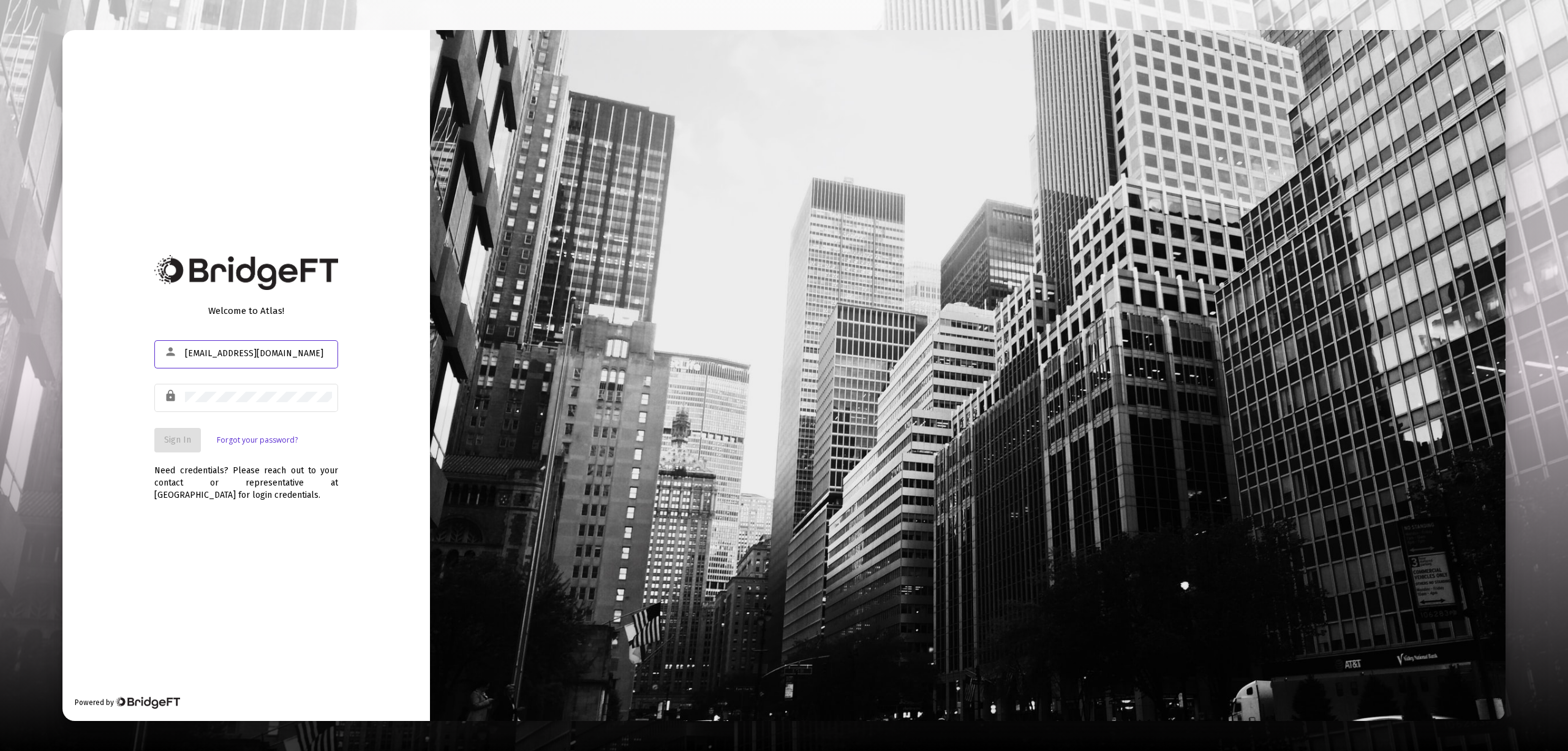
type input "[EMAIL_ADDRESS][DOMAIN_NAME]"
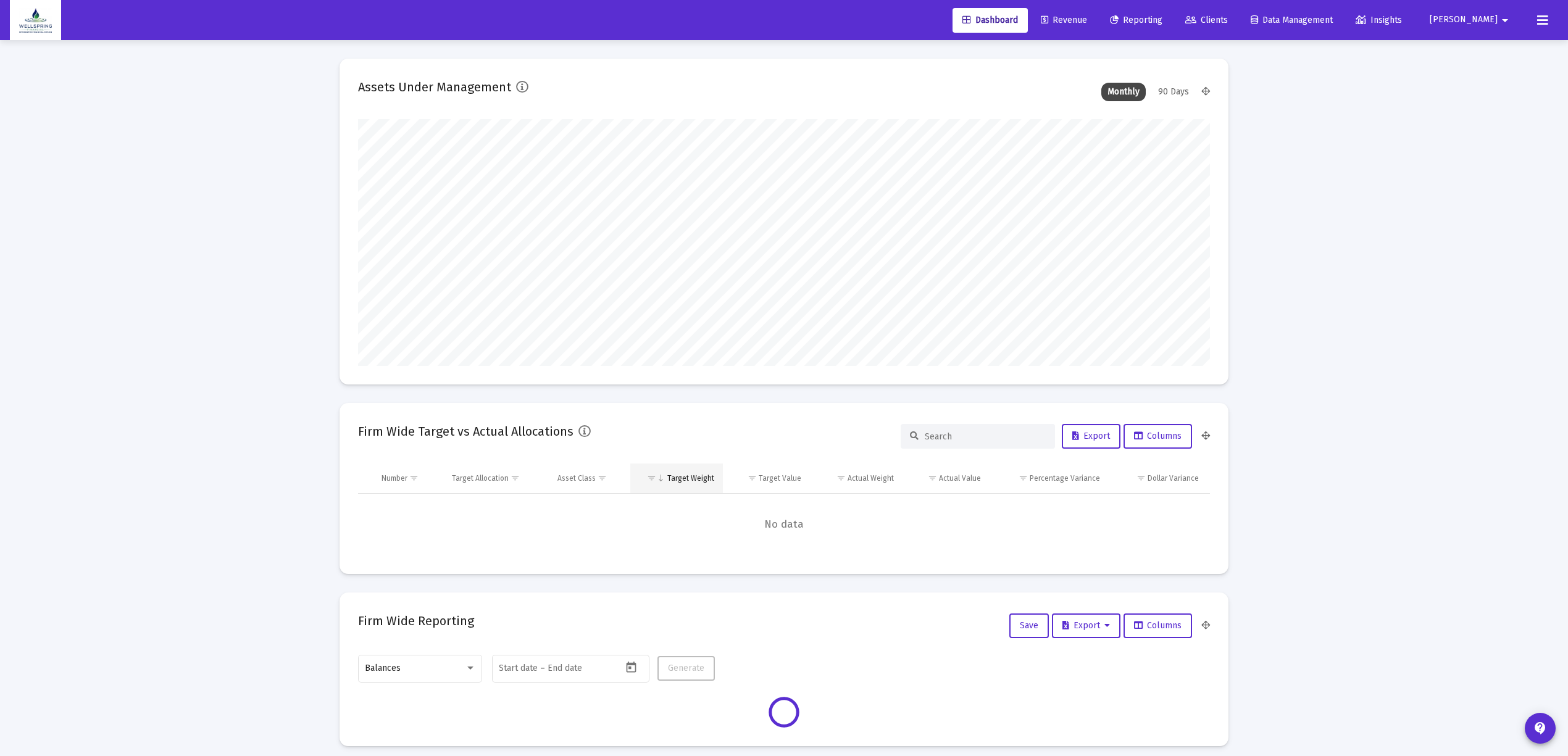
scroll to position [247, 459]
type input "2025-08-08"
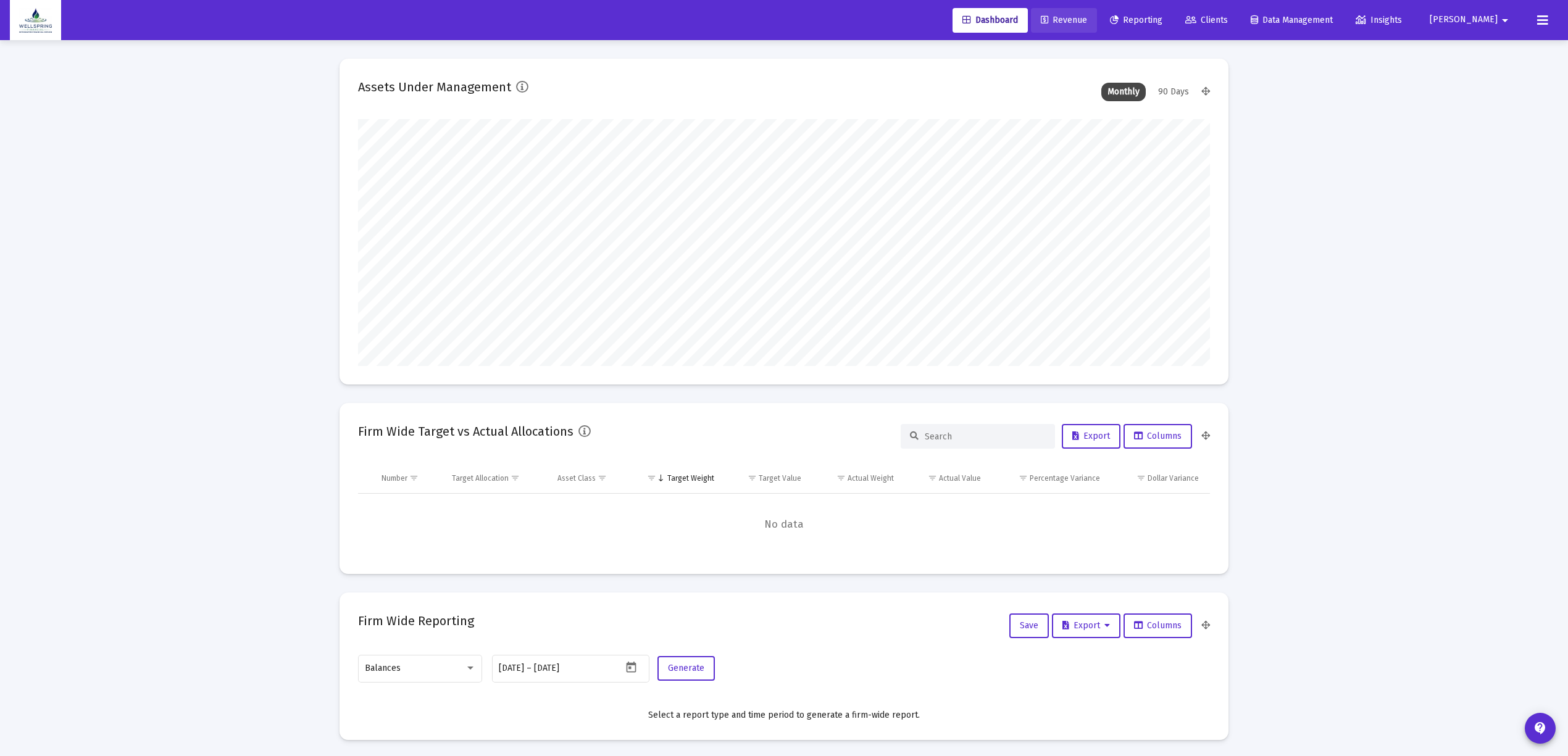
click at [1087, 19] on span "Revenue" at bounding box center [1063, 20] width 46 height 11
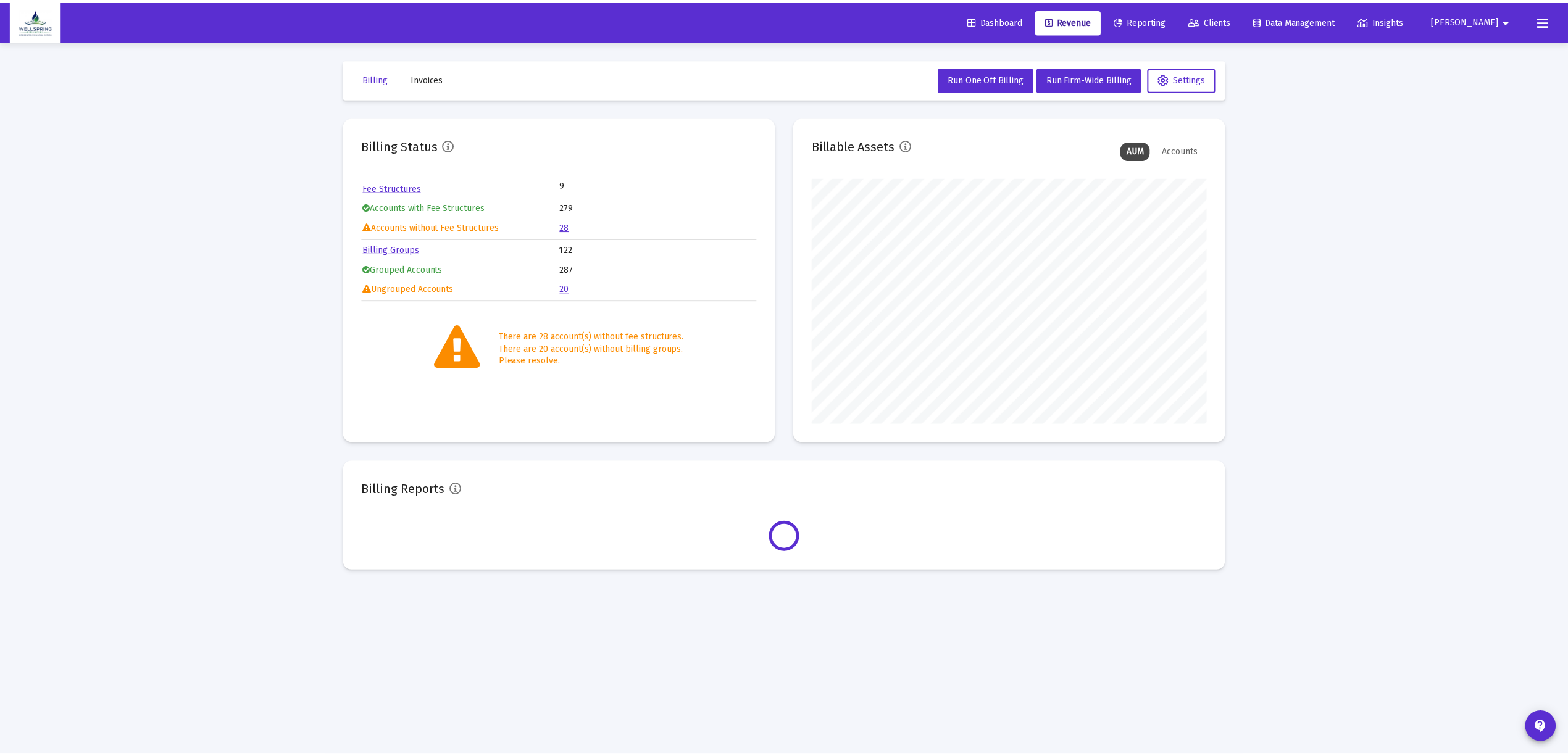
scroll to position [247, 398]
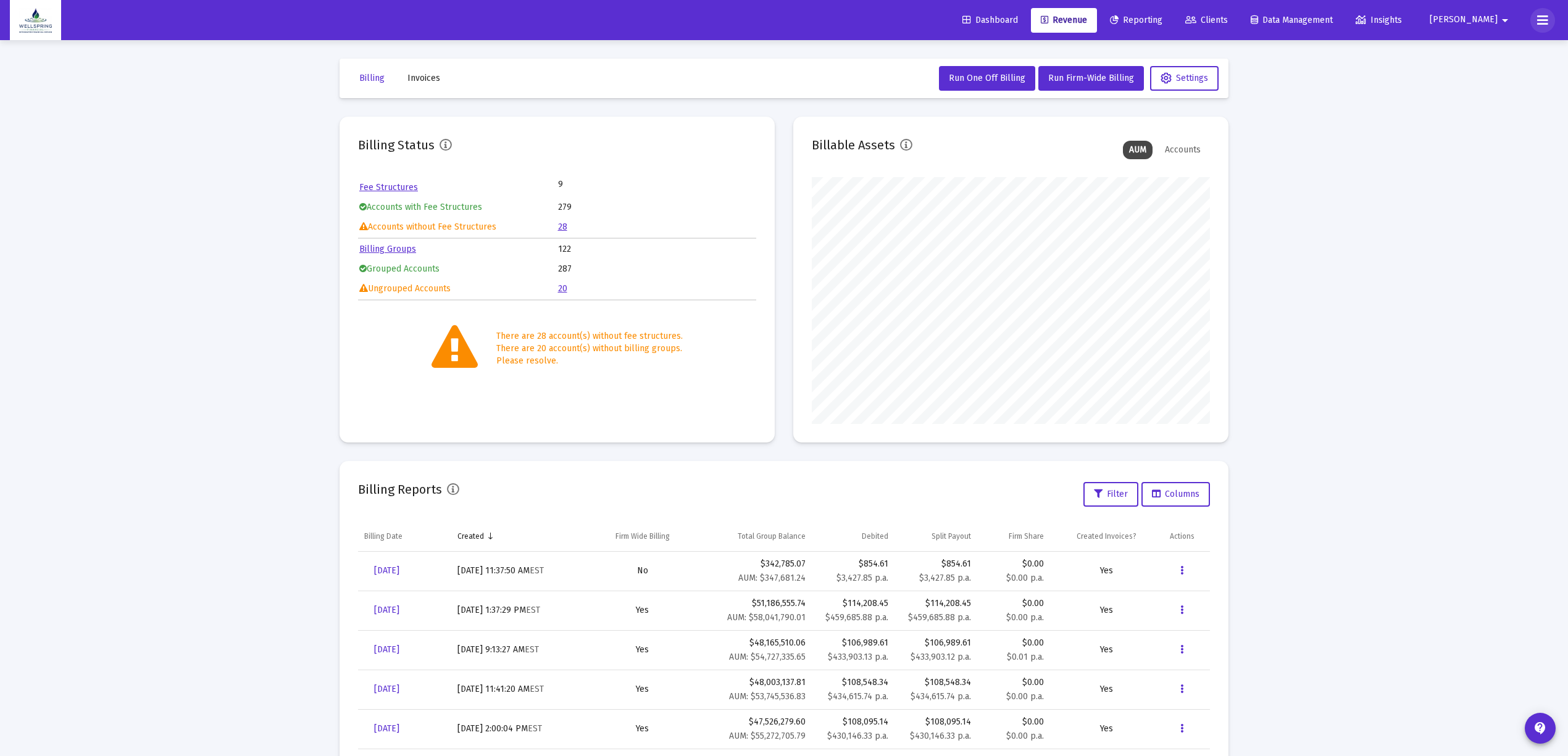
click at [1532, 20] on button at bounding box center [1542, 20] width 25 height 25
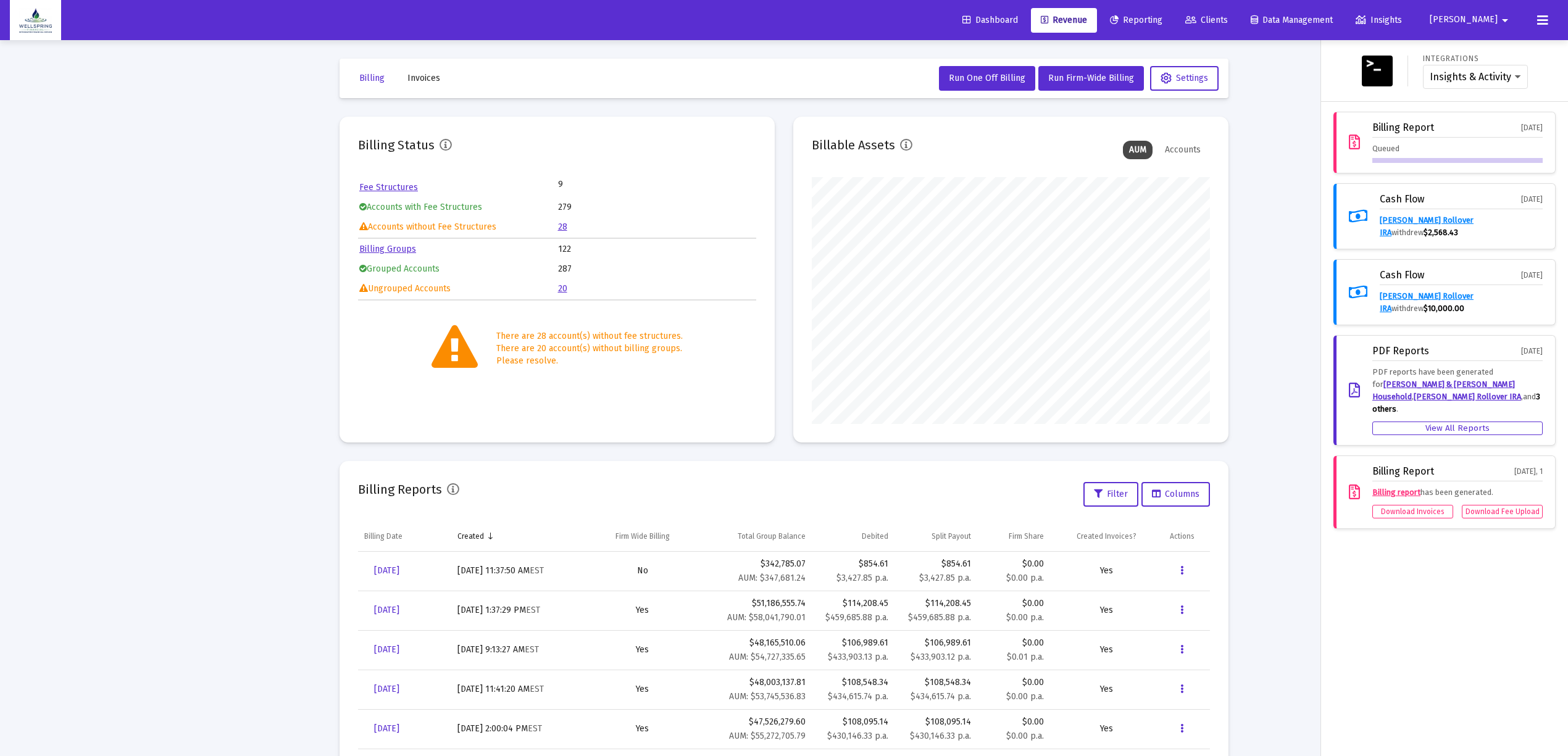
click at [1373, 147] on div "Queued" at bounding box center [1457, 153] width 170 height 20
click at [1366, 140] on div "Billing Report Aug 11, 2025 Queued" at bounding box center [1444, 143] width 222 height 62
click at [1331, 168] on div "Billing Report Aug 11, 2025 Queued Cash Flow Aug 4, 2025 Jaime Macsata Rollover…" at bounding box center [1444, 320] width 247 height 437
click at [580, 411] on div at bounding box center [784, 378] width 1568 height 756
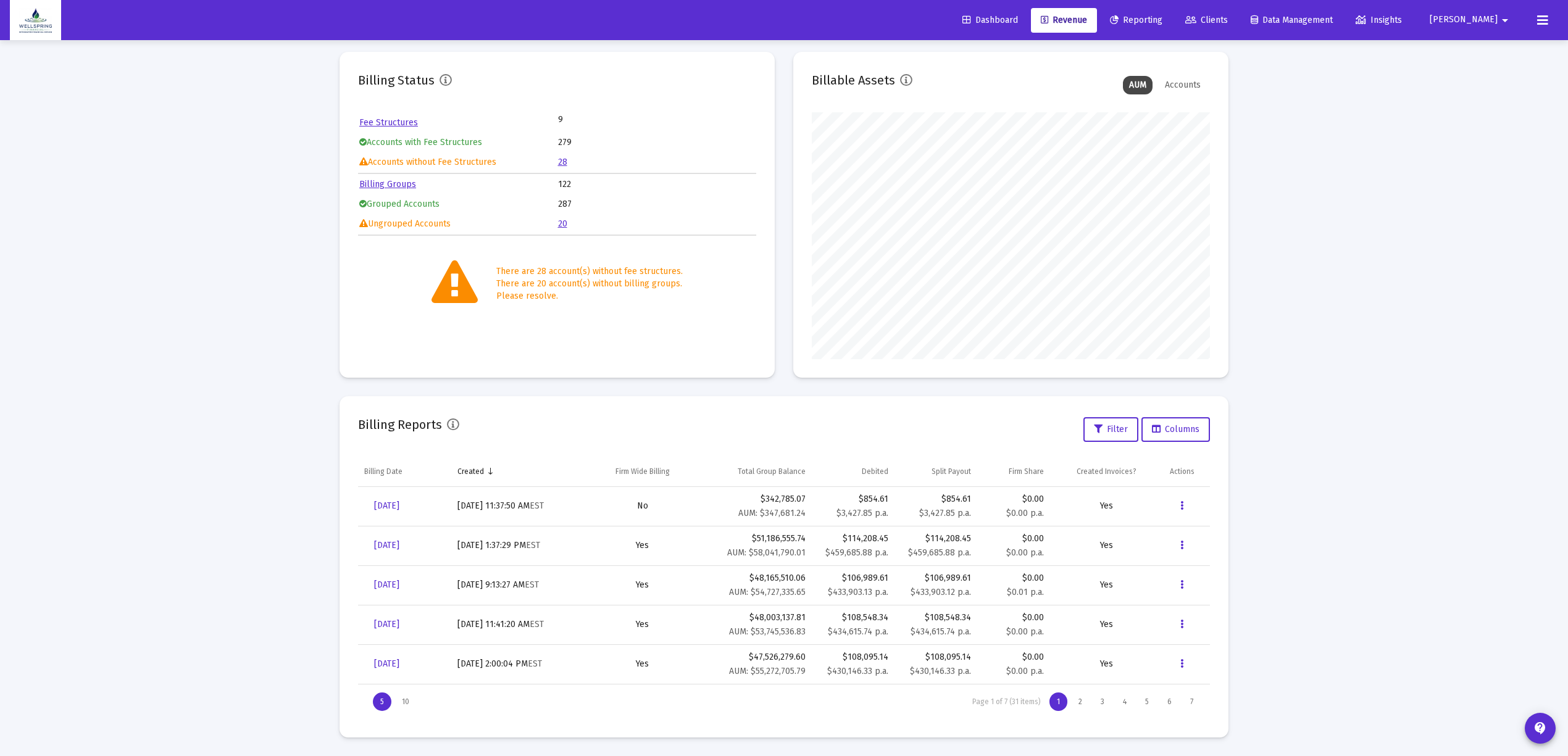
scroll to position [0, 0]
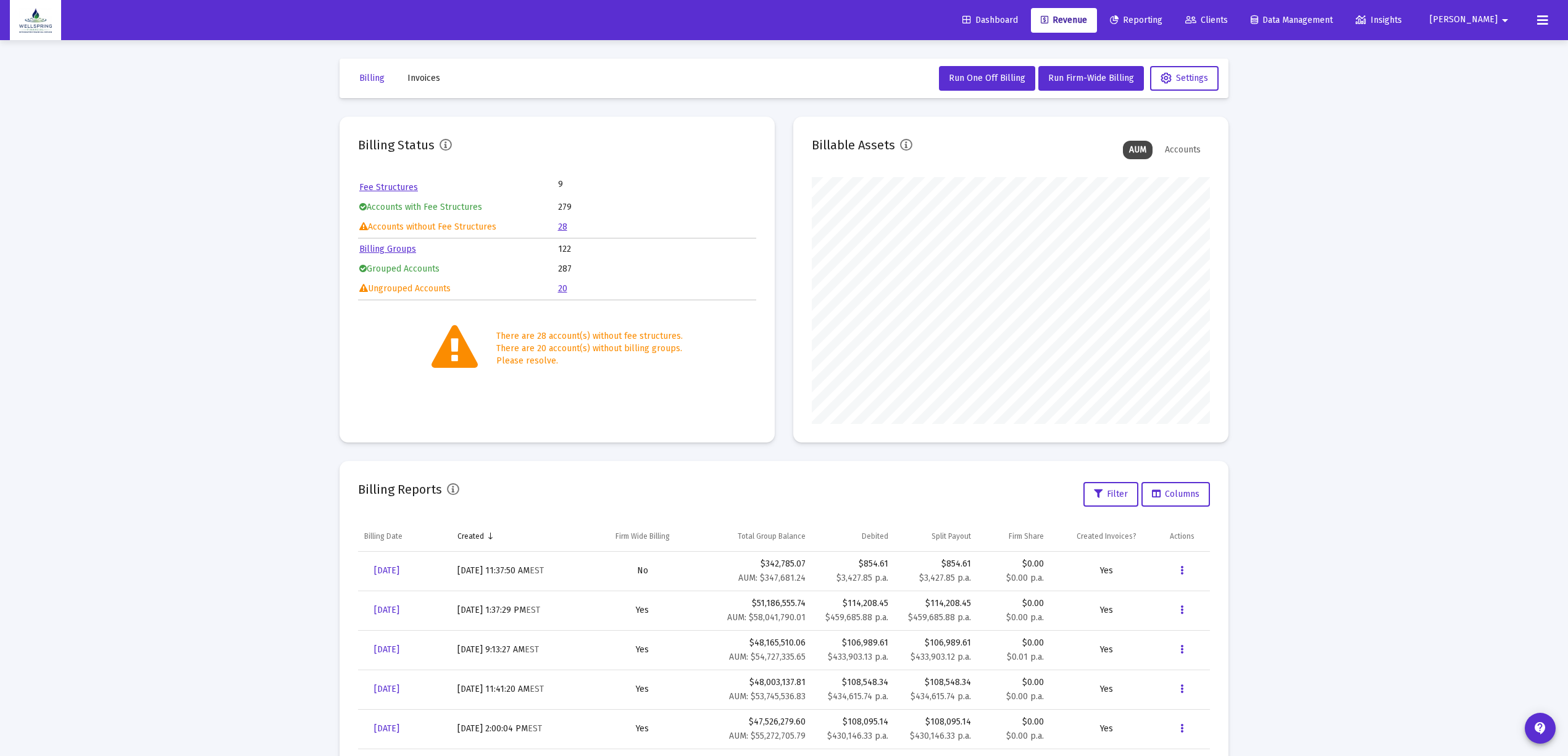
click at [1529, 10] on div "Dashboard Revenue Reporting Clients Data Management Insights Matthew arrow_drop…" at bounding box center [784, 20] width 1548 height 40
click at [1542, 10] on button at bounding box center [1542, 20] width 25 height 25
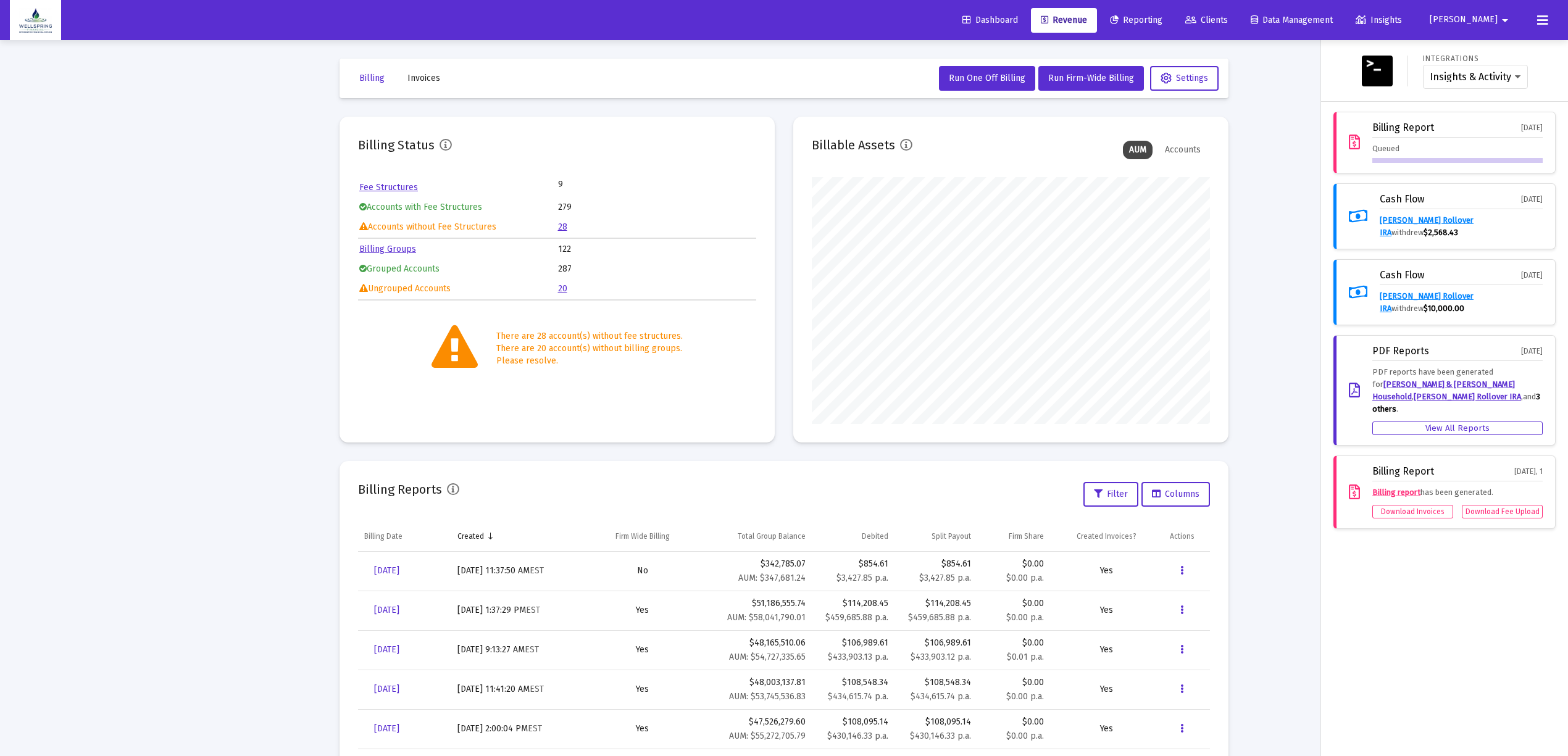
click at [1388, 153] on div "Queued" at bounding box center [1457, 153] width 170 height 20
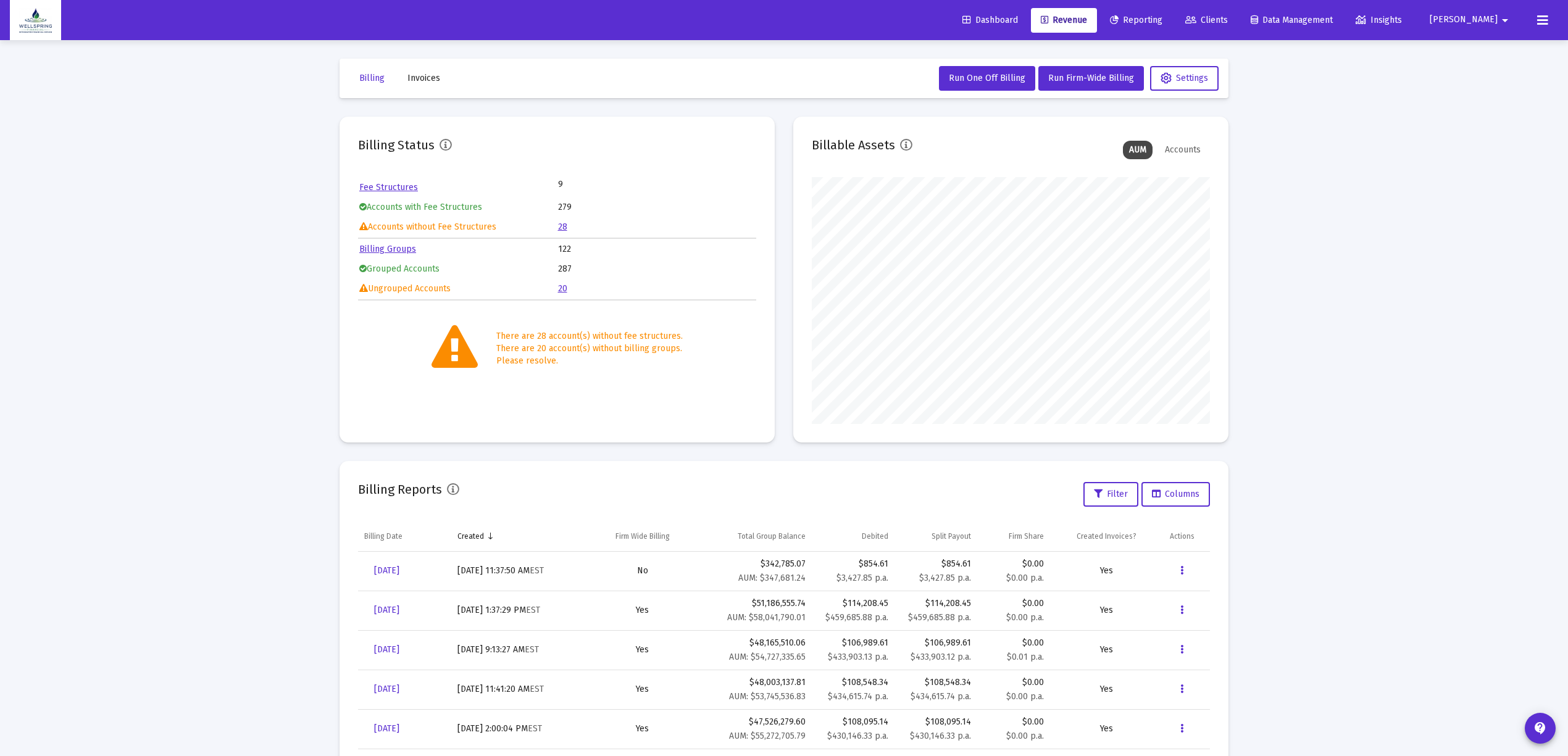
scroll to position [247, 398]
click at [1543, 20] on icon at bounding box center [1542, 20] width 11 height 15
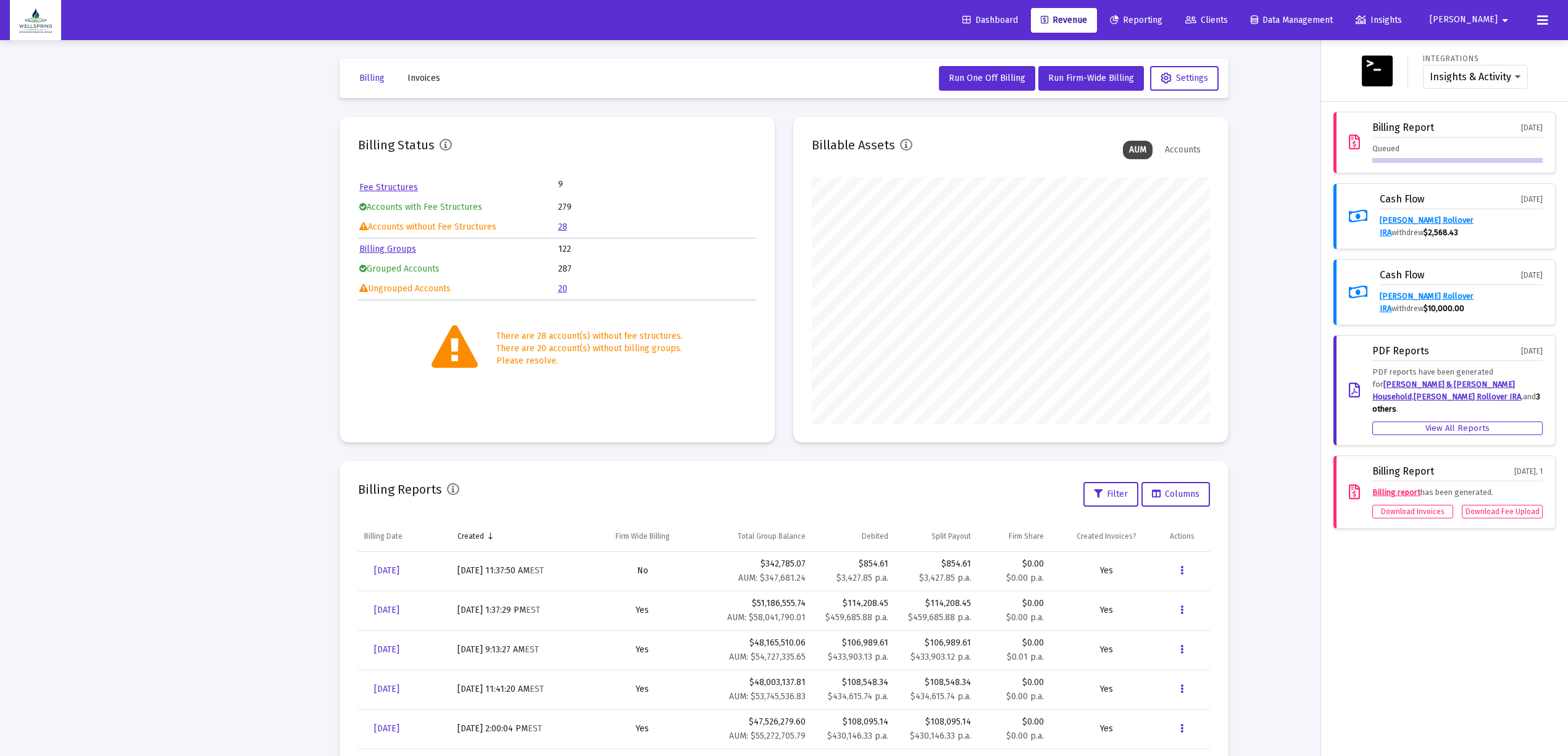
click at [1422, 127] on div "Billing Report" at bounding box center [1403, 128] width 62 height 11
click at [1464, 20] on span "[PERSON_NAME]" at bounding box center [1464, 20] width 68 height 11
click at [1484, 79] on button "Logout" at bounding box center [1486, 82] width 73 height 29
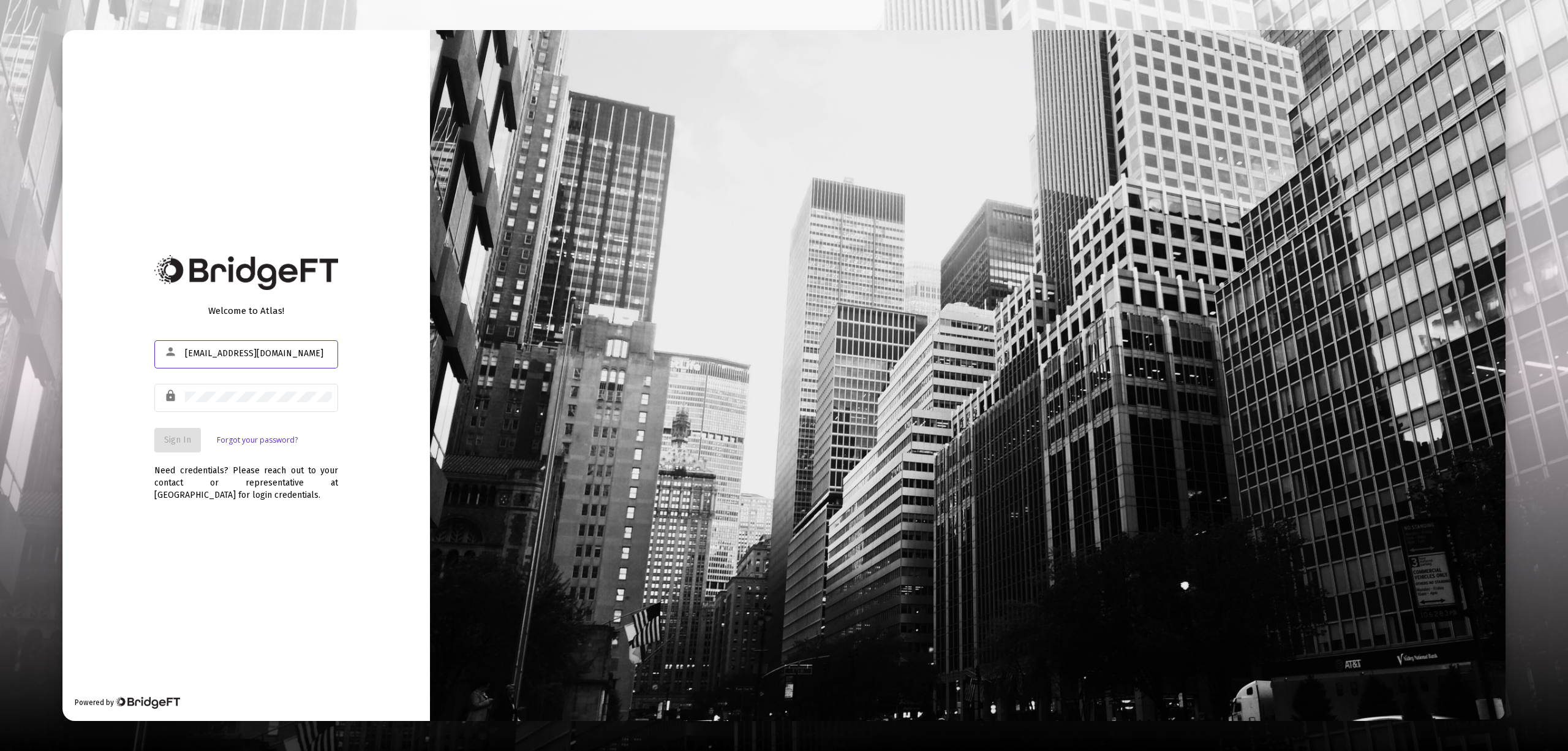
type input "[EMAIL_ADDRESS][DOMAIN_NAME]"
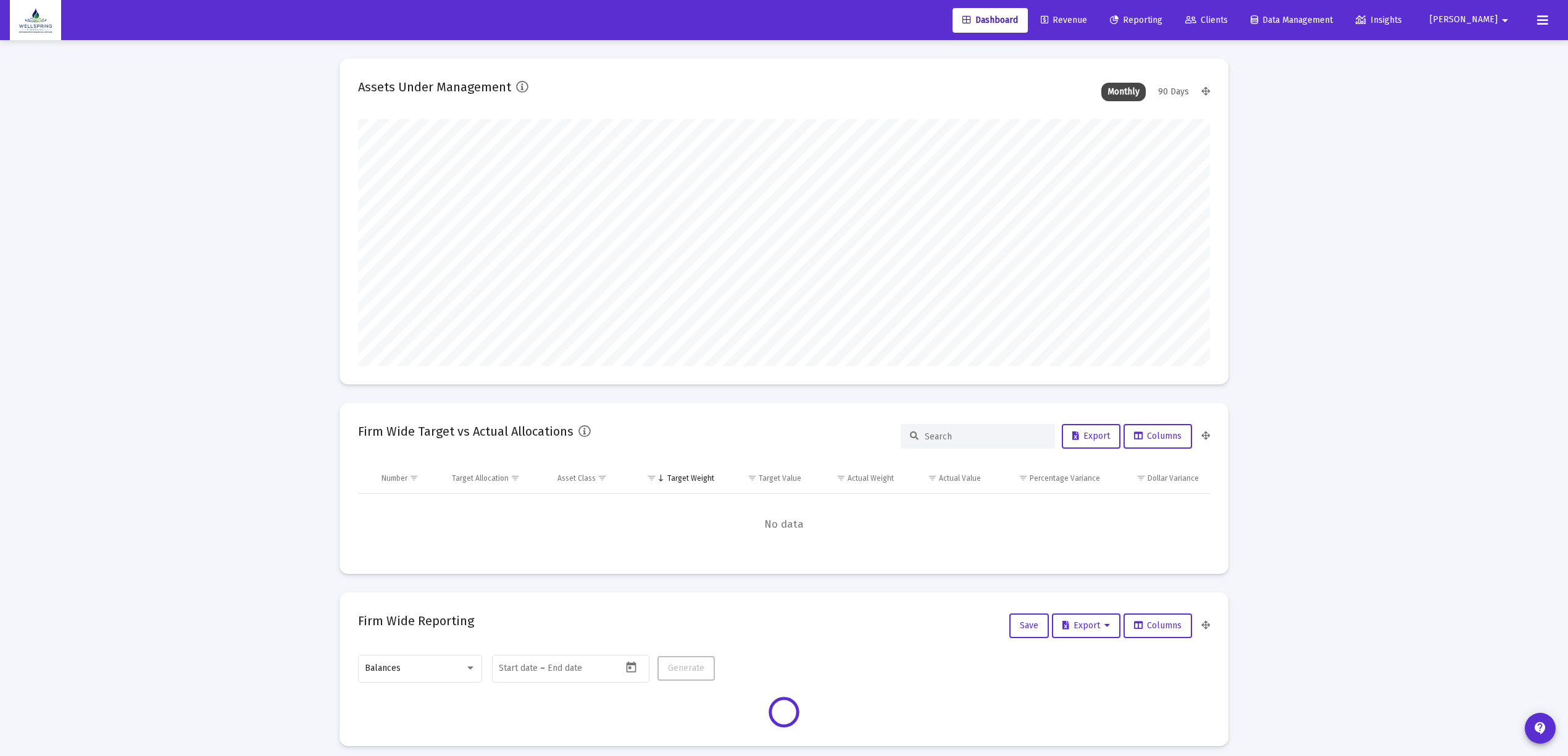
scroll to position [247, 459]
type input "[DATE]"
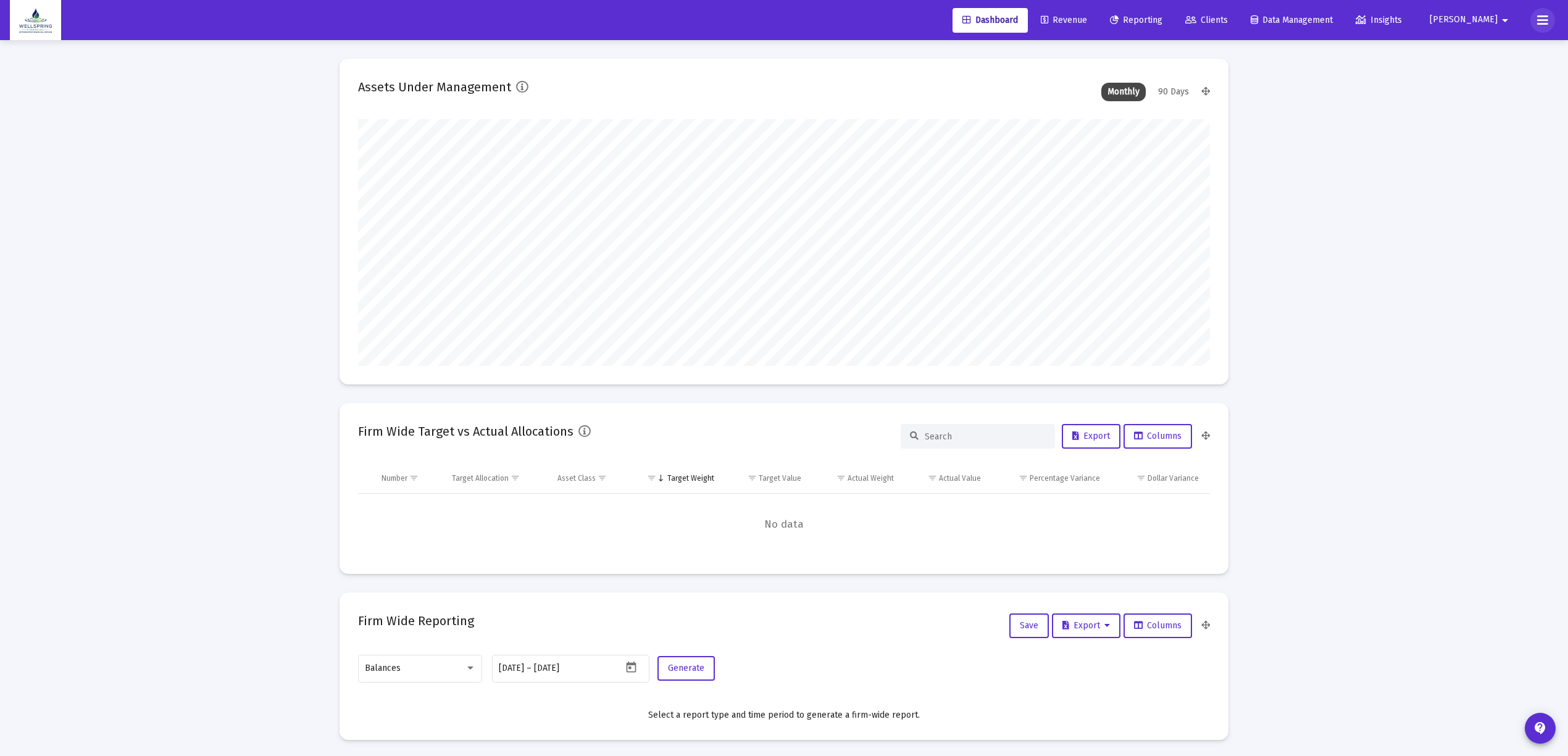
click at [1552, 14] on button at bounding box center [1542, 20] width 25 height 25
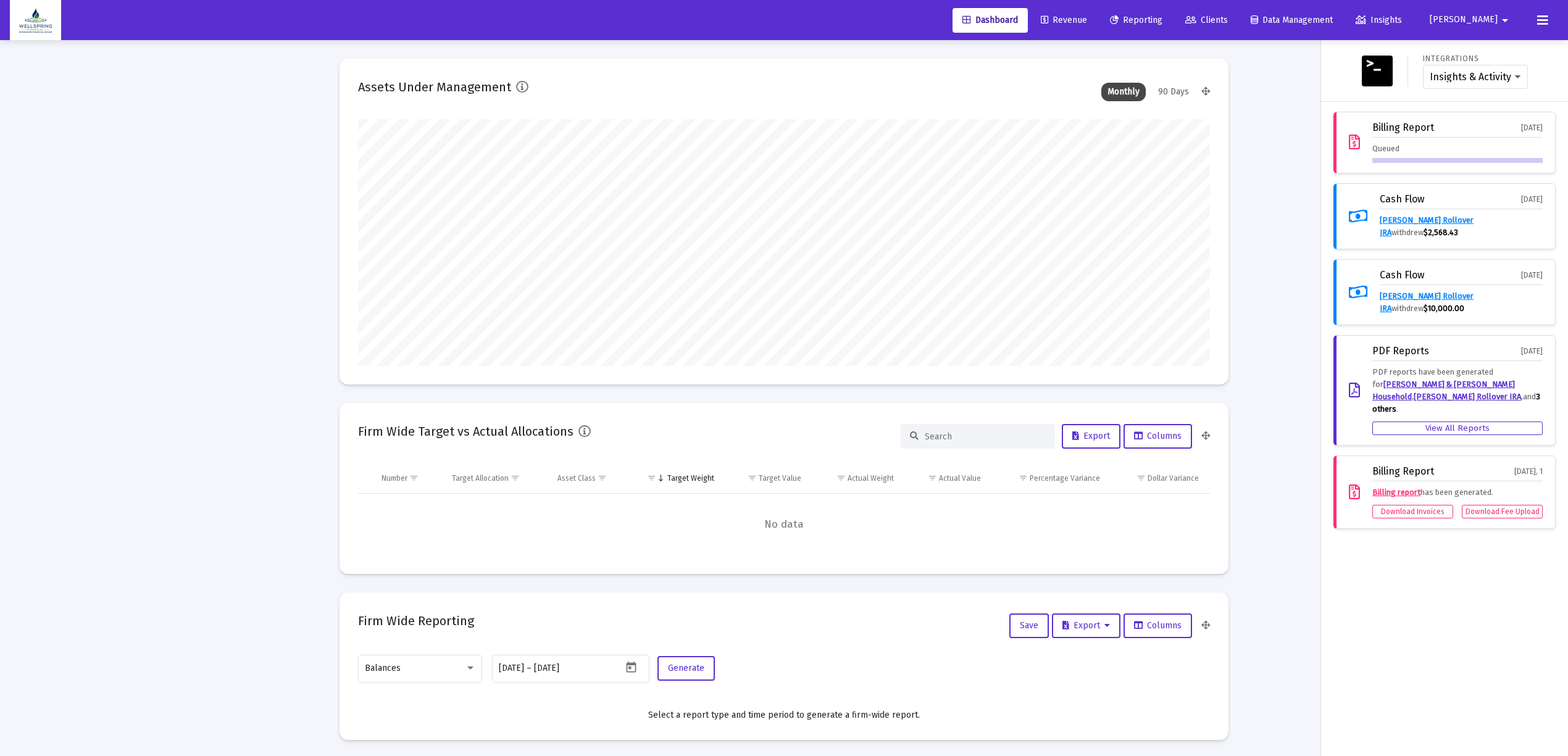
click at [1471, 133] on div "Billing Report [DATE]" at bounding box center [1457, 130] width 170 height 15
click at [1084, 20] on span "Revenue" at bounding box center [1063, 20] width 46 height 11
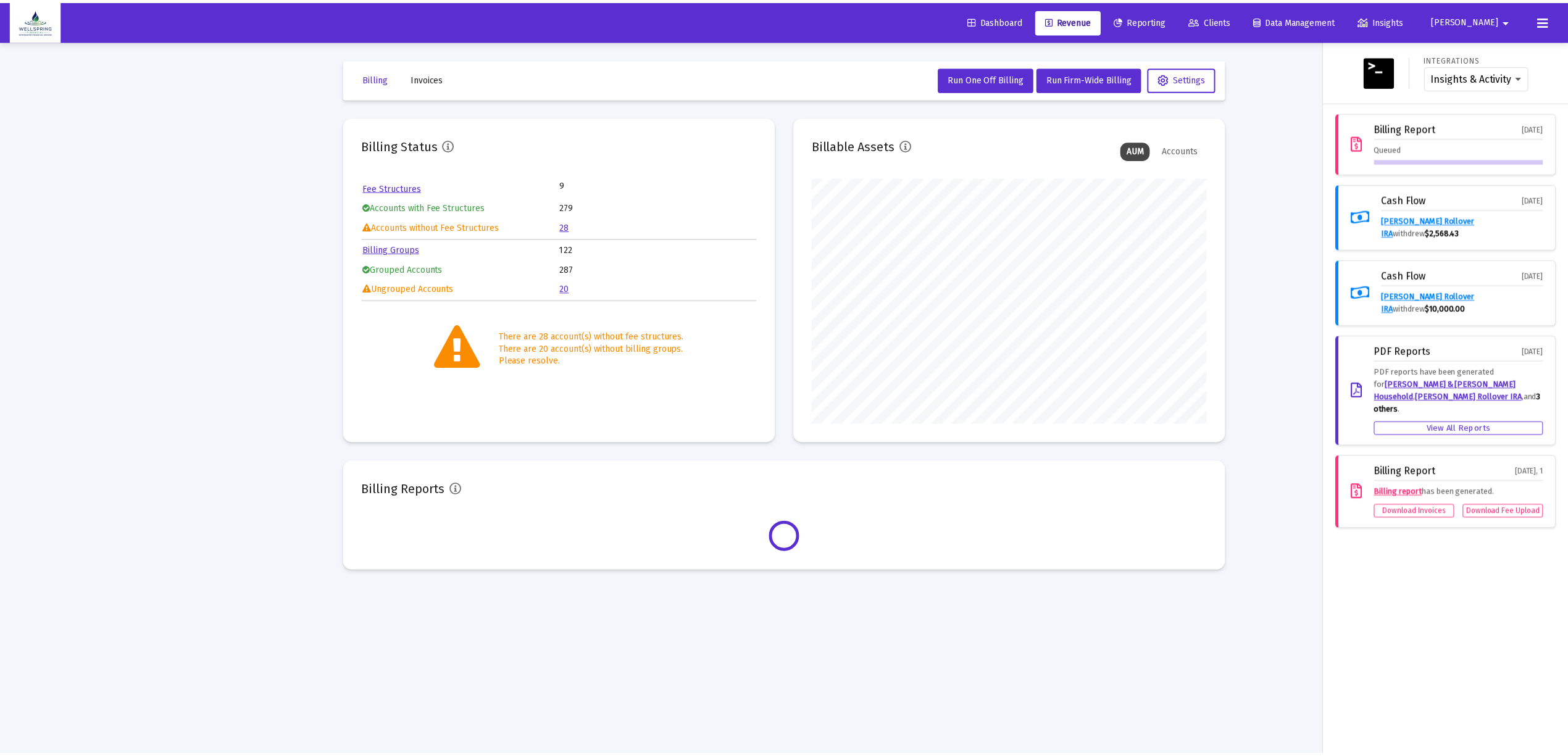
scroll to position [247, 398]
